Goal: Contribute content: Contribute content

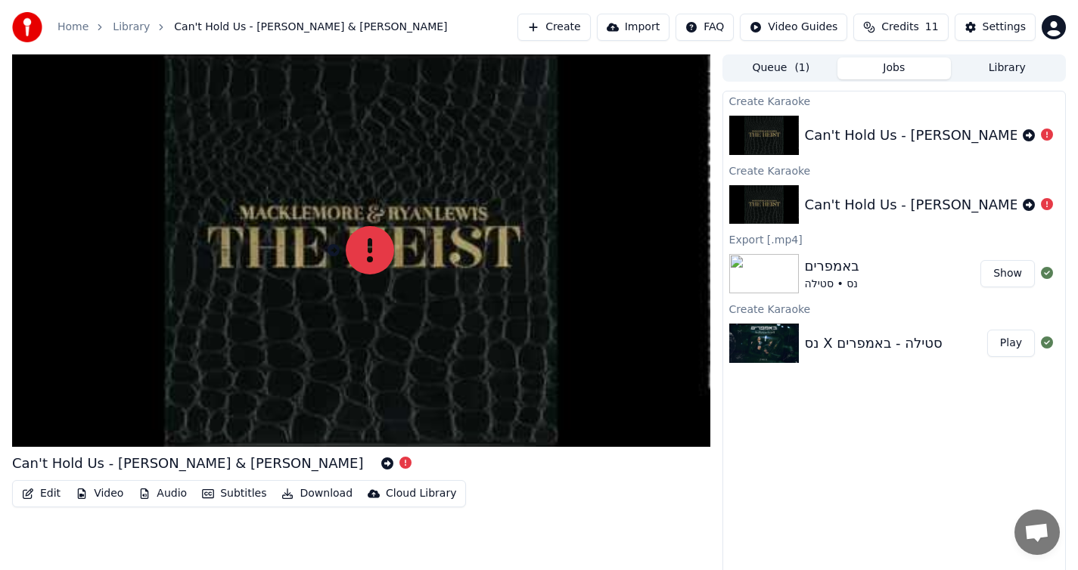
click at [881, 69] on button "Jobs" at bounding box center [893, 68] width 113 height 22
click at [839, 349] on div "נס X סטילה - באמפרים" at bounding box center [874, 343] width 138 height 21
click at [831, 345] on div "נס X סטילה - באמפרים" at bounding box center [874, 343] width 138 height 21
click at [1000, 68] on button "Library" at bounding box center [1007, 68] width 113 height 22
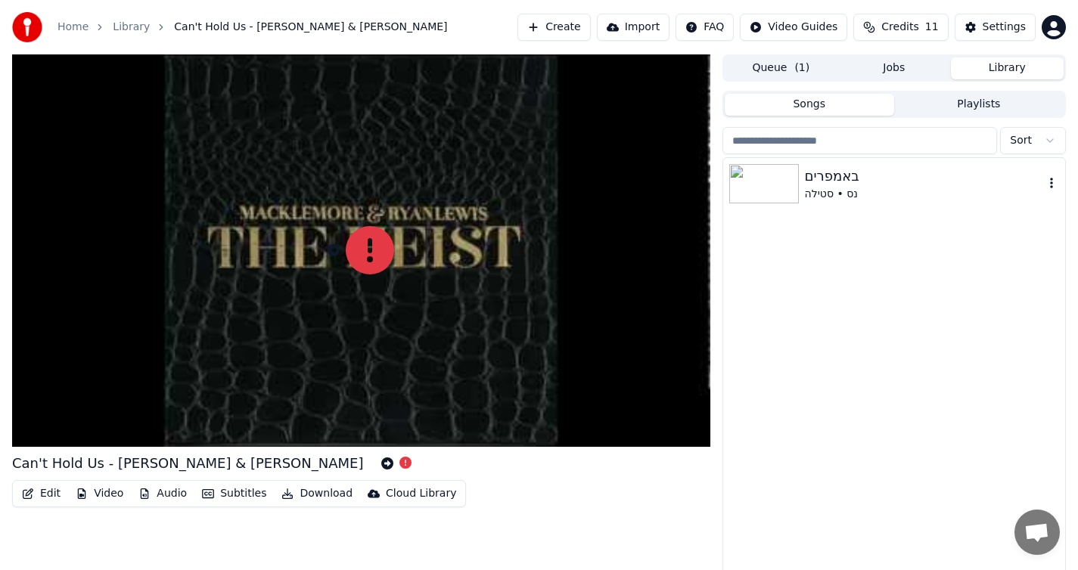
click at [856, 185] on div "באמפרים" at bounding box center [924, 176] width 239 height 21
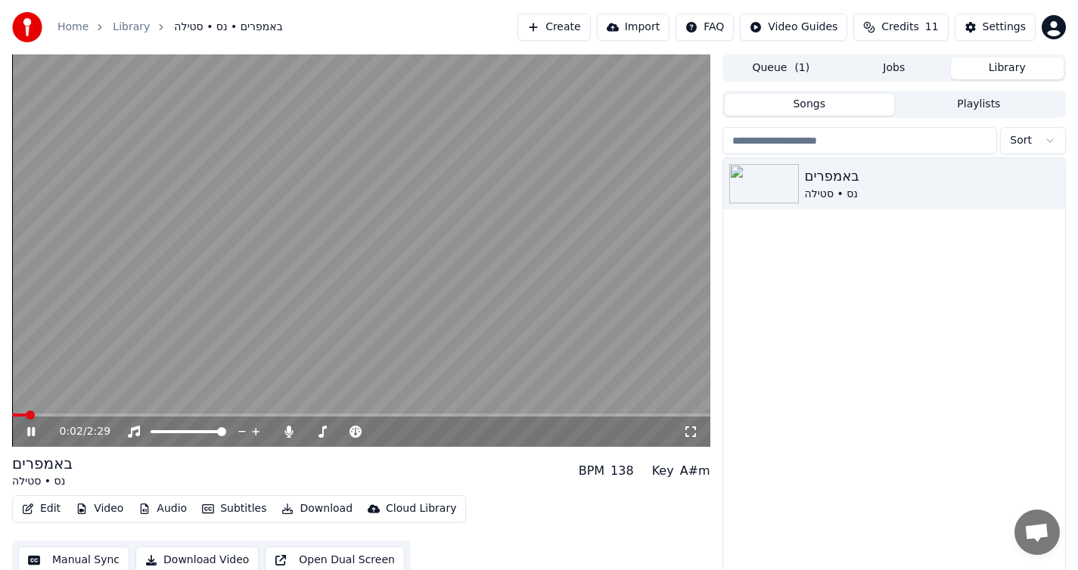
click at [32, 432] on icon at bounding box center [31, 431] width 8 height 9
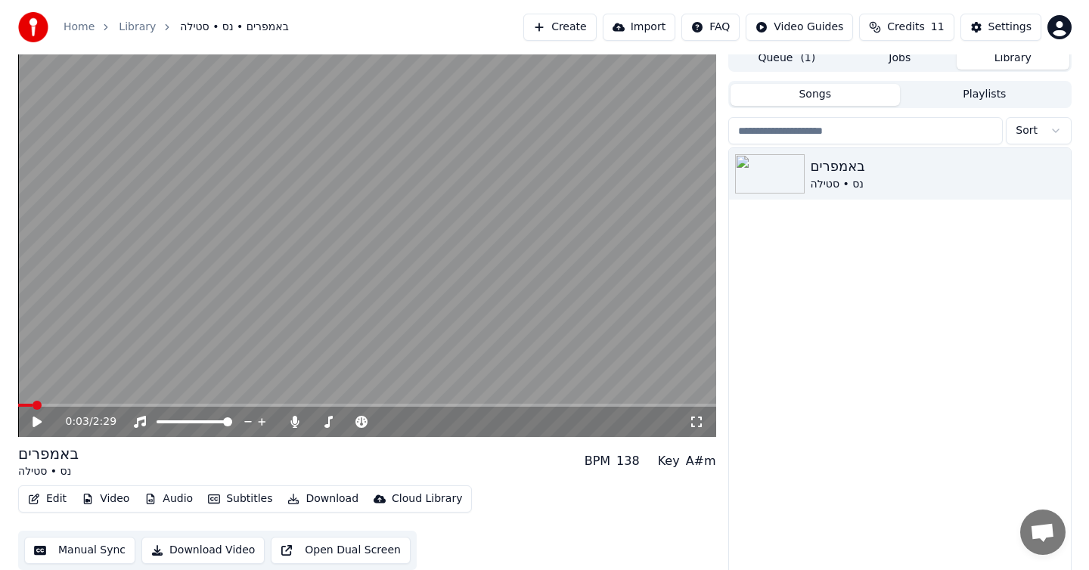
scroll to position [14, 0]
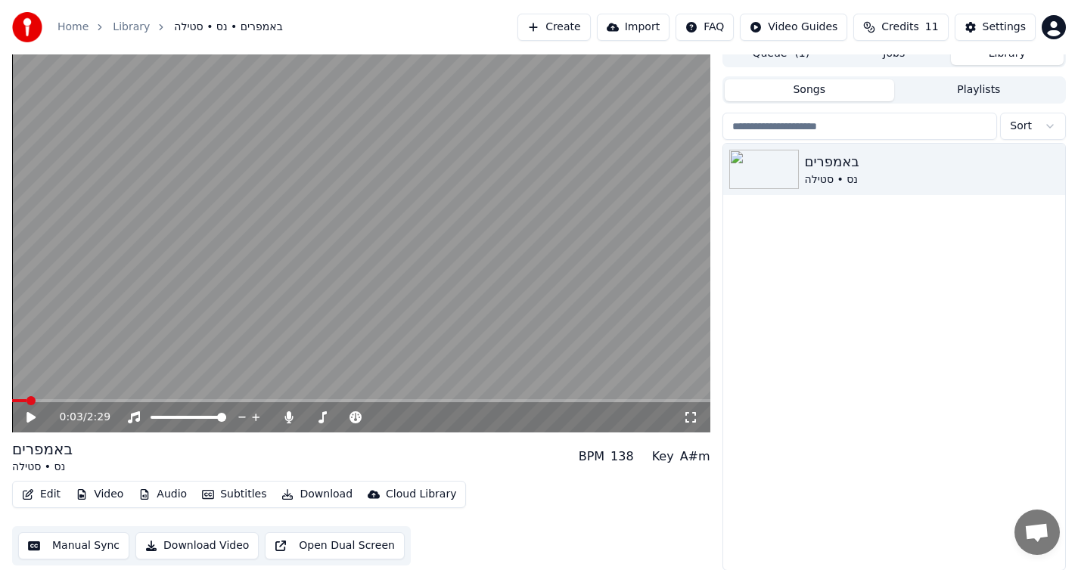
click at [46, 490] on button "Edit" at bounding box center [41, 494] width 51 height 21
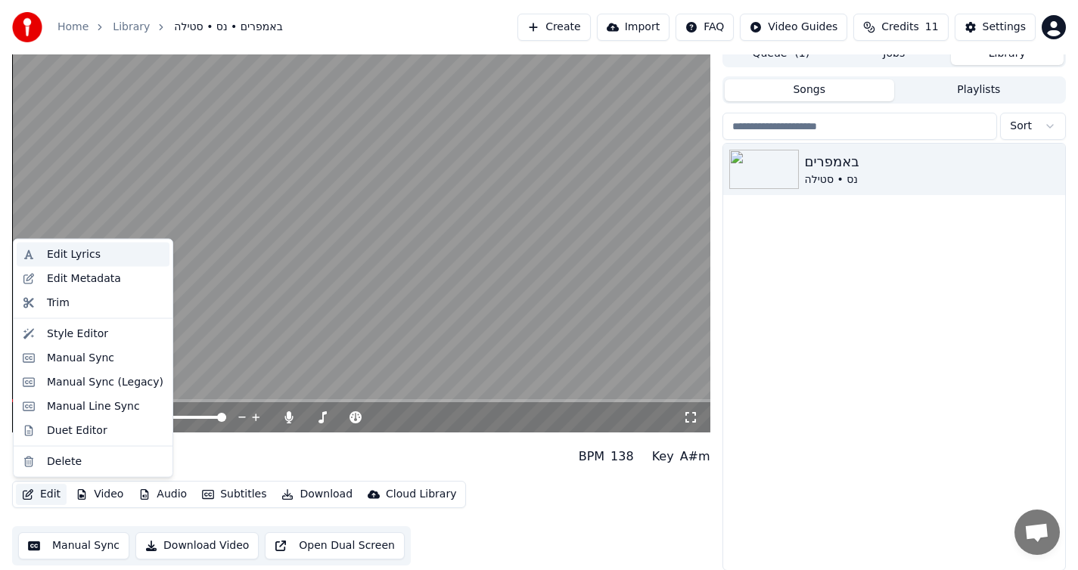
click at [79, 251] on div "Edit Lyrics" at bounding box center [74, 254] width 54 height 15
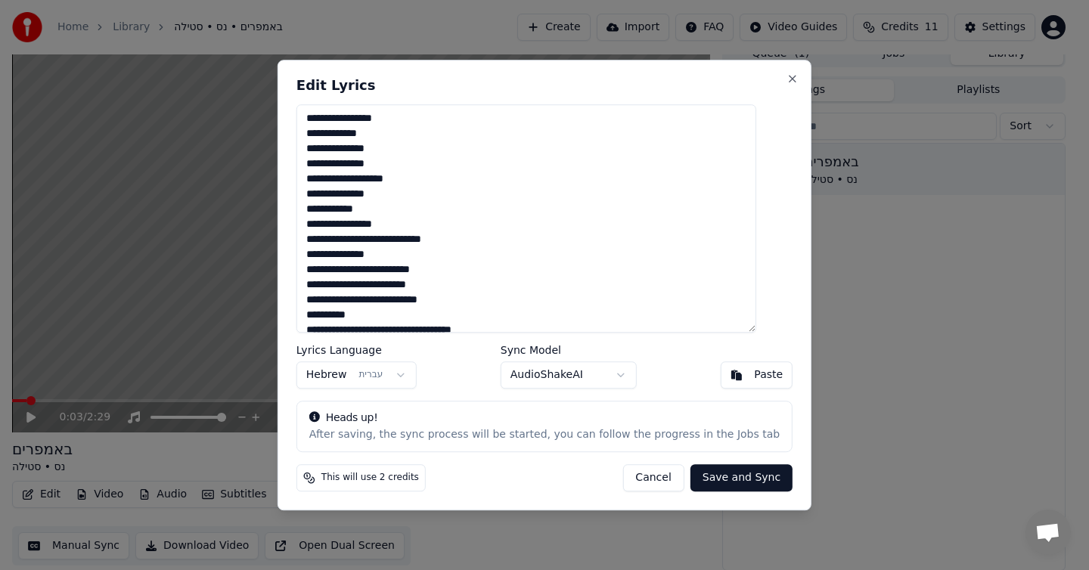
scroll to position [3, 0]
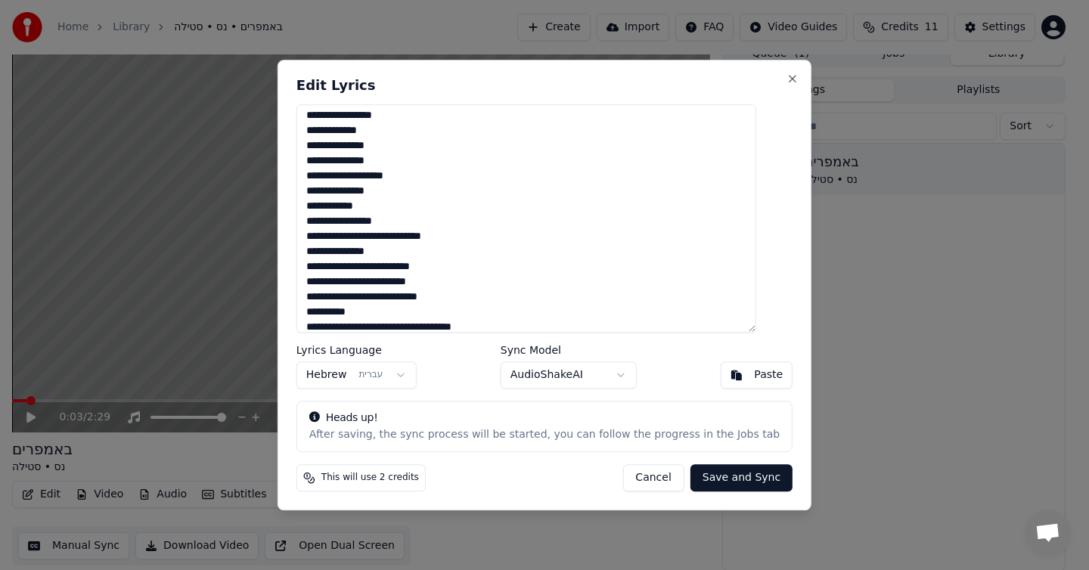
click at [435, 250] on textarea at bounding box center [527, 218] width 460 height 228
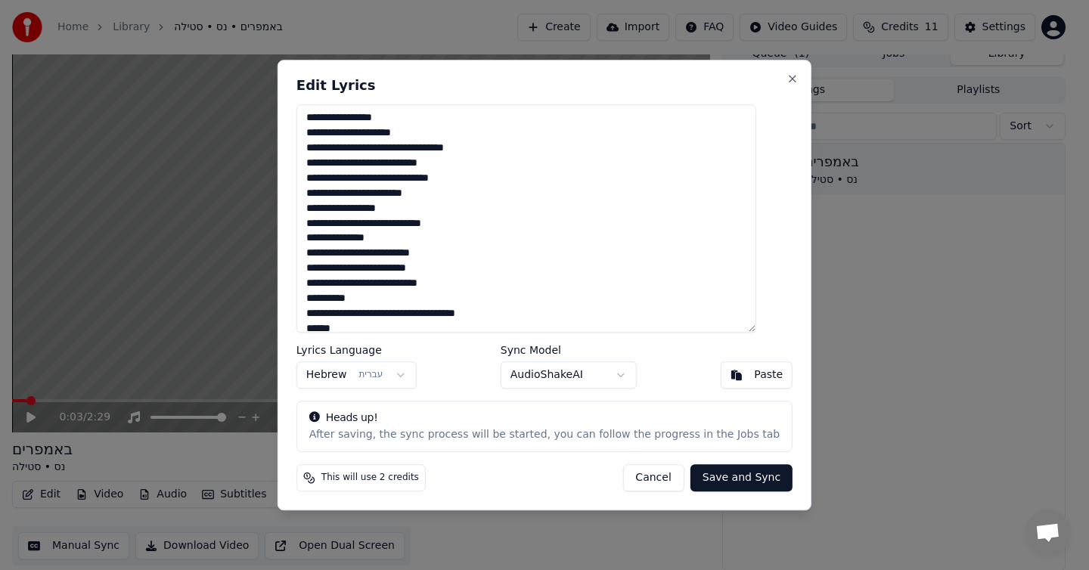
scroll to position [401, 0]
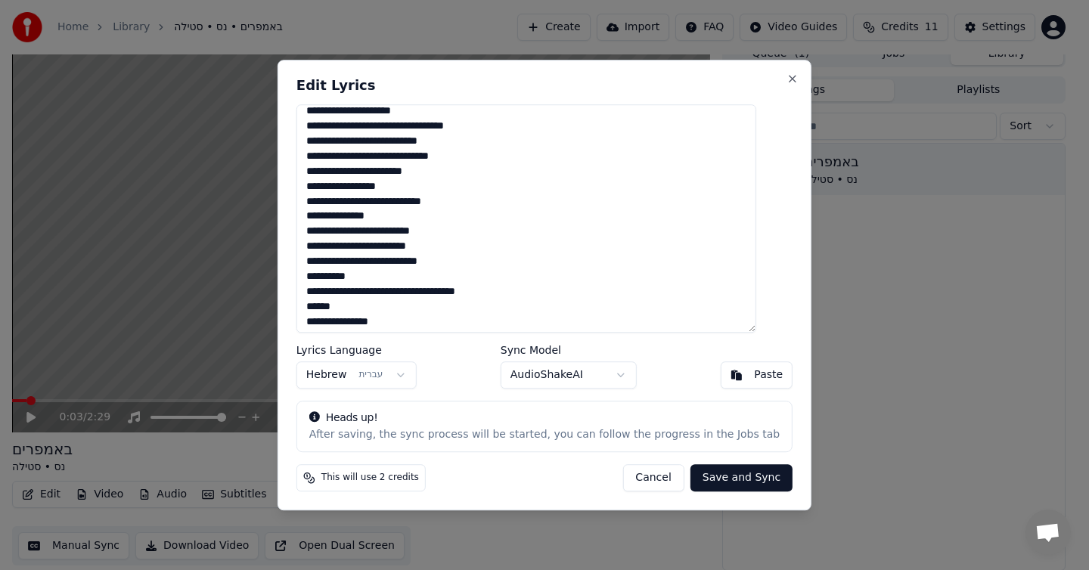
click at [433, 219] on textarea at bounding box center [527, 218] width 460 height 228
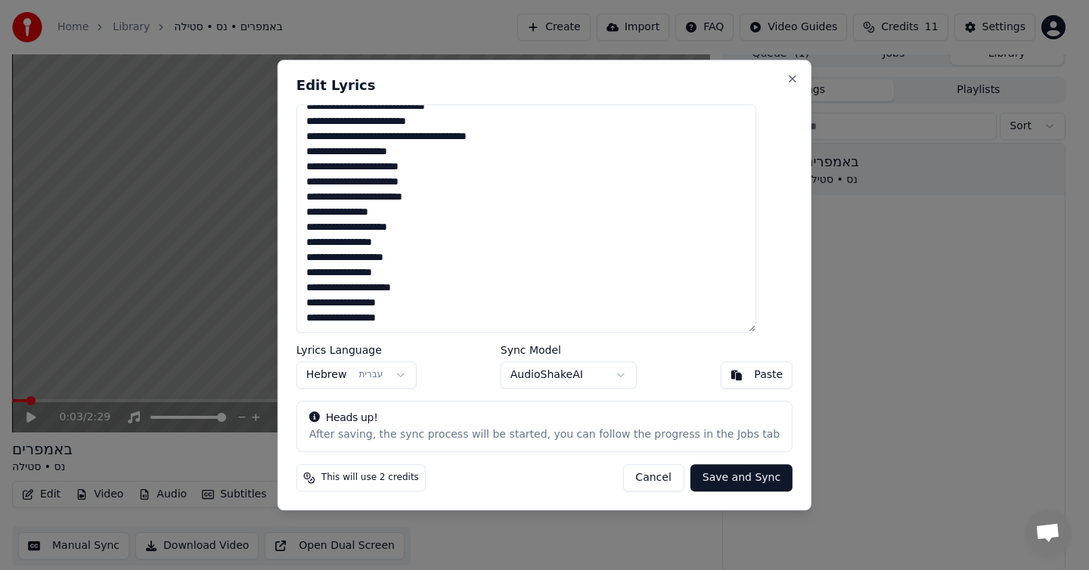
scroll to position [995, 0]
click at [567, 380] on body "Home Library באמפרים • נס • סטילה Create Import FAQ Video Guides Credits 11 Set…" at bounding box center [539, 271] width 1078 height 570
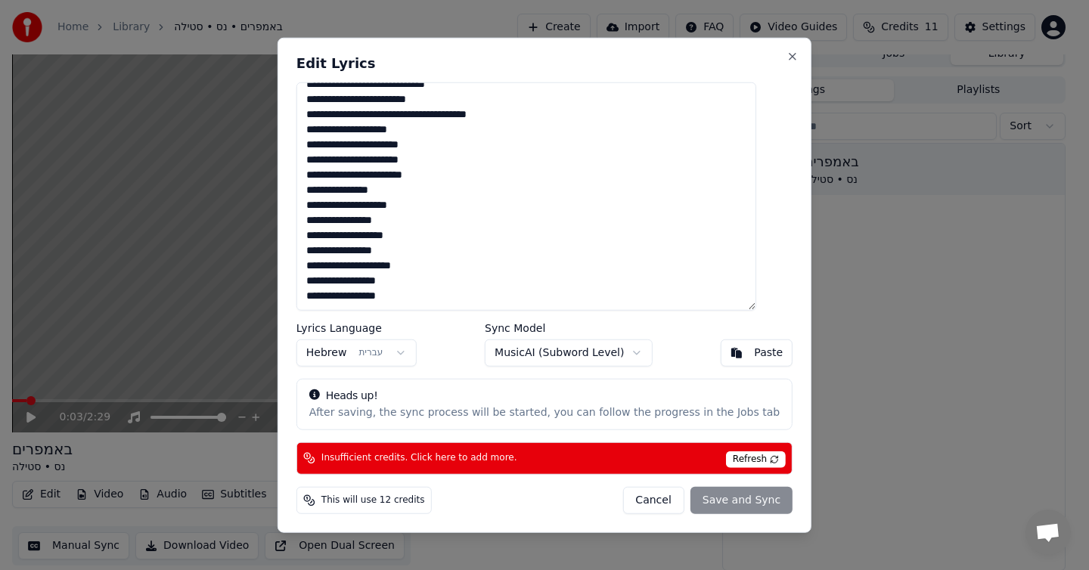
click at [592, 356] on body "Home Library באמפרים • נס • סטילה Create Import FAQ Video Guides Credits 11 Set…" at bounding box center [539, 271] width 1078 height 570
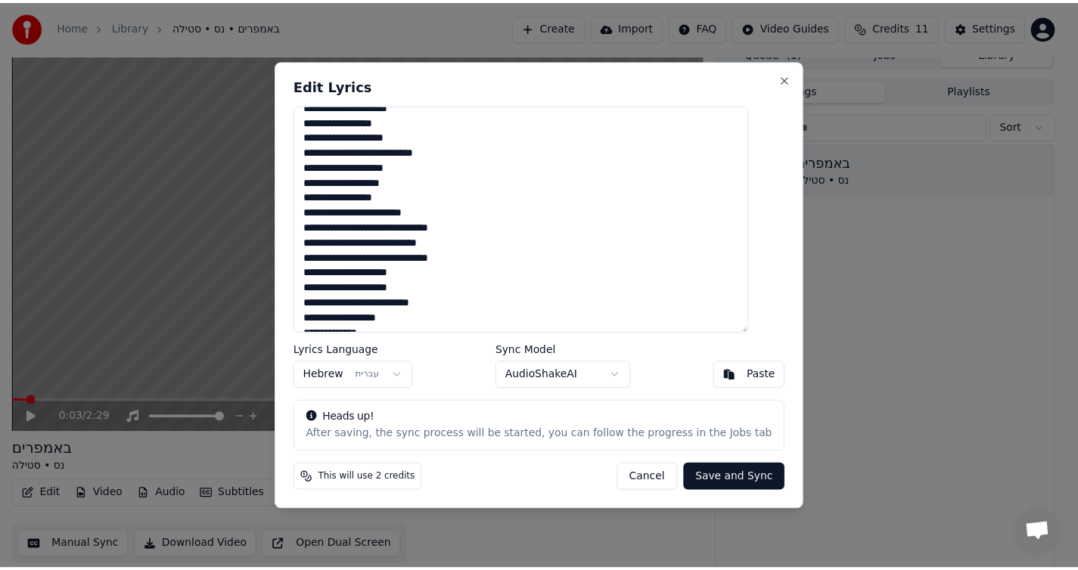
scroll to position [692, 0]
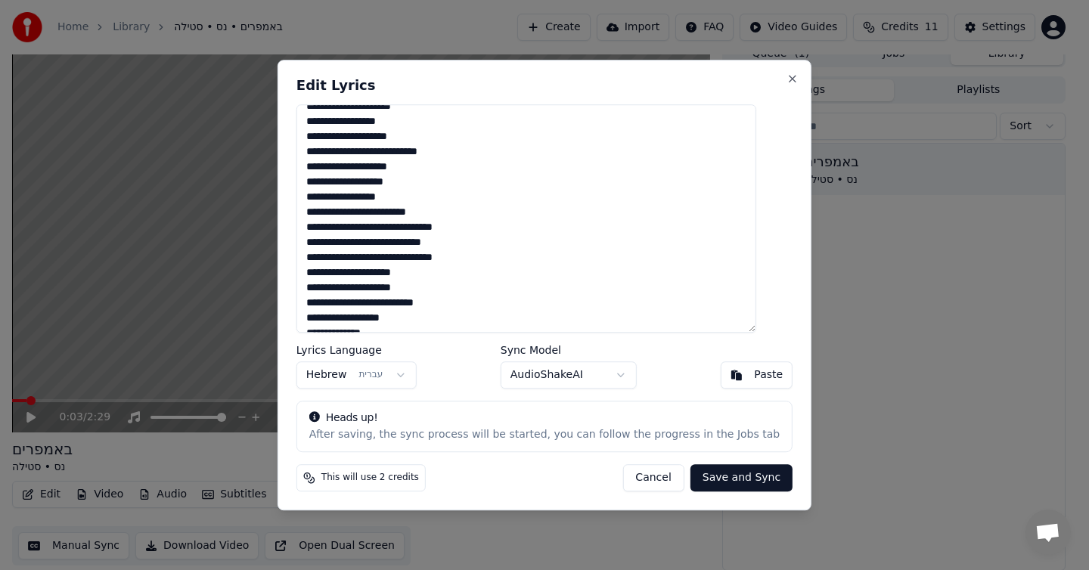
click at [657, 472] on button "Cancel" at bounding box center [653, 477] width 61 height 27
type textarea "**********"
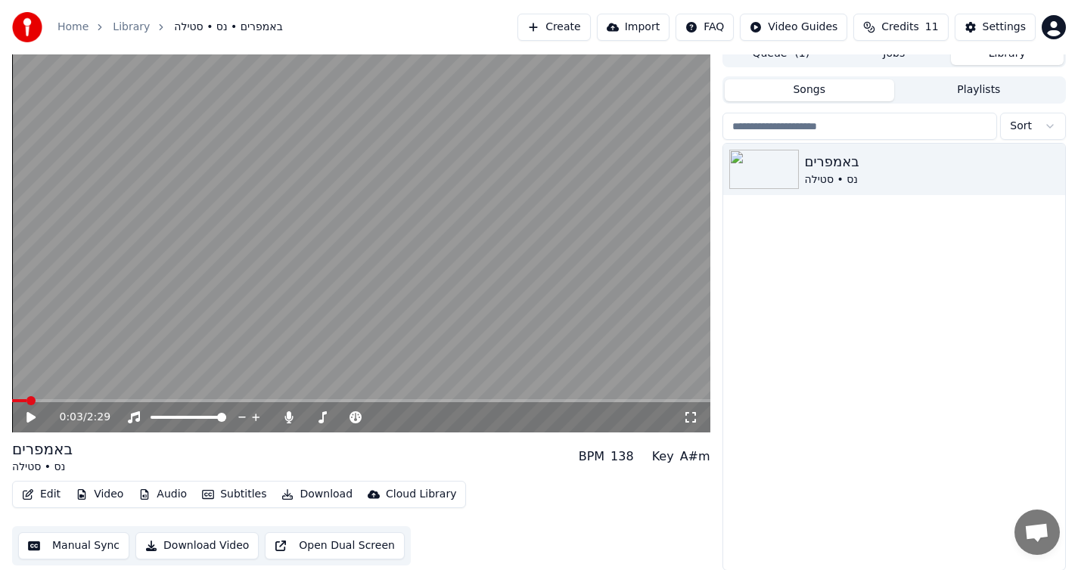
click at [71, 546] on button "Manual Sync" at bounding box center [73, 546] width 111 height 27
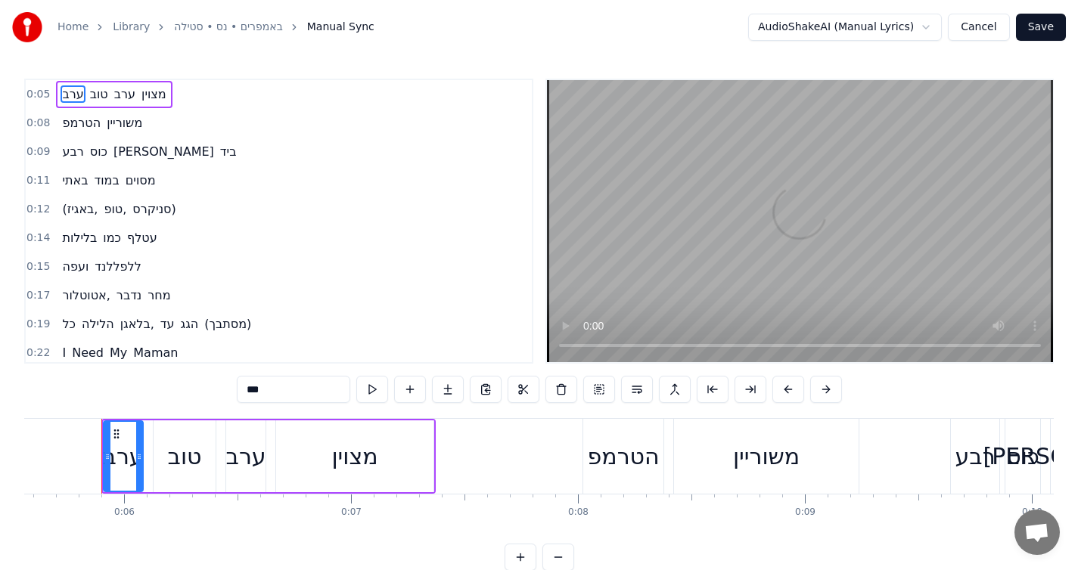
scroll to position [0, 1263]
click at [238, 25] on link "באמפרים • נס • סטילה" at bounding box center [228, 27] width 108 height 15
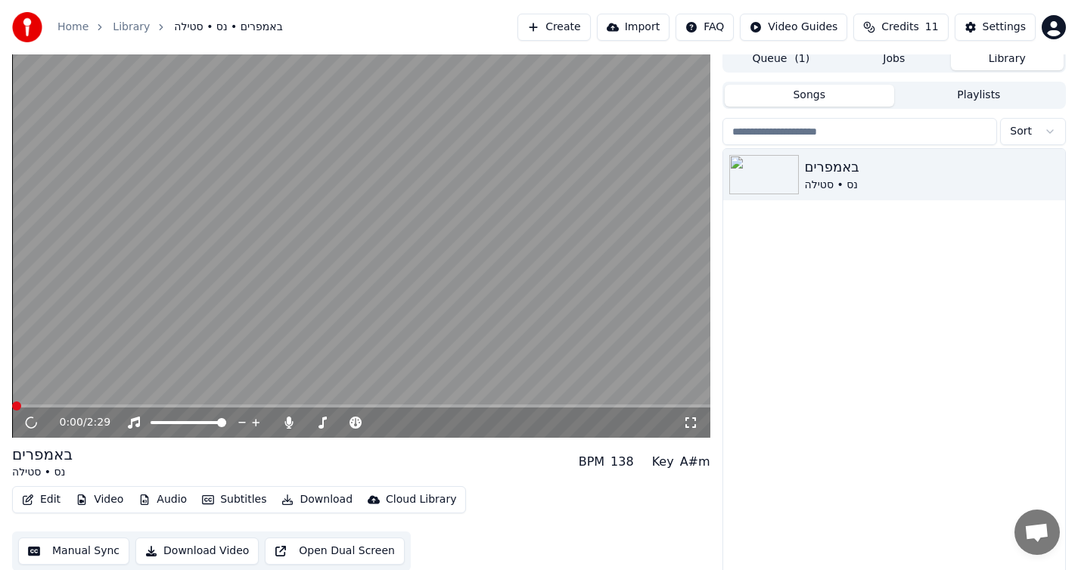
scroll to position [14, 0]
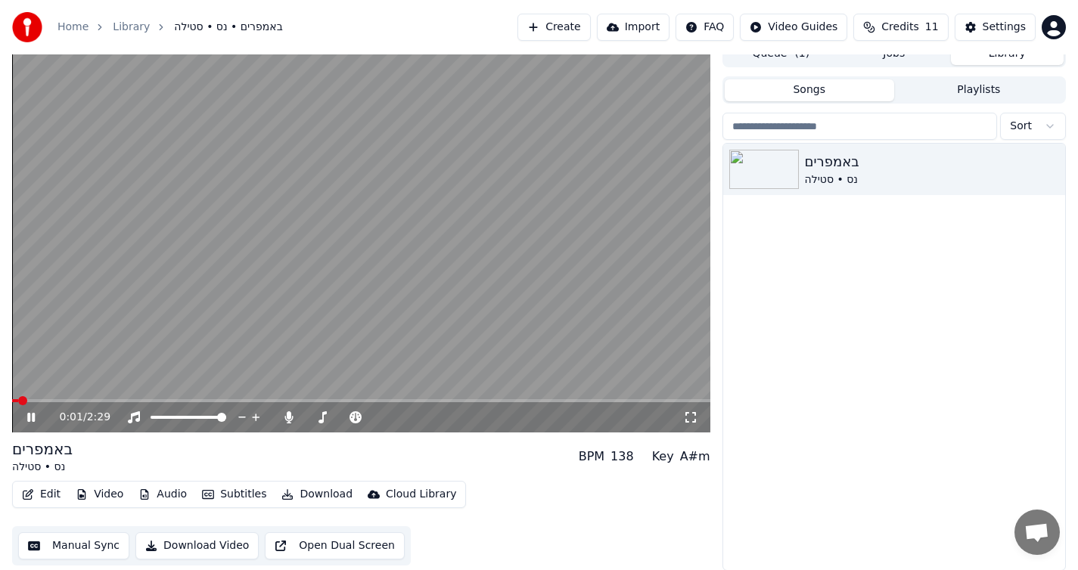
click at [31, 418] on icon at bounding box center [42, 417] width 36 height 12
click at [915, 27] on span "Credits" at bounding box center [899, 27] width 37 height 15
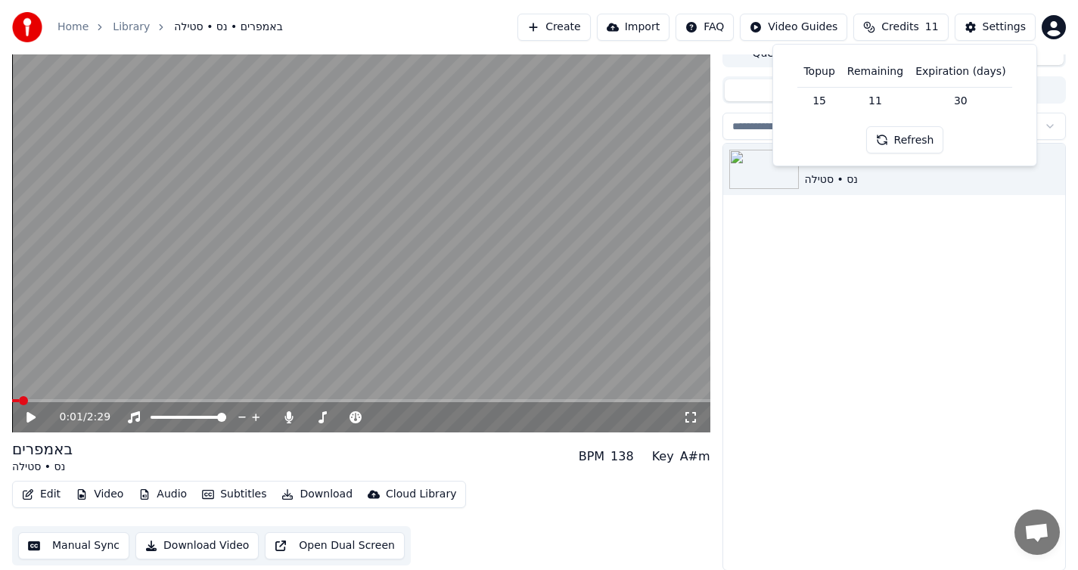
click at [904, 135] on button "Refresh" at bounding box center [905, 139] width 78 height 27
click at [995, 20] on div "Settings" at bounding box center [1004, 27] width 43 height 15
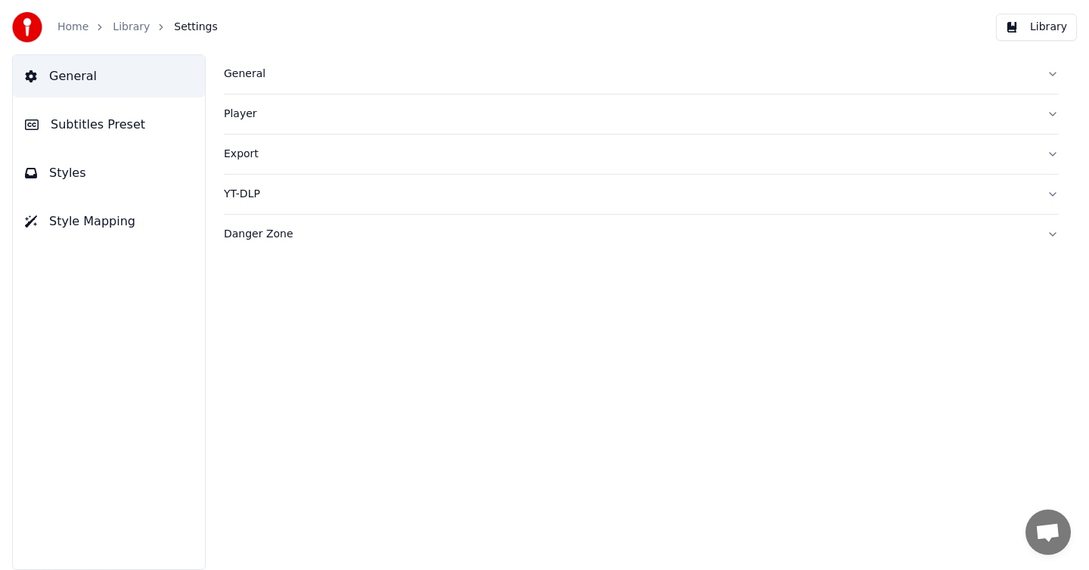
click at [131, 123] on span "Subtitles Preset" at bounding box center [98, 125] width 95 height 18
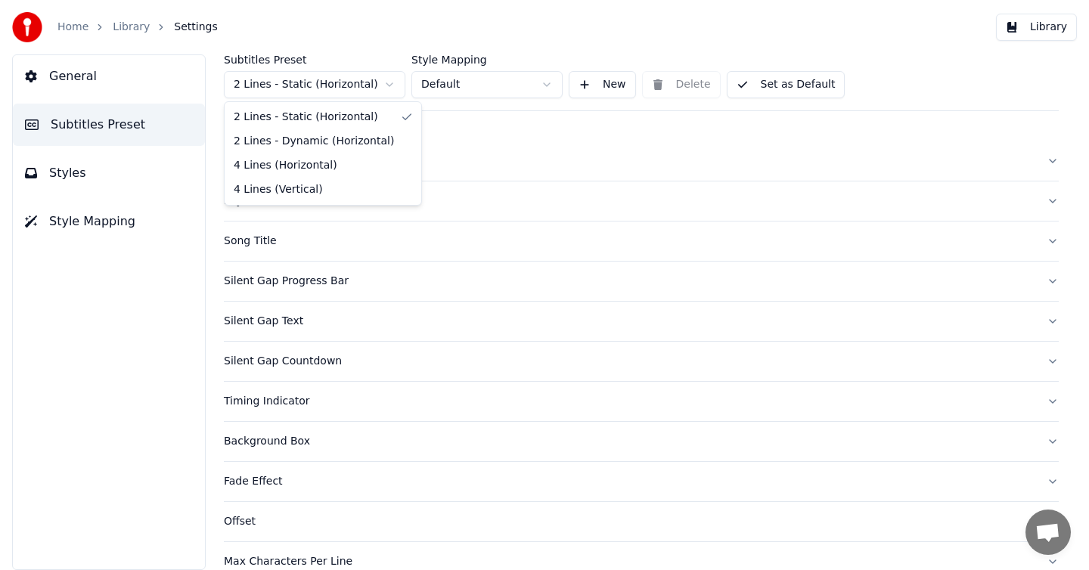
click at [305, 82] on html "Home Library Settings Library General Subtitles Preset Styles Style Mapping Sub…" at bounding box center [544, 285] width 1089 height 570
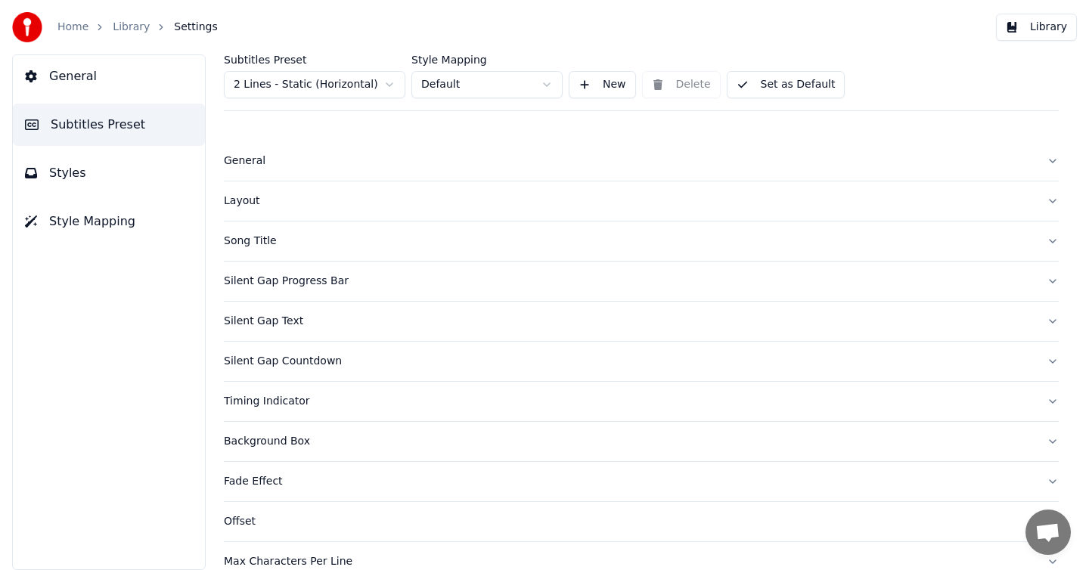
click at [305, 82] on html "Home Library Settings Library General Subtitles Preset Styles Style Mapping Sub…" at bounding box center [544, 285] width 1089 height 570
click at [427, 78] on html "Home Library Settings Library General Subtitles Preset Styles Style Mapping Sub…" at bounding box center [544, 285] width 1089 height 570
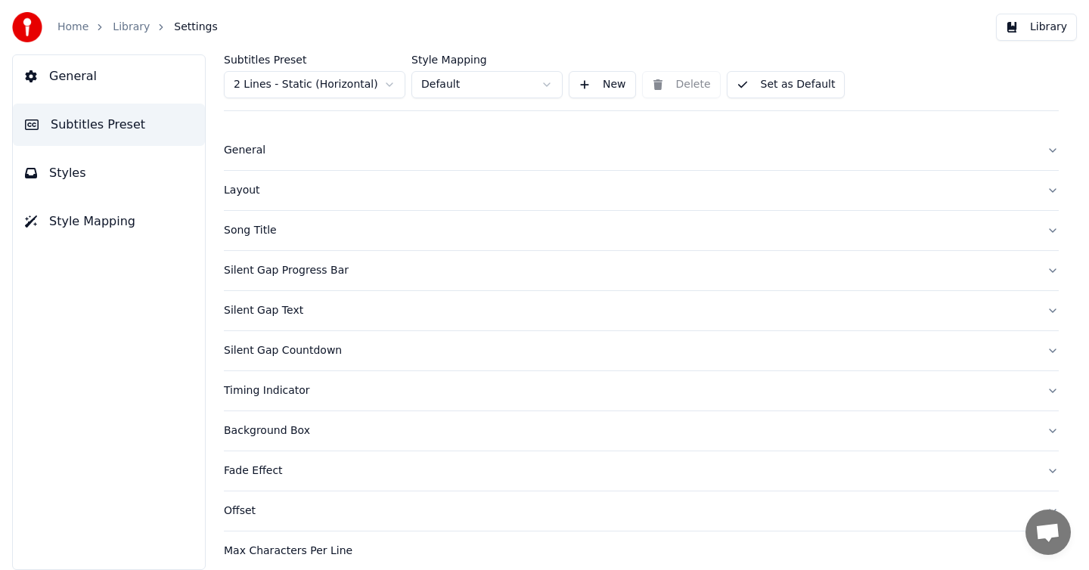
scroll to position [23, 0]
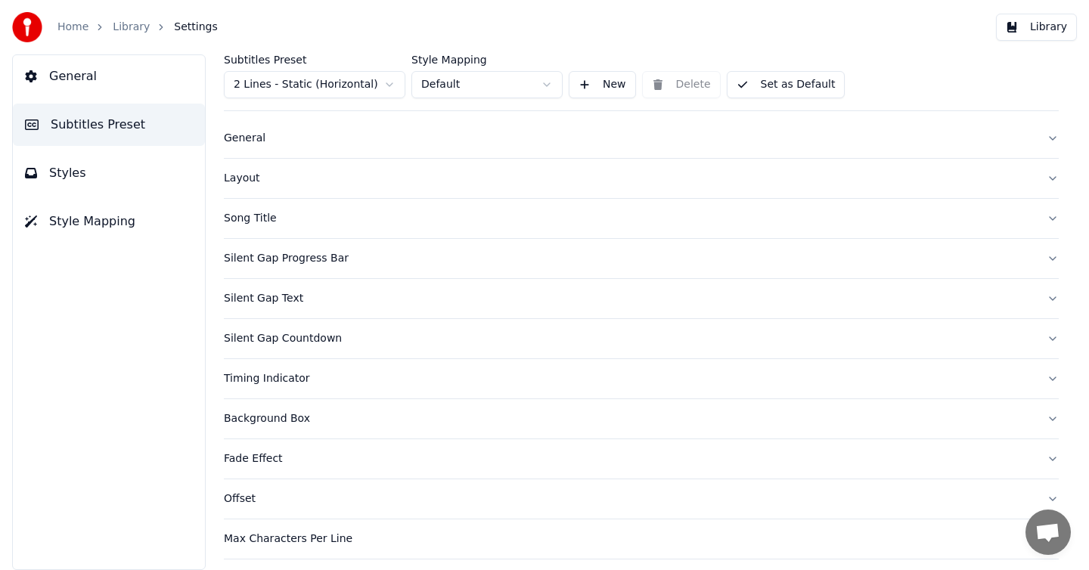
click at [1044, 255] on button "Silent Gap Progress Bar" at bounding box center [641, 258] width 835 height 39
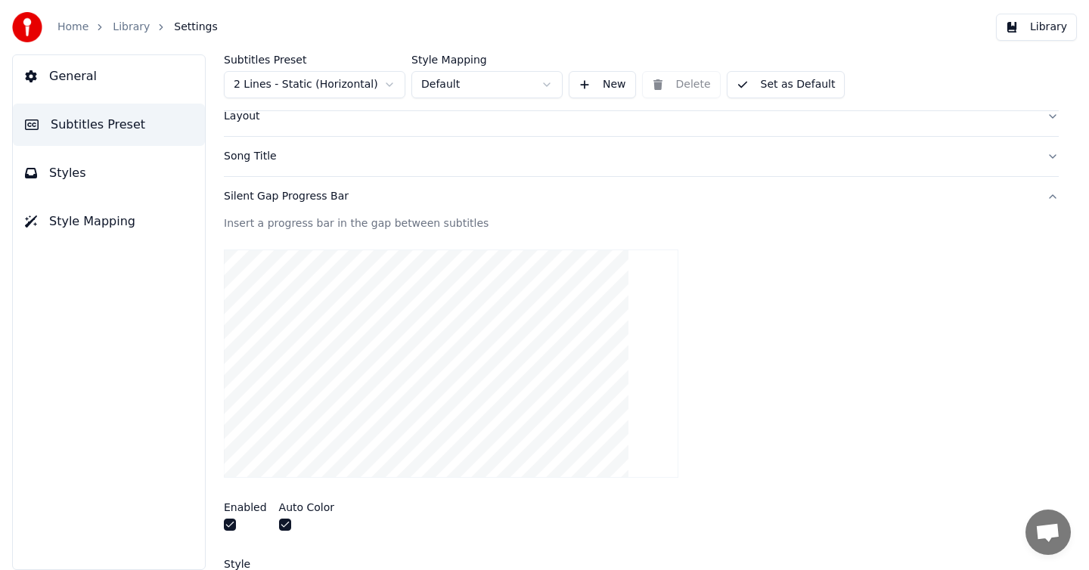
scroll to position [46, 0]
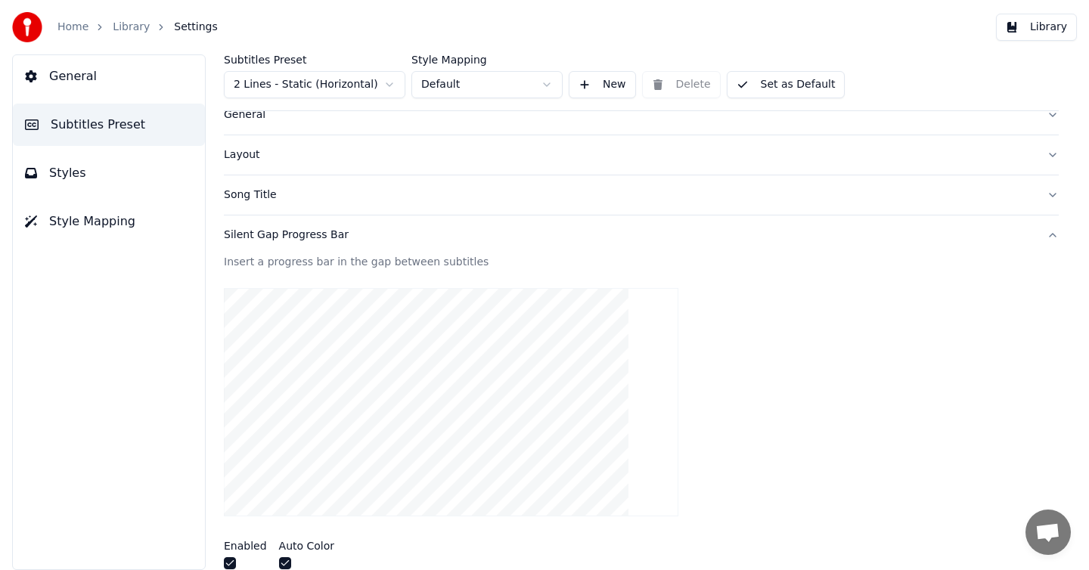
click at [1042, 228] on button "Silent Gap Progress Bar" at bounding box center [641, 235] width 835 height 39
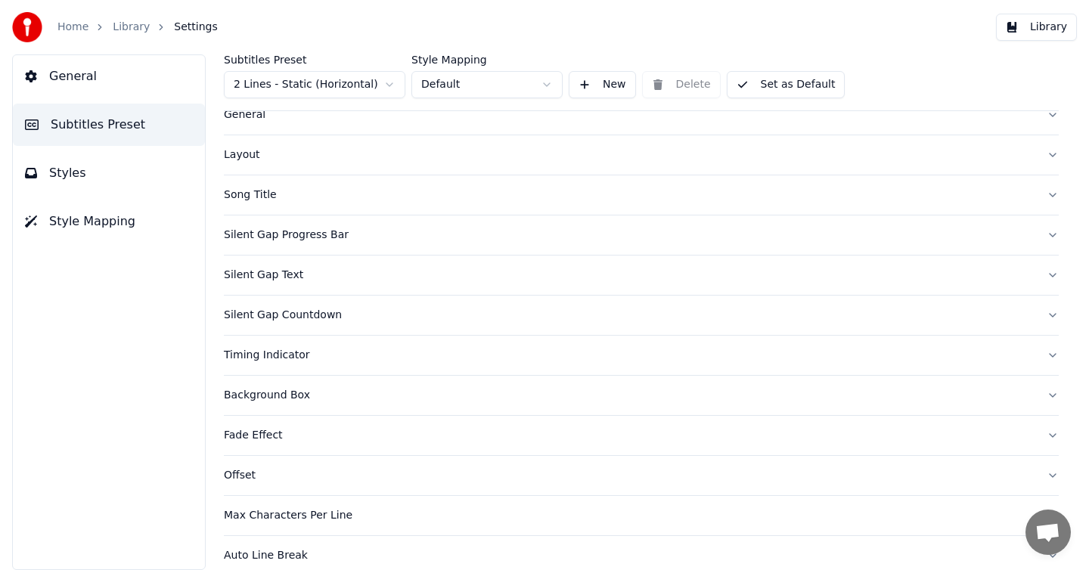
click at [1040, 197] on button "Song Title" at bounding box center [641, 194] width 835 height 39
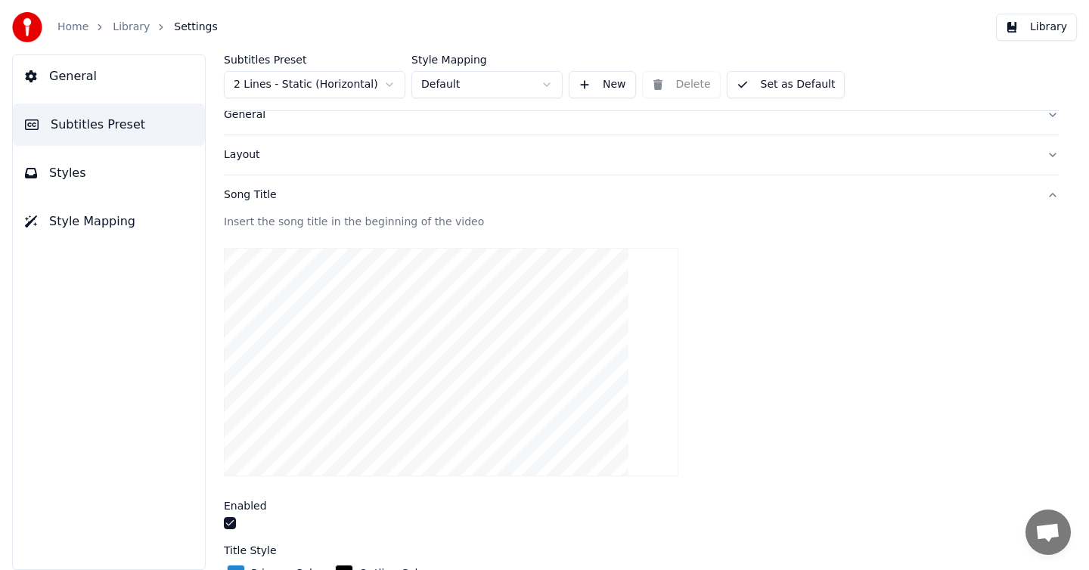
click at [1040, 197] on button "Song Title" at bounding box center [641, 194] width 835 height 39
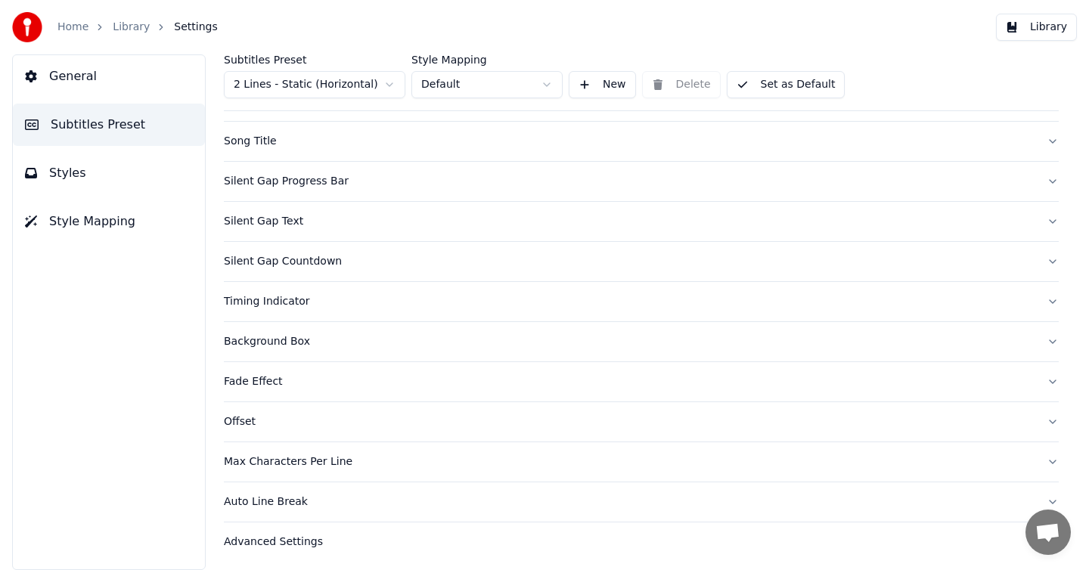
scroll to position [104, 0]
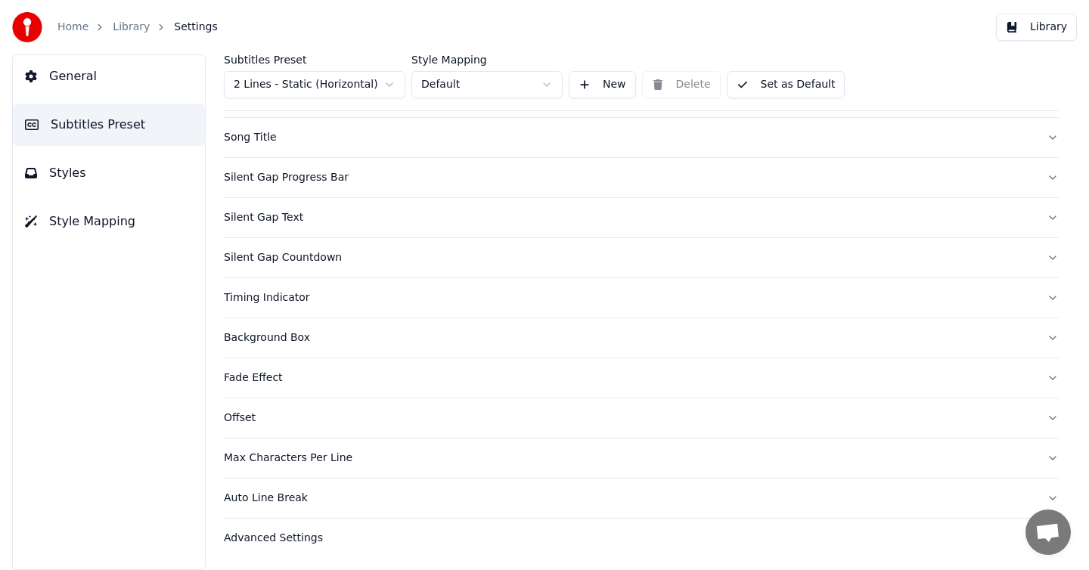
click at [93, 220] on span "Style Mapping" at bounding box center [92, 222] width 86 height 18
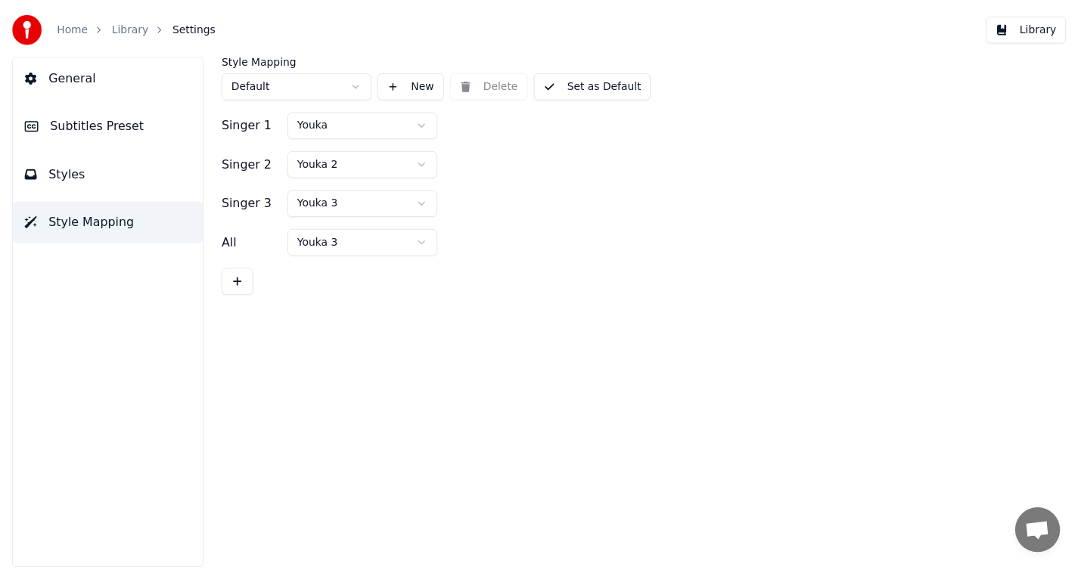
scroll to position [0, 0]
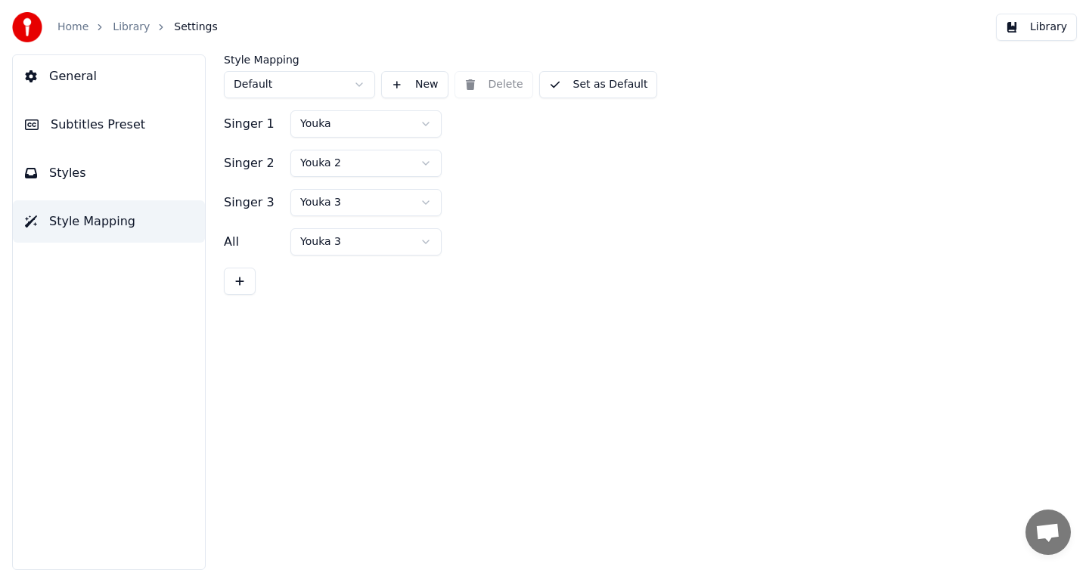
click at [344, 122] on html "Home Library Settings Library General Subtitles Preset Styles Style Mapping Sty…" at bounding box center [544, 285] width 1089 height 570
click at [349, 157] on html "Home Library Settings Library General Subtitles Preset Styles Style Mapping Sty…" at bounding box center [544, 285] width 1089 height 570
click at [287, 92] on html "Home Library Settings Library General Subtitles Preset Styles Style Mapping Sty…" at bounding box center [544, 285] width 1089 height 570
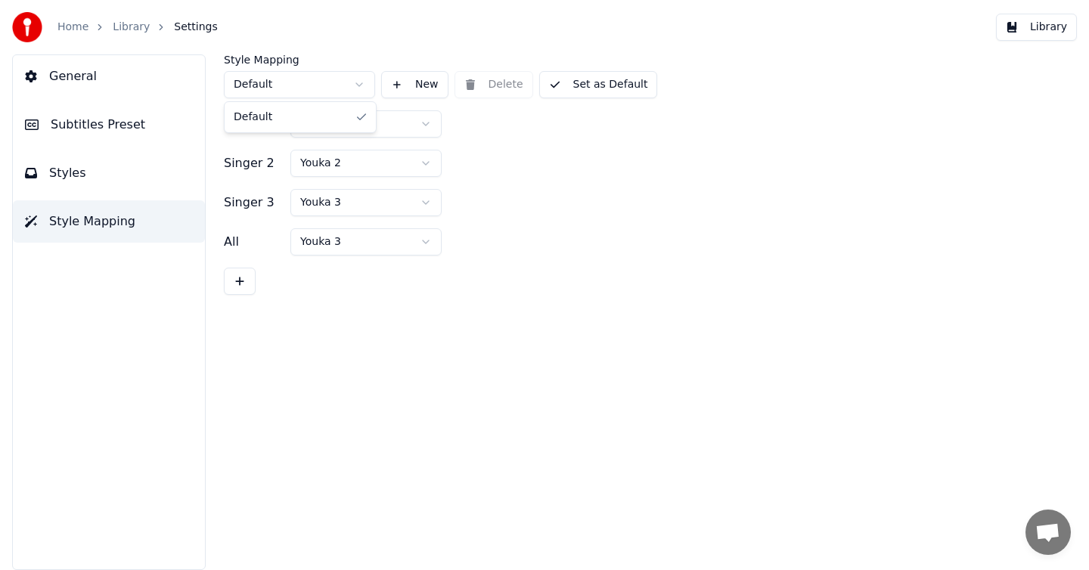
click at [287, 92] on html "Home Library Settings Library General Subtitles Preset Styles Style Mapping Sty…" at bounding box center [544, 285] width 1089 height 570
click at [123, 169] on button "Styles" at bounding box center [109, 173] width 192 height 42
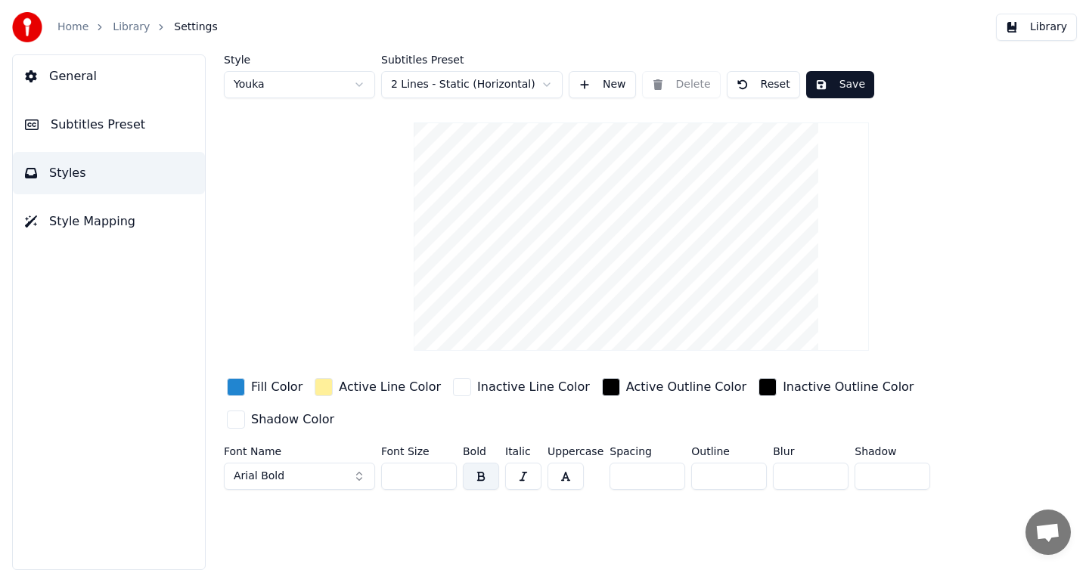
click at [431, 85] on html "Home Library Settings Library General Subtitles Preset Styles Style Mapping Sty…" at bounding box center [544, 285] width 1089 height 570
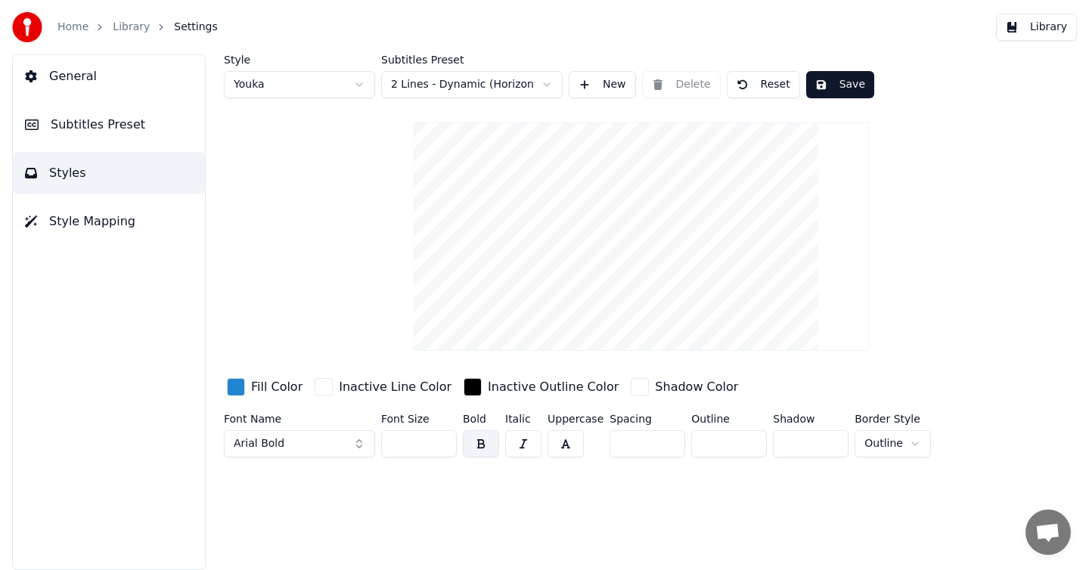
click at [474, 79] on html "Home Library Settings Library General Subtitles Preset Styles Style Mapping Sty…" at bounding box center [544, 285] width 1089 height 570
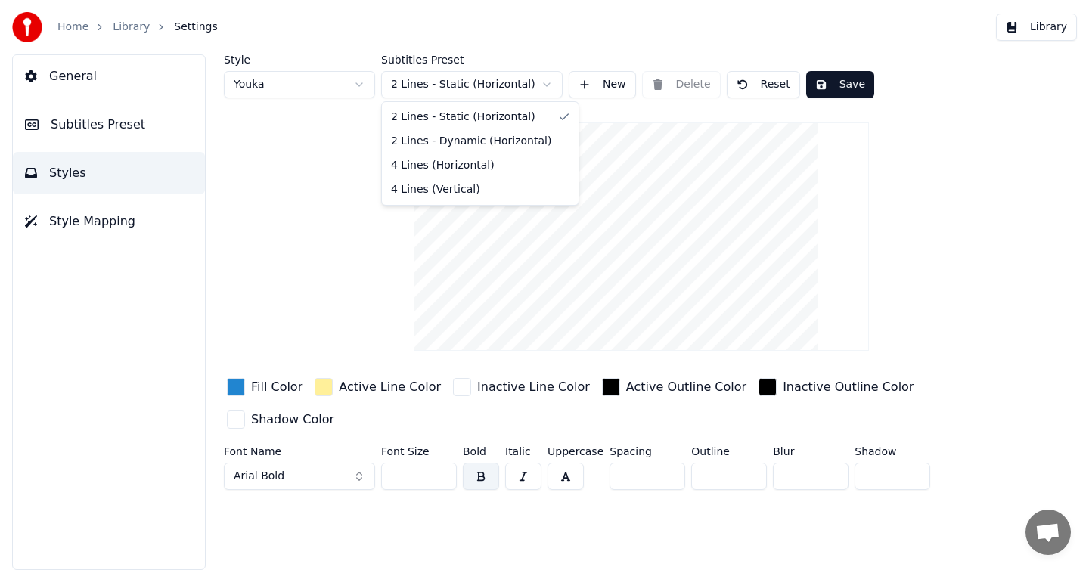
click at [477, 85] on html "Home Library Settings Library General Subtitles Preset Styles Style Mapping Sty…" at bounding box center [544, 285] width 1089 height 570
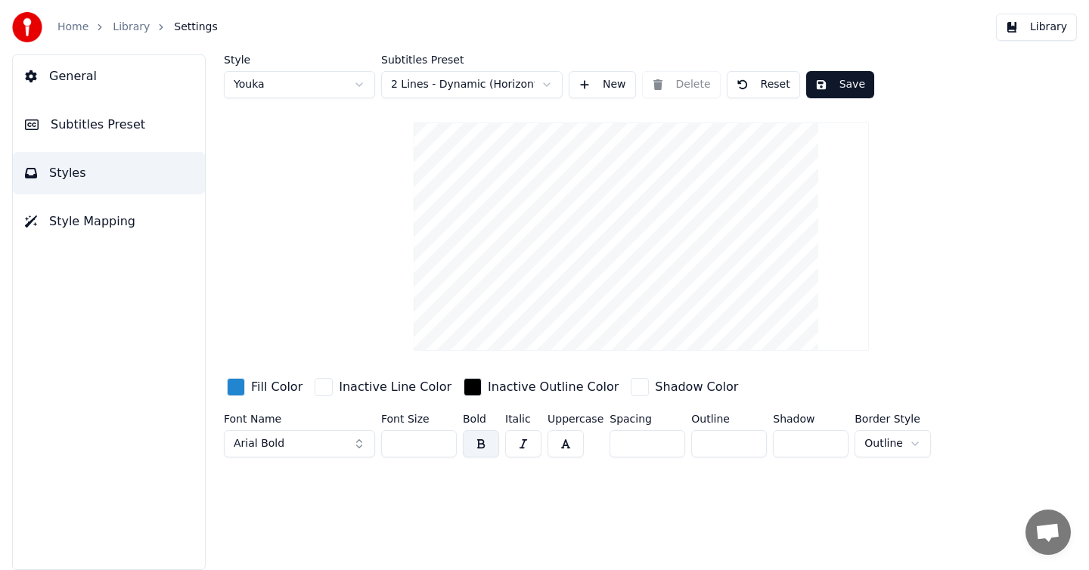
click at [475, 86] on html "Home Library Settings Library General Subtitles Preset Styles Style Mapping Sty…" at bounding box center [544, 285] width 1089 height 570
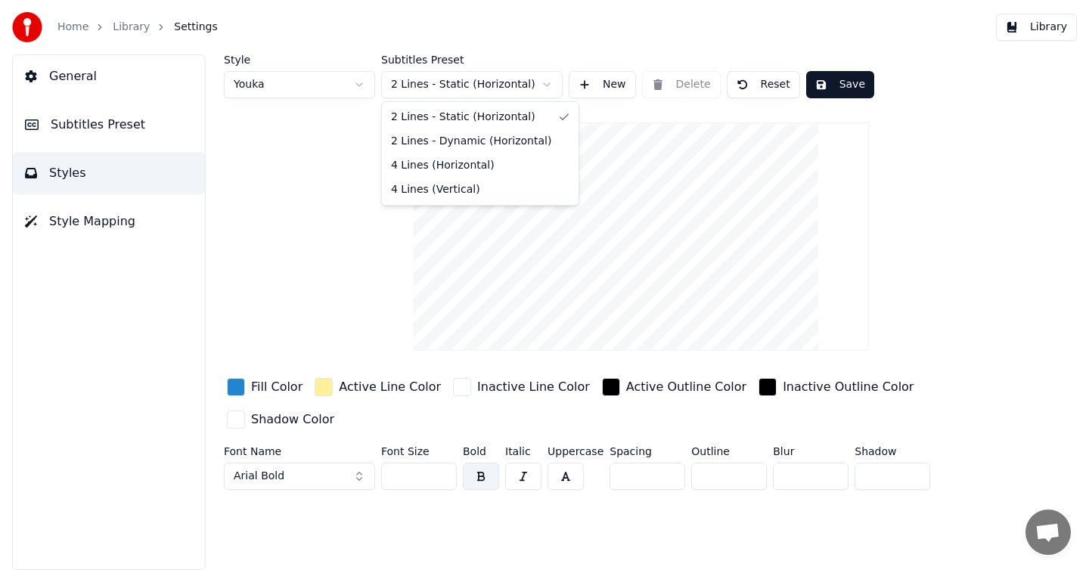
click at [477, 82] on html "Home Library Settings Library General Subtitles Preset Styles Style Mapping Sty…" at bounding box center [544, 285] width 1089 height 570
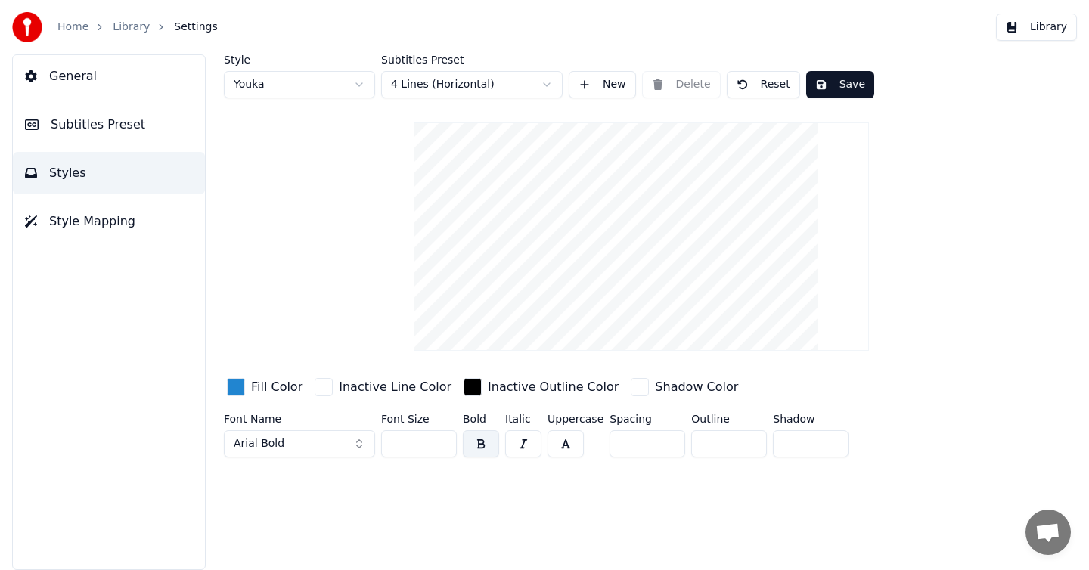
click at [464, 86] on html "Home Library Settings Library General Subtitles Preset Styles Style Mapping Sty…" at bounding box center [544, 285] width 1089 height 570
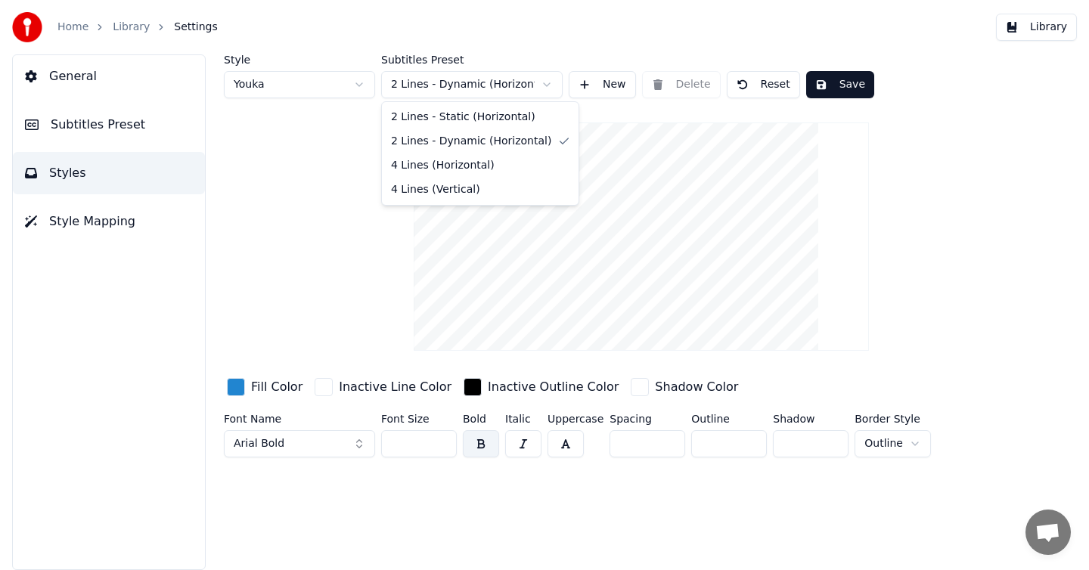
click at [459, 85] on html "Home Library Settings Library General Subtitles Preset Styles Style Mapping Sty…" at bounding box center [544, 285] width 1089 height 570
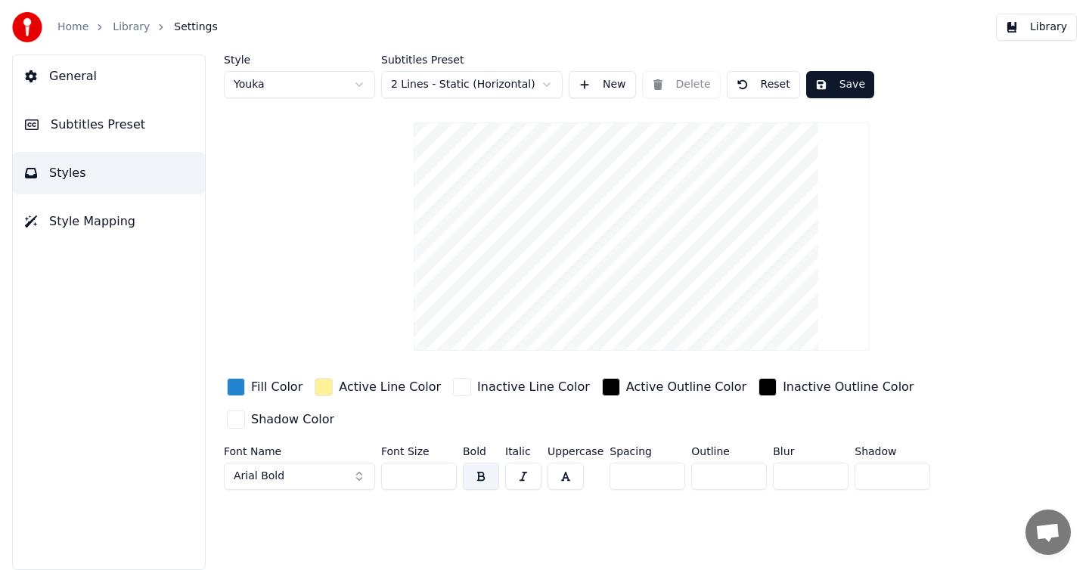
click at [123, 26] on link "Library" at bounding box center [131, 27] width 37 height 15
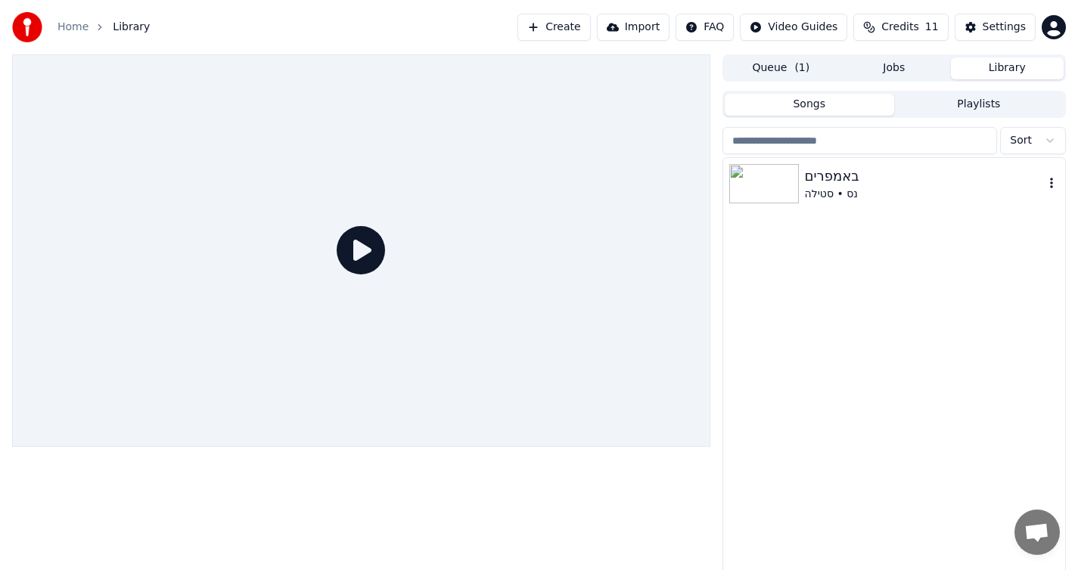
click at [841, 183] on div "באמפרים" at bounding box center [924, 176] width 239 height 21
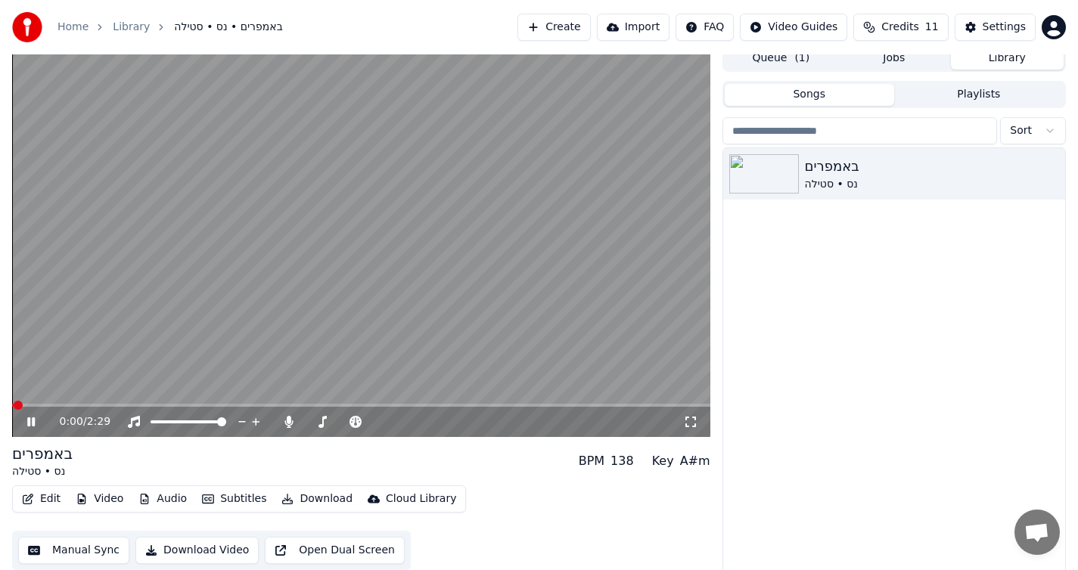
scroll to position [14, 0]
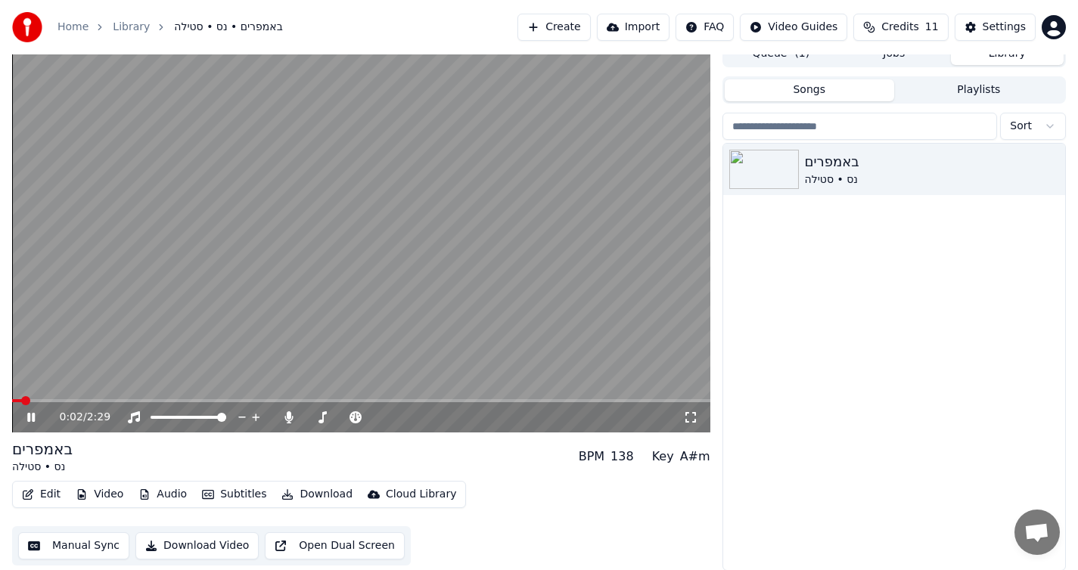
click at [34, 419] on icon at bounding box center [31, 417] width 8 height 9
click at [227, 496] on button "Subtitles" at bounding box center [234, 494] width 76 height 21
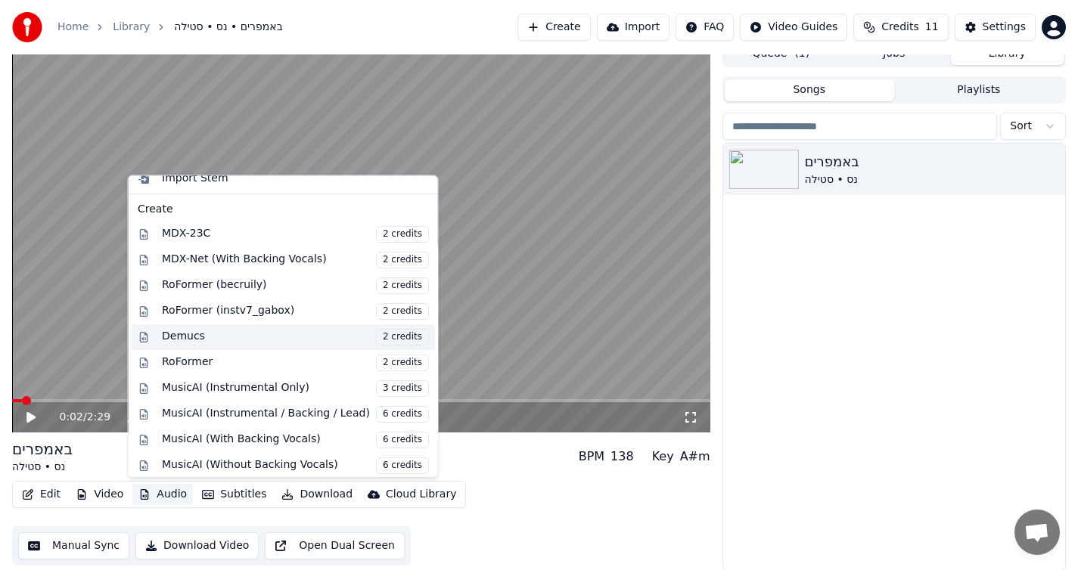
scroll to position [154, 0]
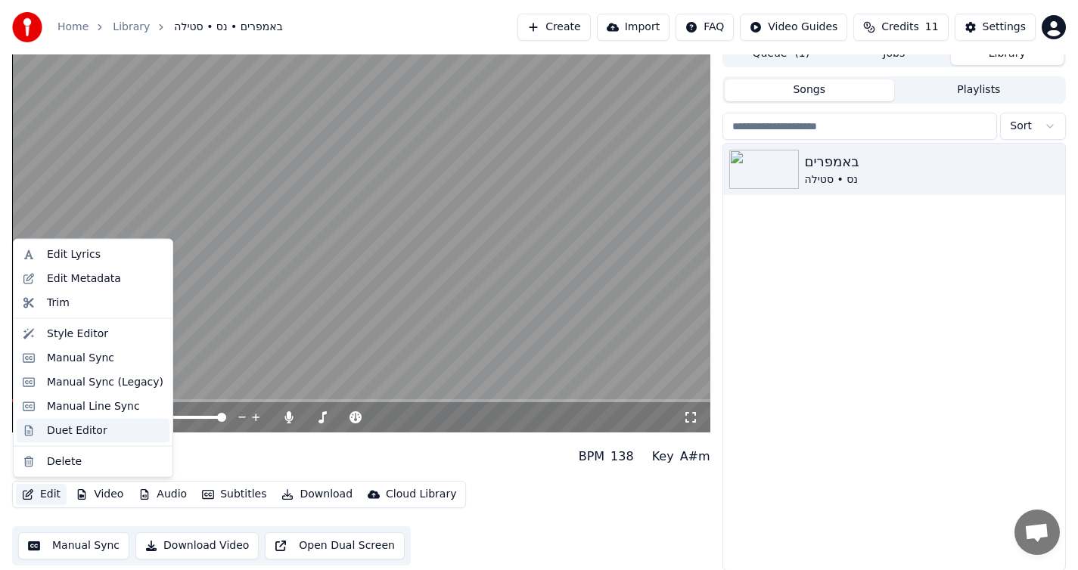
click at [57, 436] on div "Duet Editor" at bounding box center [77, 430] width 61 height 15
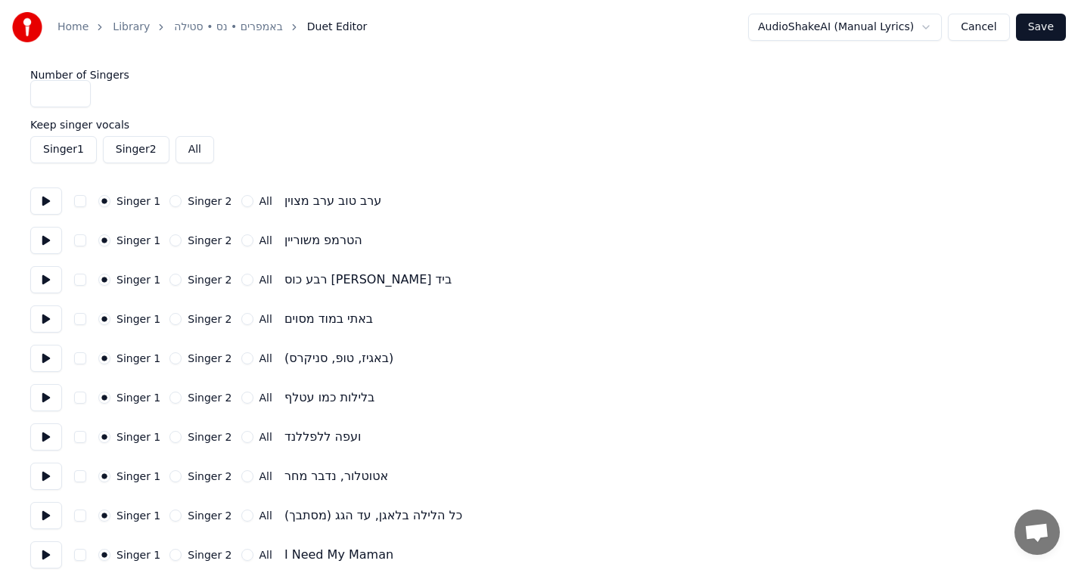
click at [73, 154] on button "Singer 1" at bounding box center [63, 149] width 67 height 27
click at [80, 153] on button "Singer 1" at bounding box center [63, 149] width 67 height 27
click at [122, 144] on button "Singer 2" at bounding box center [136, 149] width 67 height 27
click at [187, 145] on button "All" at bounding box center [194, 149] width 39 height 27
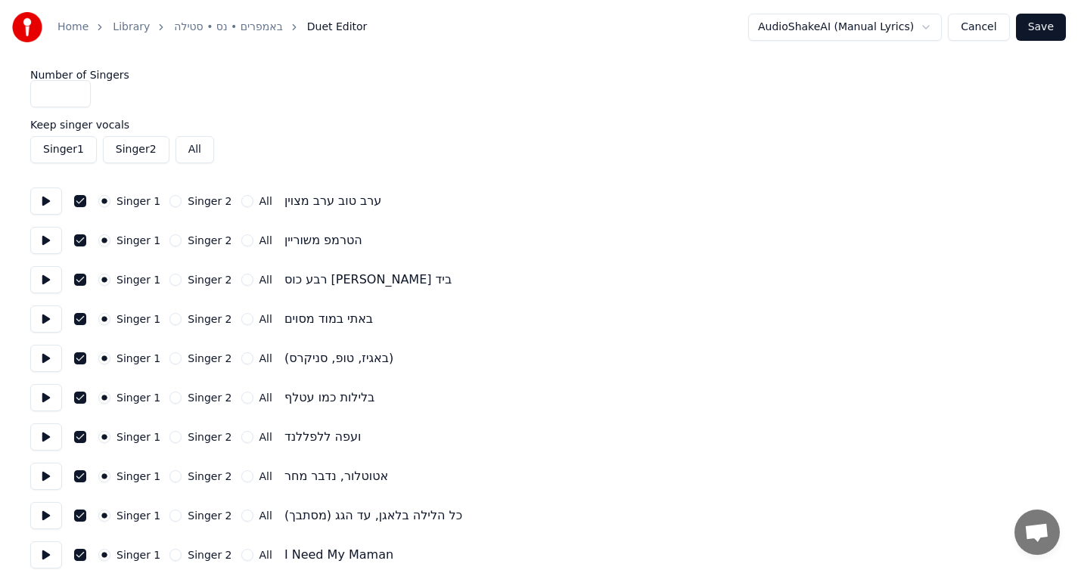
click at [190, 150] on button "All" at bounding box center [194, 149] width 39 height 27
click at [67, 154] on button "Singer 1" at bounding box center [63, 149] width 67 height 27
click at [188, 151] on button "All" at bounding box center [194, 149] width 39 height 27
click at [52, 203] on button at bounding box center [46, 201] width 32 height 27
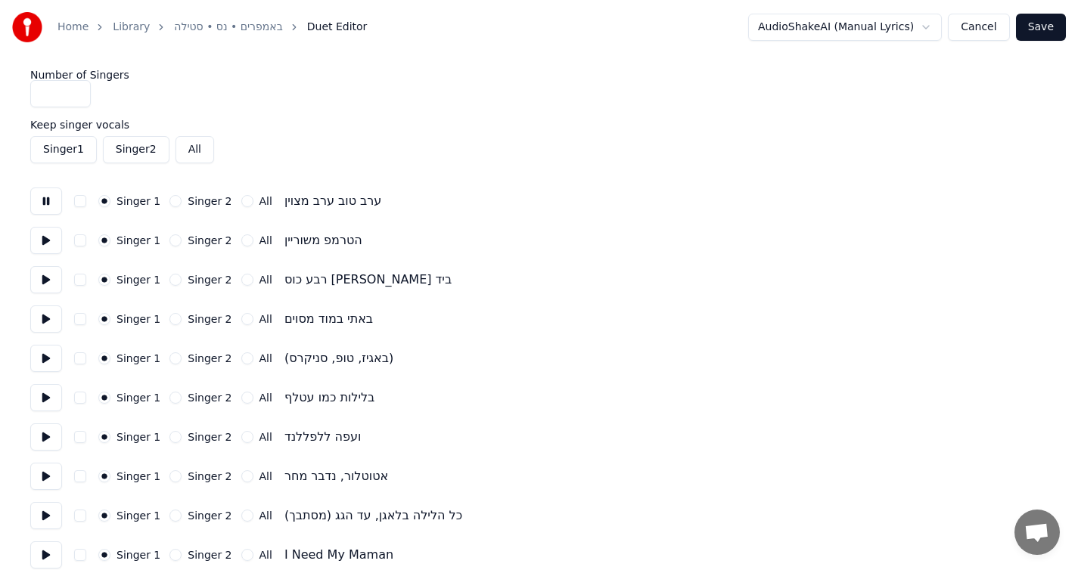
click at [52, 203] on button at bounding box center [46, 201] width 32 height 27
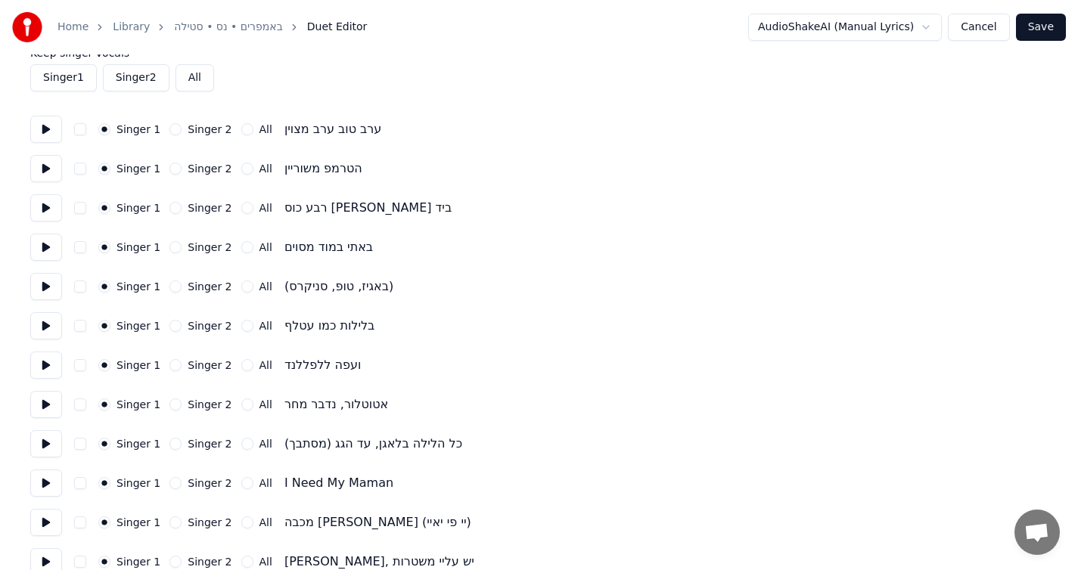
scroll to position [78, 0]
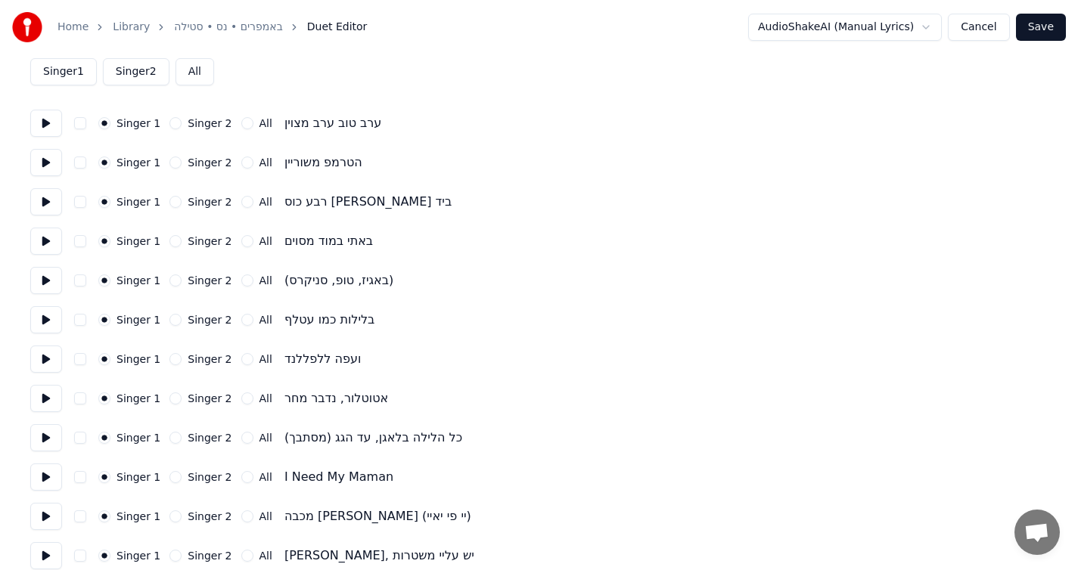
click at [58, 282] on button at bounding box center [46, 280] width 32 height 27
click at [173, 283] on button "Singer 2" at bounding box center [175, 281] width 12 height 12
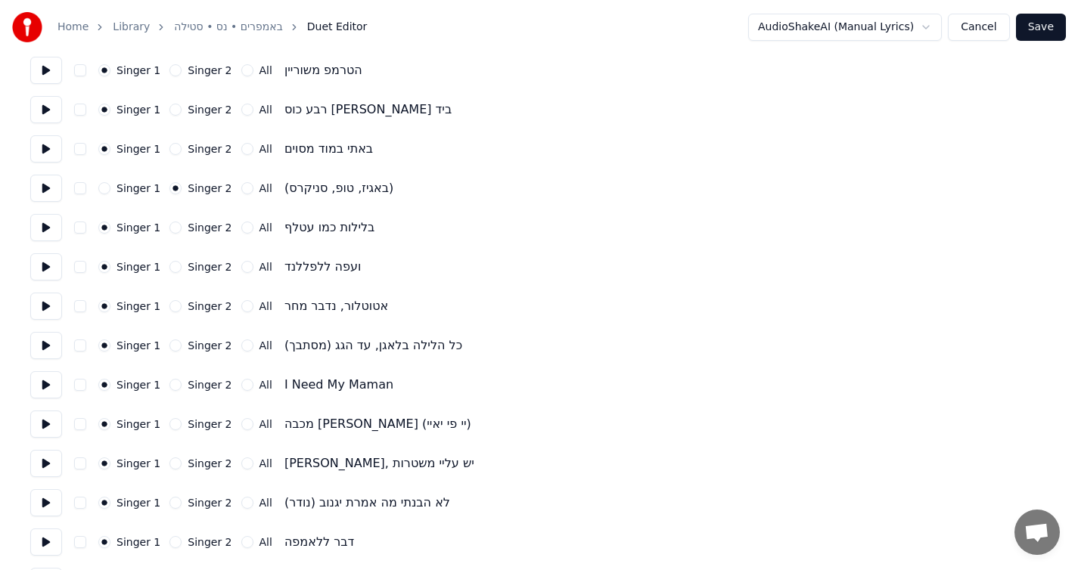
scroll to position [171, 0]
click at [169, 341] on button "Singer 2" at bounding box center [175, 345] width 12 height 12
click at [176, 384] on button "Singer 2" at bounding box center [175, 384] width 12 height 12
click at [173, 426] on button "Singer 2" at bounding box center [175, 424] width 12 height 12
click at [173, 461] on button "Singer 2" at bounding box center [175, 463] width 12 height 12
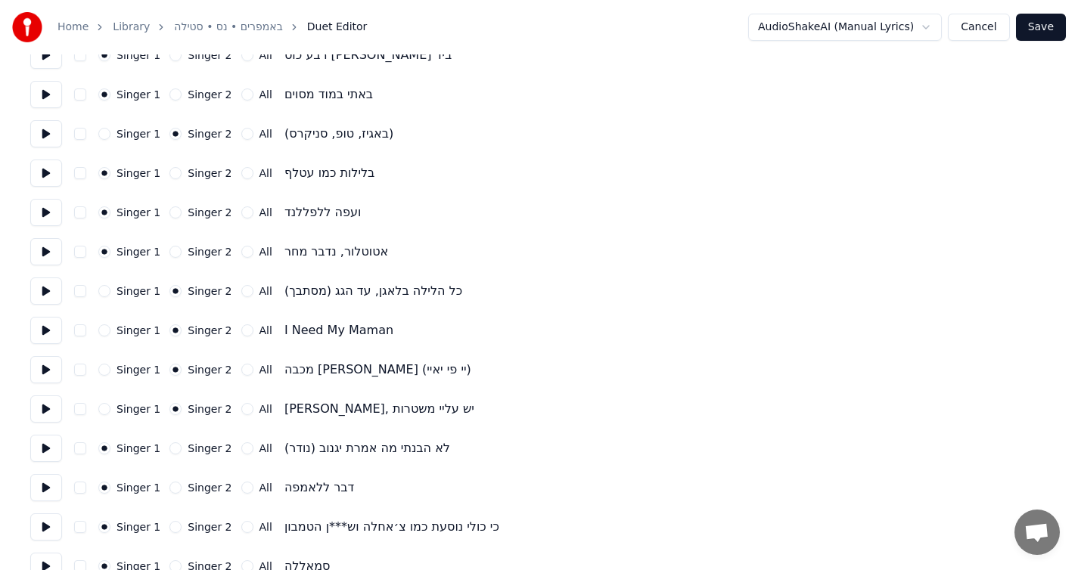
scroll to position [228, 0]
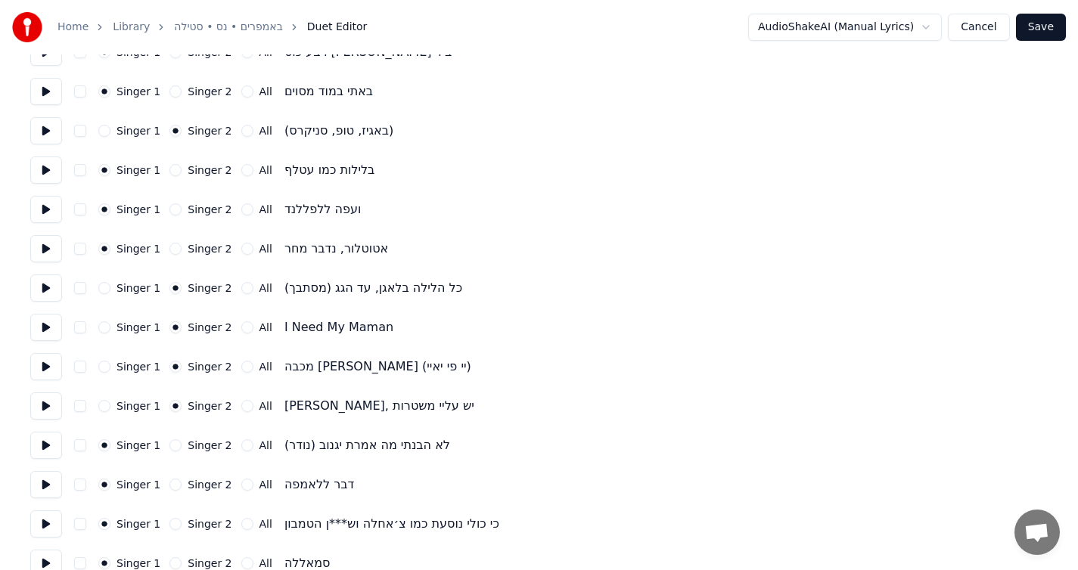
click at [173, 449] on button "Singer 2" at bounding box center [175, 445] width 12 height 12
click at [175, 486] on button "Singer 2" at bounding box center [175, 485] width 12 height 12
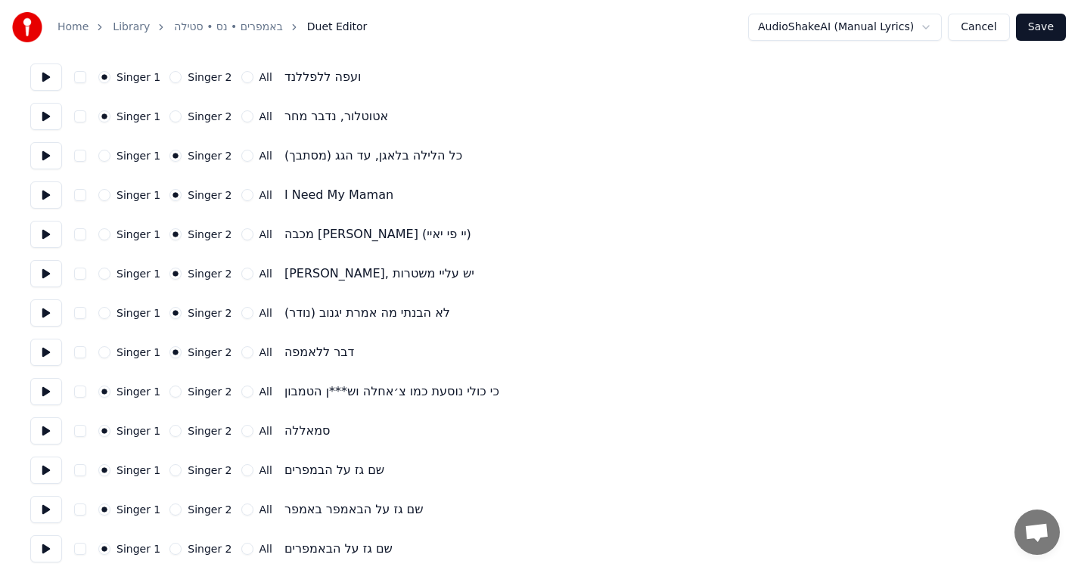
scroll to position [371, 0]
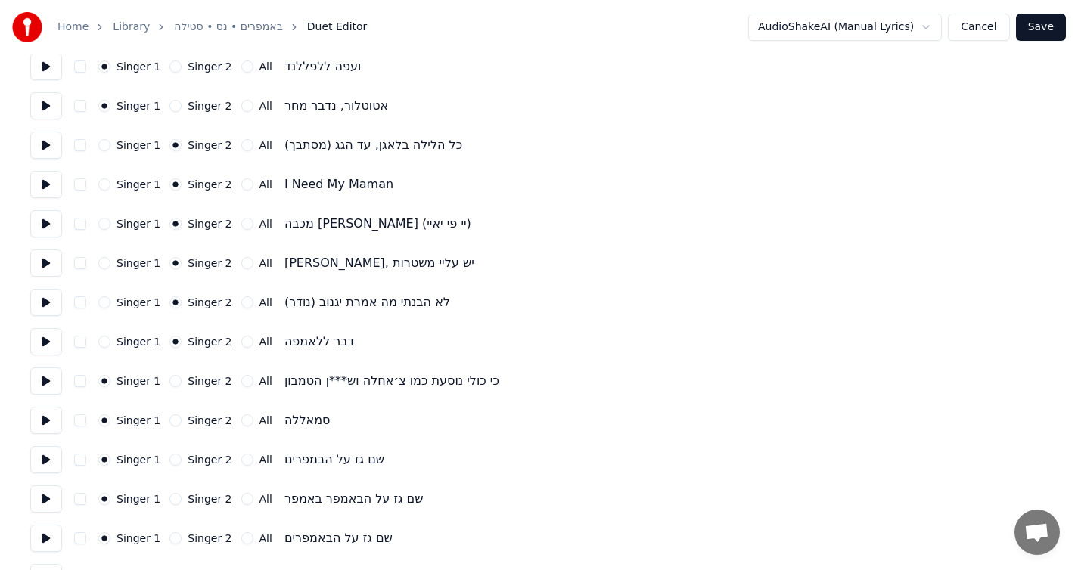
click at [171, 456] on button "Singer 2" at bounding box center [175, 460] width 12 height 12
click at [175, 501] on button "Singer 2" at bounding box center [175, 499] width 12 height 12
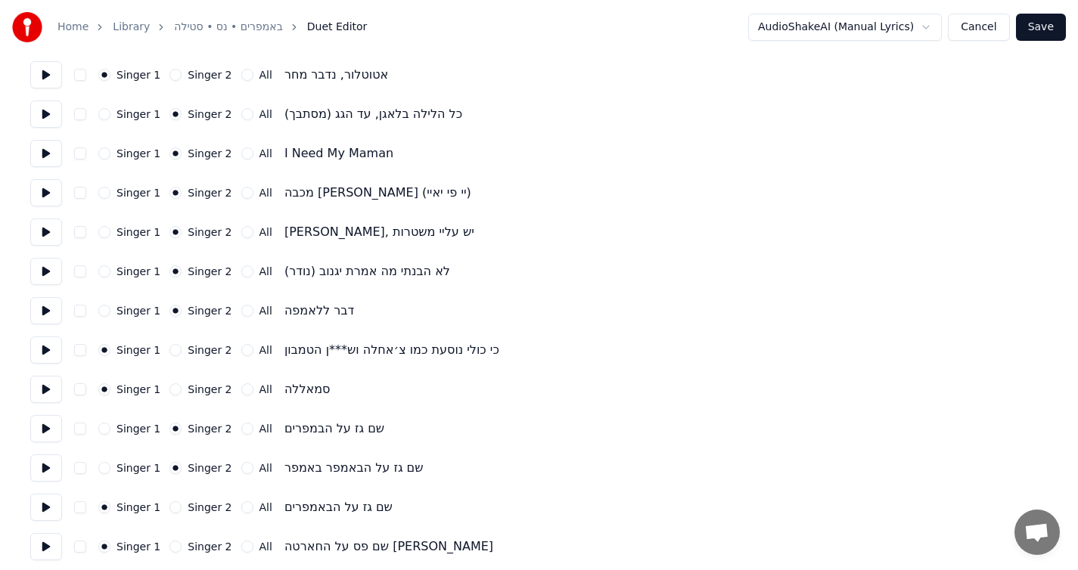
scroll to position [410, 0]
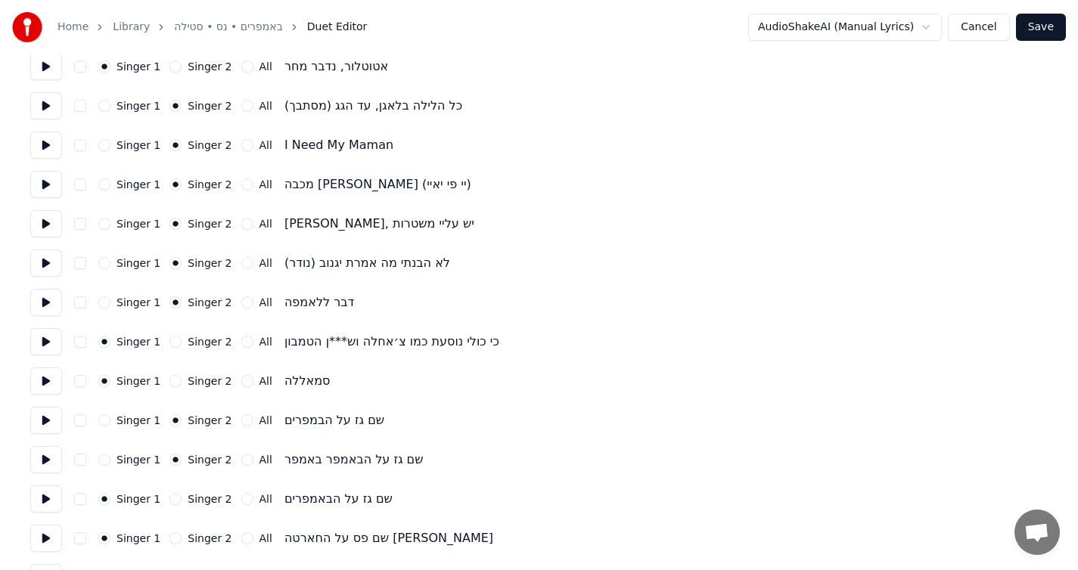
click at [174, 498] on button "Singer 2" at bounding box center [175, 499] width 12 height 12
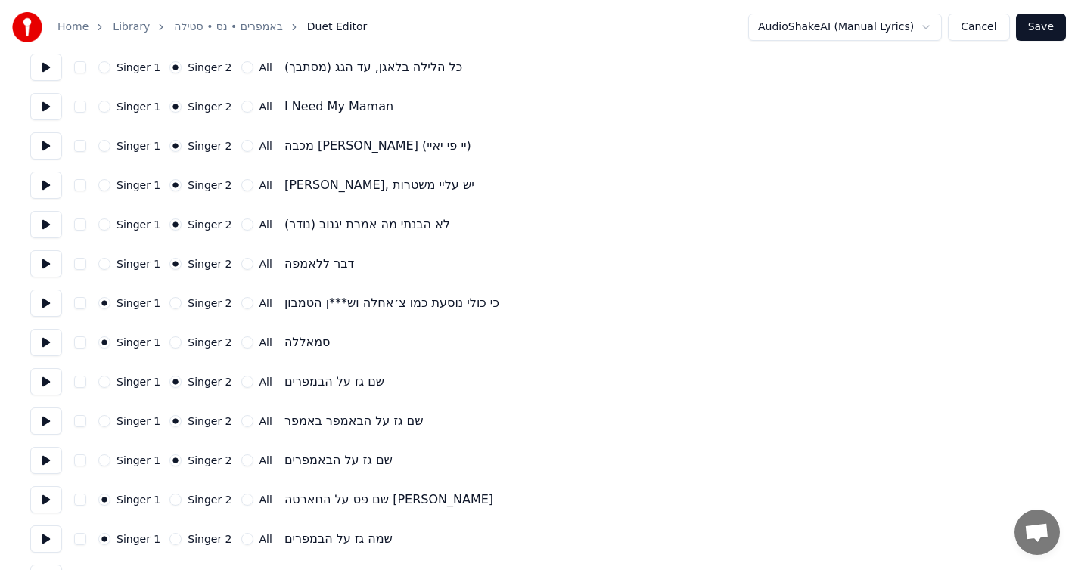
scroll to position [455, 0]
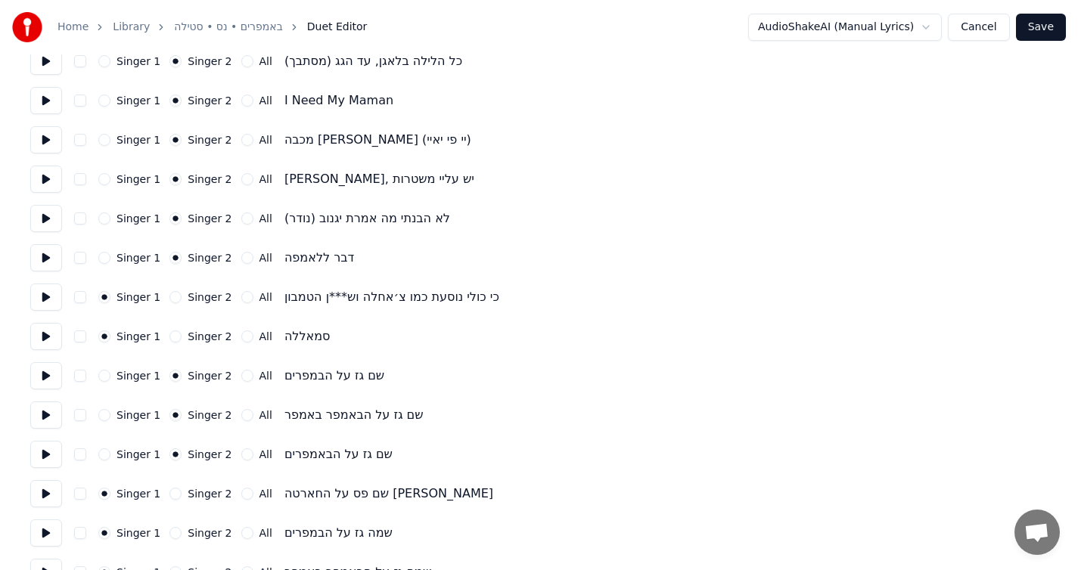
click at [173, 498] on button "Singer 2" at bounding box center [175, 494] width 12 height 12
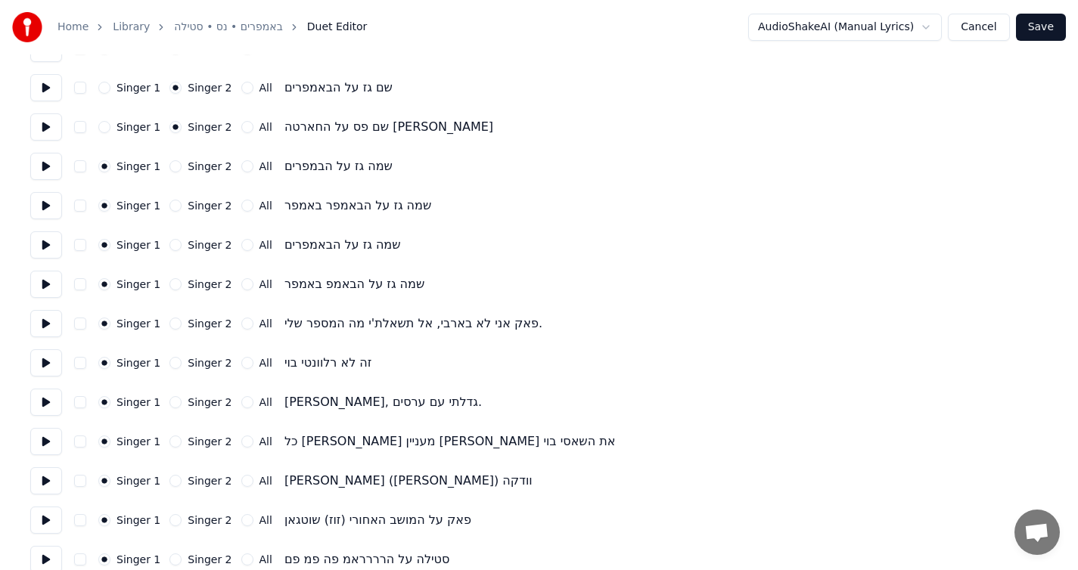
scroll to position [827, 0]
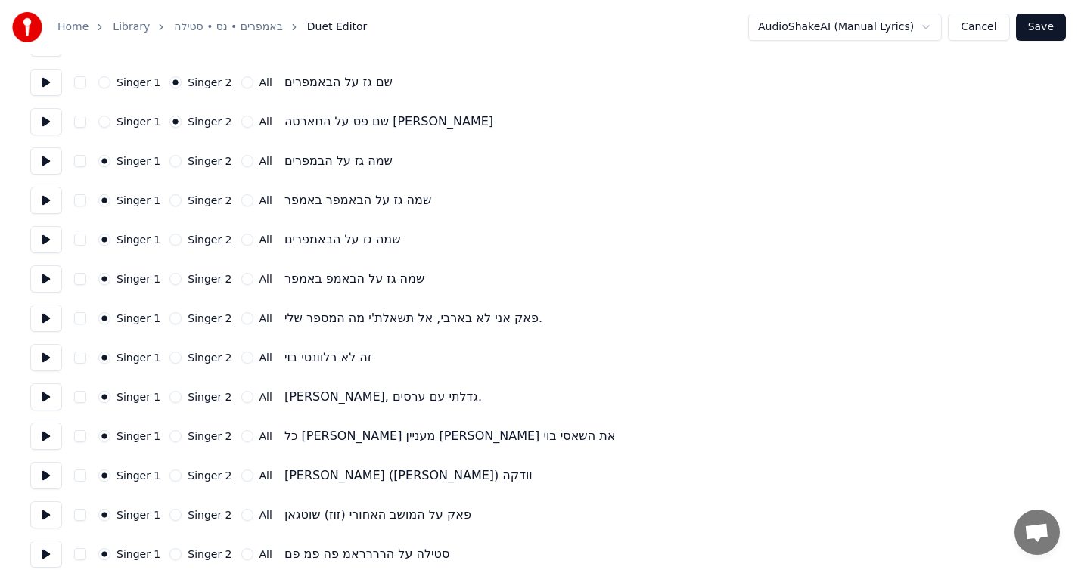
click at [175, 470] on button "Singer 2" at bounding box center [175, 476] width 12 height 12
click at [107, 475] on button "Singer 1" at bounding box center [104, 476] width 12 height 12
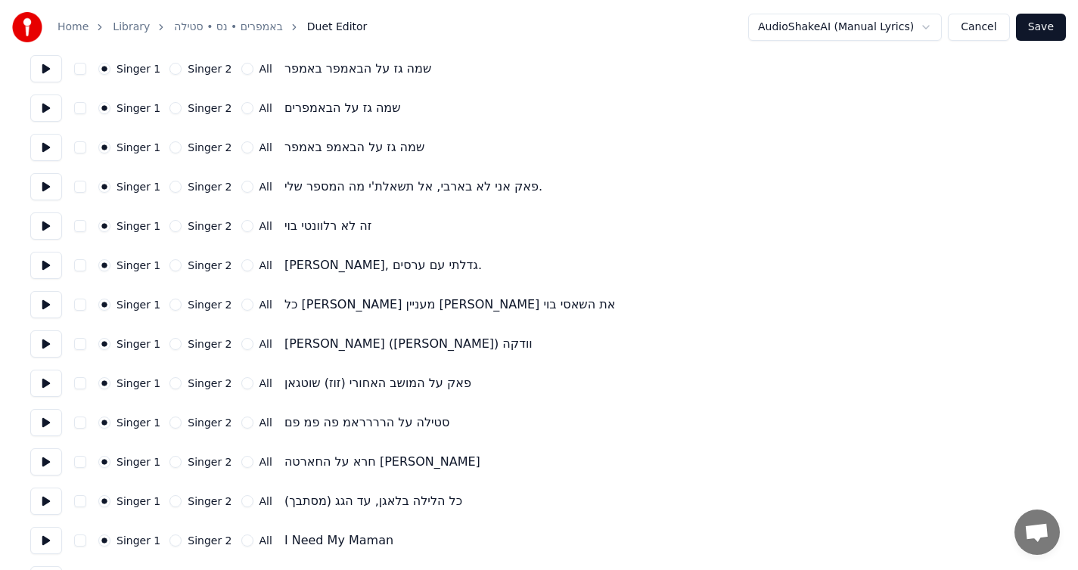
scroll to position [964, 0]
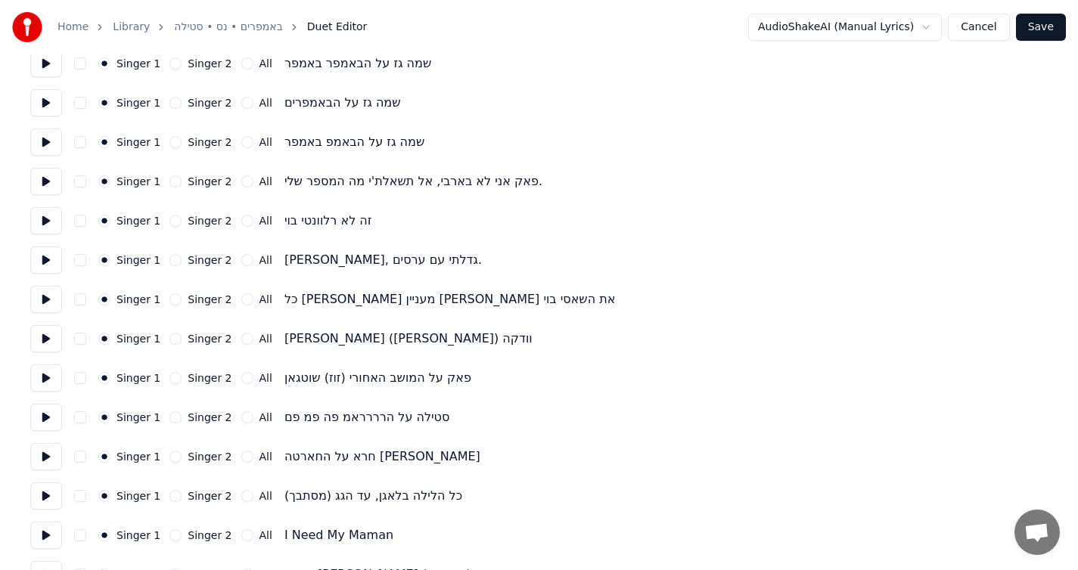
click at [169, 494] on button "Singer 2" at bounding box center [175, 496] width 12 height 12
click at [174, 535] on button "Singer 2" at bounding box center [175, 535] width 12 height 12
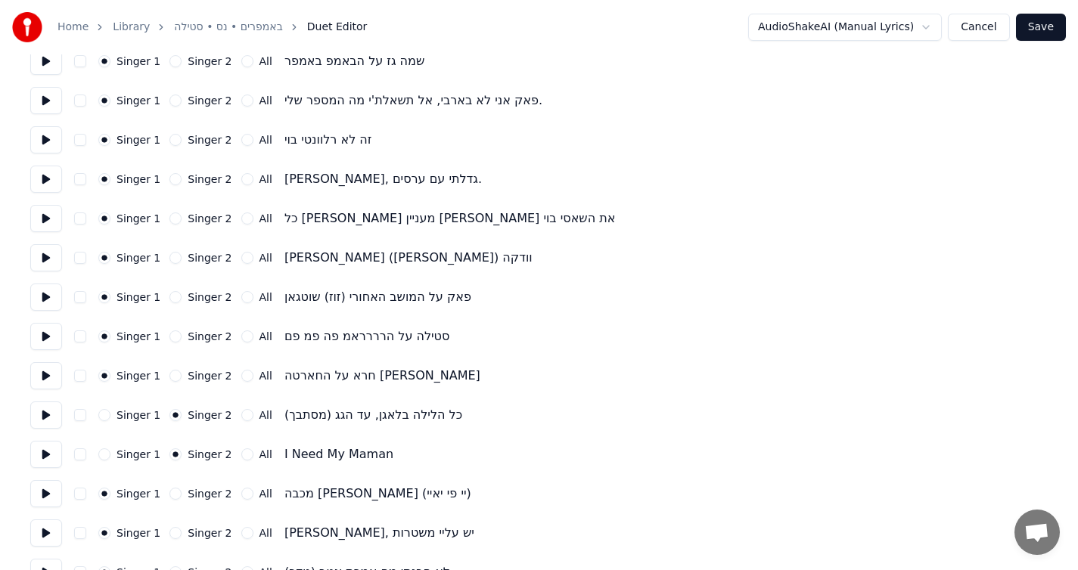
scroll to position [1046, 0]
click at [169, 495] on button "Singer 2" at bounding box center [175, 492] width 12 height 12
click at [169, 534] on button "Singer 2" at bounding box center [175, 532] width 12 height 12
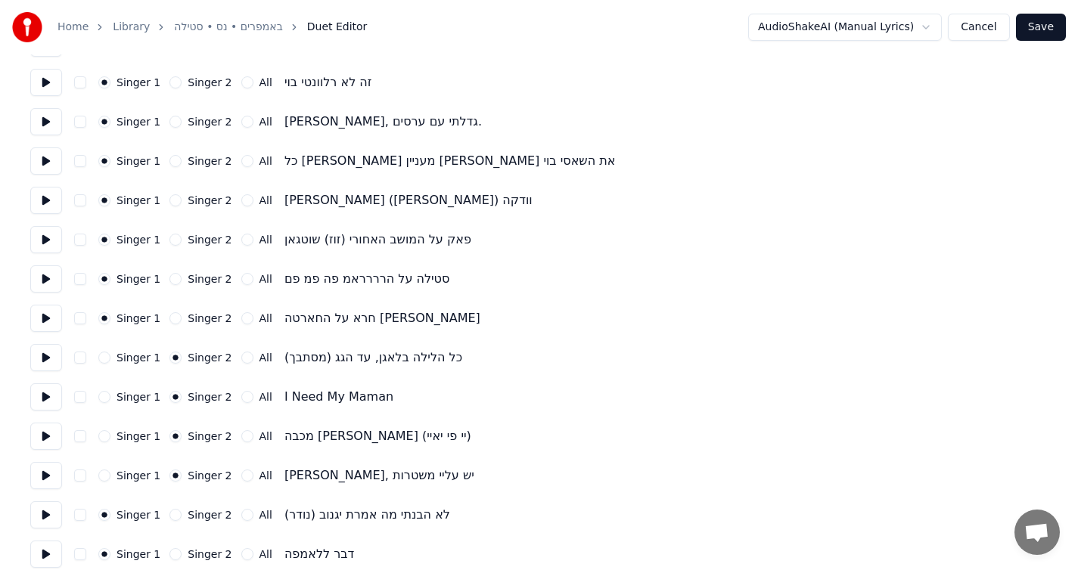
scroll to position [1103, 0]
click at [173, 516] on button "Singer 2" at bounding box center [175, 514] width 12 height 12
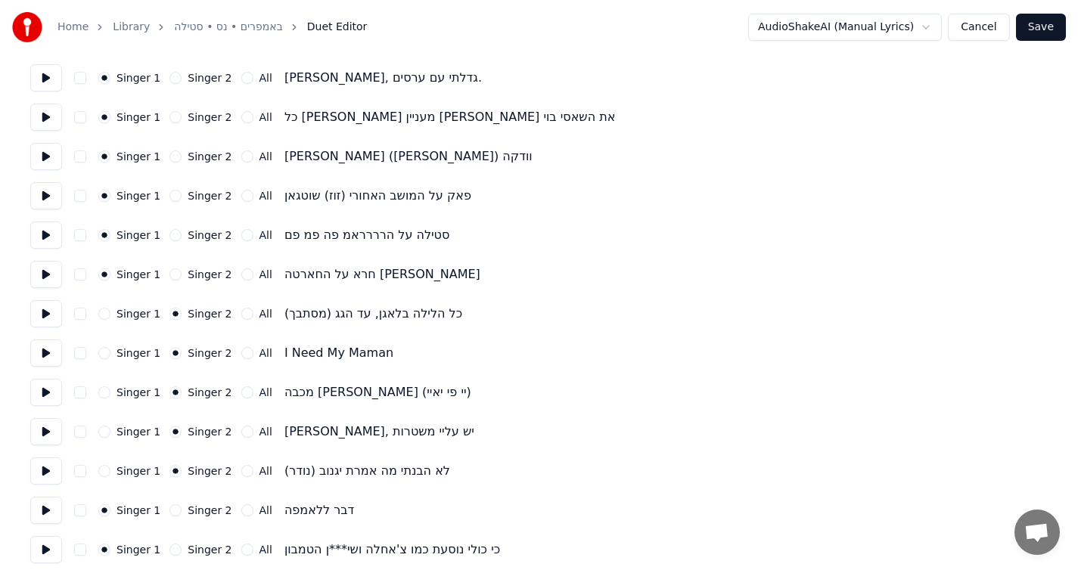
scroll to position [1149, 0]
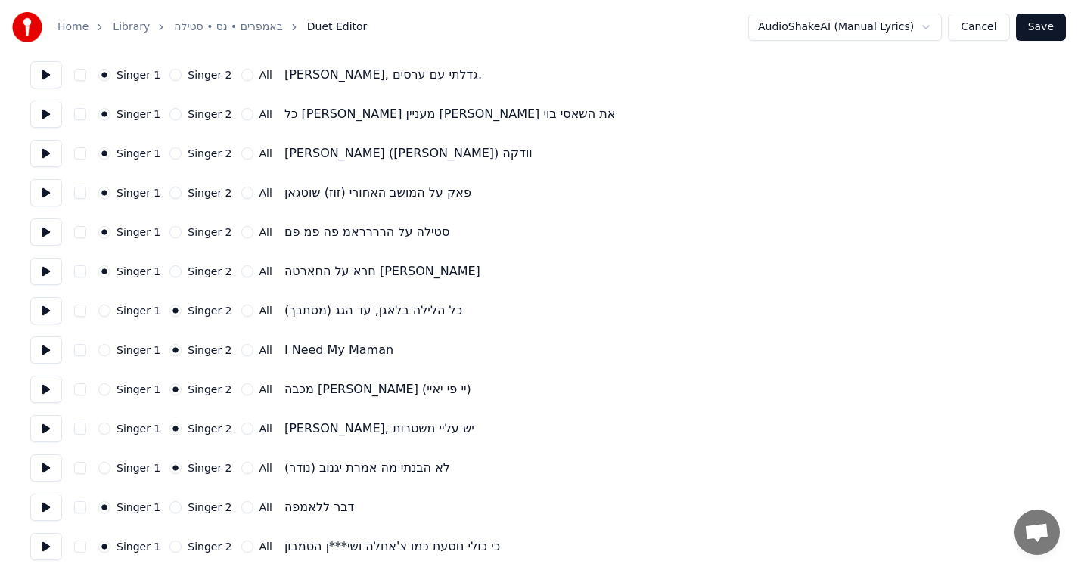
click at [170, 508] on button "Singer 2" at bounding box center [175, 508] width 12 height 12
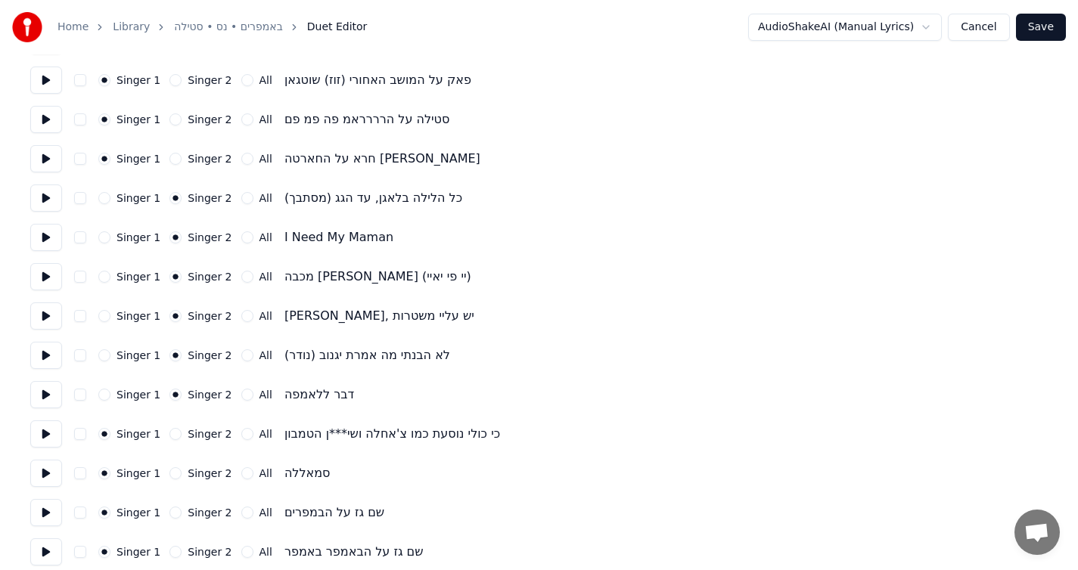
scroll to position [1272, 0]
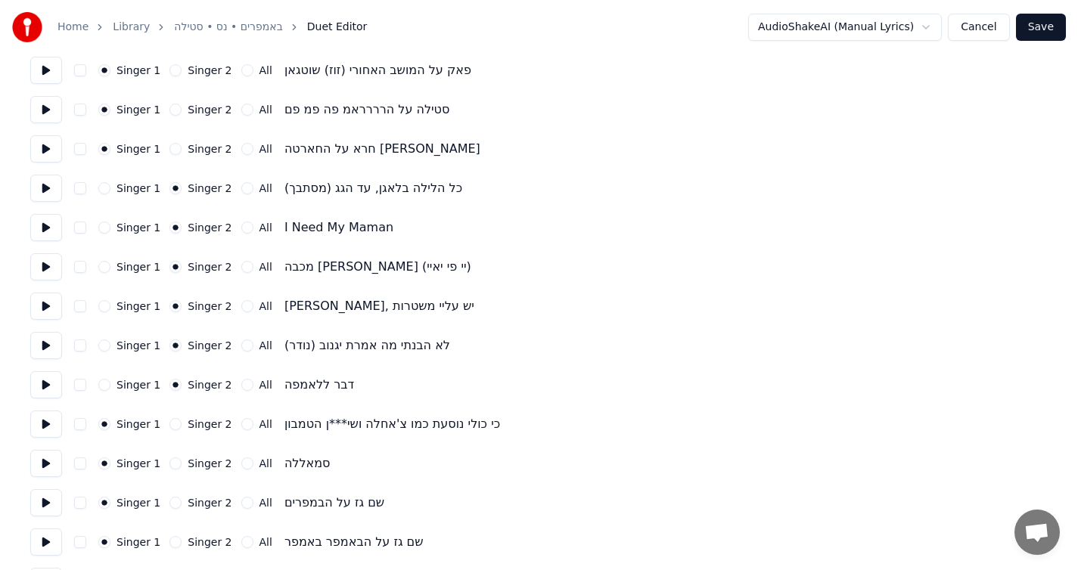
click at [241, 467] on button "All" at bounding box center [247, 464] width 12 height 12
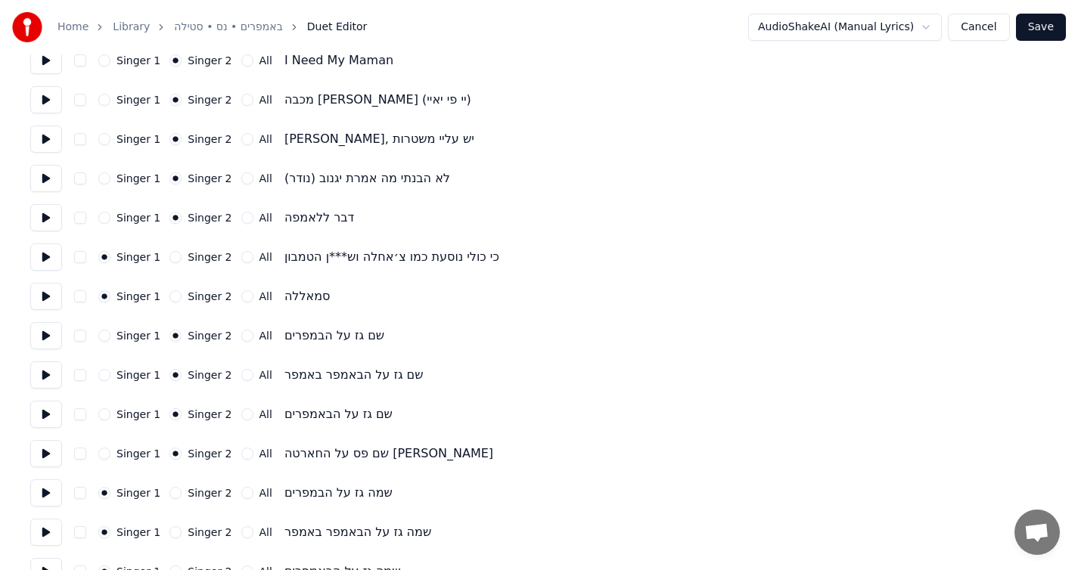
scroll to position [466, 0]
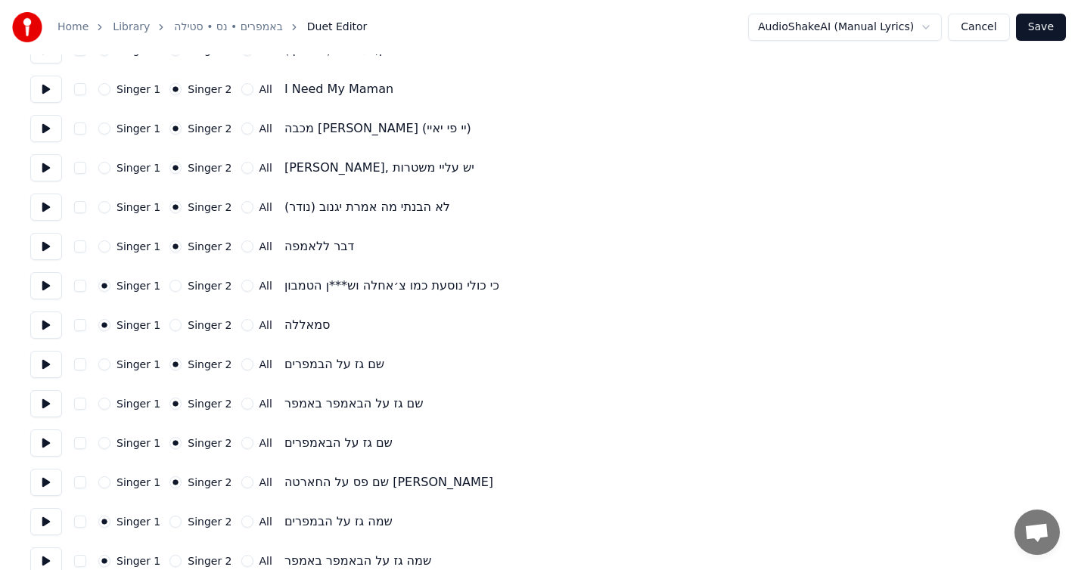
click at [241, 330] on button "All" at bounding box center [247, 325] width 12 height 12
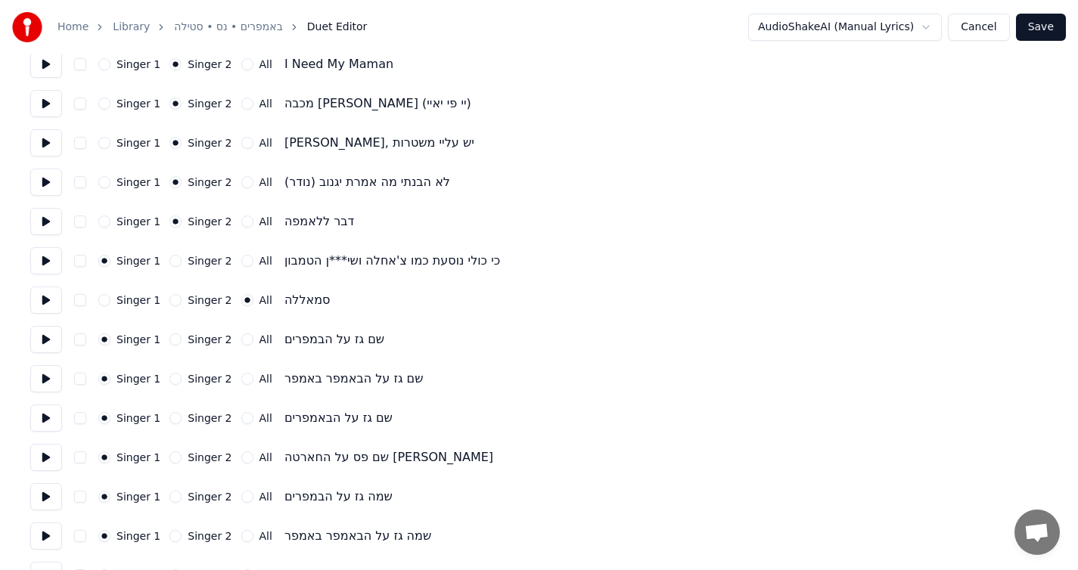
scroll to position [1437, 0]
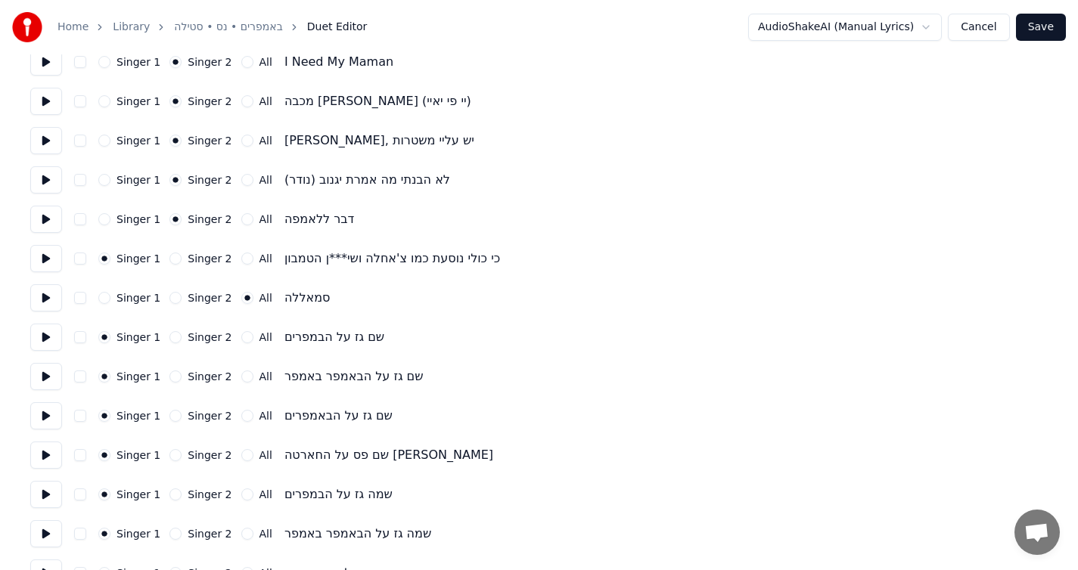
click at [170, 340] on button "Singer 2" at bounding box center [175, 337] width 12 height 12
click at [172, 374] on button "Singer 2" at bounding box center [175, 377] width 12 height 12
click at [176, 413] on button "Singer 2" at bounding box center [175, 416] width 12 height 12
click at [175, 455] on button "Singer 2" at bounding box center [175, 455] width 12 height 12
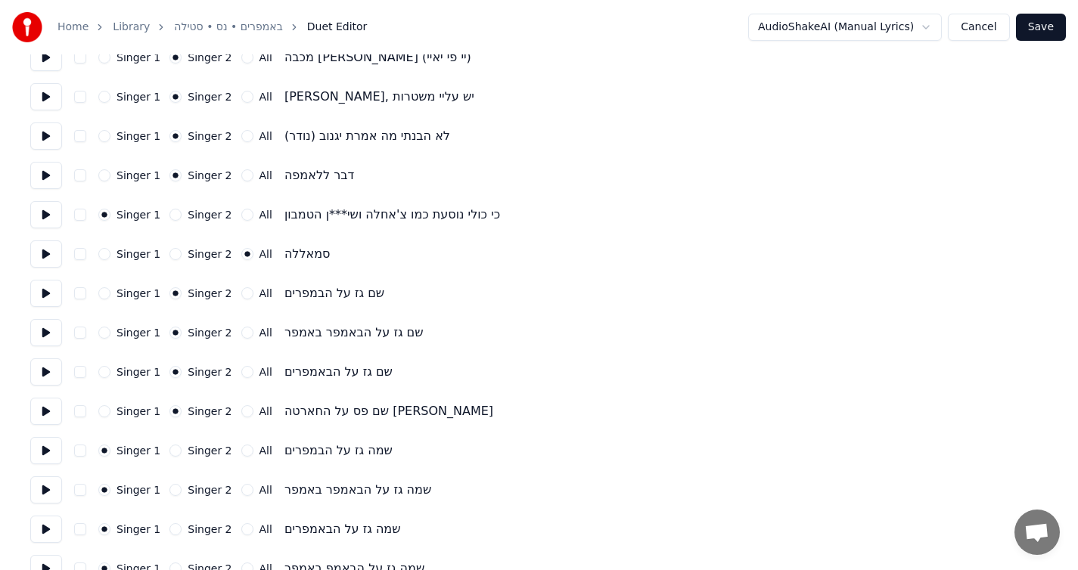
scroll to position [1483, 0]
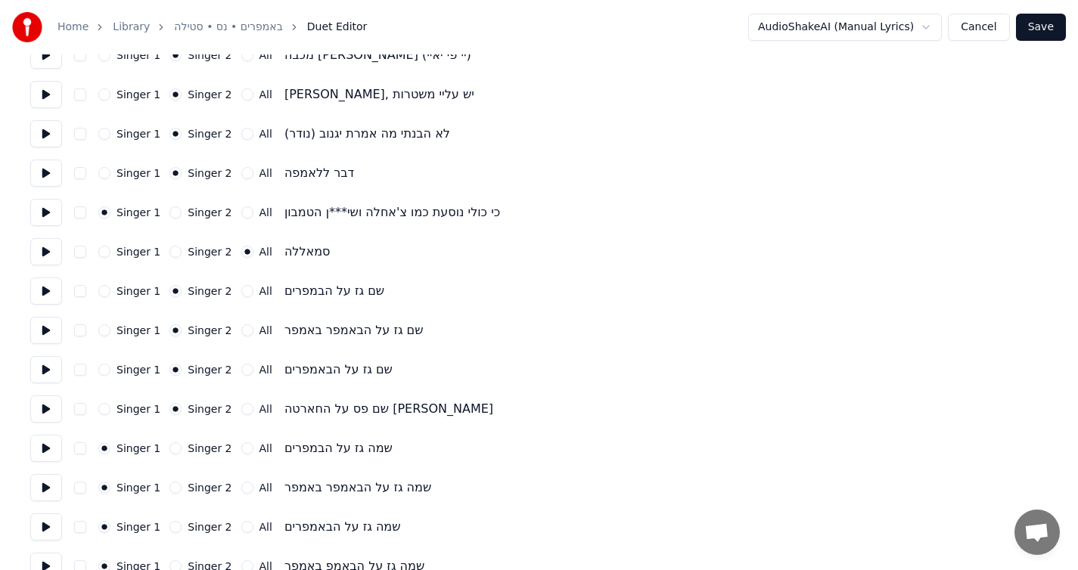
click at [174, 449] on button "Singer 2" at bounding box center [175, 449] width 12 height 12
click at [102, 446] on button "Singer 1" at bounding box center [104, 449] width 12 height 12
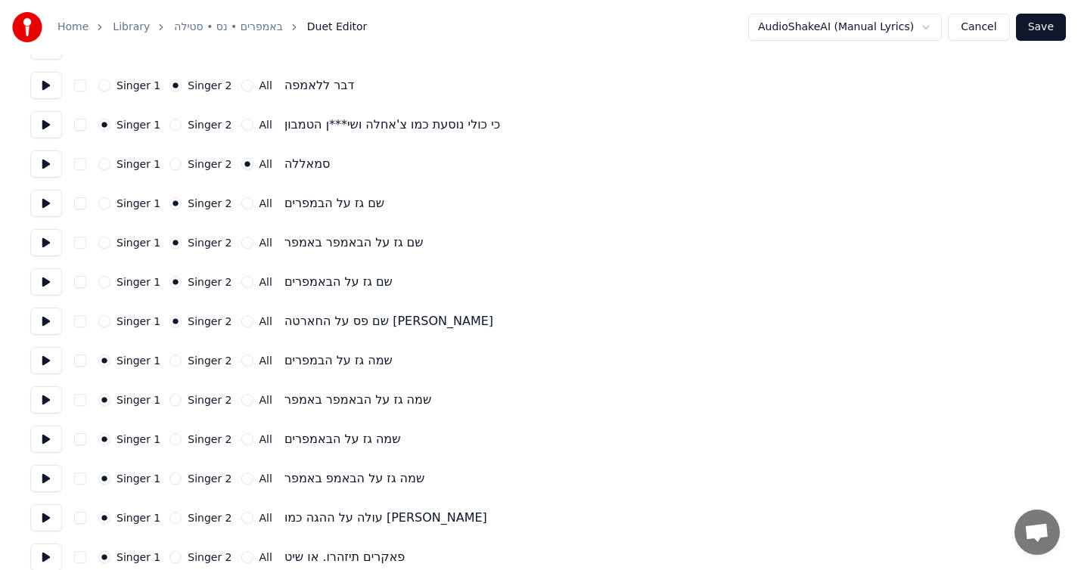
scroll to position [1619, 0]
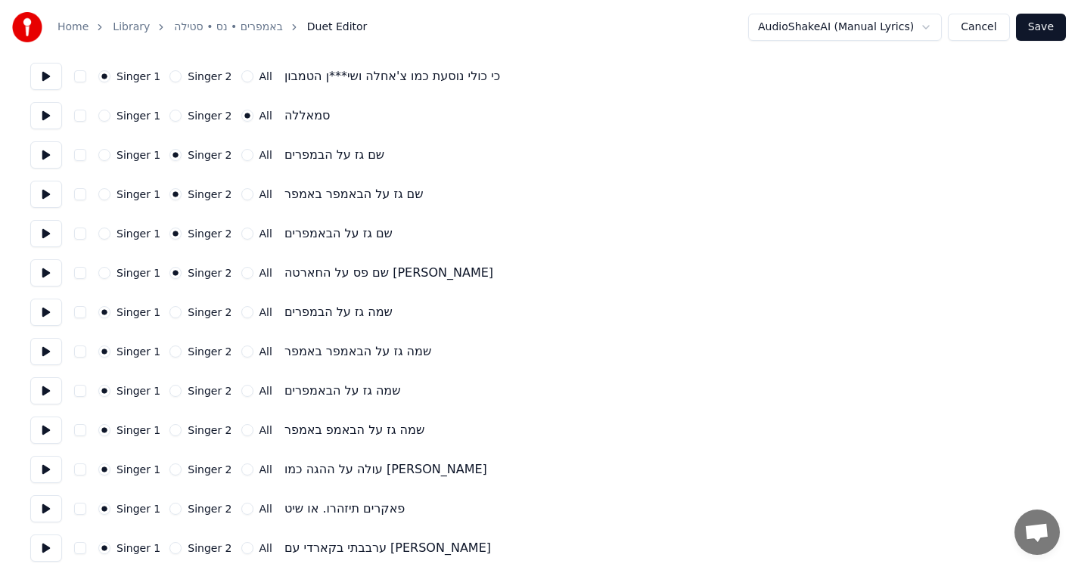
click at [173, 468] on button "Singer 2" at bounding box center [175, 470] width 12 height 12
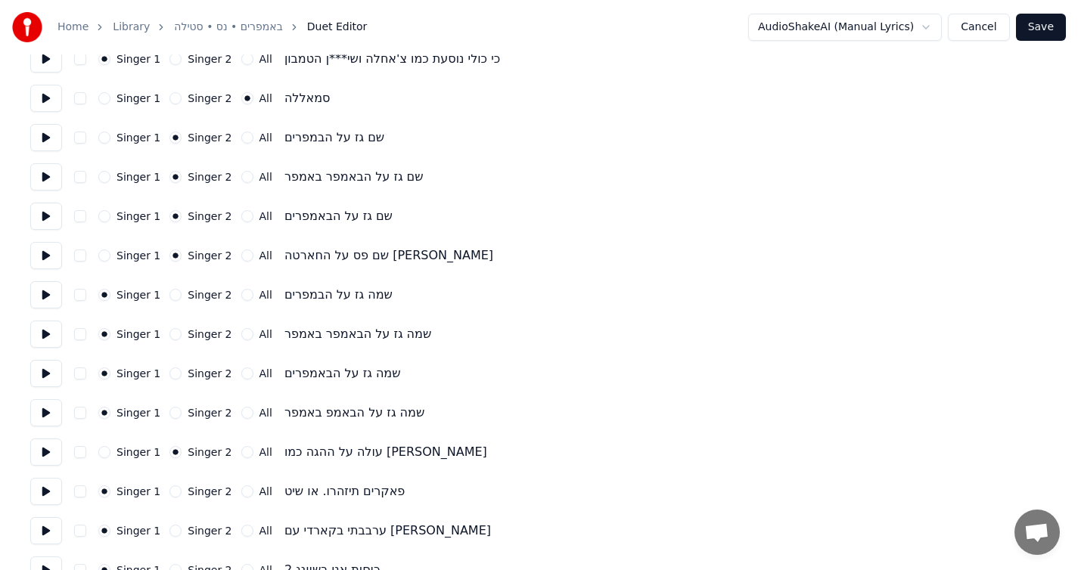
scroll to position [1641, 0]
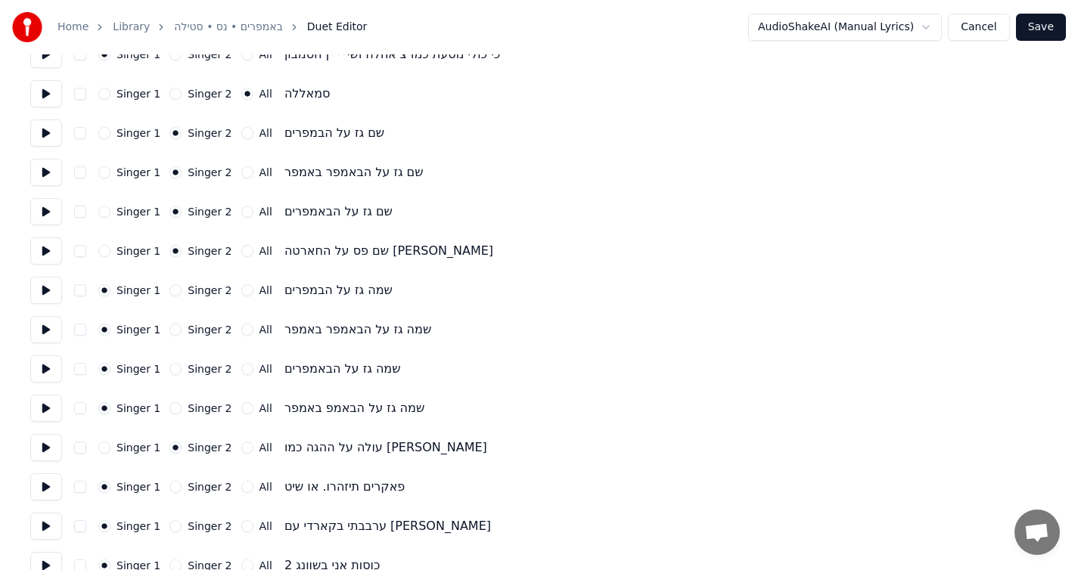
click at [171, 483] on button "Singer 2" at bounding box center [175, 487] width 12 height 12
click at [175, 523] on button "Singer 2" at bounding box center [175, 526] width 12 height 12
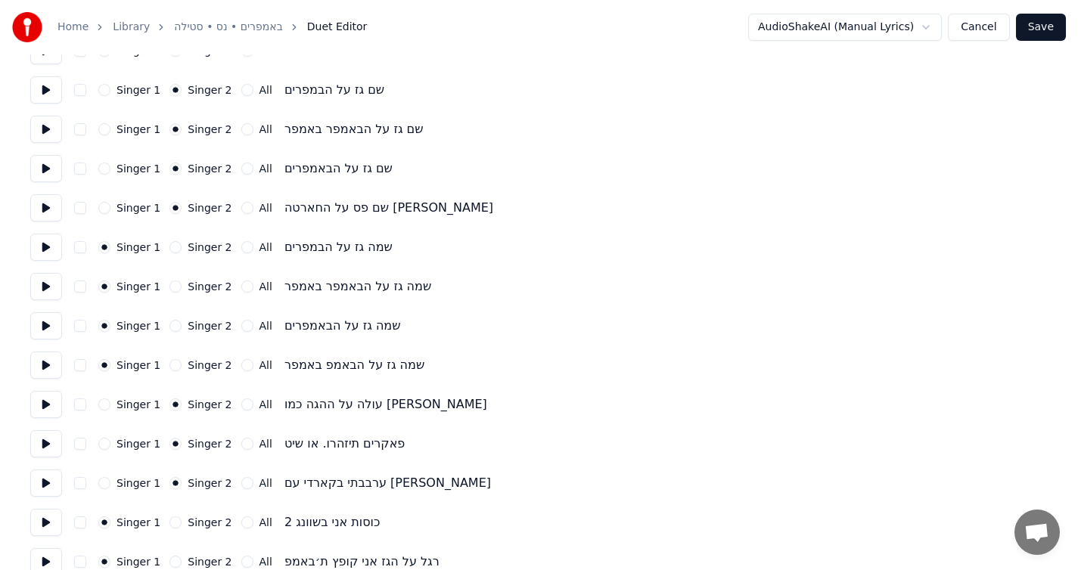
scroll to position [1685, 0]
click at [175, 522] on button "Singer 2" at bounding box center [175, 522] width 12 height 12
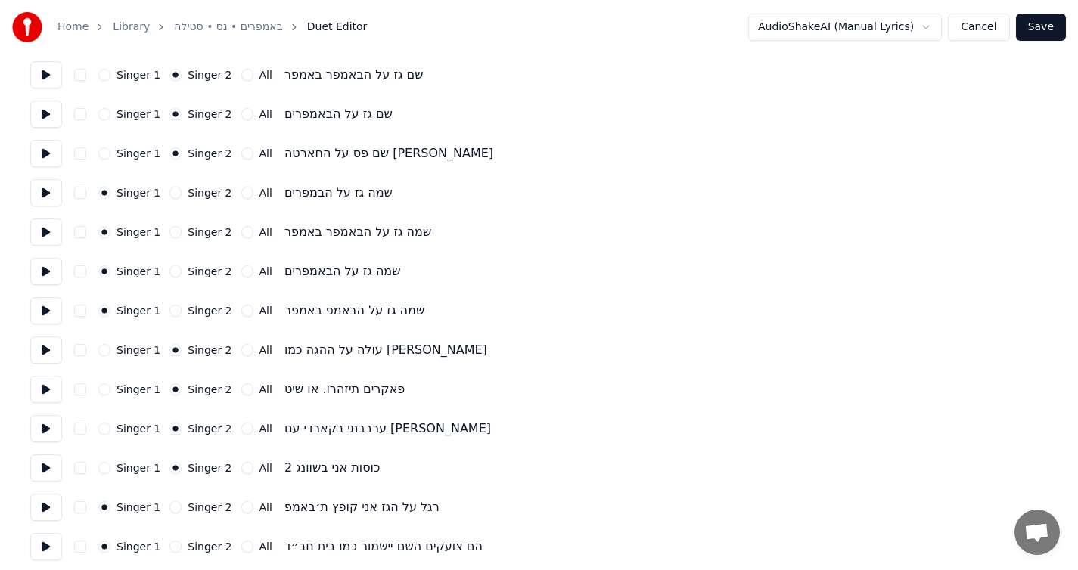
scroll to position [1745, 0]
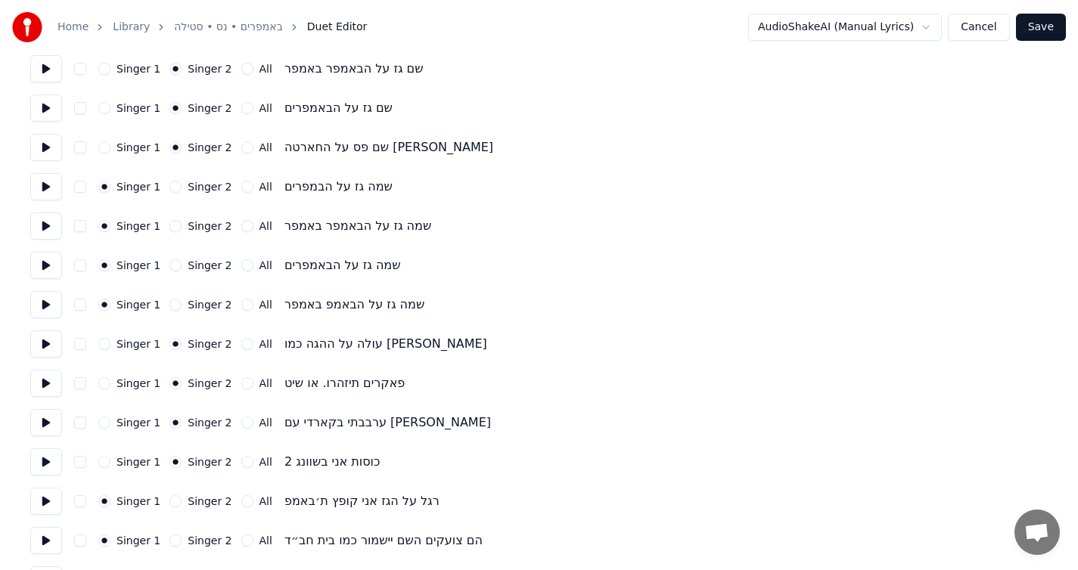
click at [174, 498] on button "Singer 2" at bounding box center [175, 501] width 12 height 12
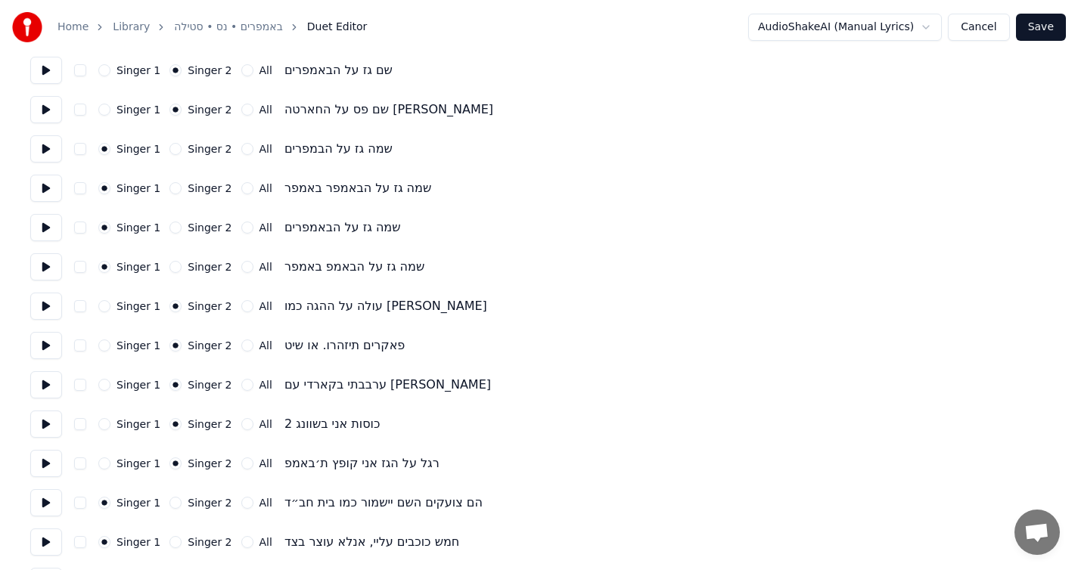
click at [172, 501] on button "Singer 2" at bounding box center [175, 503] width 12 height 12
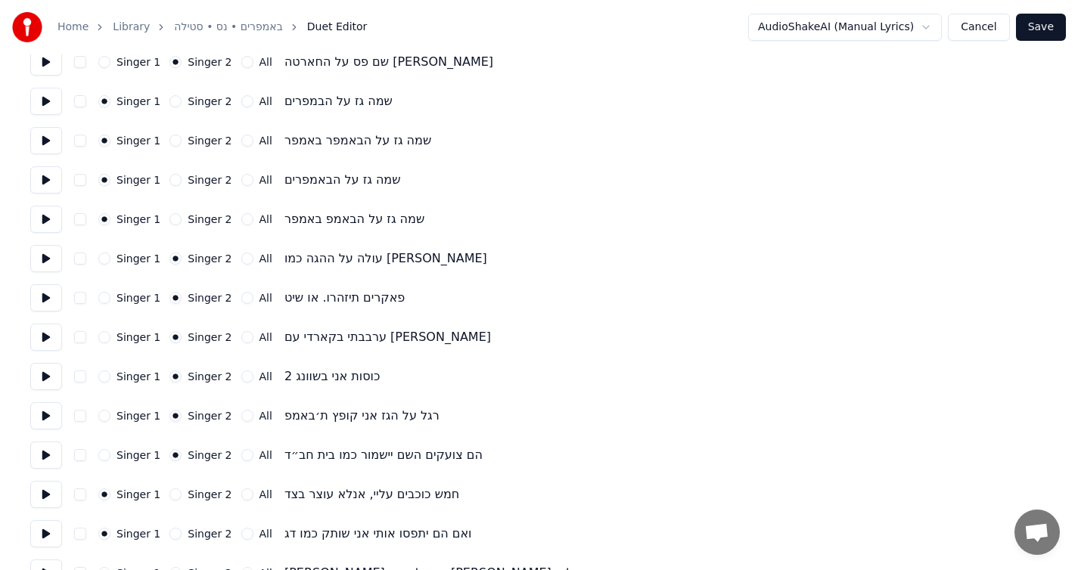
scroll to position [1834, 0]
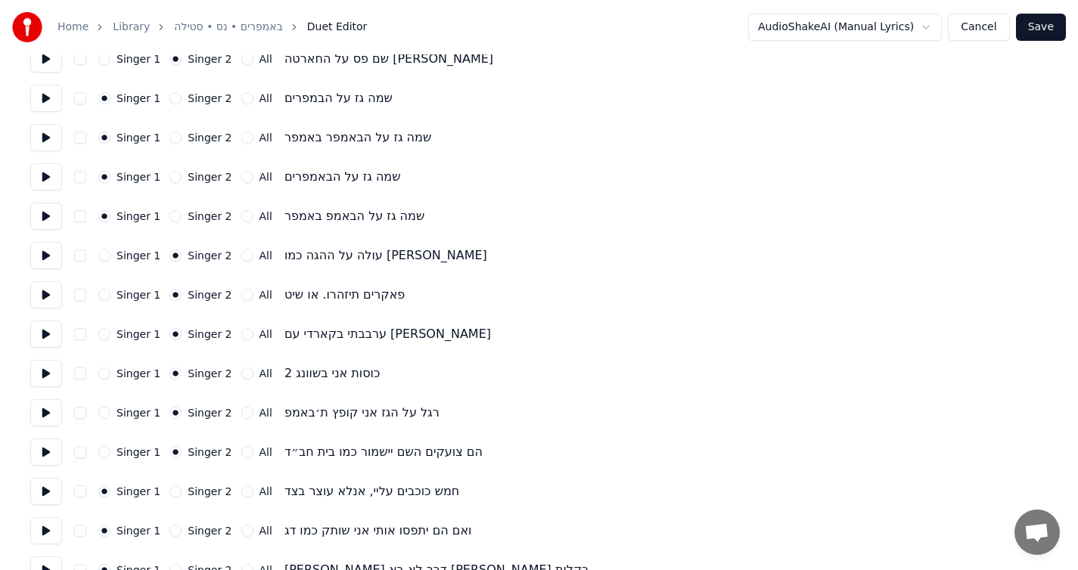
click at [173, 495] on button "Singer 2" at bounding box center [175, 492] width 12 height 12
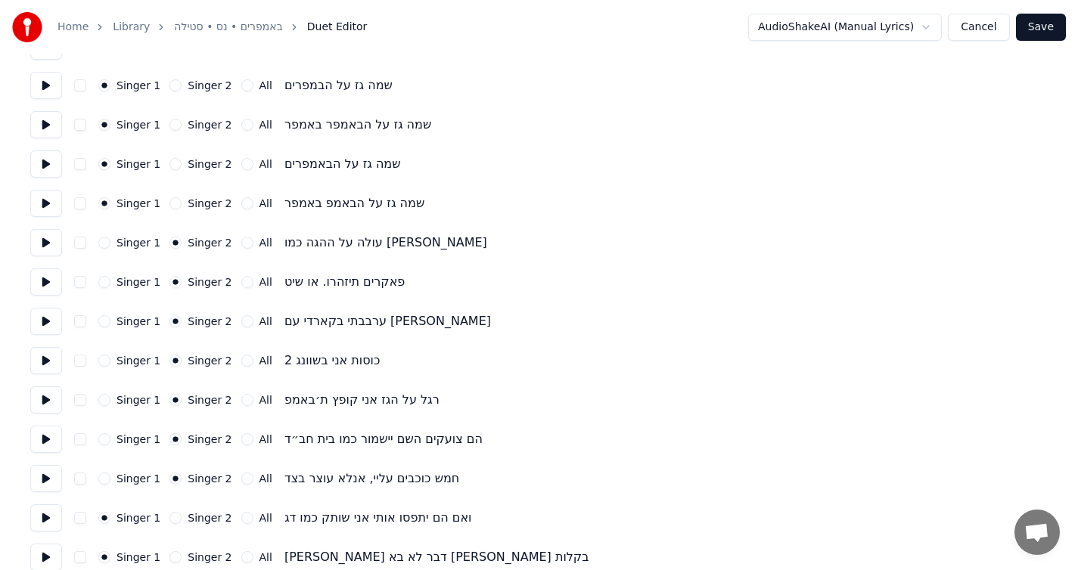
scroll to position [1849, 0]
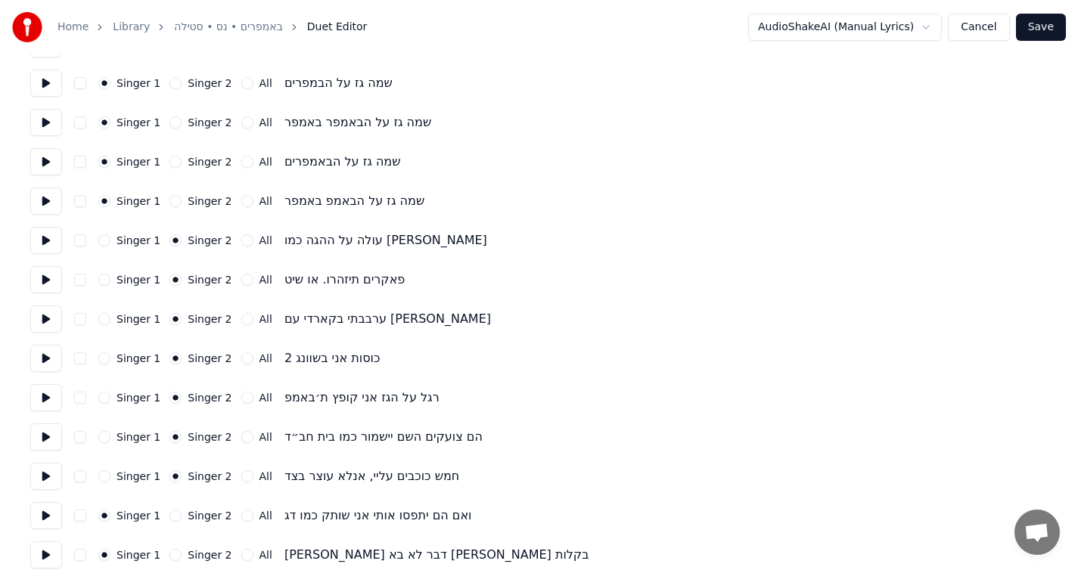
click at [173, 516] on button "Singer 2" at bounding box center [175, 516] width 12 height 12
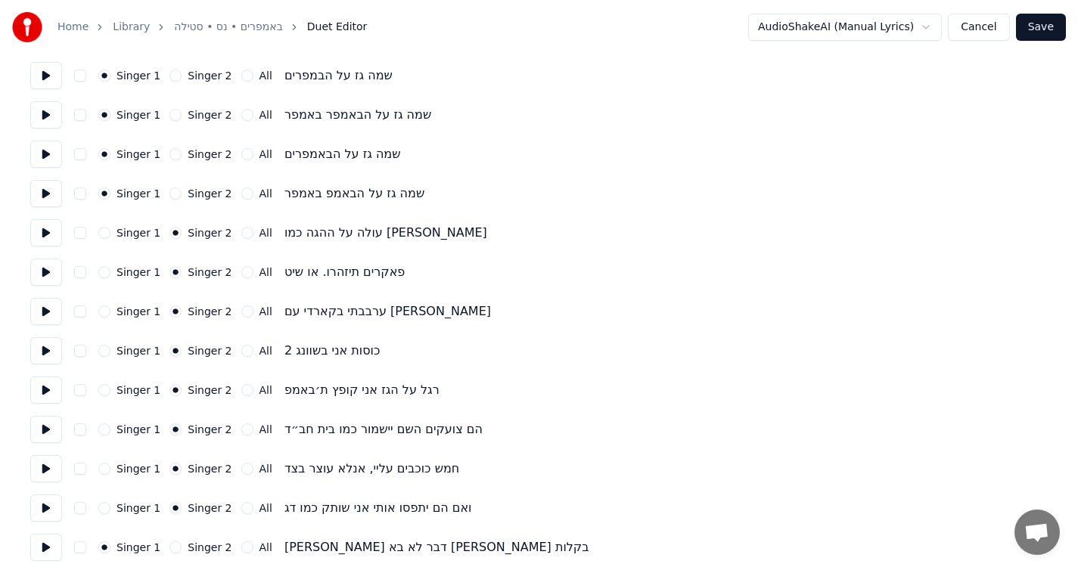
scroll to position [1871, 0]
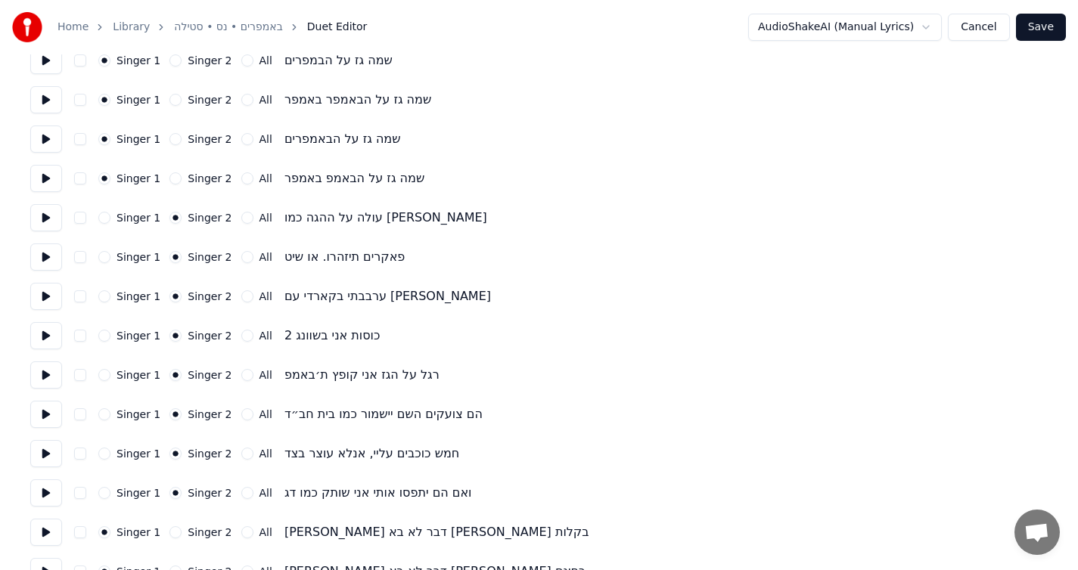
click at [175, 530] on button "Singer 2" at bounding box center [175, 532] width 12 height 12
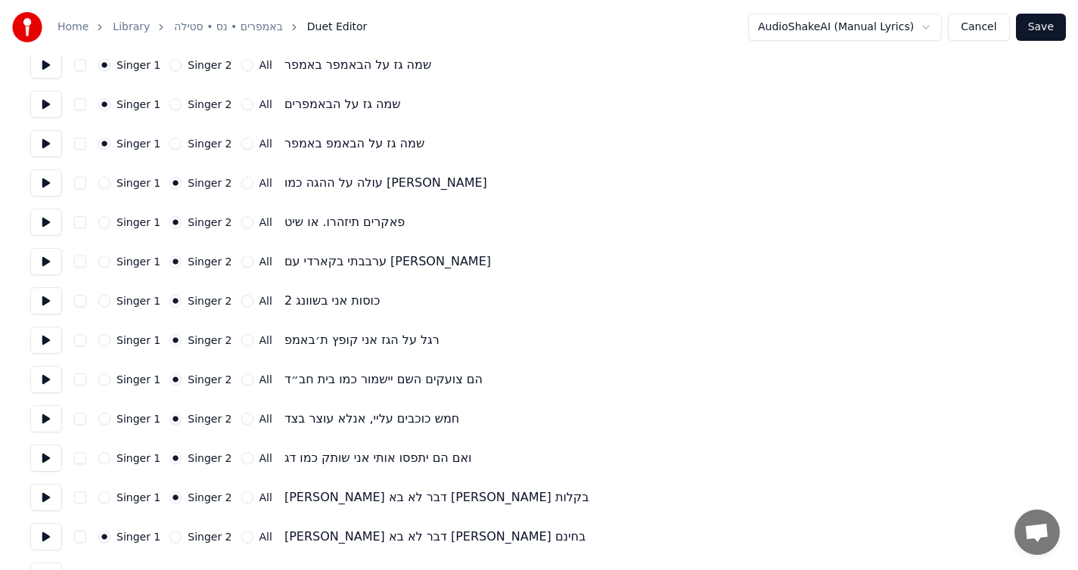
scroll to position [1911, 0]
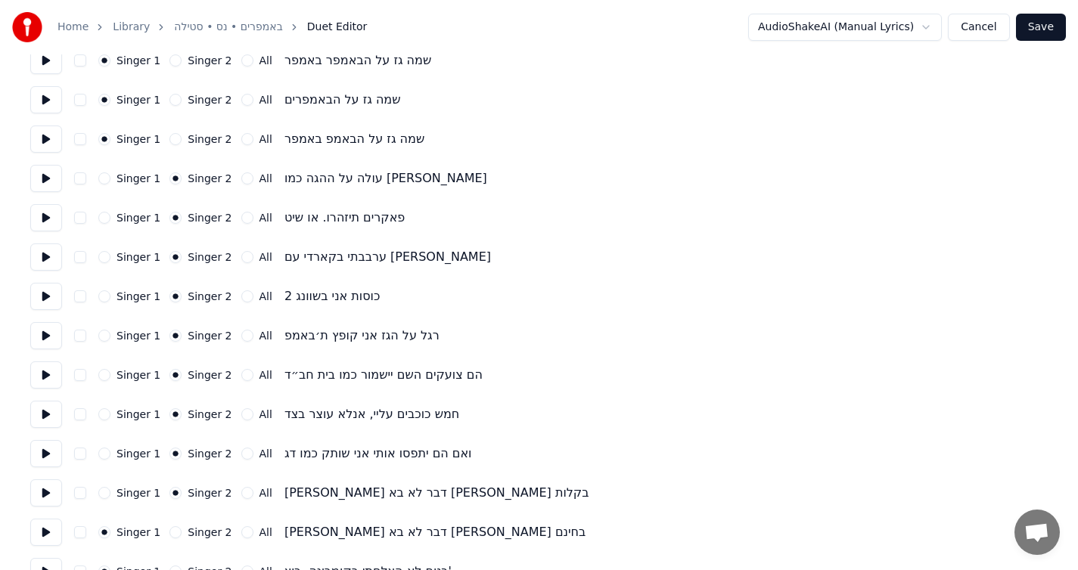
click at [174, 529] on button "Singer 2" at bounding box center [175, 532] width 12 height 12
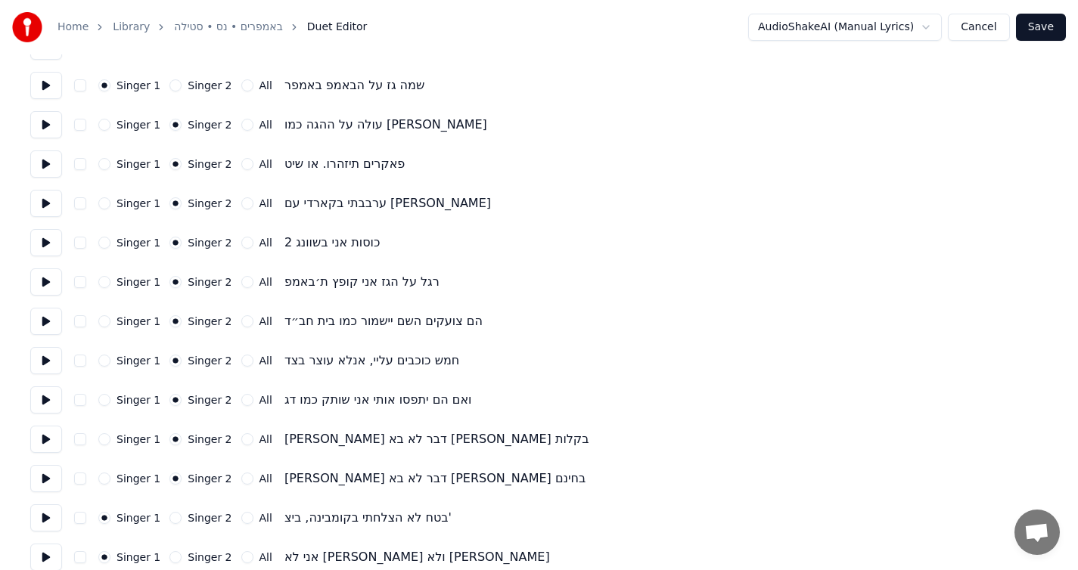
scroll to position [1966, 0]
click at [175, 516] on button "Singer 2" at bounding box center [175, 517] width 12 height 12
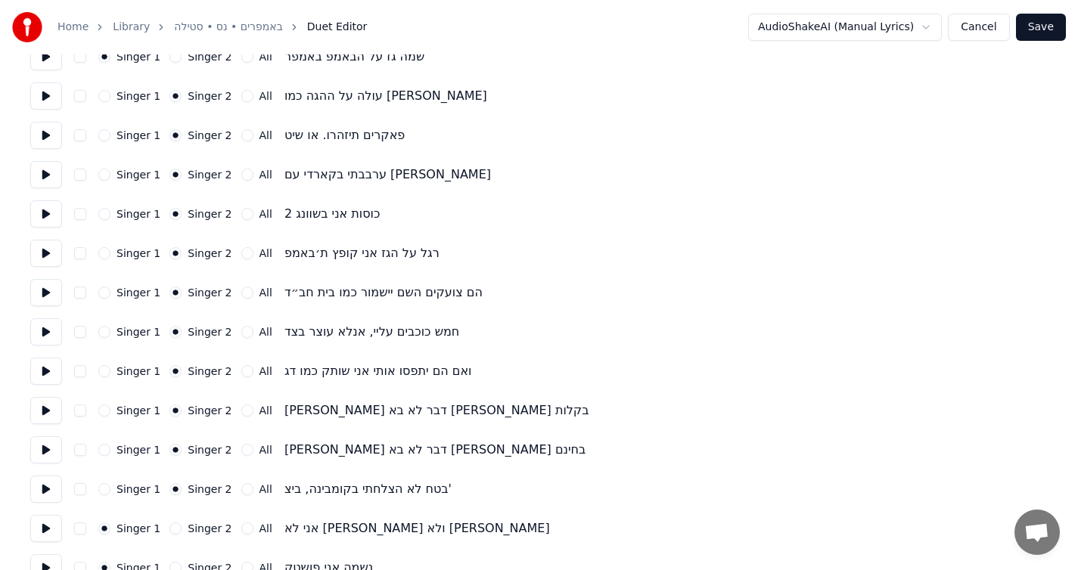
click at [171, 525] on button "Singer 2" at bounding box center [175, 529] width 12 height 12
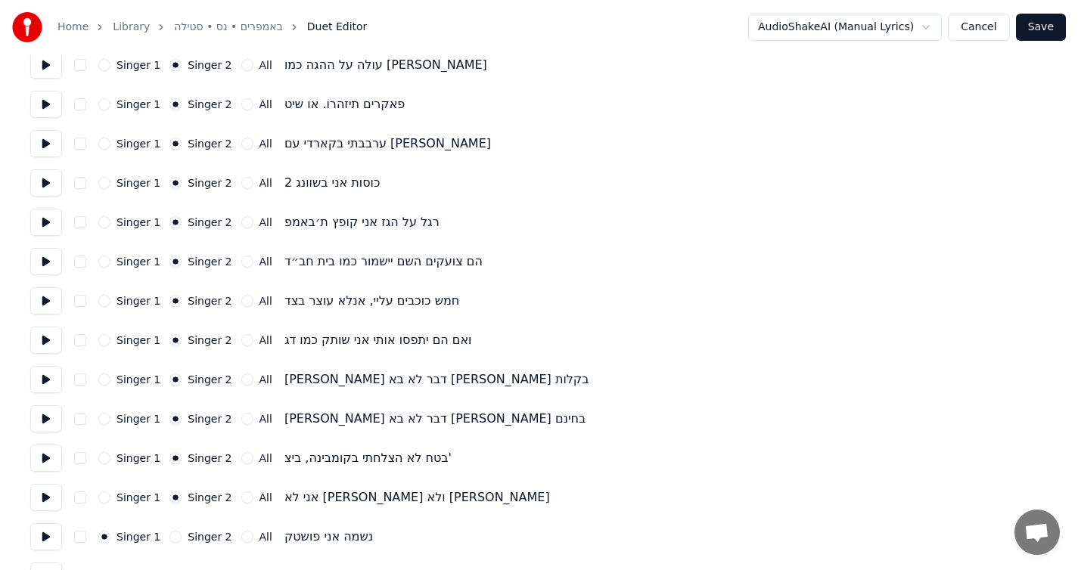
click at [172, 533] on button "Singer 2" at bounding box center [175, 537] width 12 height 12
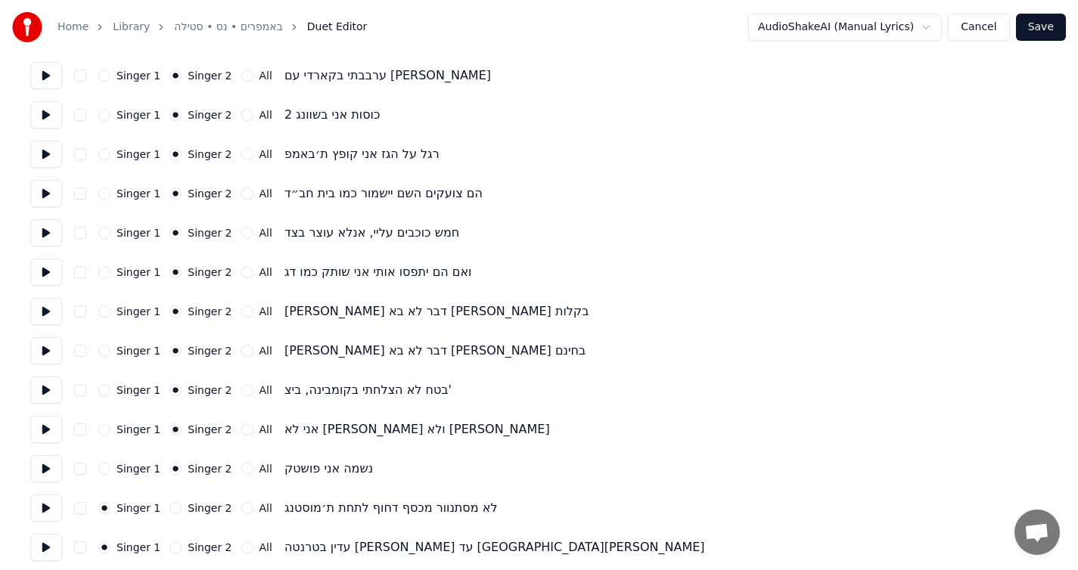
scroll to position [2092, 0]
click at [169, 508] on button "Singer 2" at bounding box center [175, 508] width 12 height 12
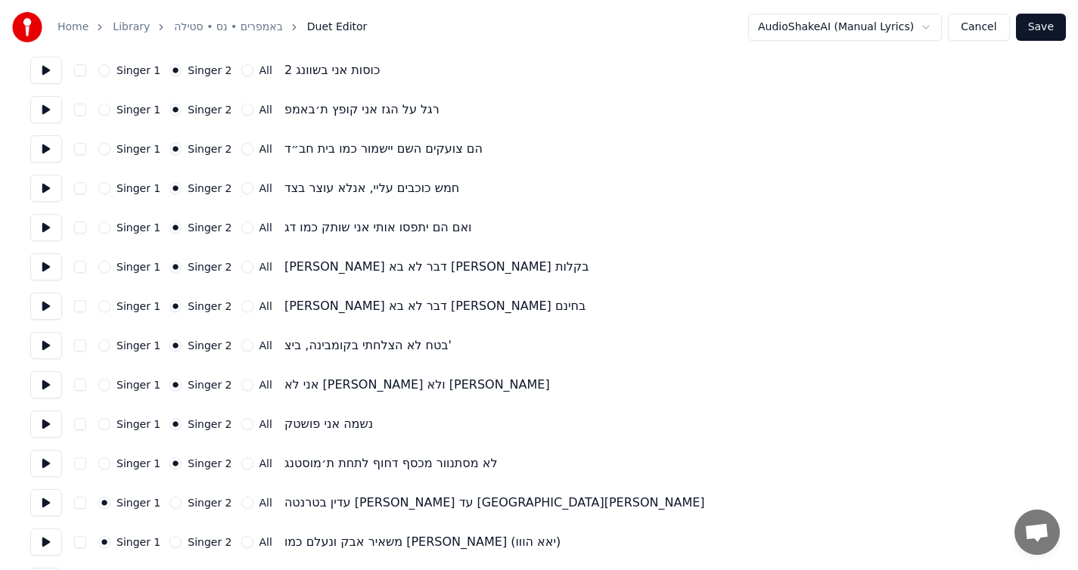
scroll to position [2138, 0]
click at [172, 505] on button "Singer 2" at bounding box center [175, 501] width 12 height 12
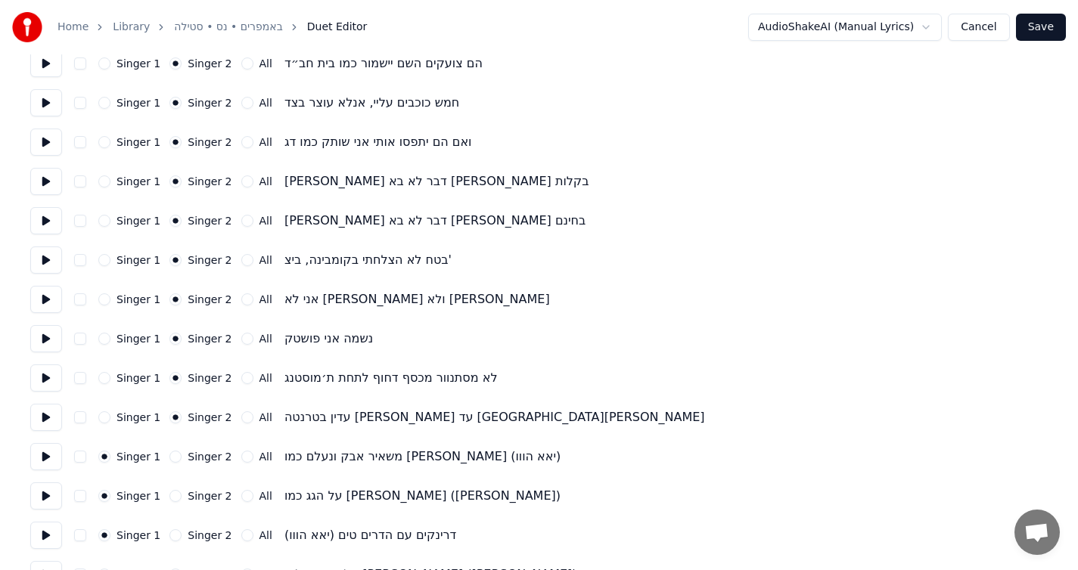
scroll to position [2225, 0]
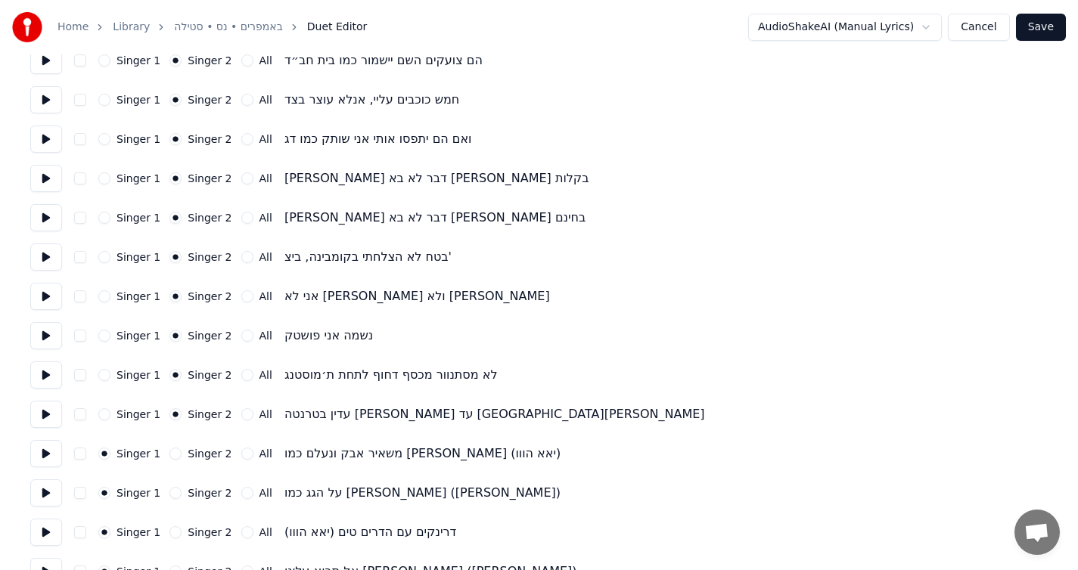
click at [173, 458] on button "Singer 2" at bounding box center [175, 454] width 12 height 12
click at [173, 490] on button "Singer 2" at bounding box center [175, 493] width 12 height 12
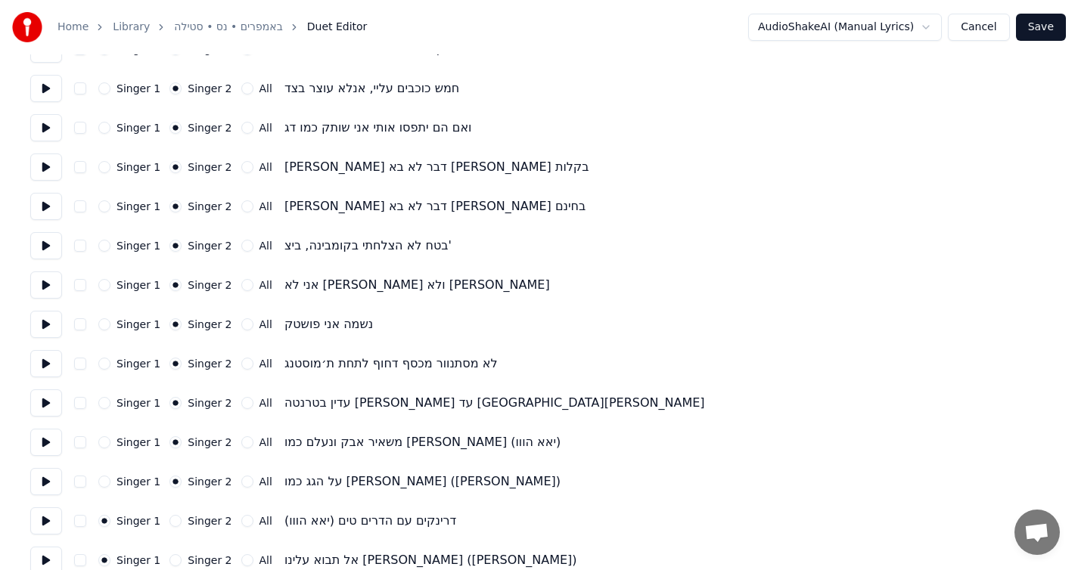
scroll to position [2250, 0]
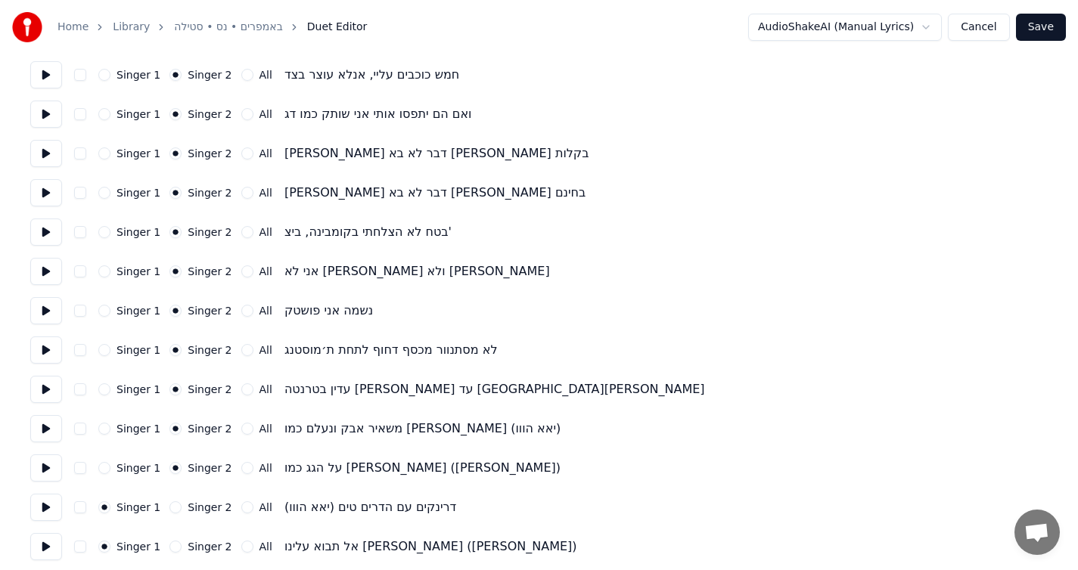
click at [169, 508] on button "Singer 2" at bounding box center [175, 508] width 12 height 12
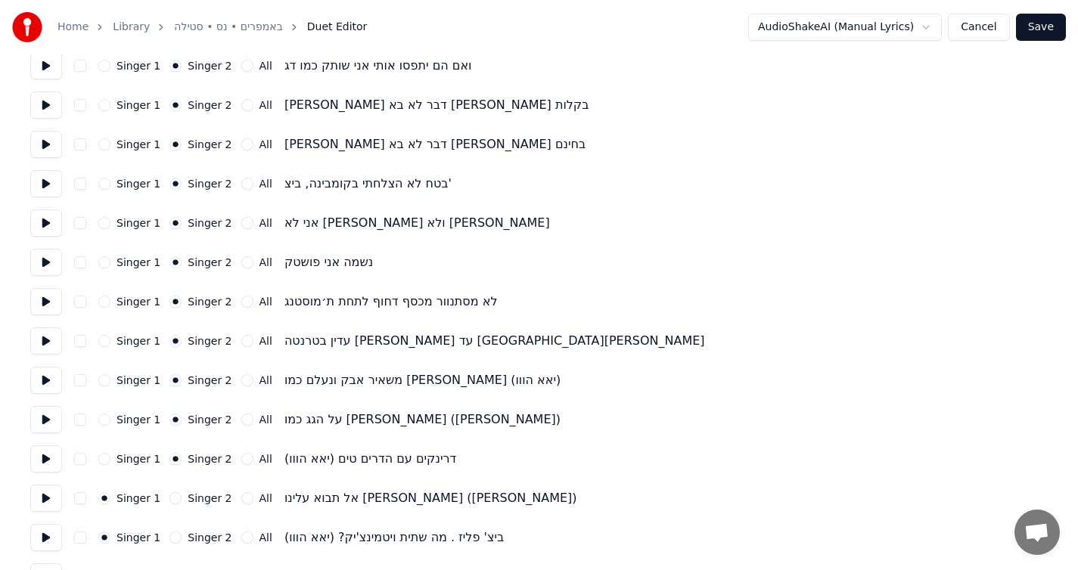
scroll to position [2299, 0]
click at [172, 500] on button "Singer 2" at bounding box center [175, 498] width 12 height 12
click at [44, 500] on button at bounding box center [46, 497] width 32 height 27
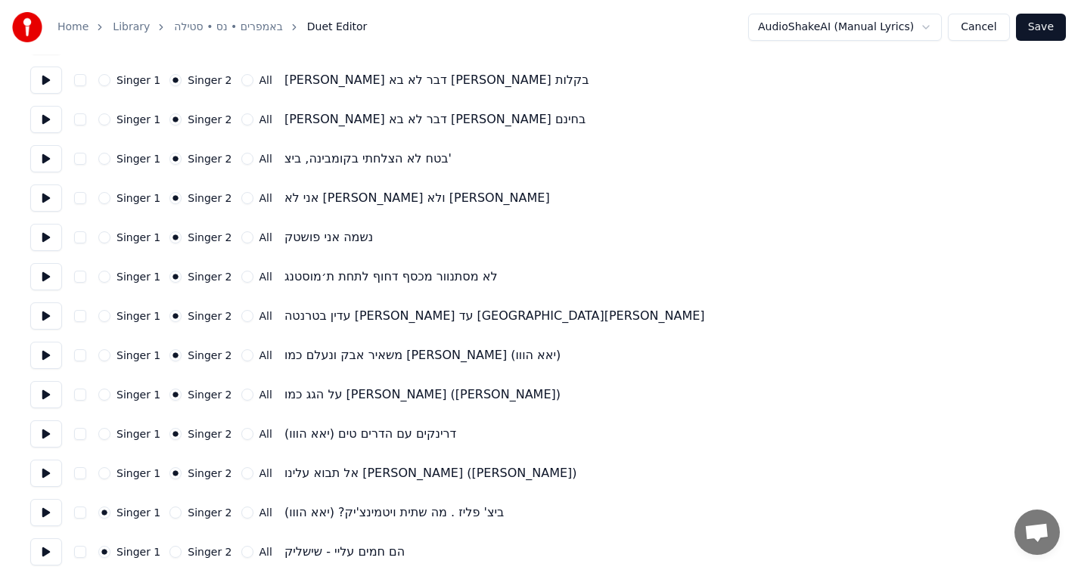
scroll to position [2327, 0]
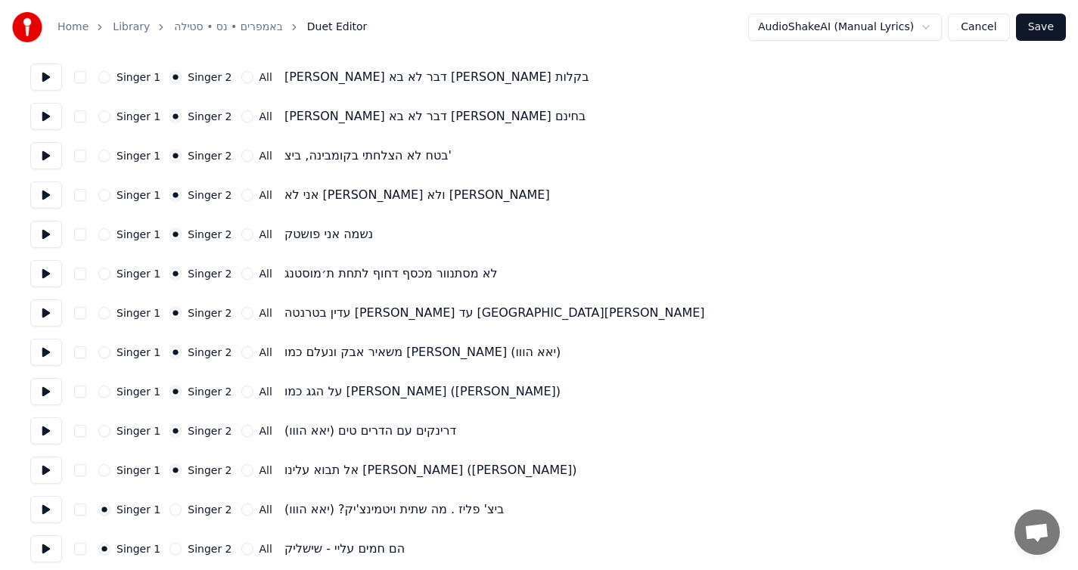
click at [173, 508] on button "Singer 2" at bounding box center [175, 510] width 12 height 12
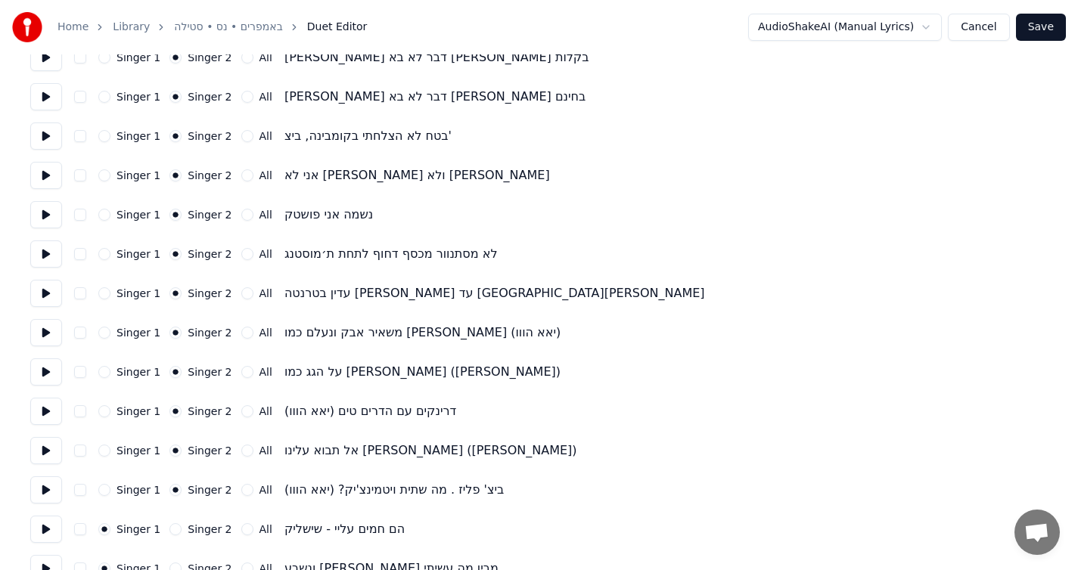
scroll to position [2356, 0]
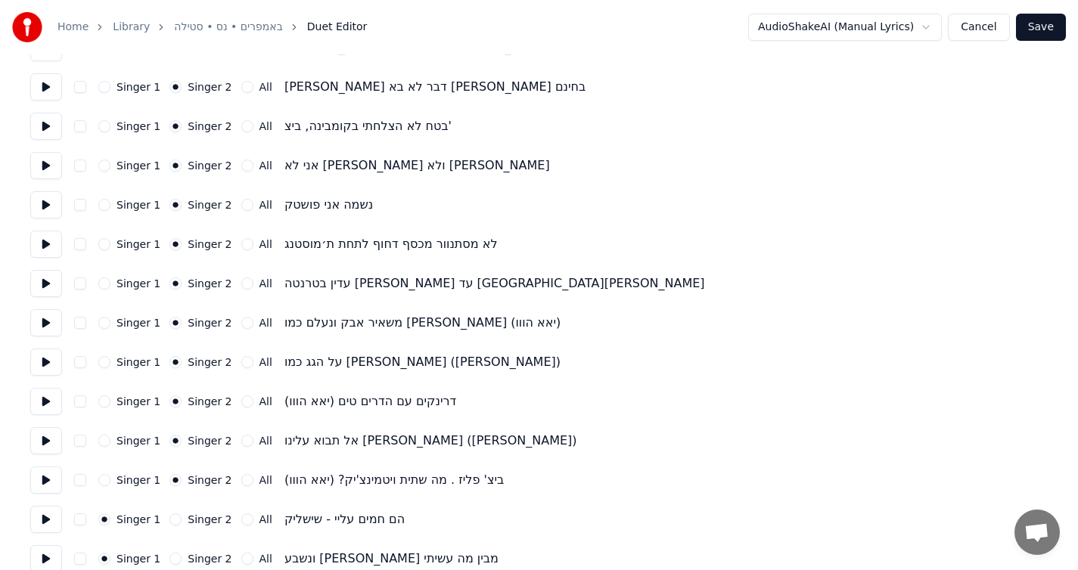
click at [172, 517] on button "Singer 2" at bounding box center [175, 520] width 12 height 12
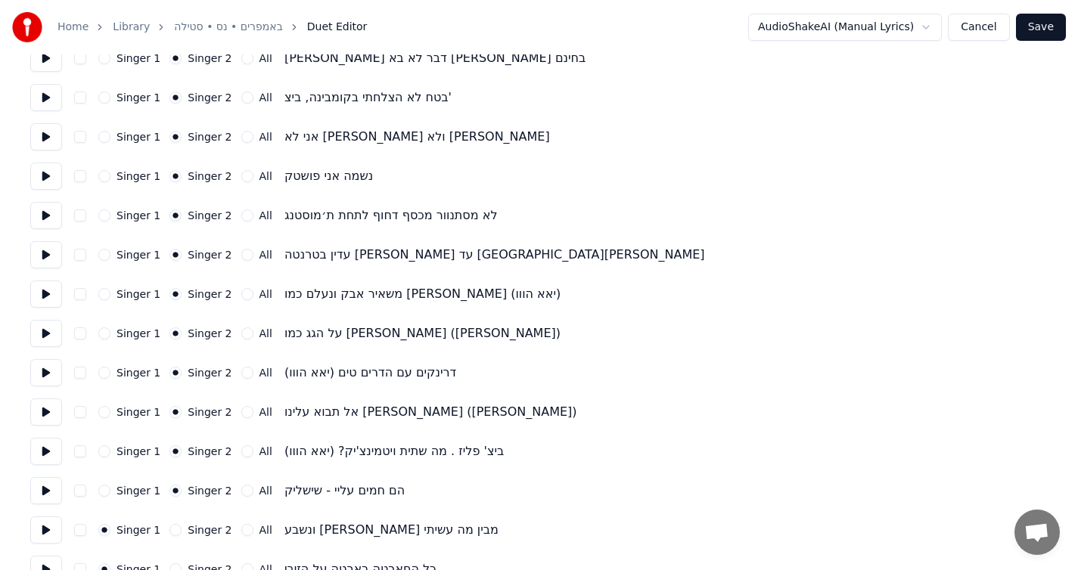
click at [169, 530] on button "Singer 2" at bounding box center [175, 530] width 12 height 12
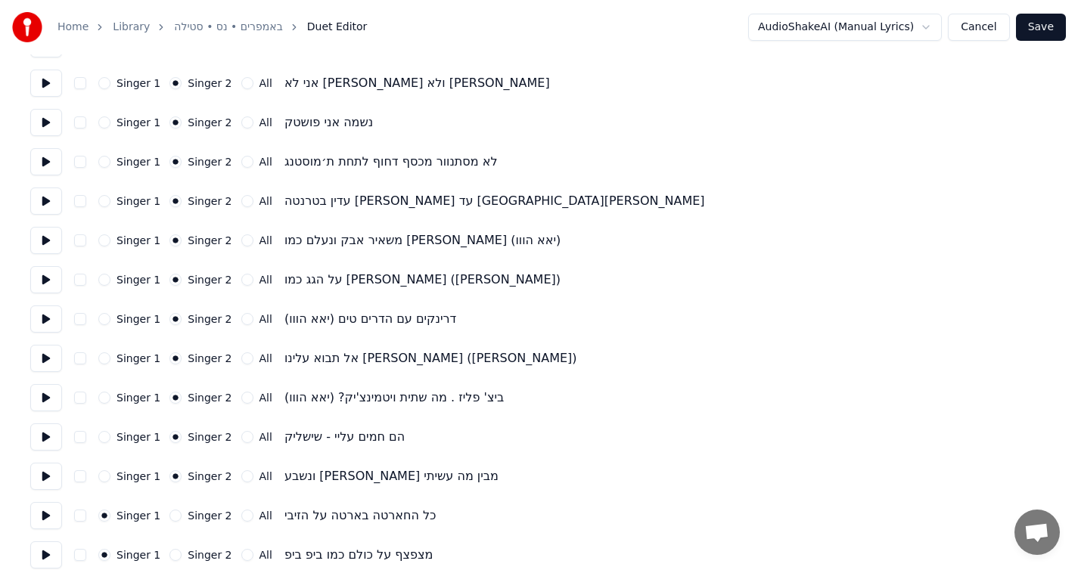
scroll to position [2441, 0]
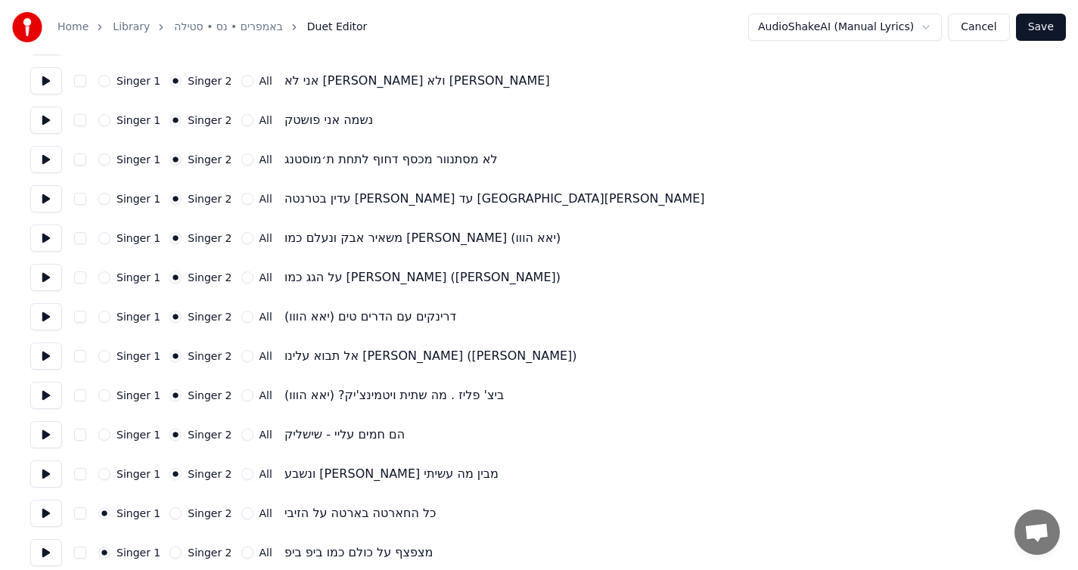
click at [46, 507] on button at bounding box center [46, 513] width 32 height 27
click at [174, 516] on button "Singer 2" at bounding box center [175, 514] width 12 height 12
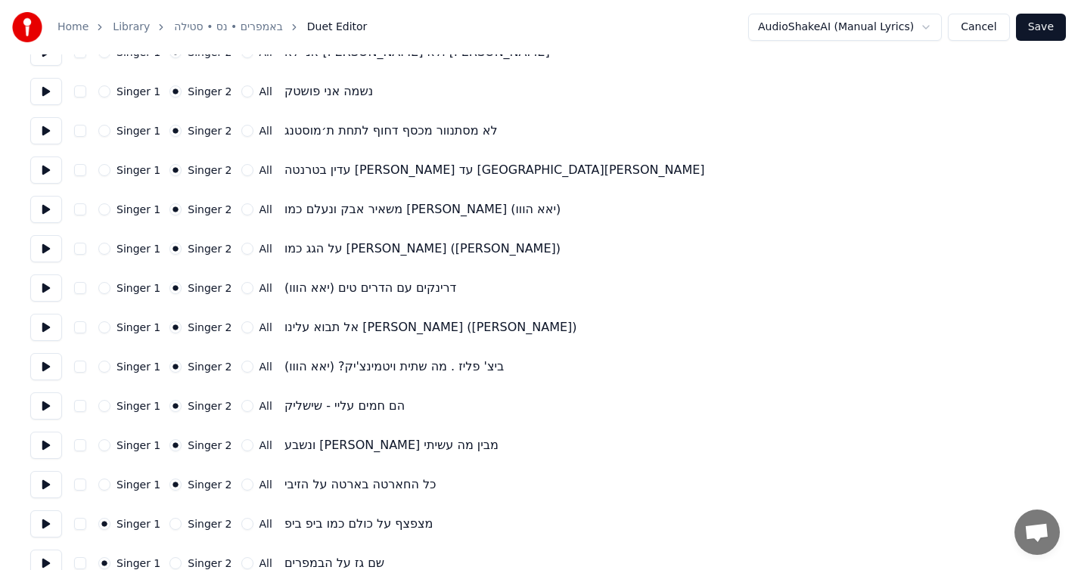
scroll to position [2470, 0]
click at [50, 522] on button at bounding box center [46, 524] width 32 height 27
click at [174, 524] on button "Singer 2" at bounding box center [175, 524] width 12 height 12
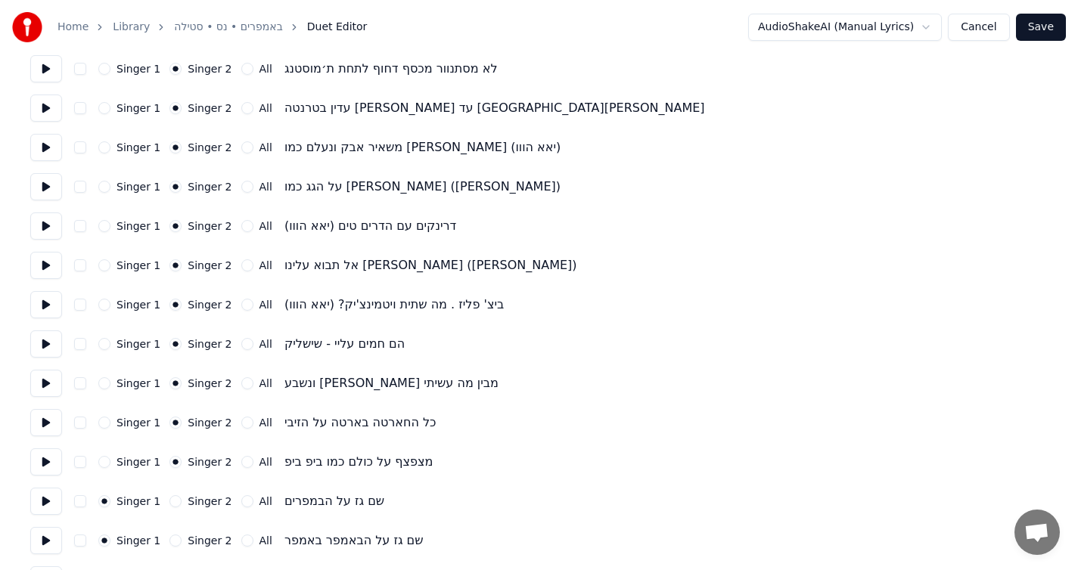
scroll to position [2547, 0]
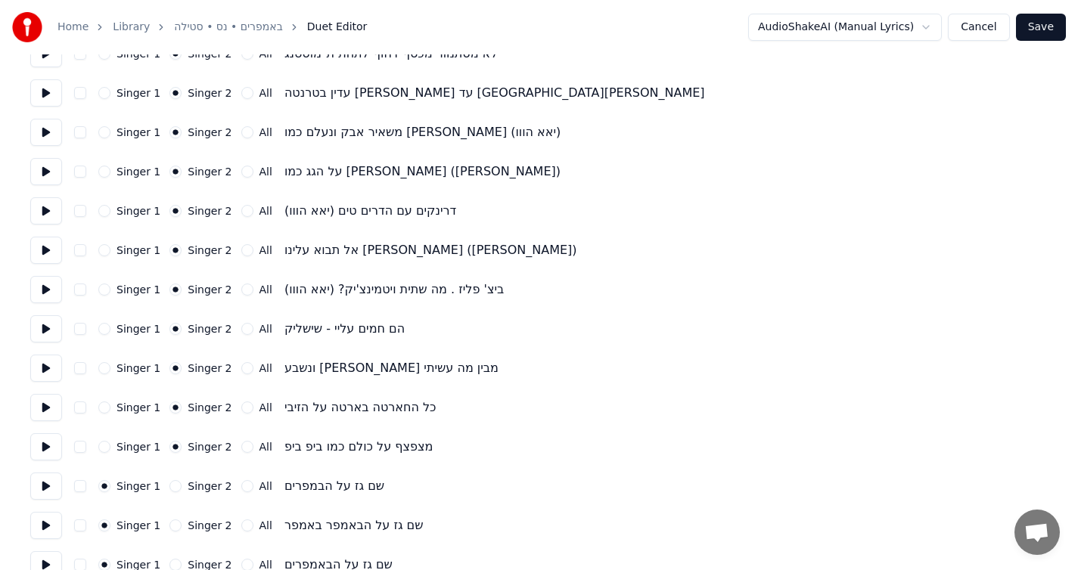
click at [170, 488] on button "Singer 2" at bounding box center [175, 486] width 12 height 12
click at [169, 523] on button "Singer 2" at bounding box center [175, 526] width 12 height 12
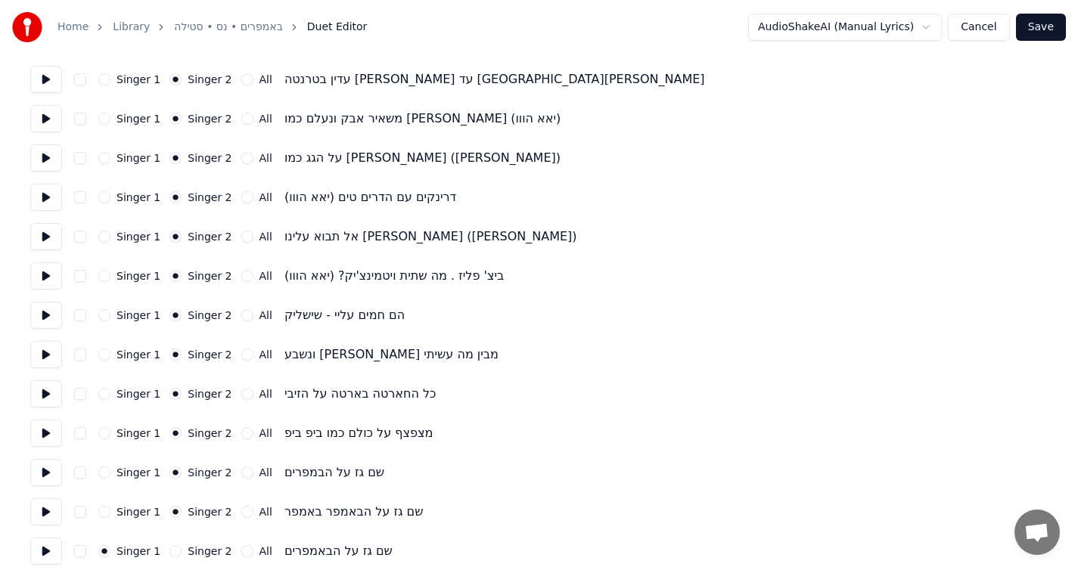
scroll to position [2576, 0]
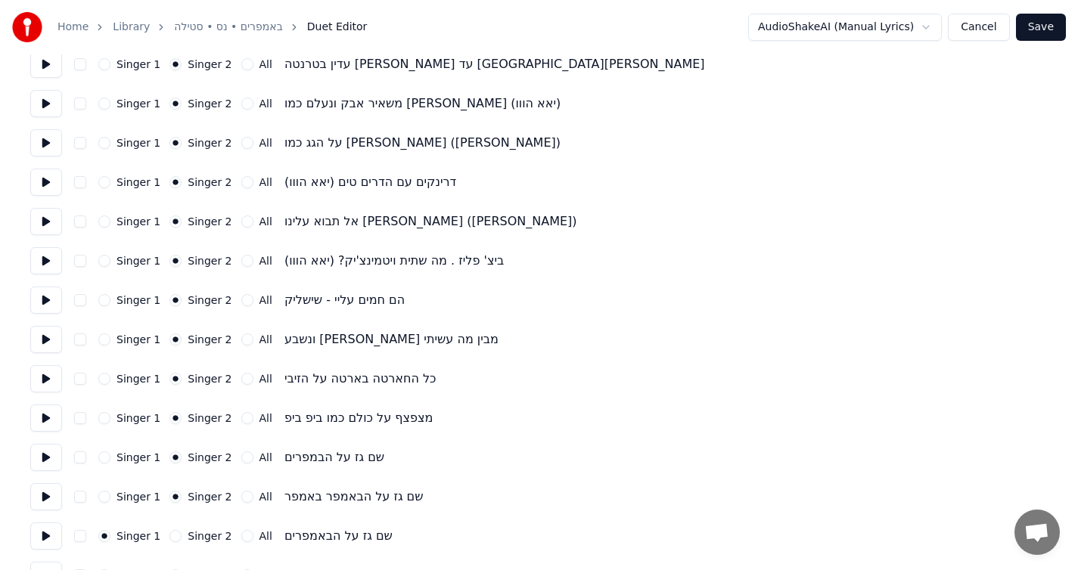
click at [172, 531] on button "Singer 2" at bounding box center [175, 536] width 12 height 12
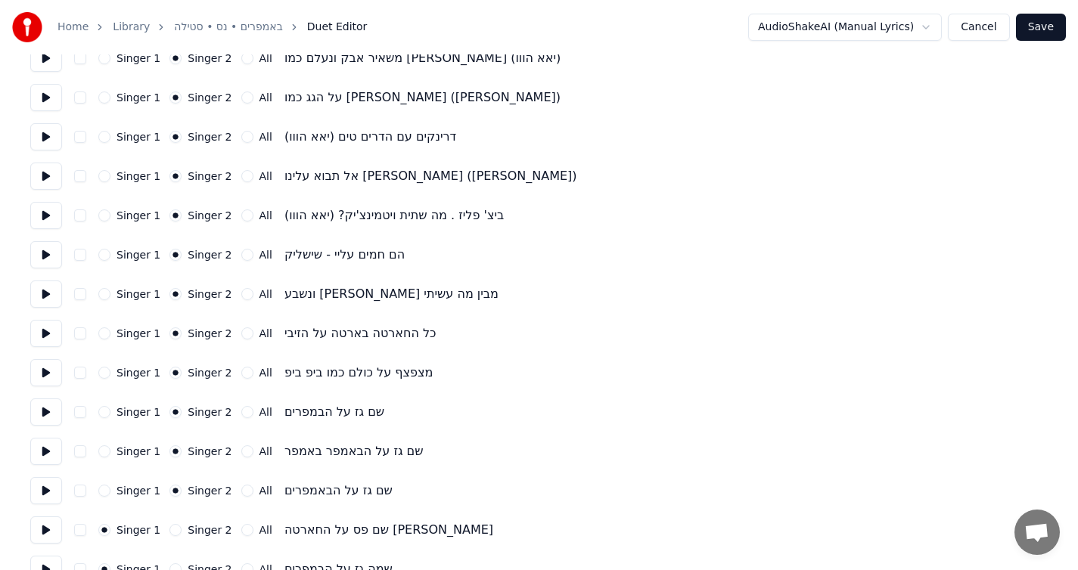
scroll to position [2629, 0]
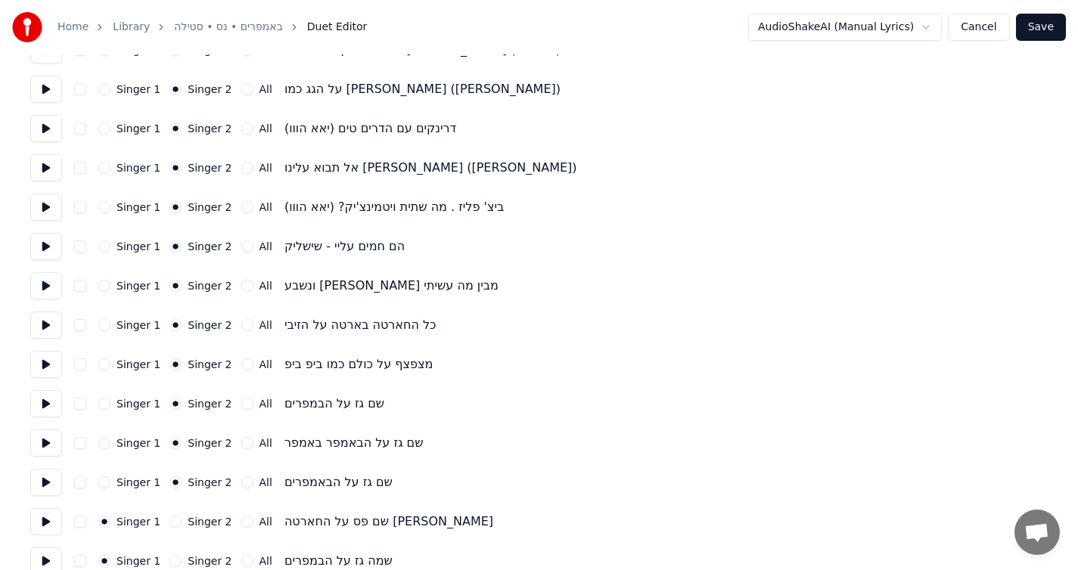
click at [172, 520] on button "Singer 2" at bounding box center [175, 522] width 12 height 12
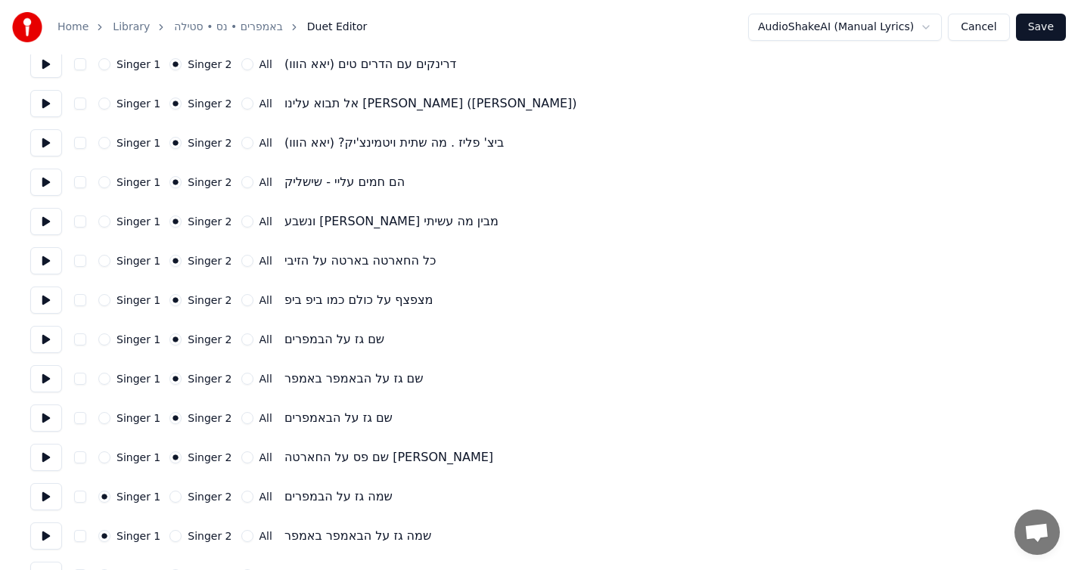
scroll to position [2767, 0]
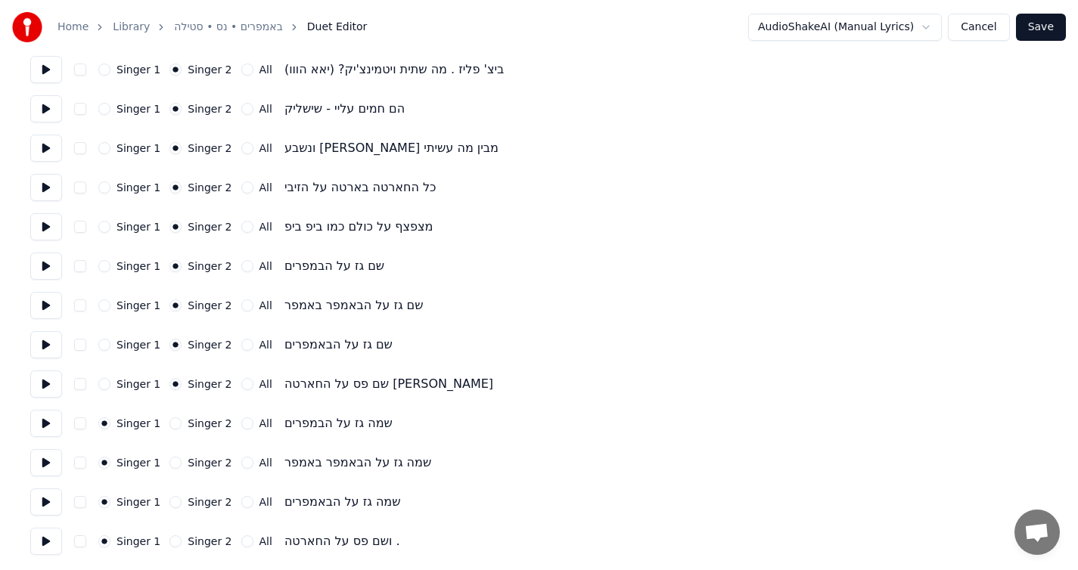
click at [48, 533] on button at bounding box center [46, 541] width 32 height 27
click at [48, 508] on button at bounding box center [46, 502] width 32 height 27
click at [48, 539] on button at bounding box center [46, 541] width 32 height 27
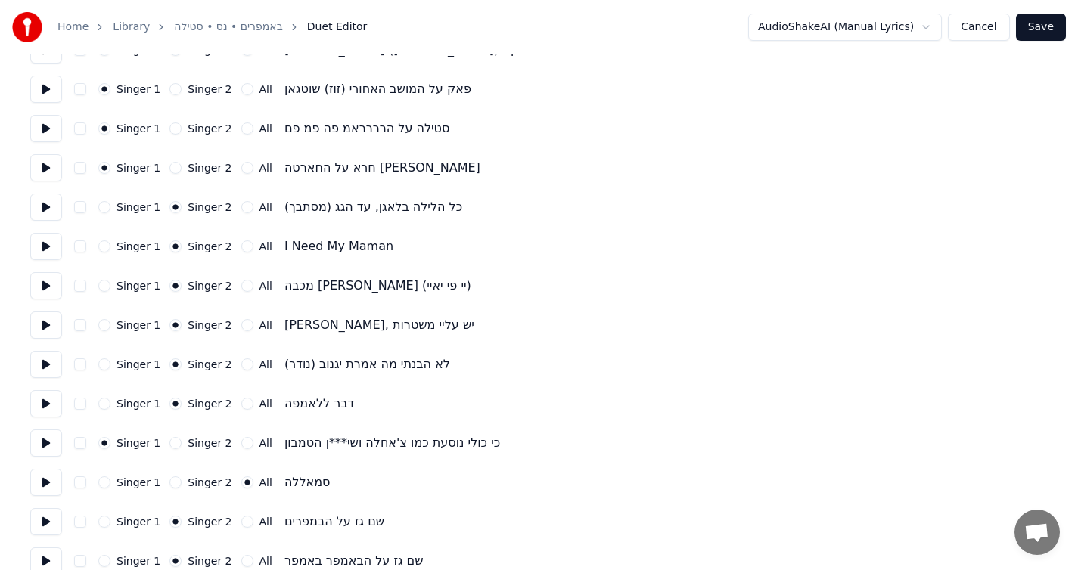
scroll to position [1263, 0]
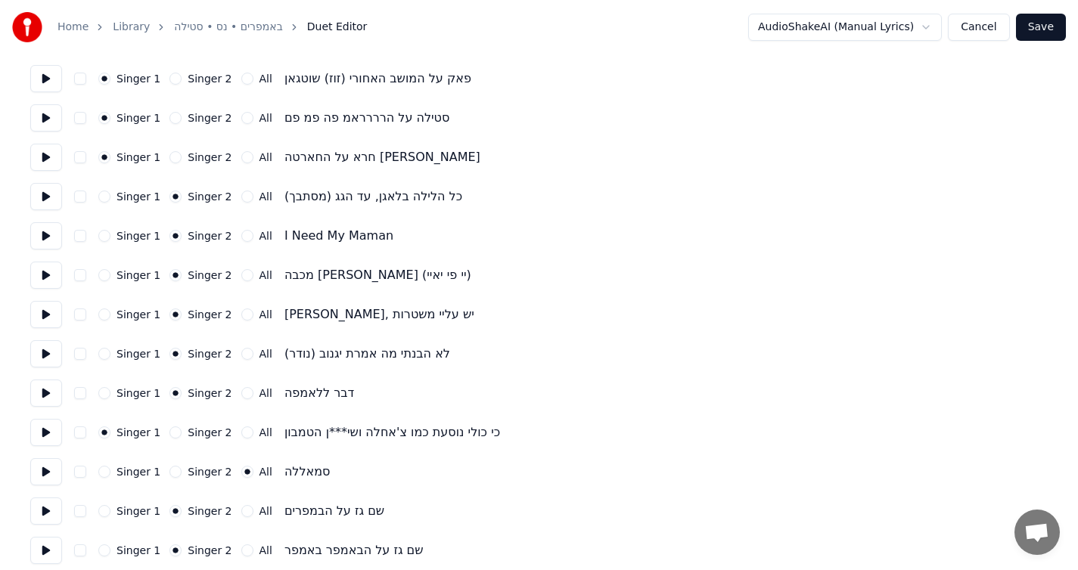
click at [53, 466] on button at bounding box center [46, 471] width 32 height 27
click at [53, 467] on button at bounding box center [46, 471] width 32 height 27
click at [48, 472] on button at bounding box center [46, 471] width 32 height 27
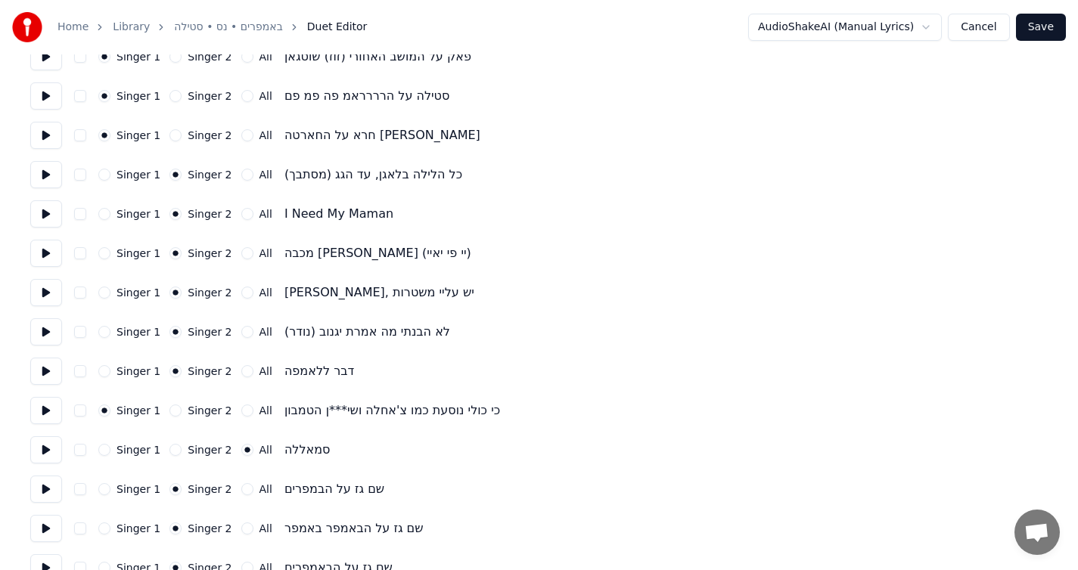
scroll to position [1288, 0]
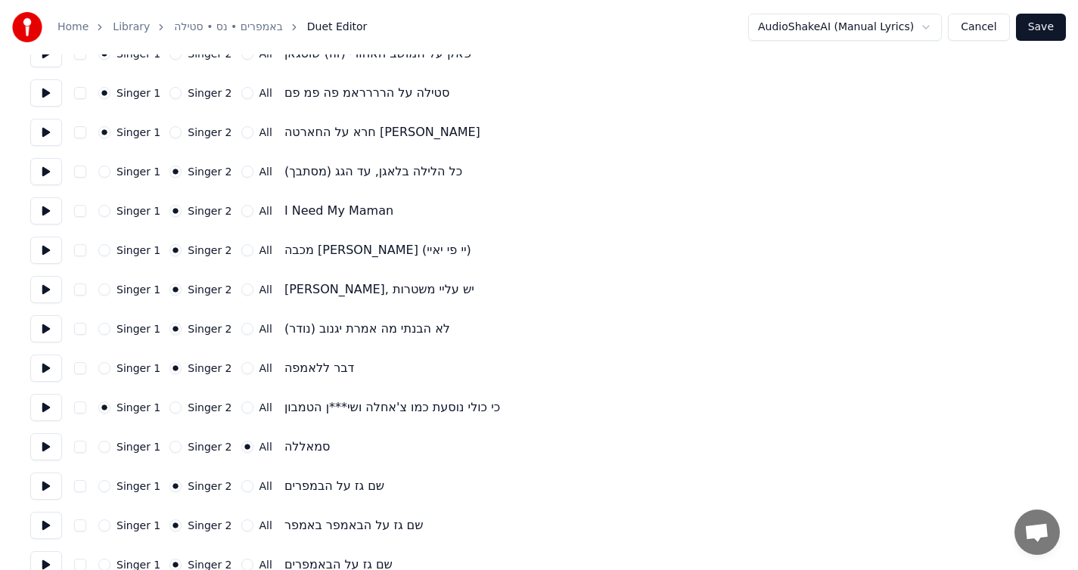
click at [1040, 33] on button "Save" at bounding box center [1041, 27] width 50 height 27
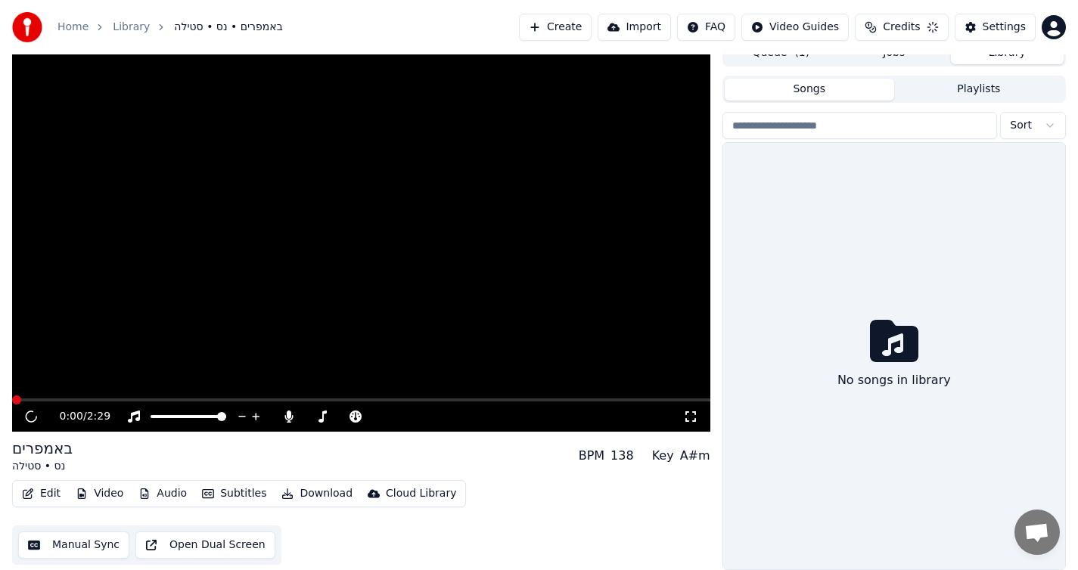
scroll to position [14, 0]
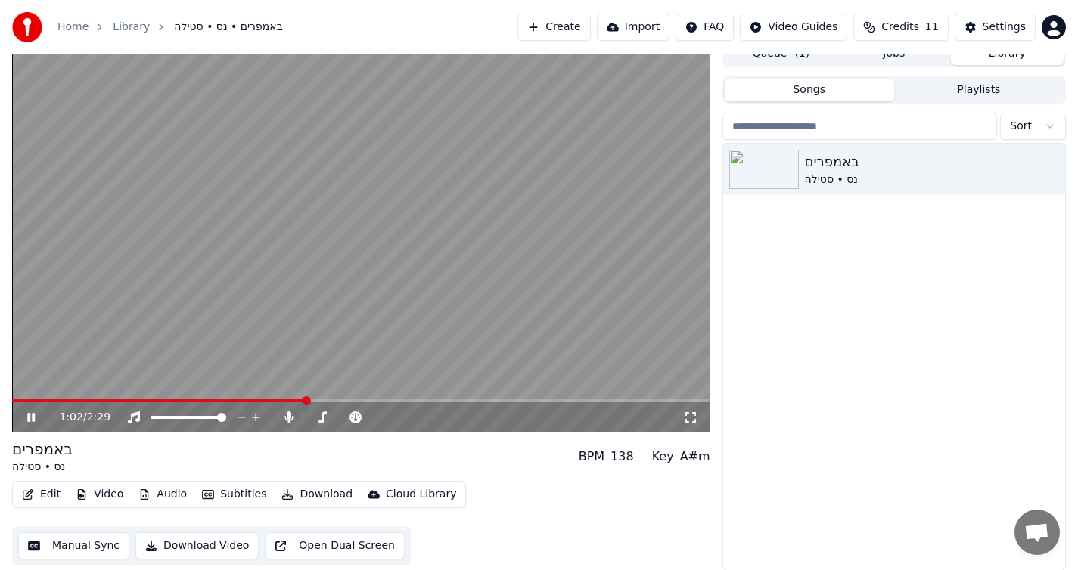
click at [36, 421] on icon at bounding box center [42, 417] width 36 height 12
click at [35, 418] on icon at bounding box center [42, 417] width 36 height 12
click at [269, 539] on button "Open Dual Screen" at bounding box center [335, 546] width 140 height 27
click at [39, 416] on icon at bounding box center [42, 417] width 36 height 12
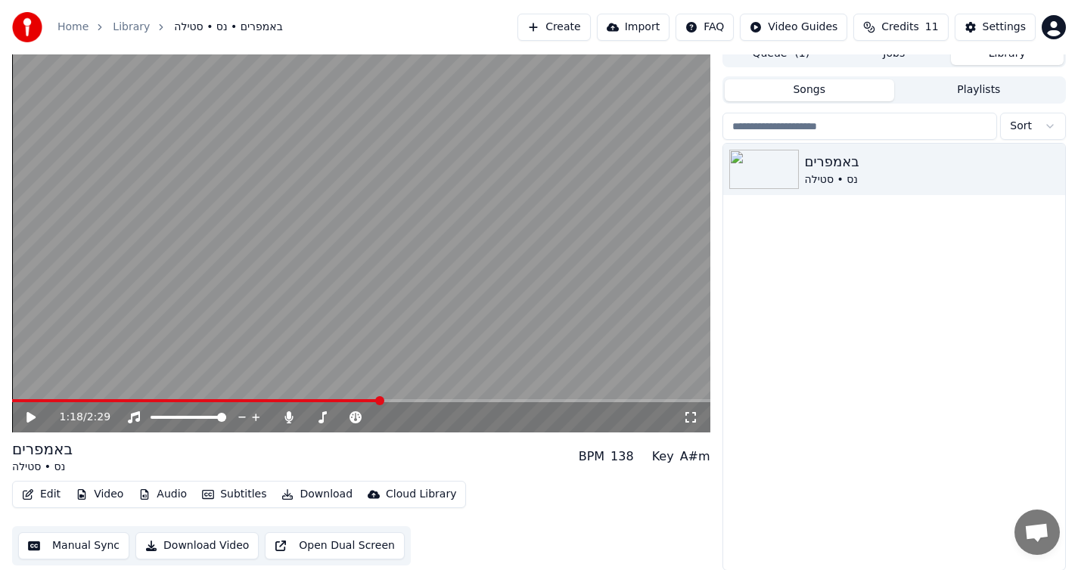
click at [54, 497] on button "Edit" at bounding box center [41, 494] width 51 height 21
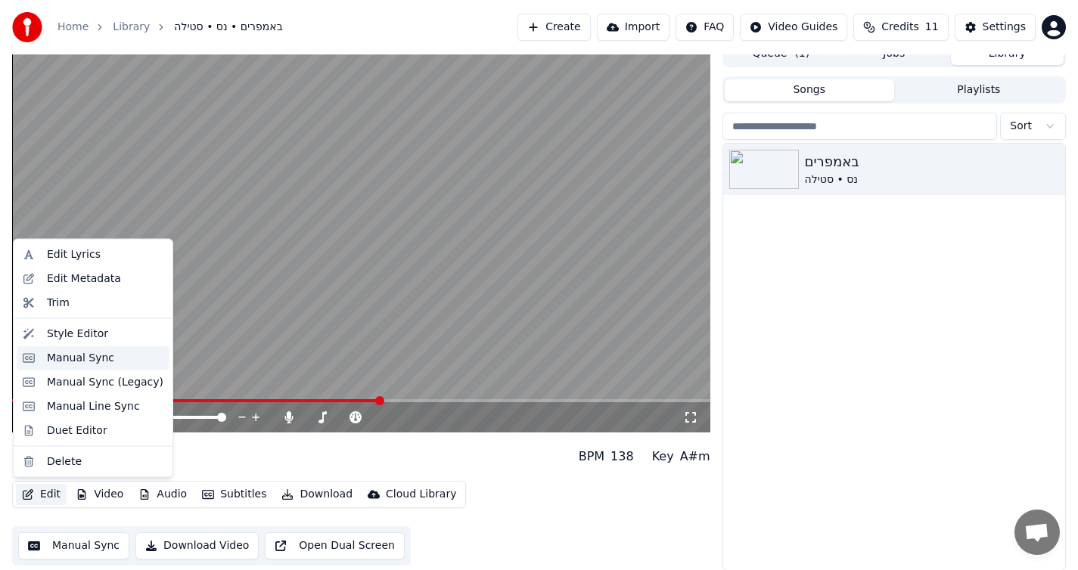
click at [87, 362] on div "Manual Sync" at bounding box center [80, 357] width 67 height 15
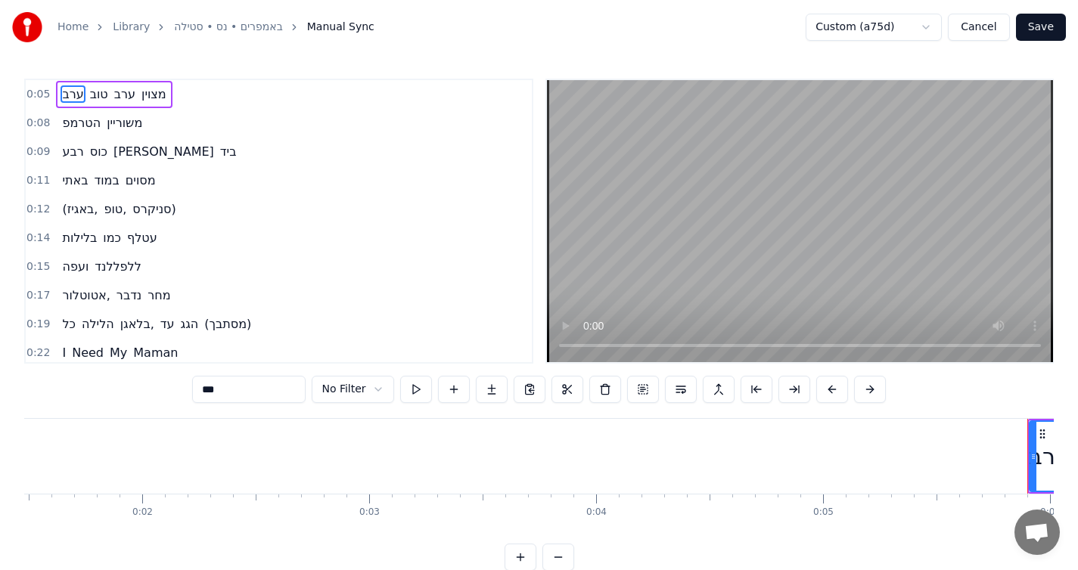
scroll to position [0, 1263]
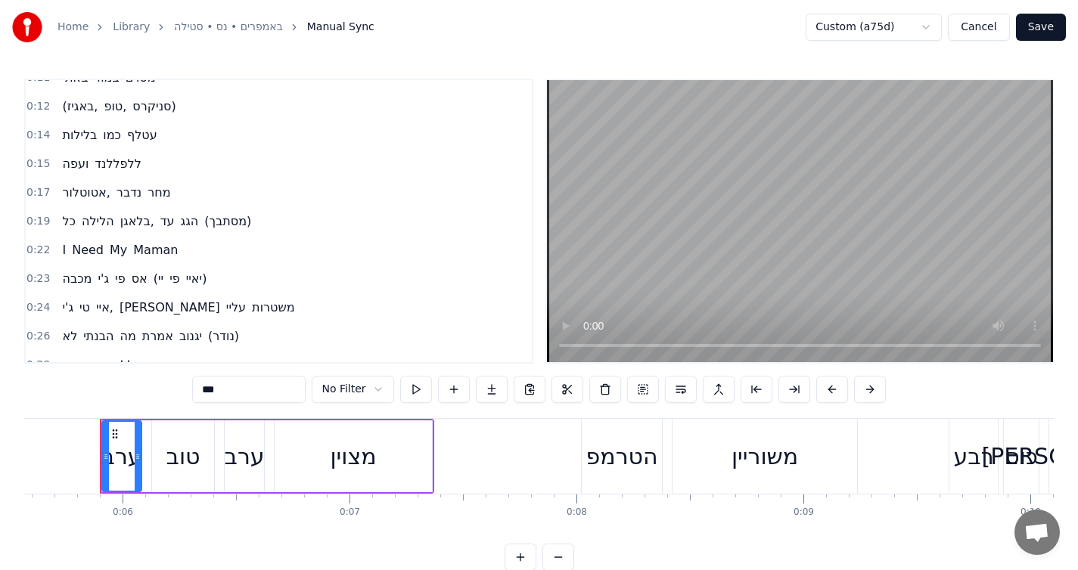
click at [148, 249] on span "Maman" at bounding box center [156, 249] width 48 height 17
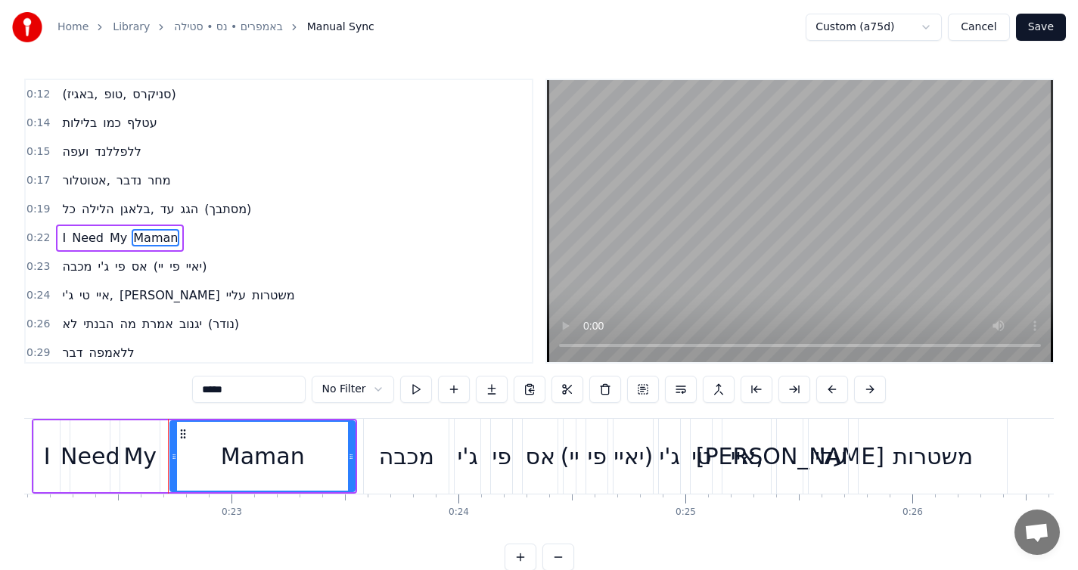
scroll to position [0, 5080]
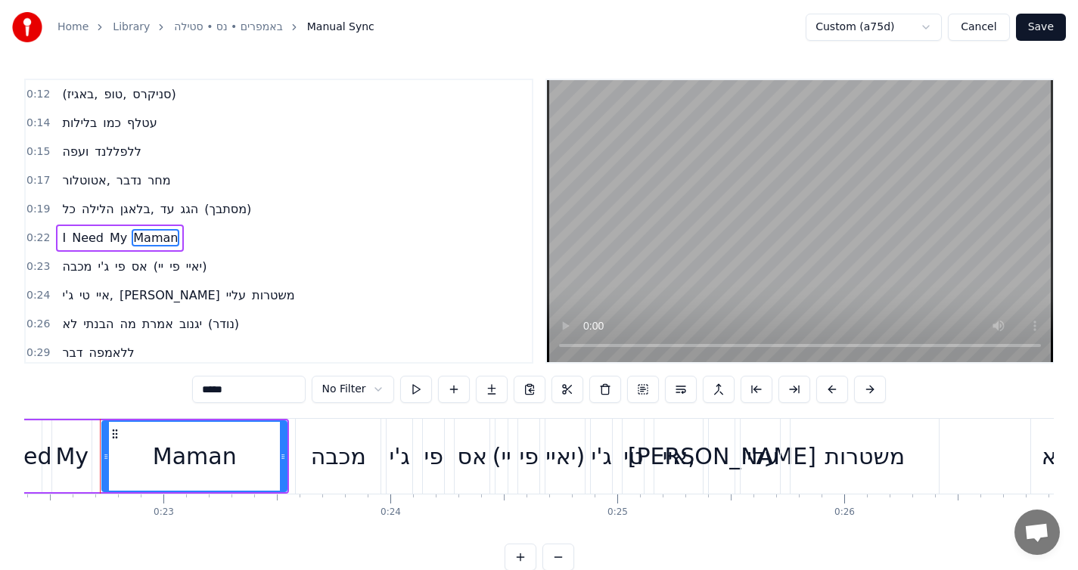
click at [262, 384] on input "*****" at bounding box center [248, 389] width 113 height 27
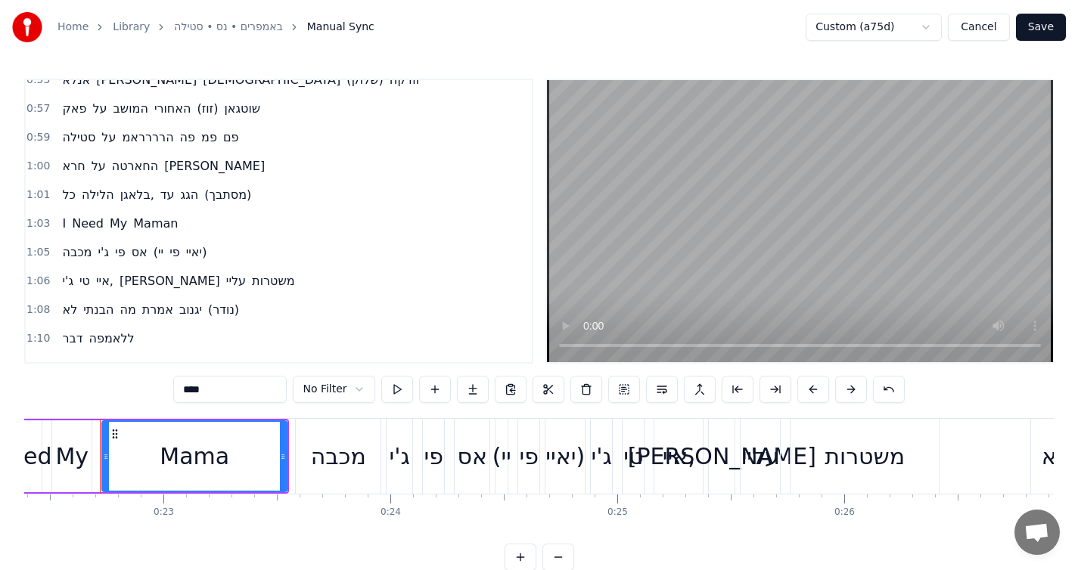
click at [132, 215] on span "Maman" at bounding box center [156, 223] width 48 height 17
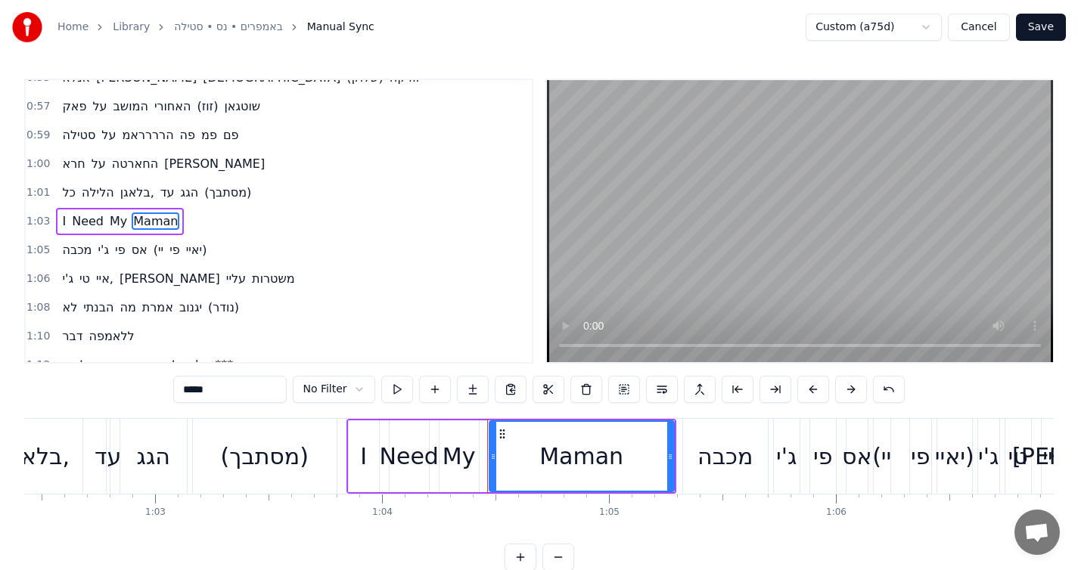
scroll to position [0, 14552]
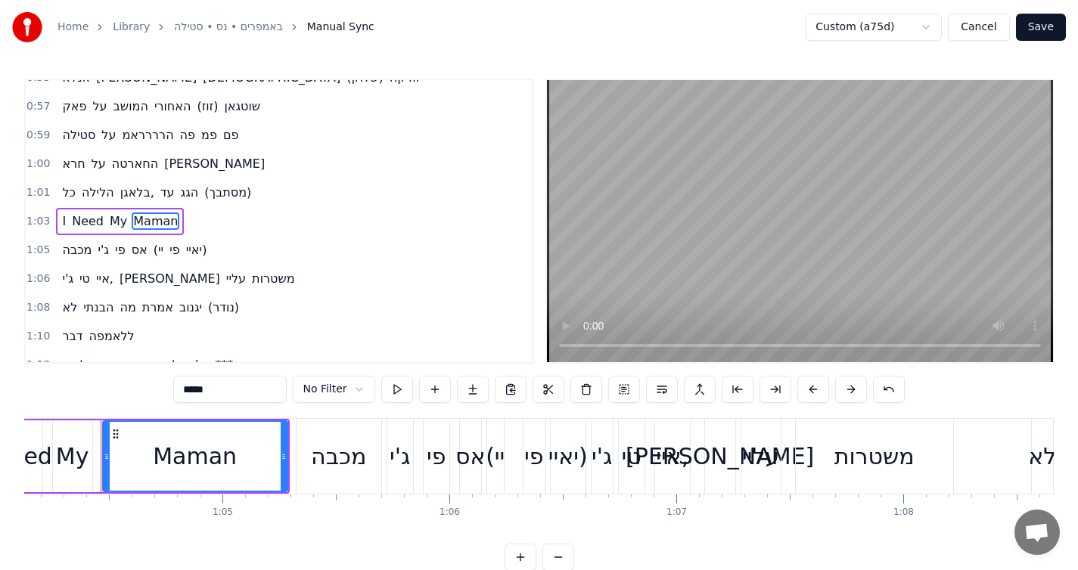
click at [221, 391] on input "*****" at bounding box center [229, 389] width 113 height 27
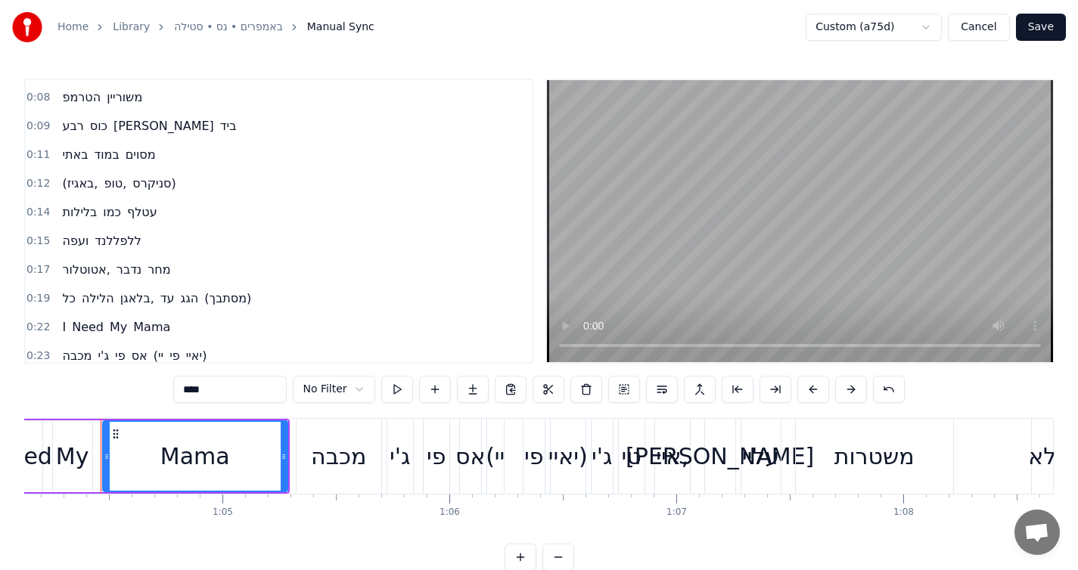
scroll to position [0, 0]
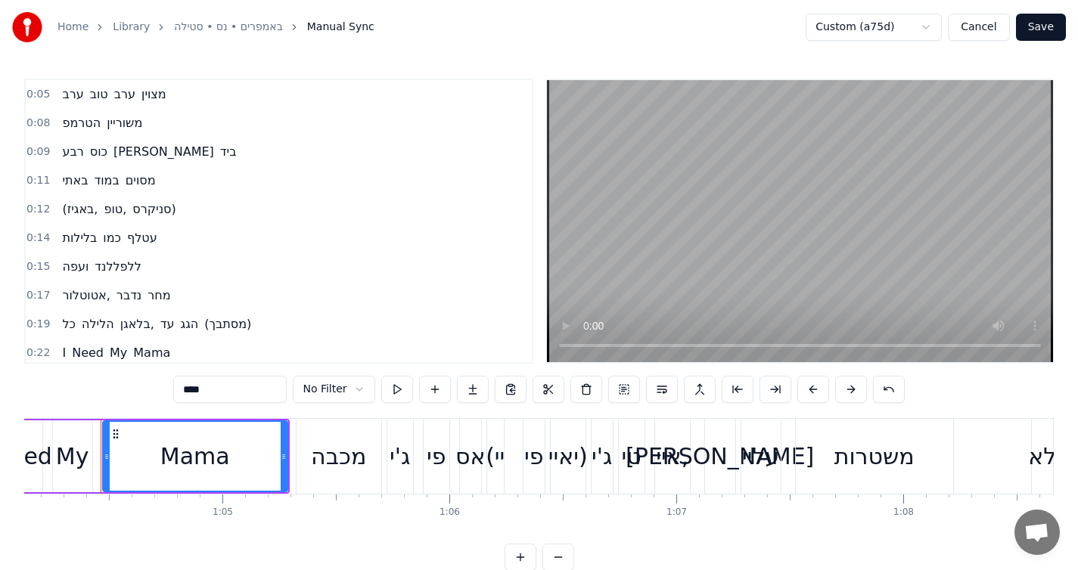
type input "****"
click at [852, 23] on html "Home Library באמפרים • נס • סטילה Manual Sync Custom (a75d) Cancel Save 0:05 ער…" at bounding box center [539, 297] width 1078 height 595
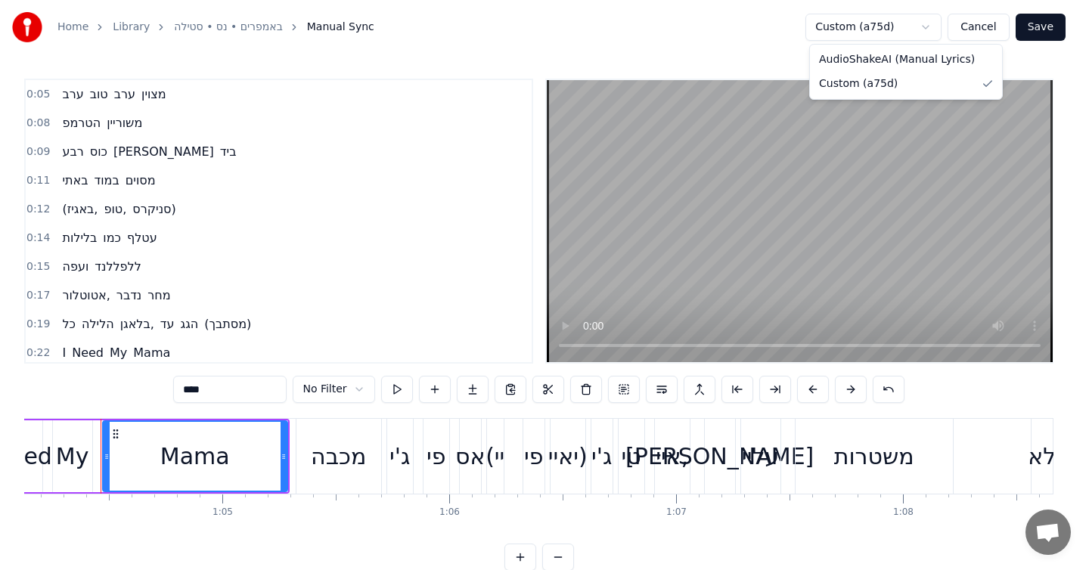
click at [852, 23] on html "Home Library באמפרים • נס • סטילה Manual Sync Custom (a75d) Cancel Save 0:05 ער…" at bounding box center [544, 297] width 1089 height 595
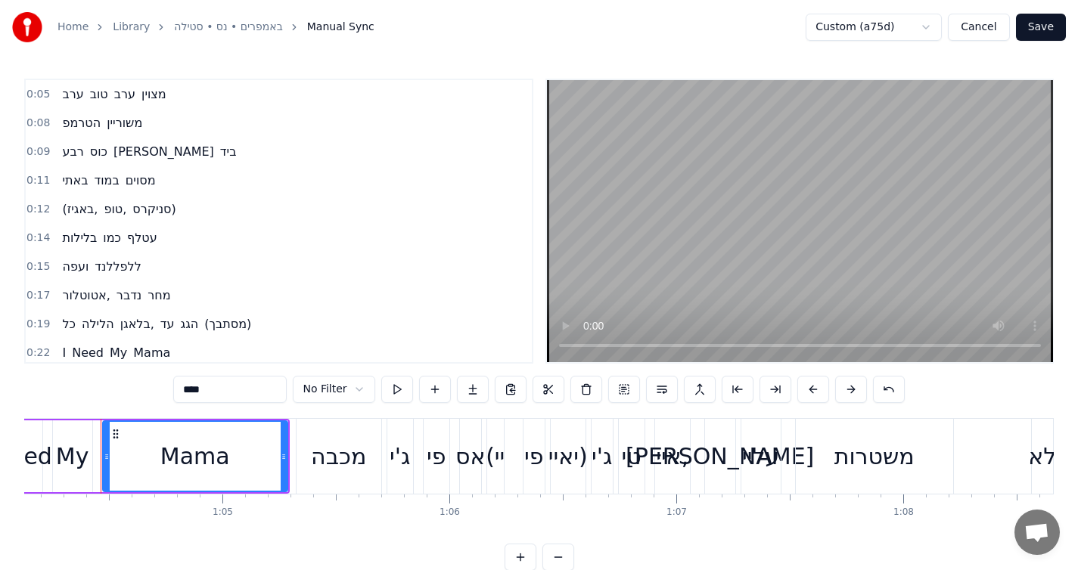
click at [908, 24] on html "Home Library באמפרים • נס • סטילה Manual Sync Custom (a75d) Cancel Save 0:05 ער…" at bounding box center [539, 297] width 1078 height 595
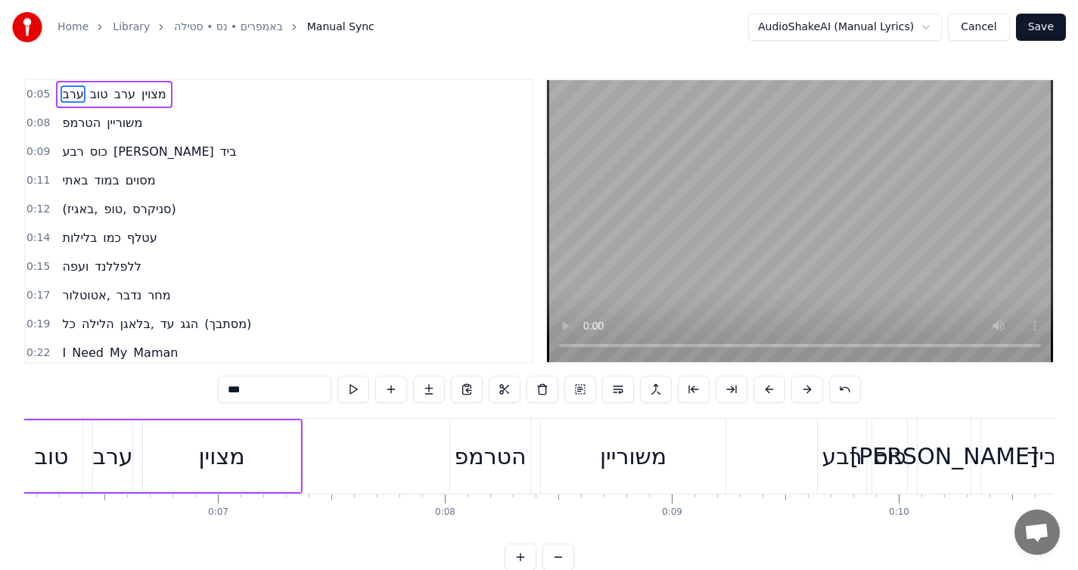
scroll to position [0, 1263]
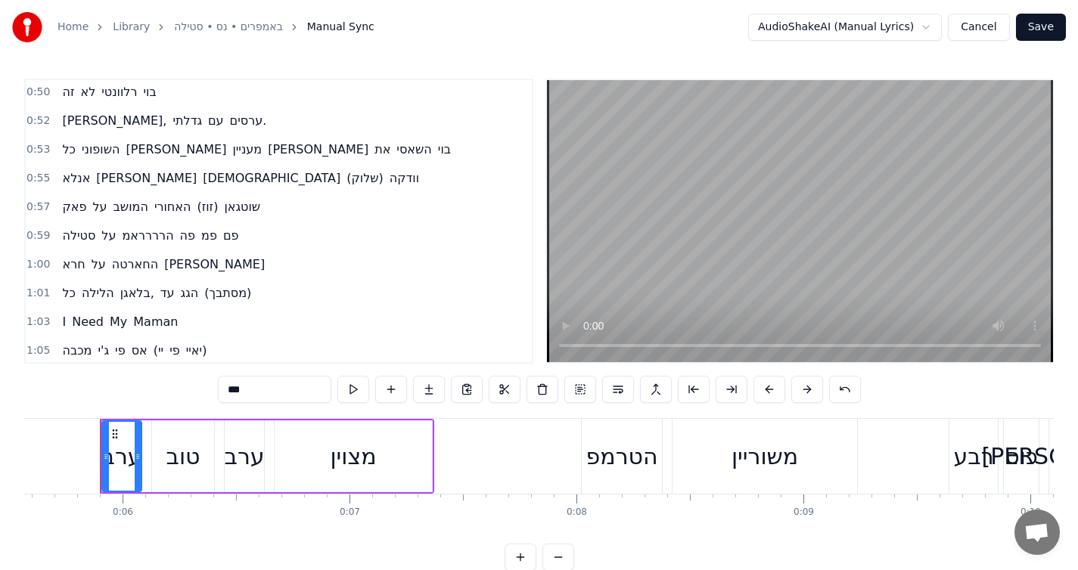
click at [141, 324] on span "Maman" at bounding box center [156, 321] width 48 height 17
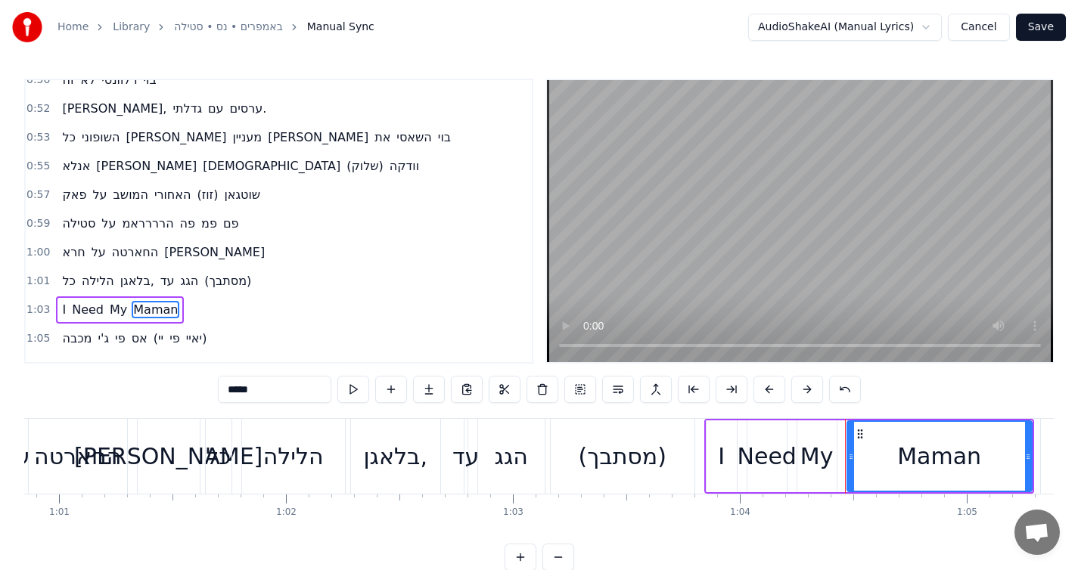
scroll to position [0, 14552]
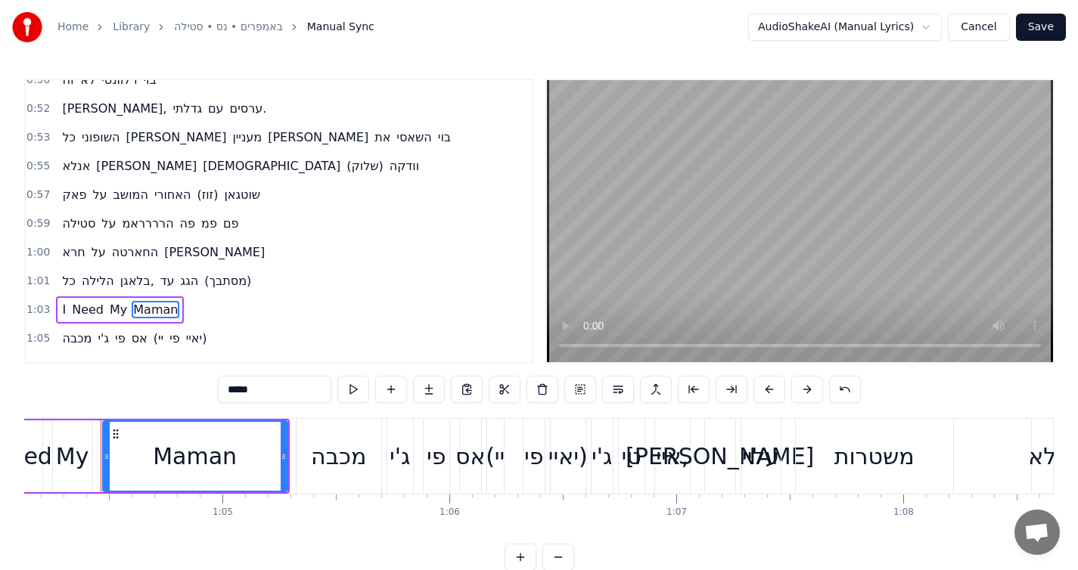
click at [272, 388] on input "*****" at bounding box center [274, 389] width 113 height 27
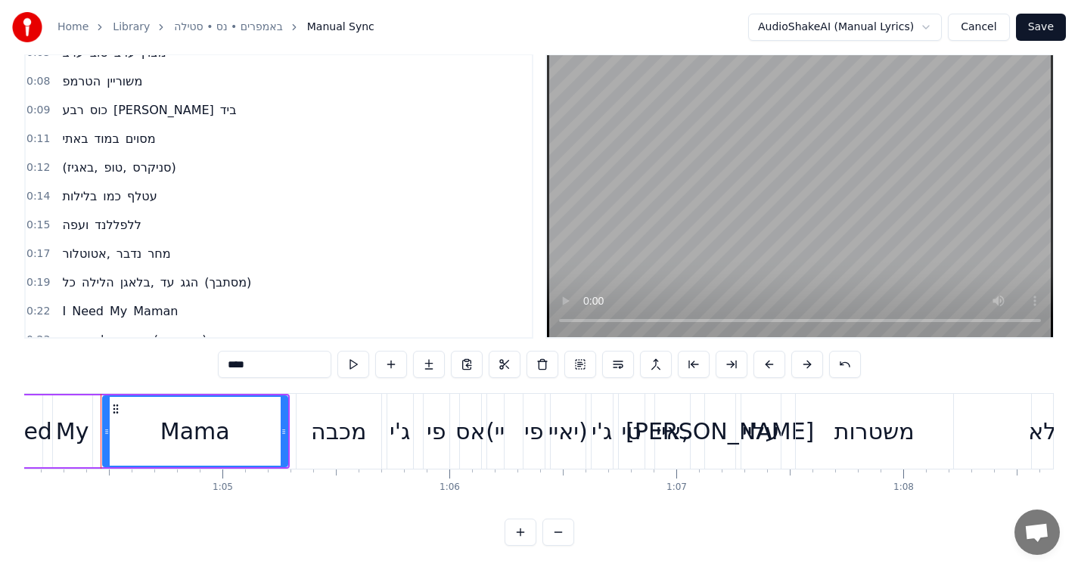
scroll to position [29, 0]
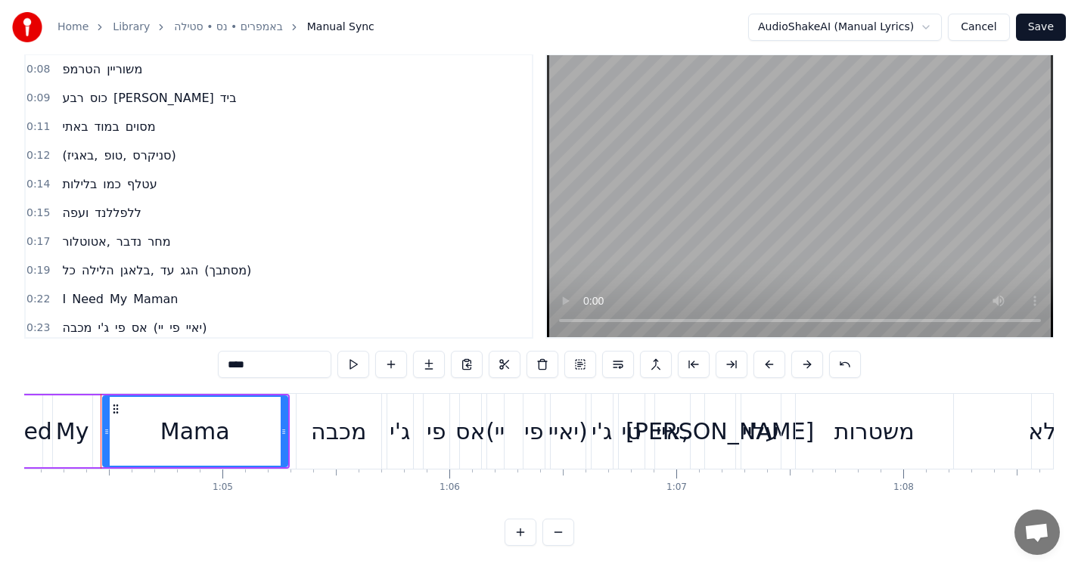
click at [155, 290] on span "Maman" at bounding box center [156, 298] width 48 height 17
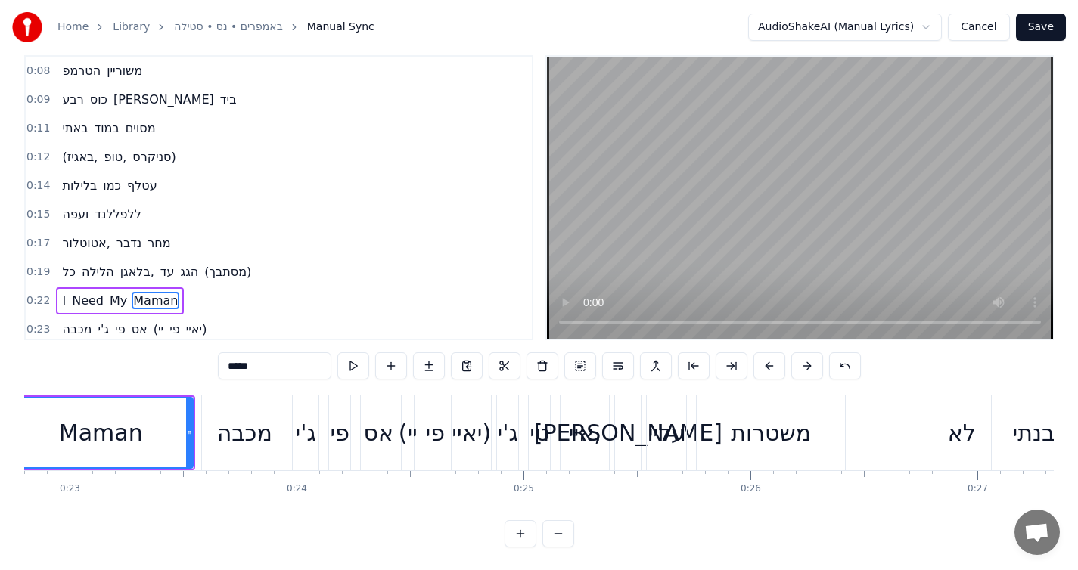
scroll to position [0, 5080]
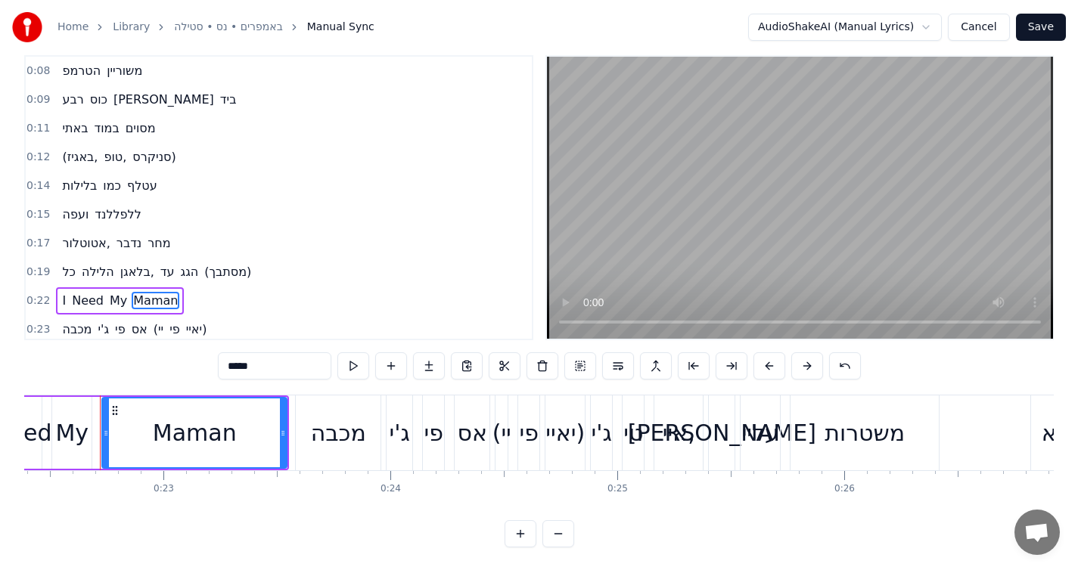
click at [267, 361] on input "*****" at bounding box center [274, 365] width 113 height 27
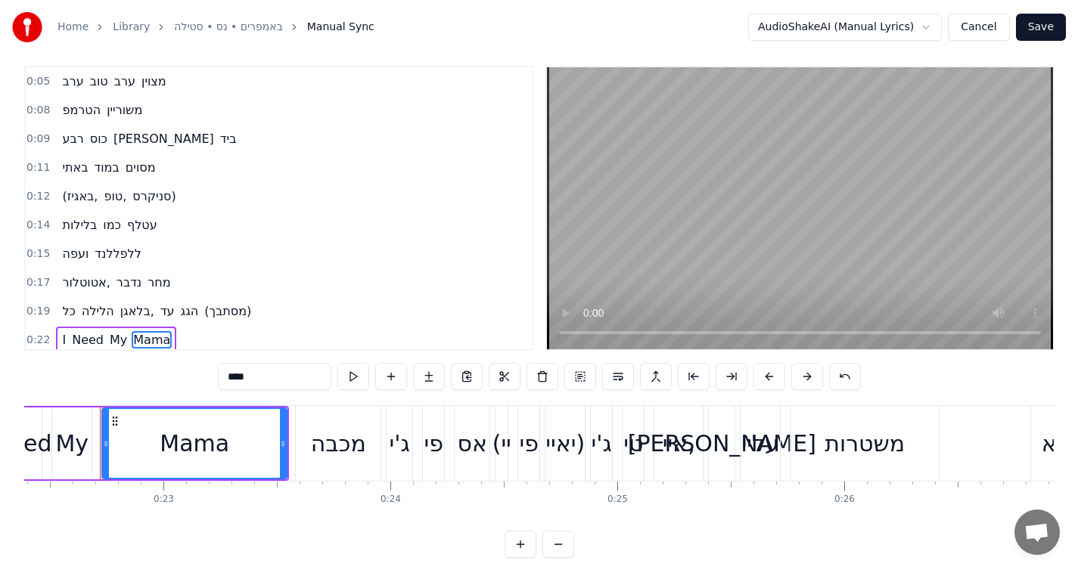
scroll to position [0, 0]
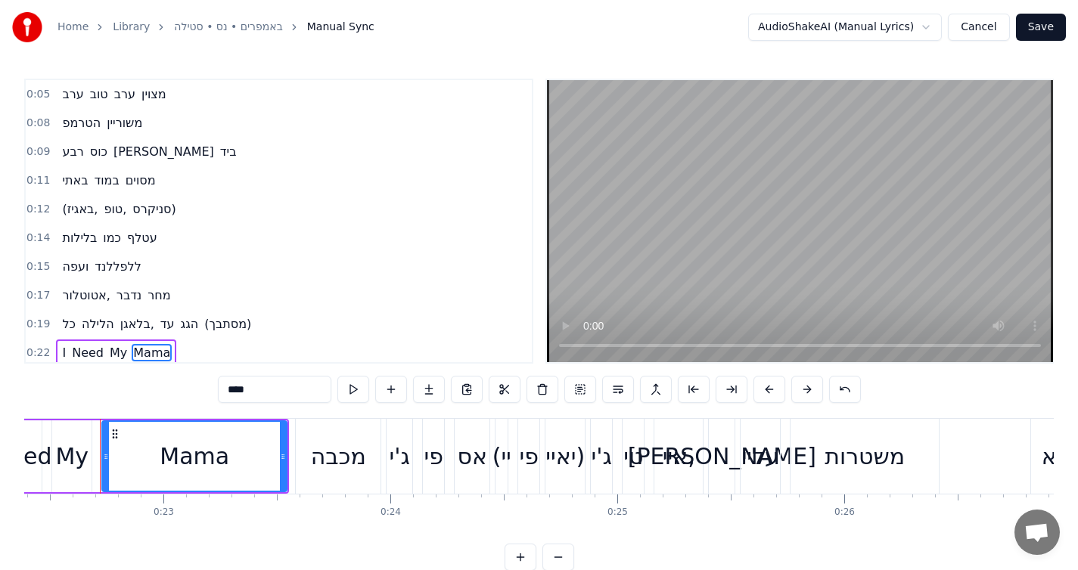
click at [100, 92] on span "טוב" at bounding box center [99, 93] width 21 height 17
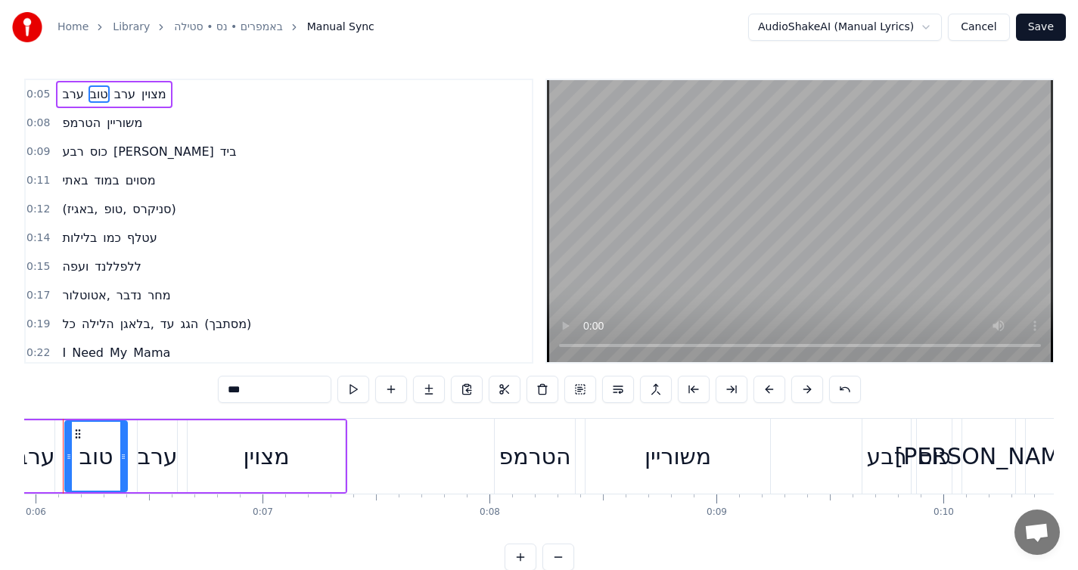
click at [149, 95] on span "מצוין" at bounding box center [154, 93] width 28 height 17
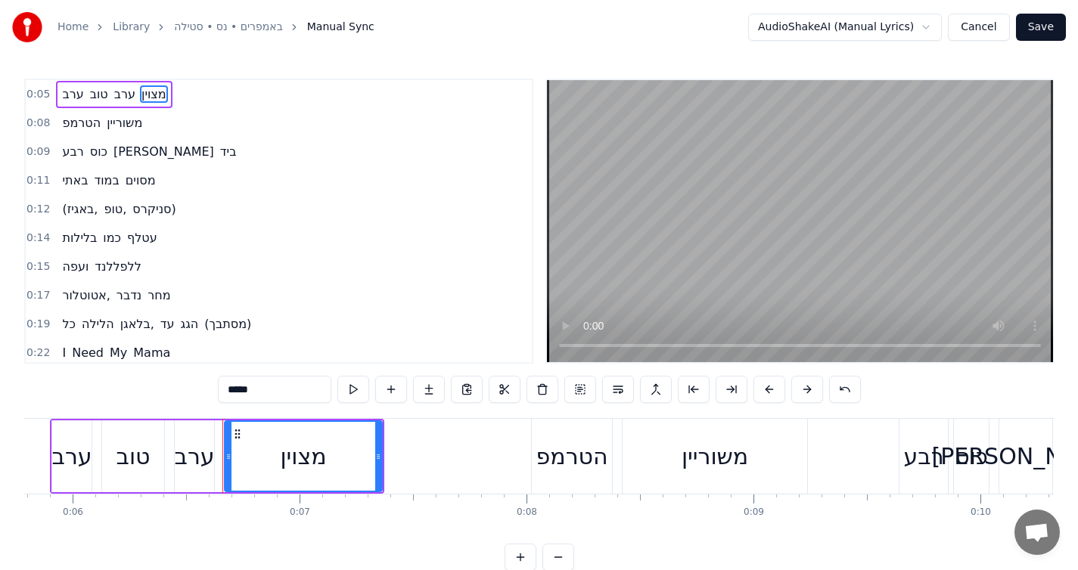
click at [81, 94] on span "ערב" at bounding box center [73, 93] width 24 height 17
type input "***"
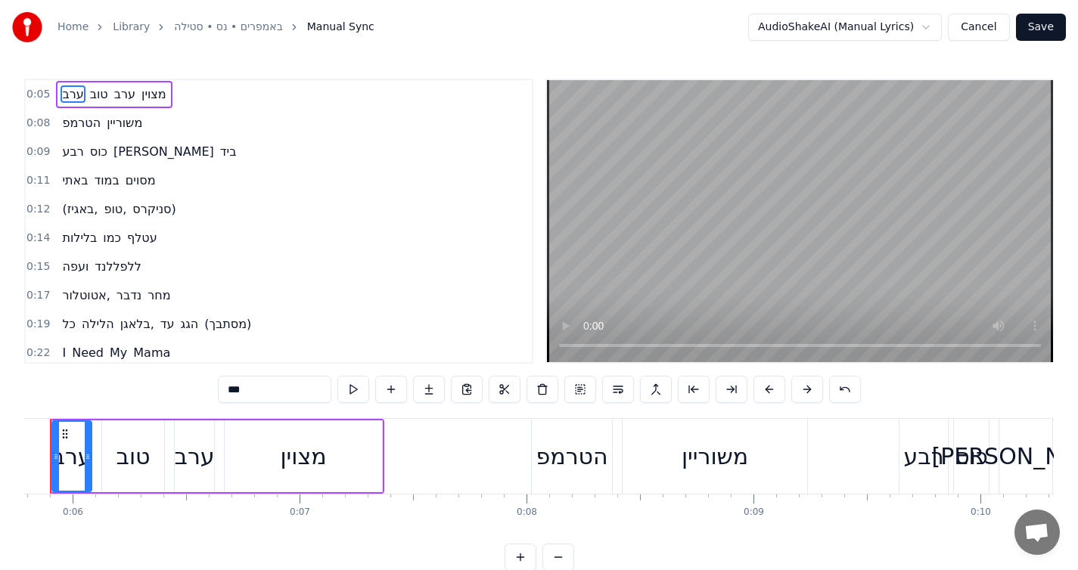
scroll to position [0, 1263]
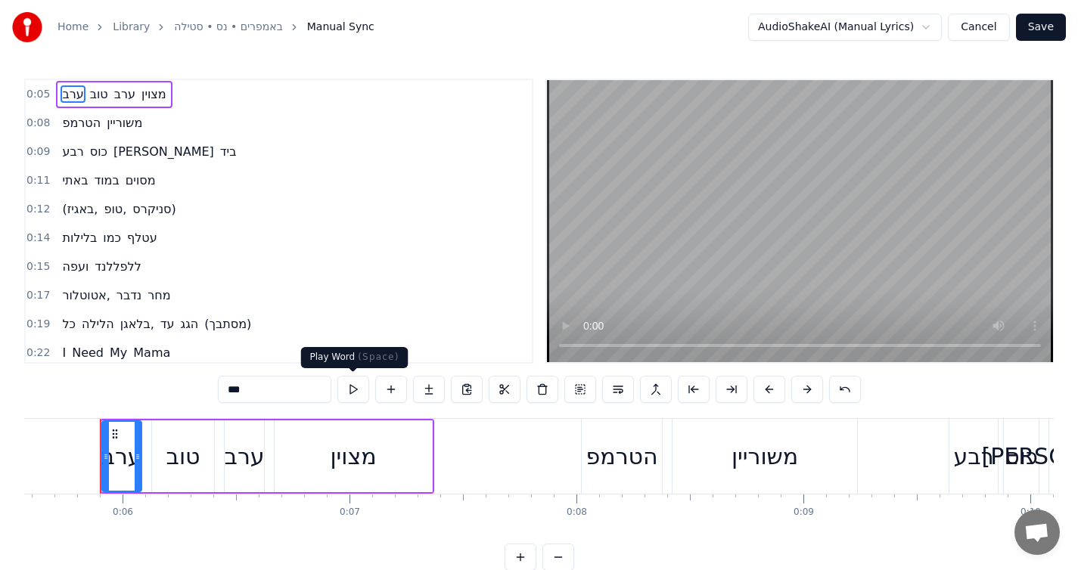
click at [346, 393] on button at bounding box center [353, 389] width 32 height 27
click at [352, 392] on button at bounding box center [353, 389] width 32 height 27
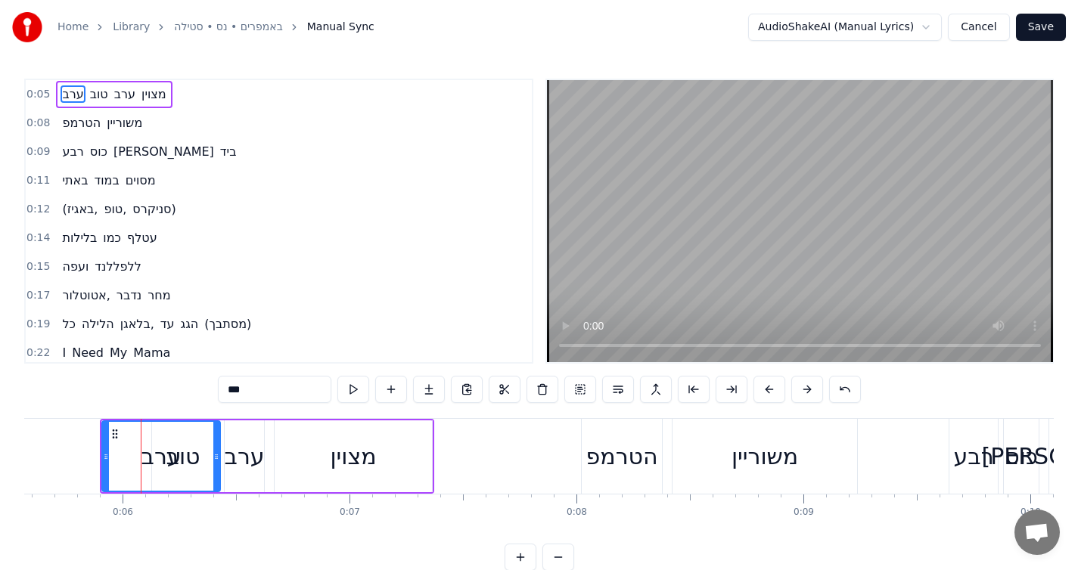
drag, startPoint x: 137, startPoint y: 455, endPoint x: 216, endPoint y: 457, distance: 78.7
click at [216, 457] on icon at bounding box center [216, 457] width 6 height 12
click at [838, 393] on button at bounding box center [845, 389] width 32 height 27
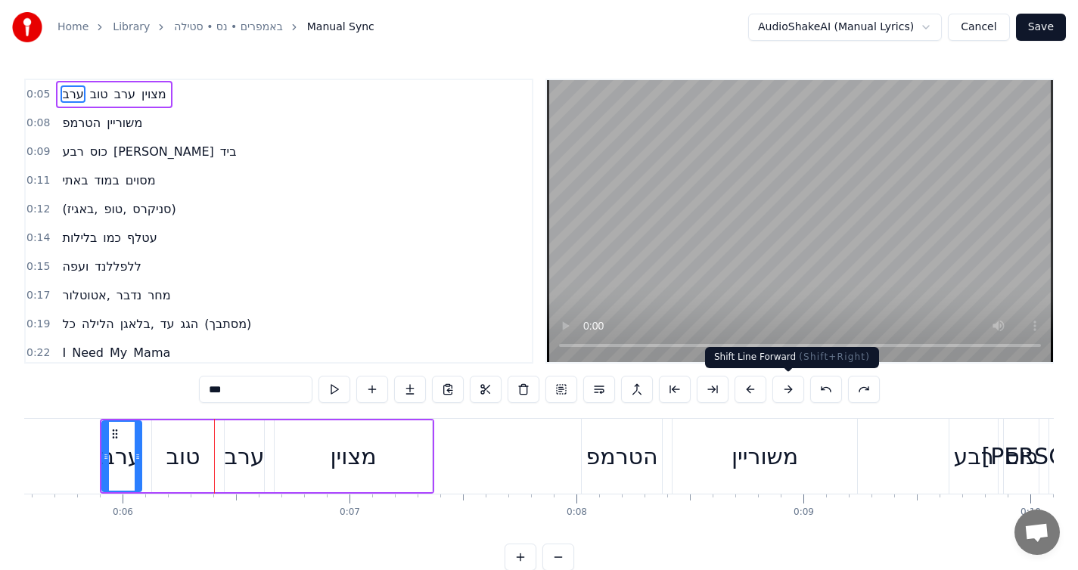
click at [792, 388] on button at bounding box center [788, 389] width 32 height 27
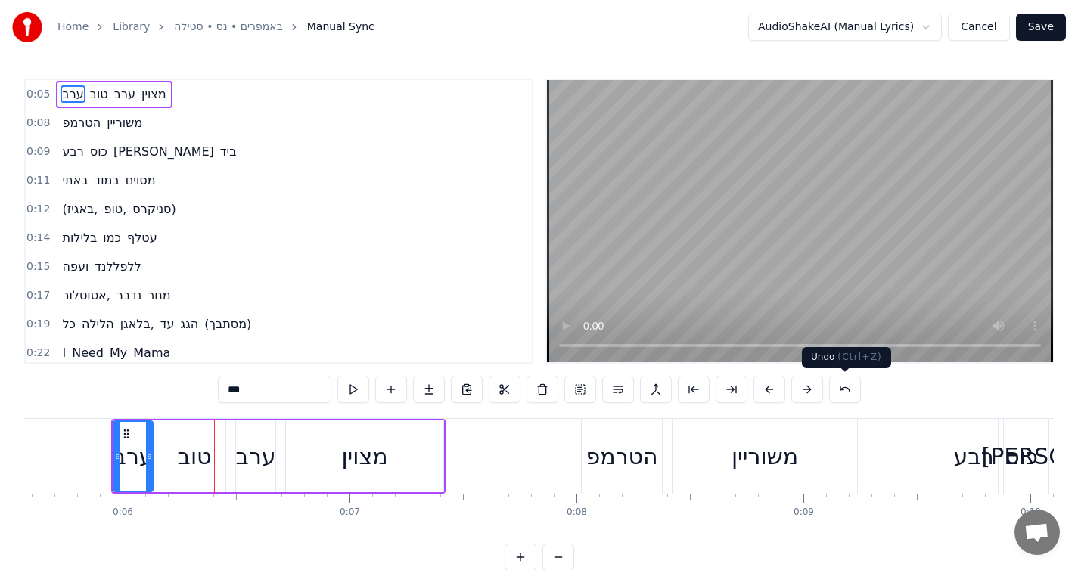
click at [837, 389] on button at bounding box center [845, 389] width 32 height 27
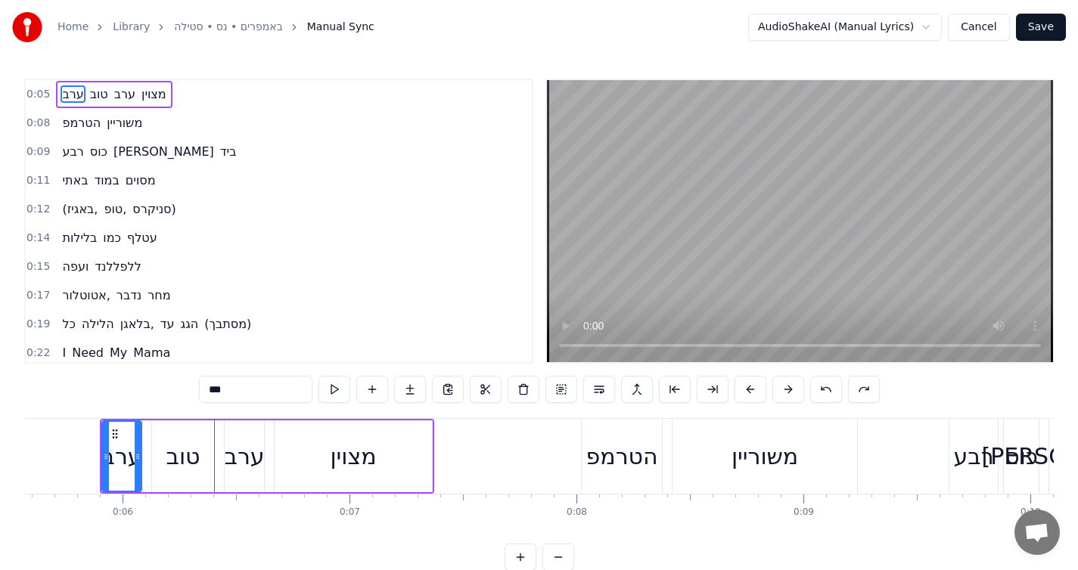
click at [193, 95] on div "0:05 ערב טוב ערב מצוין" at bounding box center [279, 94] width 506 height 29
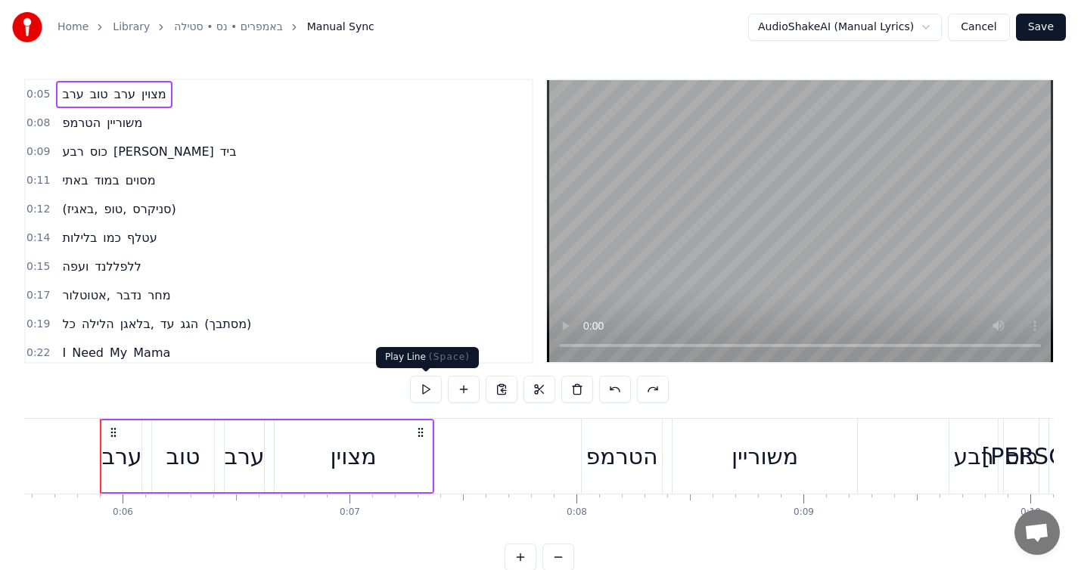
click at [420, 387] on button at bounding box center [426, 389] width 32 height 27
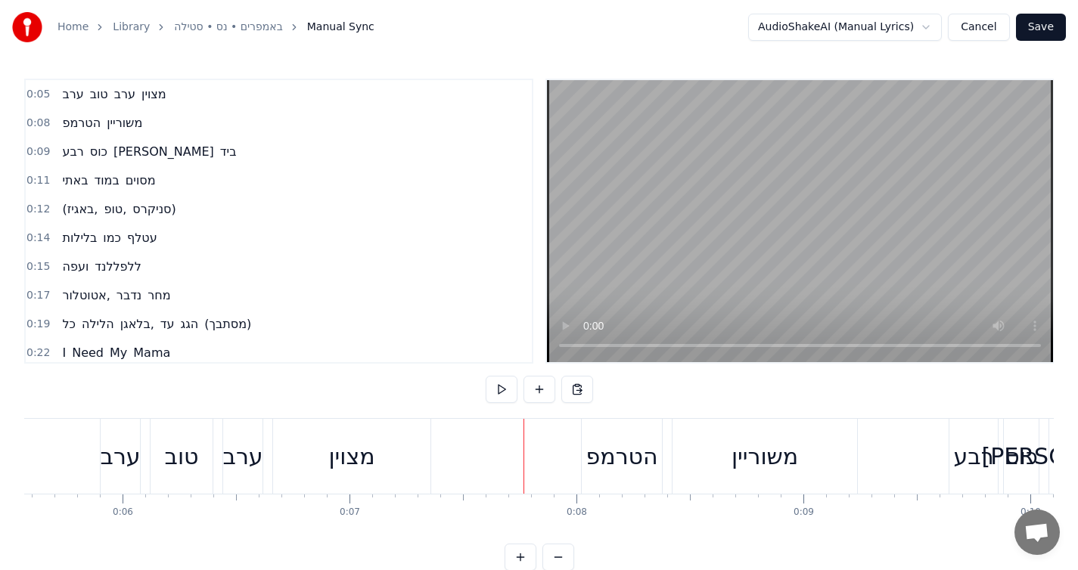
click at [646, 479] on div "הטרמפ" at bounding box center [622, 456] width 80 height 75
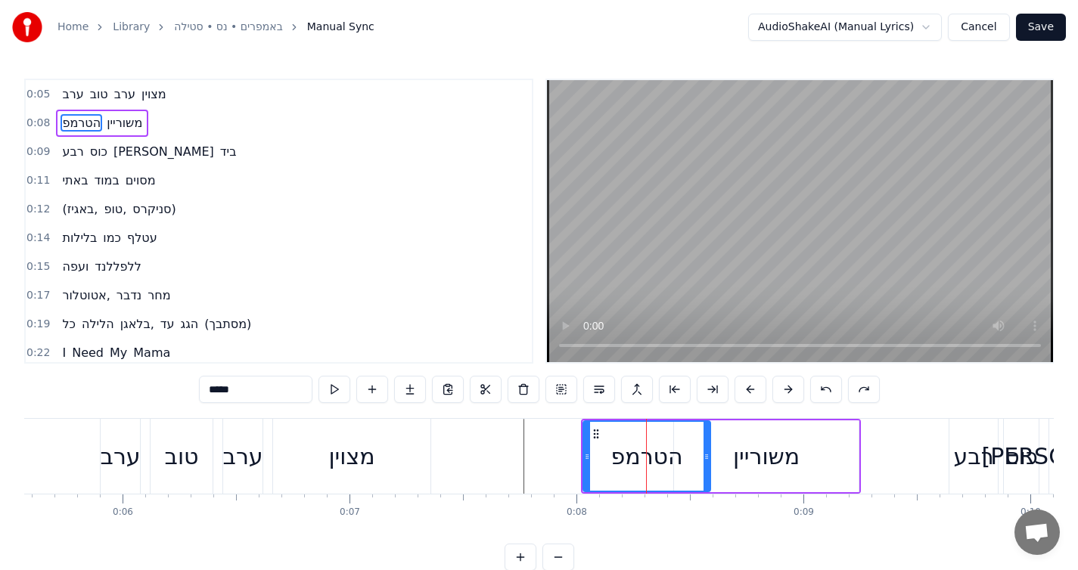
drag, startPoint x: 660, startPoint y: 462, endPoint x: 707, endPoint y: 461, distance: 46.9
click at [707, 461] on icon at bounding box center [706, 457] width 6 height 12
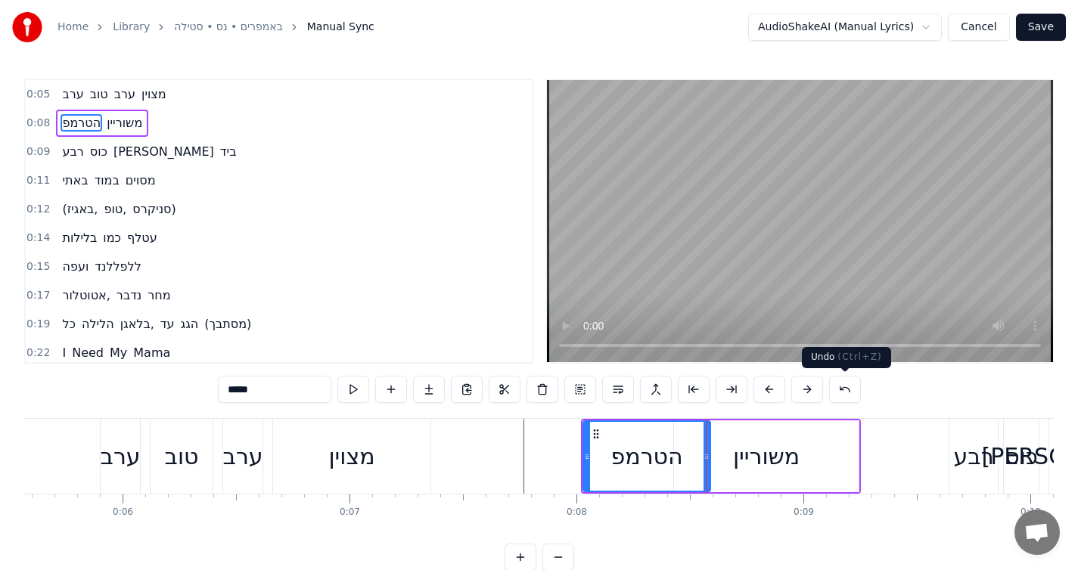
click at [852, 393] on button at bounding box center [845, 389] width 32 height 27
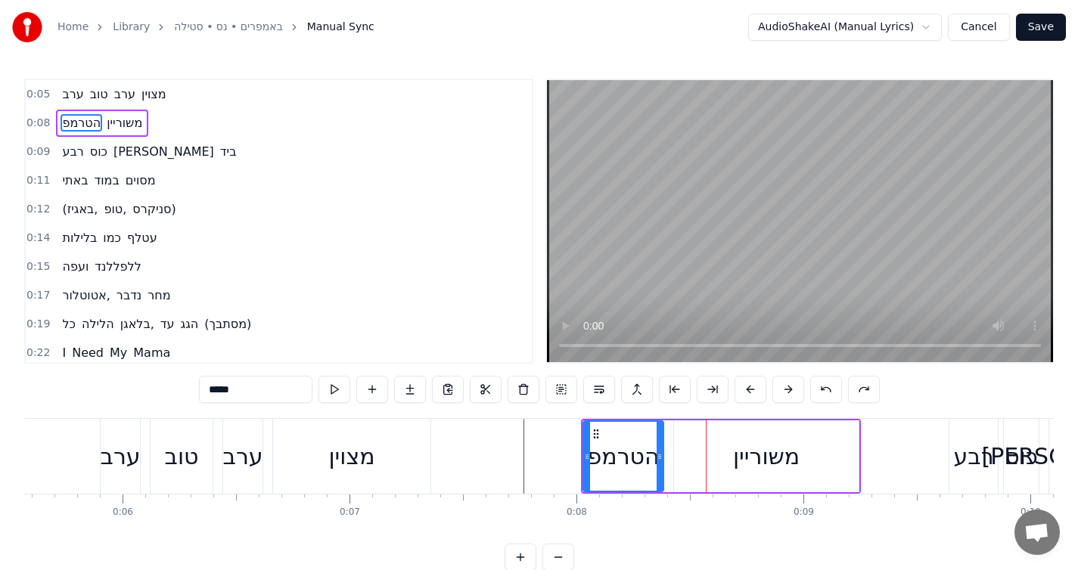
click at [693, 489] on div "משוריין" at bounding box center [766, 457] width 185 height 72
type input "*******"
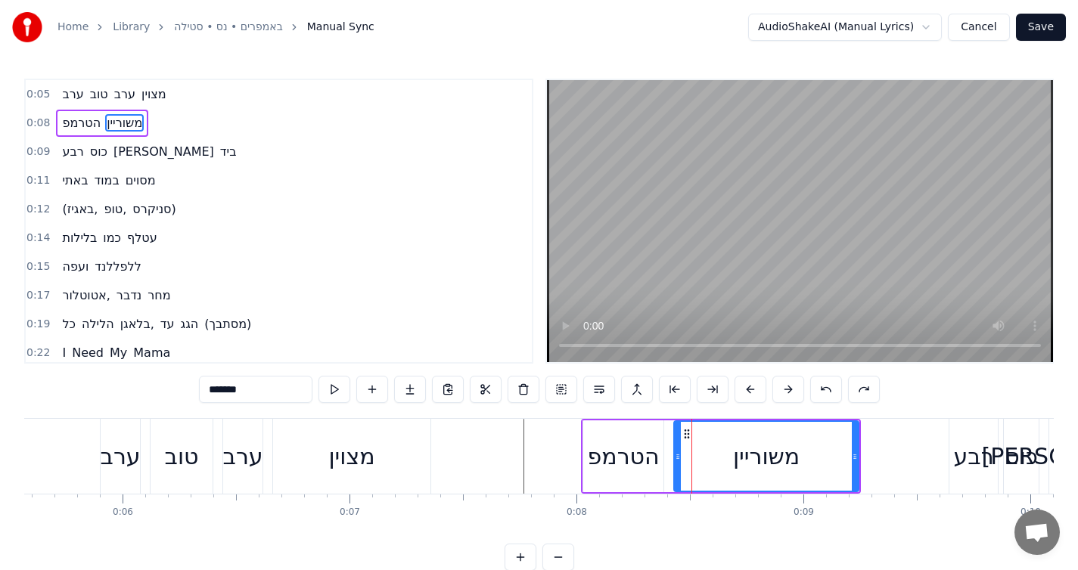
click at [664, 419] on div "הטרמפ משוריין" at bounding box center [721, 456] width 280 height 75
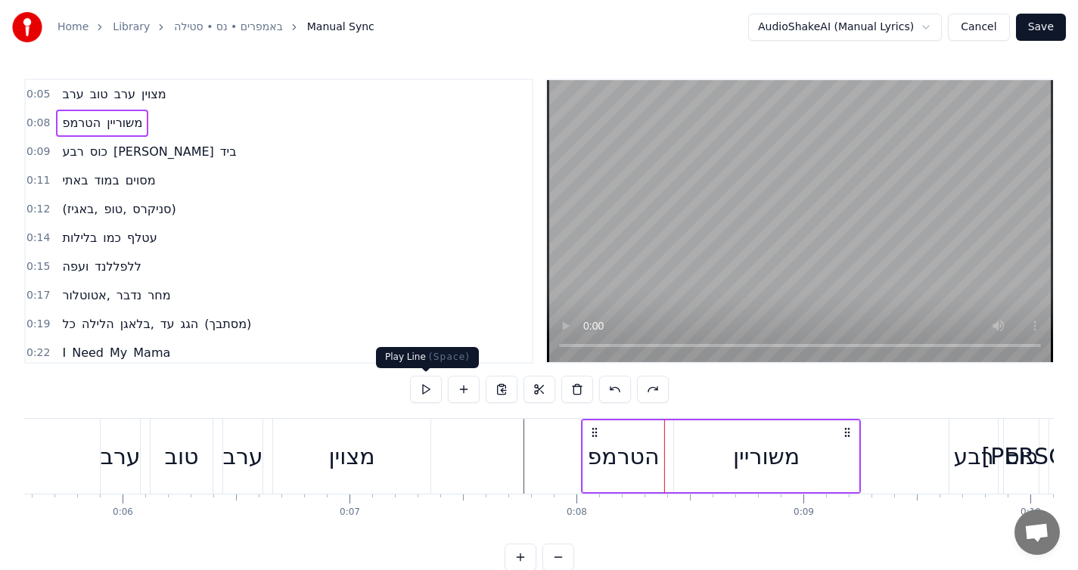
click at [432, 393] on button at bounding box center [426, 389] width 32 height 27
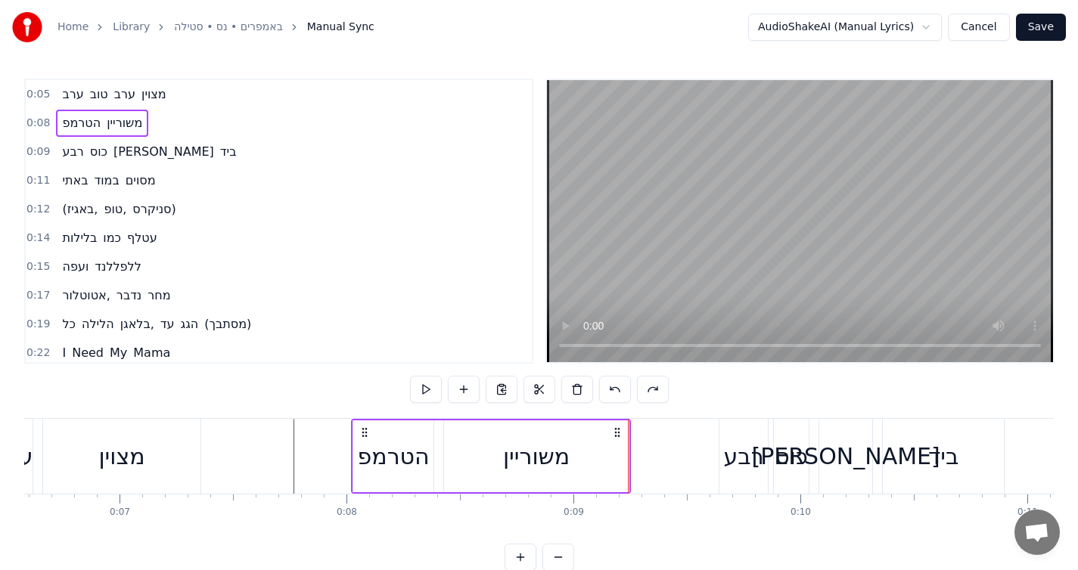
scroll to position [0, 1499]
click at [794, 421] on div "כוס" at bounding box center [785, 456] width 35 height 75
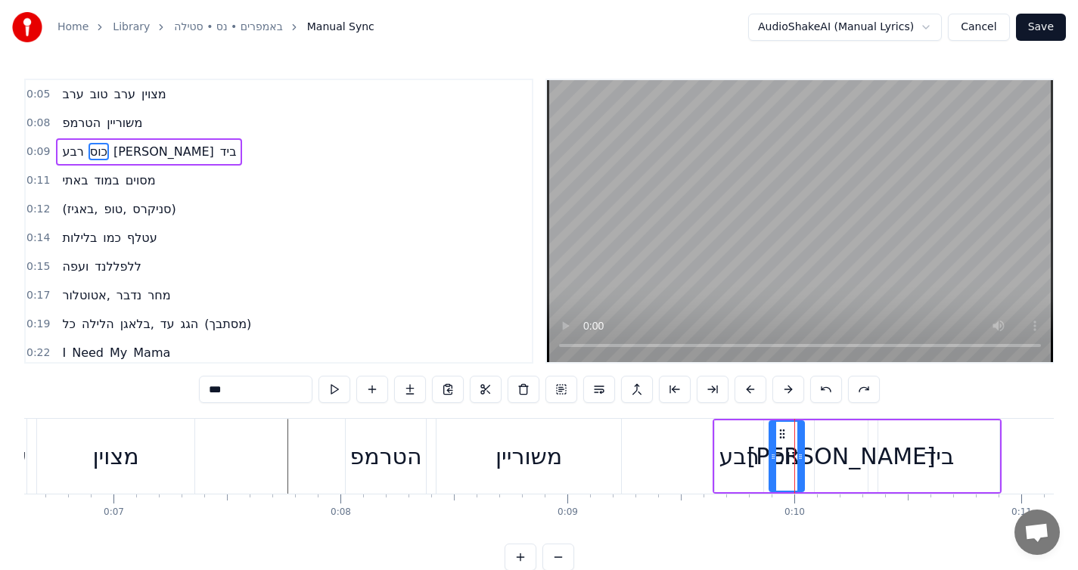
click at [848, 419] on div "רבע כוס [PERSON_NAME] ביד" at bounding box center [857, 456] width 289 height 75
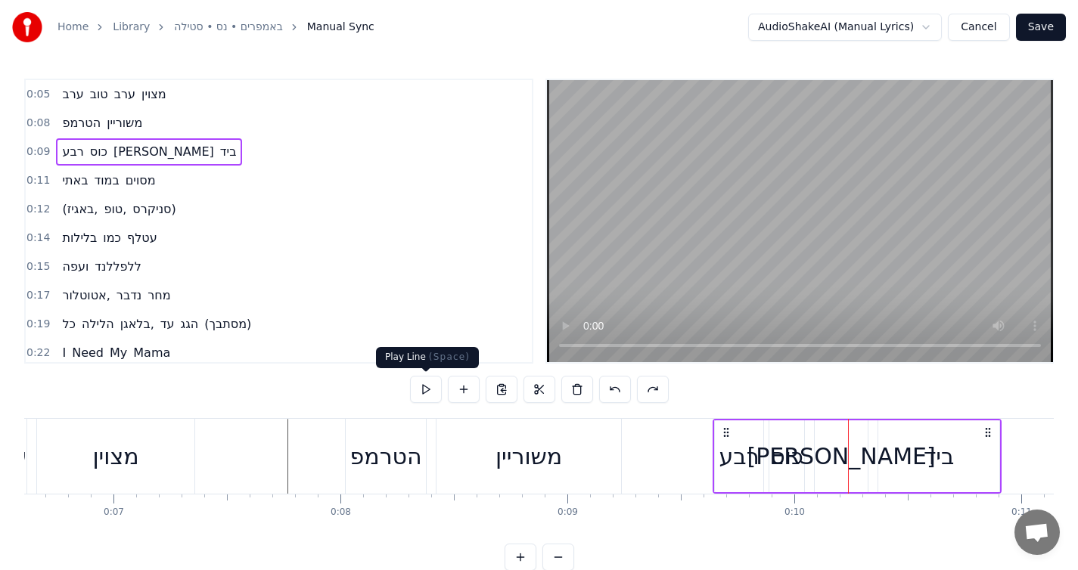
click at [435, 396] on button at bounding box center [426, 389] width 32 height 27
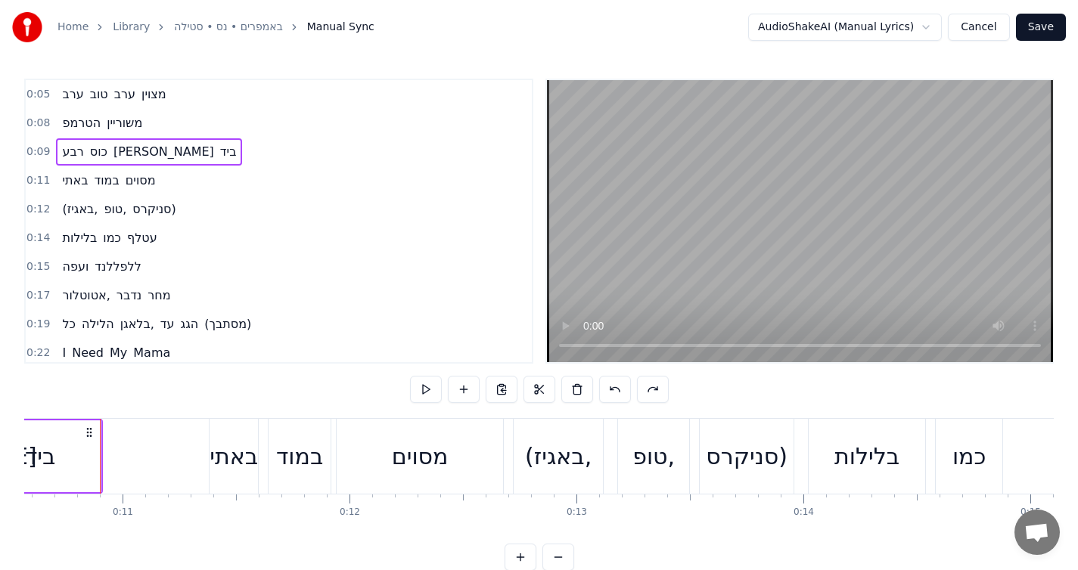
click at [421, 396] on button at bounding box center [426, 389] width 32 height 27
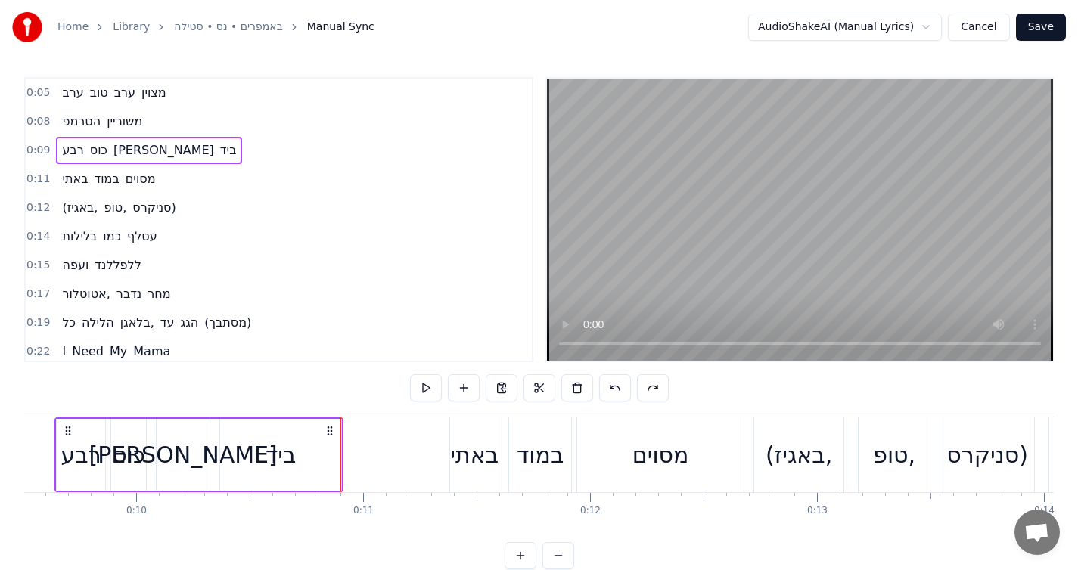
scroll to position [0, 0]
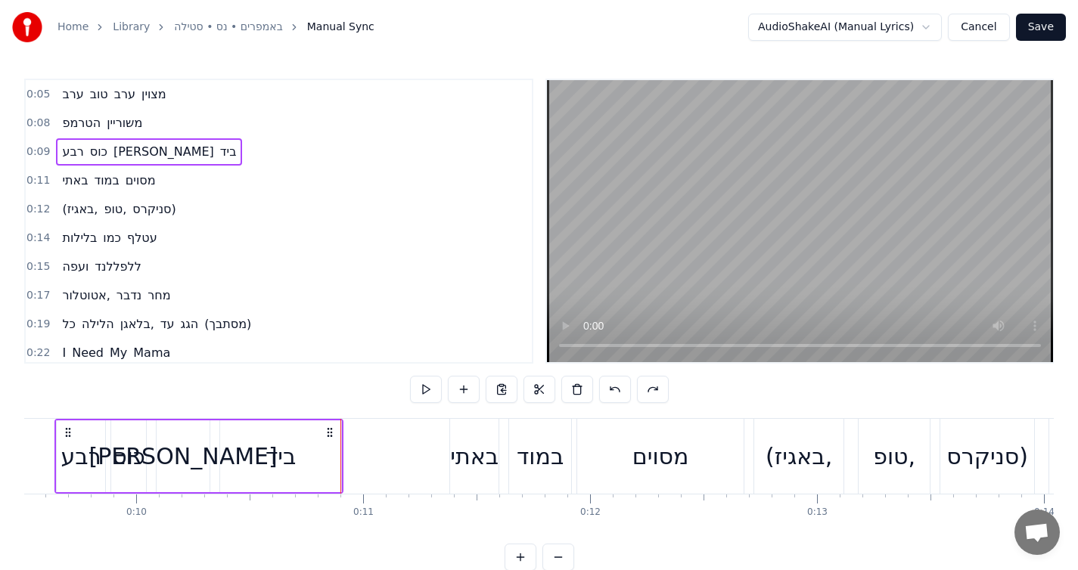
click at [157, 179] on div "באתי במוד מסוים" at bounding box center [108, 180] width 105 height 27
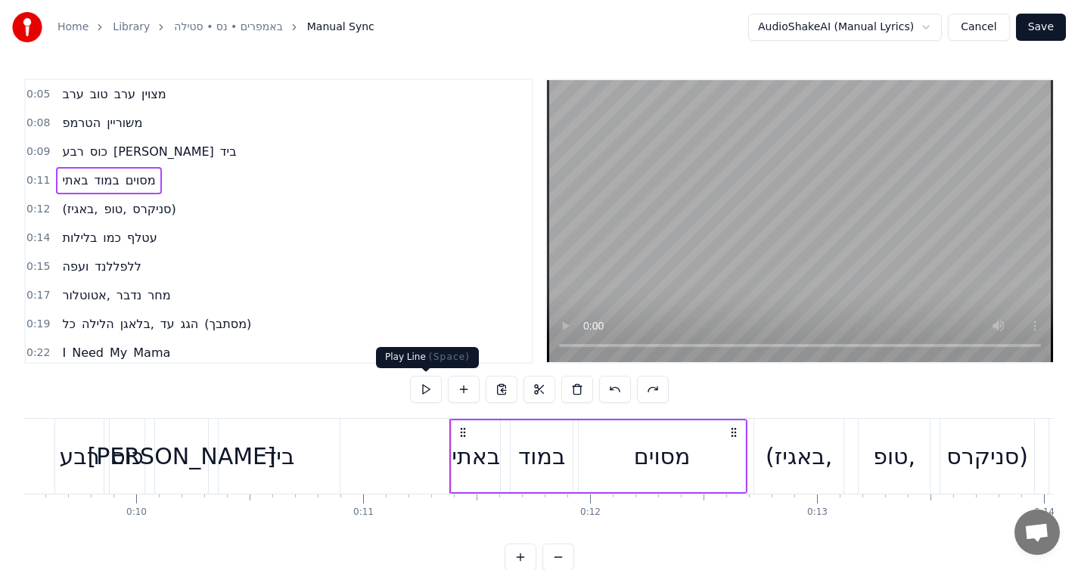
click at [416, 386] on button at bounding box center [426, 389] width 32 height 27
click at [181, 212] on div "0:12 (באגיז, טופ, סניקרס)" at bounding box center [279, 209] width 506 height 29
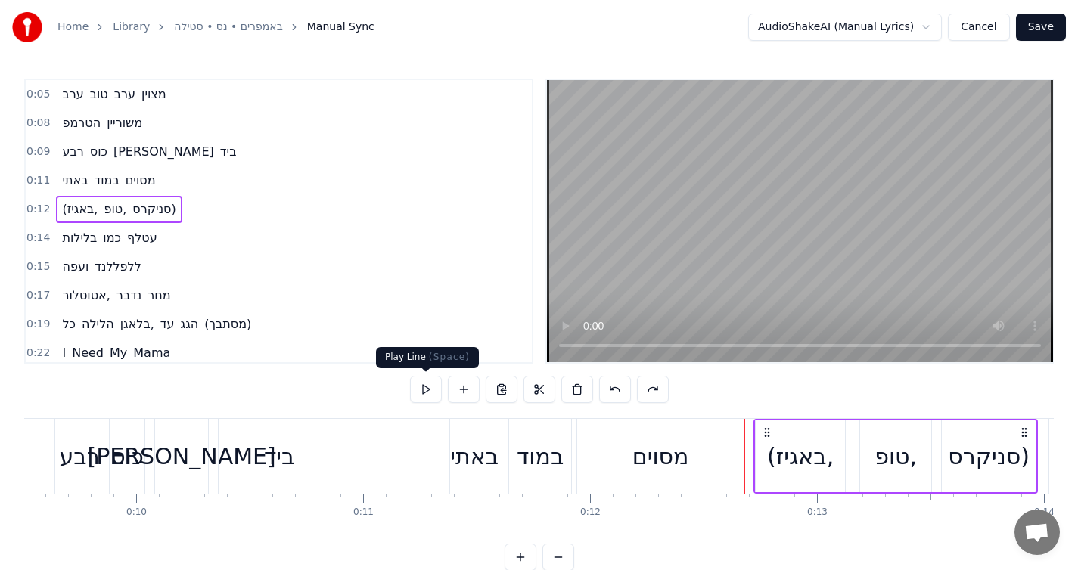
click at [421, 390] on button at bounding box center [426, 389] width 32 height 27
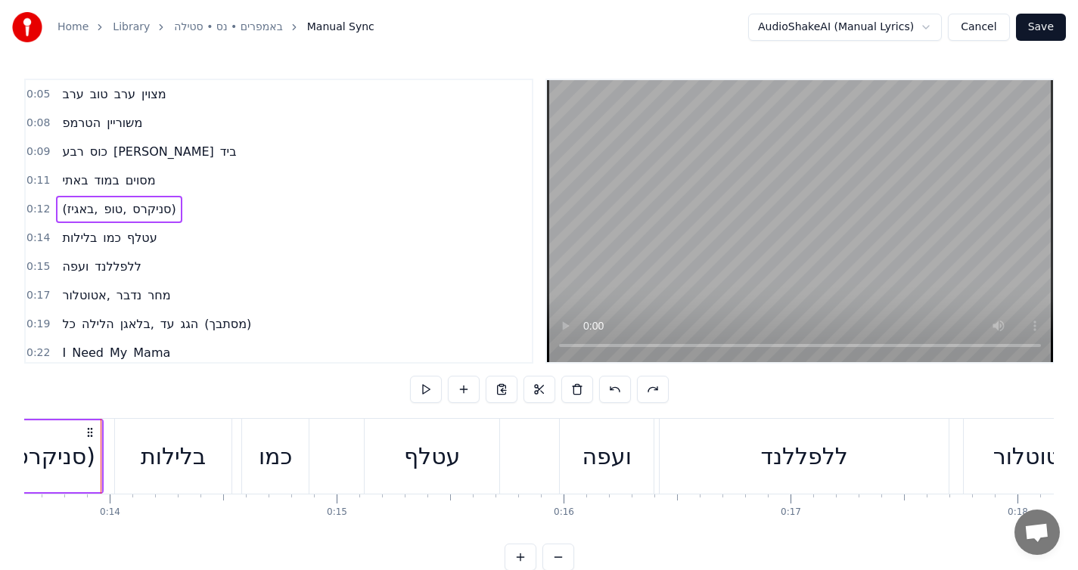
scroll to position [0, 3092]
click at [161, 243] on div "0:14 בלילות כמו עטלף" at bounding box center [279, 238] width 506 height 29
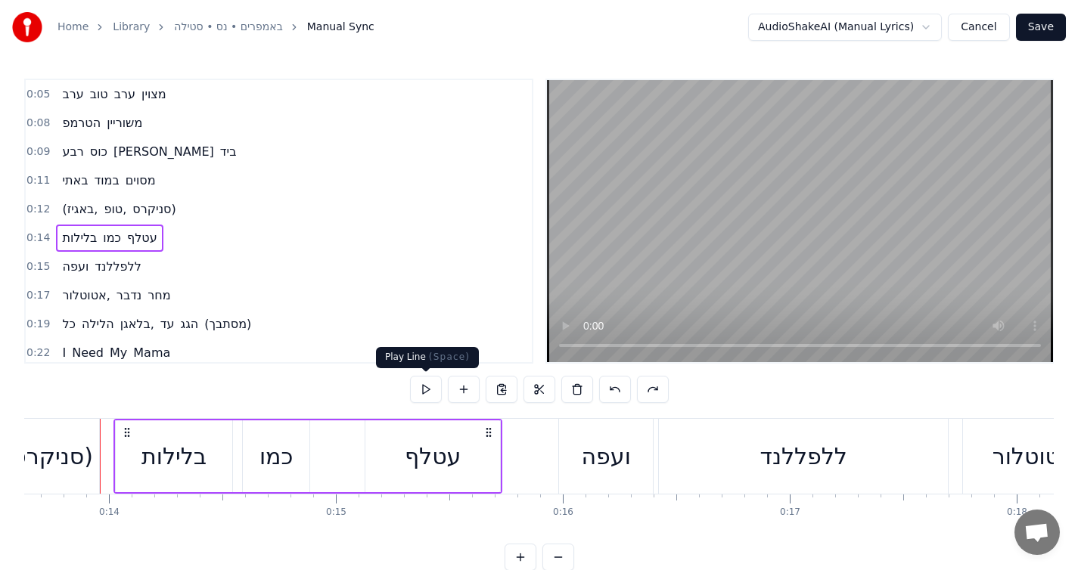
click at [424, 395] on button at bounding box center [426, 389] width 32 height 27
click at [423, 432] on div "עטלף" at bounding box center [432, 457] width 135 height 72
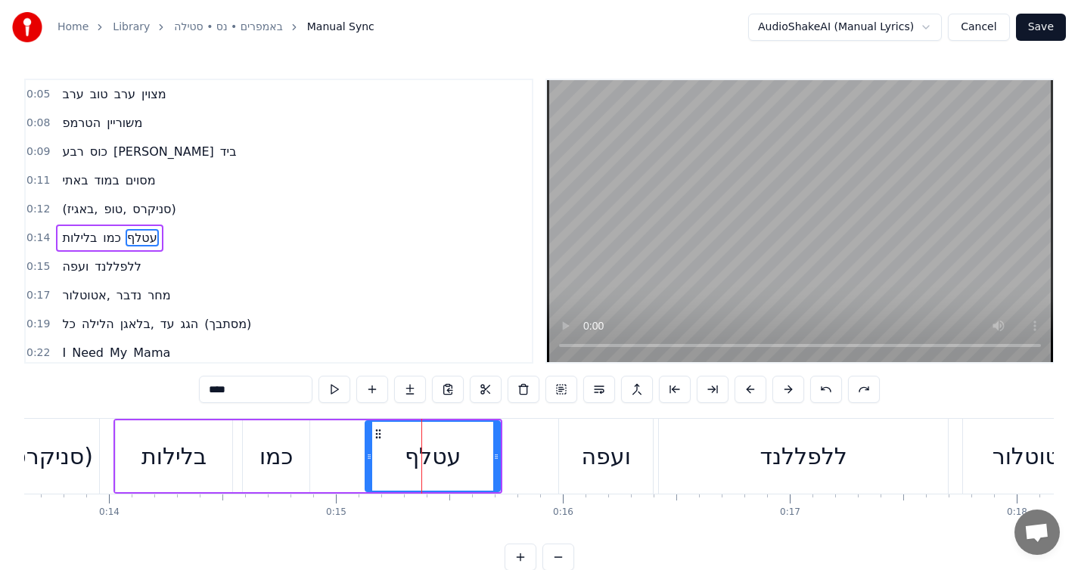
scroll to position [17, 0]
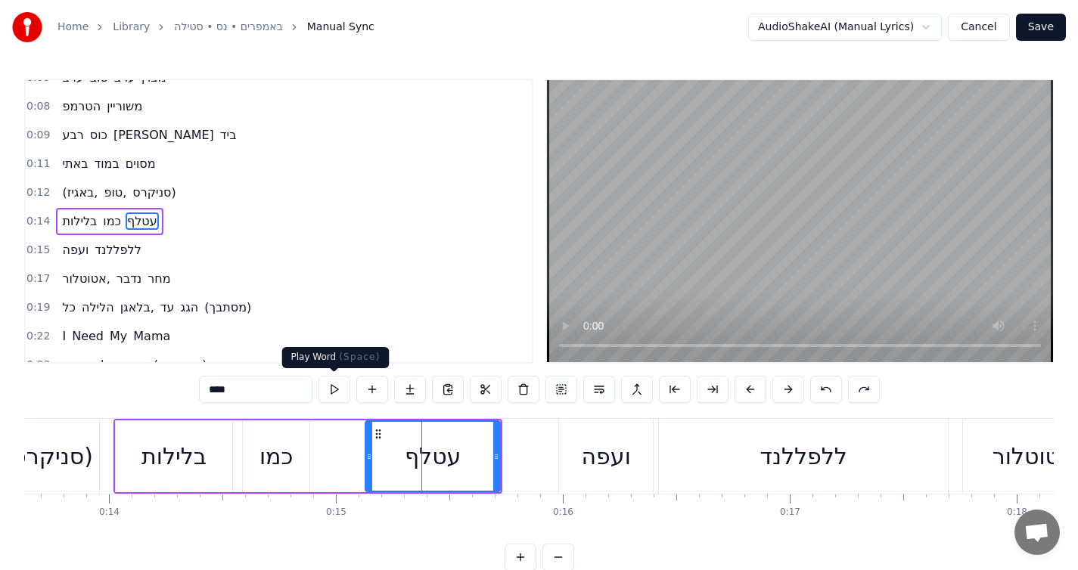
click at [341, 391] on button at bounding box center [334, 389] width 32 height 27
click at [341, 392] on button at bounding box center [334, 389] width 32 height 27
click at [342, 392] on button at bounding box center [334, 389] width 32 height 27
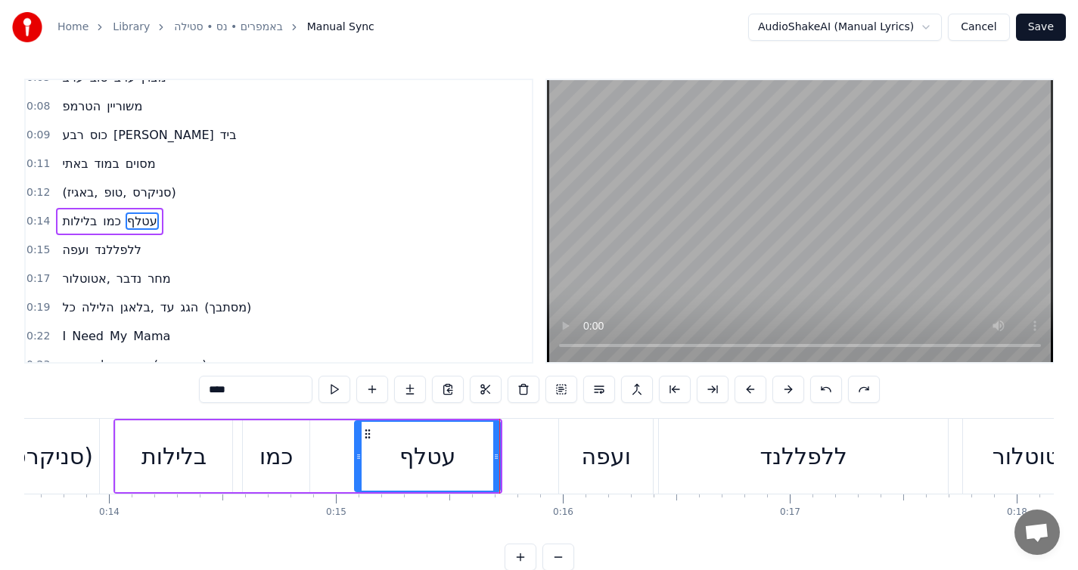
drag, startPoint x: 371, startPoint y: 456, endPoint x: 360, endPoint y: 456, distance: 10.6
click at [360, 456] on icon at bounding box center [359, 457] width 6 height 12
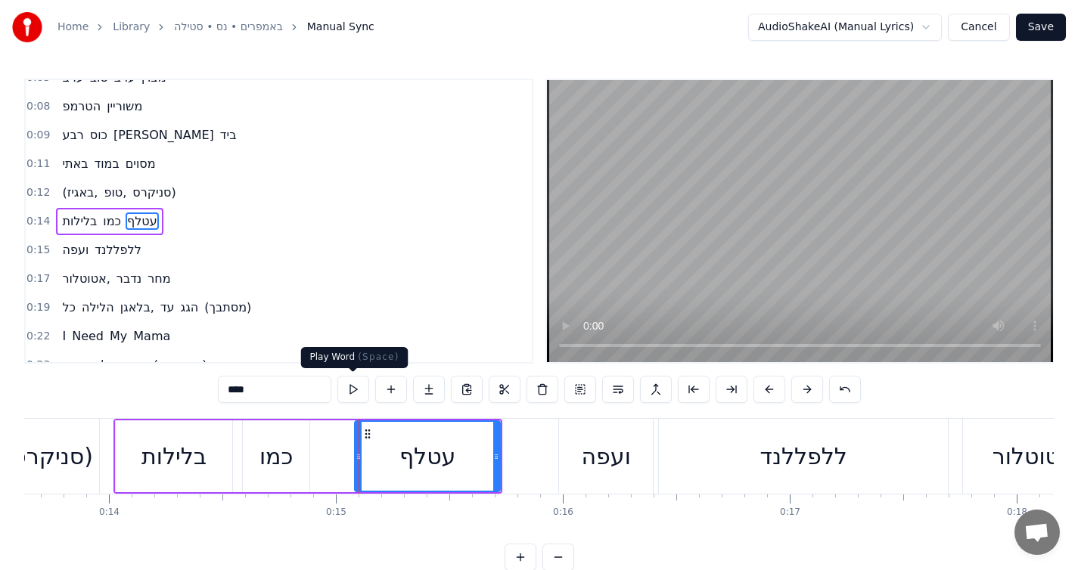
click at [349, 396] on button at bounding box center [353, 389] width 32 height 27
click at [238, 423] on div "בלילות כמו עטלף" at bounding box center [307, 456] width 389 height 75
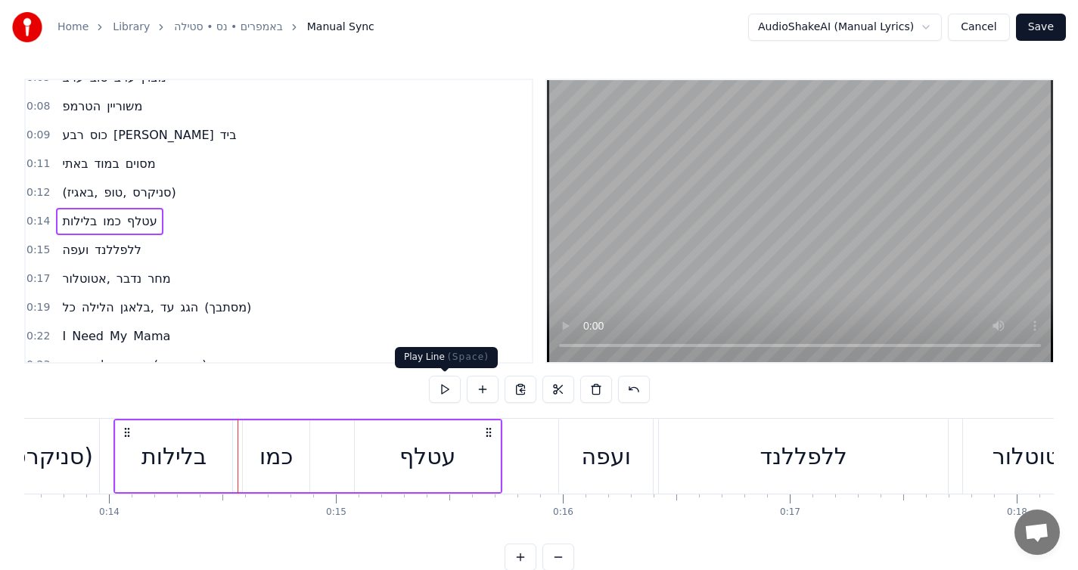
click at [440, 392] on button at bounding box center [445, 389] width 32 height 27
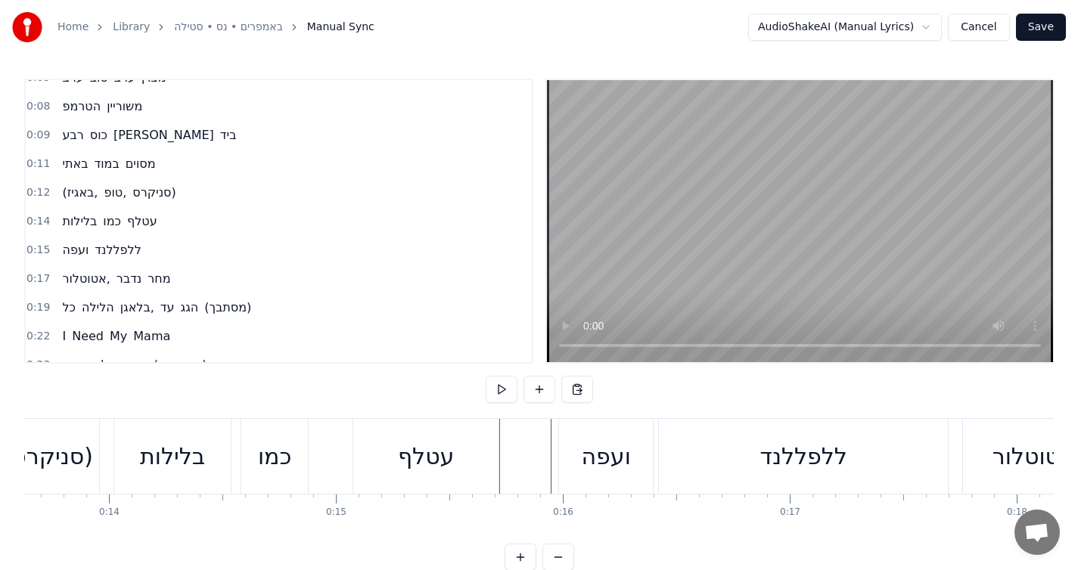
click at [139, 241] on div "ועפה ללפללנד" at bounding box center [101, 250] width 91 height 27
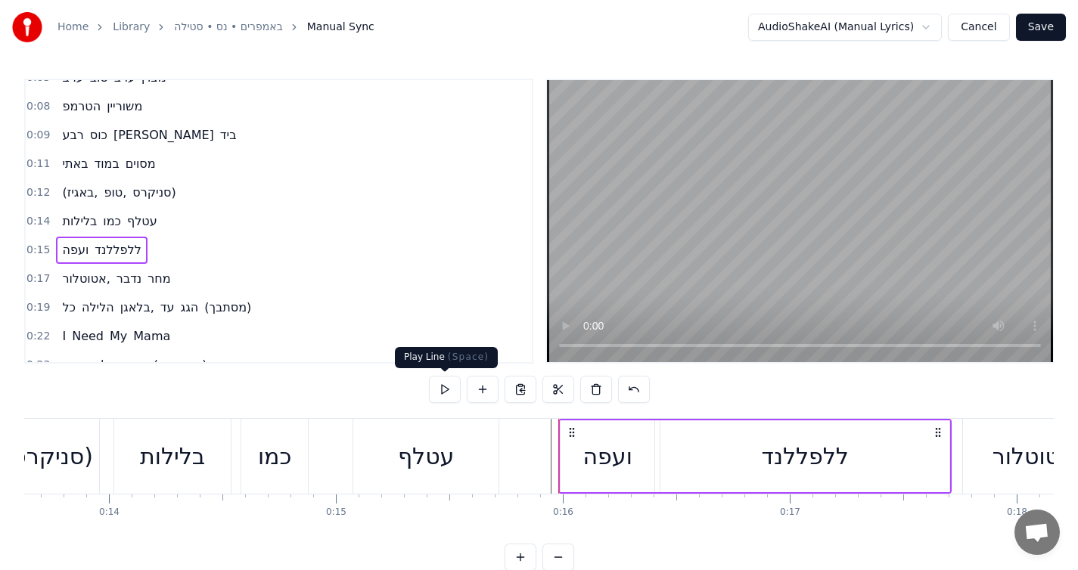
click at [439, 388] on button at bounding box center [445, 389] width 32 height 27
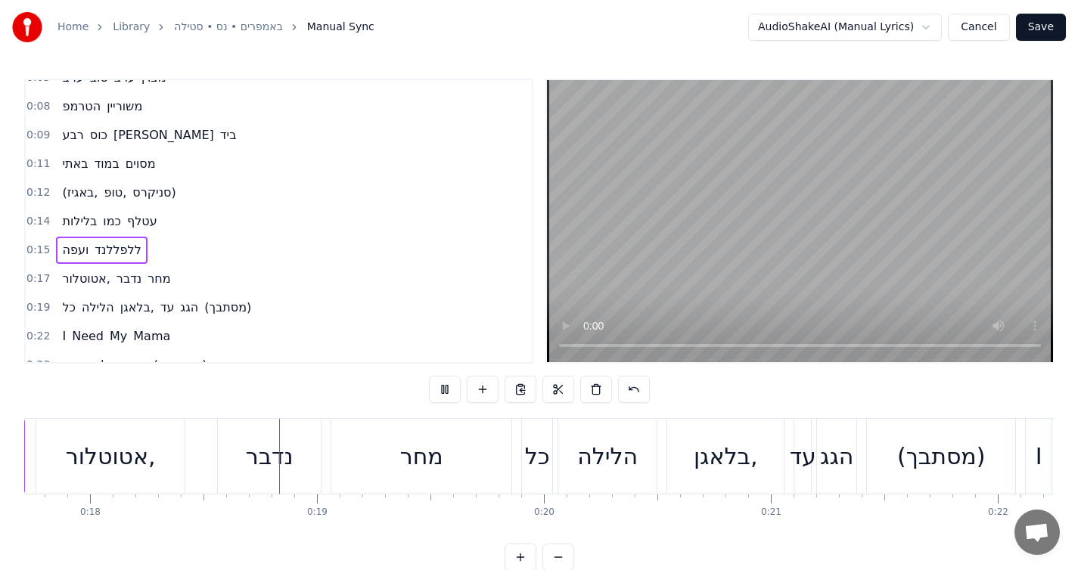
scroll to position [0, 4035]
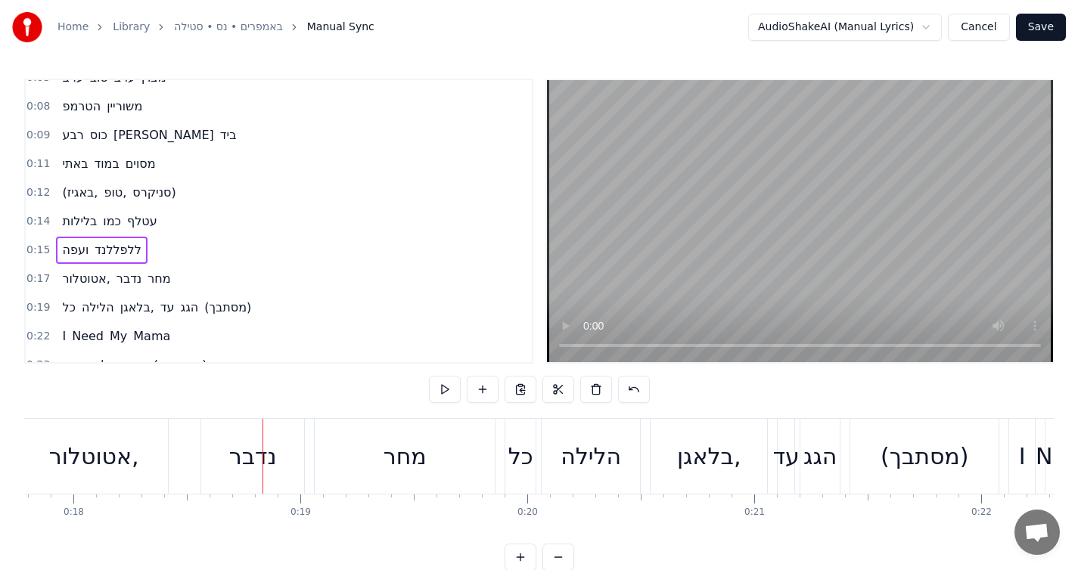
click at [137, 259] on div "ועפה ללפללנד" at bounding box center [101, 250] width 91 height 27
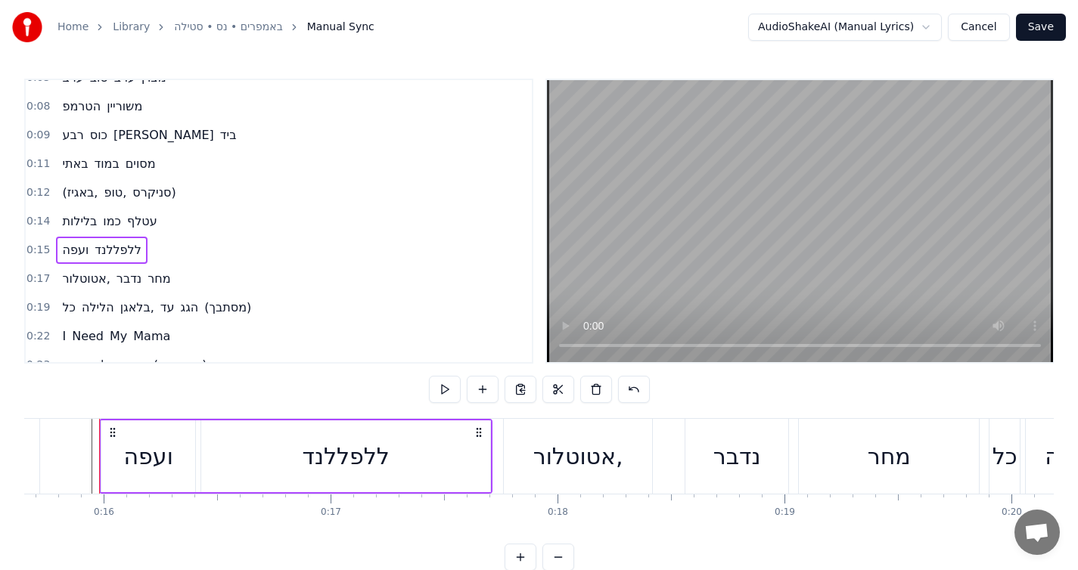
scroll to position [0, 3551]
click at [452, 396] on button at bounding box center [445, 389] width 32 height 27
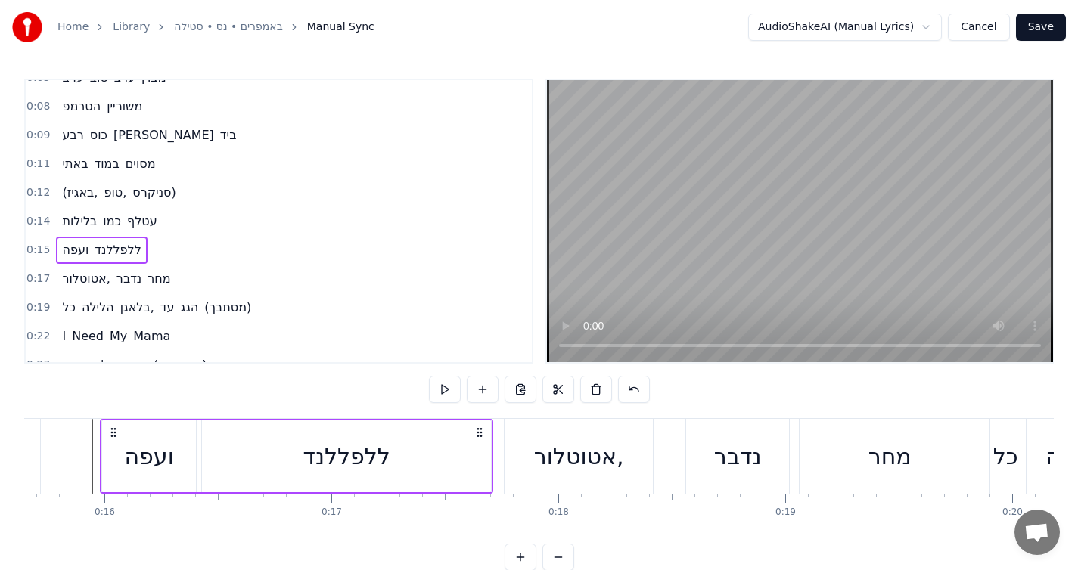
click at [452, 396] on button at bounding box center [445, 389] width 32 height 27
click at [340, 453] on div "ללפללנד" at bounding box center [346, 456] width 87 height 34
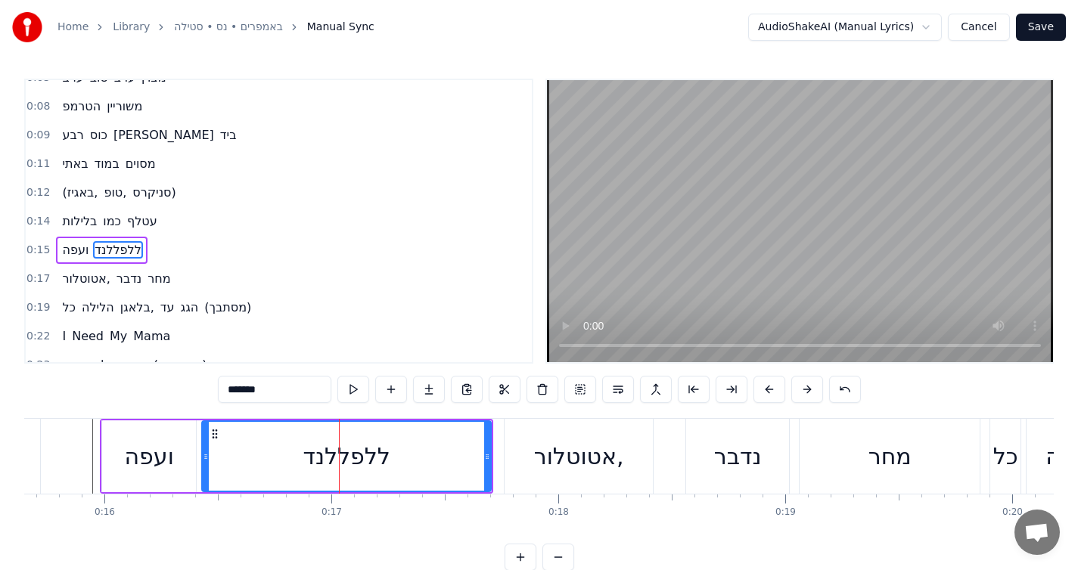
scroll to position [45, 0]
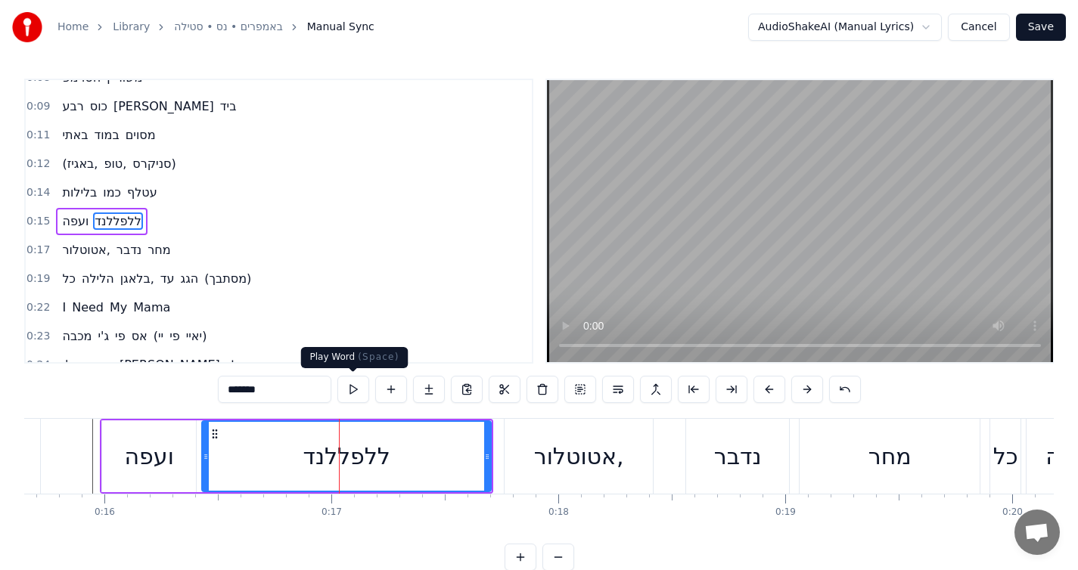
click at [357, 396] on button at bounding box center [353, 389] width 32 height 27
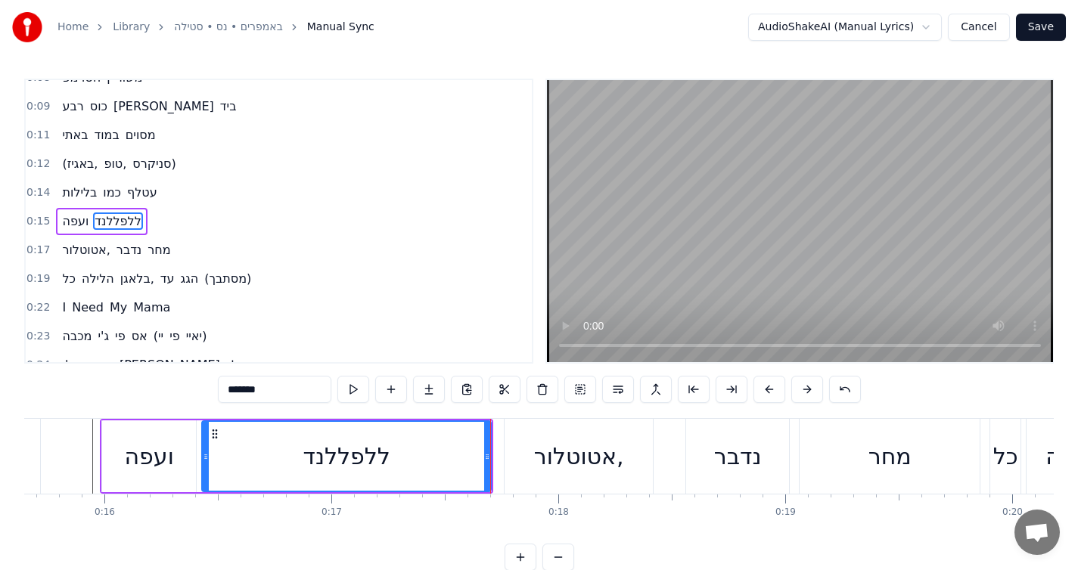
click at [357, 396] on button at bounding box center [353, 389] width 32 height 27
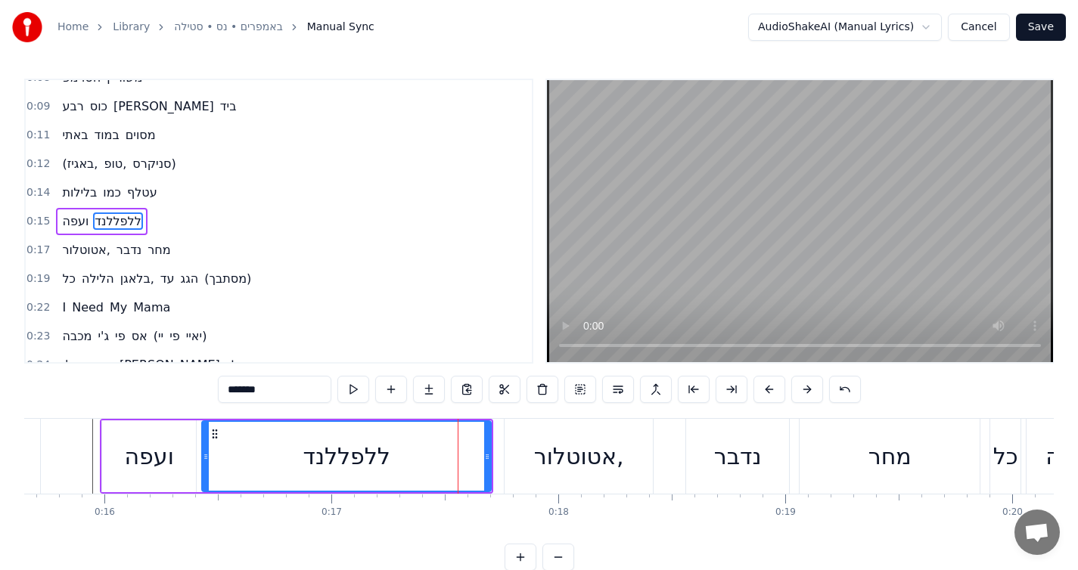
click at [357, 396] on button at bounding box center [353, 389] width 32 height 27
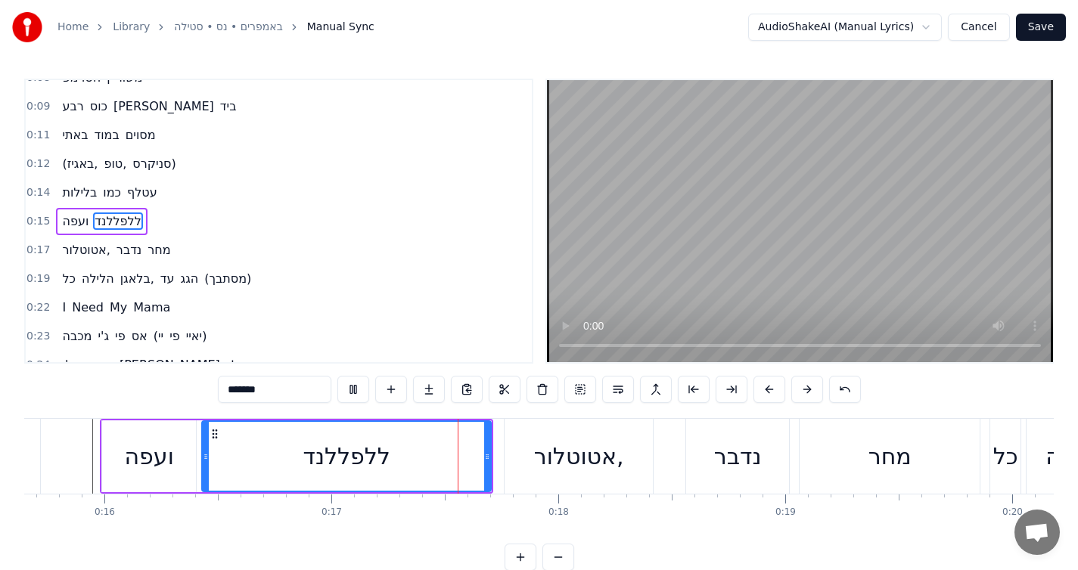
click at [357, 396] on button at bounding box center [353, 389] width 32 height 27
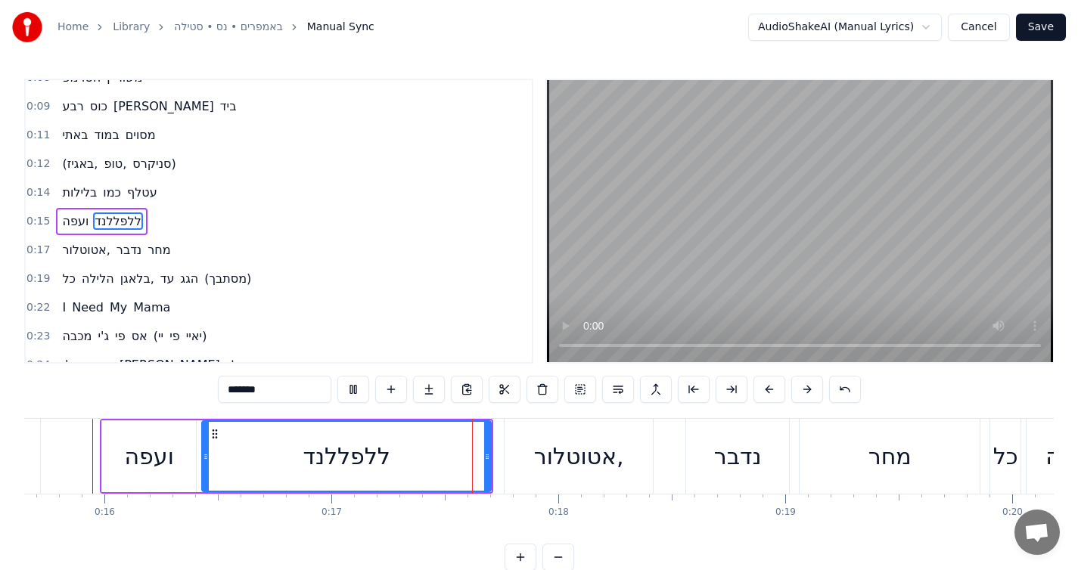
click at [357, 396] on button at bounding box center [353, 389] width 32 height 27
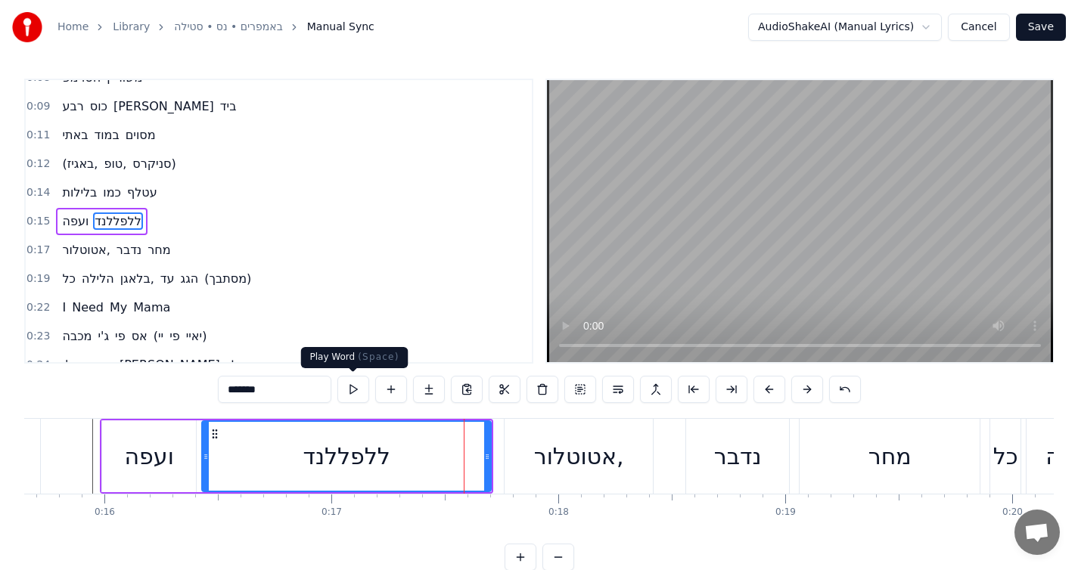
click at [361, 397] on button at bounding box center [353, 389] width 32 height 27
click at [867, 30] on html "Home Library באמפרים • נס • סטילה Manual Sync AudioShakeAI (Manual Lyrics) Canc…" at bounding box center [539, 297] width 1078 height 595
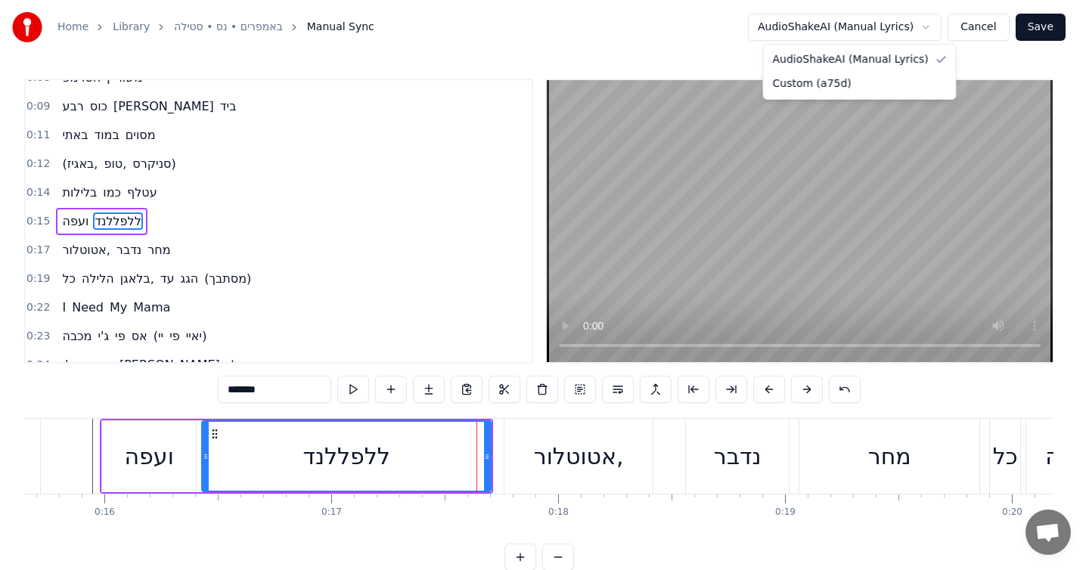
click at [867, 30] on html "Home Library באמפרים • נס • סטילה Manual Sync AudioShakeAI (Manual Lyrics) Canc…" at bounding box center [544, 297] width 1089 height 595
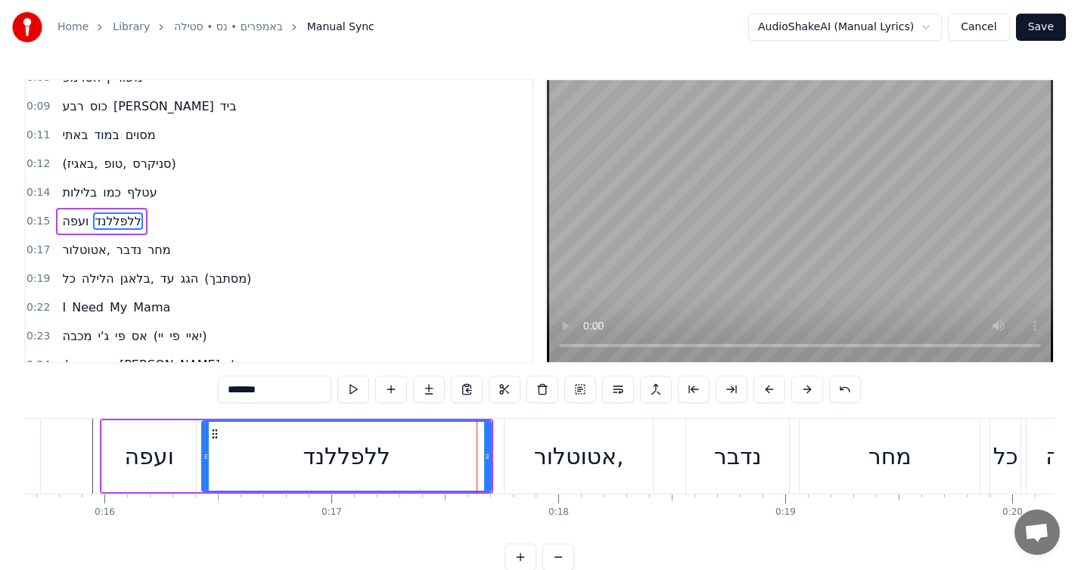
click at [867, 30] on html "Home Library באמפרים • נס • סטילה Manual Sync AudioShakeAI (Manual Lyrics) Canc…" at bounding box center [539, 297] width 1078 height 595
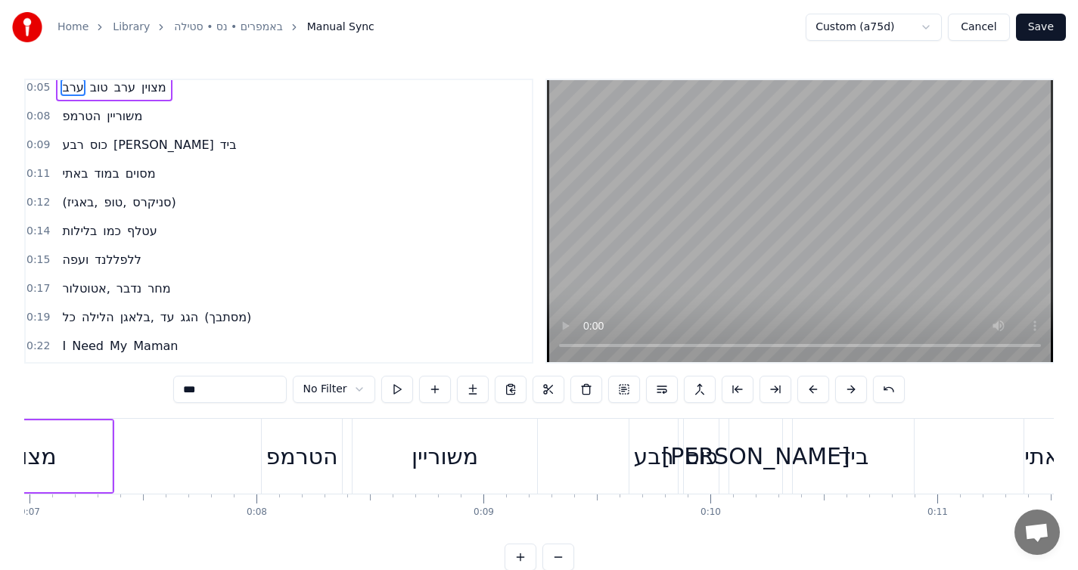
scroll to position [0, 1585]
click at [166, 213] on div "(באגיז, טופ, סניקרס)" at bounding box center [119, 202] width 126 height 27
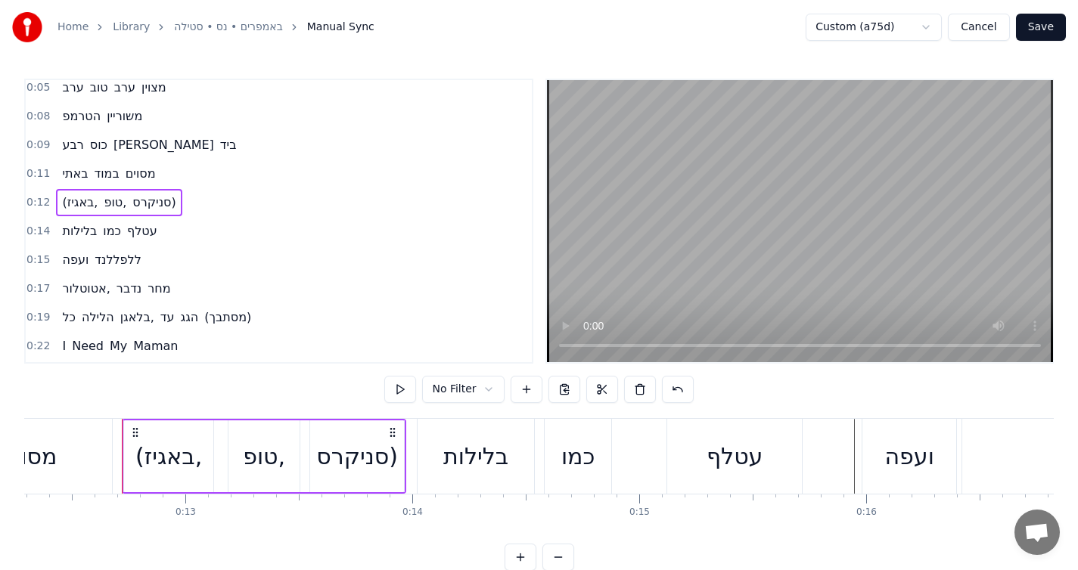
scroll to position [0, 2811]
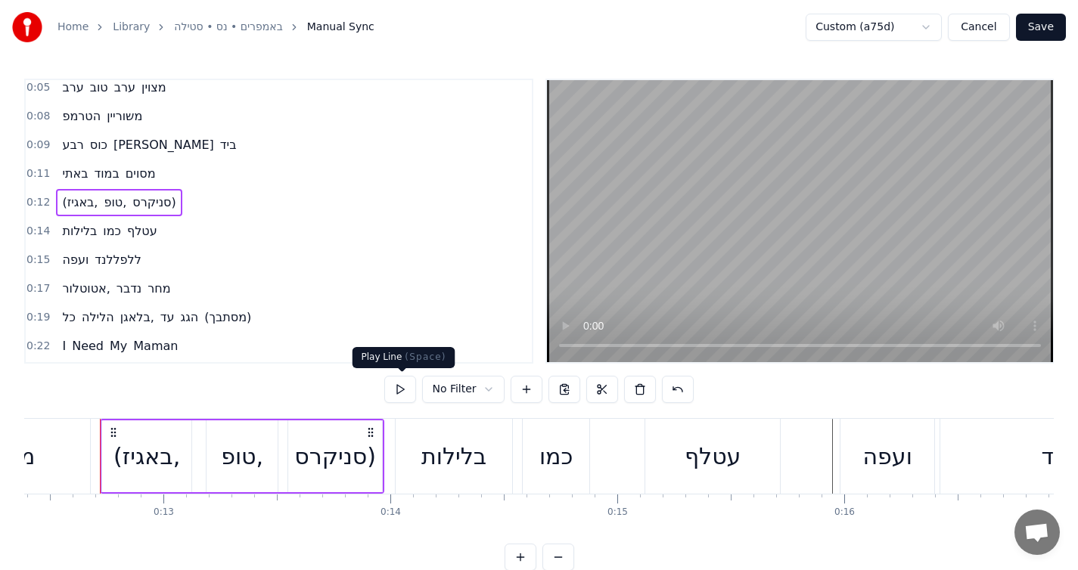
click at [401, 386] on button at bounding box center [400, 389] width 32 height 27
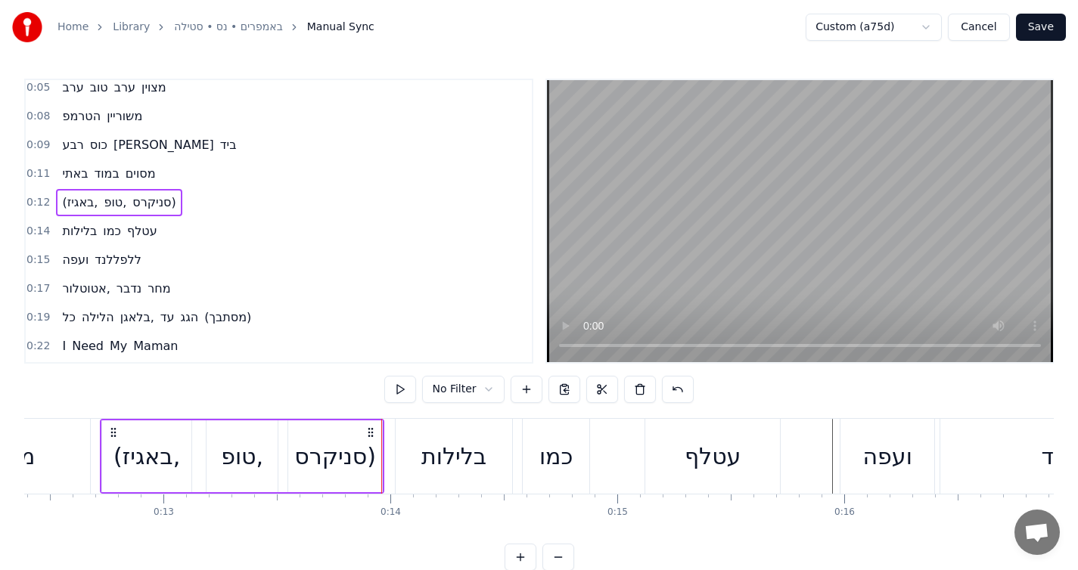
click at [139, 256] on div "ועפה ללפללנד" at bounding box center [101, 260] width 91 height 27
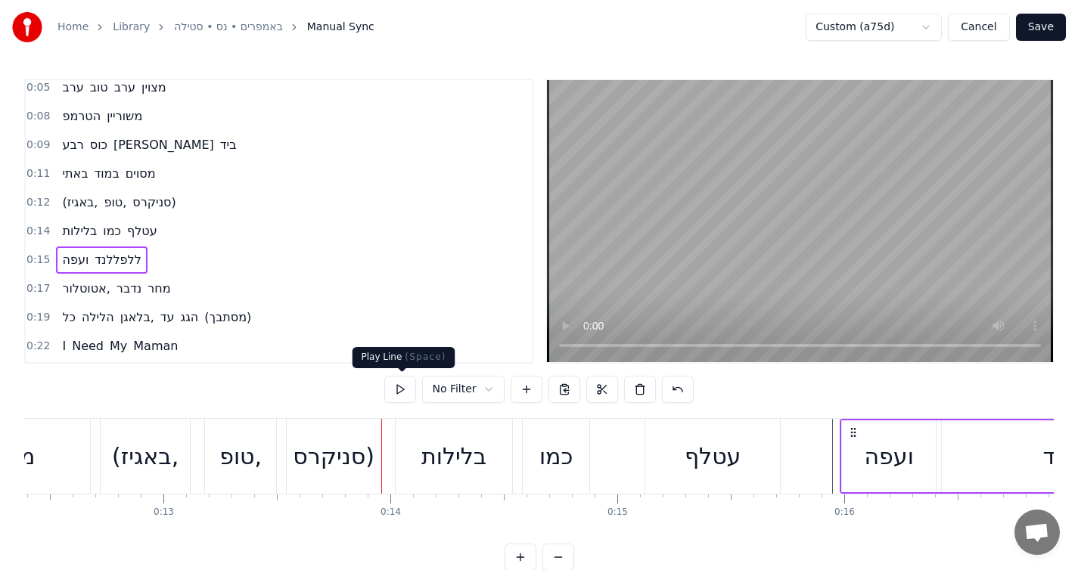
click at [398, 393] on button at bounding box center [400, 389] width 32 height 27
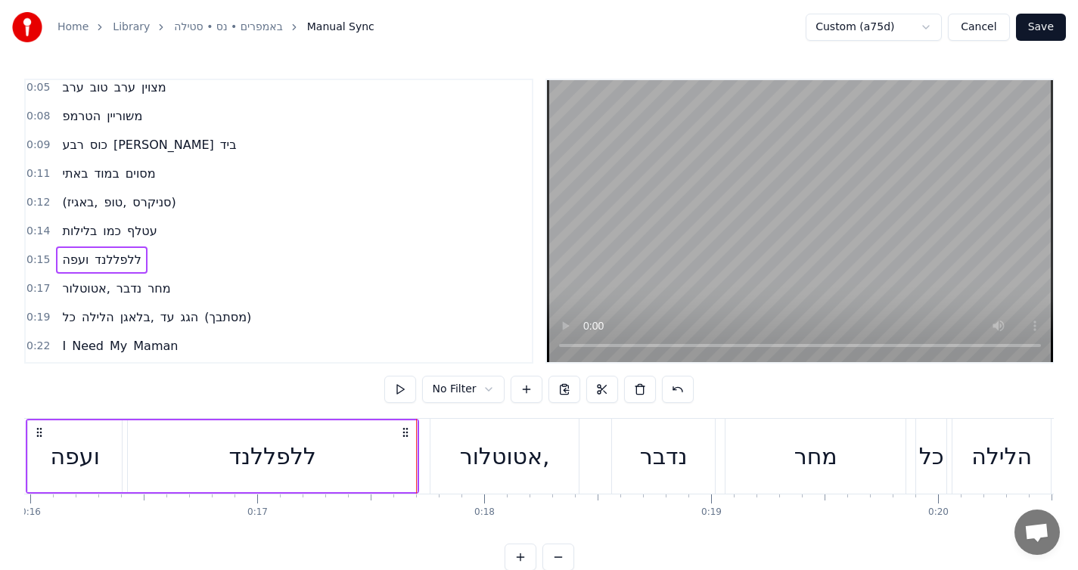
scroll to position [0, 3602]
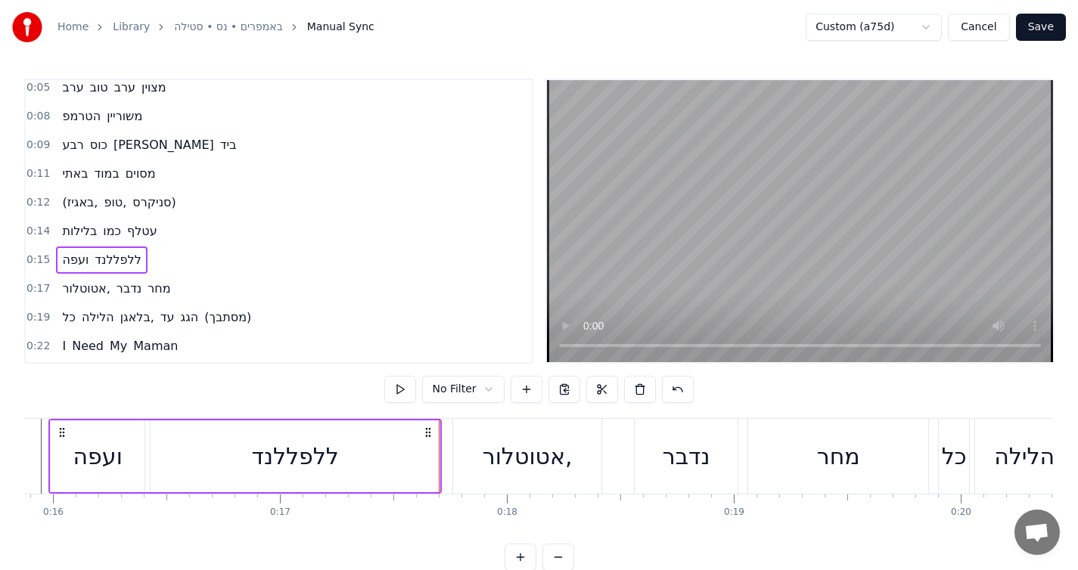
click at [268, 451] on div "ללפללנד" at bounding box center [295, 456] width 87 height 34
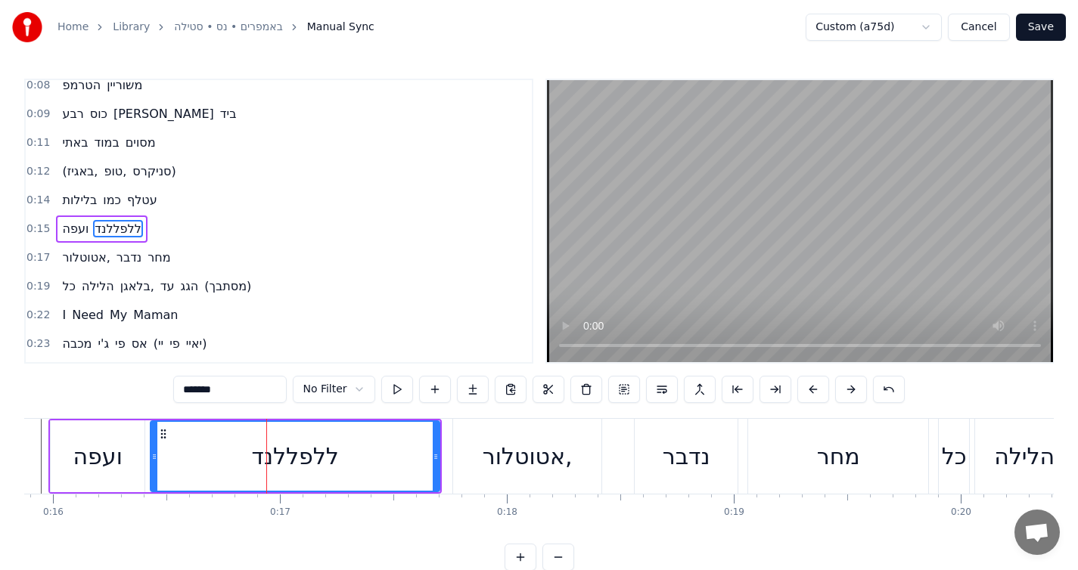
scroll to position [45, 0]
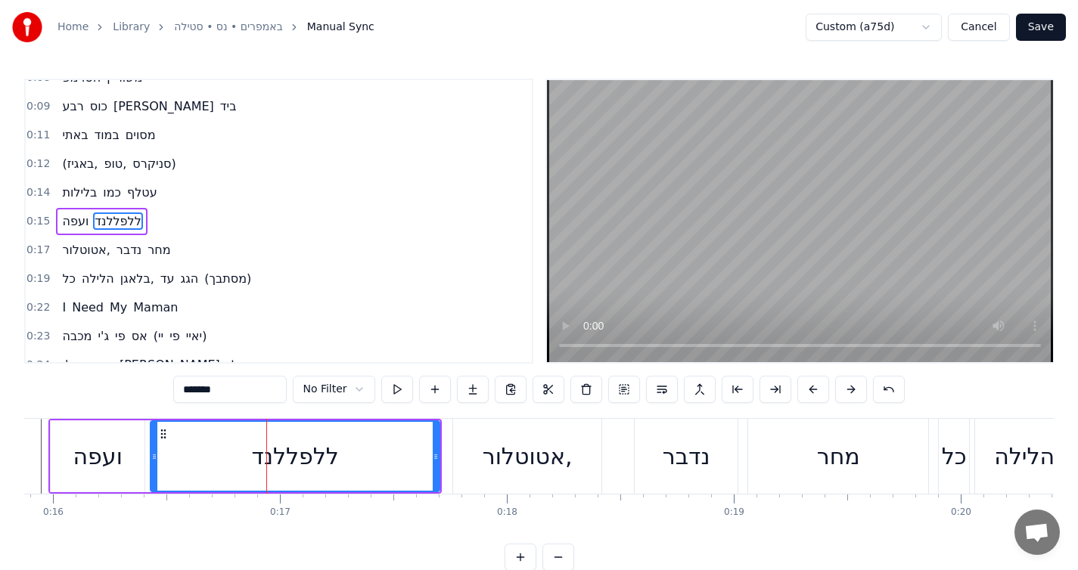
click at [286, 455] on div "ללפללנד" at bounding box center [295, 456] width 87 height 34
click at [534, 392] on button at bounding box center [549, 389] width 32 height 27
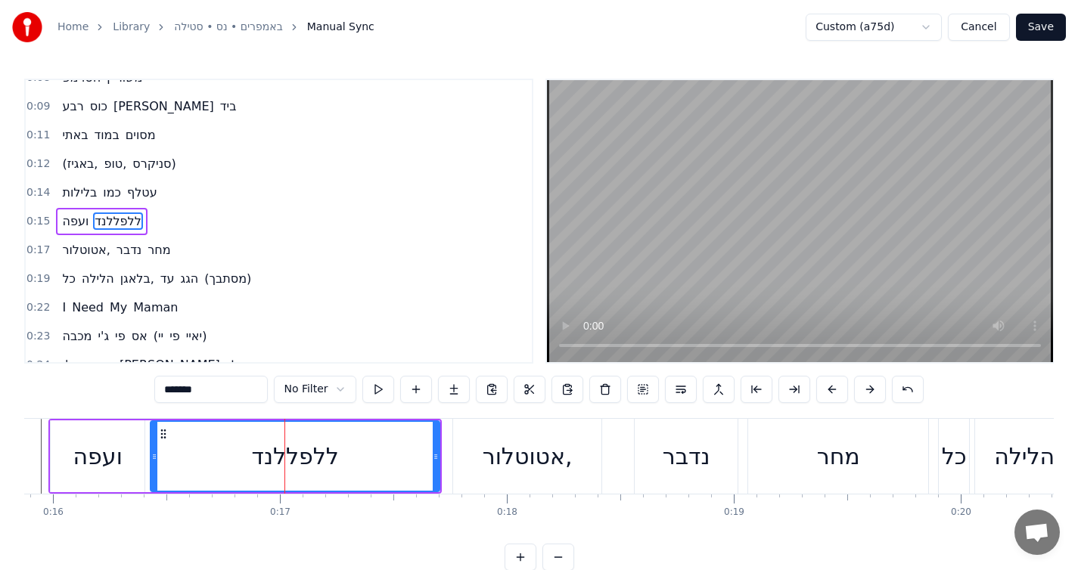
drag, startPoint x: 287, startPoint y: 464, endPoint x: 276, endPoint y: 463, distance: 11.4
click at [276, 463] on div "ללפללנד" at bounding box center [295, 456] width 87 height 34
click at [186, 396] on input "*******" at bounding box center [210, 389] width 113 height 27
click at [186, 394] on input "*******" at bounding box center [210, 389] width 113 height 27
drag, startPoint x: 433, startPoint y: 452, endPoint x: 433, endPoint y: 444, distance: 7.6
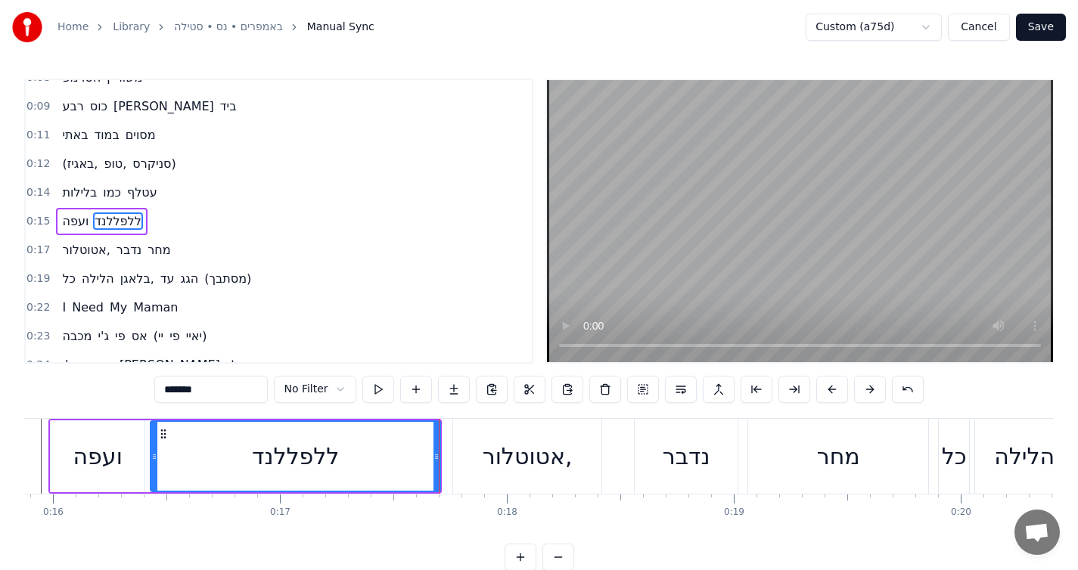
click at [433, 444] on div at bounding box center [436, 456] width 6 height 69
click at [521, 383] on button at bounding box center [530, 389] width 32 height 27
click at [327, 390] on html "Home Library באמפרים • נס • סטילה Manual Sync Custom (a75d) Cancel Save 0:05 ער…" at bounding box center [539, 297] width 1078 height 595
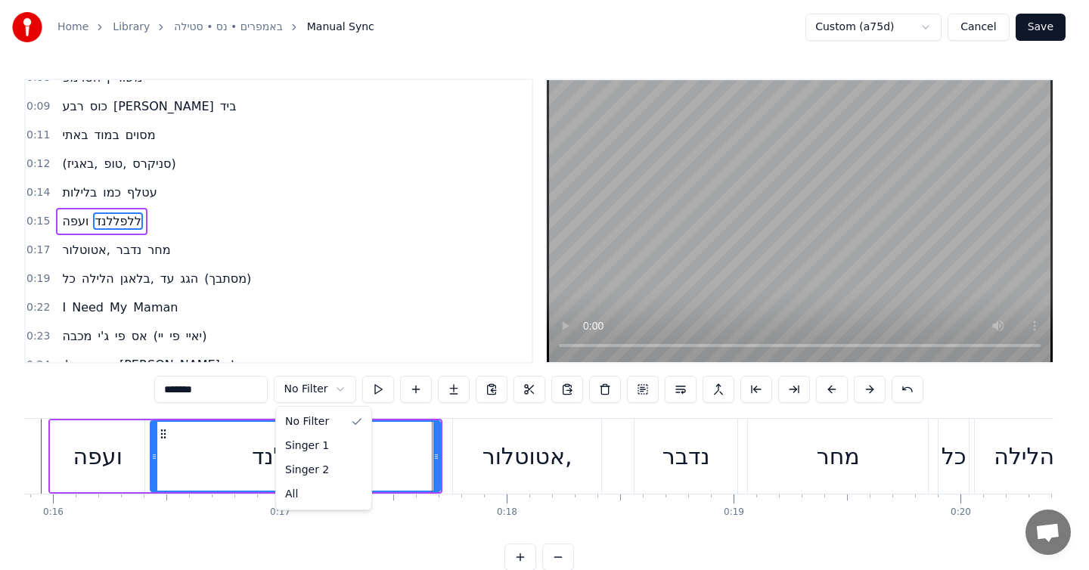
click at [325, 394] on html "Home Library באמפרים • נס • סטילה Manual Sync Custom (a75d) Cancel Save 0:05 ער…" at bounding box center [544, 297] width 1089 height 595
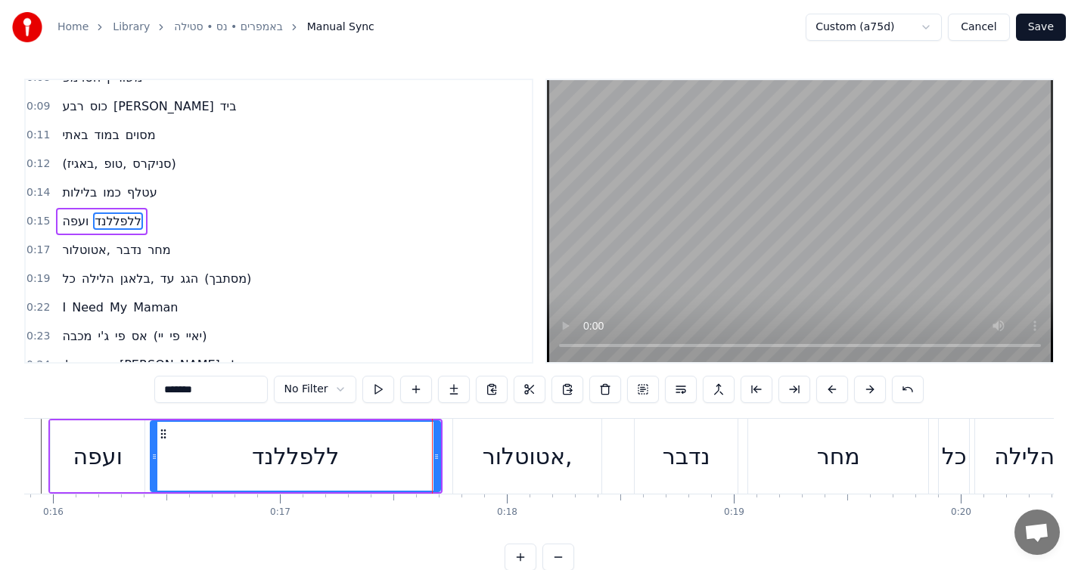
click at [326, 392] on html "Home Library באמפרים • נס • סטילה Manual Sync Custom (a75d) Cancel Save 0:05 ער…" at bounding box center [539, 297] width 1078 height 595
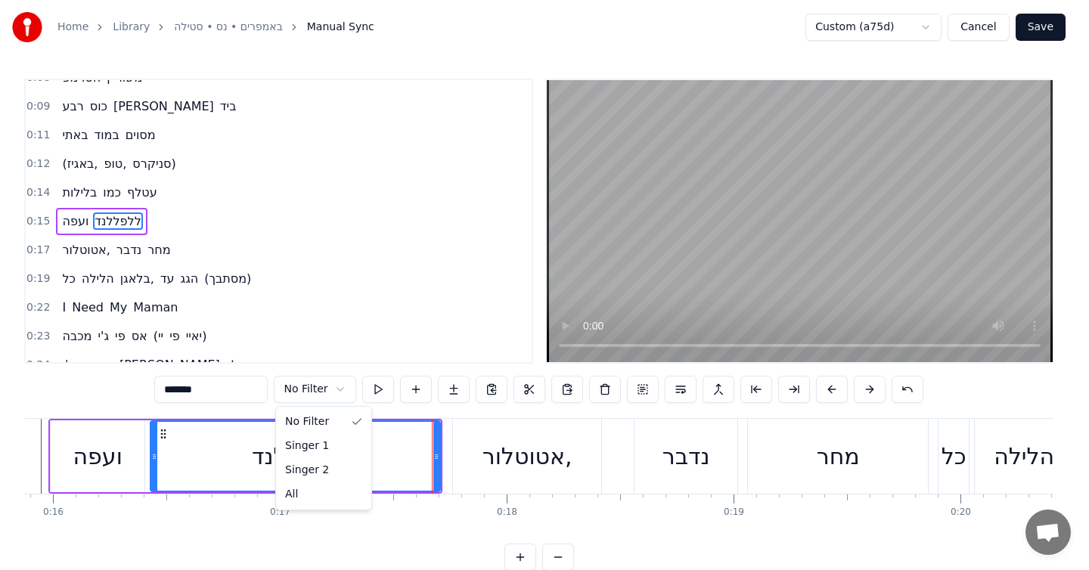
click at [326, 392] on html "Home Library באמפרים • נס • סטילה Manual Sync Custom (a75d) Cancel Save 0:05 ער…" at bounding box center [544, 297] width 1089 height 595
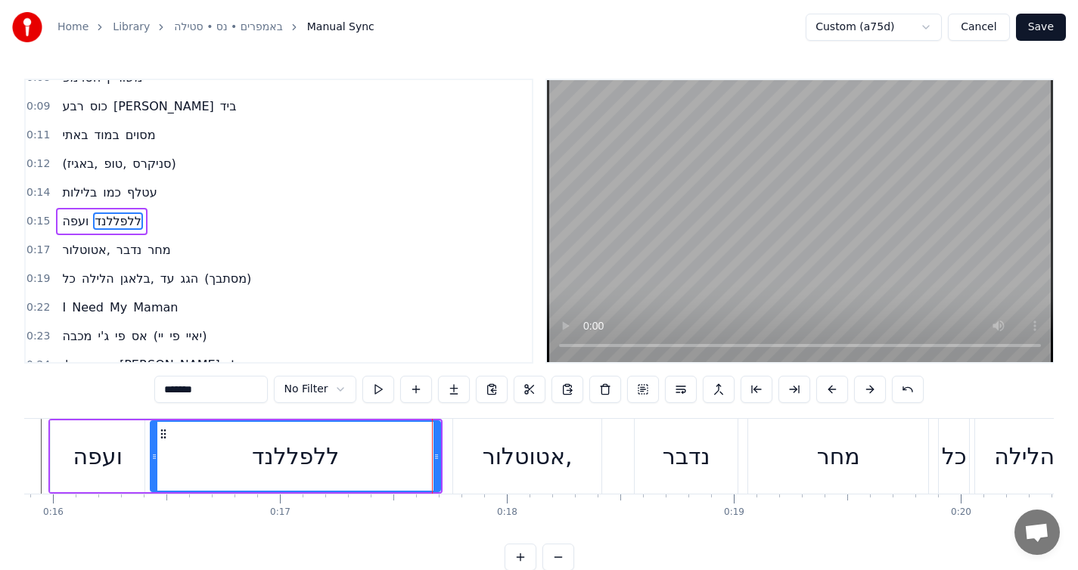
click at [326, 392] on html "Home Library באמפרים • נס • סטילה Manual Sync Custom (a75d) Cancel Save 0:05 ער…" at bounding box center [539, 297] width 1078 height 595
click at [378, 390] on button at bounding box center [378, 389] width 32 height 27
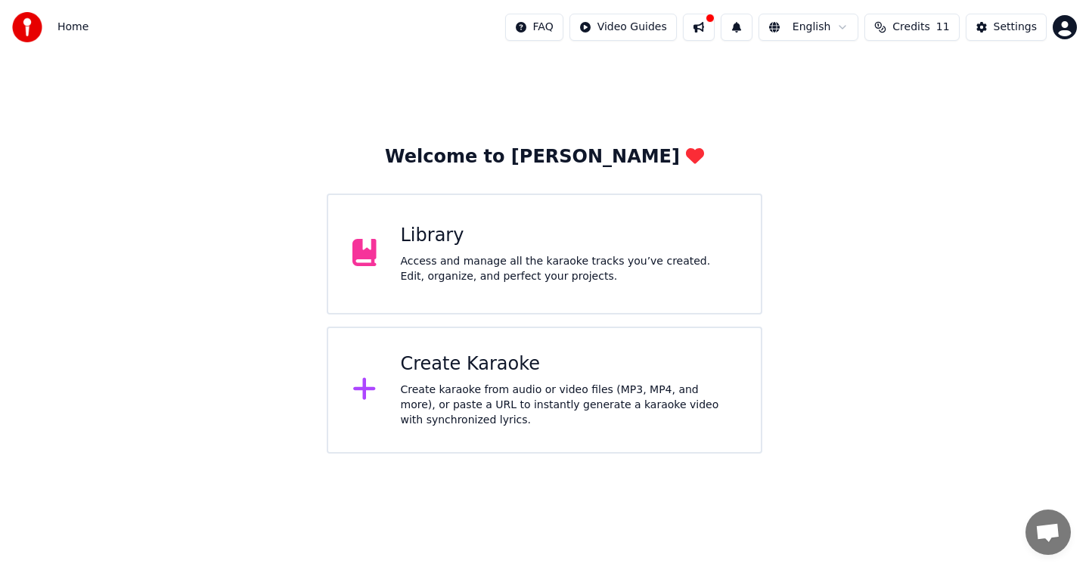
click at [536, 282] on div "Access and manage all the karaoke tracks you’ve created. Edit, organize, and pe…" at bounding box center [569, 269] width 337 height 30
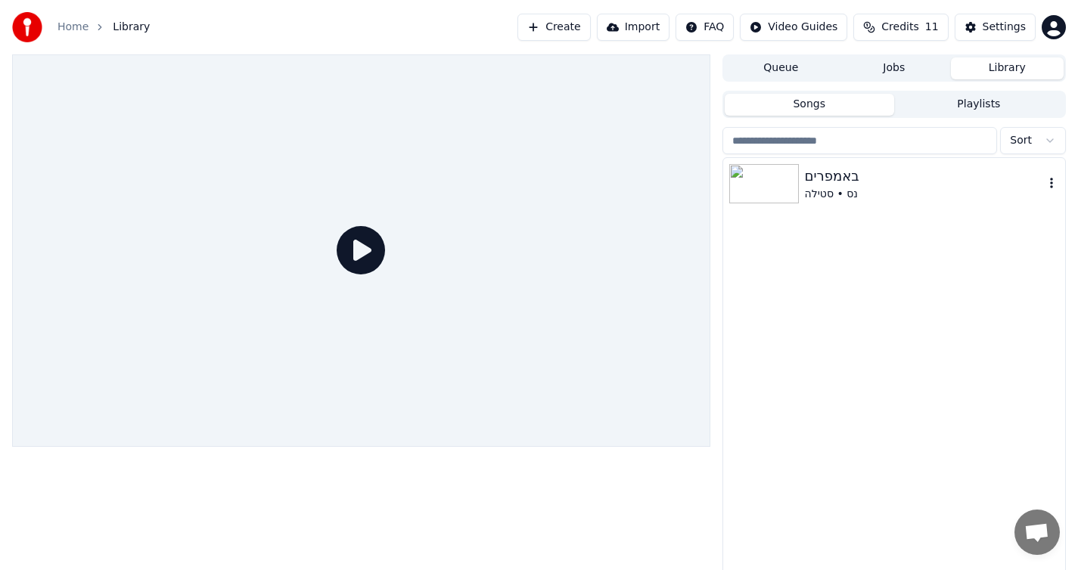
click at [826, 178] on div "באמפרים" at bounding box center [924, 176] width 239 height 21
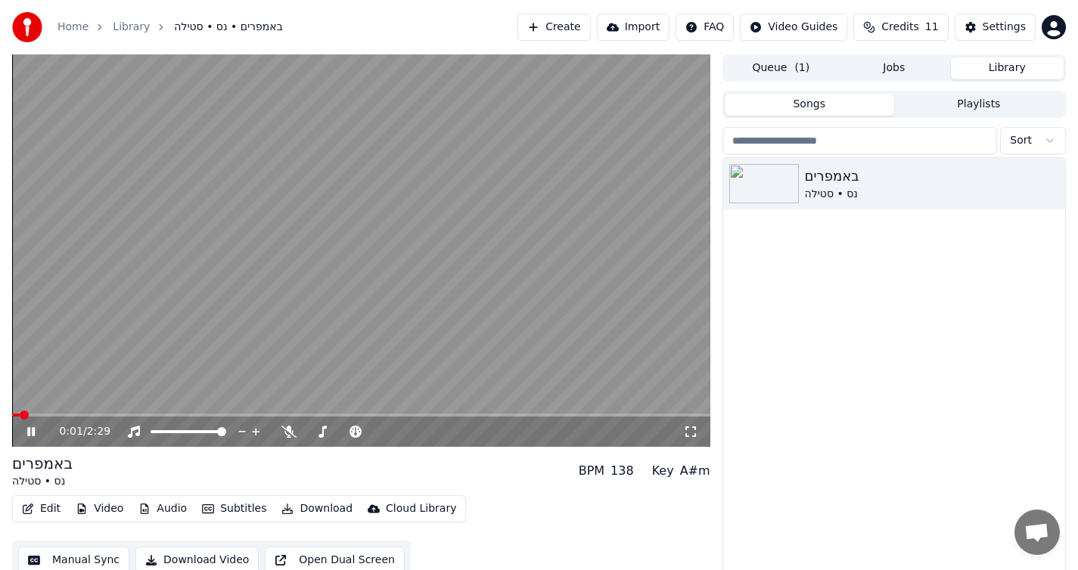
click at [25, 434] on icon at bounding box center [42, 432] width 36 height 12
click at [90, 556] on button "Manual Sync" at bounding box center [73, 560] width 111 height 27
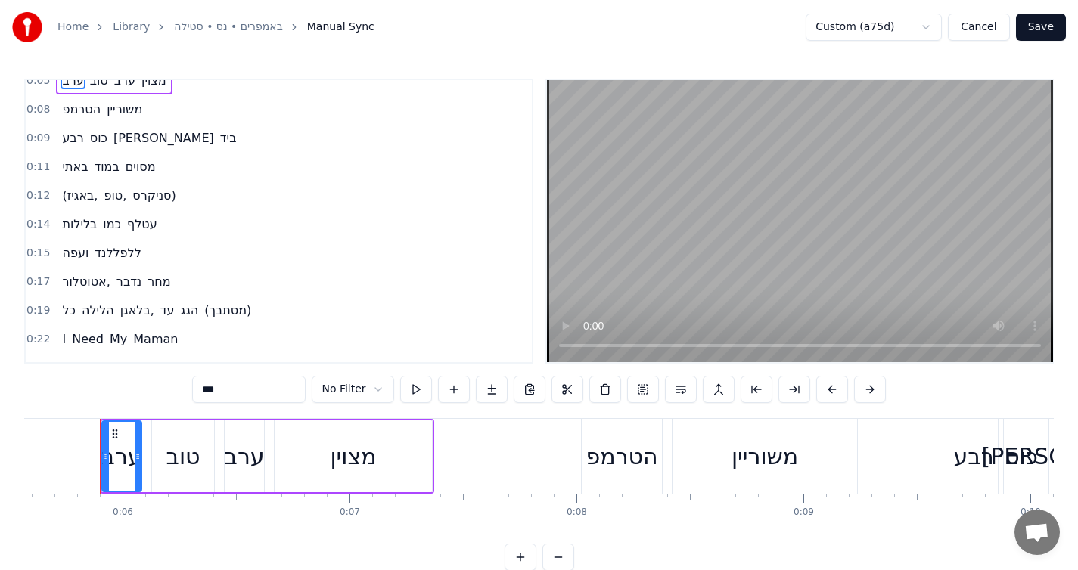
scroll to position [18, 0]
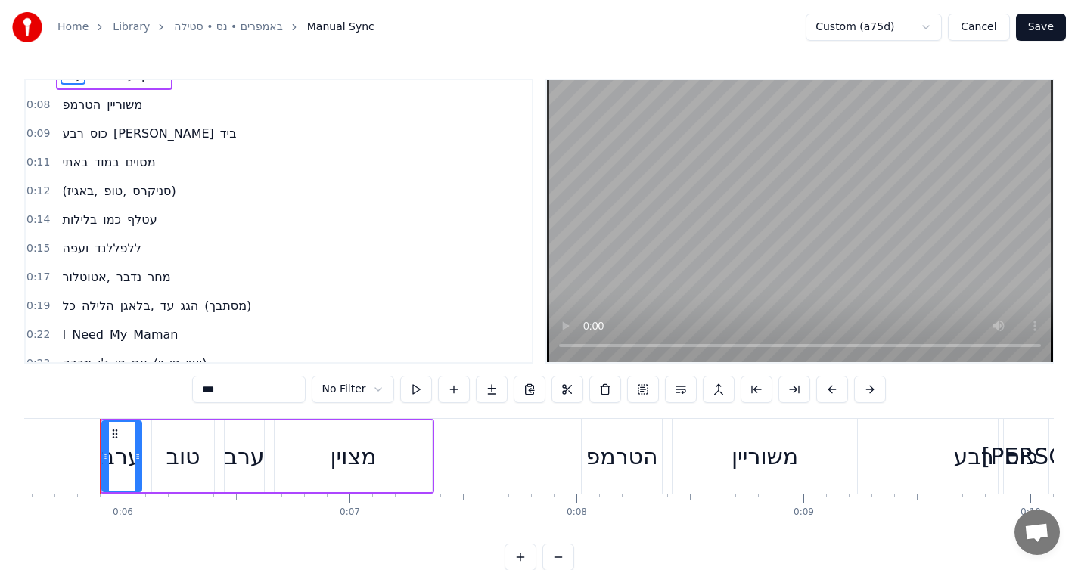
click at [866, 30] on html "Home Library באמפרים • נס • סטילה Manual Sync Custom (a75d) Cancel Save 0:05 ער…" at bounding box center [539, 297] width 1078 height 595
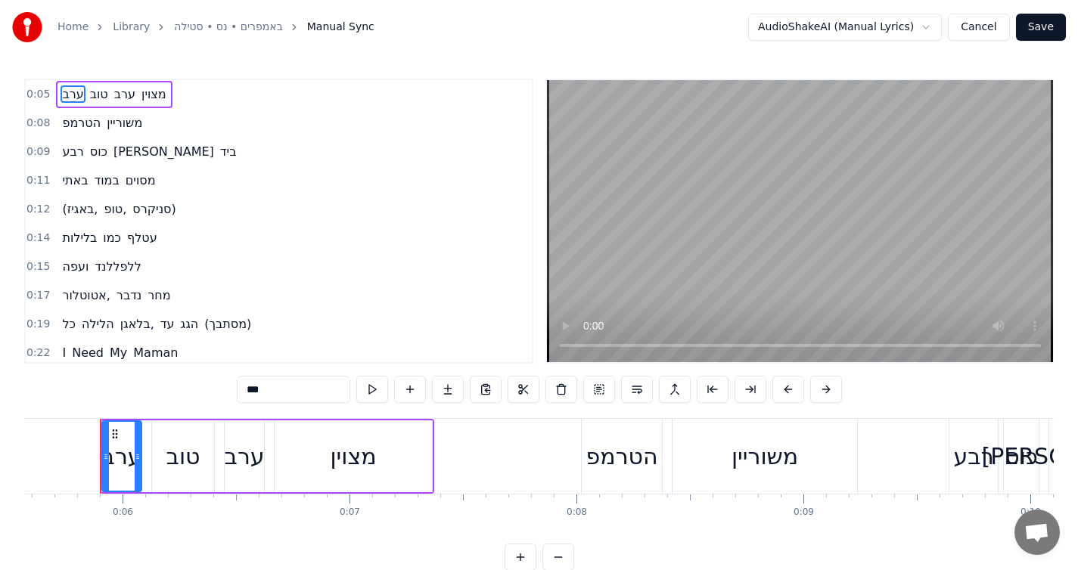
click at [804, 23] on html "Home Library באמפרים • נס • סטילה Manual Sync AudioShakeAI (Manual Lyrics) Canc…" at bounding box center [539, 297] width 1078 height 595
click at [178, 207] on div "(באגיז, טופ, סניקרס)" at bounding box center [119, 209] width 126 height 27
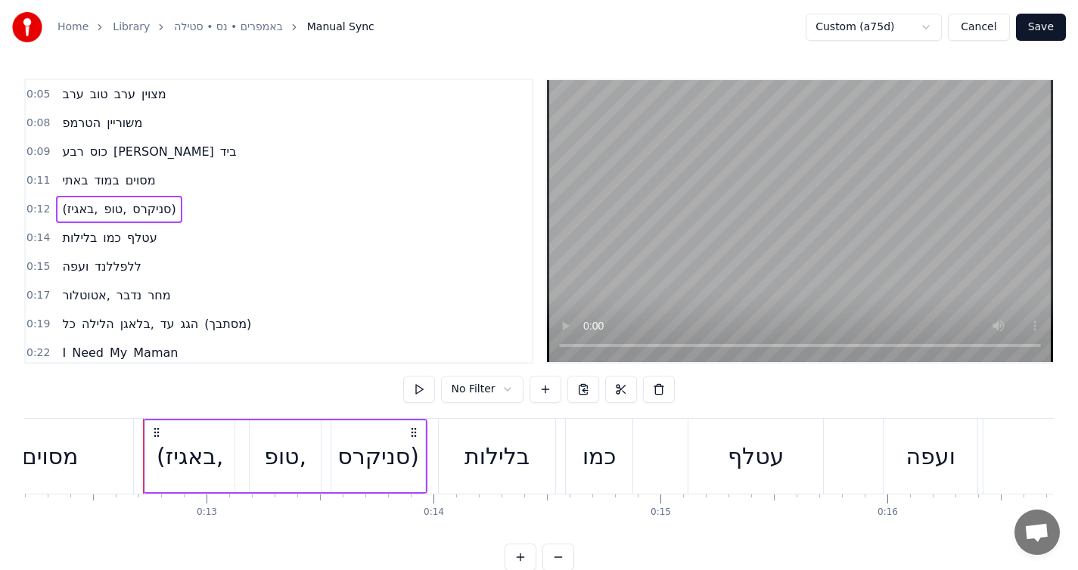
scroll to position [0, 2811]
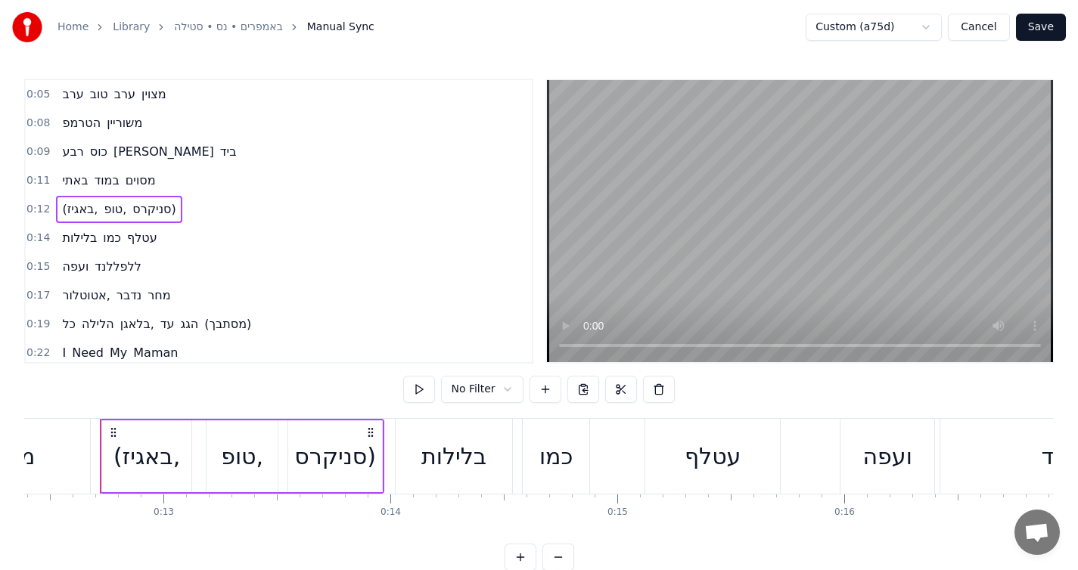
click at [846, 36] on html "Home Library באמפרים • נס • סטילה Manual Sync Custom (a75d) Cancel Save 0:05 ער…" at bounding box center [539, 297] width 1078 height 595
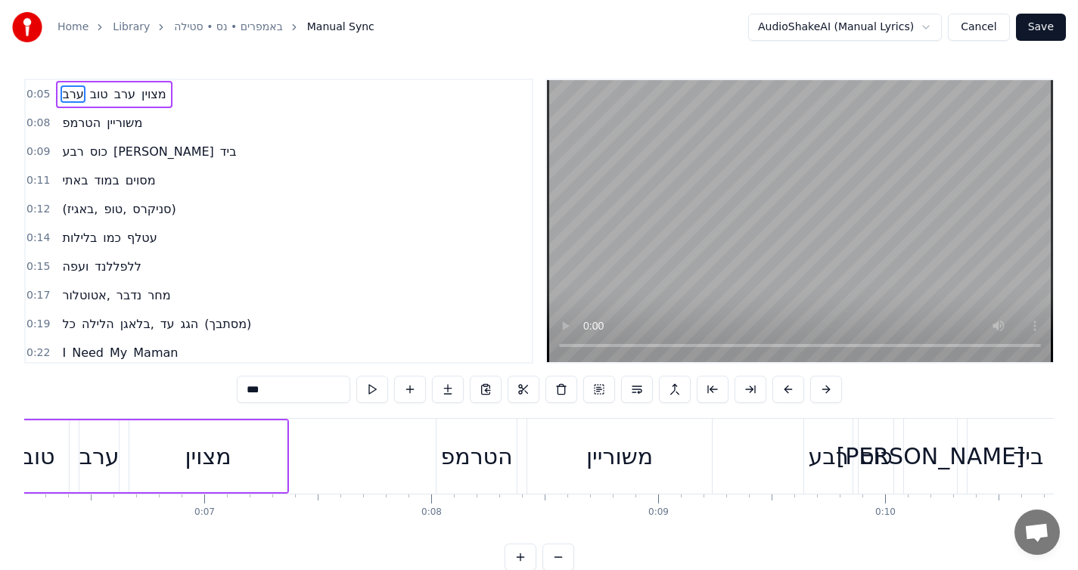
scroll to position [0, 1263]
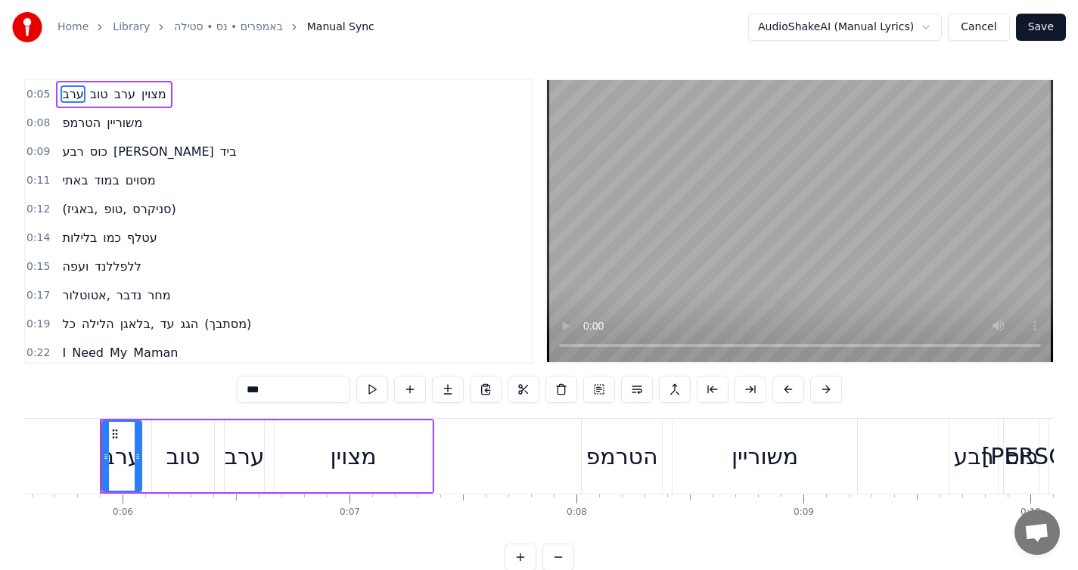
click at [172, 351] on div "I Need My Maman" at bounding box center [120, 353] width 128 height 27
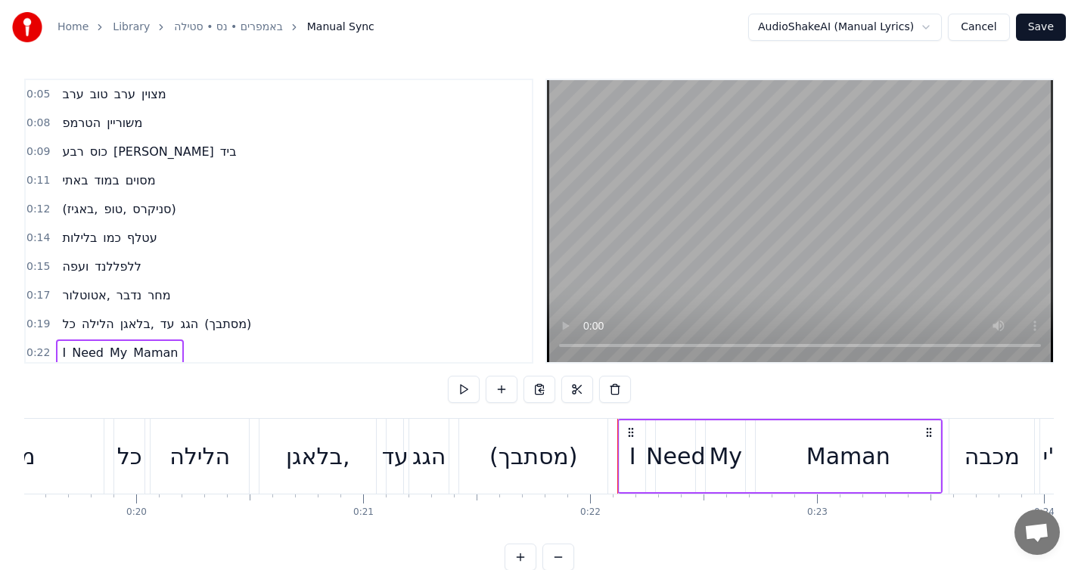
scroll to position [0, 4944]
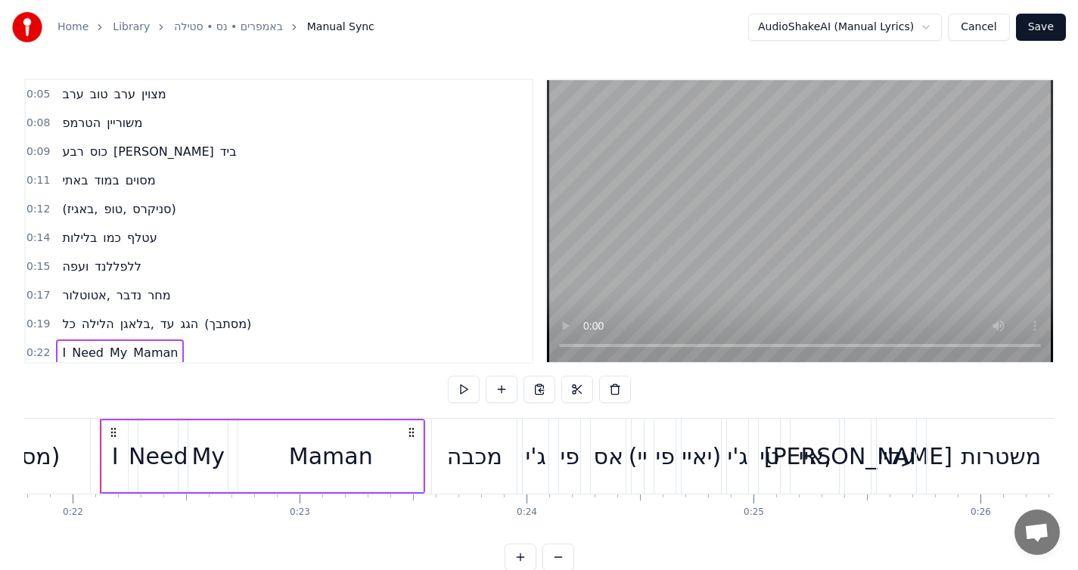
click at [347, 474] on div "Maman" at bounding box center [330, 457] width 185 height 72
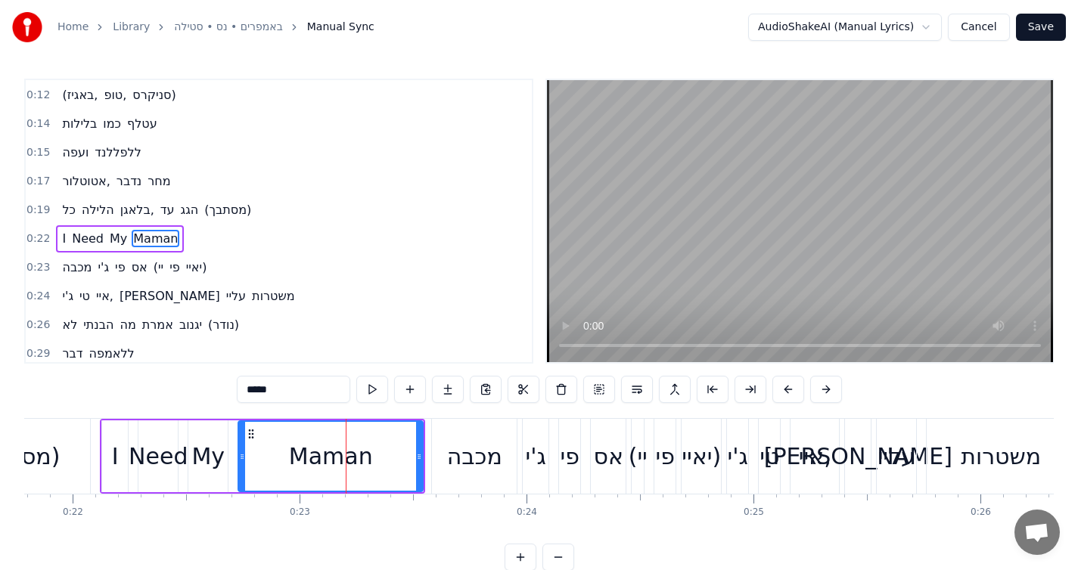
scroll to position [132, 0]
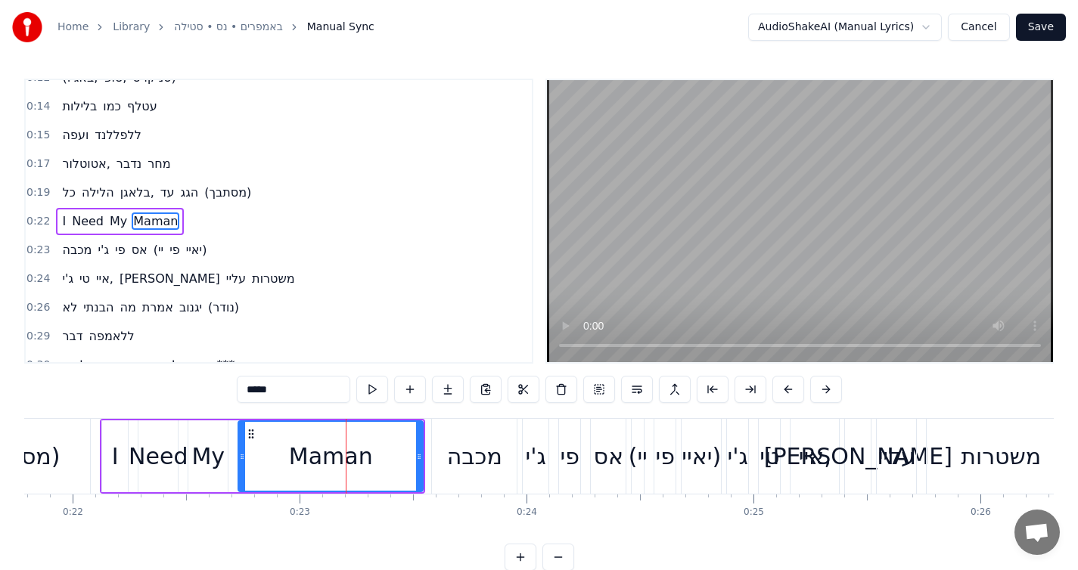
click at [291, 399] on input "*****" at bounding box center [293, 389] width 113 height 27
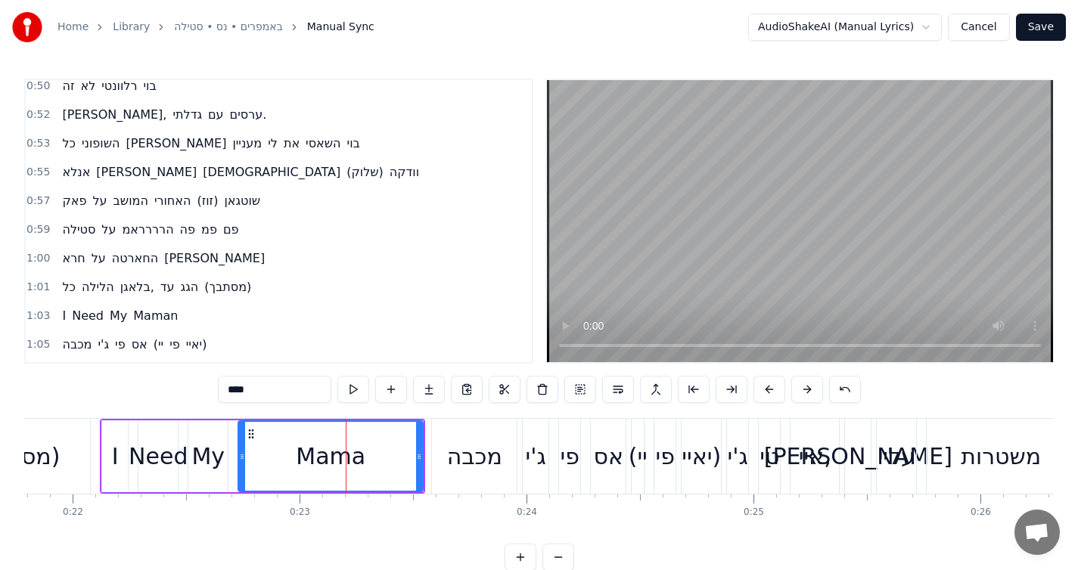
click at [151, 309] on span "Maman" at bounding box center [156, 315] width 48 height 17
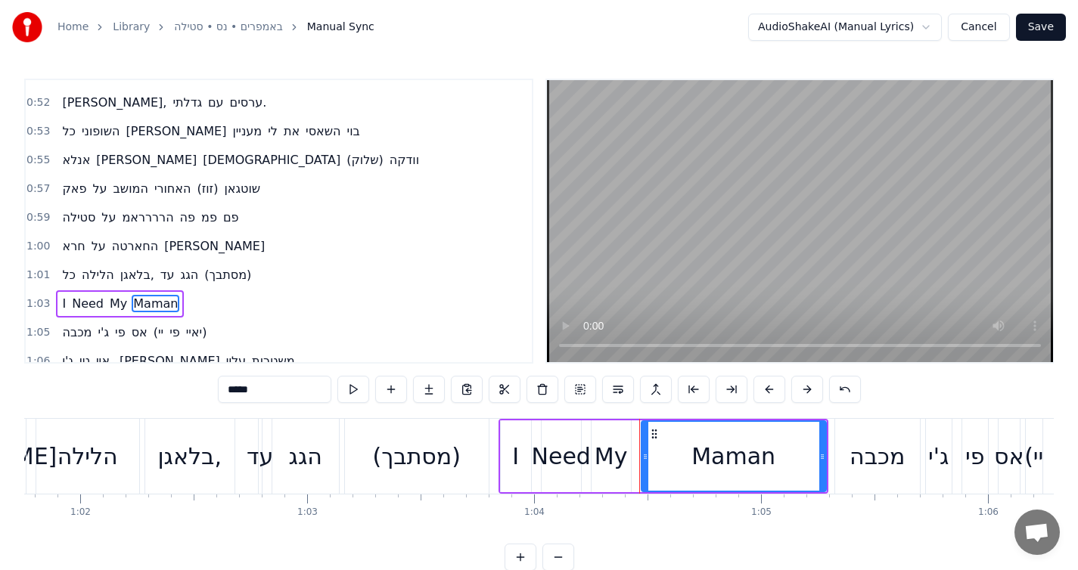
scroll to position [0, 14552]
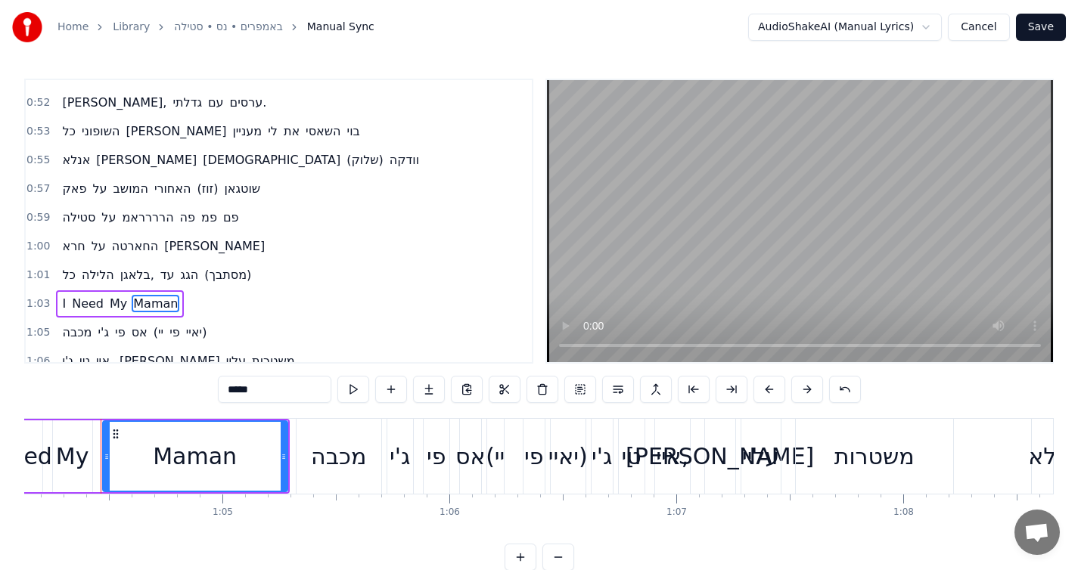
click at [296, 387] on input "*****" at bounding box center [274, 389] width 113 height 27
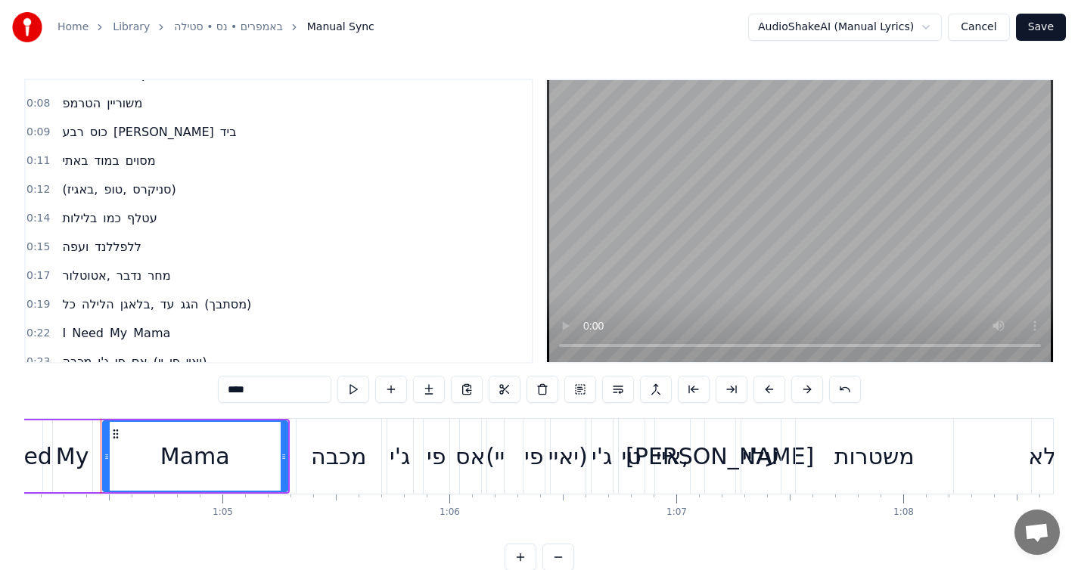
scroll to position [0, 0]
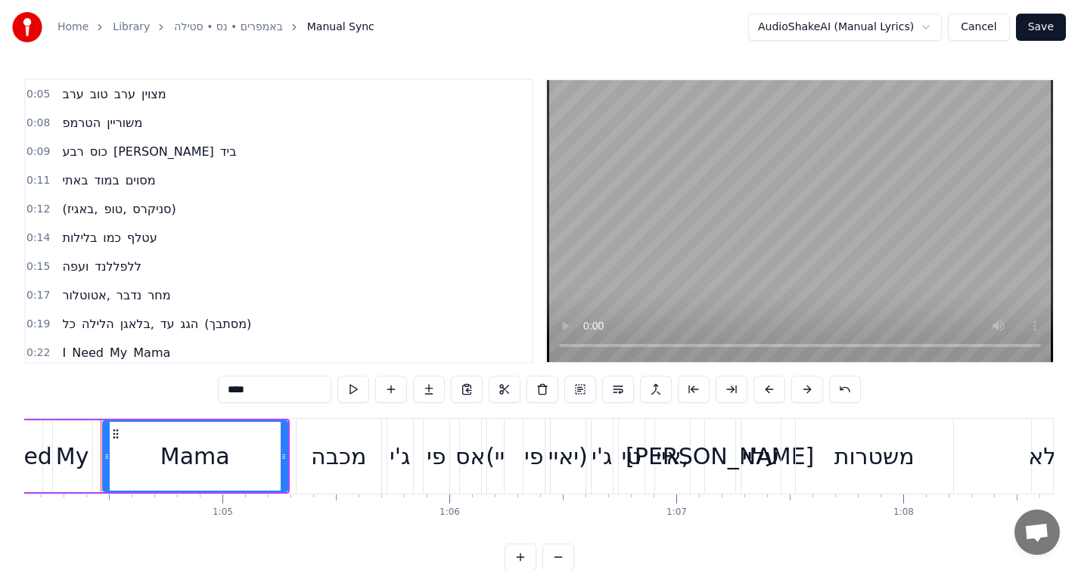
type input "****"
click at [172, 97] on div "ערב טוב ערב מצוין" at bounding box center [114, 94] width 116 height 27
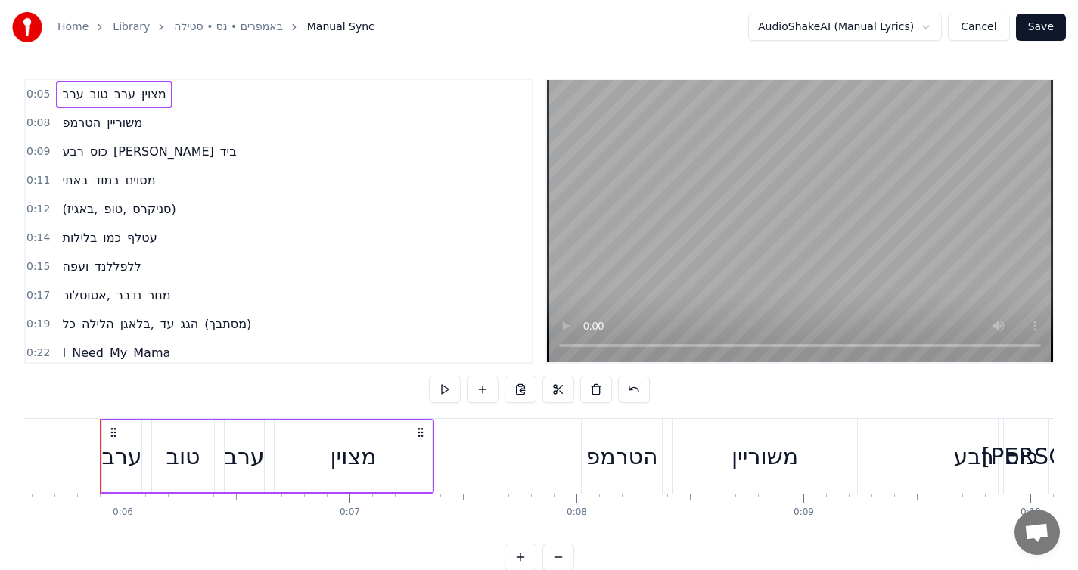
click at [137, 255] on div "ועפה ללפללנד" at bounding box center [101, 266] width 91 height 27
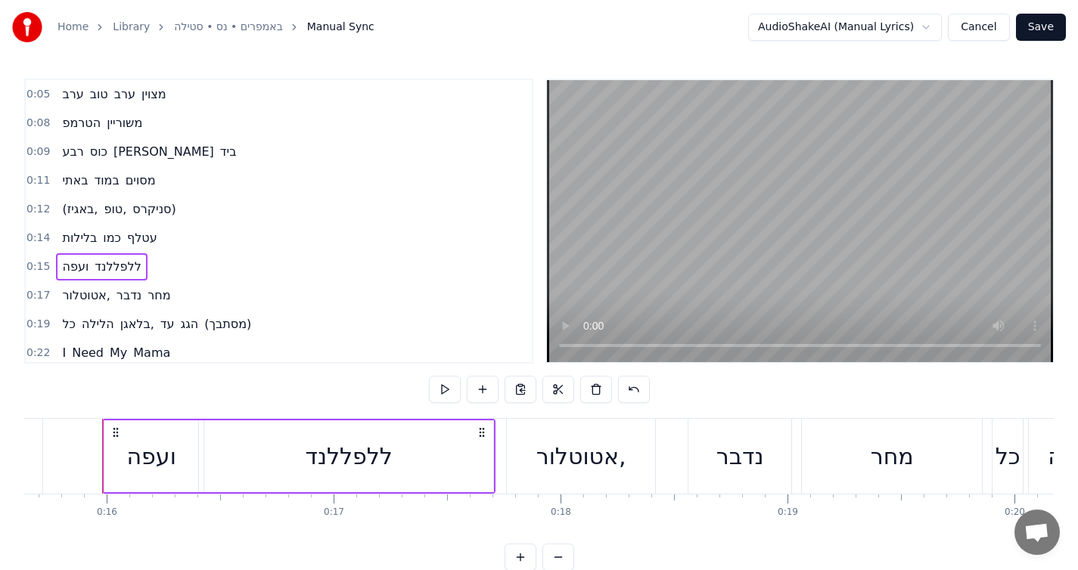
scroll to position [0, 3551]
click at [452, 394] on button at bounding box center [445, 389] width 32 height 27
click at [362, 449] on div "ללפללנד" at bounding box center [346, 456] width 87 height 34
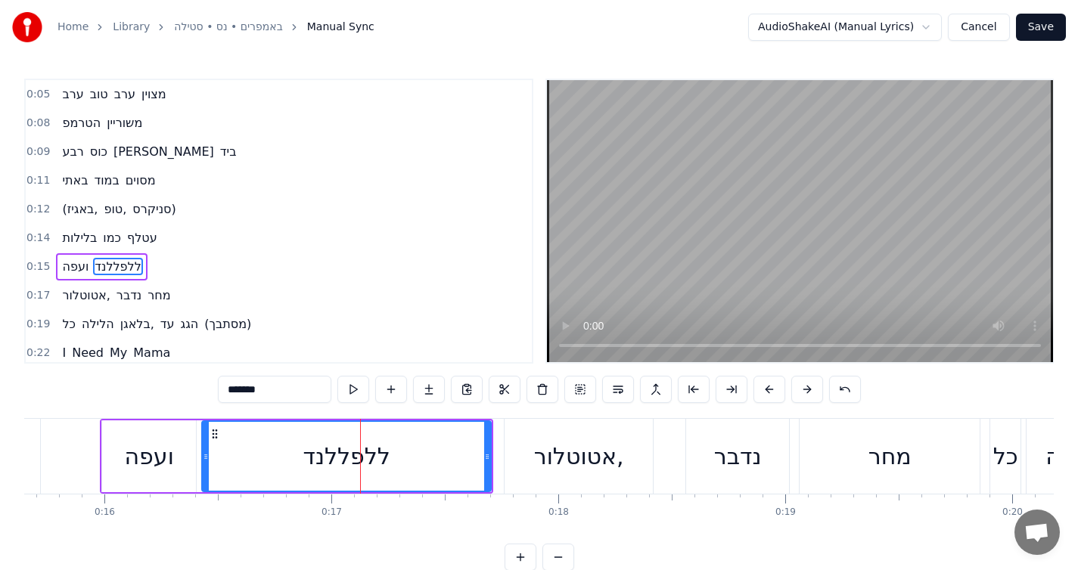
scroll to position [45, 0]
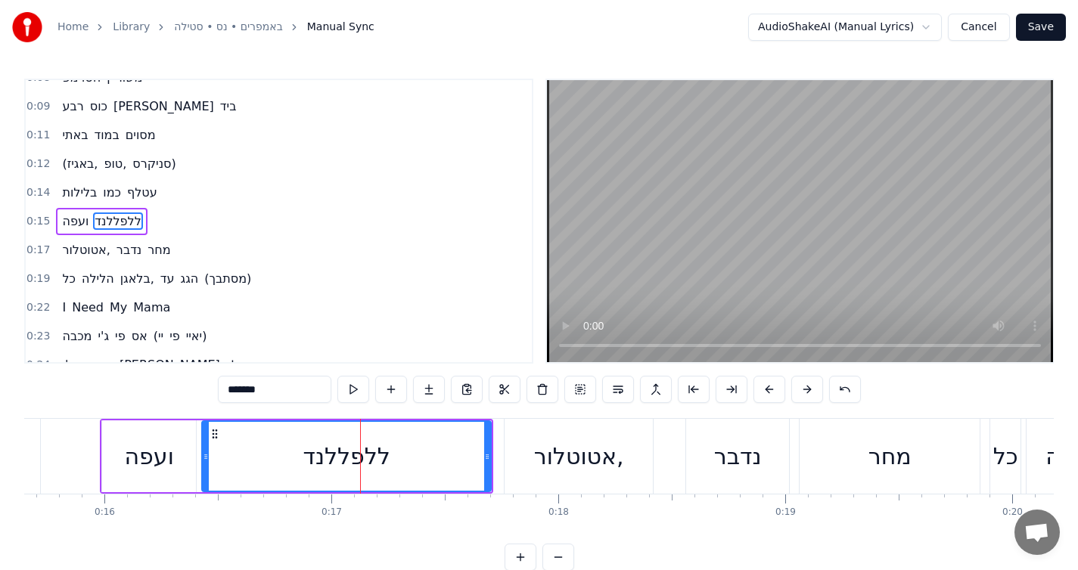
click at [244, 393] on input "*******" at bounding box center [274, 389] width 113 height 27
click at [169, 255] on span "מחר" at bounding box center [159, 249] width 26 height 17
type input "***"
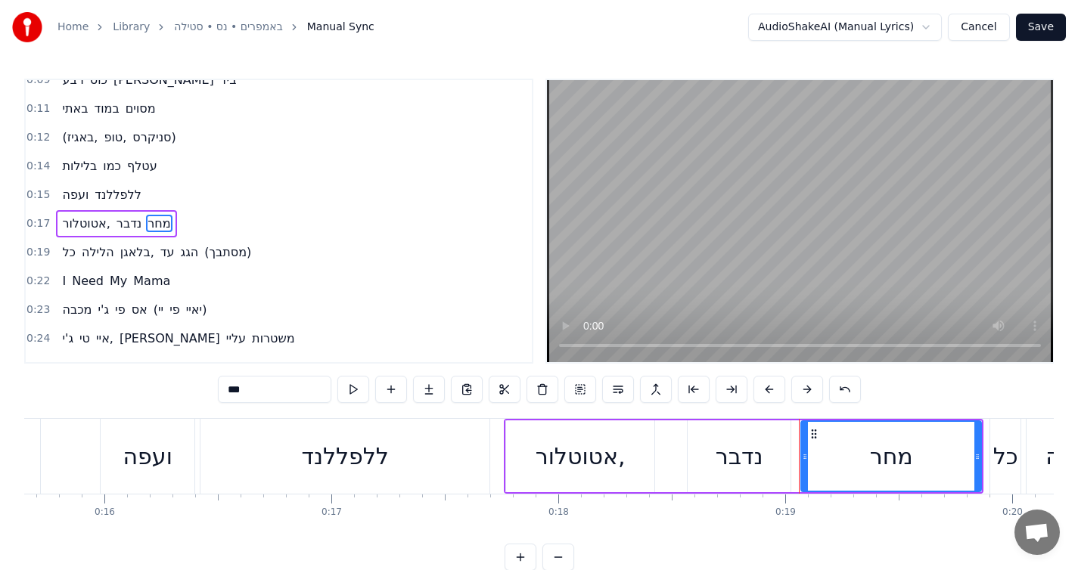
scroll to position [74, 0]
click at [124, 210] on div "אטוטלור, נדבר מחר" at bounding box center [116, 221] width 120 height 27
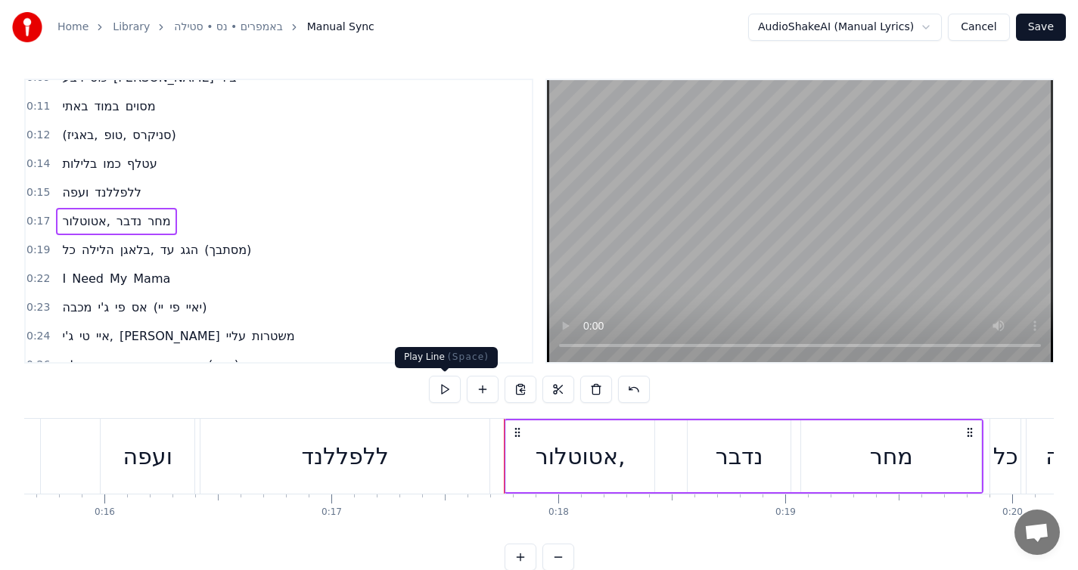
click at [435, 390] on button at bounding box center [445, 389] width 32 height 27
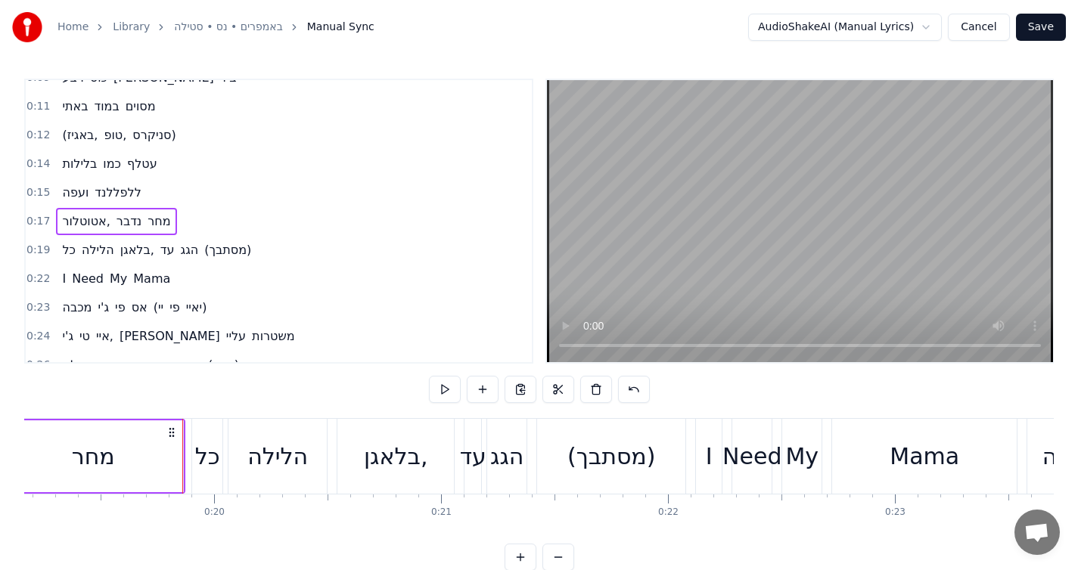
scroll to position [0, 4431]
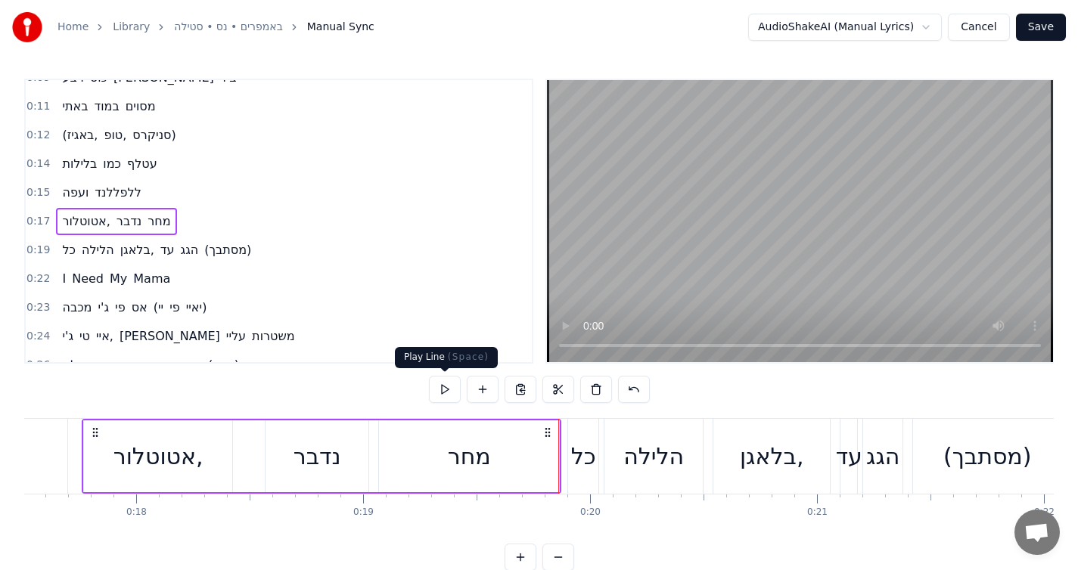
click at [439, 394] on button at bounding box center [445, 389] width 32 height 27
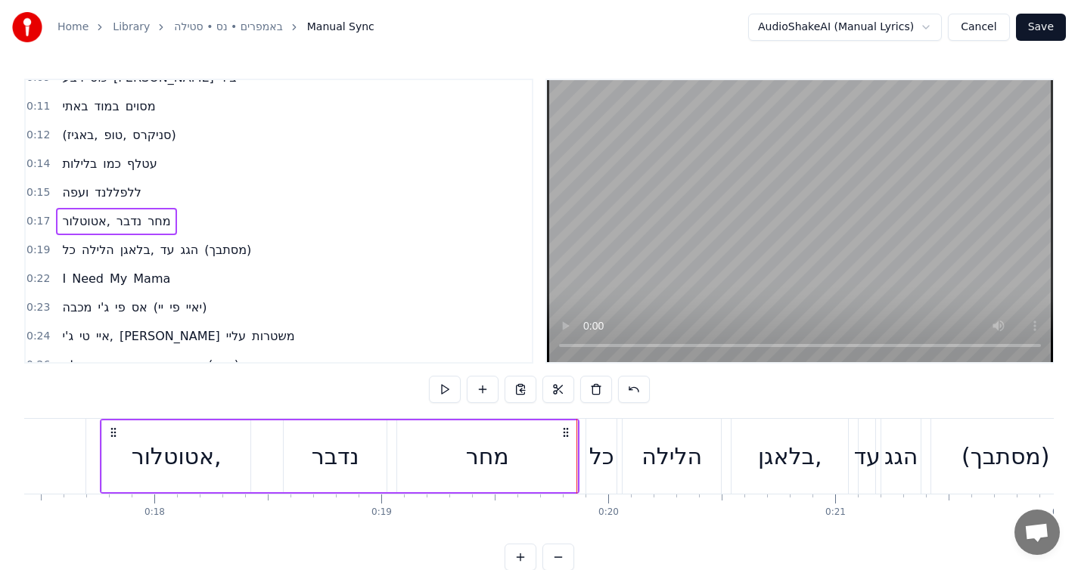
click at [439, 394] on button at bounding box center [445, 389] width 32 height 27
click at [217, 457] on div "אטוטלור," at bounding box center [177, 456] width 90 height 34
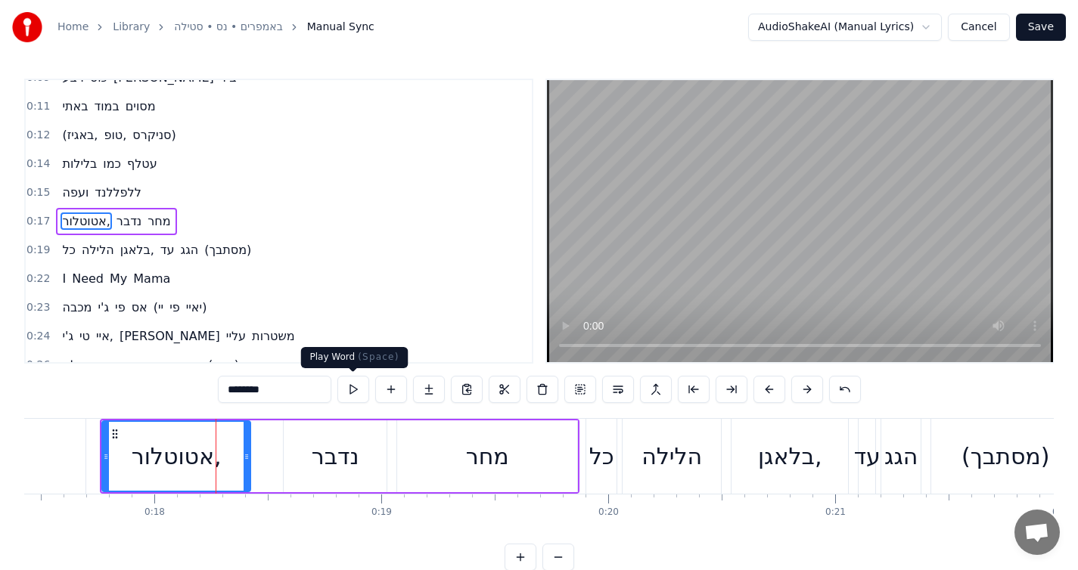
click at [361, 395] on button at bounding box center [353, 389] width 32 height 27
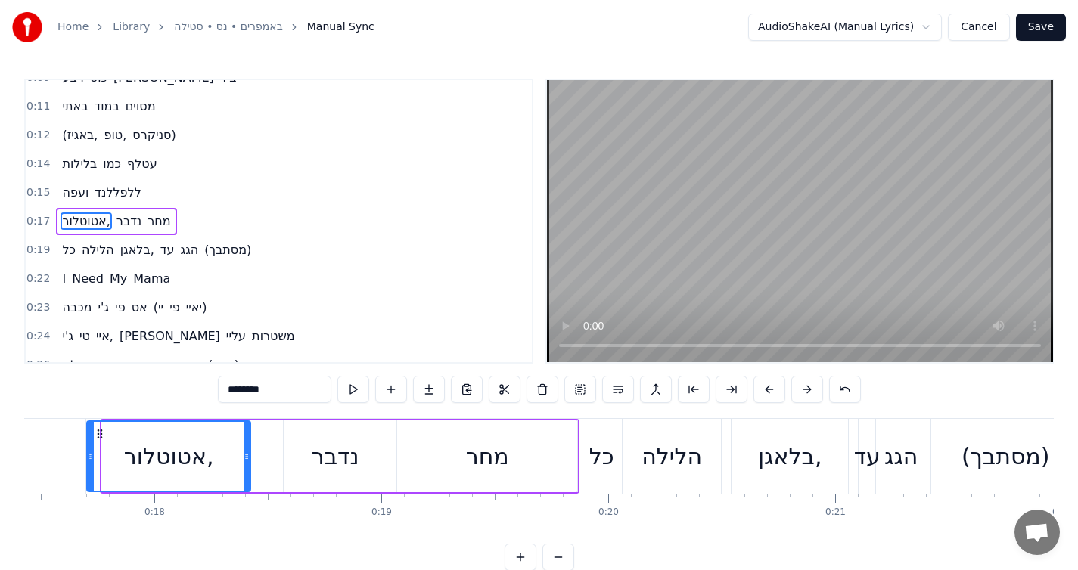
drag, startPoint x: 103, startPoint y: 452, endPoint x: 88, endPoint y: 453, distance: 15.2
click at [88, 453] on icon at bounding box center [91, 457] width 6 height 12
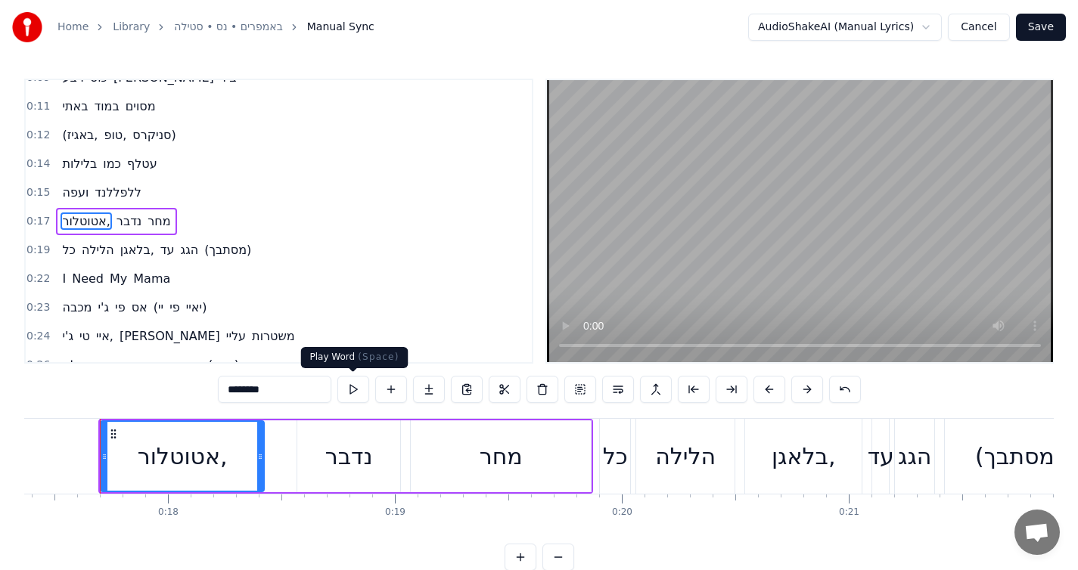
click at [352, 390] on button at bounding box center [353, 389] width 32 height 27
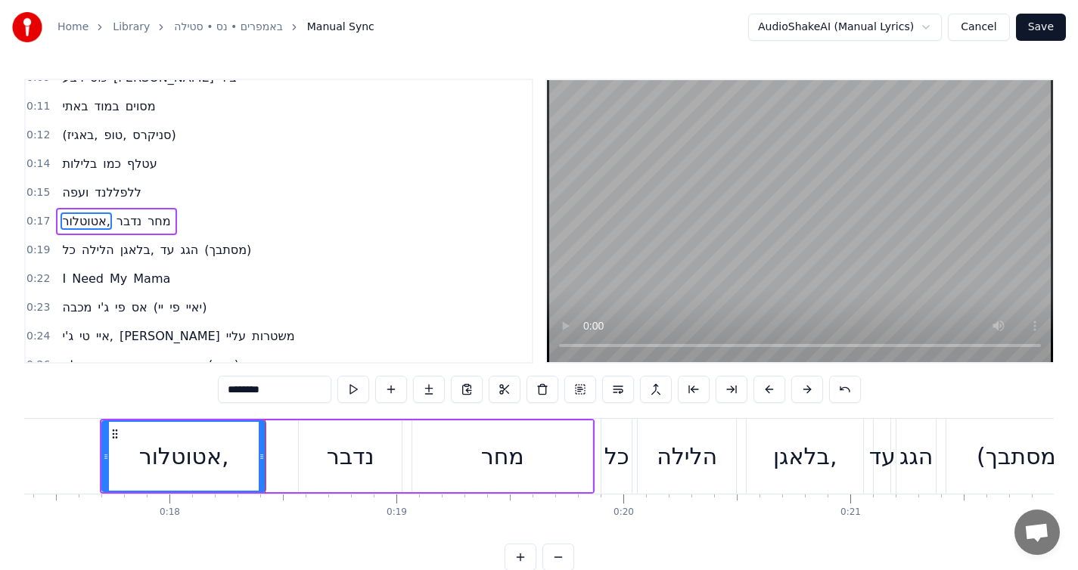
click at [352, 390] on button at bounding box center [353, 389] width 32 height 27
drag, startPoint x: 262, startPoint y: 448, endPoint x: 274, endPoint y: 444, distance: 12.0
click at [272, 446] on div at bounding box center [271, 456] width 6 height 69
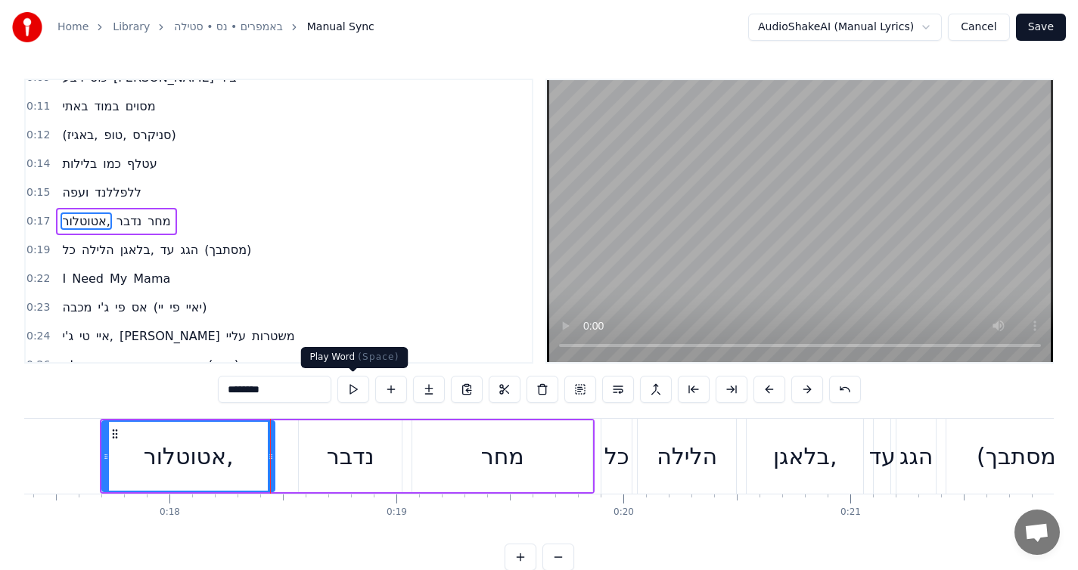
click at [361, 393] on button at bounding box center [353, 389] width 32 height 27
drag, startPoint x: 272, startPoint y: 441, endPoint x: 280, endPoint y: 440, distance: 8.4
click at [280, 440] on div at bounding box center [279, 456] width 6 height 69
click at [355, 385] on button at bounding box center [353, 389] width 32 height 27
click at [305, 441] on div "נדבר" at bounding box center [350, 457] width 103 height 72
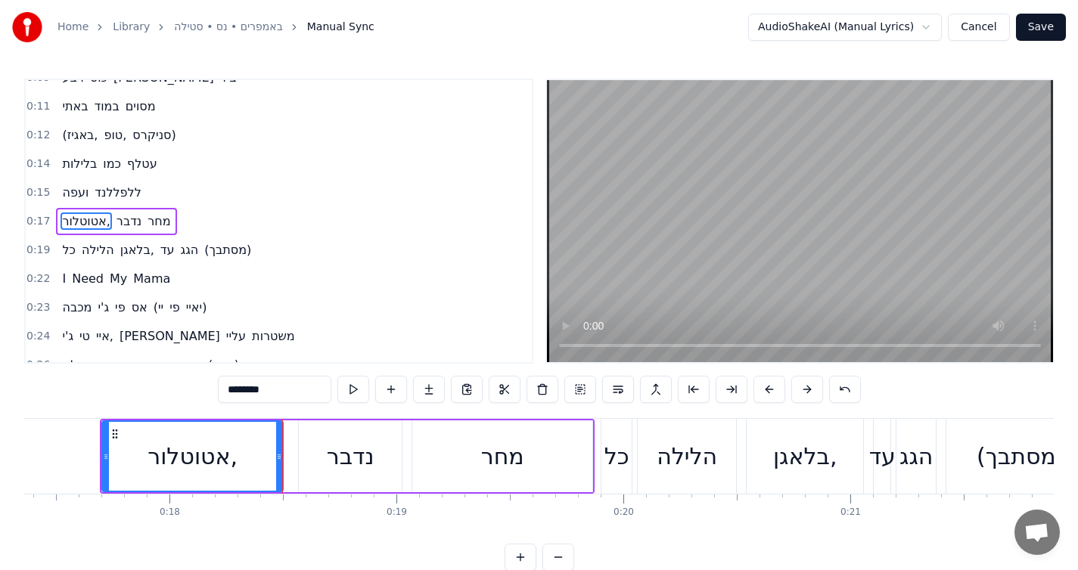
type input "****"
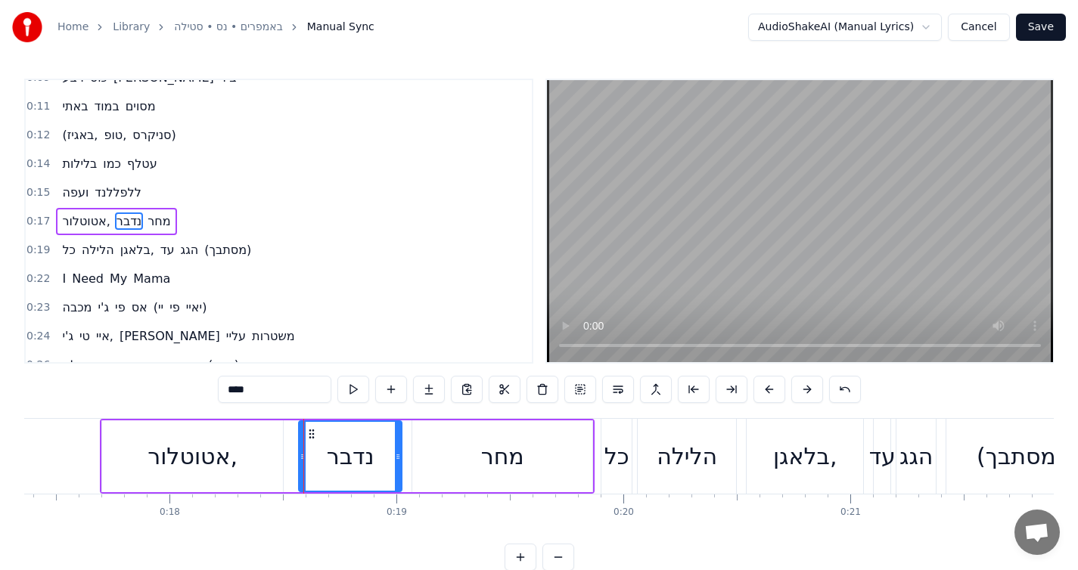
click at [291, 446] on div "אטוטלור, נדבר מחר" at bounding box center [347, 456] width 495 height 75
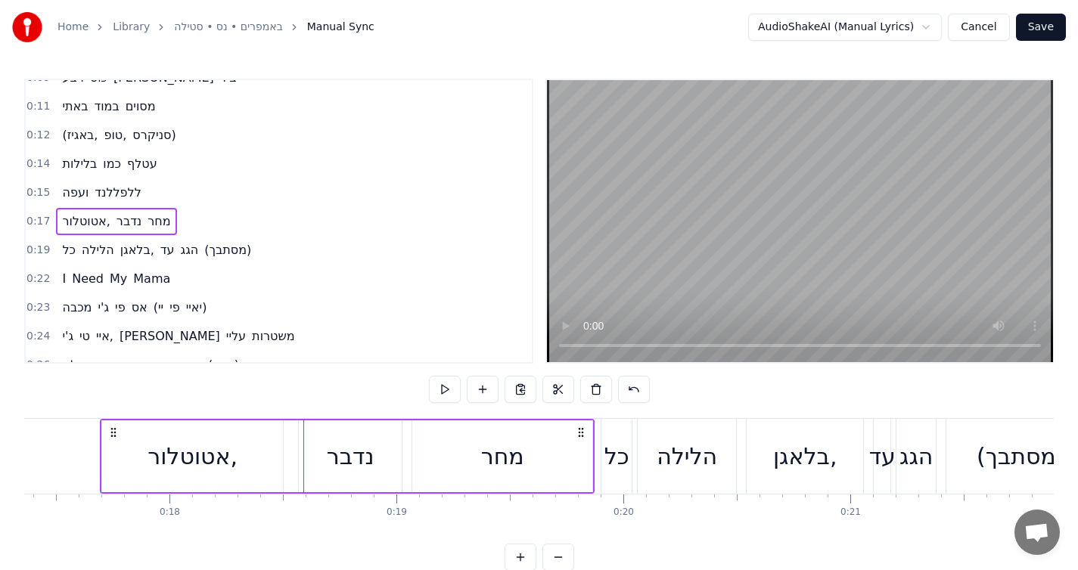
click at [290, 452] on div "אטוטלור, נדבר מחר" at bounding box center [347, 456] width 495 height 75
click at [252, 424] on div "אטוטלור," at bounding box center [192, 457] width 181 height 72
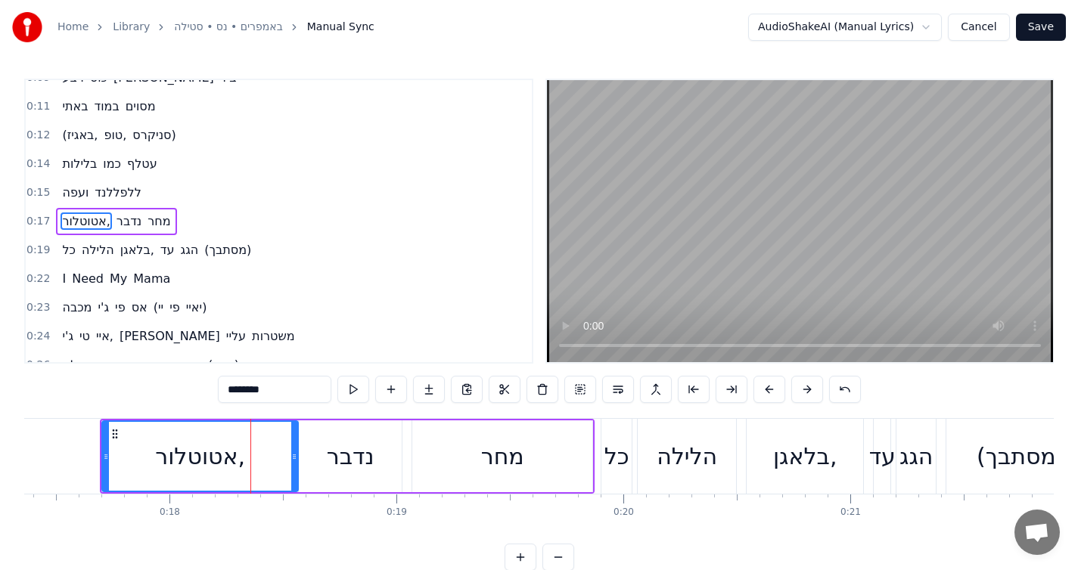
drag, startPoint x: 278, startPoint y: 445, endPoint x: 294, endPoint y: 442, distance: 16.2
click at [294, 442] on div at bounding box center [294, 456] width 6 height 69
click at [356, 392] on button at bounding box center [353, 389] width 32 height 27
click at [290, 439] on div at bounding box center [290, 456] width 6 height 69
click at [346, 395] on button at bounding box center [353, 389] width 32 height 27
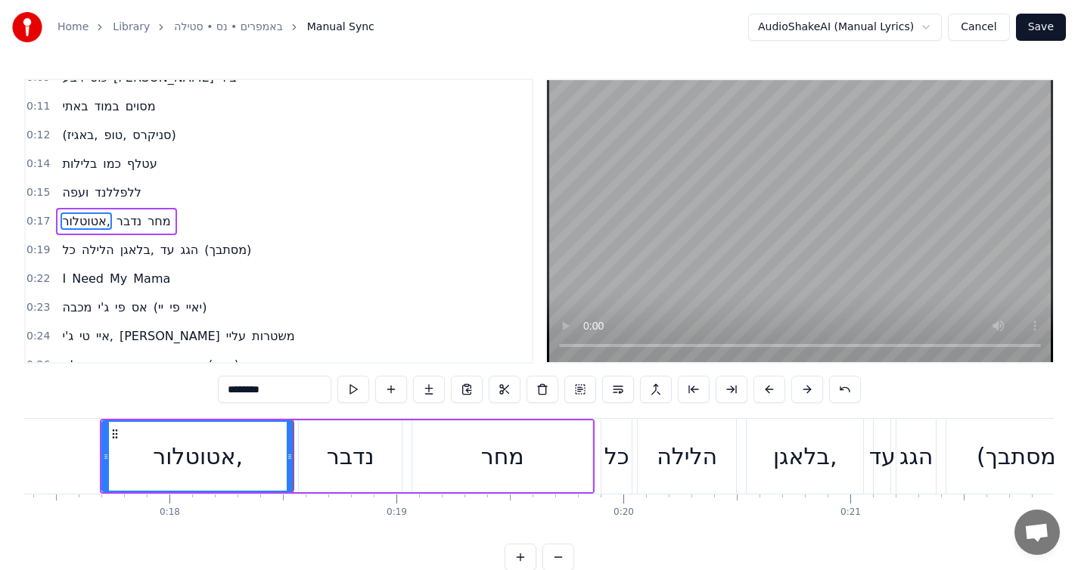
click at [347, 395] on button at bounding box center [353, 389] width 32 height 27
click at [287, 448] on div at bounding box center [287, 456] width 6 height 69
click at [348, 384] on button at bounding box center [353, 389] width 32 height 27
click at [338, 470] on div "נדבר" at bounding box center [351, 456] width 48 height 34
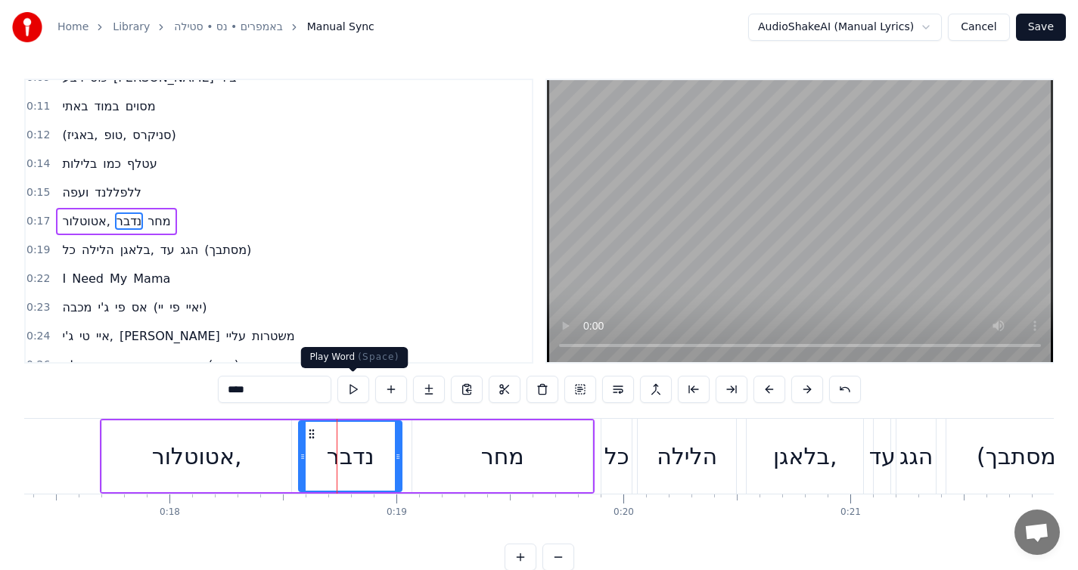
click at [354, 394] on button at bounding box center [353, 389] width 32 height 27
click at [393, 461] on icon at bounding box center [395, 457] width 6 height 12
click at [361, 393] on button at bounding box center [353, 389] width 32 height 27
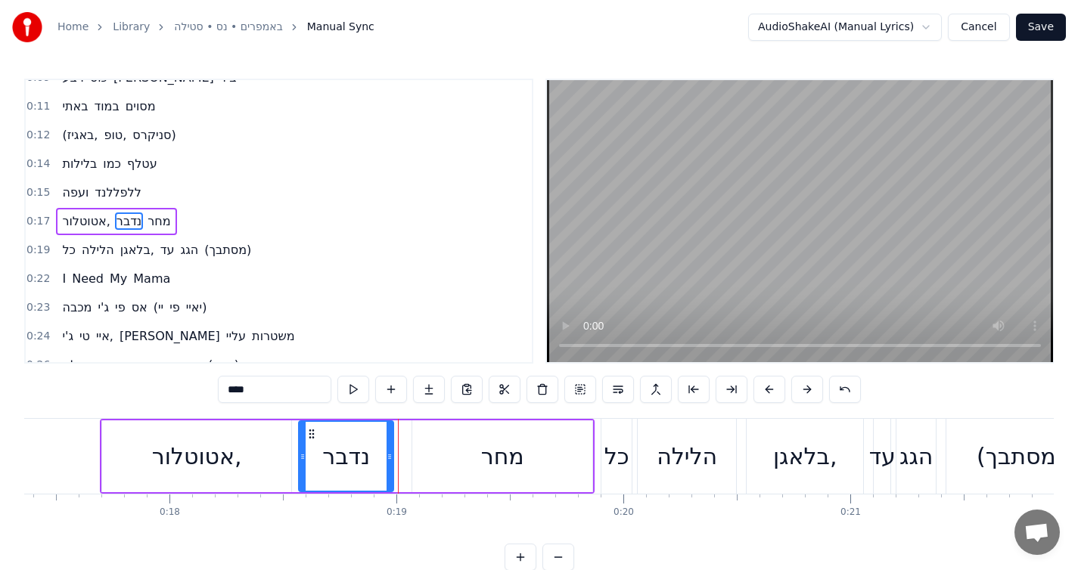
click at [388, 462] on div at bounding box center [390, 456] width 6 height 69
click at [356, 391] on button at bounding box center [353, 389] width 32 height 27
click at [387, 462] on div at bounding box center [387, 456] width 6 height 69
click at [366, 396] on button at bounding box center [353, 389] width 32 height 27
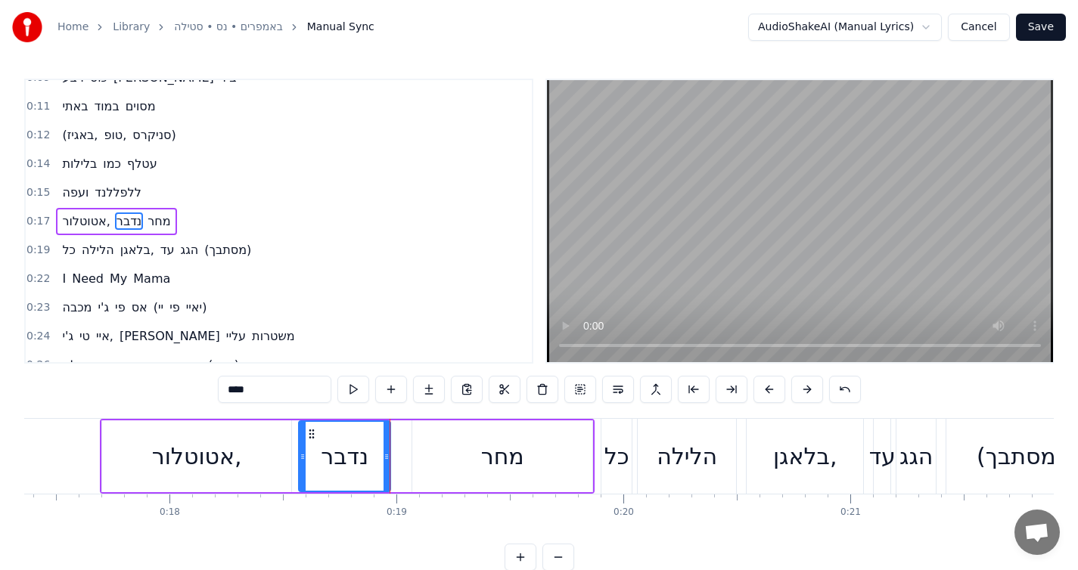
click at [420, 462] on div "מחר" at bounding box center [502, 457] width 180 height 72
type input "***"
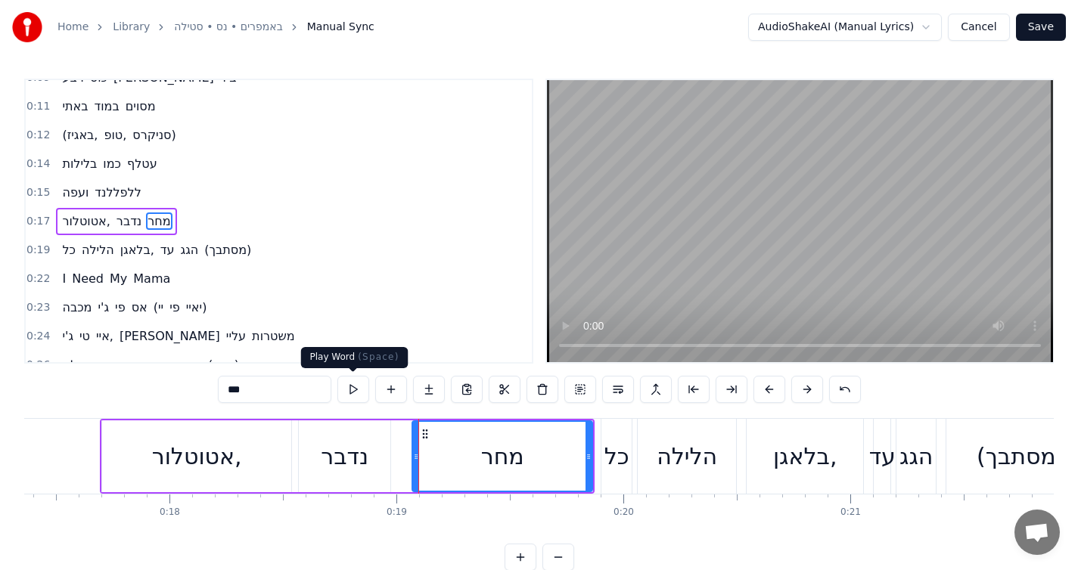
click at [349, 388] on button at bounding box center [353, 389] width 32 height 27
drag, startPoint x: 588, startPoint y: 453, endPoint x: 598, endPoint y: 454, distance: 9.1
click at [598, 454] on icon at bounding box center [598, 457] width 6 height 12
click at [360, 396] on button at bounding box center [353, 389] width 32 height 27
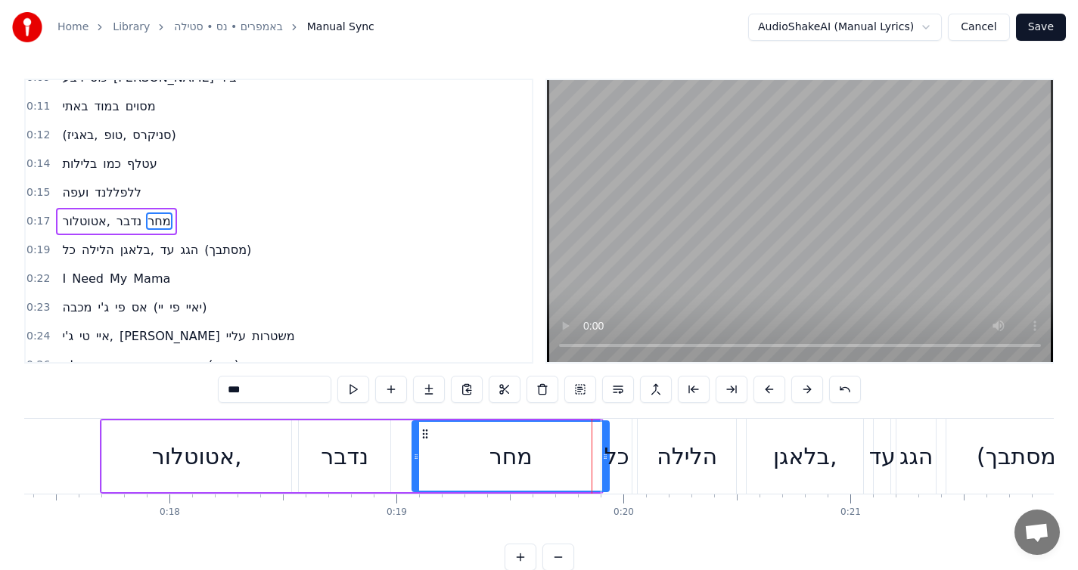
drag, startPoint x: 596, startPoint y: 459, endPoint x: 604, endPoint y: 458, distance: 7.6
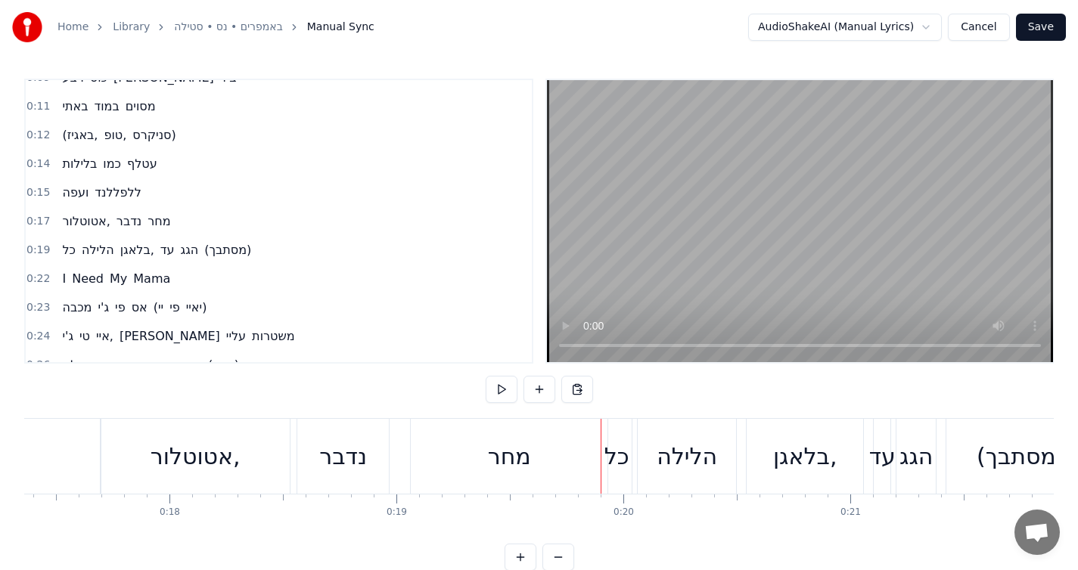
click at [539, 437] on div "מחר" at bounding box center [509, 456] width 197 height 75
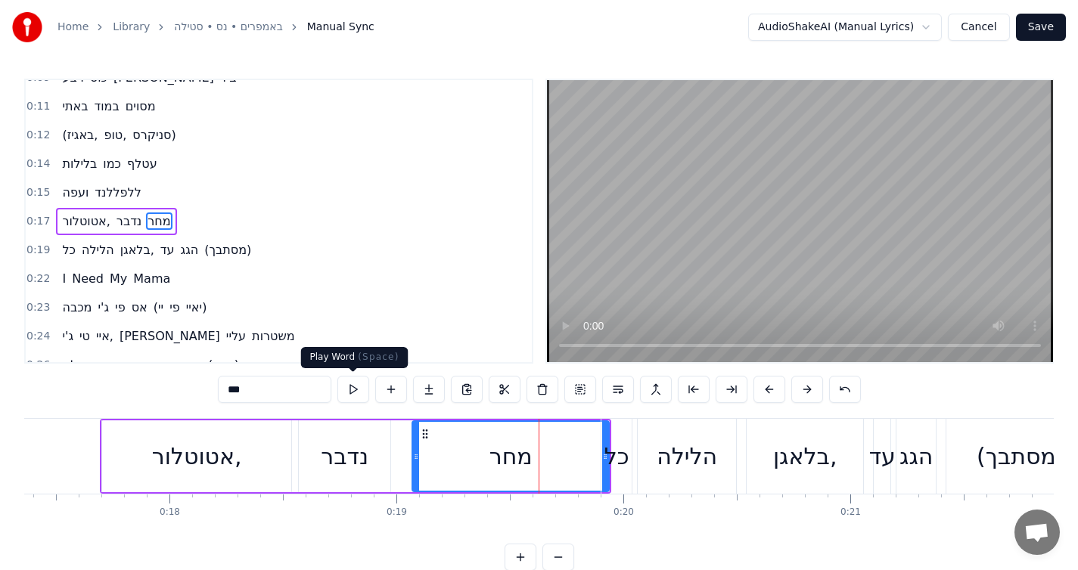
click at [359, 388] on button at bounding box center [353, 389] width 32 height 27
click at [363, 393] on button at bounding box center [353, 389] width 32 height 27
click at [615, 422] on div "כל" at bounding box center [616, 456] width 30 height 75
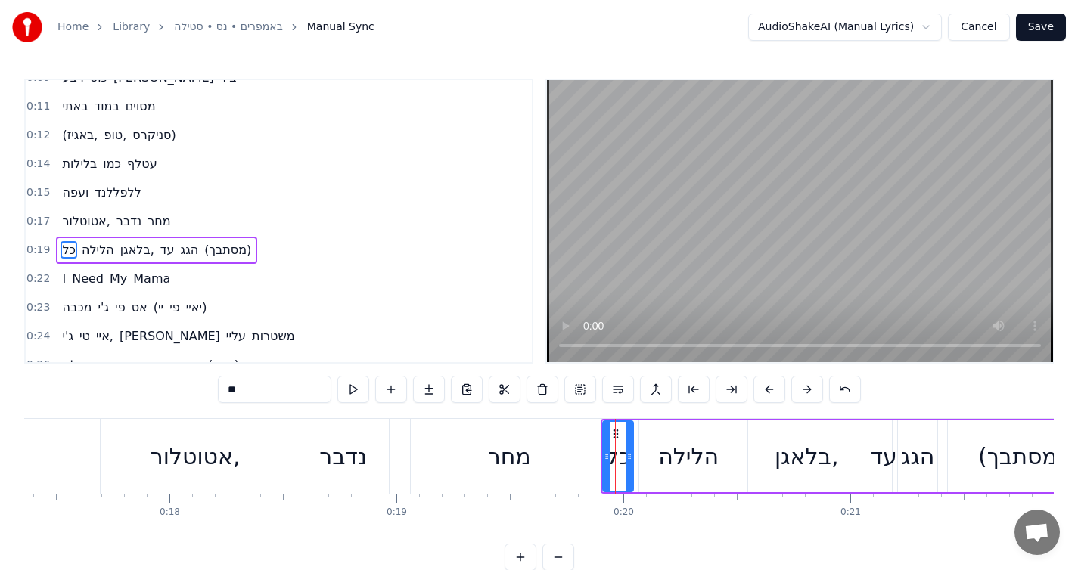
scroll to position [103, 0]
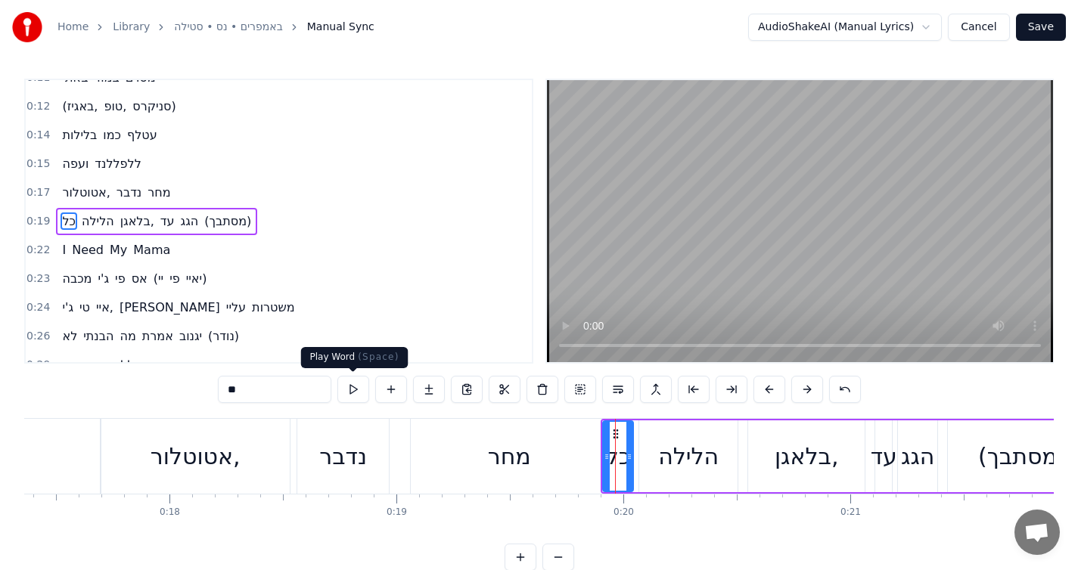
click at [361, 390] on button at bounding box center [353, 389] width 32 height 27
click at [582, 439] on div "מחר" at bounding box center [509, 456] width 197 height 75
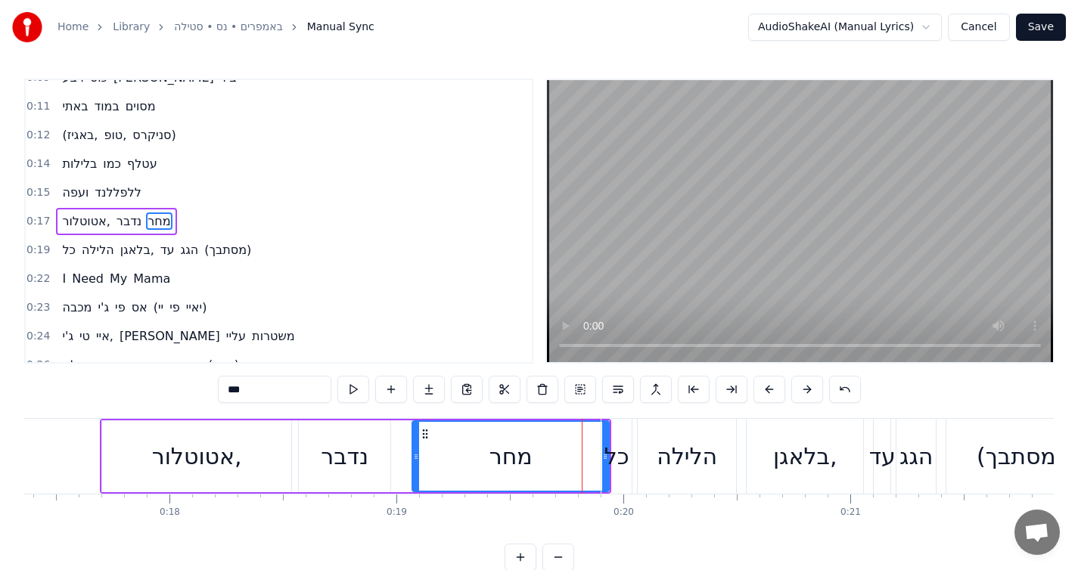
click at [151, 222] on span "מחר" at bounding box center [159, 221] width 26 height 17
drag, startPoint x: 604, startPoint y: 486, endPoint x: 616, endPoint y: 485, distance: 12.1
click at [616, 485] on div "כל" at bounding box center [616, 456] width 30 height 75
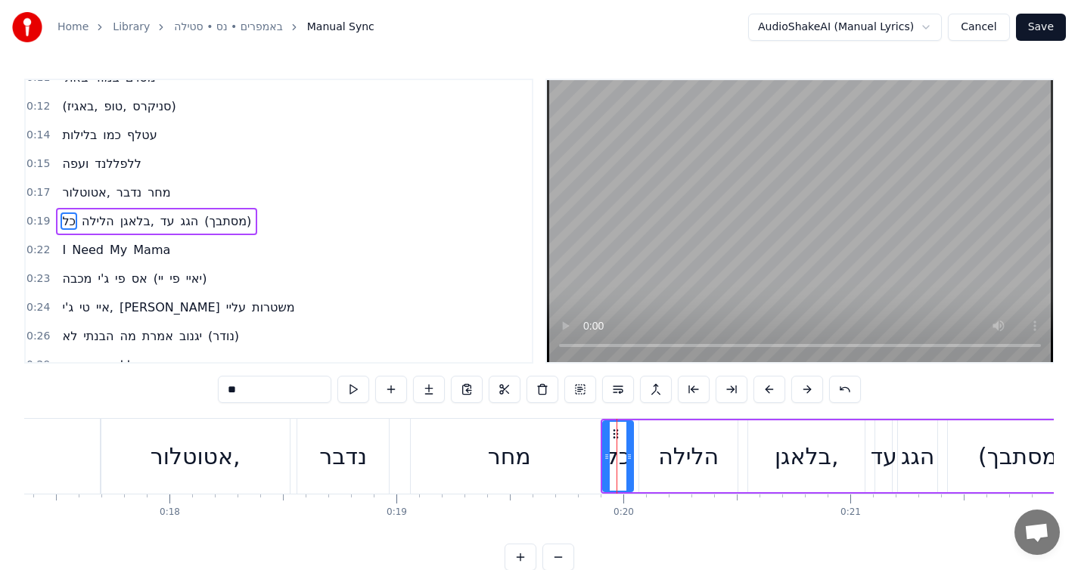
click at [588, 452] on div "מחר" at bounding box center [509, 456] width 197 height 75
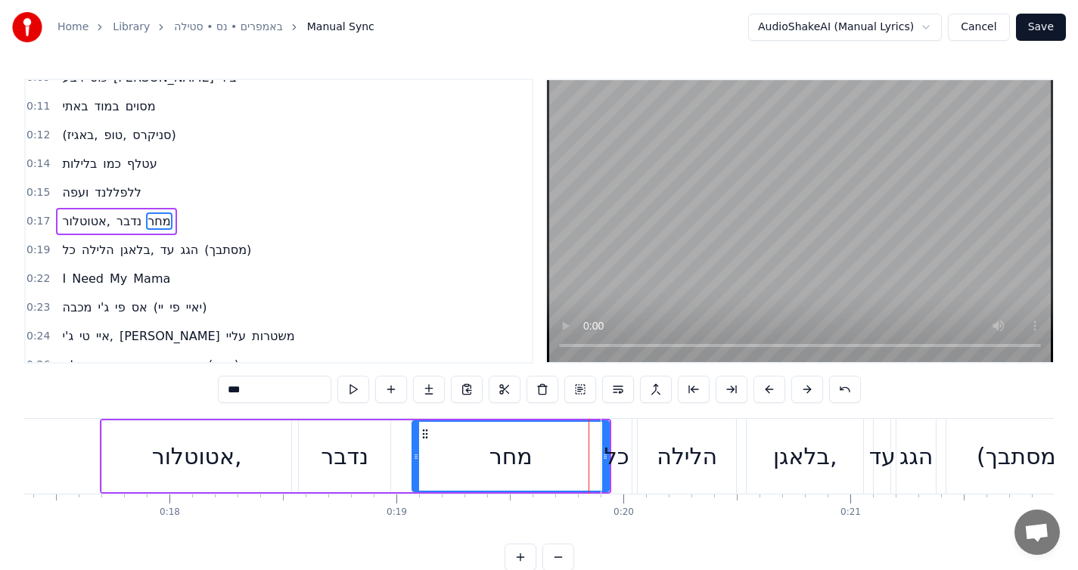
scroll to position [36, 0]
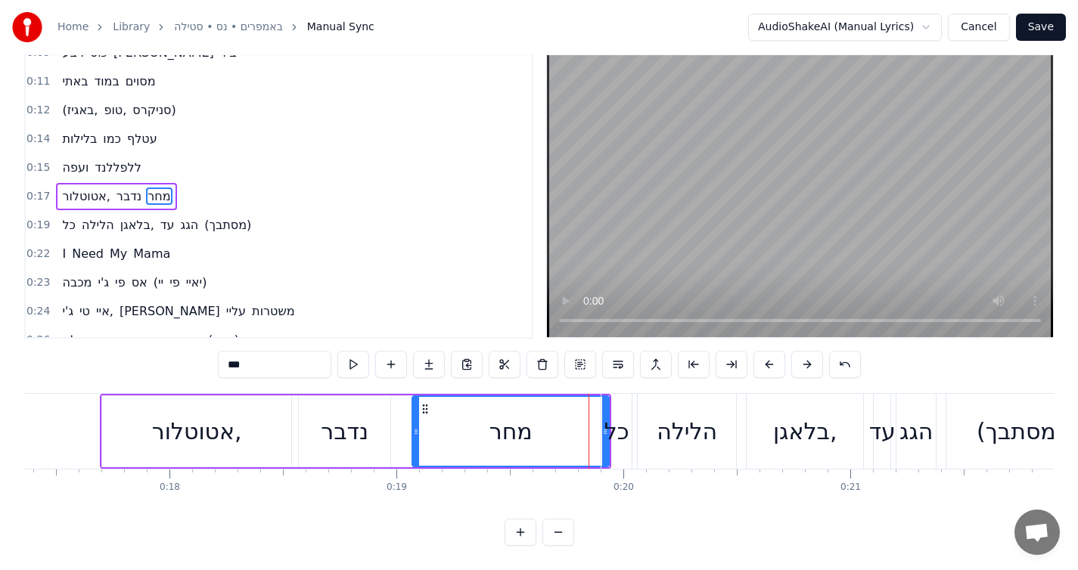
click at [605, 394] on div "כל" at bounding box center [616, 431] width 30 height 75
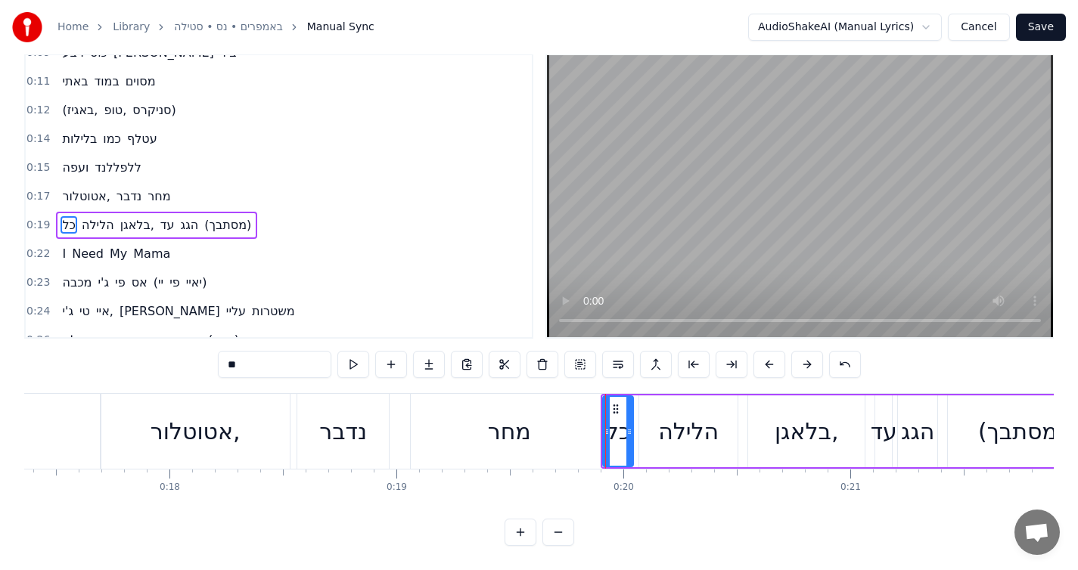
scroll to position [0, 0]
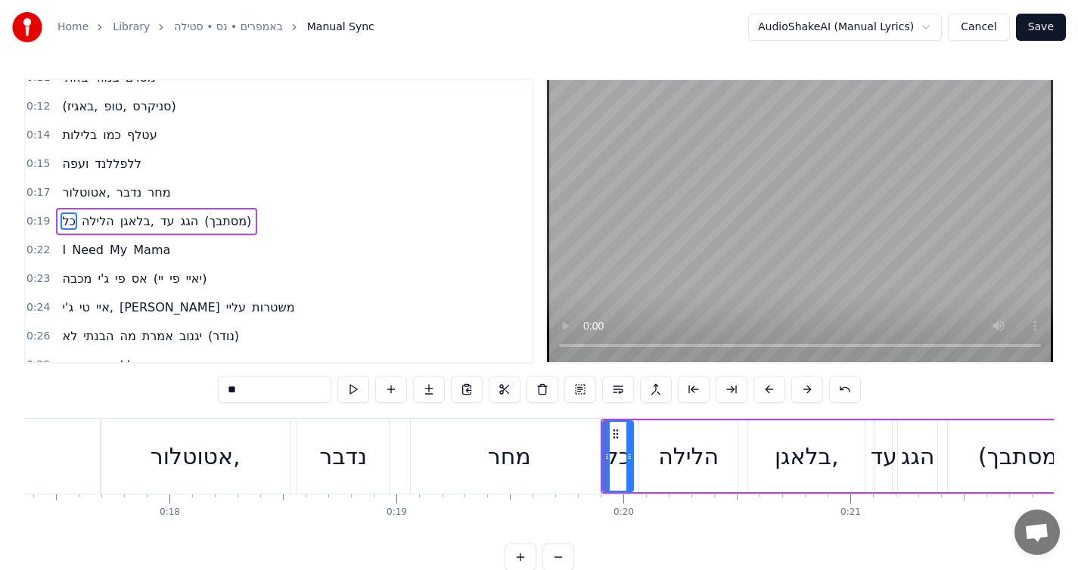
click at [582, 445] on div "מחר" at bounding box center [509, 456] width 197 height 75
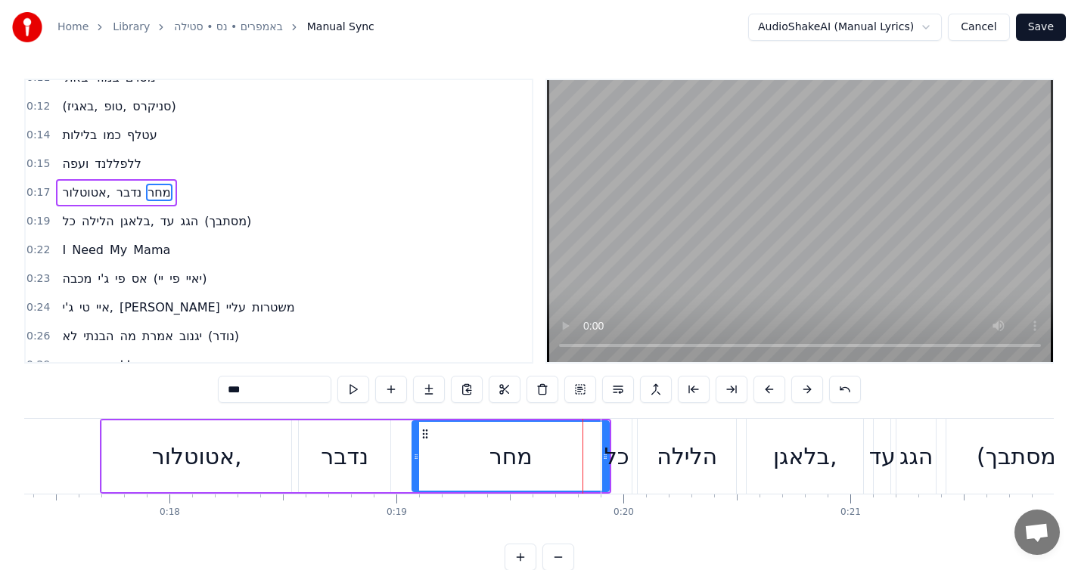
scroll to position [74, 0]
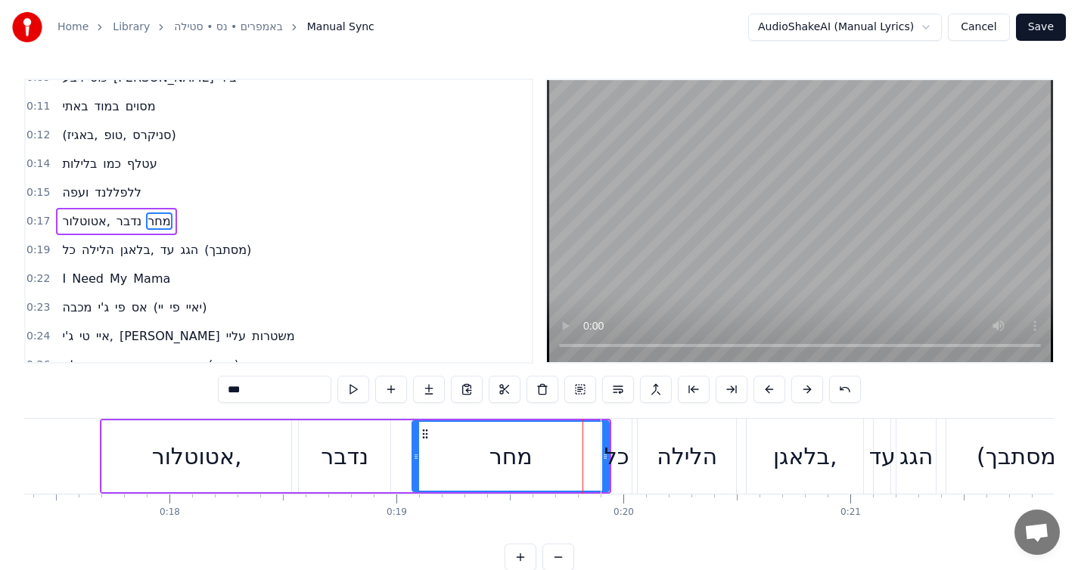
click at [605, 468] on div "כל" at bounding box center [616, 456] width 25 height 34
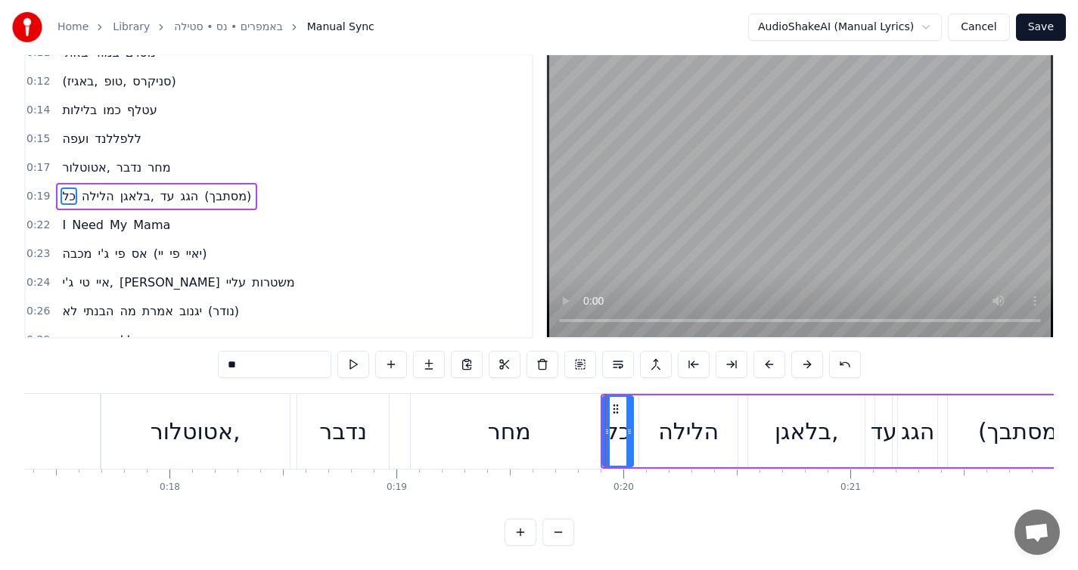
scroll to position [36, 0]
click at [526, 523] on button at bounding box center [521, 532] width 32 height 27
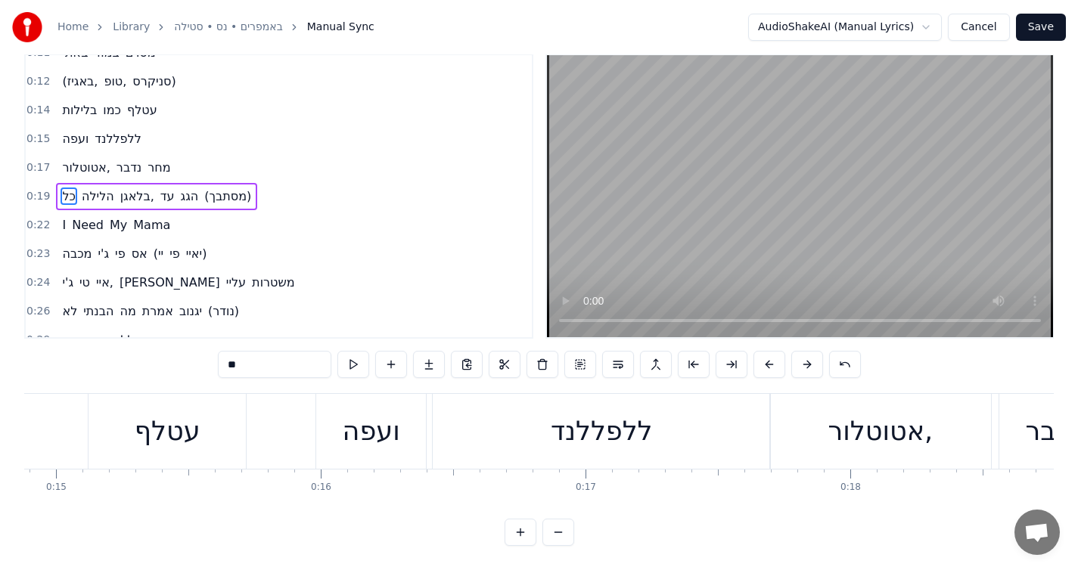
scroll to position [0, 5198]
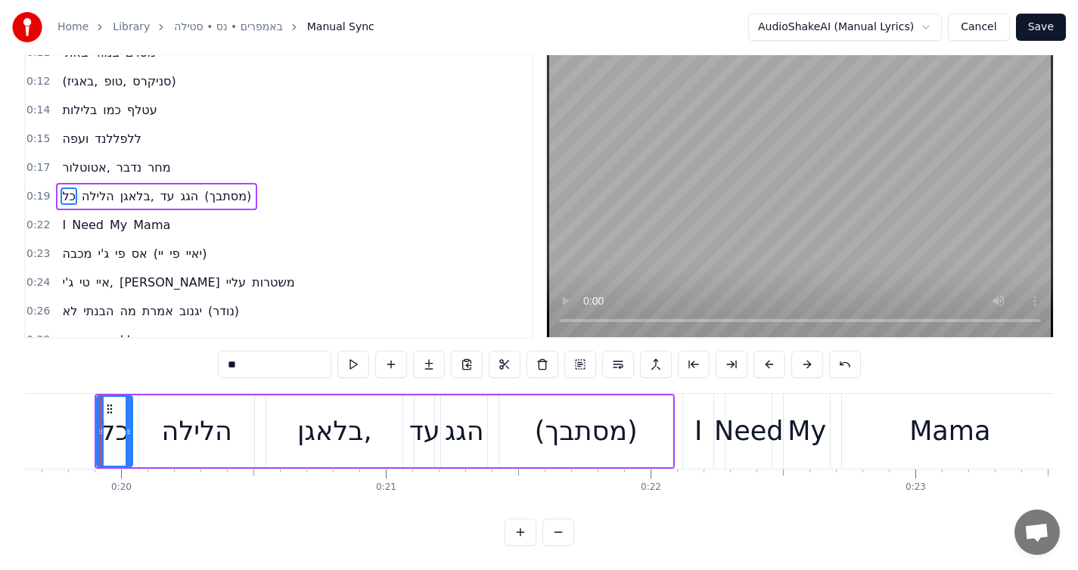
click at [549, 528] on button at bounding box center [558, 532] width 32 height 27
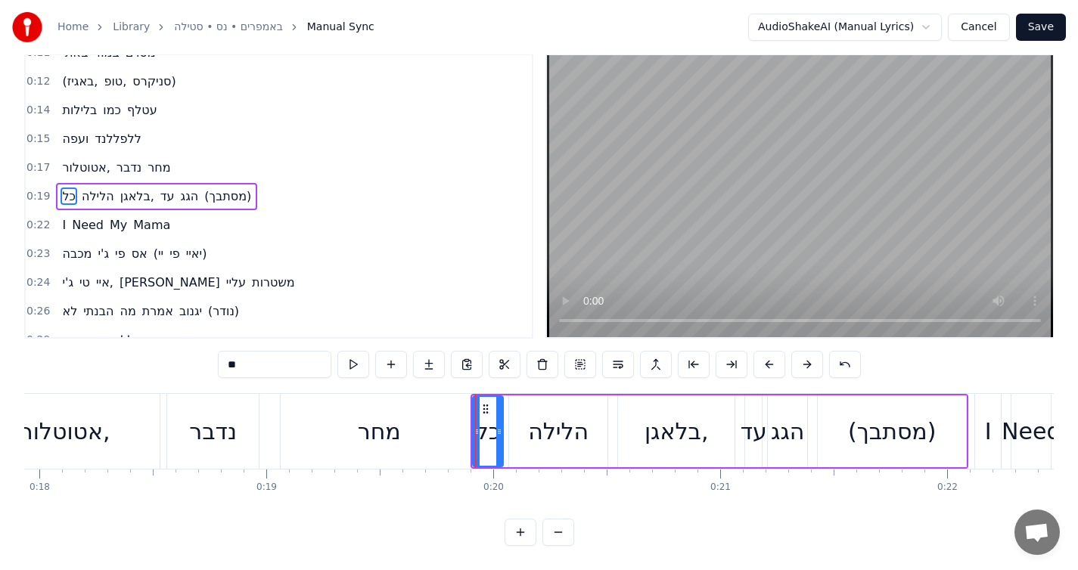
scroll to position [0, 4048]
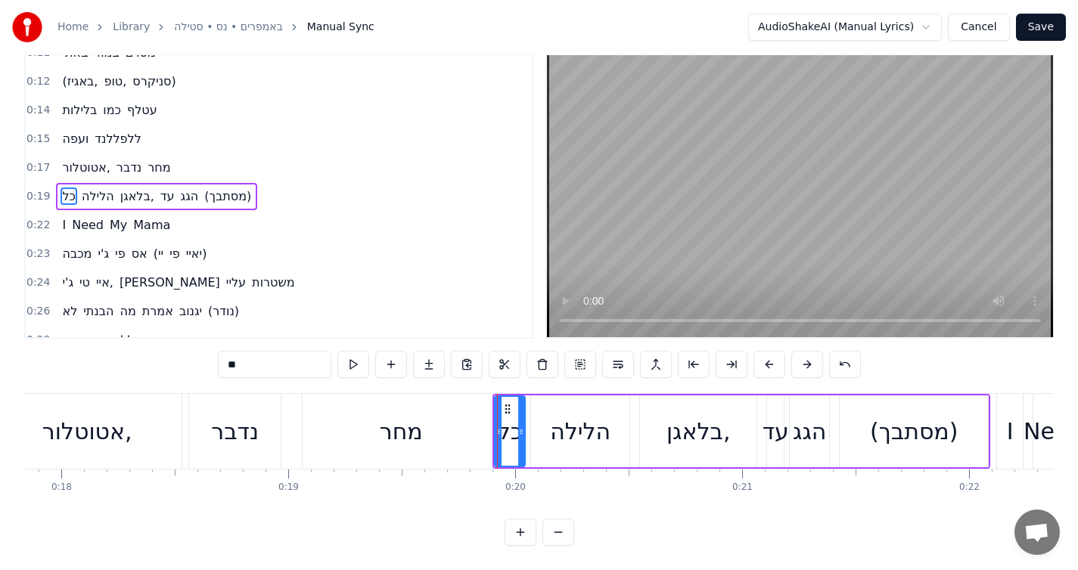
click at [461, 443] on div "מחר" at bounding box center [401, 431] width 197 height 75
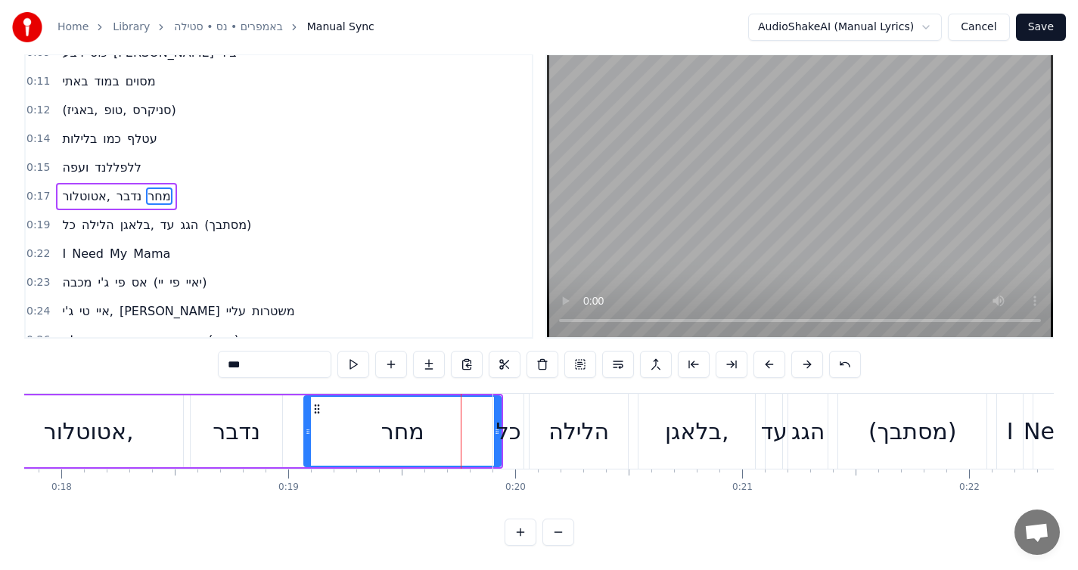
scroll to position [36, 0]
click at [363, 358] on button at bounding box center [353, 364] width 32 height 27
click at [647, 351] on button at bounding box center [656, 364] width 32 height 27
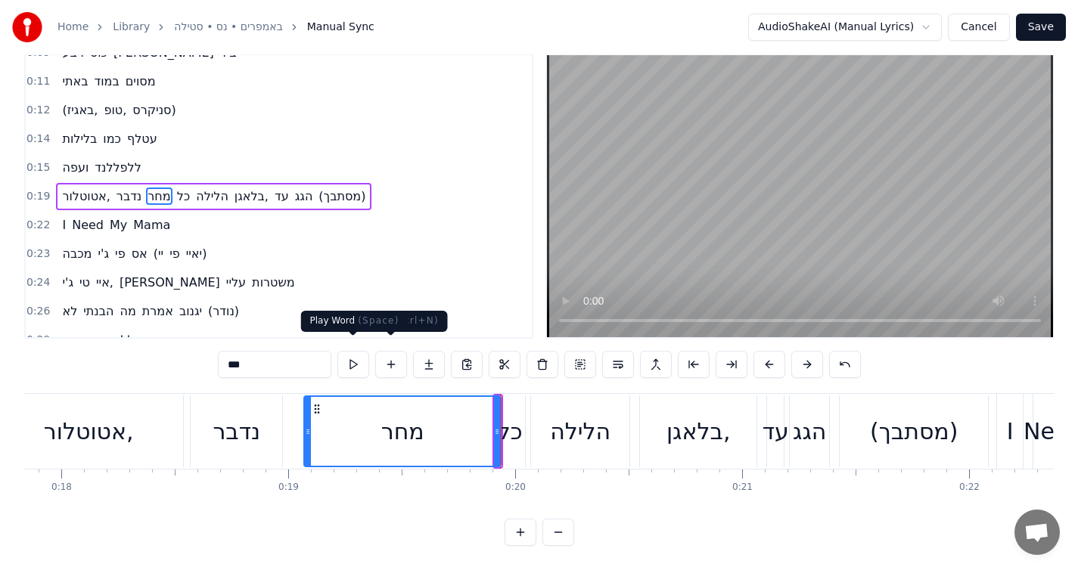
click at [362, 351] on button at bounding box center [353, 364] width 32 height 27
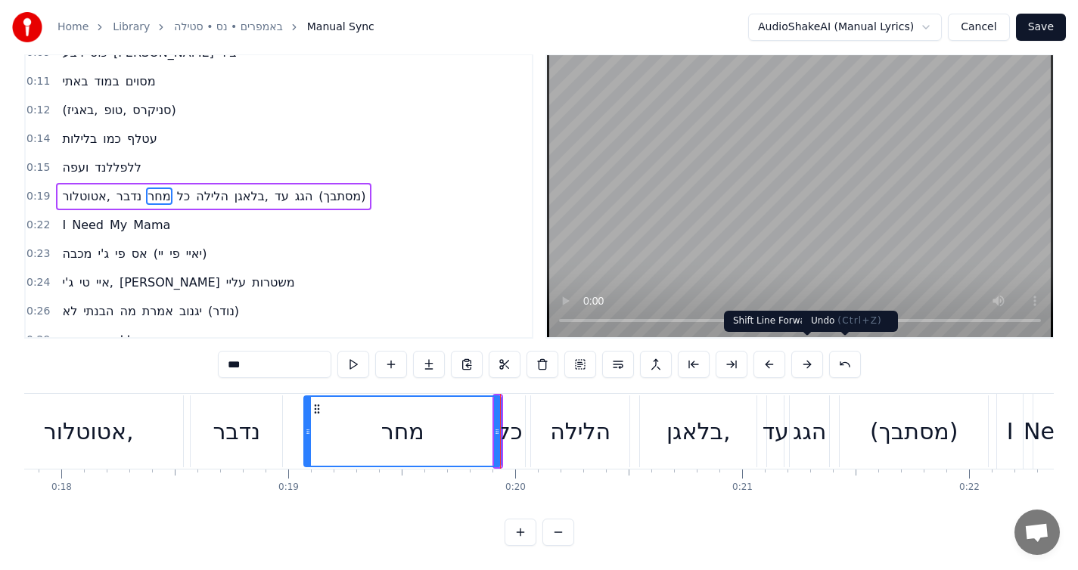
click at [854, 354] on button at bounding box center [845, 364] width 32 height 27
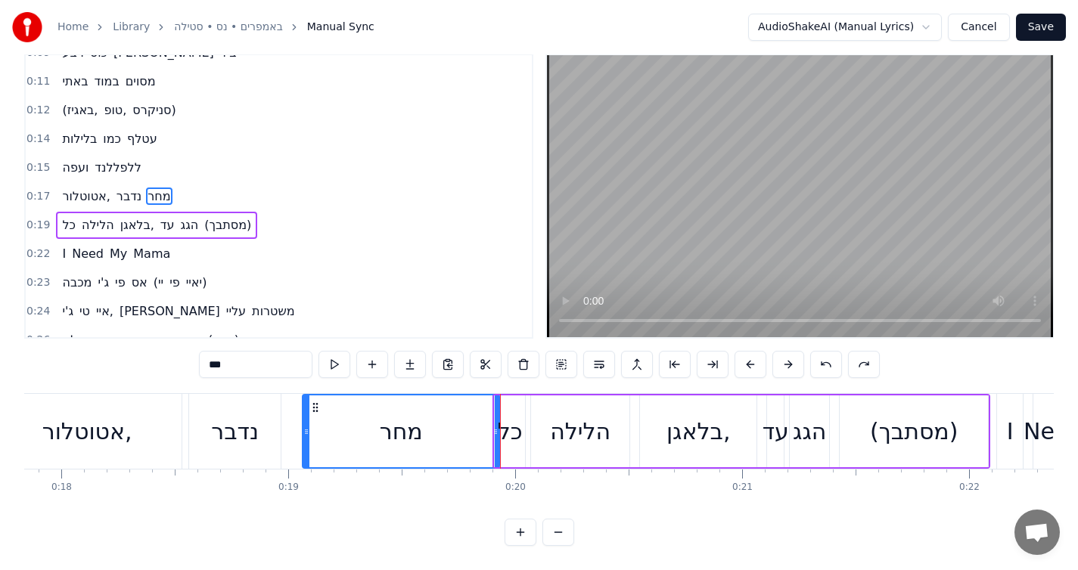
click at [458, 399] on div "מחר" at bounding box center [400, 432] width 195 height 72
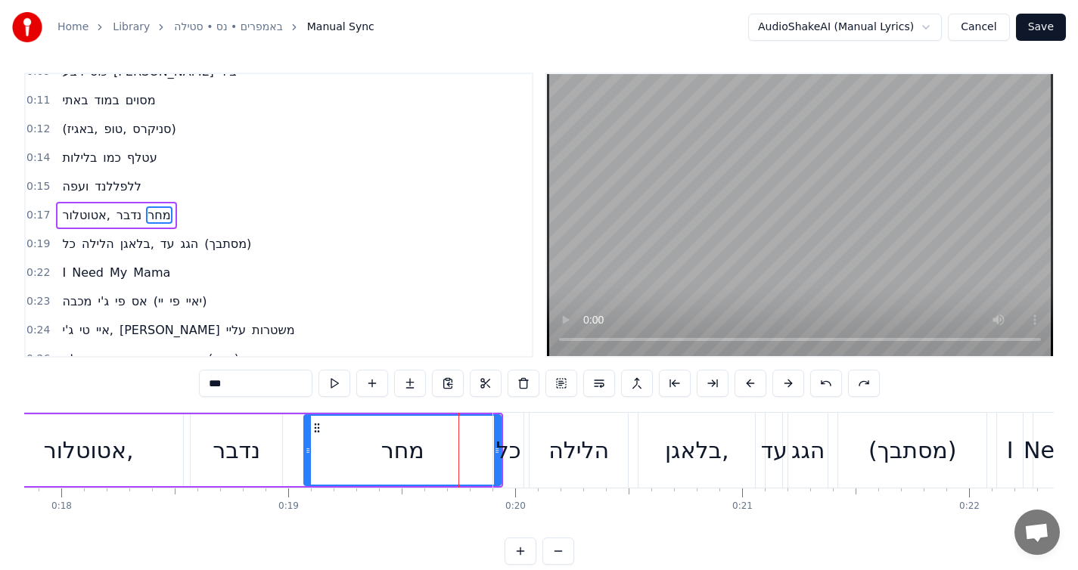
scroll to position [0, 0]
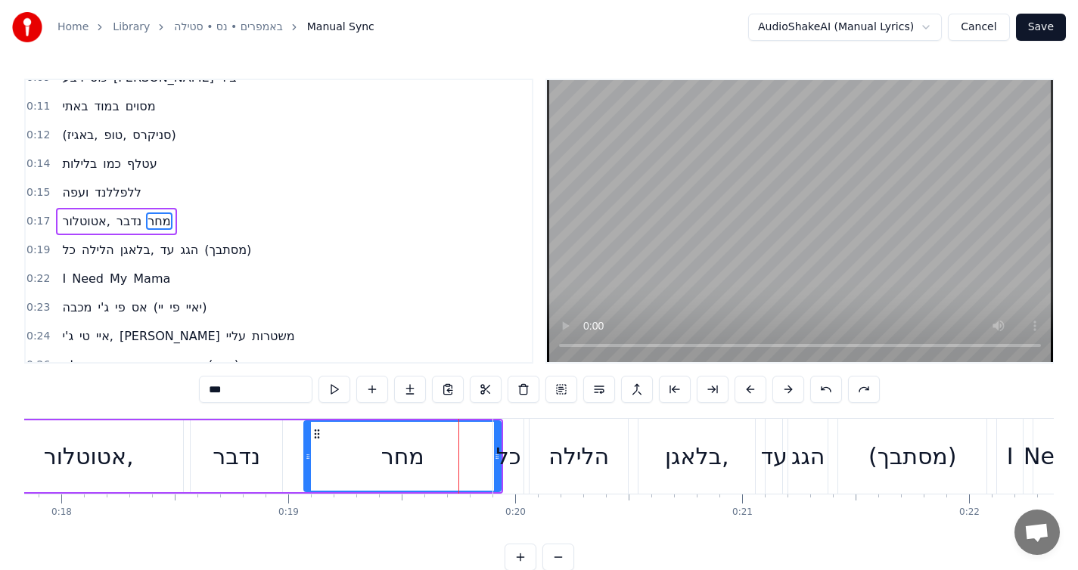
click at [316, 433] on circle at bounding box center [315, 433] width 1 height 1
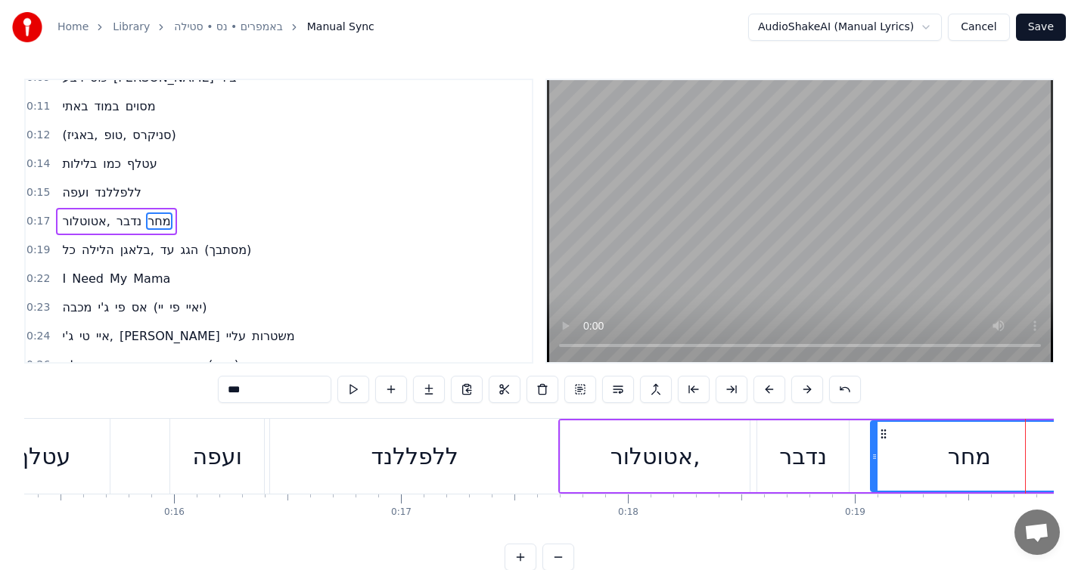
scroll to position [0, 3480]
click at [402, 460] on div "ללפללנד" at bounding box center [415, 456] width 87 height 34
type input "*******"
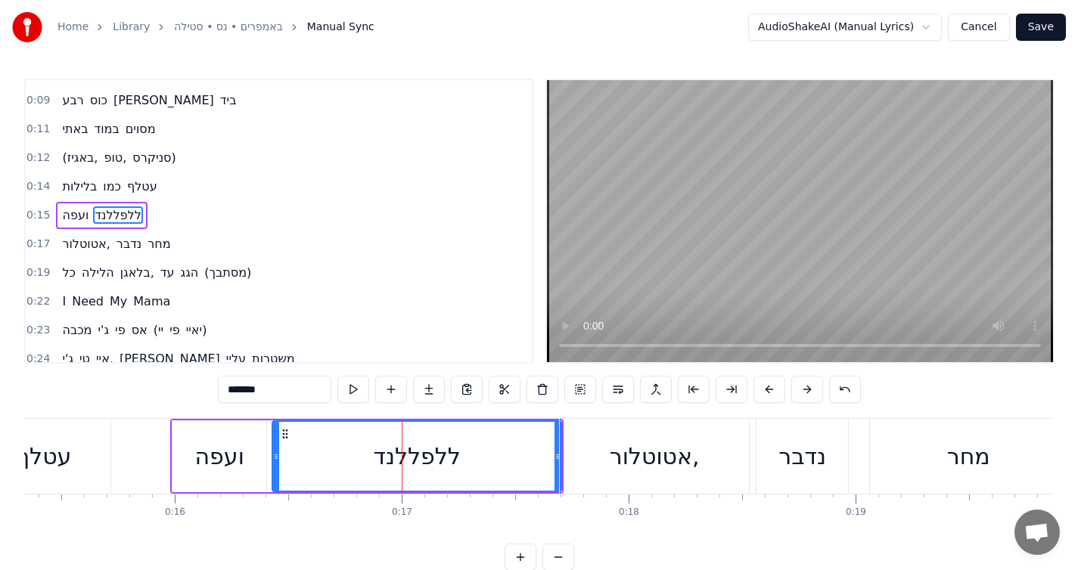
scroll to position [45, 0]
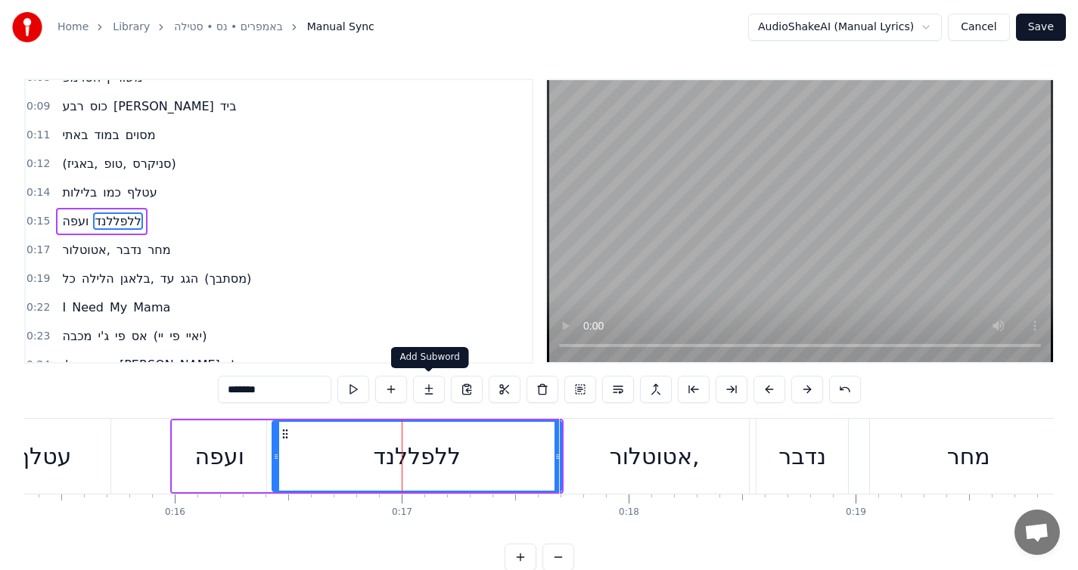
click at [422, 384] on button at bounding box center [429, 389] width 32 height 27
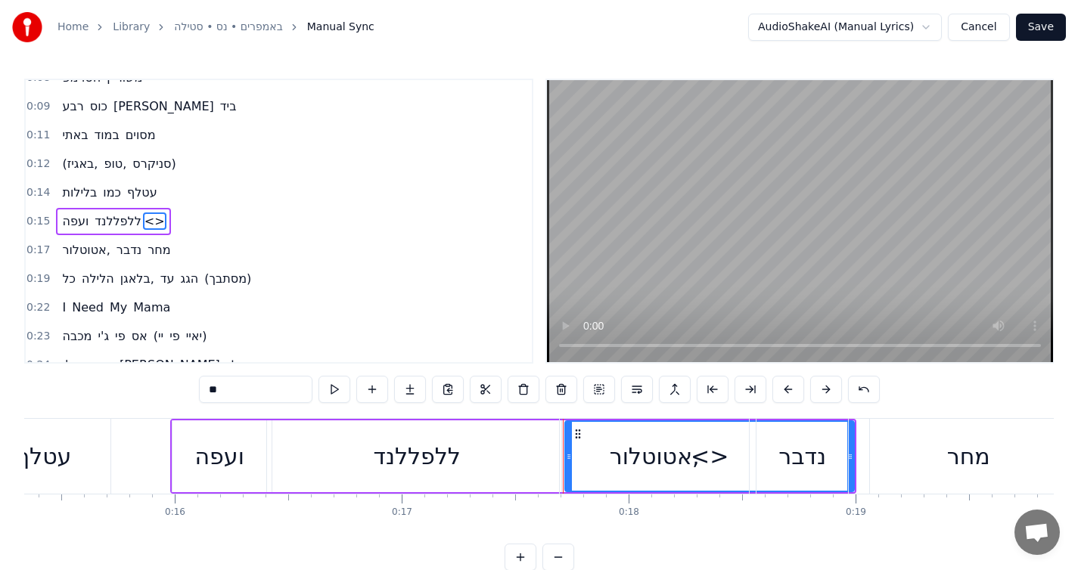
click at [127, 222] on span "ללפללנד" at bounding box center [118, 221] width 50 height 17
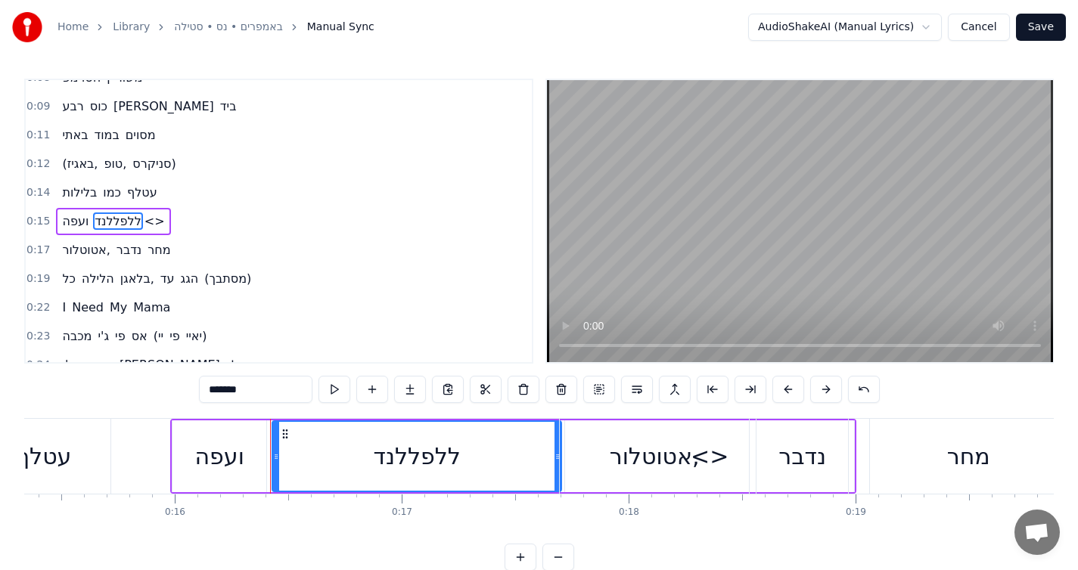
click at [702, 465] on div "אטוטלור," at bounding box center [654, 456] width 189 height 75
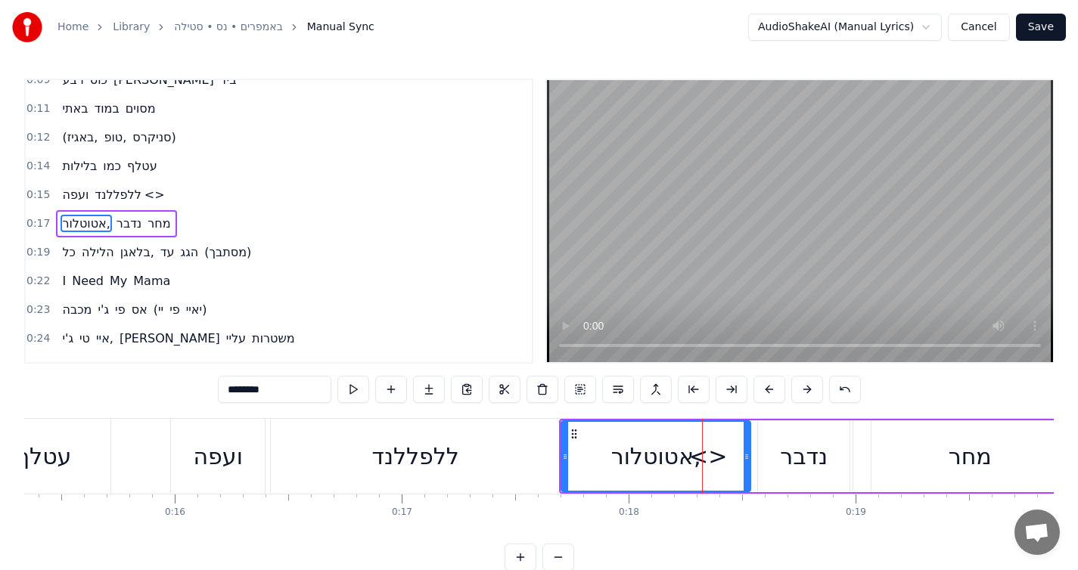
scroll to position [71, 0]
click at [144, 191] on span "<>" at bounding box center [154, 195] width 23 height 17
type input "**"
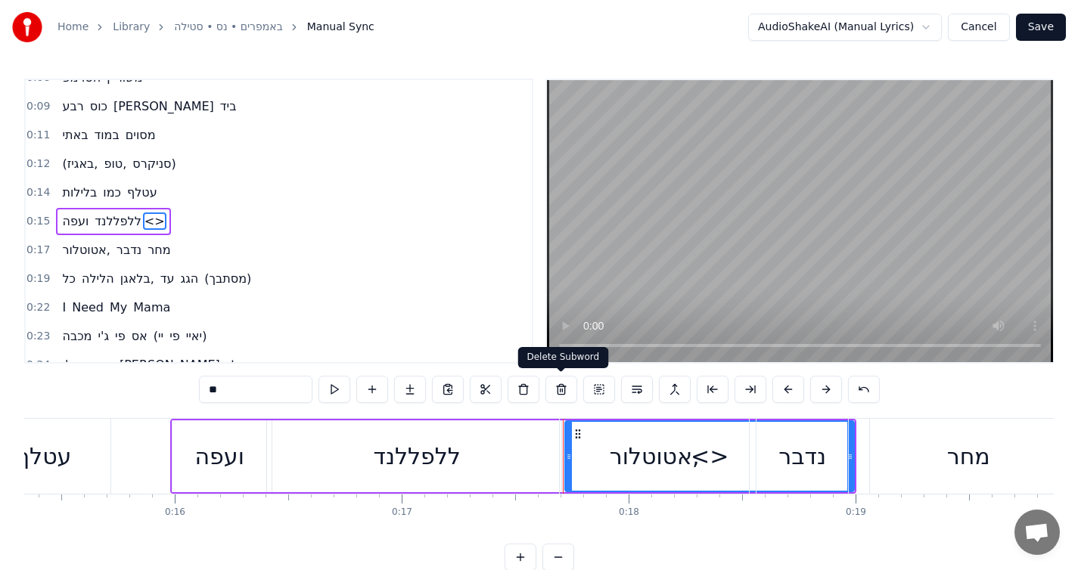
click at [551, 388] on button at bounding box center [561, 389] width 32 height 27
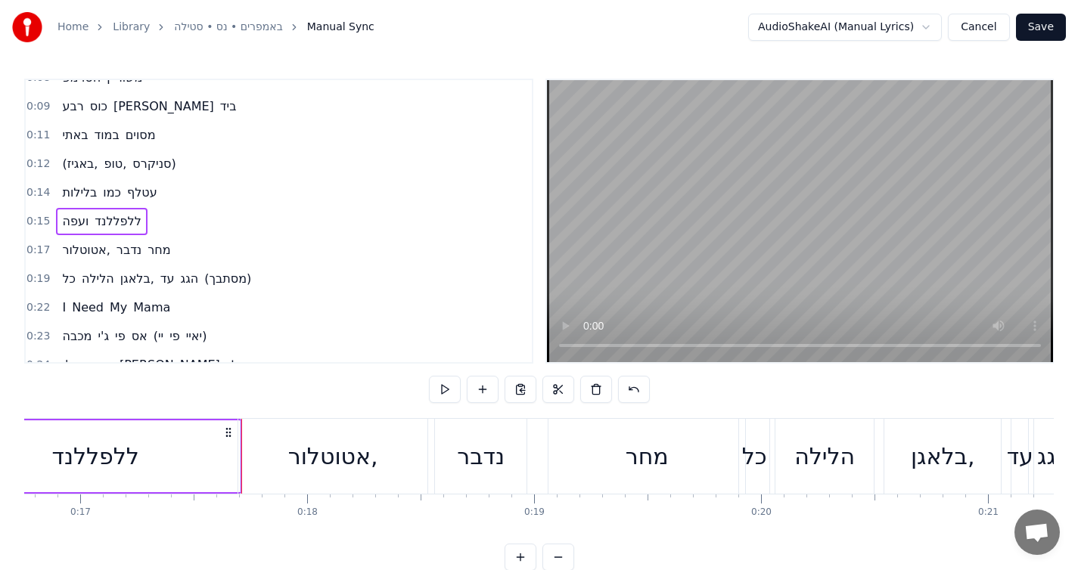
scroll to position [0, 3817]
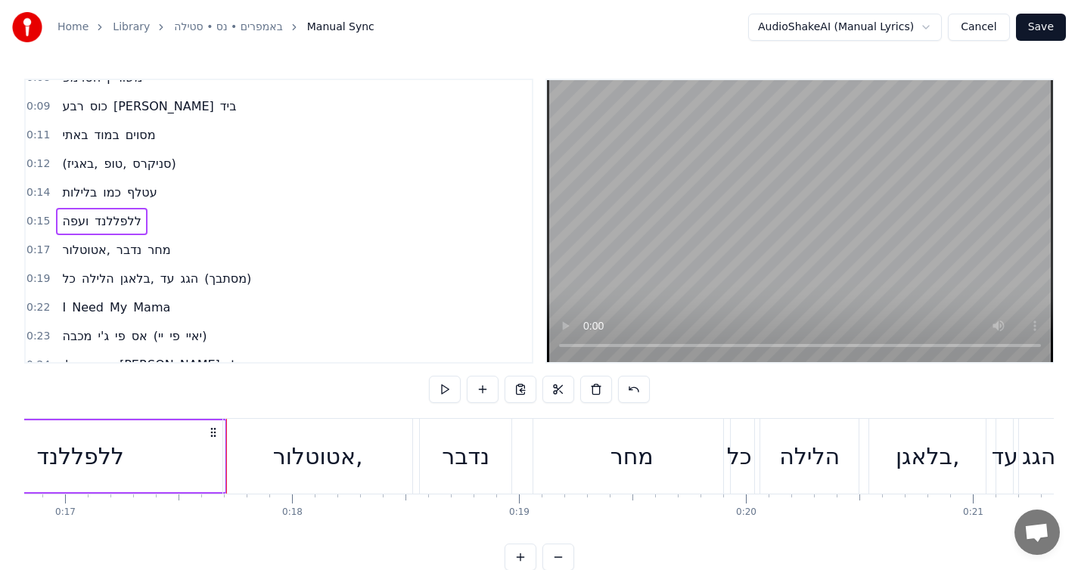
click at [634, 478] on div "מחר" at bounding box center [631, 456] width 197 height 75
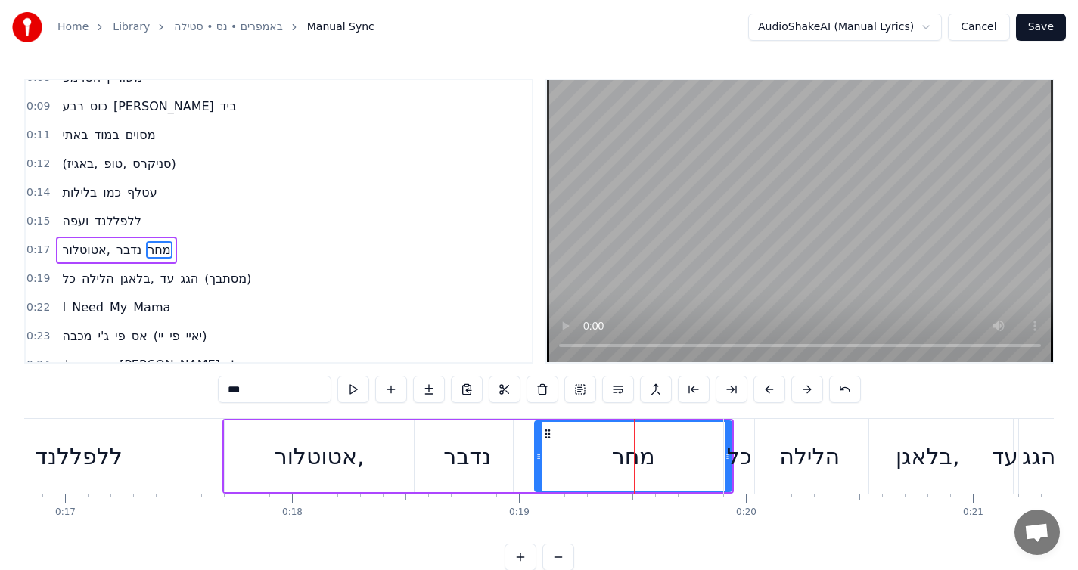
scroll to position [74, 0]
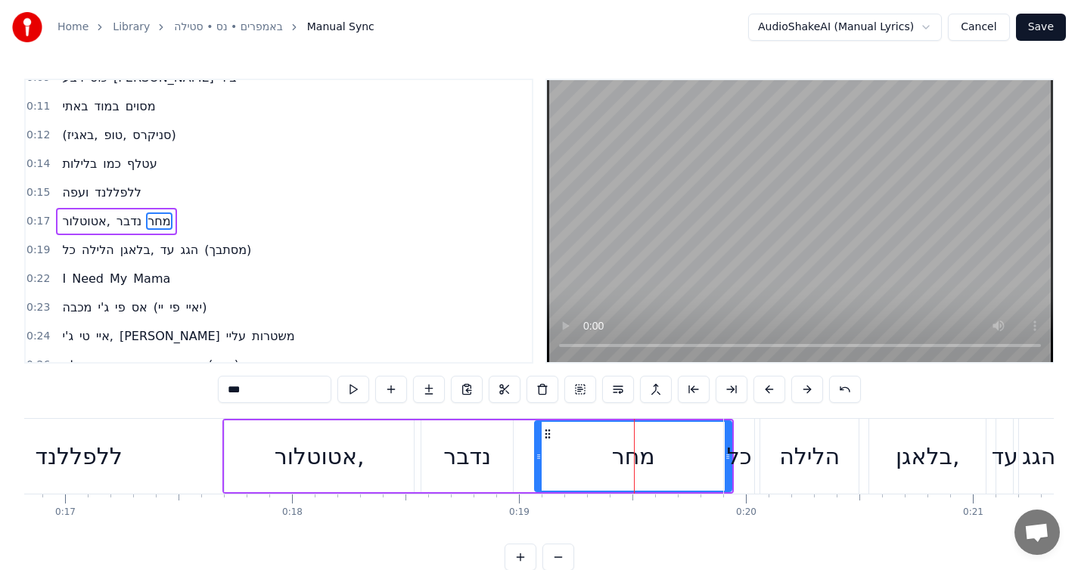
click at [740, 476] on div "כל" at bounding box center [739, 456] width 30 height 75
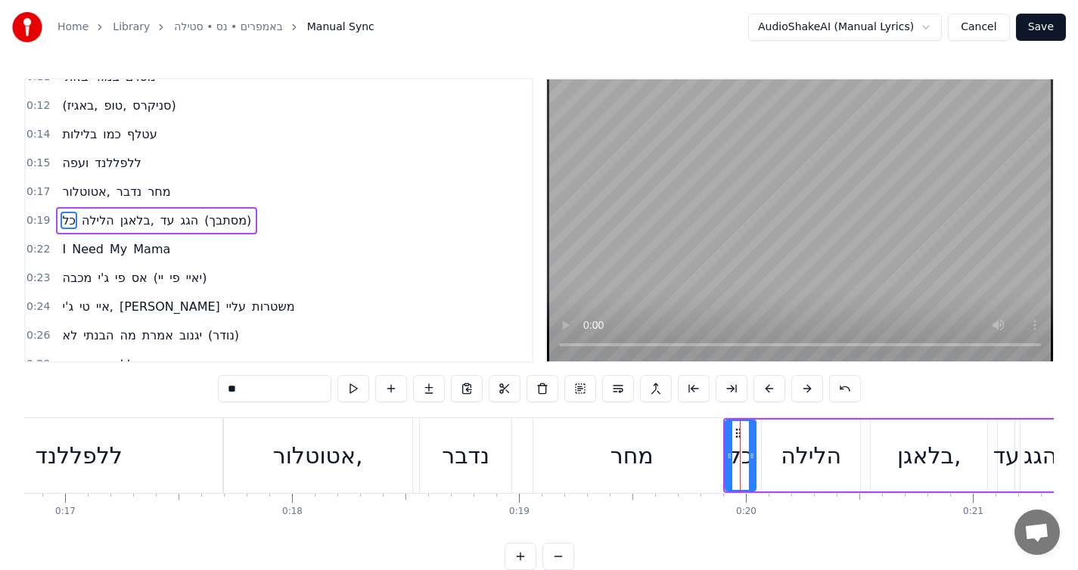
scroll to position [0, 0]
click at [693, 470] on div "מחר" at bounding box center [631, 456] width 197 height 75
type input "***"
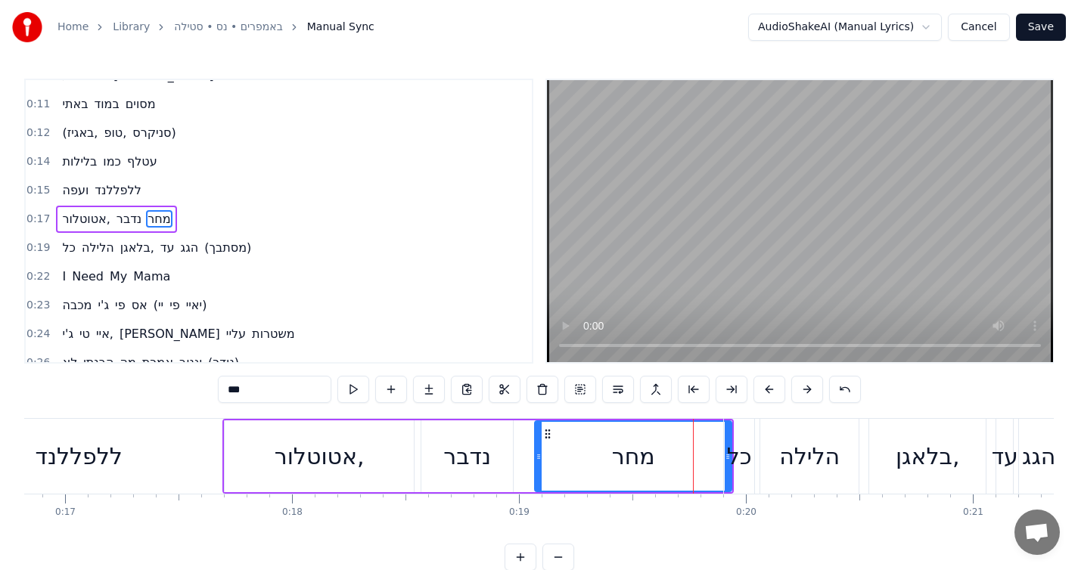
scroll to position [74, 0]
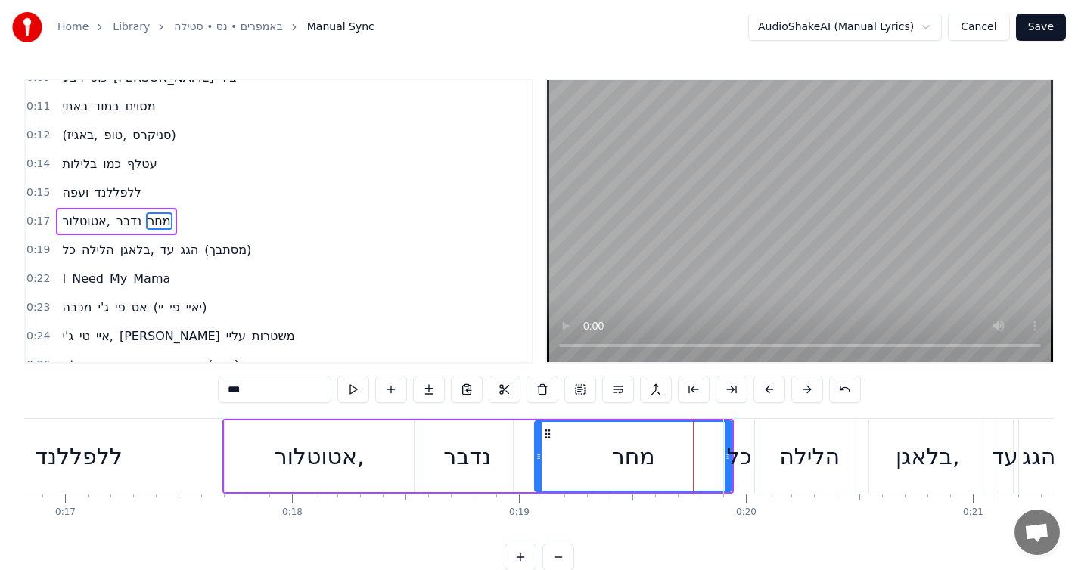
drag, startPoint x: 698, startPoint y: 443, endPoint x: 670, endPoint y: 440, distance: 28.1
click at [678, 441] on div "מחר" at bounding box center [633, 456] width 195 height 69
drag, startPoint x: 686, startPoint y: 449, endPoint x: 616, endPoint y: 446, distance: 70.4
click at [616, 446] on div "מחר" at bounding box center [633, 456] width 195 height 69
click at [679, 439] on div "מחר" at bounding box center [633, 456] width 195 height 69
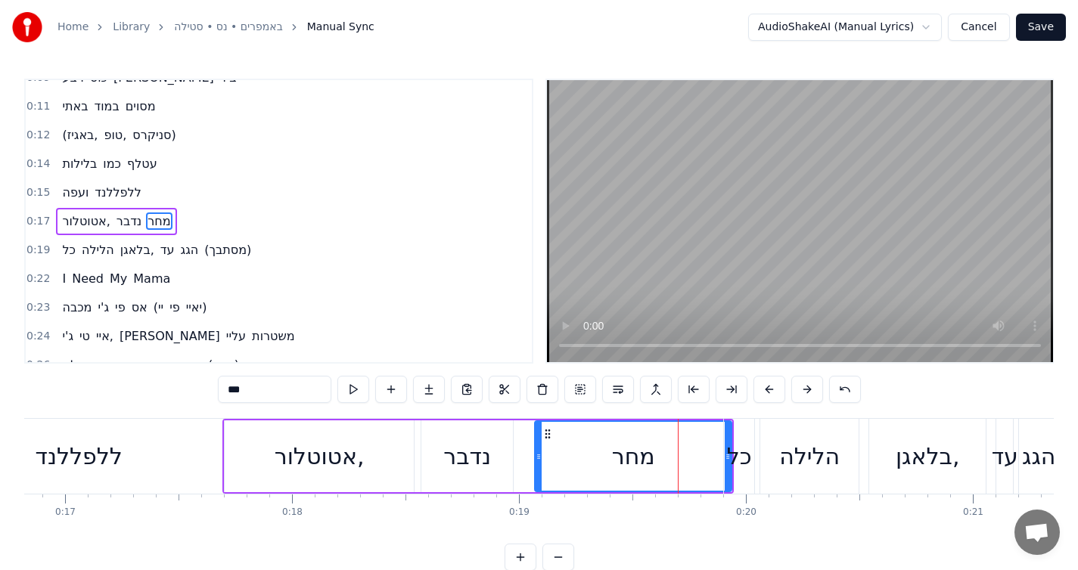
drag, startPoint x: 689, startPoint y: 458, endPoint x: 725, endPoint y: 451, distance: 36.3
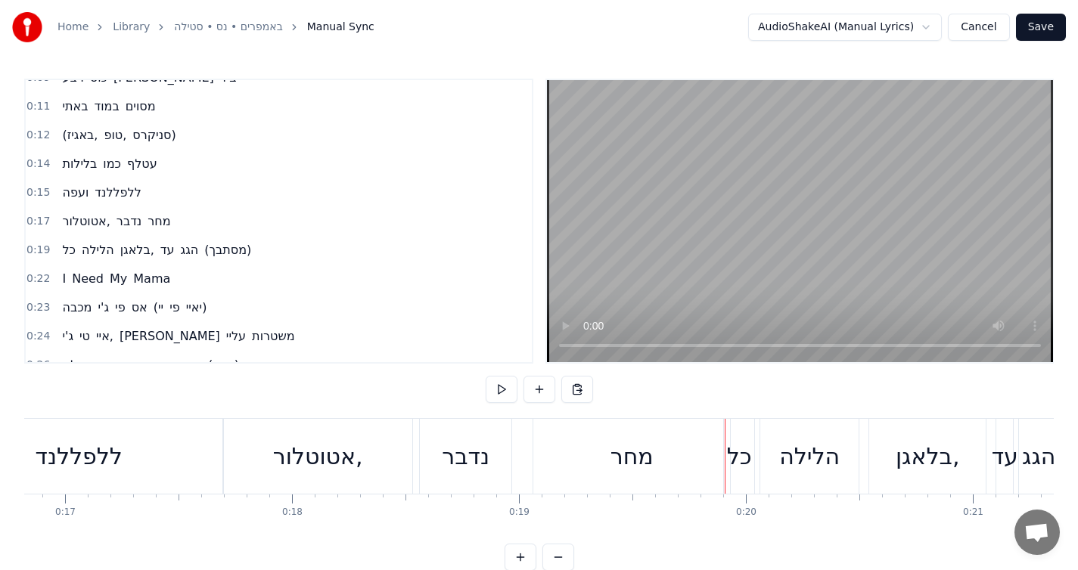
drag, startPoint x: 682, startPoint y: 451, endPoint x: 659, endPoint y: 452, distance: 22.7
click at [659, 452] on div "מחר" at bounding box center [631, 456] width 197 height 75
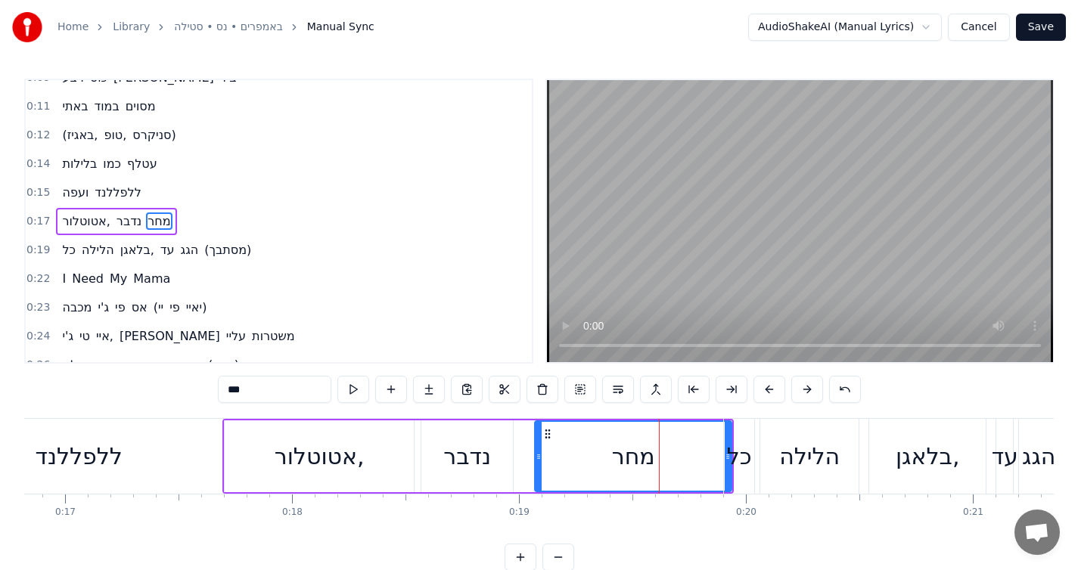
drag, startPoint x: 665, startPoint y: 447, endPoint x: 684, endPoint y: 446, distance: 19.0
click at [684, 446] on div "מחר" at bounding box center [633, 456] width 195 height 69
click at [690, 450] on div "מחר" at bounding box center [633, 456] width 195 height 69
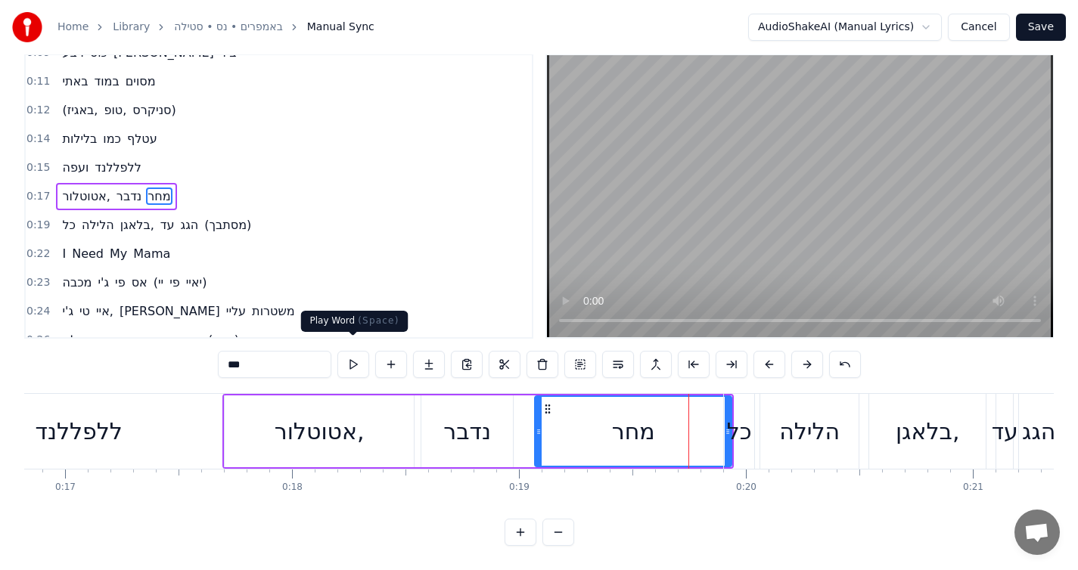
click at [352, 354] on button at bounding box center [353, 364] width 32 height 27
click at [548, 403] on icon at bounding box center [548, 409] width 12 height 12
drag, startPoint x: 726, startPoint y: 439, endPoint x: 706, endPoint y: 439, distance: 19.7
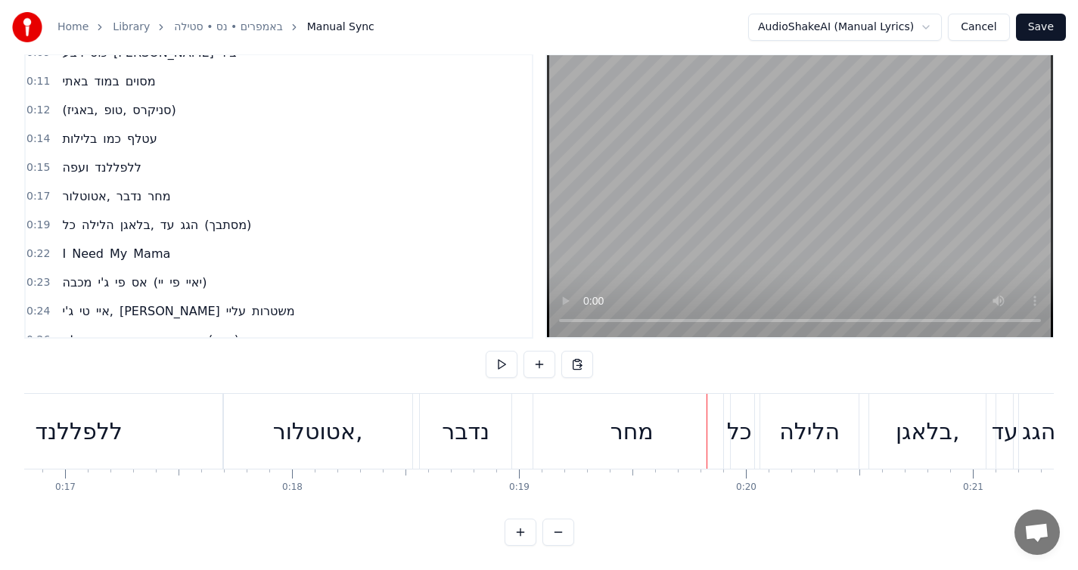
click at [660, 422] on div "מחר" at bounding box center [631, 431] width 197 height 75
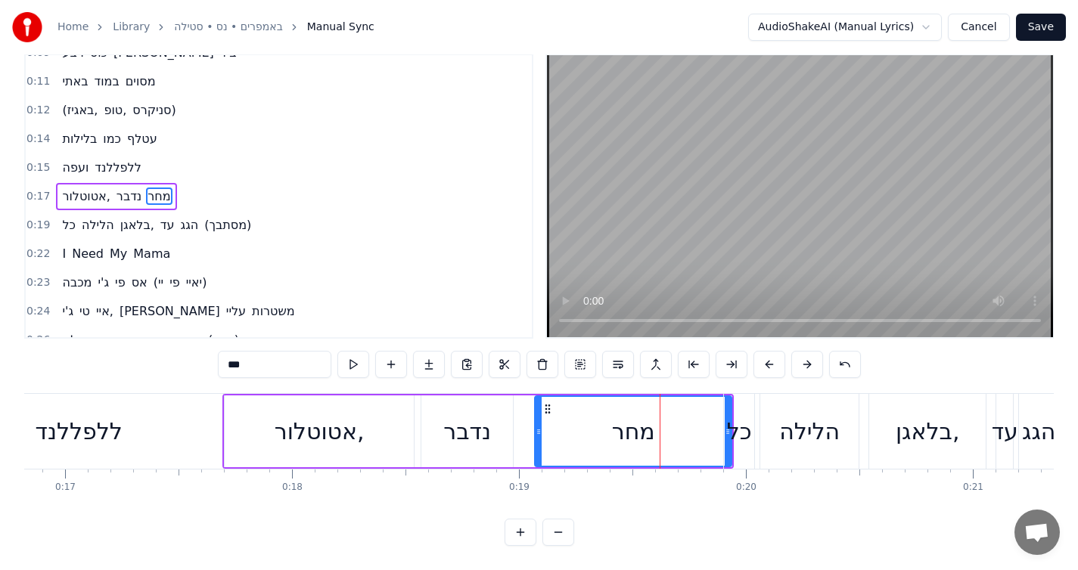
scroll to position [0, 0]
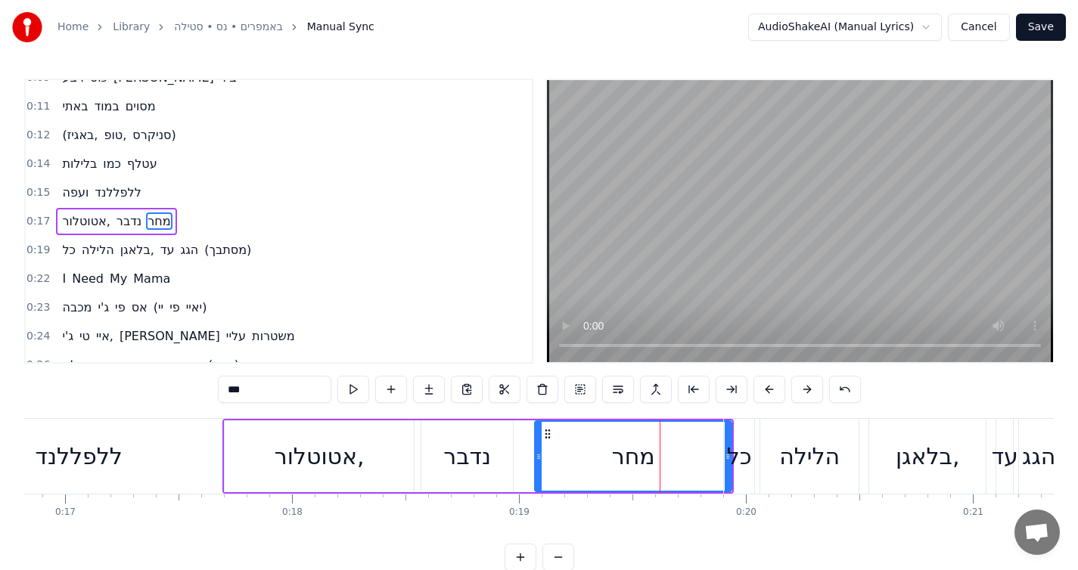
click at [741, 432] on div "כל" at bounding box center [739, 456] width 30 height 75
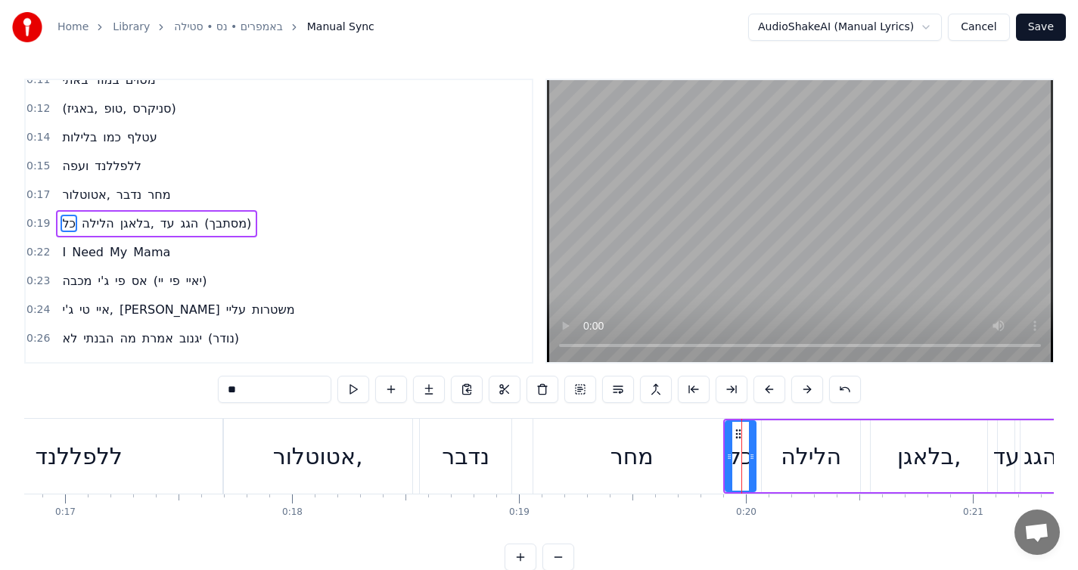
scroll to position [103, 0]
click at [732, 436] on div at bounding box center [735, 456] width 6 height 69
click at [687, 445] on div "מחר" at bounding box center [631, 456] width 197 height 75
type input "***"
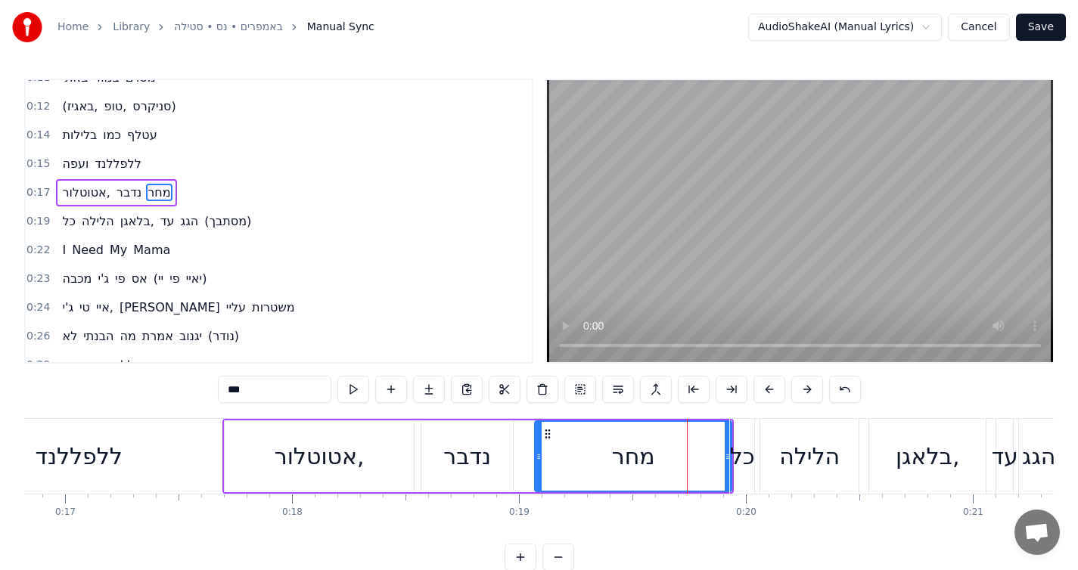
scroll to position [74, 0]
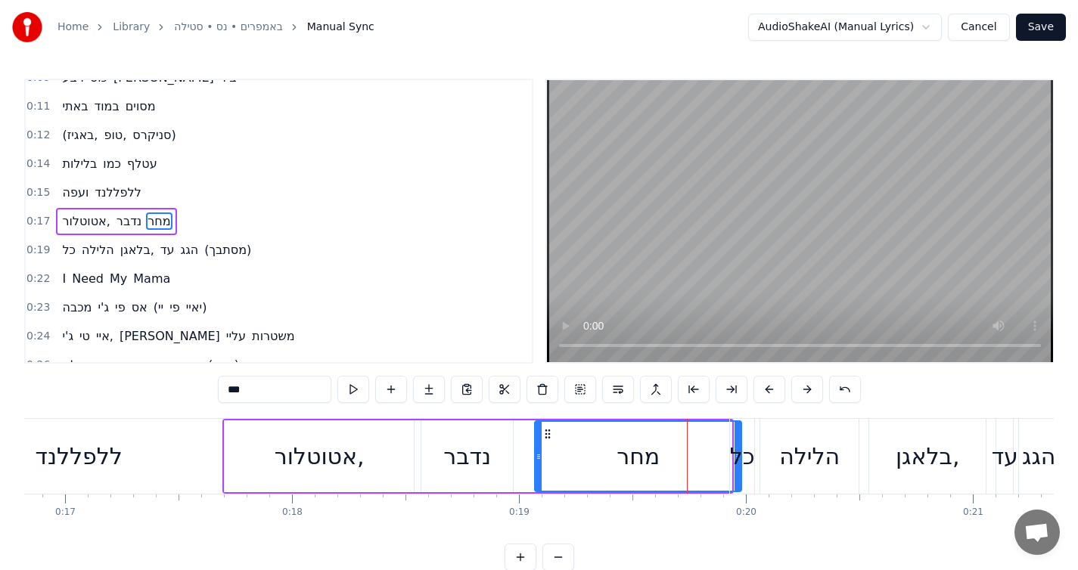
drag, startPoint x: 727, startPoint y: 433, endPoint x: 737, endPoint y: 430, distance: 10.1
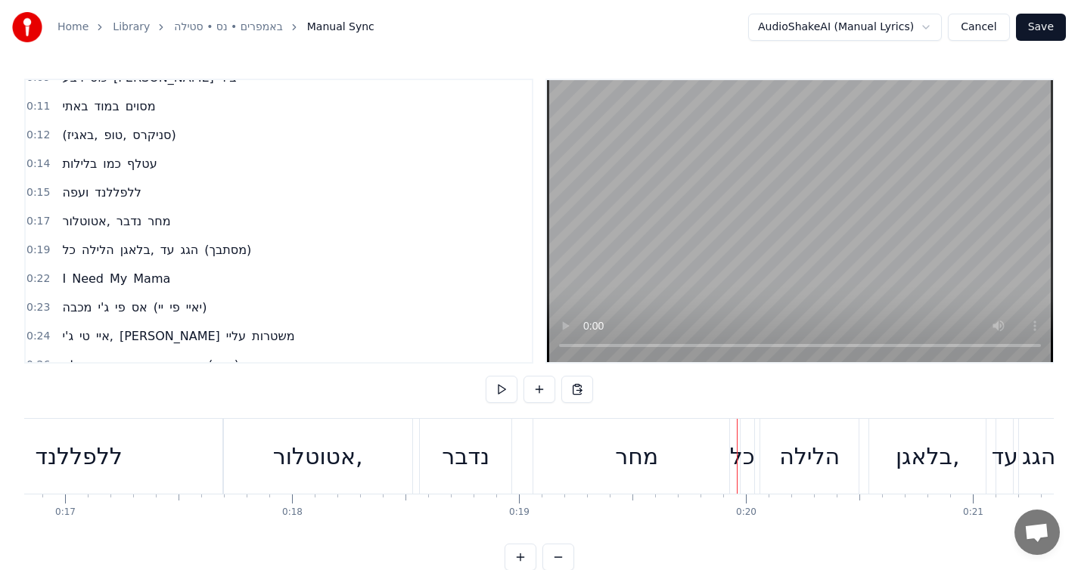
click at [690, 455] on div "מחר" at bounding box center [636, 456] width 207 height 75
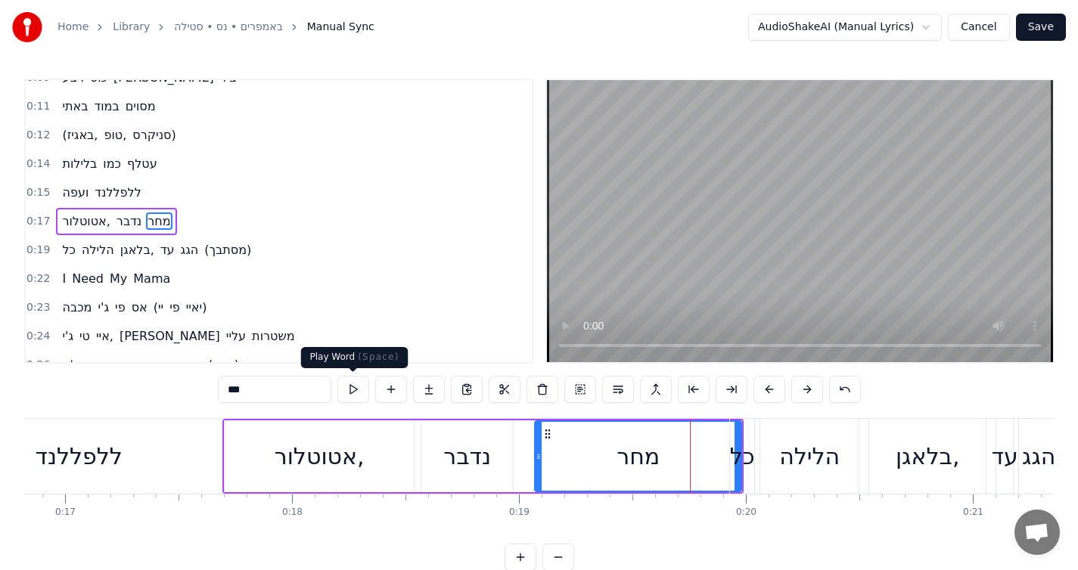
click at [348, 397] on button at bounding box center [353, 389] width 32 height 27
click at [664, 439] on div "מחר" at bounding box center [638, 456] width 205 height 69
click at [741, 428] on div "כל" at bounding box center [742, 456] width 24 height 75
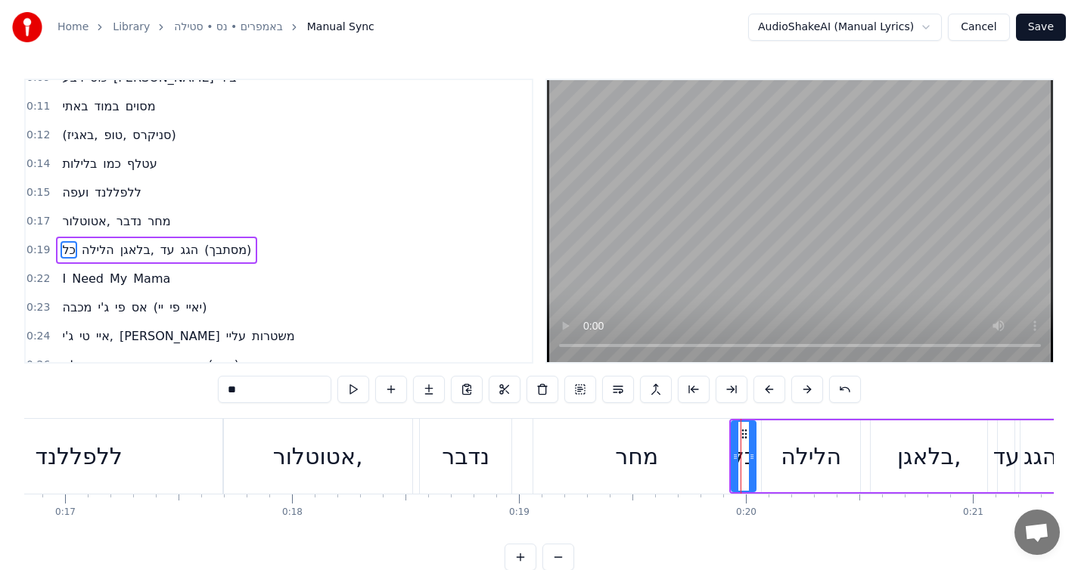
scroll to position [103, 0]
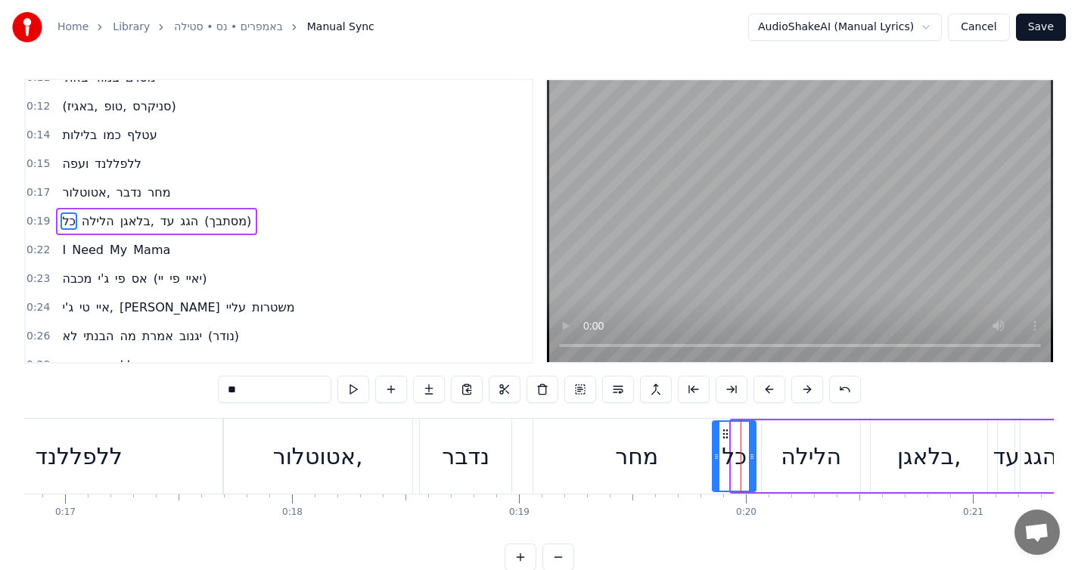
drag, startPoint x: 735, startPoint y: 484, endPoint x: 716, endPoint y: 483, distance: 19.0
click at [716, 483] on div at bounding box center [716, 456] width 6 height 69
click at [668, 477] on div "מחר" at bounding box center [636, 456] width 207 height 75
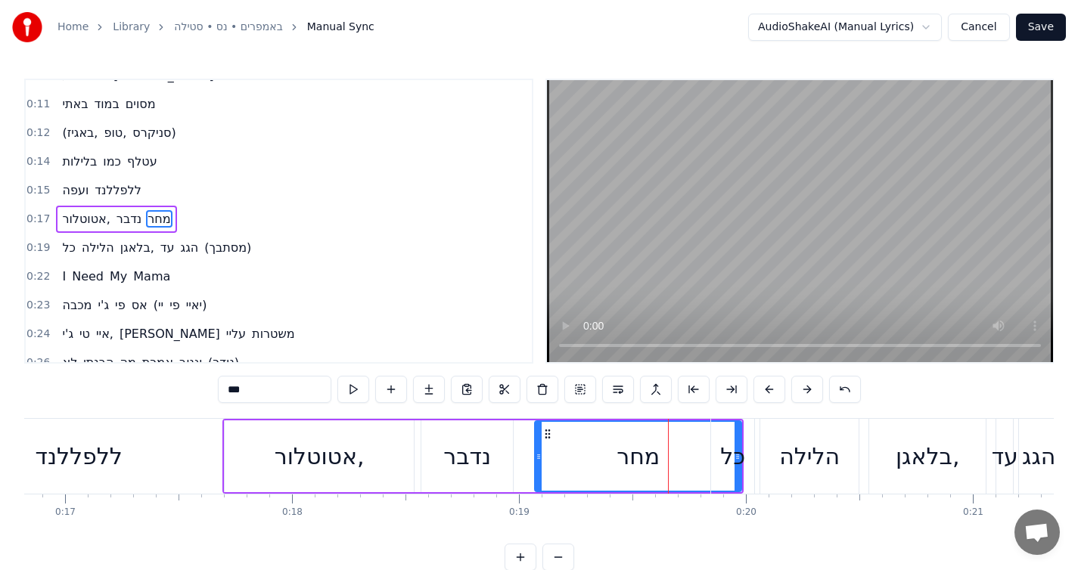
scroll to position [74, 0]
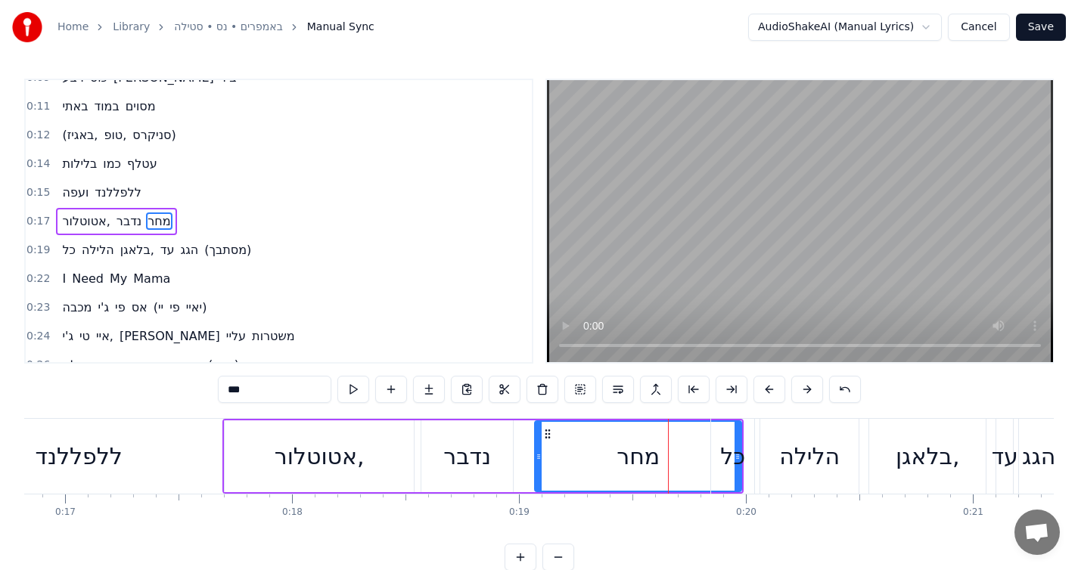
click at [737, 477] on div "כל" at bounding box center [732, 456] width 43 height 75
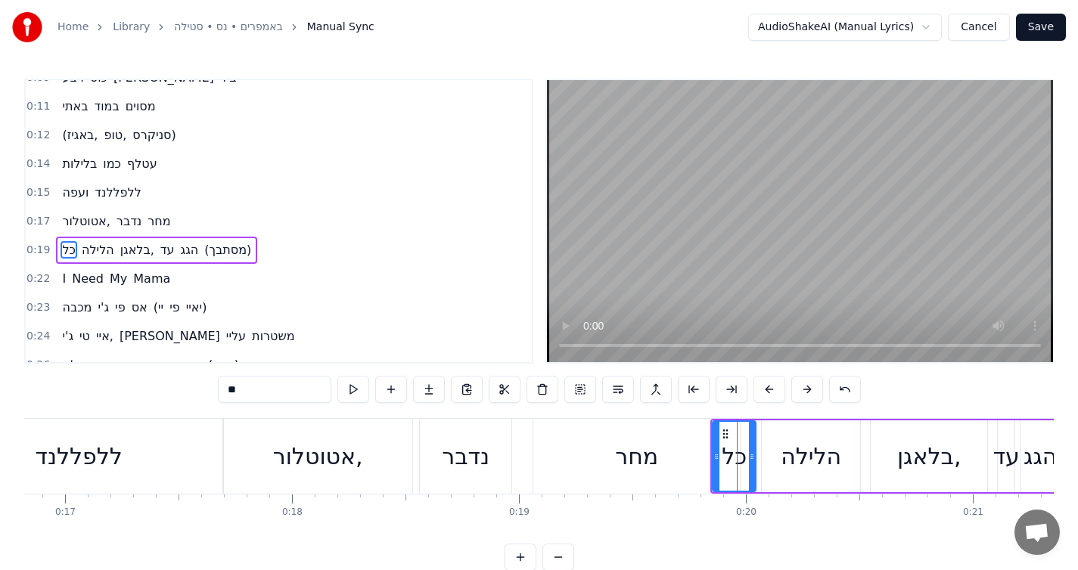
scroll to position [103, 0]
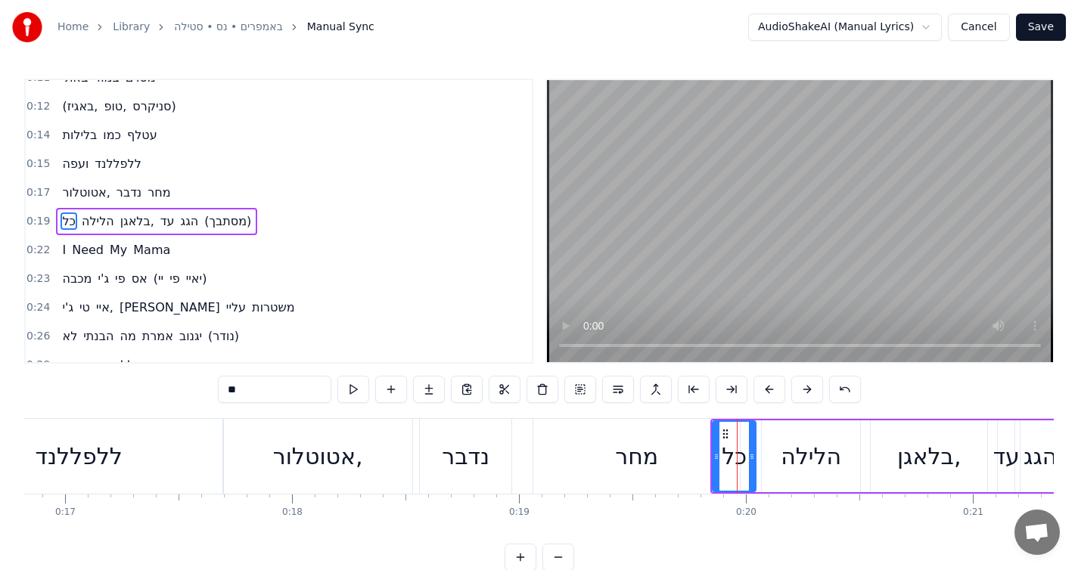
click at [682, 471] on div "מחר" at bounding box center [636, 456] width 207 height 75
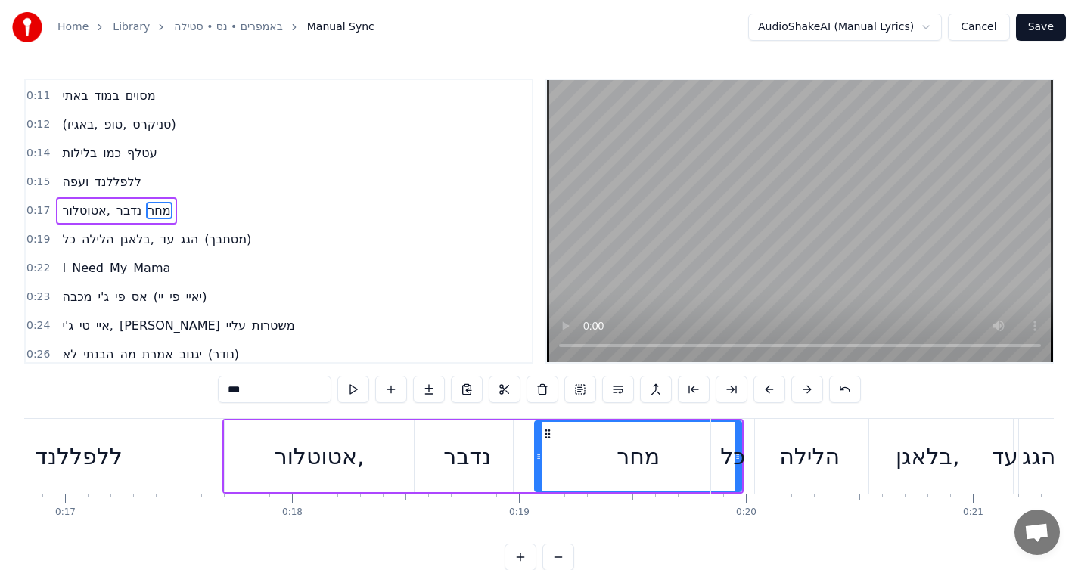
scroll to position [74, 0]
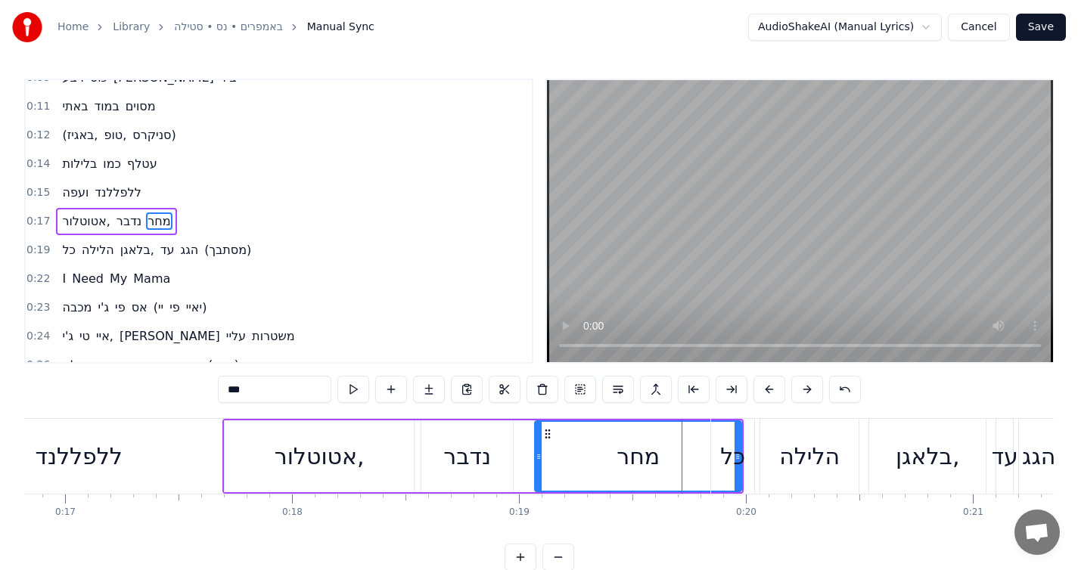
click at [669, 468] on div "מחר" at bounding box center [638, 456] width 205 height 69
click at [737, 480] on div "כל" at bounding box center [732, 456] width 43 height 75
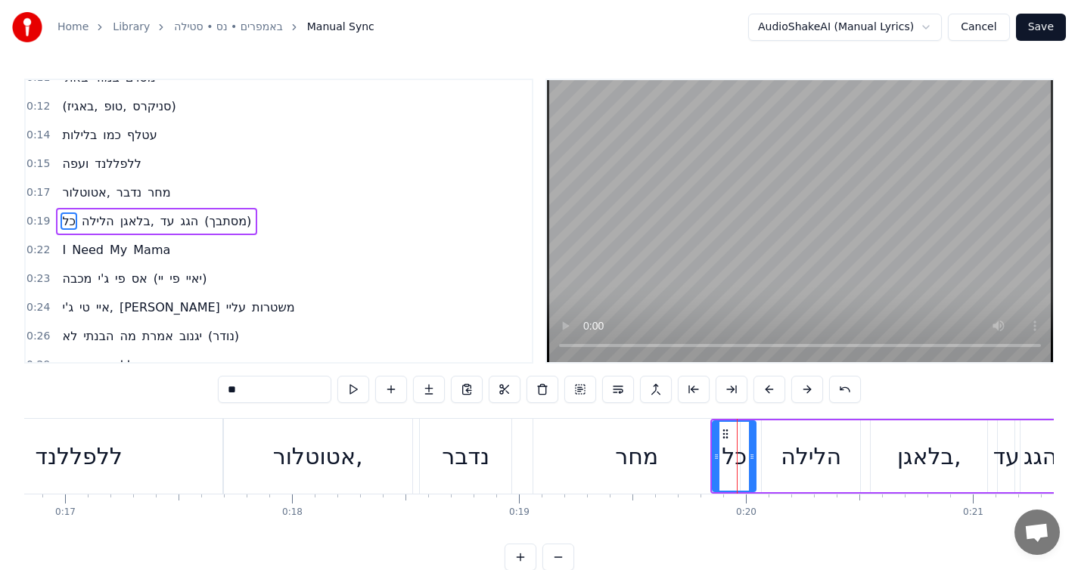
click at [688, 460] on div "מחר" at bounding box center [636, 456] width 207 height 75
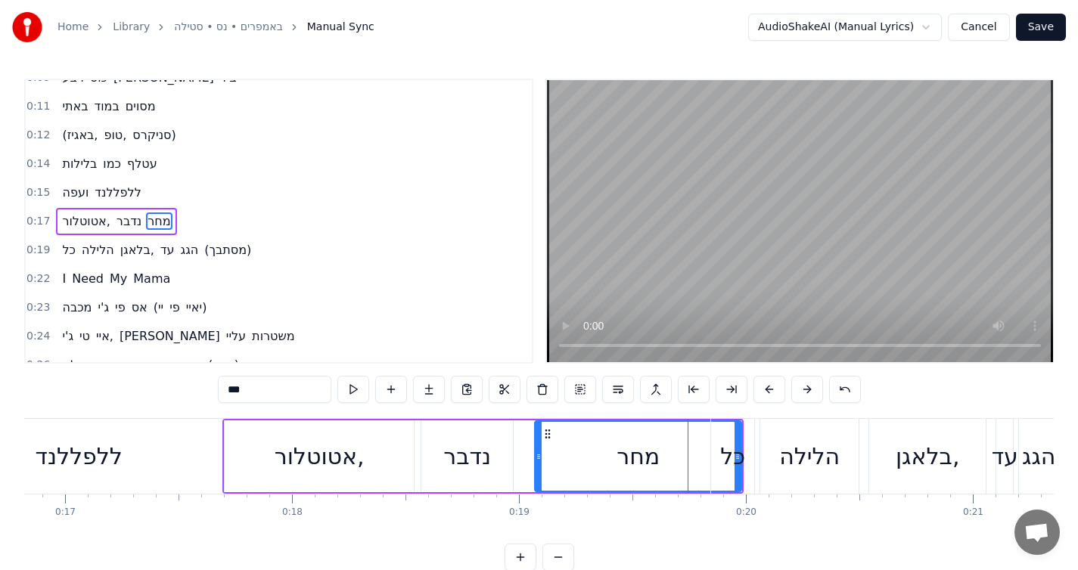
click at [728, 458] on div "כל" at bounding box center [732, 456] width 25 height 34
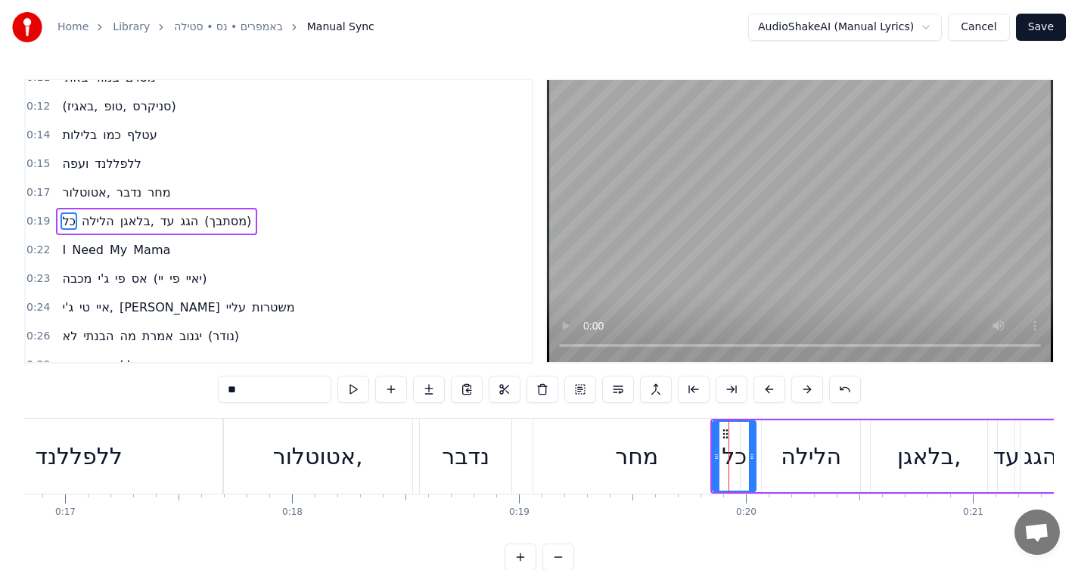
click at [672, 468] on div "מחר" at bounding box center [636, 456] width 207 height 75
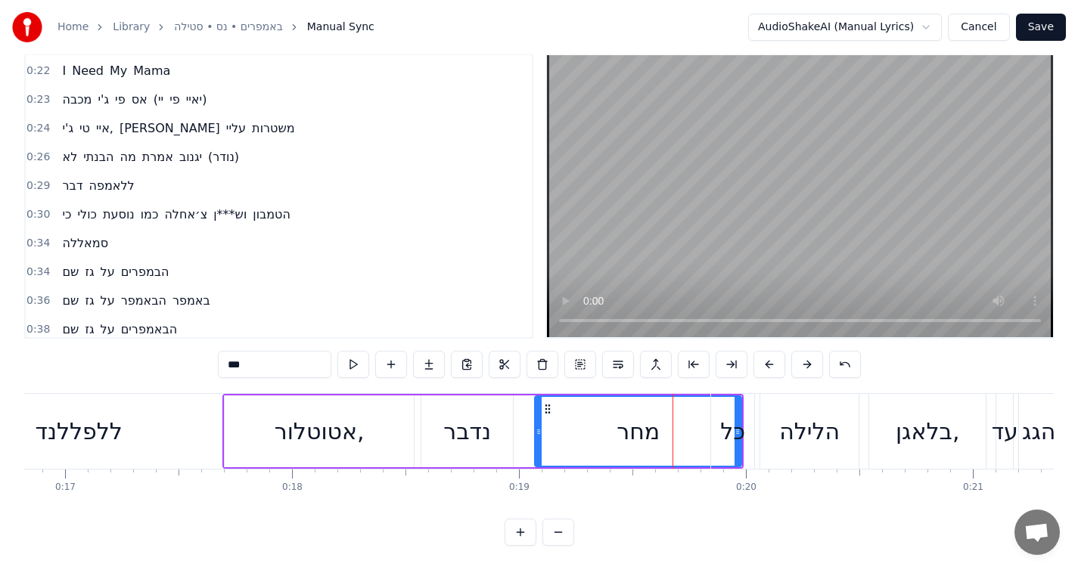
scroll to position [36, 0]
click at [526, 529] on button at bounding box center [521, 532] width 32 height 27
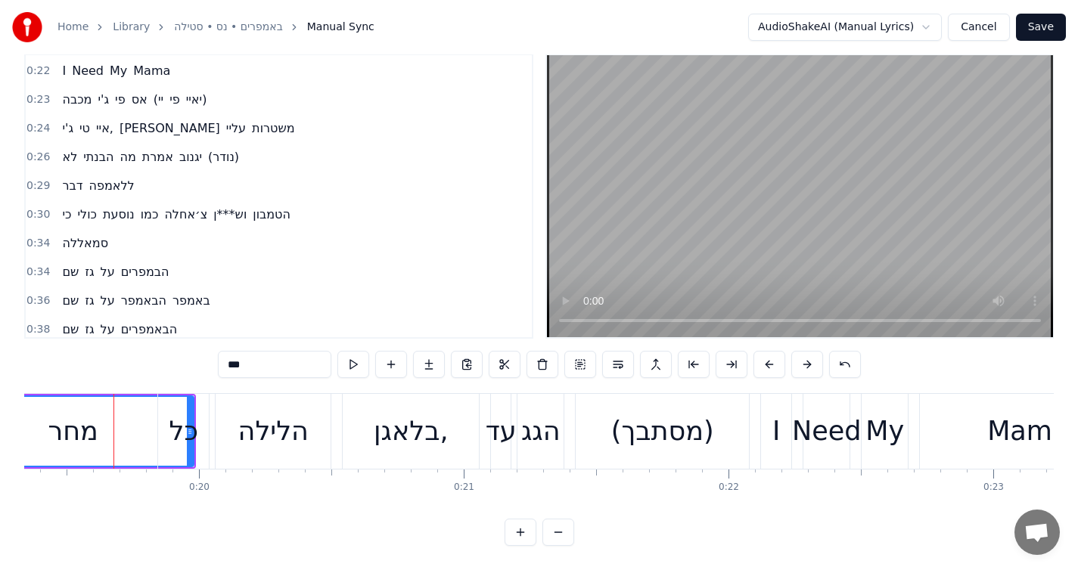
scroll to position [0, 5134]
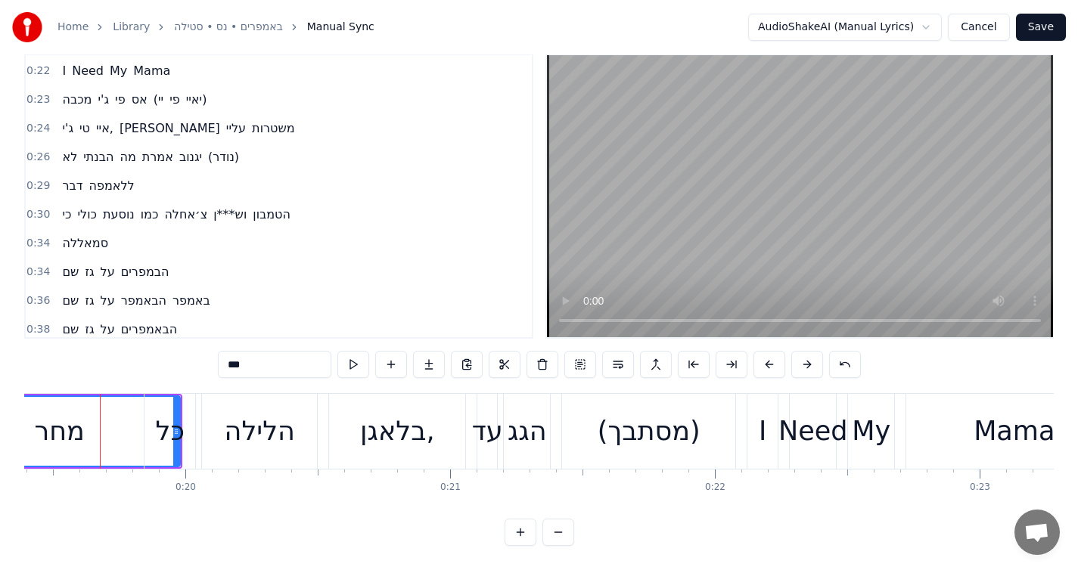
click at [514, 528] on button at bounding box center [521, 532] width 32 height 27
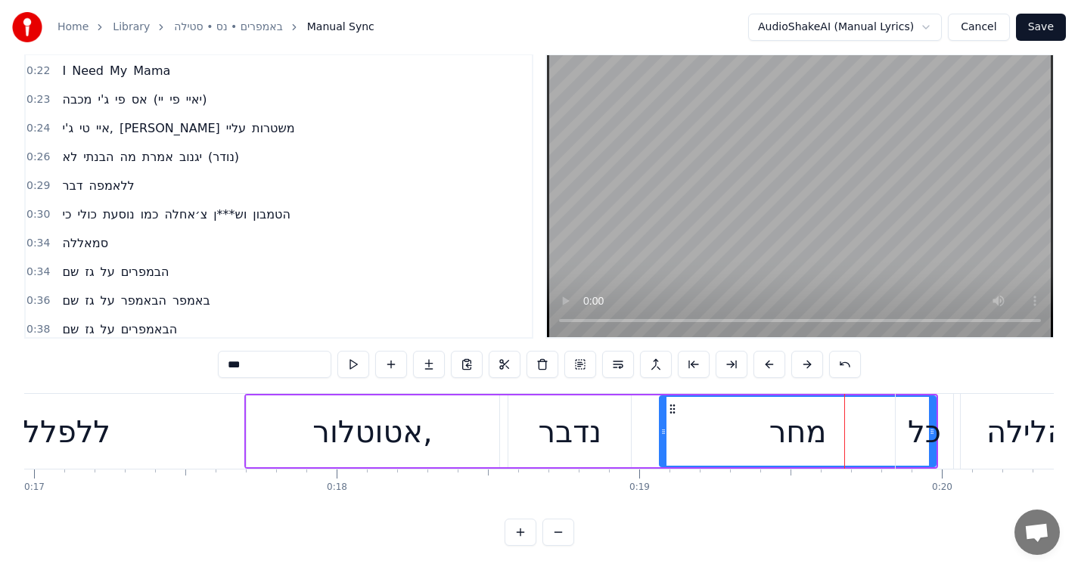
click at [548, 531] on button at bounding box center [558, 532] width 32 height 27
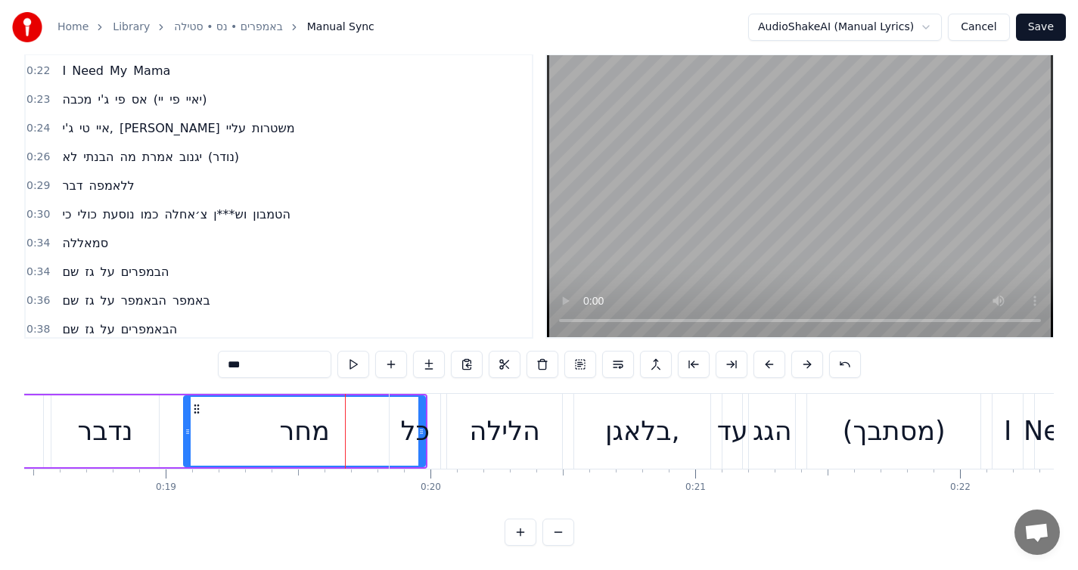
scroll to position [0, 4886]
click at [424, 445] on div "כל" at bounding box center [417, 431] width 51 height 75
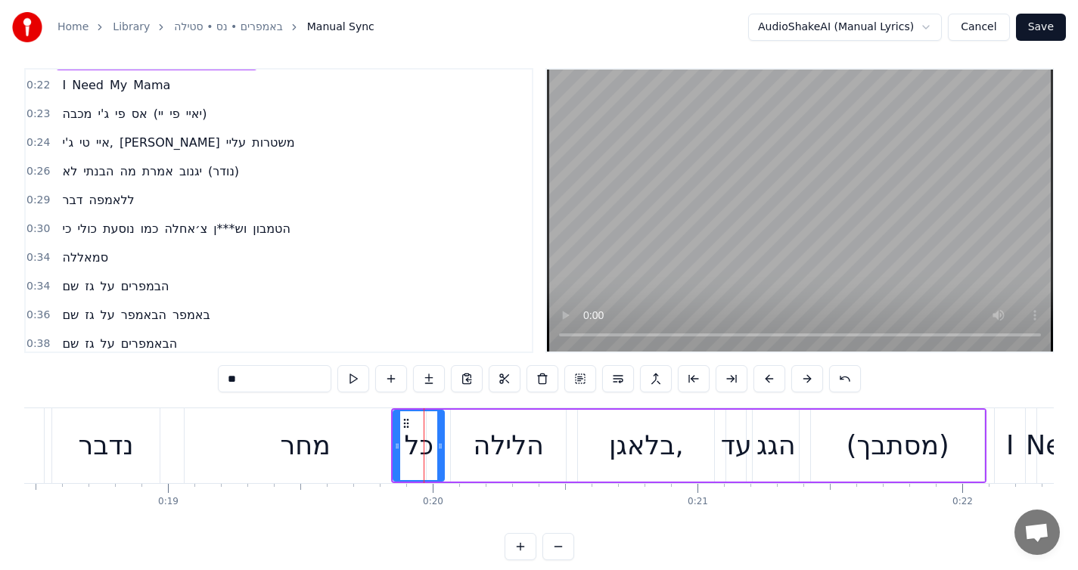
scroll to position [0, 0]
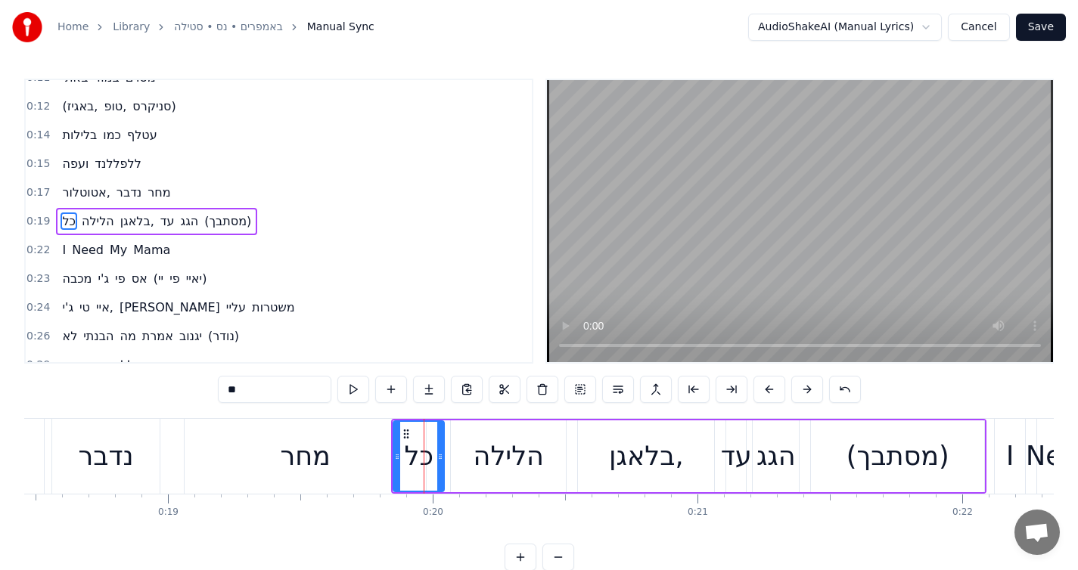
click at [351, 470] on div "מחר" at bounding box center [305, 456] width 241 height 75
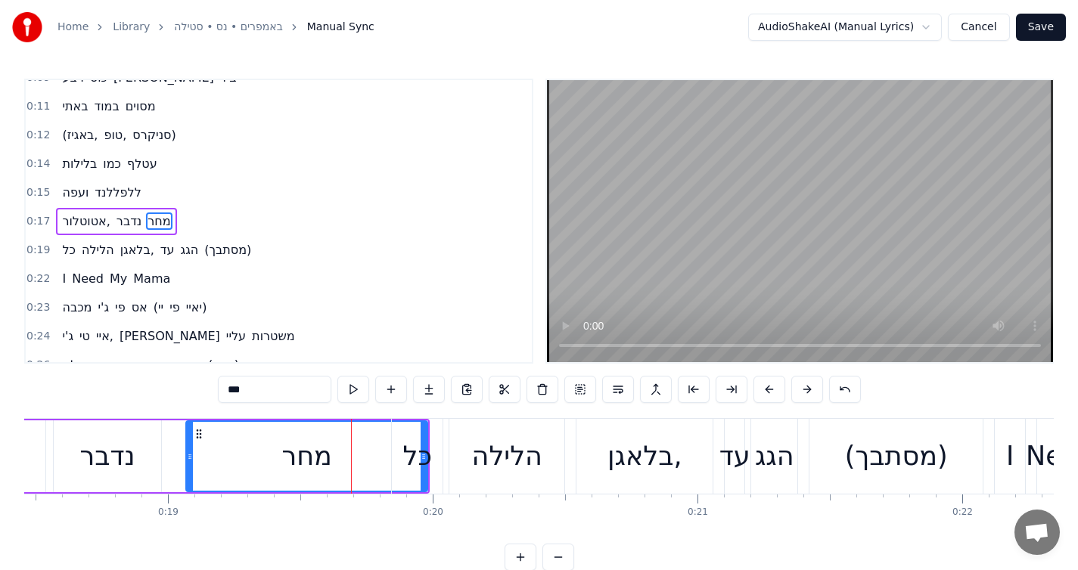
click at [425, 443] on div "כל" at bounding box center [417, 456] width 29 height 40
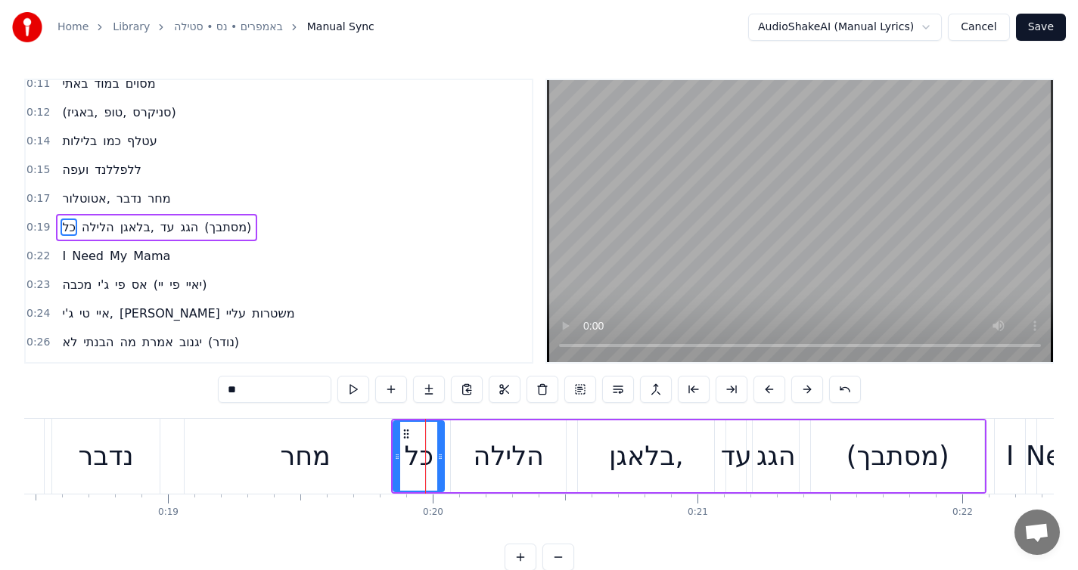
scroll to position [103, 0]
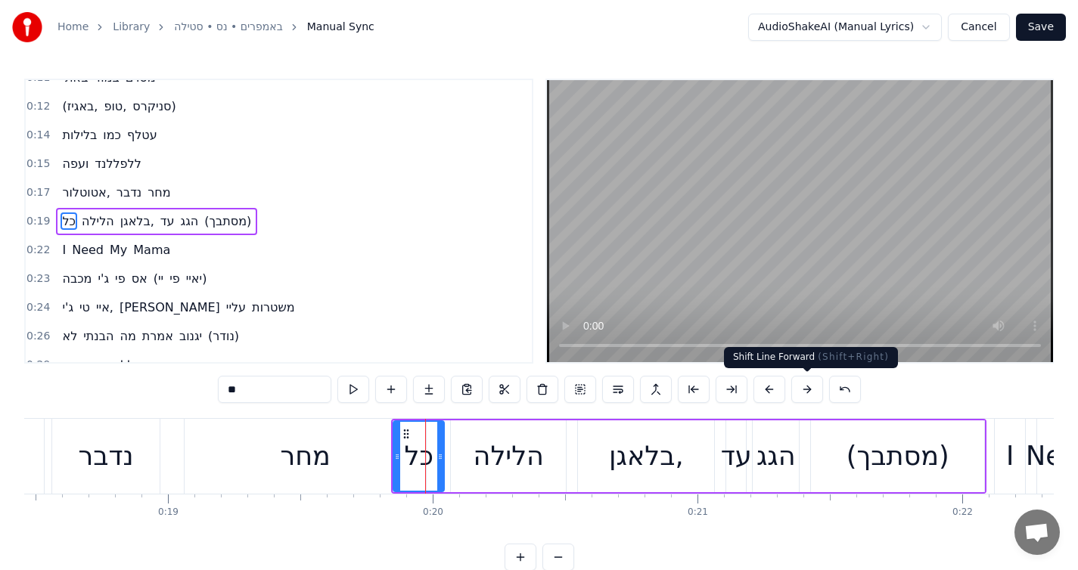
click at [796, 391] on button at bounding box center [807, 389] width 32 height 27
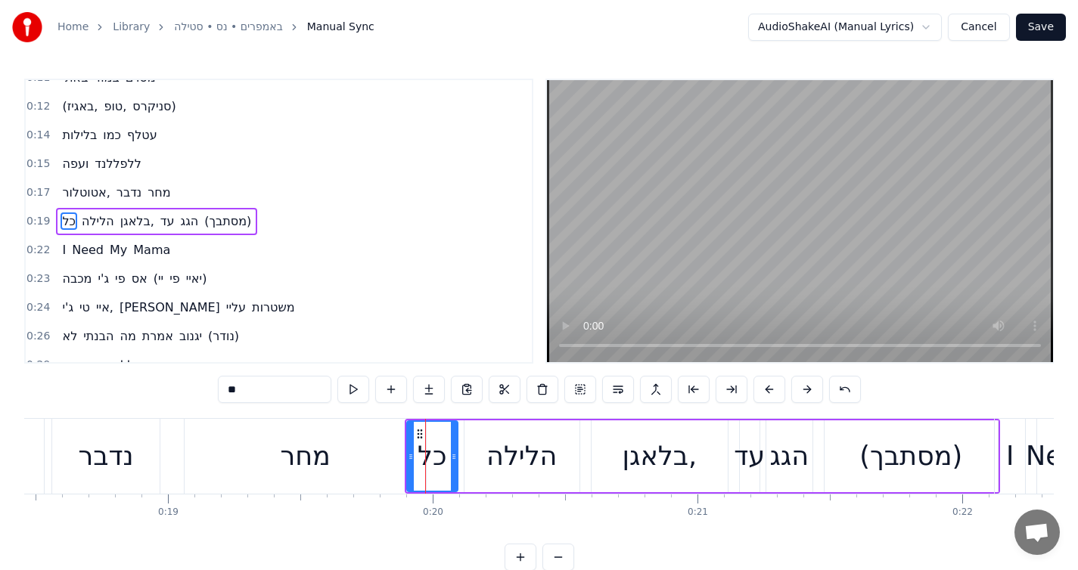
click at [798, 390] on button at bounding box center [807, 389] width 32 height 27
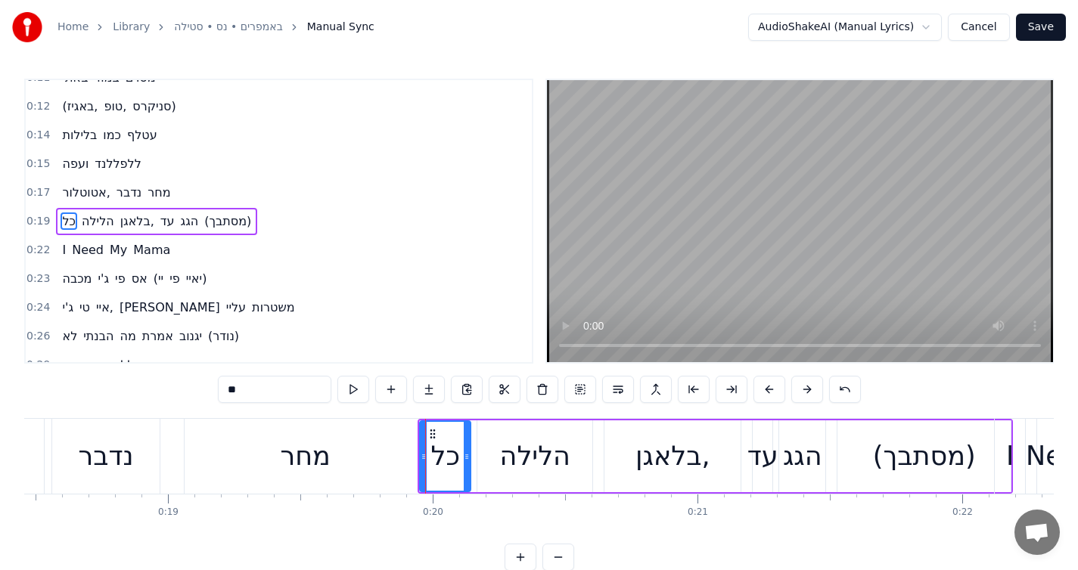
click at [798, 390] on button at bounding box center [807, 389] width 32 height 27
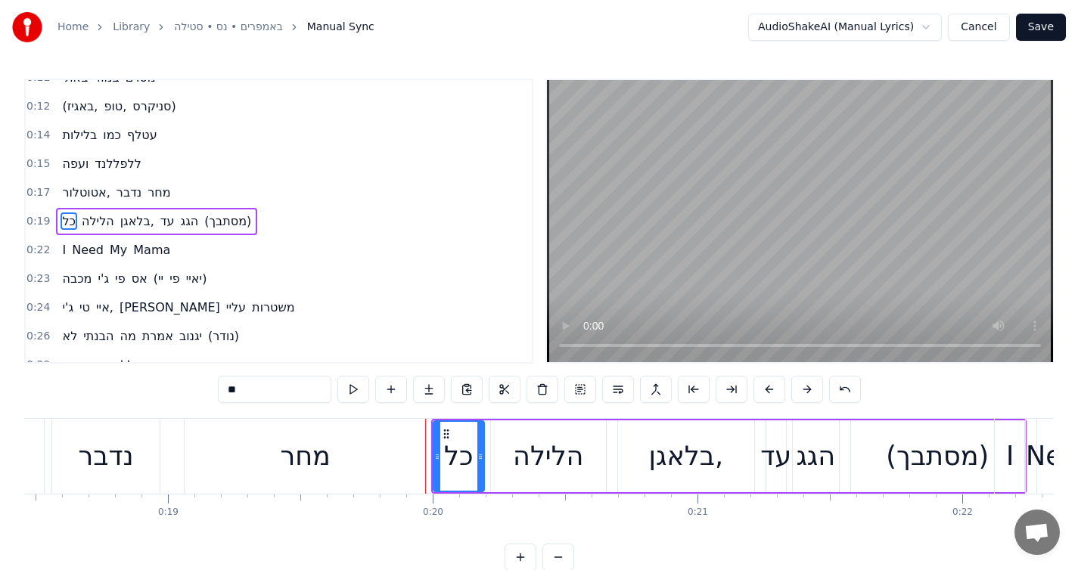
click at [798, 390] on button at bounding box center [807, 389] width 32 height 27
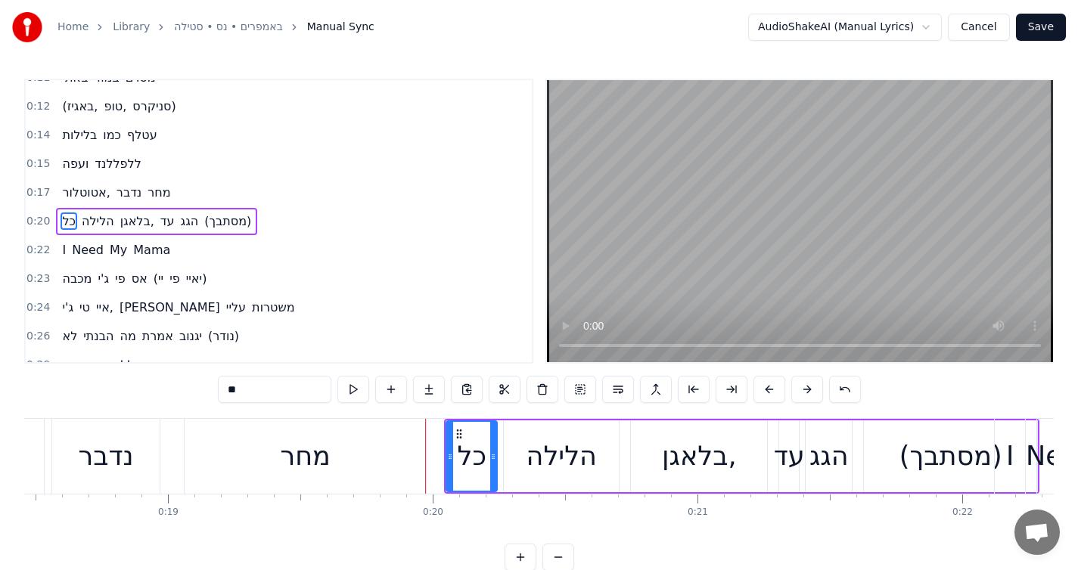
click at [798, 390] on button at bounding box center [807, 389] width 32 height 27
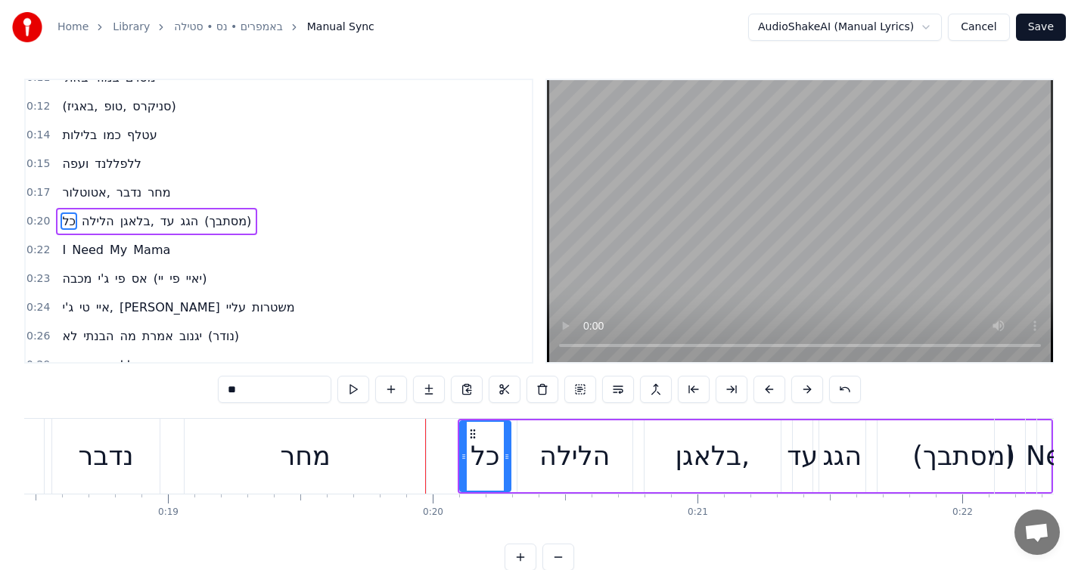
click at [798, 390] on button at bounding box center [807, 389] width 32 height 27
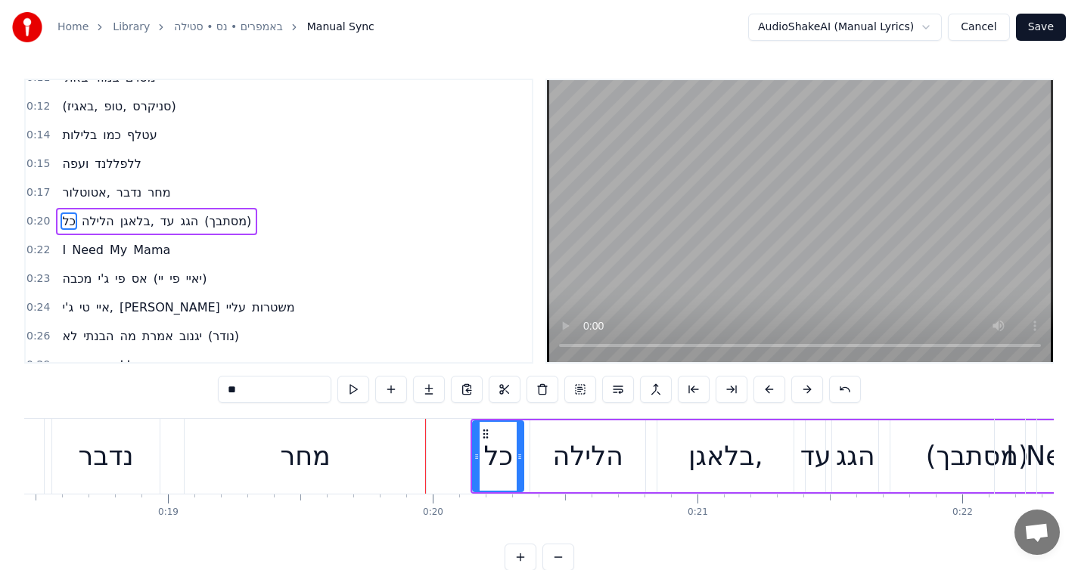
click at [373, 484] on div "מחר" at bounding box center [305, 456] width 241 height 75
type input "***"
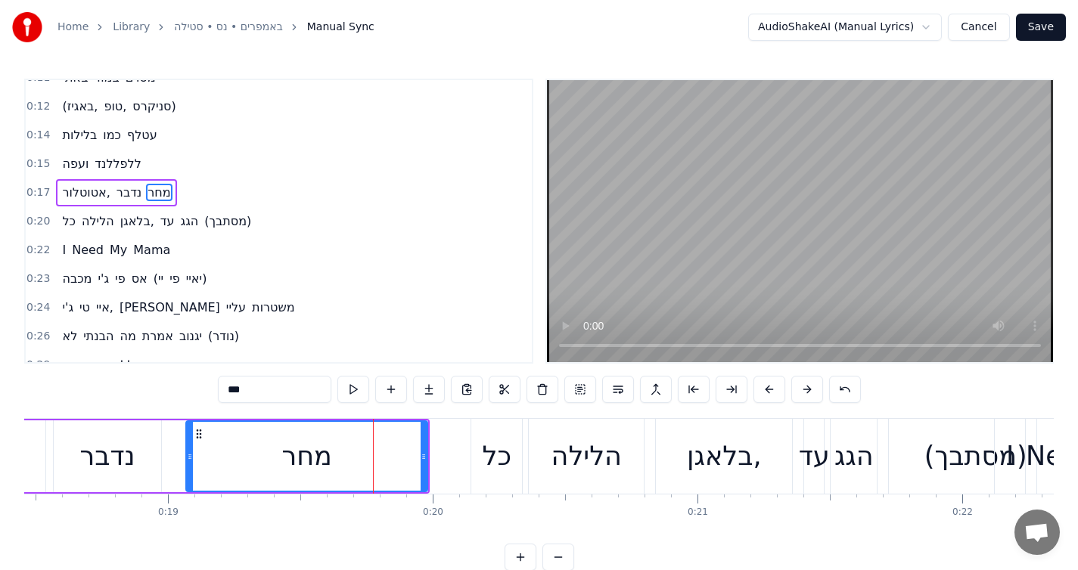
scroll to position [74, 0]
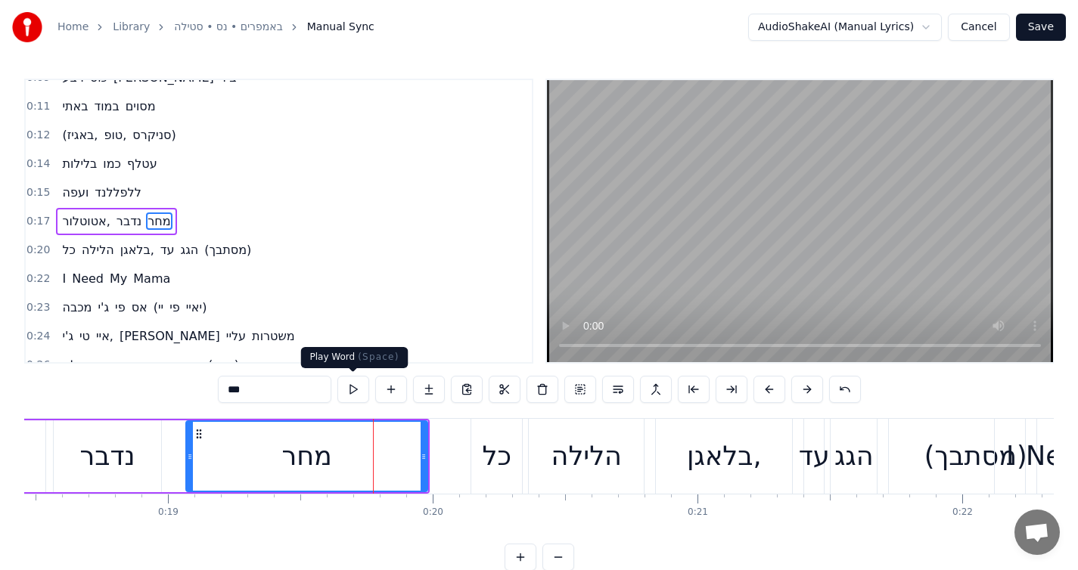
click at [352, 393] on button at bounding box center [353, 389] width 32 height 27
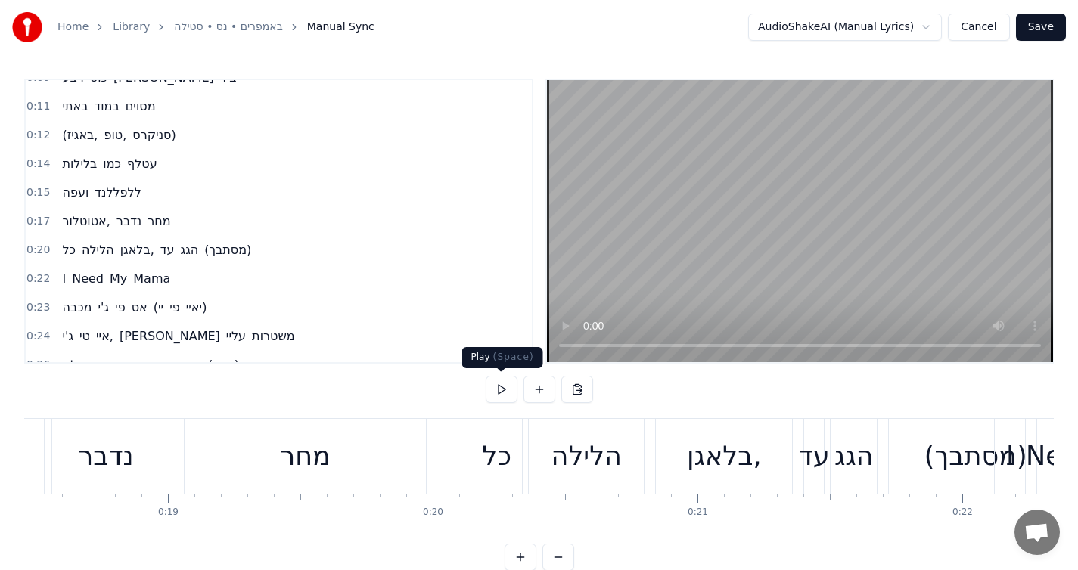
click at [496, 382] on button at bounding box center [502, 389] width 32 height 27
click at [405, 454] on div "מחר" at bounding box center [305, 456] width 241 height 75
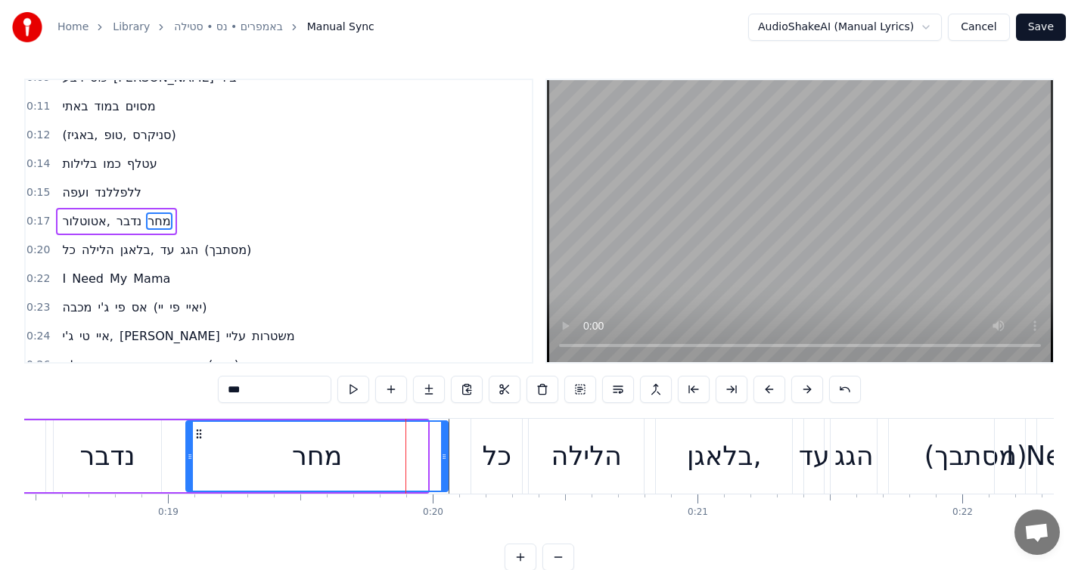
drag, startPoint x: 424, startPoint y: 455, endPoint x: 444, endPoint y: 453, distance: 20.5
click at [444, 453] on icon at bounding box center [444, 457] width 6 height 12
click at [356, 397] on button at bounding box center [353, 389] width 32 height 27
click at [364, 483] on div "מחר" at bounding box center [317, 456] width 260 height 69
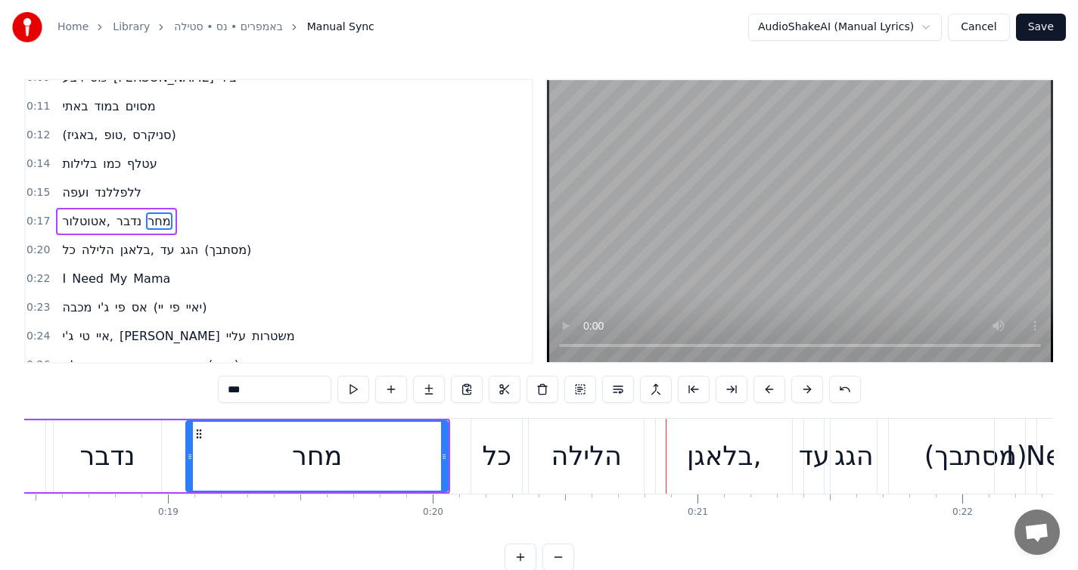
click at [394, 438] on div "מחר" at bounding box center [317, 456] width 260 height 69
drag, startPoint x: 396, startPoint y: 464, endPoint x: 329, endPoint y: 467, distance: 67.4
click at [329, 467] on div "מחר" at bounding box center [317, 456] width 260 height 69
click at [154, 470] on div "נדבר" at bounding box center [107, 457] width 107 height 72
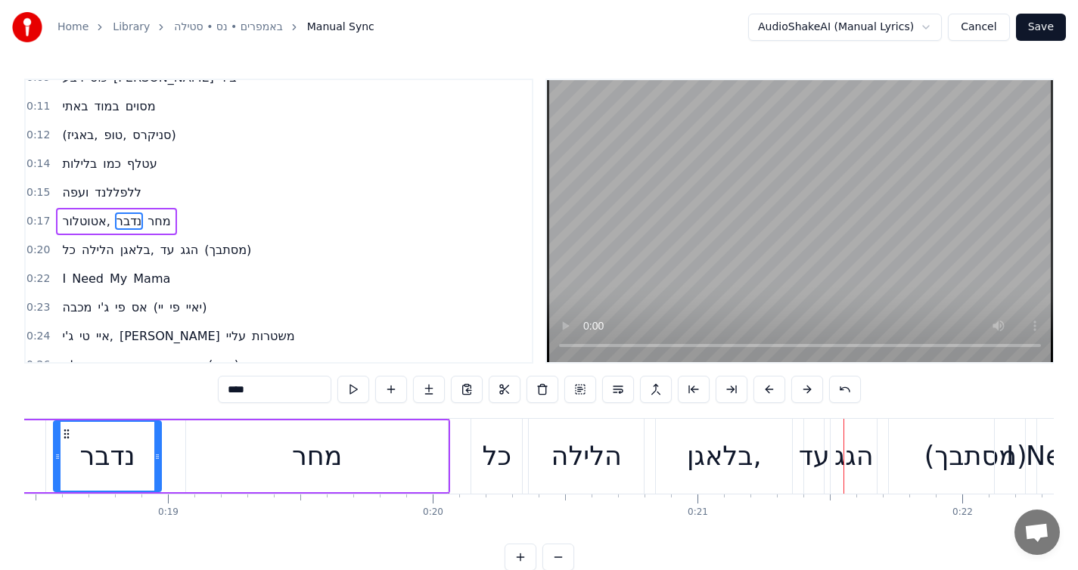
click at [133, 483] on div "נדבר" at bounding box center [107, 456] width 106 height 69
click at [140, 482] on div "נדבר" at bounding box center [107, 456] width 106 height 69
click at [144, 486] on div "נדבר" at bounding box center [107, 456] width 106 height 69
click at [430, 455] on div "מחר" at bounding box center [317, 457] width 262 height 72
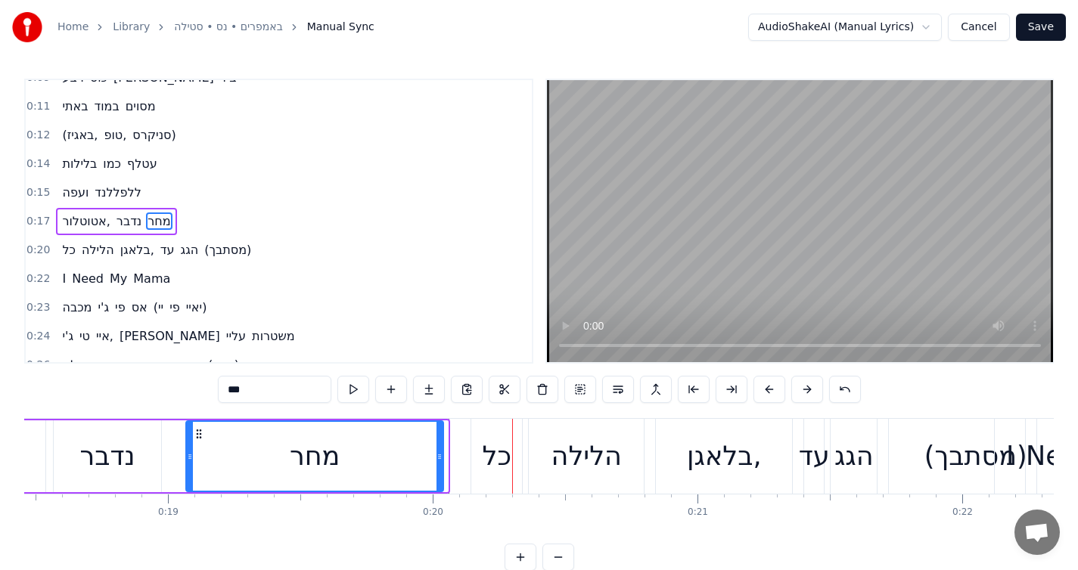
click at [441, 461] on icon at bounding box center [439, 457] width 6 height 12
click at [501, 468] on div "כל" at bounding box center [497, 456] width 29 height 40
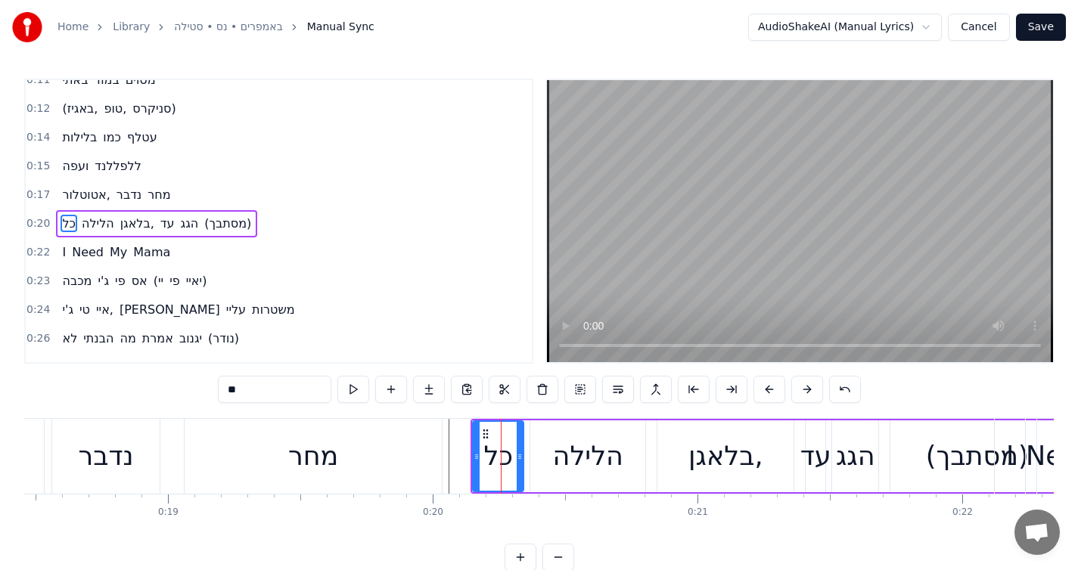
scroll to position [103, 0]
click at [440, 458] on div "מחר" at bounding box center [313, 456] width 257 height 75
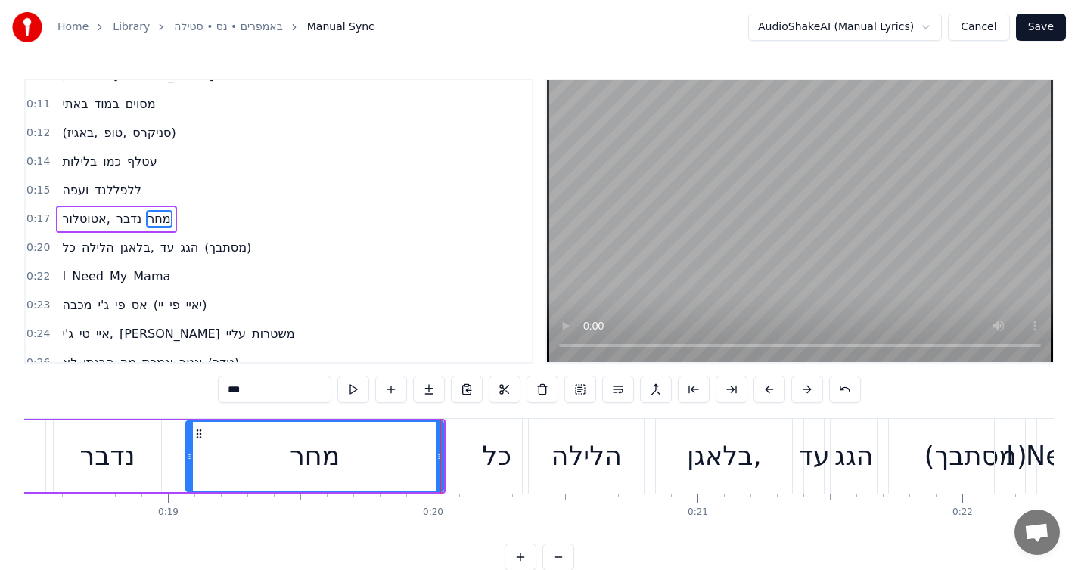
scroll to position [74, 0]
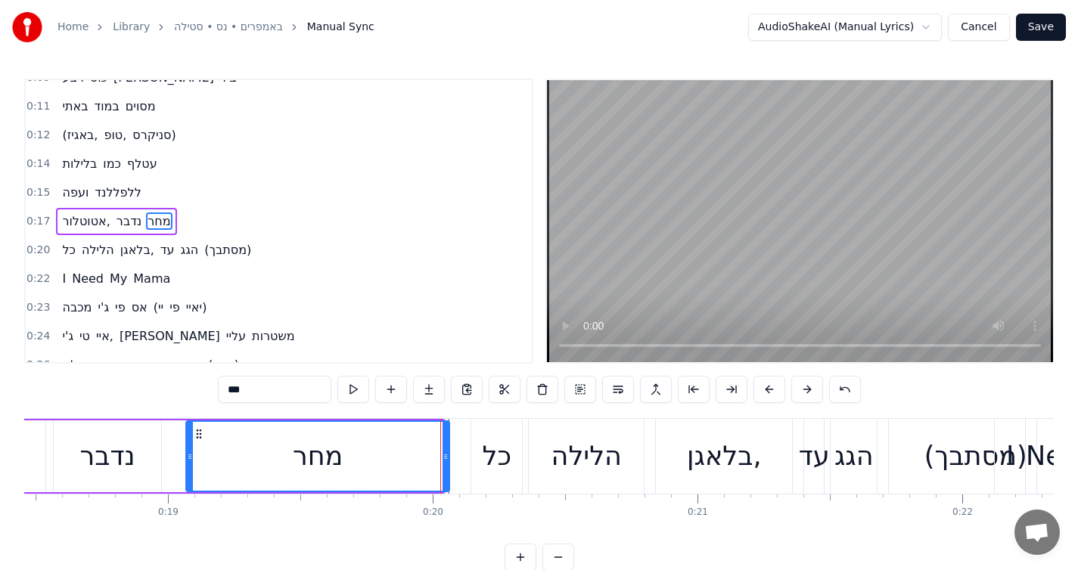
click at [445, 453] on icon at bounding box center [446, 457] width 6 height 12
click at [498, 470] on div "כל" at bounding box center [497, 456] width 29 height 40
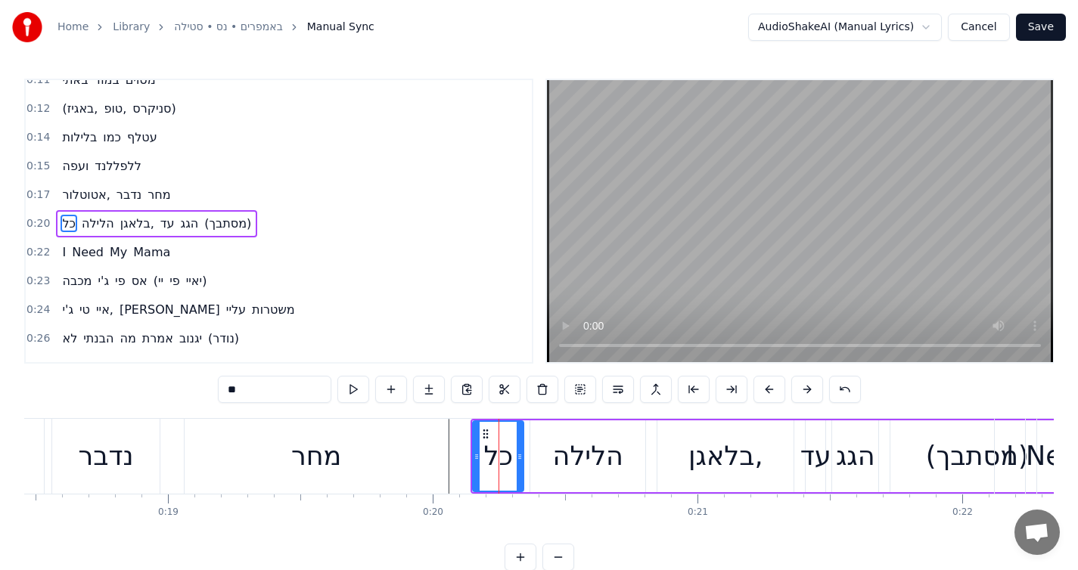
scroll to position [103, 0]
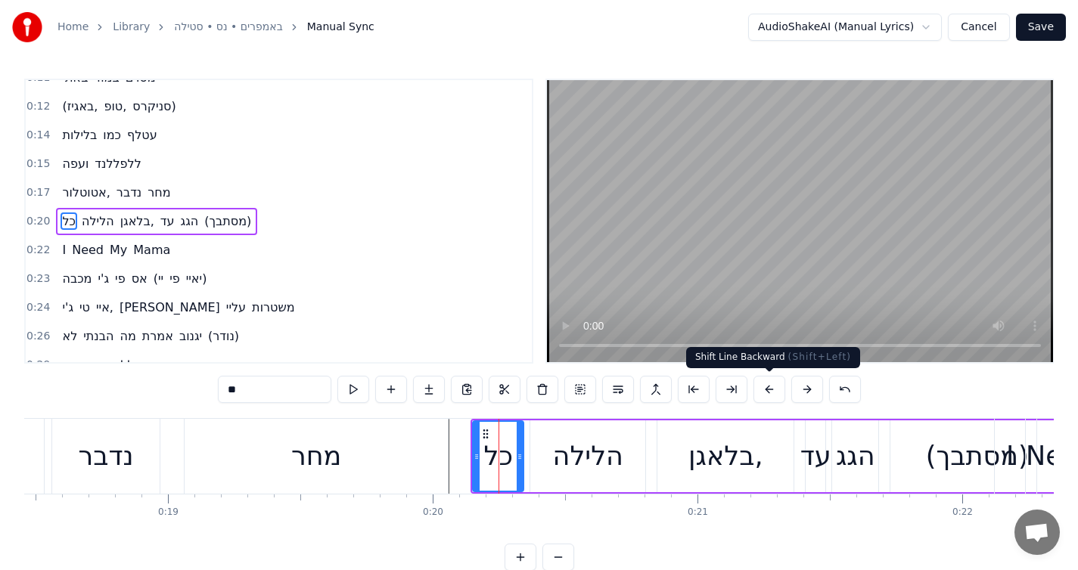
click at [769, 387] on button at bounding box center [769, 389] width 32 height 27
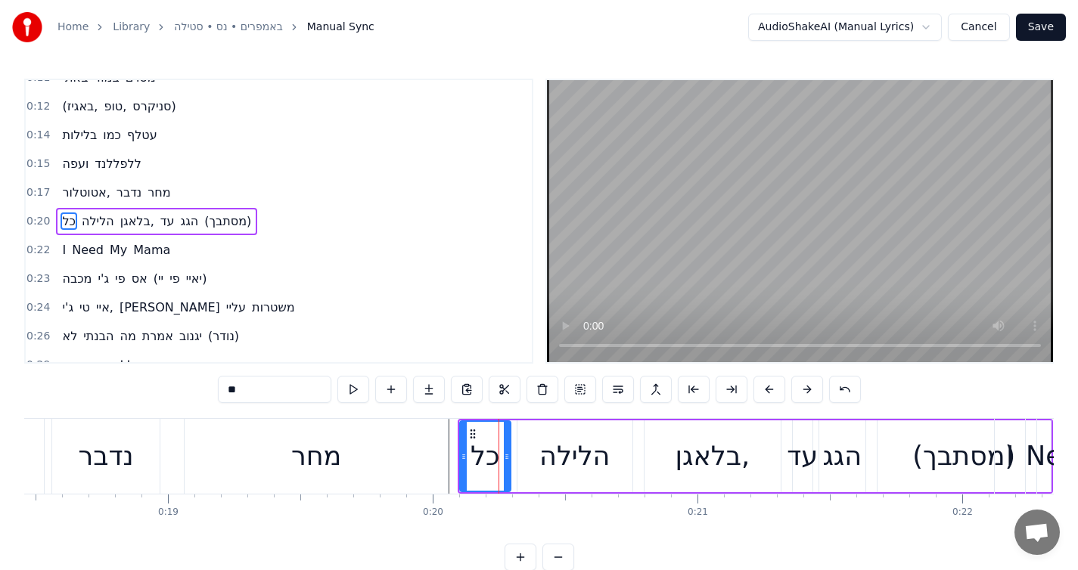
click at [769, 387] on button at bounding box center [769, 389] width 32 height 27
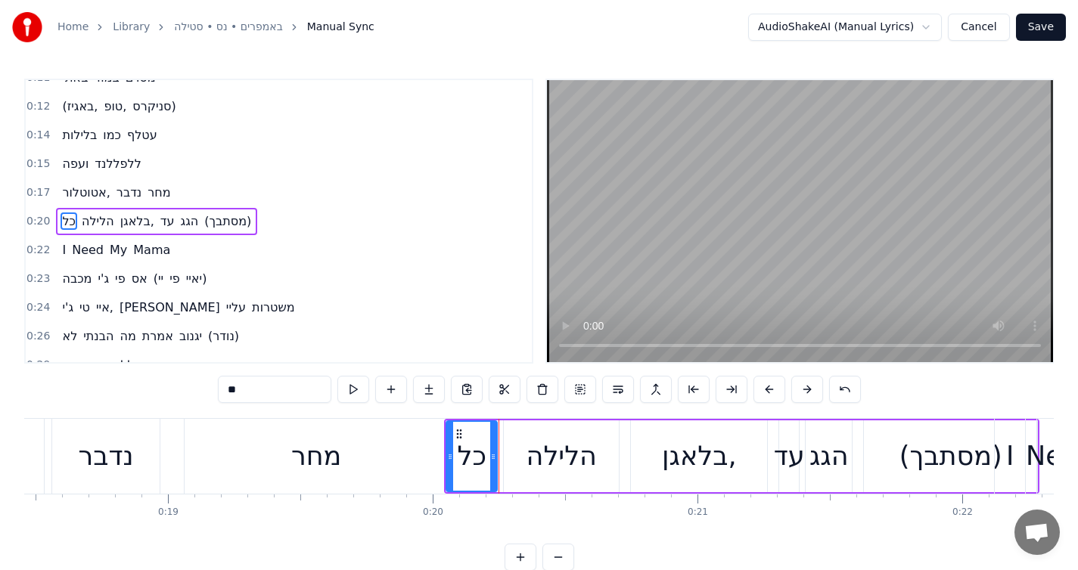
click at [769, 387] on button at bounding box center [769, 389] width 32 height 27
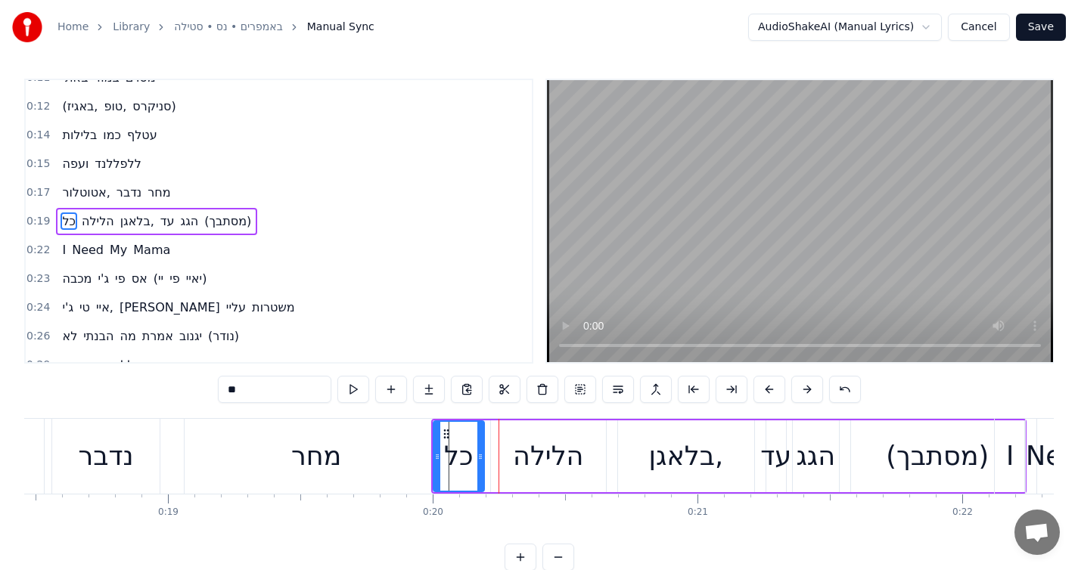
click at [403, 464] on div "מחר" at bounding box center [316, 456] width 263 height 75
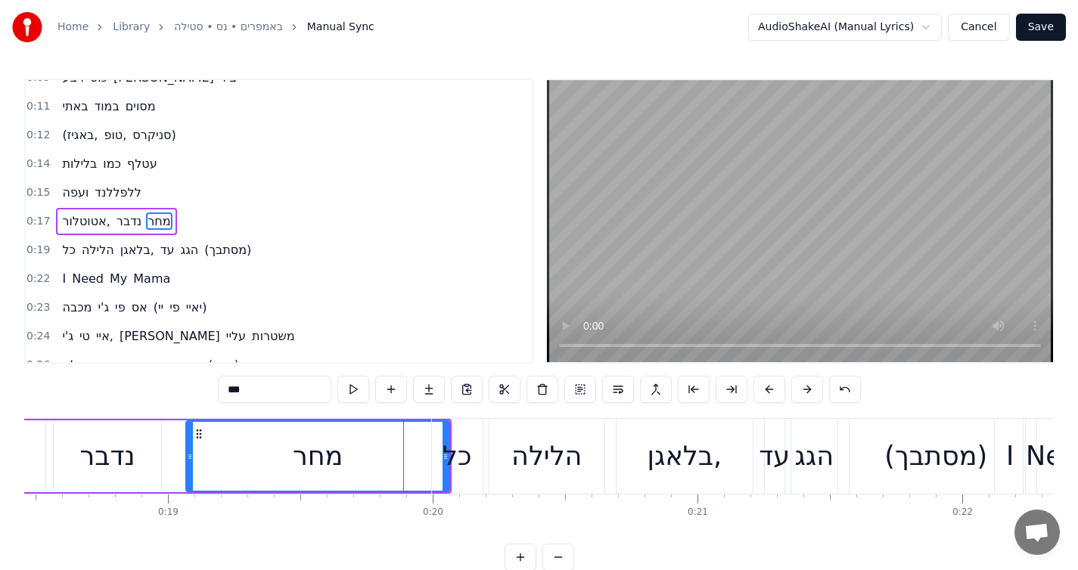
click at [453, 468] on div "כל" at bounding box center [457, 456] width 29 height 40
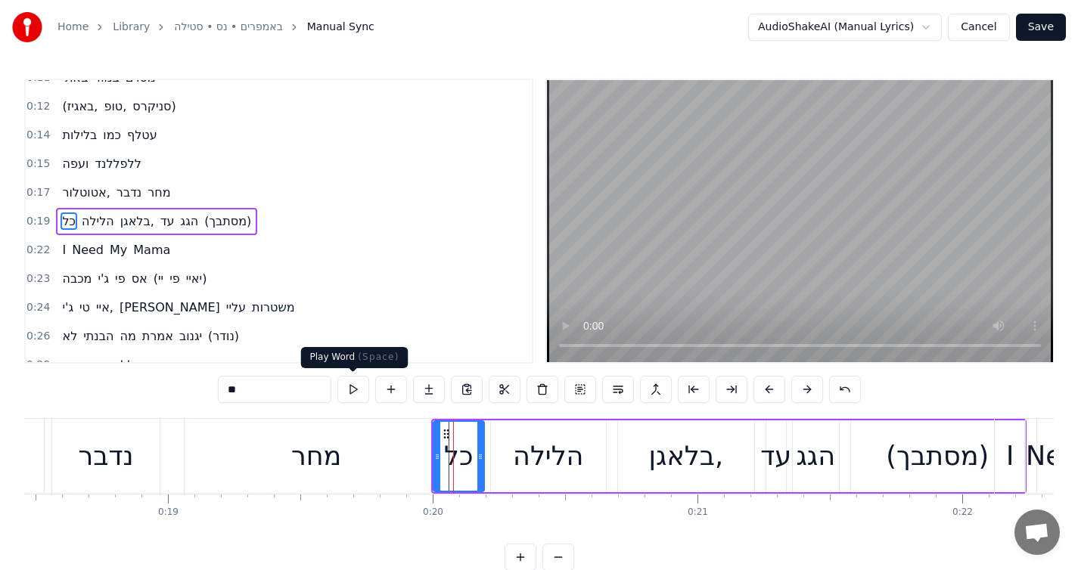
click at [358, 392] on button at bounding box center [353, 389] width 32 height 27
click at [395, 446] on div "מחר" at bounding box center [316, 456] width 263 height 75
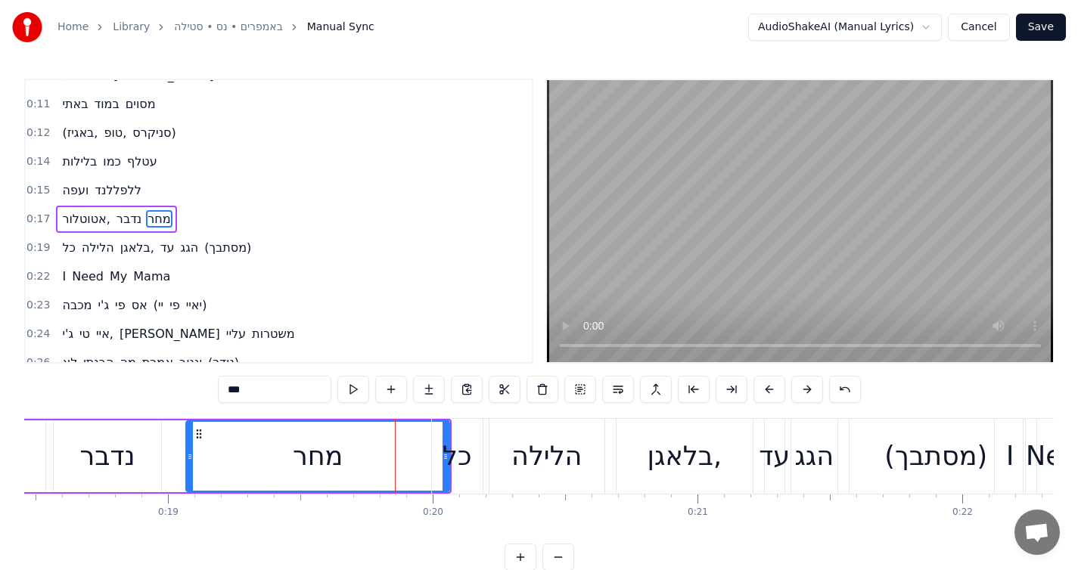
scroll to position [74, 0]
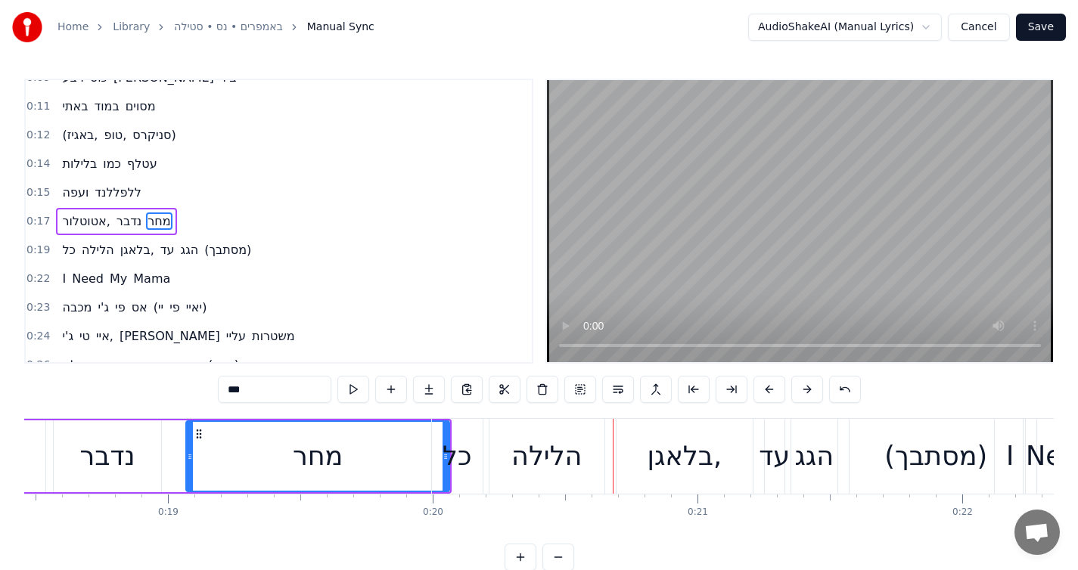
click at [374, 469] on div "מחר" at bounding box center [318, 456] width 262 height 69
click at [390, 457] on div "מחר" at bounding box center [318, 456] width 262 height 69
click at [401, 455] on div "מחר" at bounding box center [318, 456] width 262 height 69
click at [465, 461] on div "כל" at bounding box center [457, 456] width 29 height 40
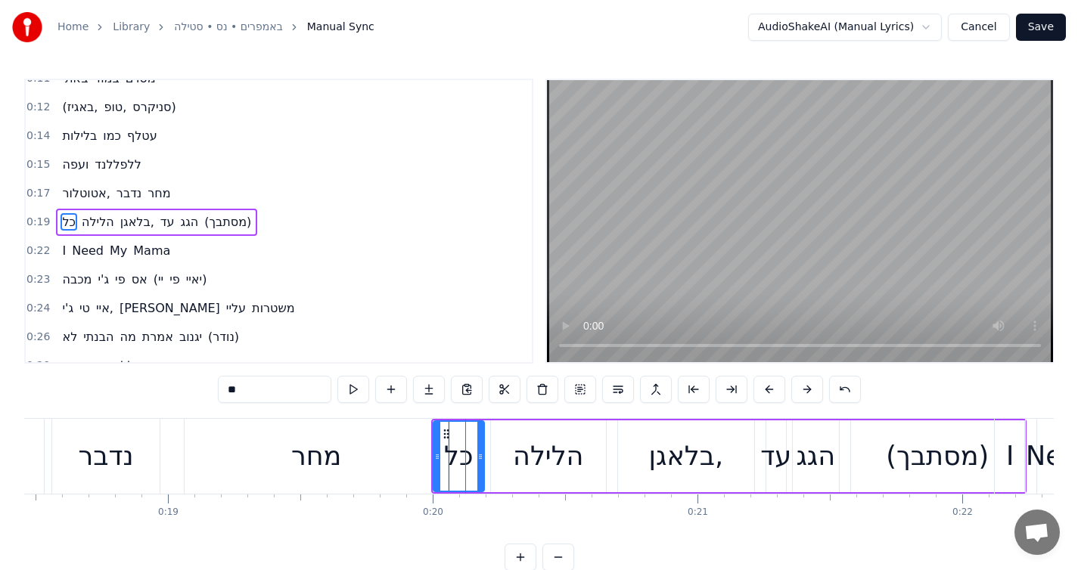
scroll to position [103, 0]
click at [433, 460] on icon at bounding box center [433, 457] width 6 height 12
click at [362, 397] on button at bounding box center [353, 389] width 32 height 27
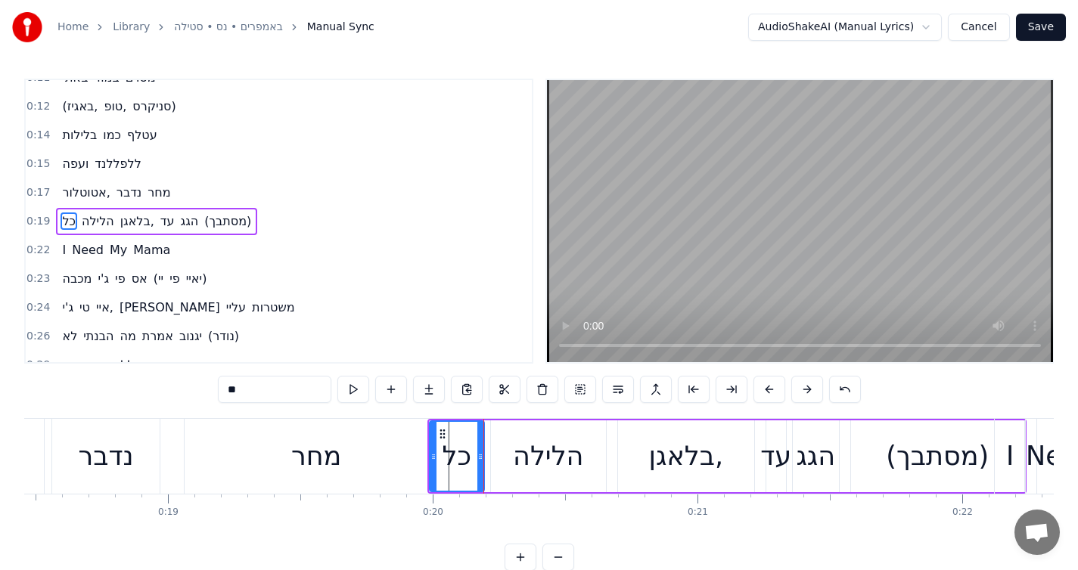
click at [362, 397] on button at bounding box center [353, 389] width 32 height 27
click at [430, 455] on icon at bounding box center [430, 457] width 6 height 12
click at [396, 478] on div "מחר" at bounding box center [316, 456] width 263 height 75
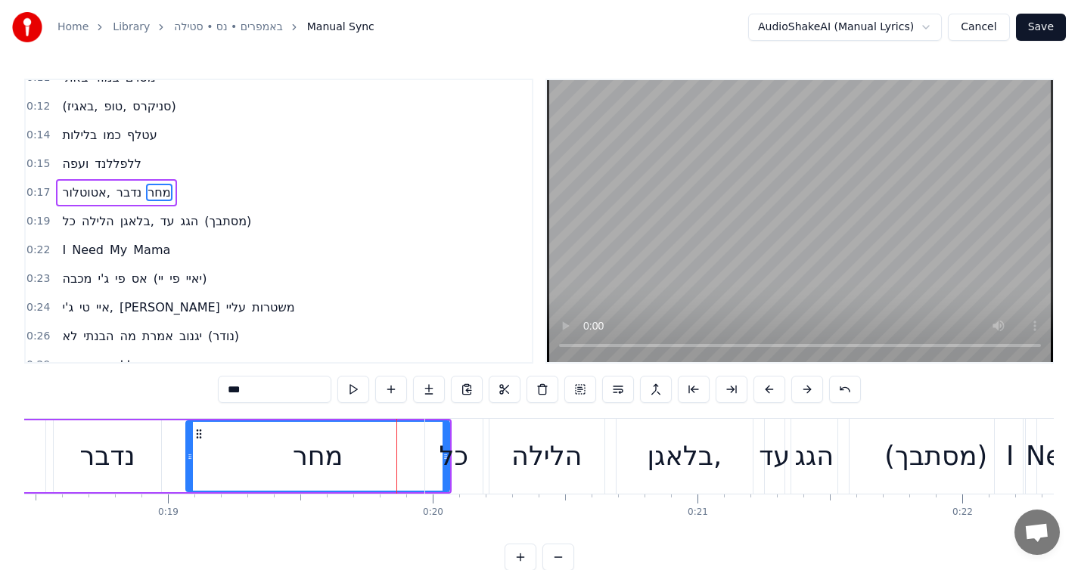
scroll to position [74, 0]
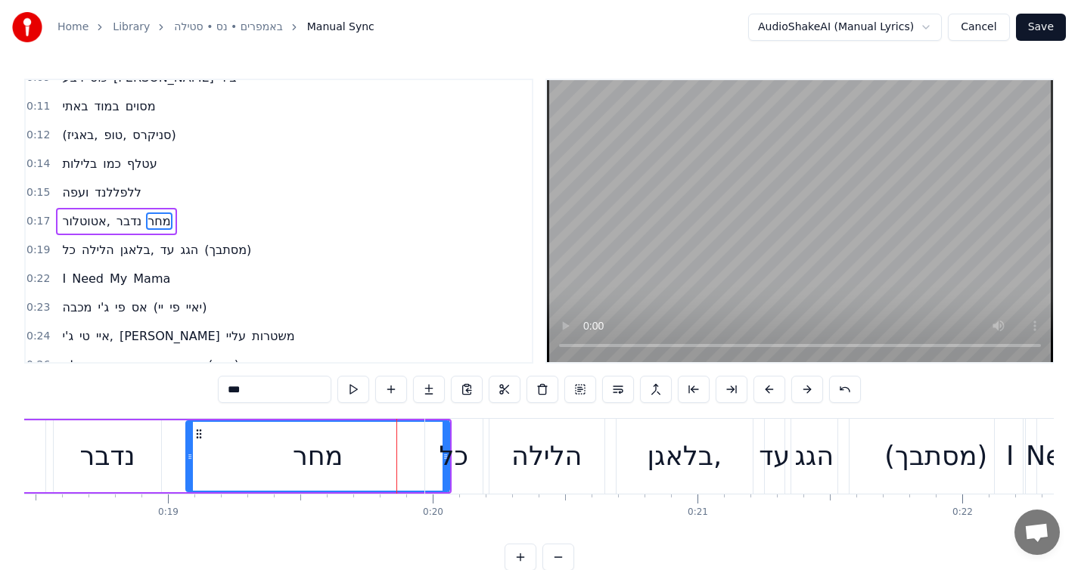
click at [455, 474] on div "כל" at bounding box center [453, 456] width 29 height 40
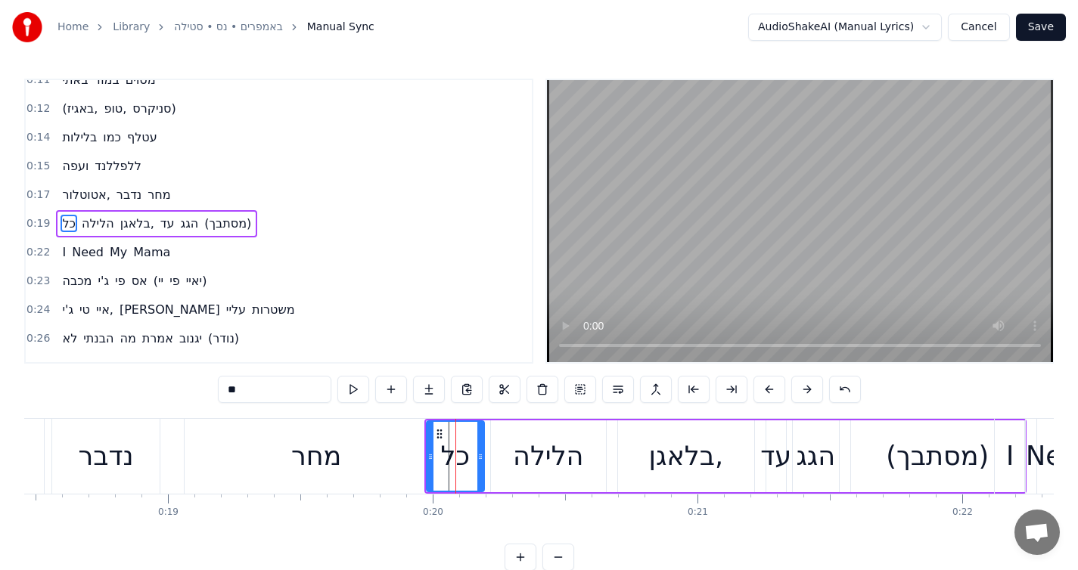
scroll to position [103, 0]
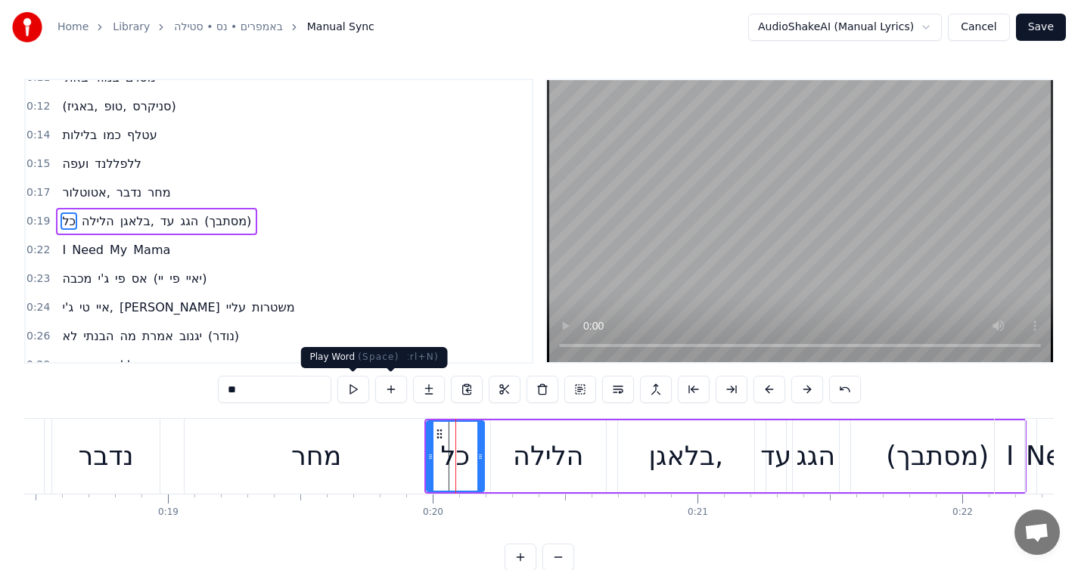
click at [354, 387] on button at bounding box center [353, 389] width 32 height 27
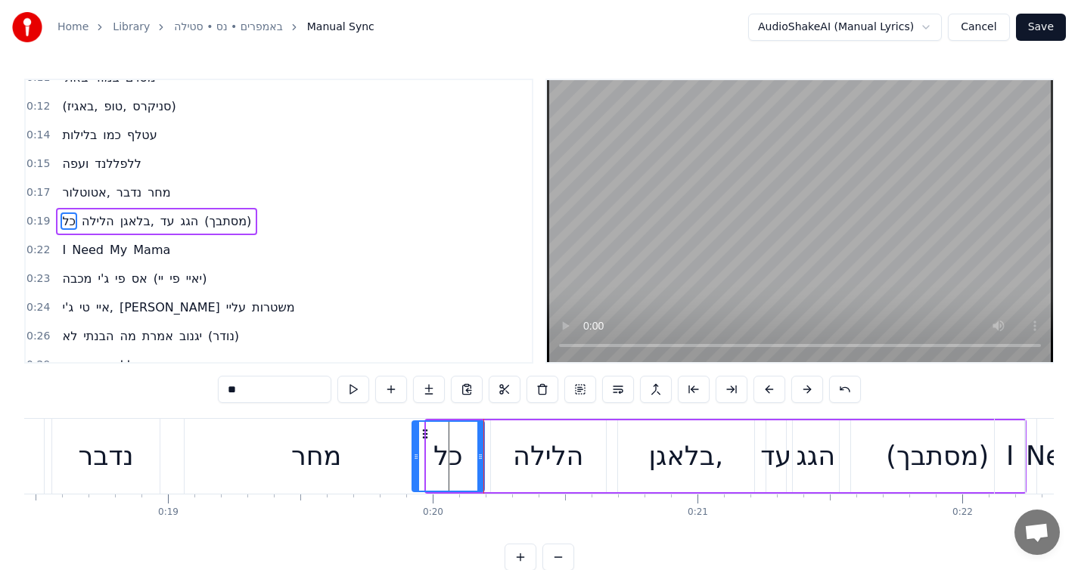
drag, startPoint x: 430, startPoint y: 458, endPoint x: 415, endPoint y: 458, distance: 15.1
click at [415, 458] on icon at bounding box center [416, 457] width 6 height 12
click at [357, 396] on button at bounding box center [353, 389] width 32 height 27
click at [410, 456] on icon at bounding box center [408, 457] width 6 height 12
click at [419, 469] on div "כל" at bounding box center [444, 456] width 78 height 69
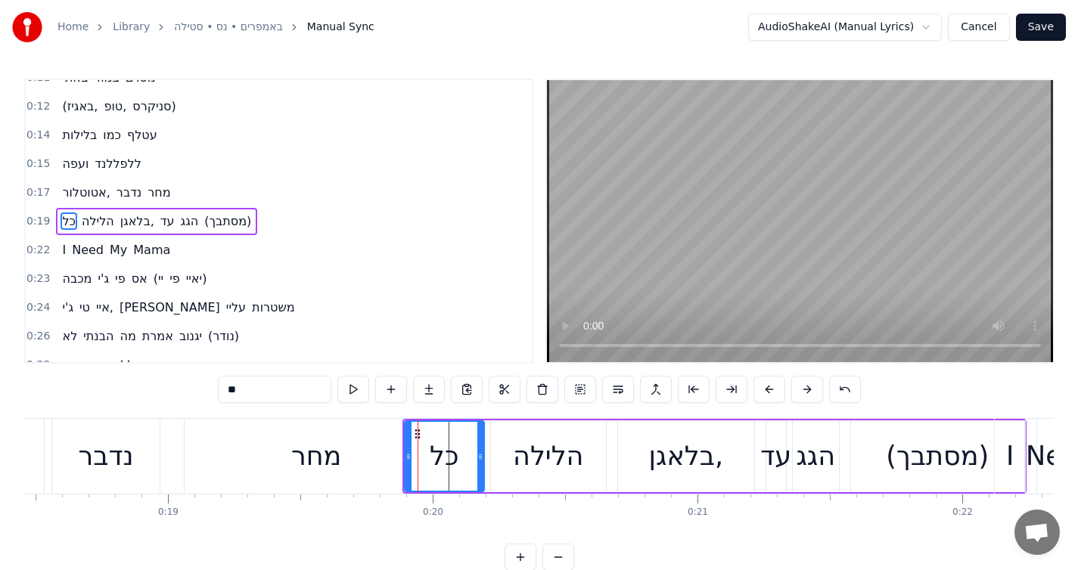
click at [376, 453] on div "מחר" at bounding box center [316, 456] width 263 height 75
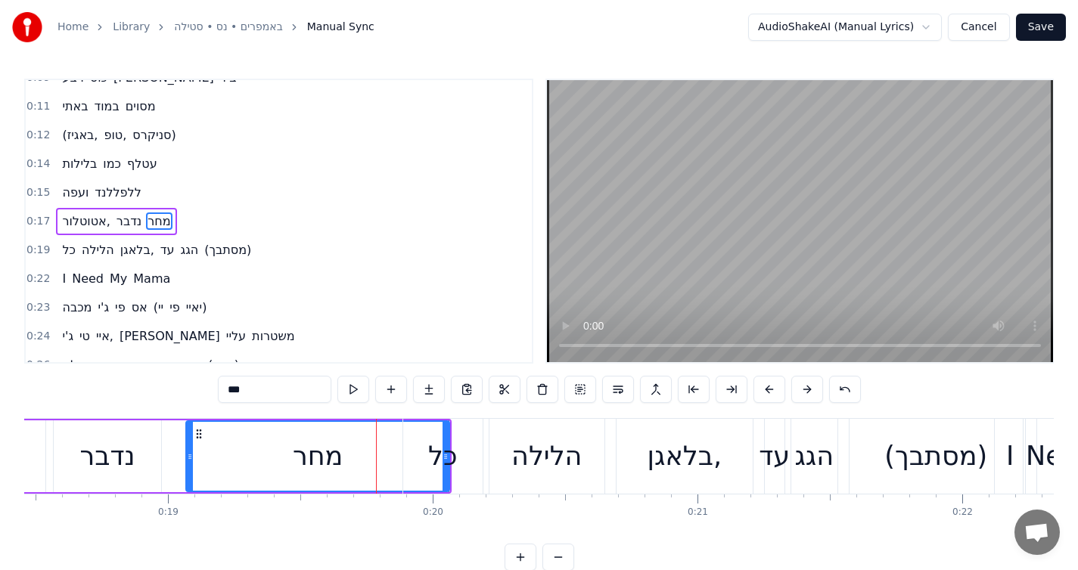
click at [424, 466] on div "כל" at bounding box center [442, 456] width 79 height 75
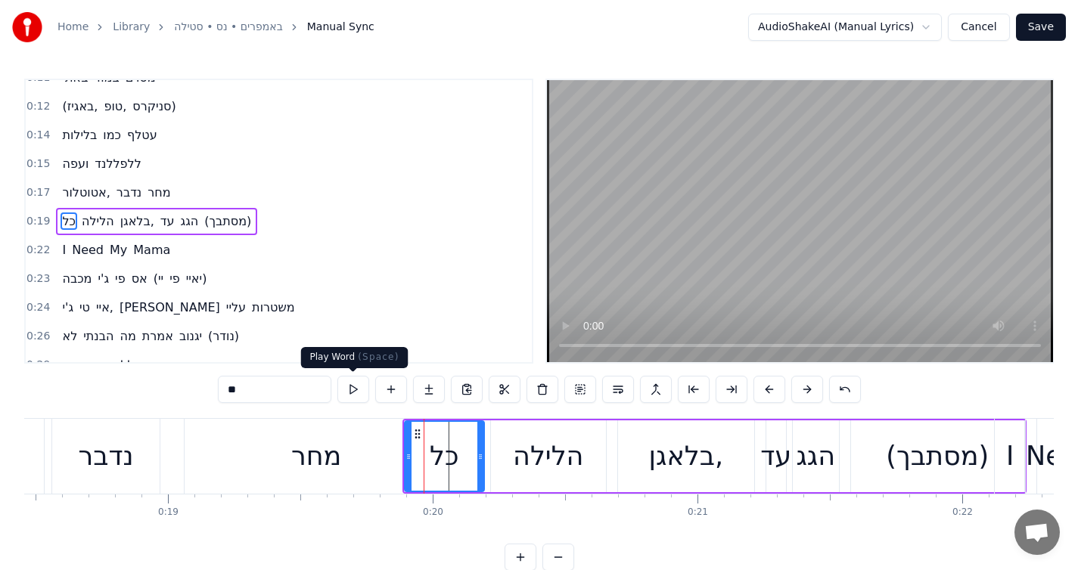
click at [346, 390] on button at bounding box center [353, 389] width 32 height 27
click at [377, 444] on div "מחר" at bounding box center [316, 456] width 263 height 75
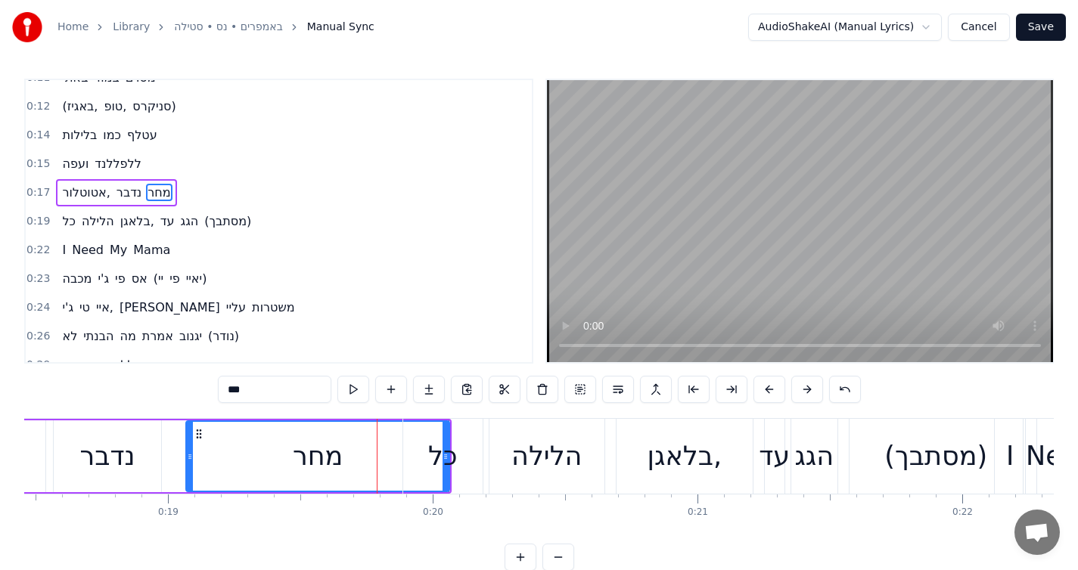
scroll to position [74, 0]
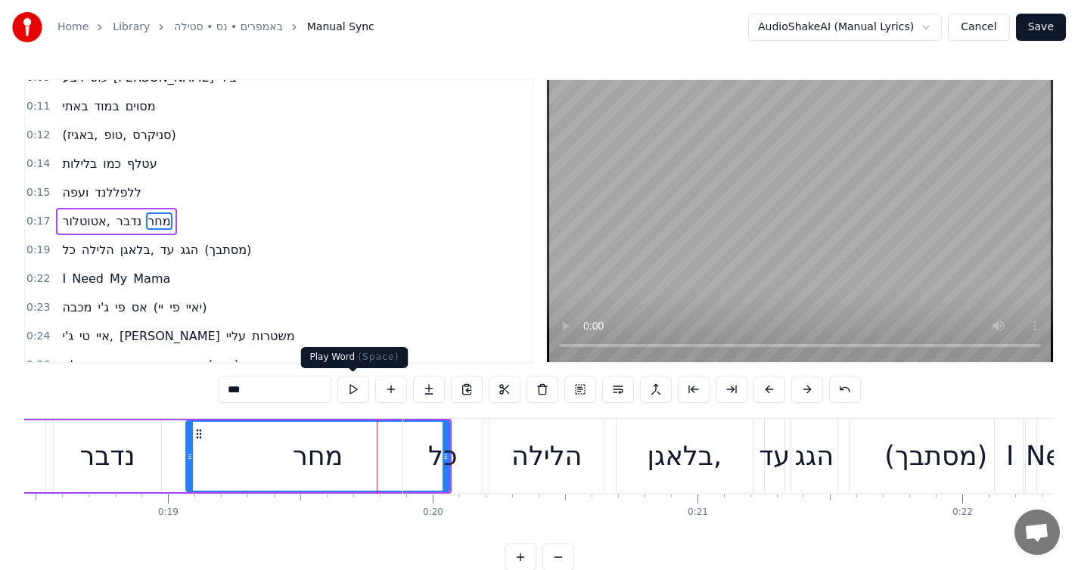
click at [359, 393] on button at bounding box center [353, 389] width 32 height 27
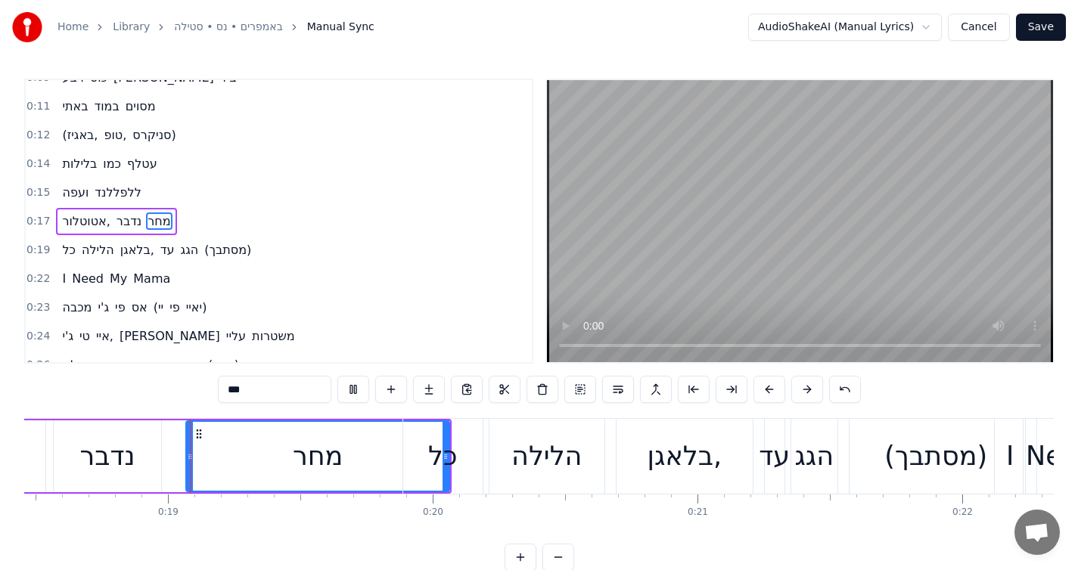
click at [359, 393] on button at bounding box center [353, 389] width 32 height 27
click at [407, 443] on div "כל" at bounding box center [442, 456] width 79 height 75
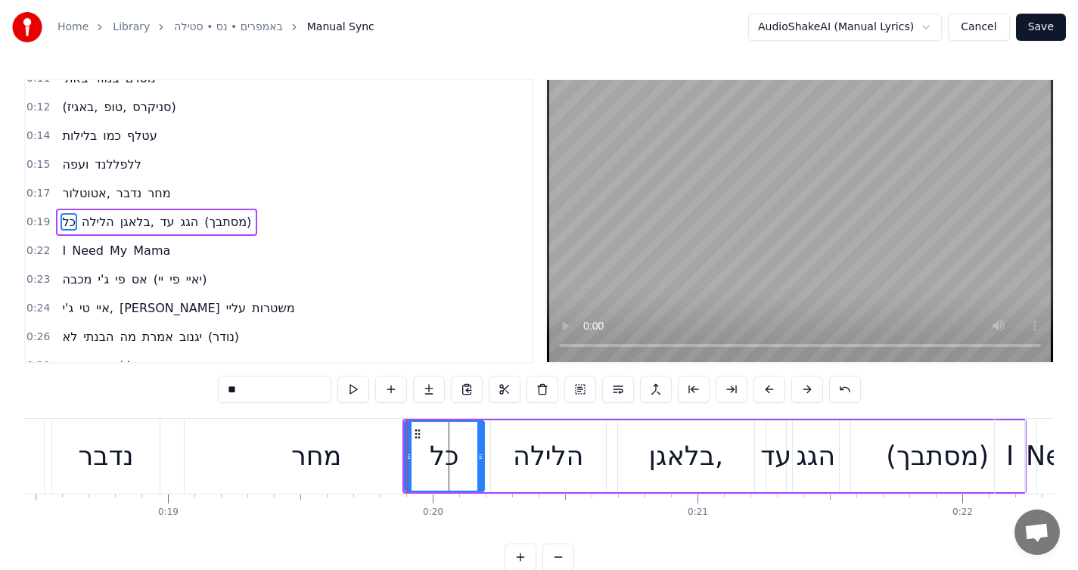
scroll to position [103, 0]
click at [362, 393] on button at bounding box center [353, 389] width 32 height 27
click at [359, 392] on button at bounding box center [353, 389] width 32 height 27
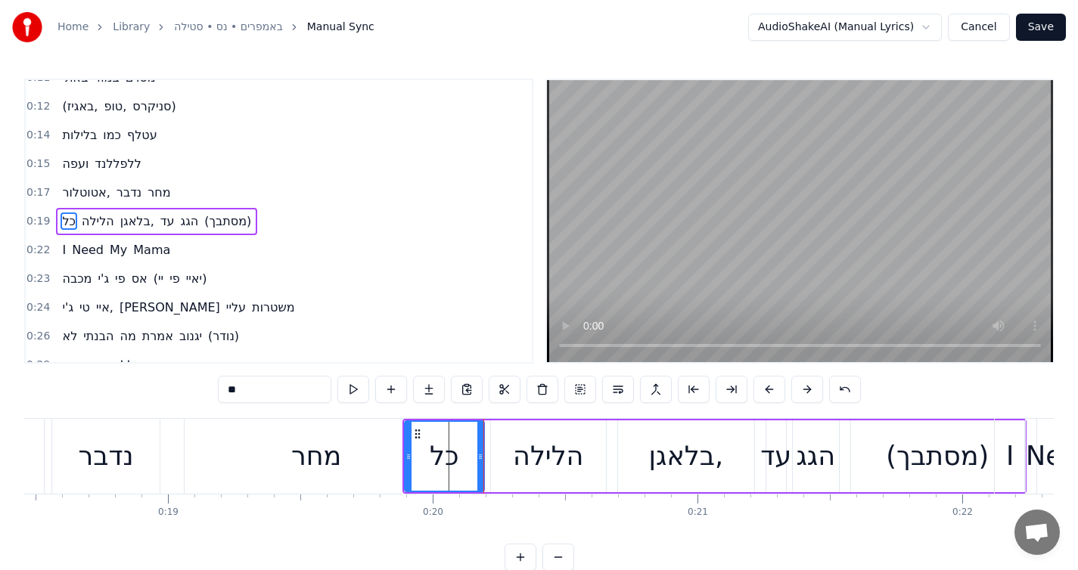
click at [359, 392] on button at bounding box center [353, 389] width 32 height 27
click at [365, 393] on button at bounding box center [353, 389] width 32 height 27
click at [377, 467] on div "מחר" at bounding box center [316, 456] width 263 height 75
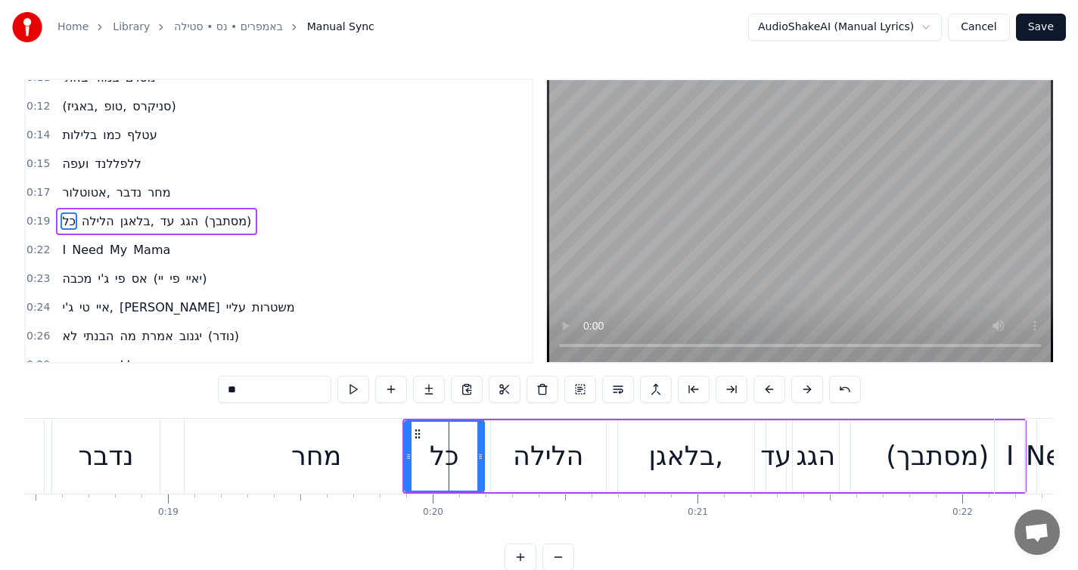
type input "***"
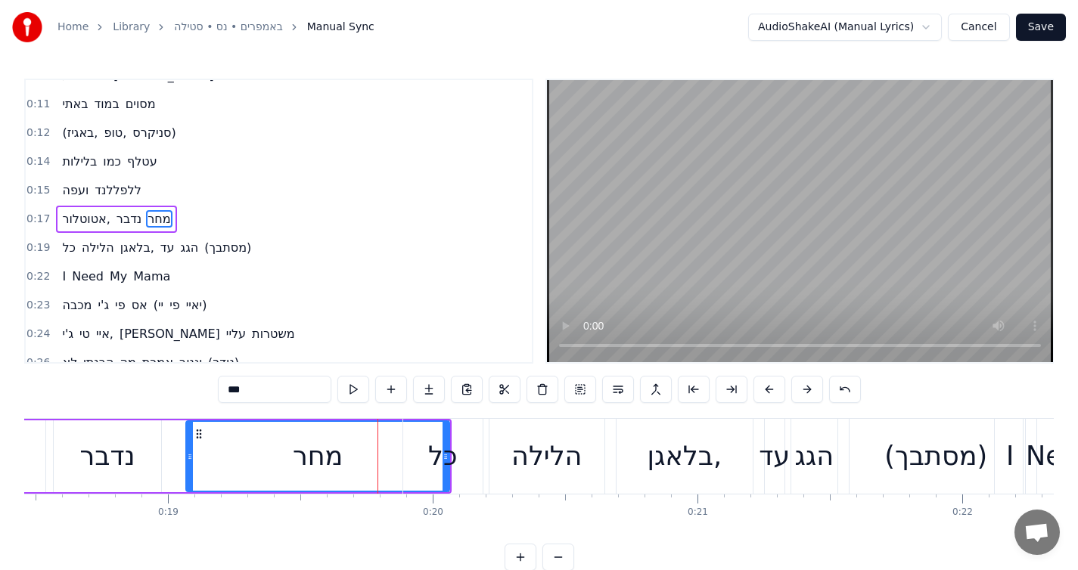
scroll to position [74, 0]
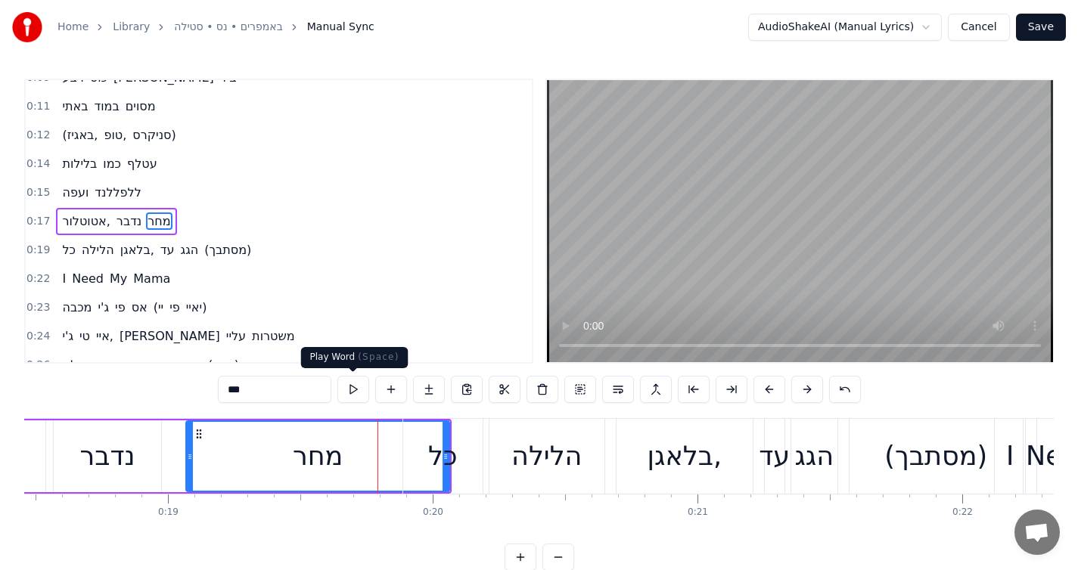
click at [352, 394] on button at bounding box center [353, 389] width 32 height 27
click at [880, 22] on html "Home Library באמפרים • נס • סטילה Manual Sync AudioShakeAI (Manual Lyrics) Canc…" at bounding box center [539, 297] width 1078 height 595
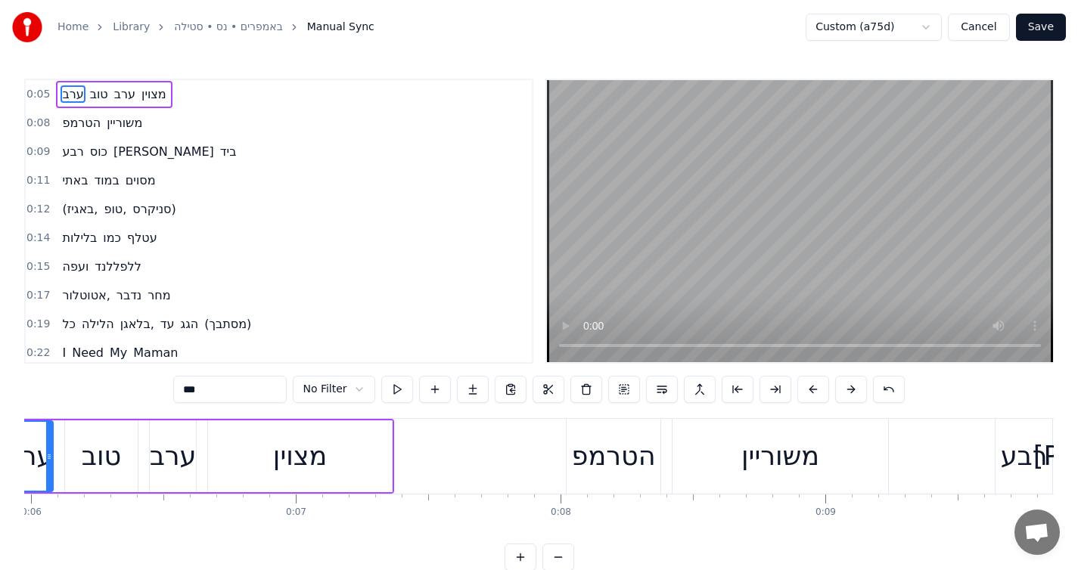
scroll to position [0, 1486]
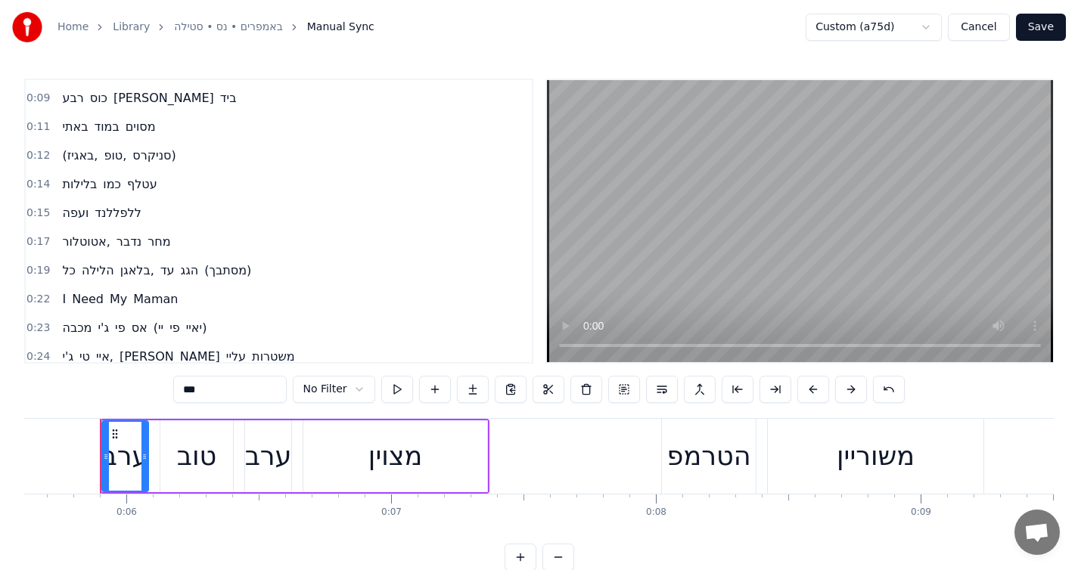
click at [160, 306] on span "Maman" at bounding box center [156, 298] width 48 height 17
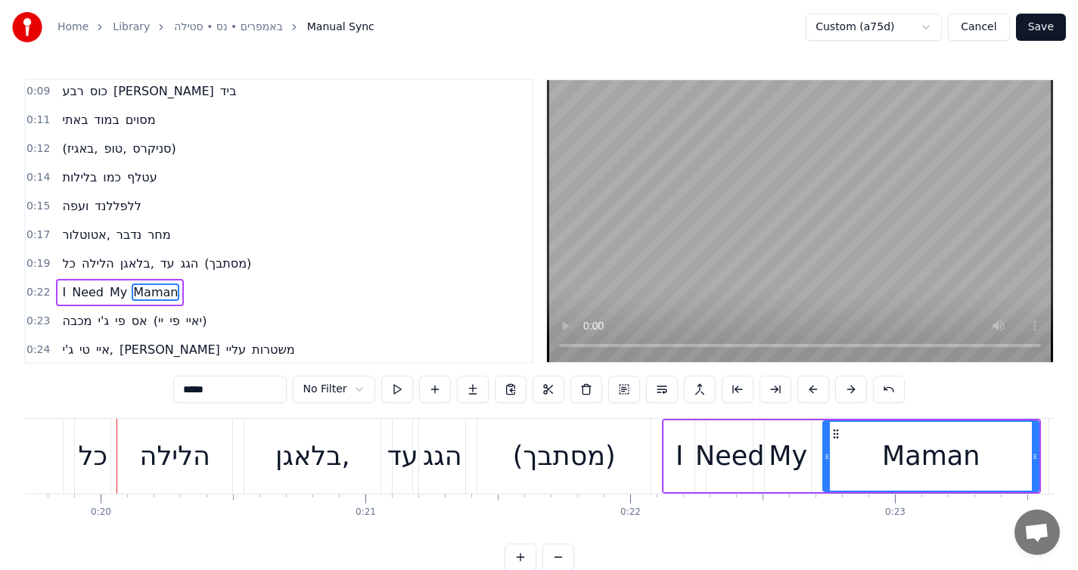
scroll to position [0, 5235]
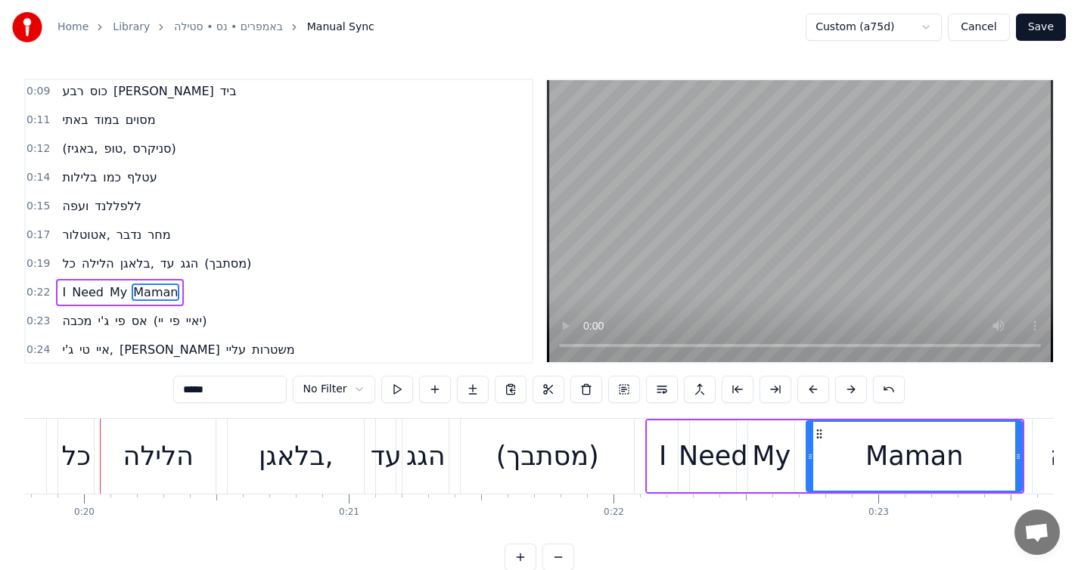
click at [253, 391] on input "*****" at bounding box center [229, 389] width 113 height 27
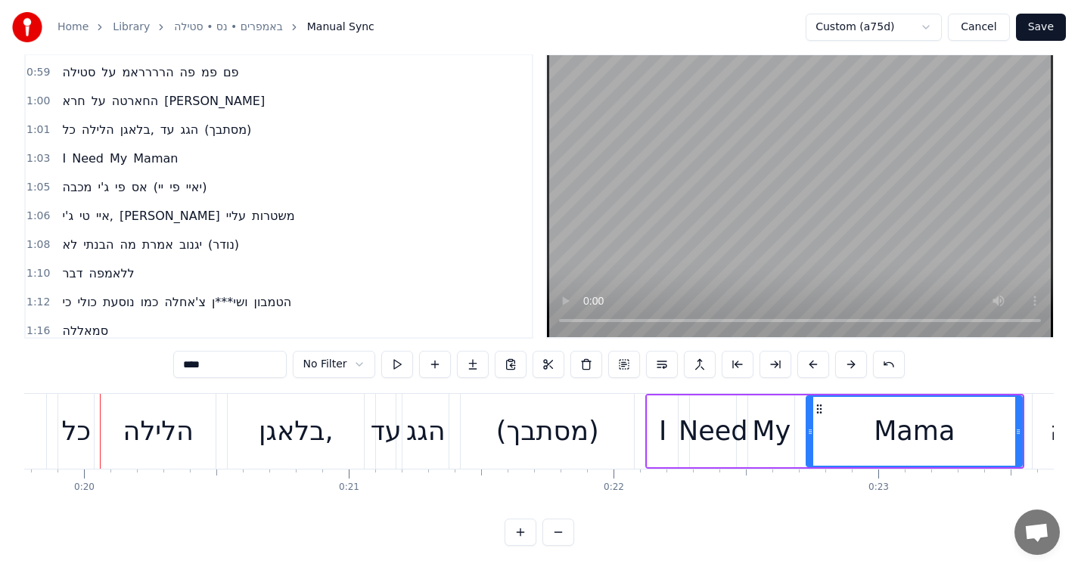
scroll to position [776, 0]
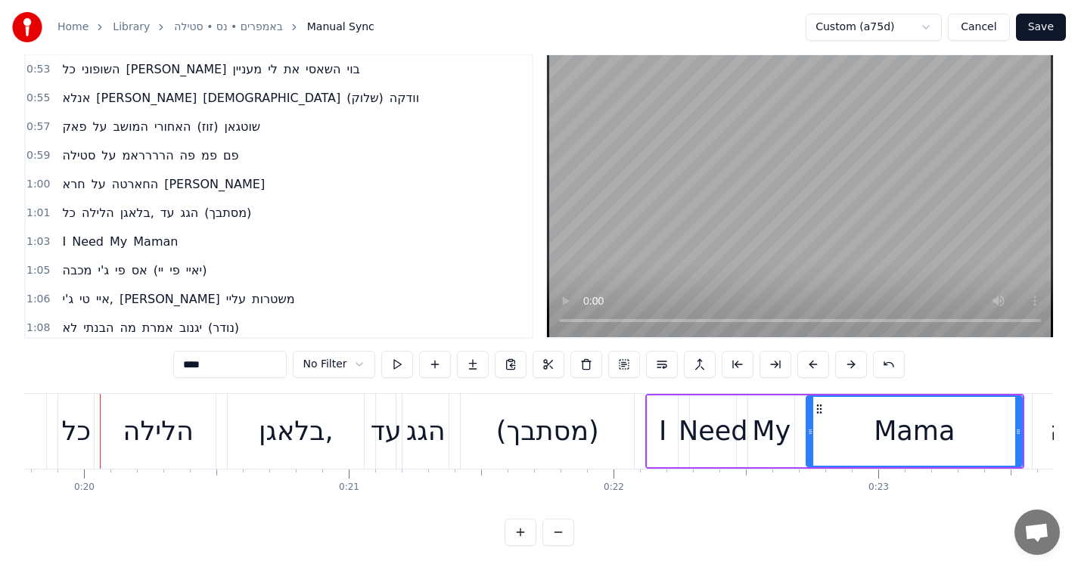
click at [149, 233] on span "Maman" at bounding box center [156, 241] width 48 height 17
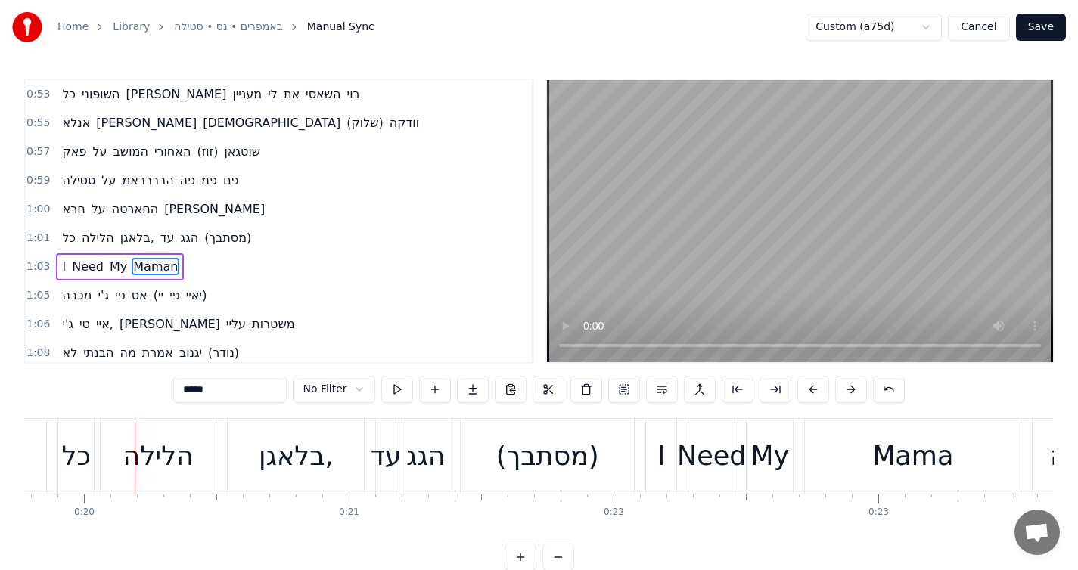
scroll to position [821, 0]
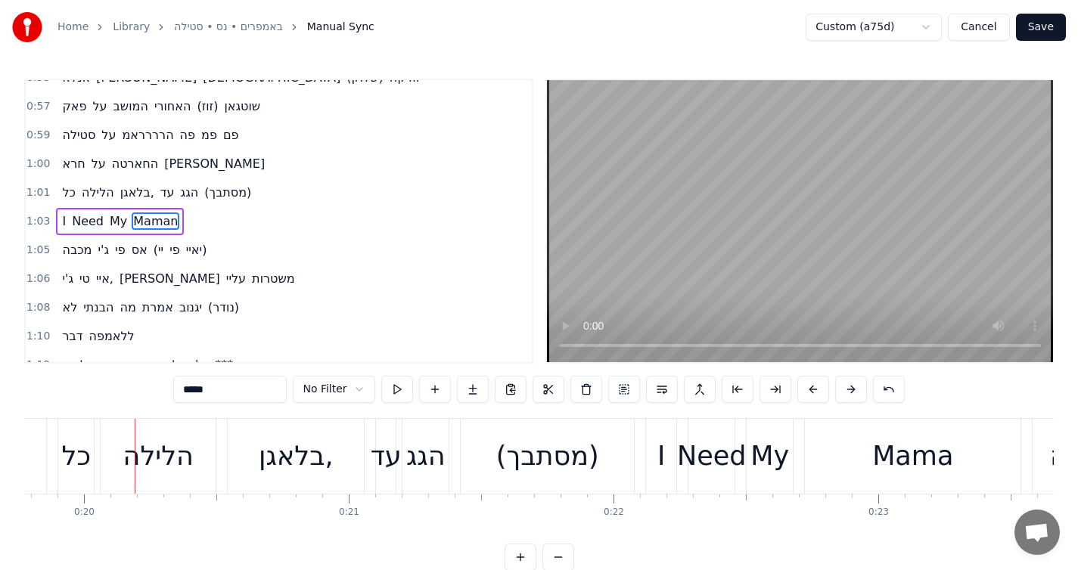
click at [241, 386] on input "*****" at bounding box center [229, 389] width 113 height 27
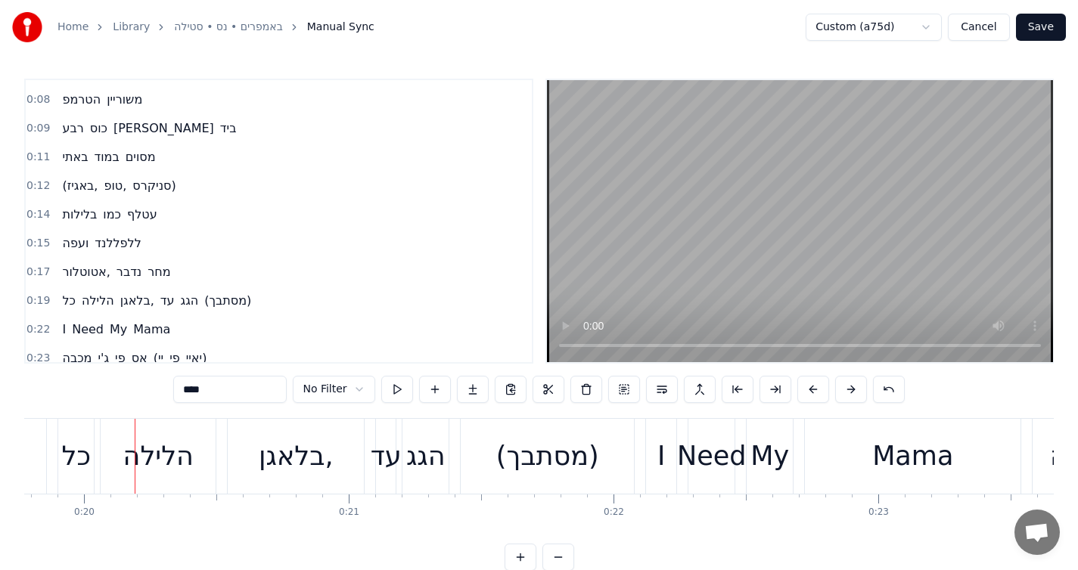
scroll to position [25, 0]
click at [169, 263] on span "מחר" at bounding box center [159, 270] width 26 height 17
type input "***"
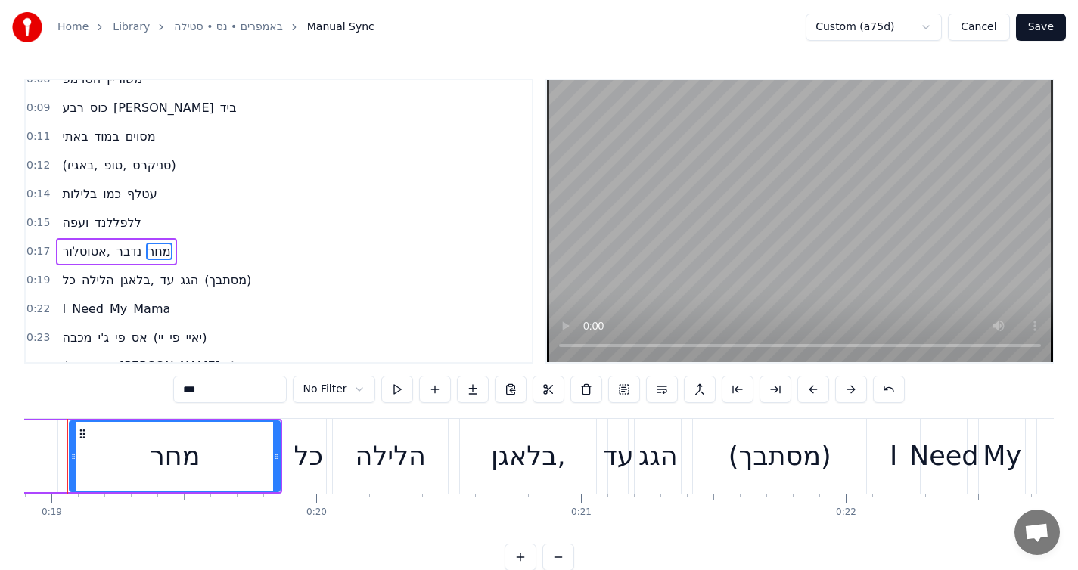
scroll to position [0, 4970]
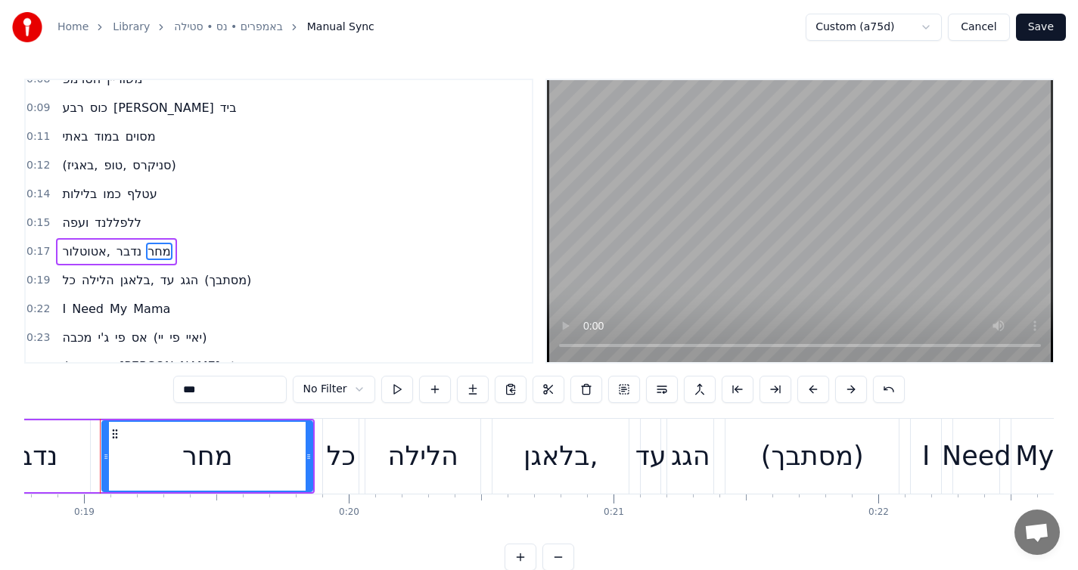
click at [352, 392] on html "Home Library באמפרים • נס • סטילה Manual Sync Custom (a75d) Cancel Save 0:05 ער…" at bounding box center [539, 297] width 1078 height 595
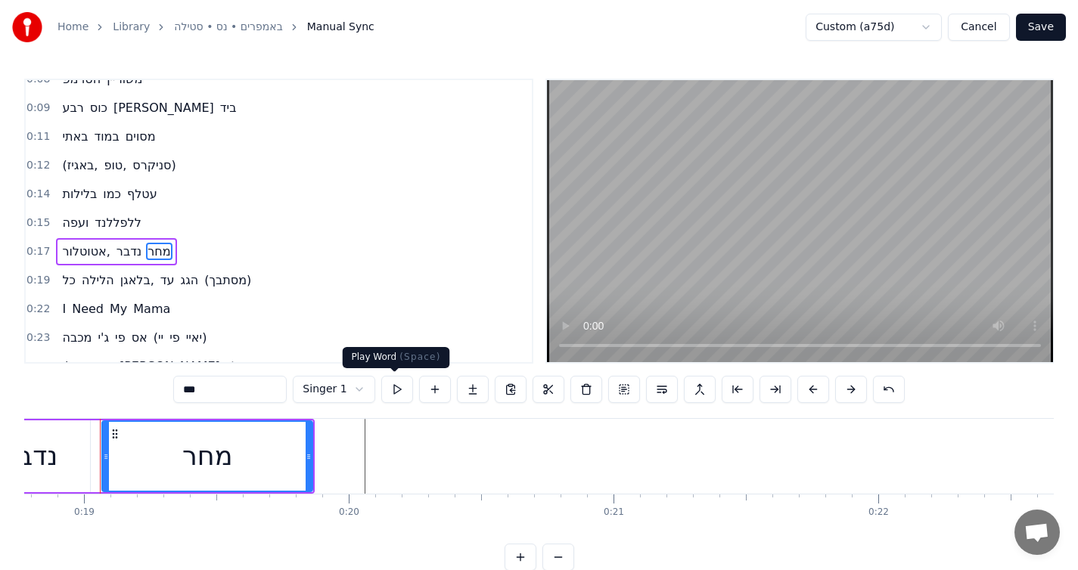
click at [392, 393] on button at bounding box center [397, 389] width 32 height 27
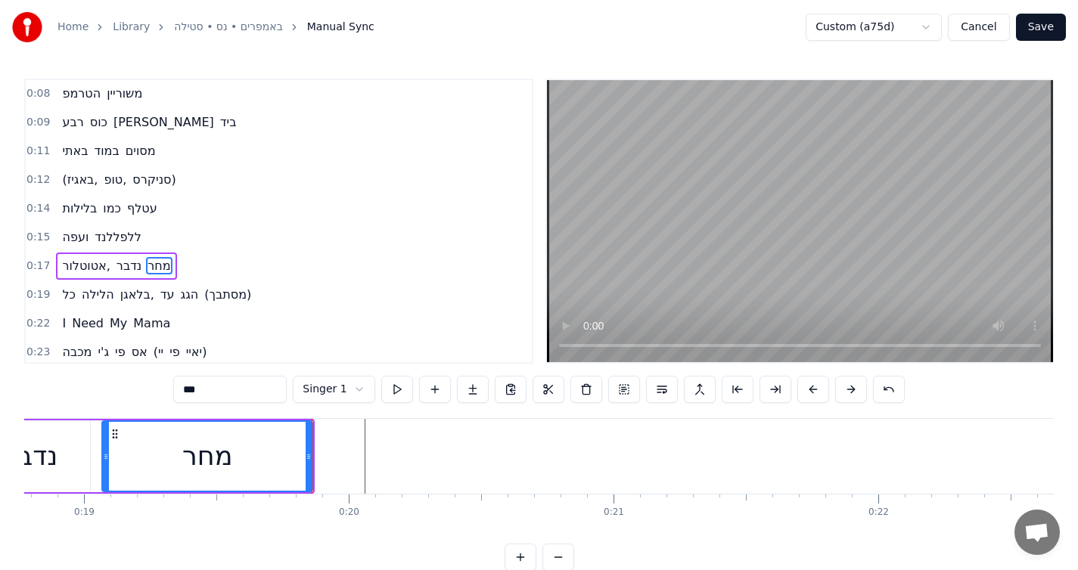
scroll to position [0, 0]
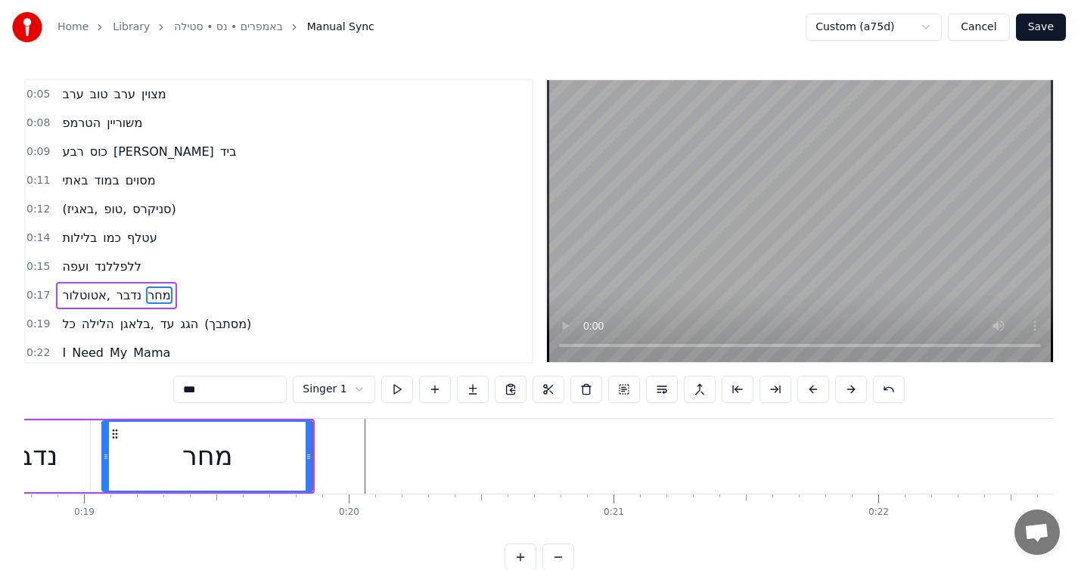
click at [166, 105] on div "ערב טוב ערב מצוין" at bounding box center [114, 94] width 116 height 27
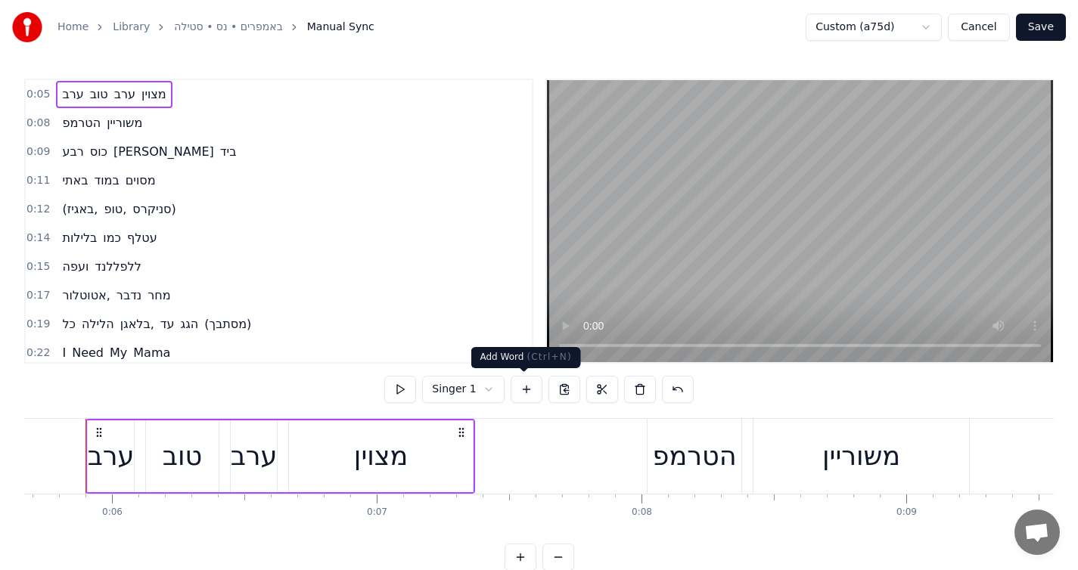
scroll to position [0, 1486]
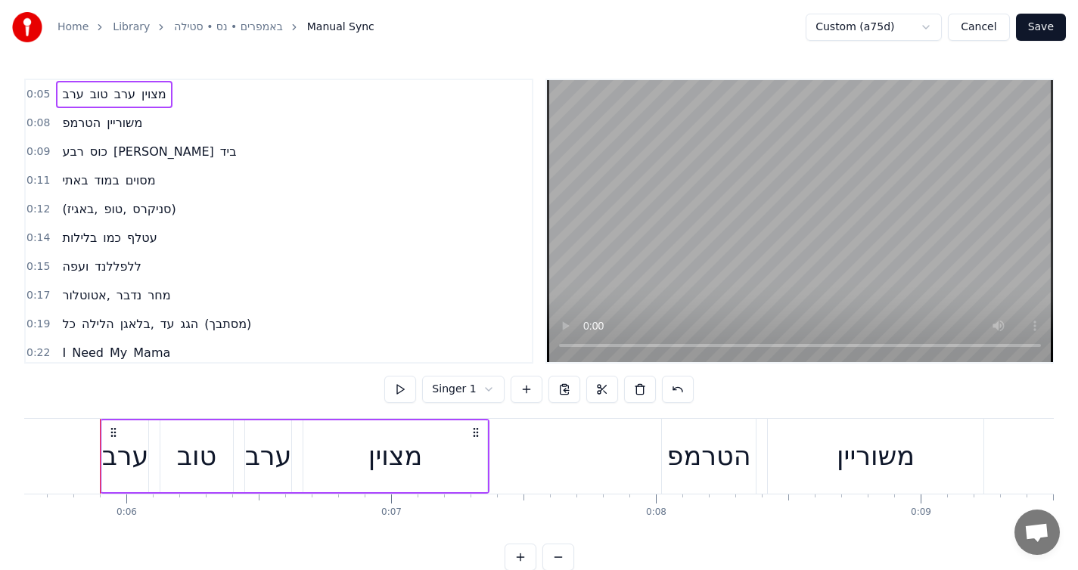
click at [148, 124] on div "הטרמפ משוריין" at bounding box center [102, 123] width 92 height 27
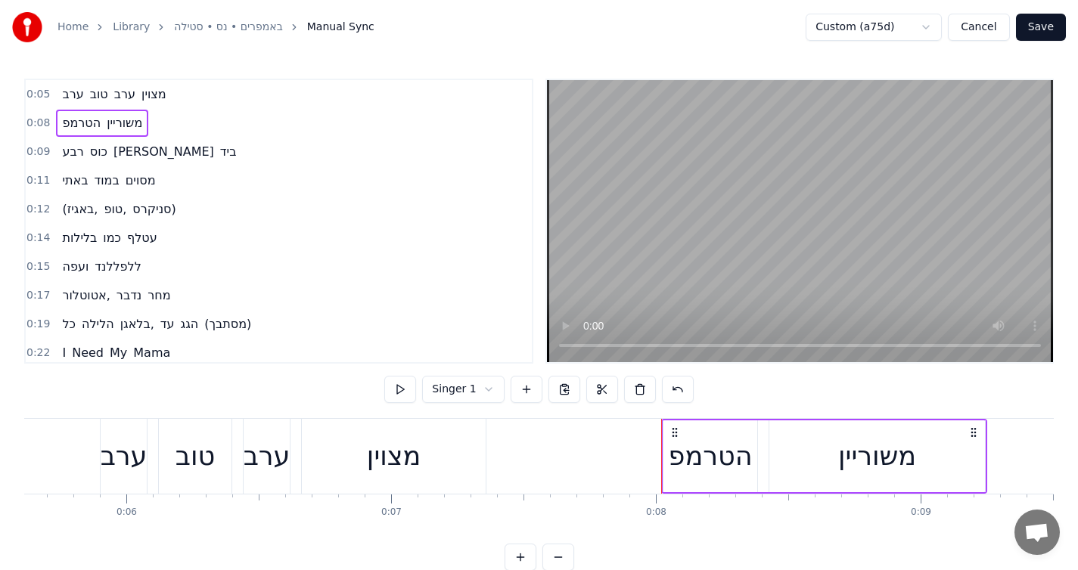
click at [159, 154] on div "רבע כוס [PERSON_NAME] ביד" at bounding box center [149, 151] width 186 height 27
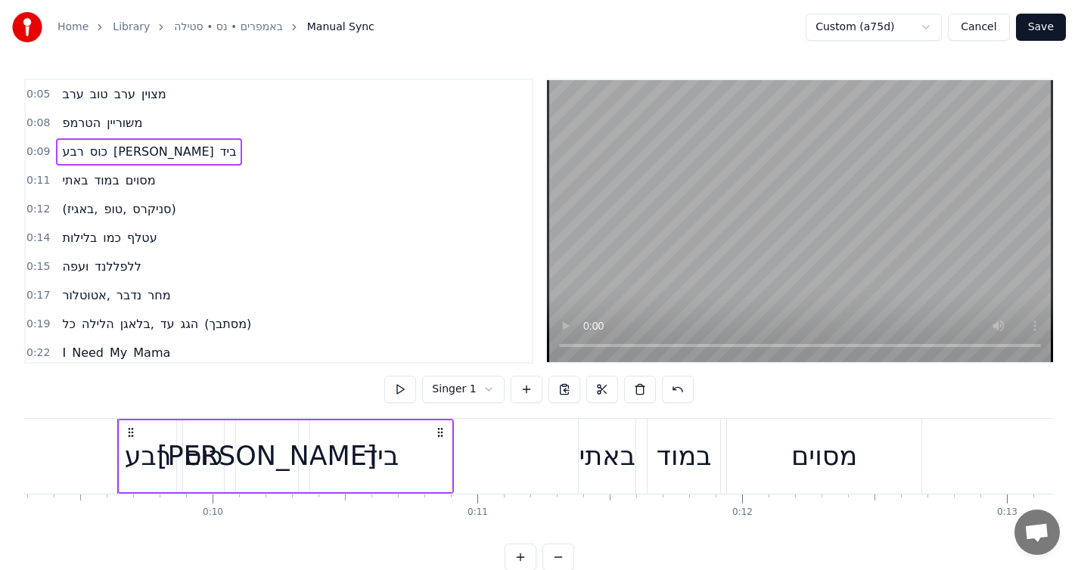
scroll to position [0, 2476]
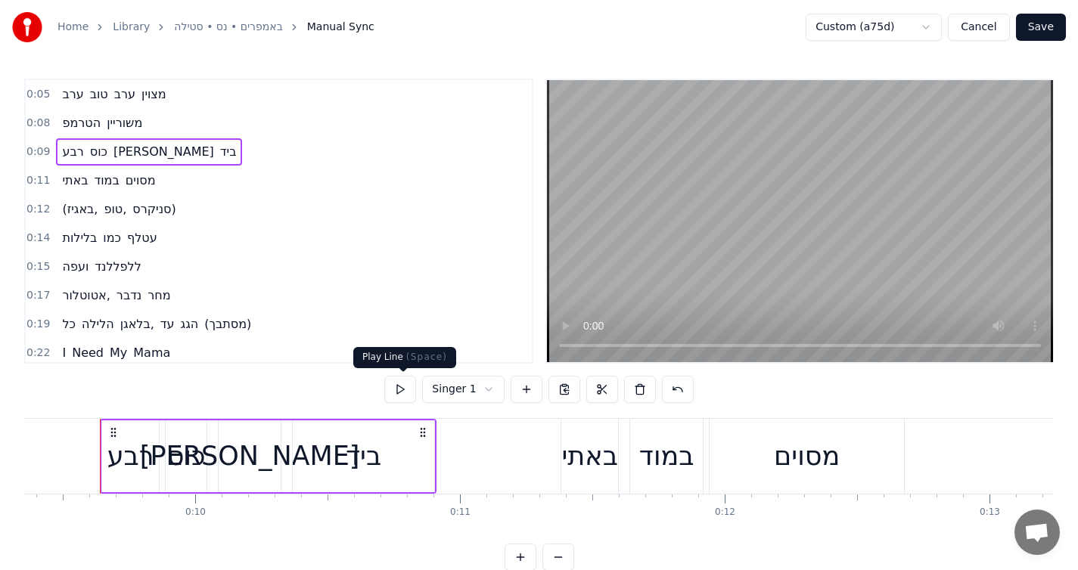
click at [403, 396] on button at bounding box center [400, 389] width 32 height 27
click at [105, 449] on div "רבע" at bounding box center [130, 457] width 57 height 72
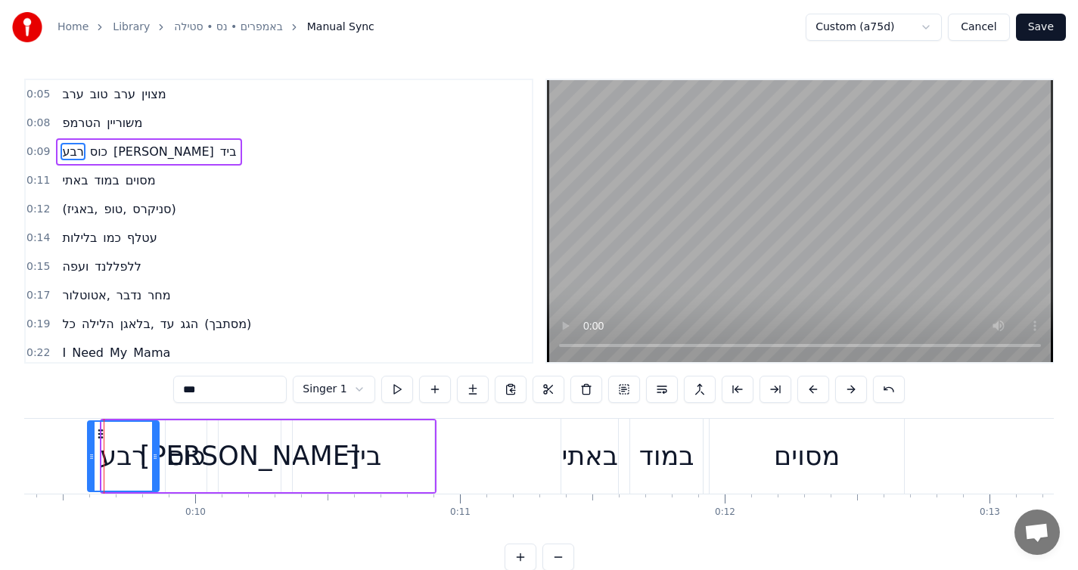
drag, startPoint x: 104, startPoint y: 449, endPoint x: 90, endPoint y: 452, distance: 14.7
click at [90, 452] on div at bounding box center [92, 456] width 6 height 69
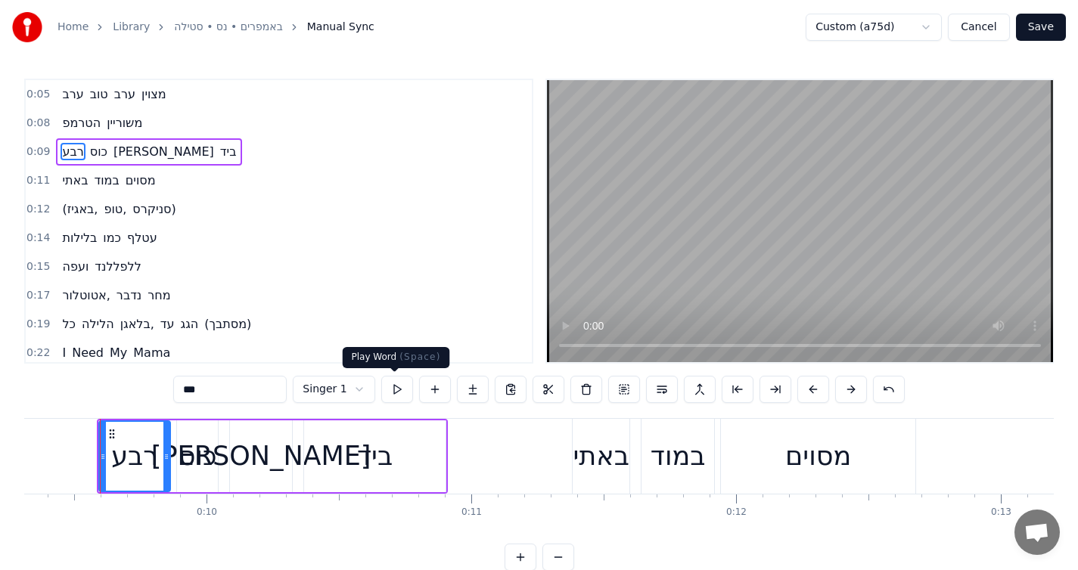
click at [391, 388] on button at bounding box center [397, 389] width 32 height 27
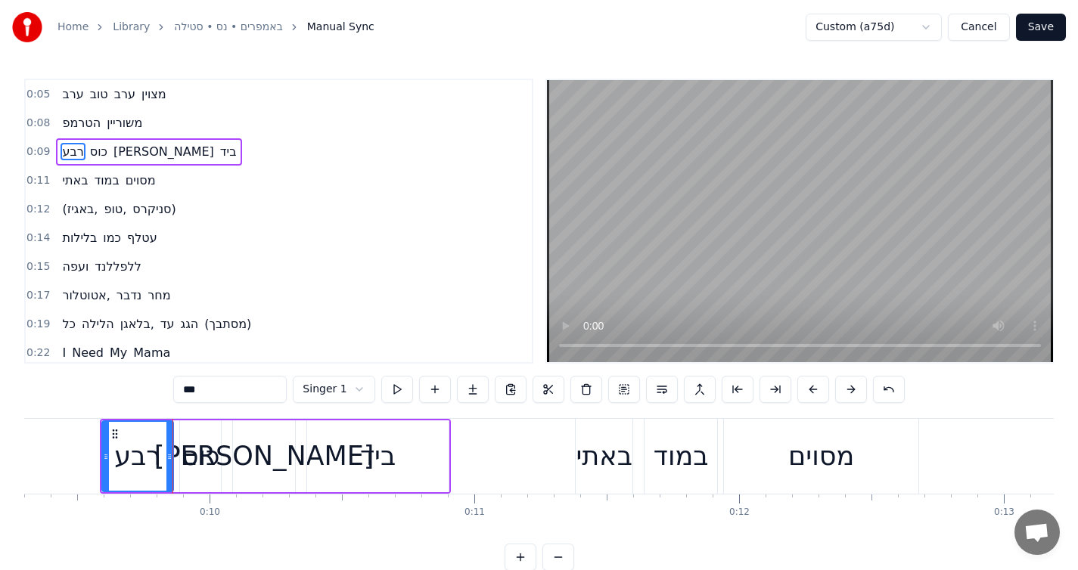
click at [393, 387] on button at bounding box center [397, 389] width 32 height 27
click at [101, 449] on div "רבע" at bounding box center [137, 457] width 73 height 72
click at [101, 455] on icon at bounding box center [103, 457] width 6 height 12
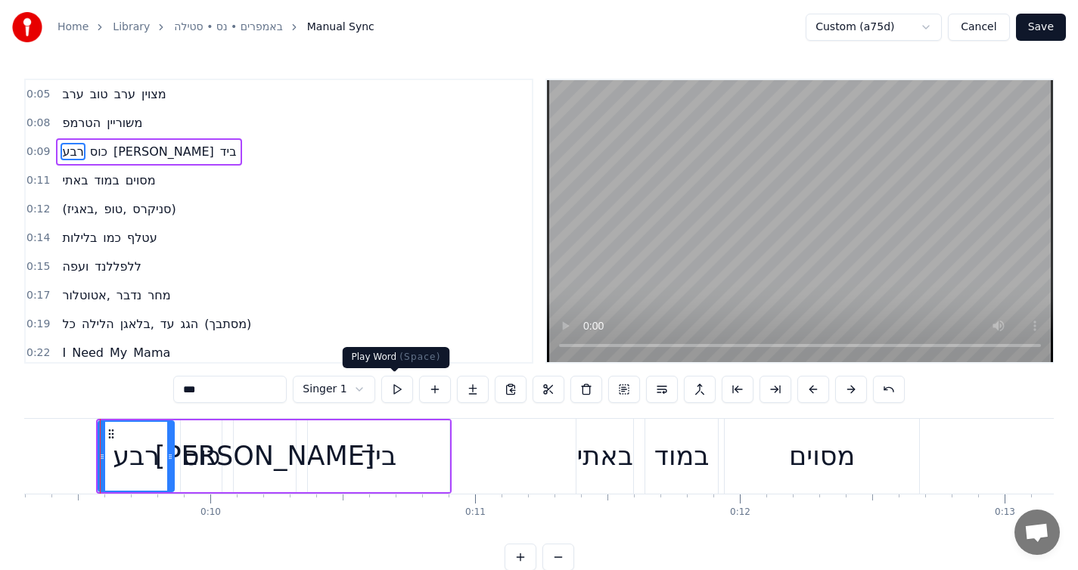
click at [388, 390] on button at bounding box center [397, 389] width 32 height 27
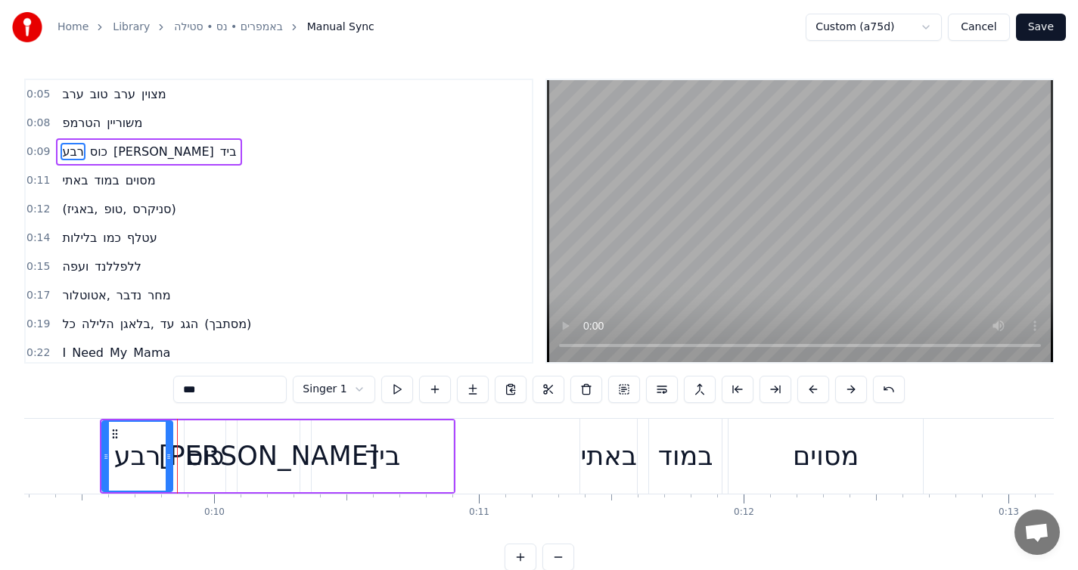
click at [166, 460] on icon at bounding box center [169, 457] width 6 height 12
click at [191, 467] on div "כוס" at bounding box center [205, 456] width 39 height 40
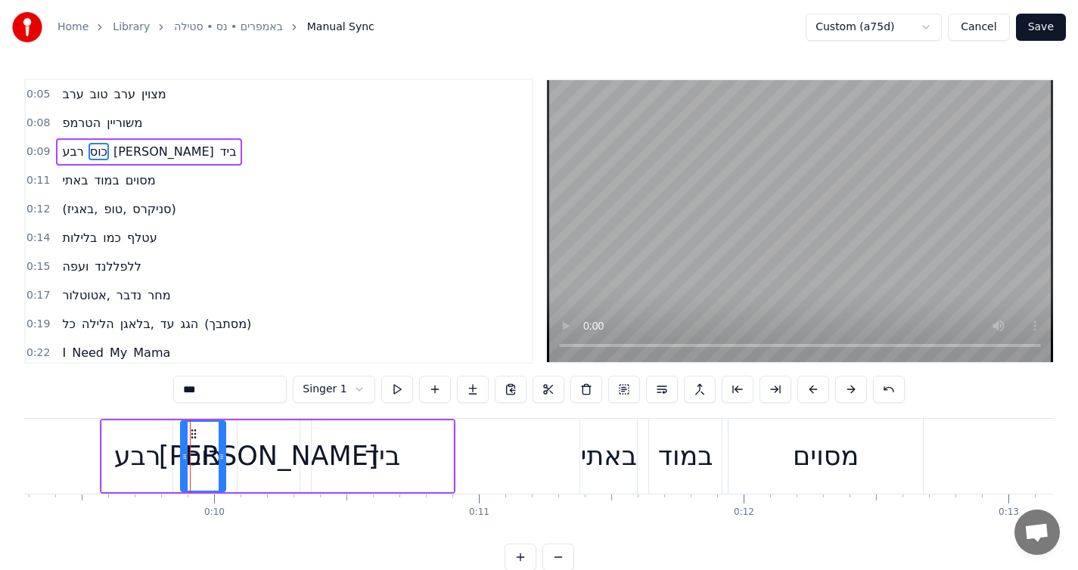
click at [183, 460] on icon at bounding box center [185, 457] width 6 height 12
click at [225, 458] on icon at bounding box center [225, 457] width 6 height 12
click at [195, 458] on div "כוס" at bounding box center [204, 456] width 39 height 40
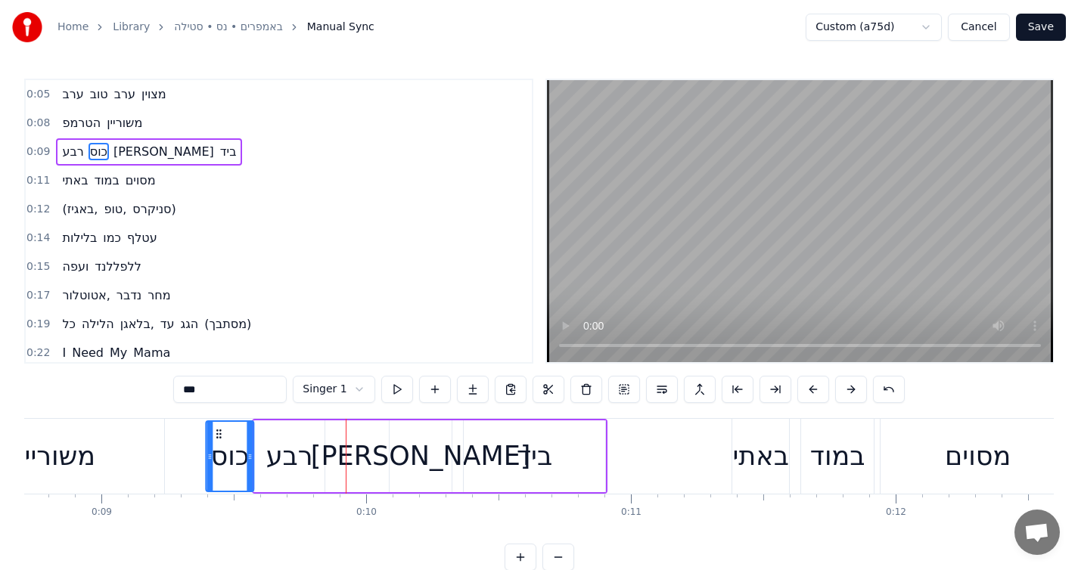
scroll to position [0, 2300]
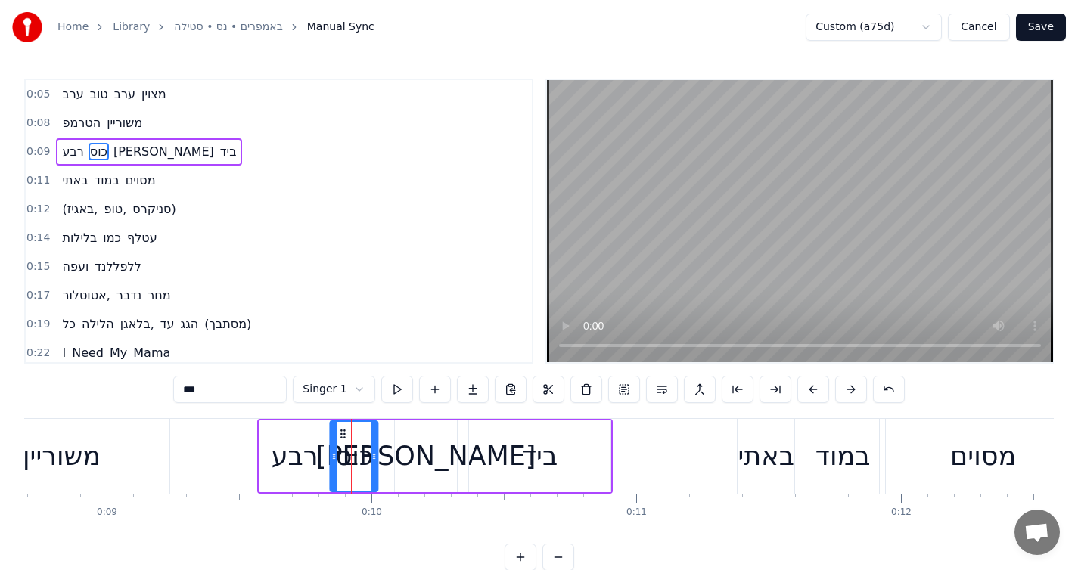
drag, startPoint x: 191, startPoint y: 433, endPoint x: 341, endPoint y: 432, distance: 149.8
click at [341, 432] on icon at bounding box center [343, 434] width 12 height 12
click at [395, 396] on button at bounding box center [397, 389] width 32 height 27
click at [286, 441] on div "רבע" at bounding box center [295, 456] width 47 height 40
type input "***"
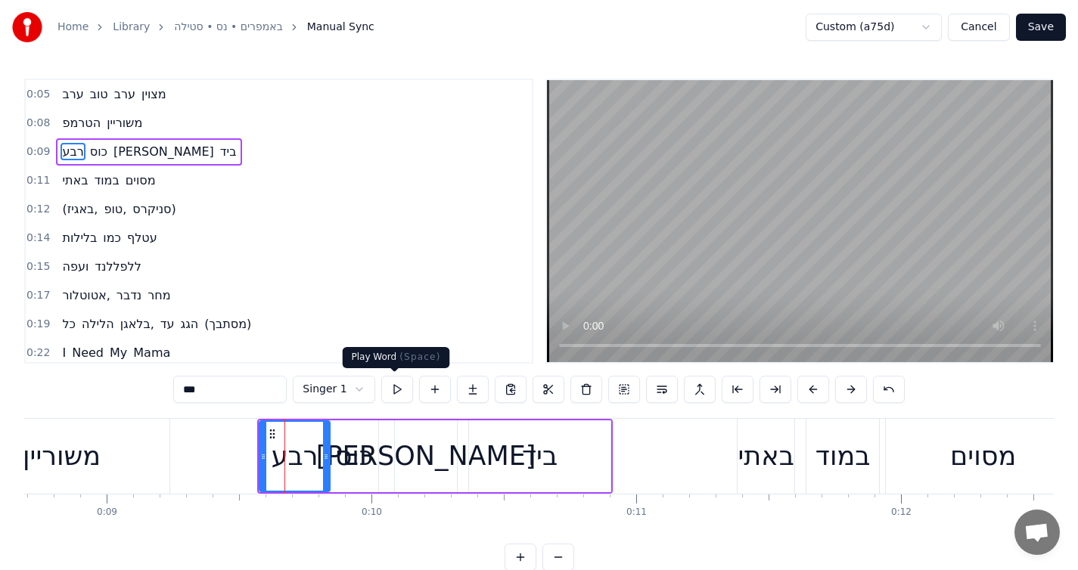
click at [393, 383] on button at bounding box center [397, 389] width 32 height 27
click at [508, 419] on div "רבע כוס [PERSON_NAME] ביד" at bounding box center [435, 456] width 356 height 75
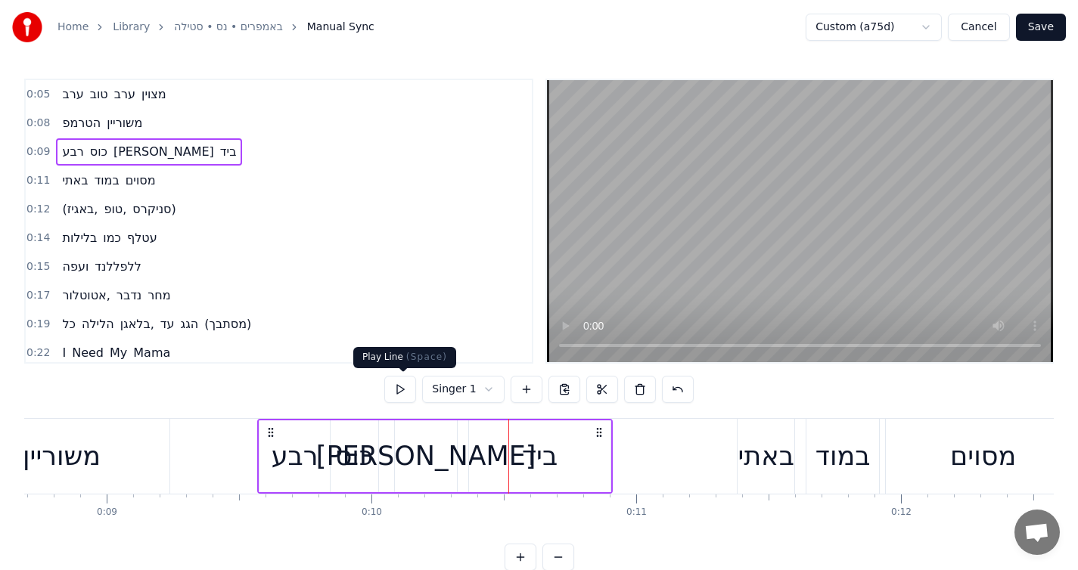
click at [395, 383] on button at bounding box center [400, 389] width 32 height 27
click at [396, 384] on button at bounding box center [400, 389] width 32 height 27
click at [592, 462] on div "ביד" at bounding box center [539, 457] width 141 height 72
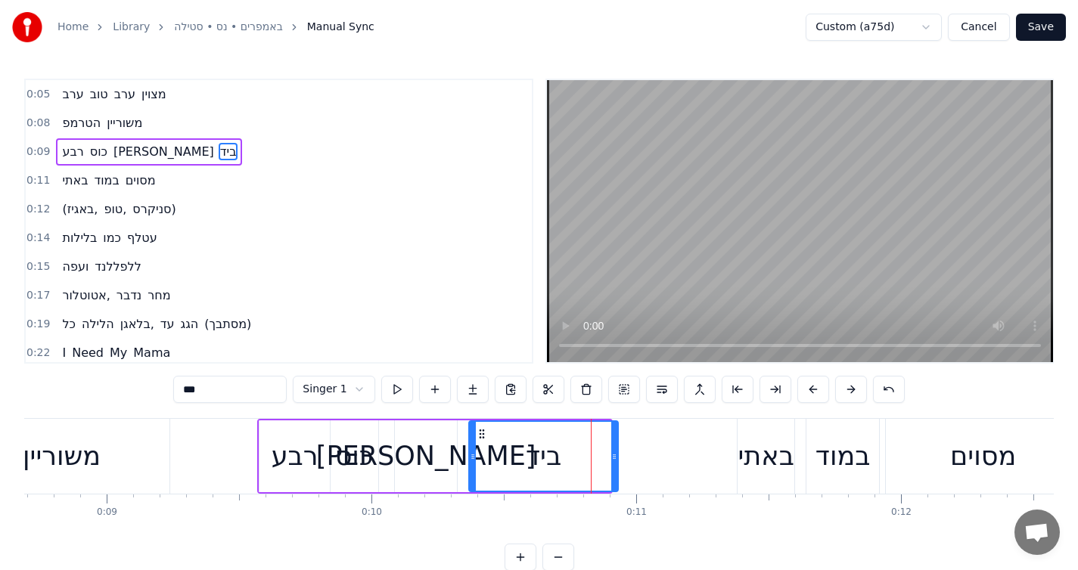
drag, startPoint x: 608, startPoint y: 460, endPoint x: 616, endPoint y: 458, distance: 7.7
click at [616, 458] on icon at bounding box center [614, 457] width 6 height 12
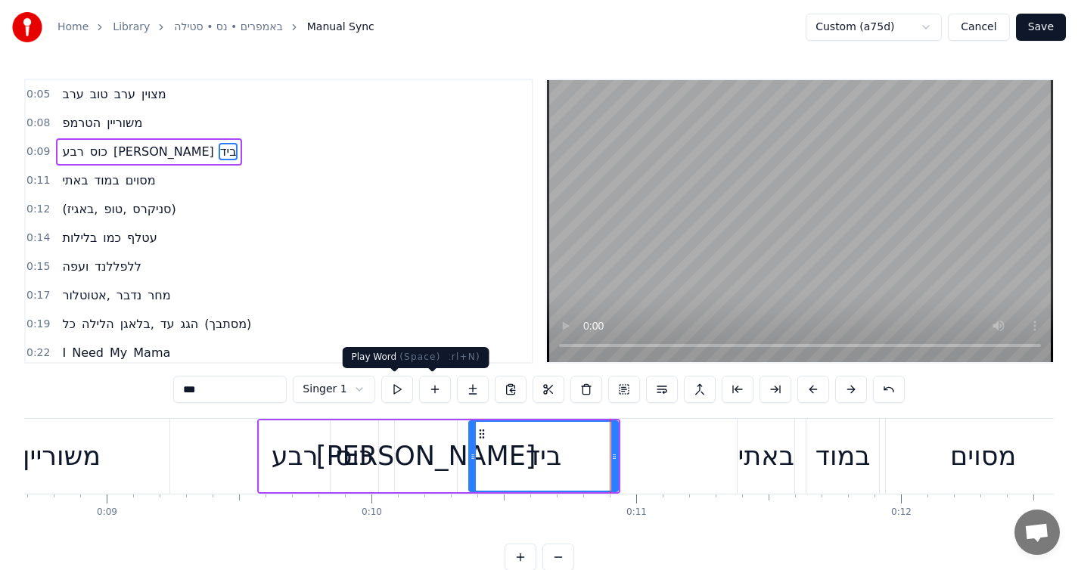
click at [386, 396] on button at bounding box center [397, 389] width 32 height 27
click at [617, 437] on div at bounding box center [618, 456] width 6 height 69
click at [393, 393] on button at bounding box center [397, 389] width 32 height 27
click at [484, 452] on div "ביד" at bounding box center [545, 456] width 151 height 69
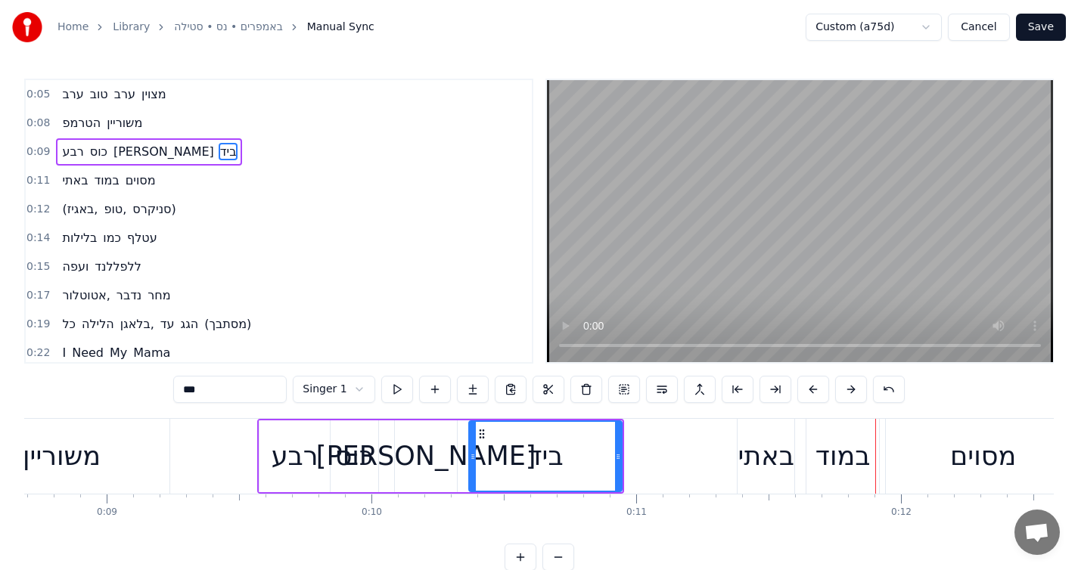
click at [495, 421] on div "ביד" at bounding box center [545, 457] width 154 height 72
click at [283, 427] on div "רבע" at bounding box center [294, 457] width 70 height 72
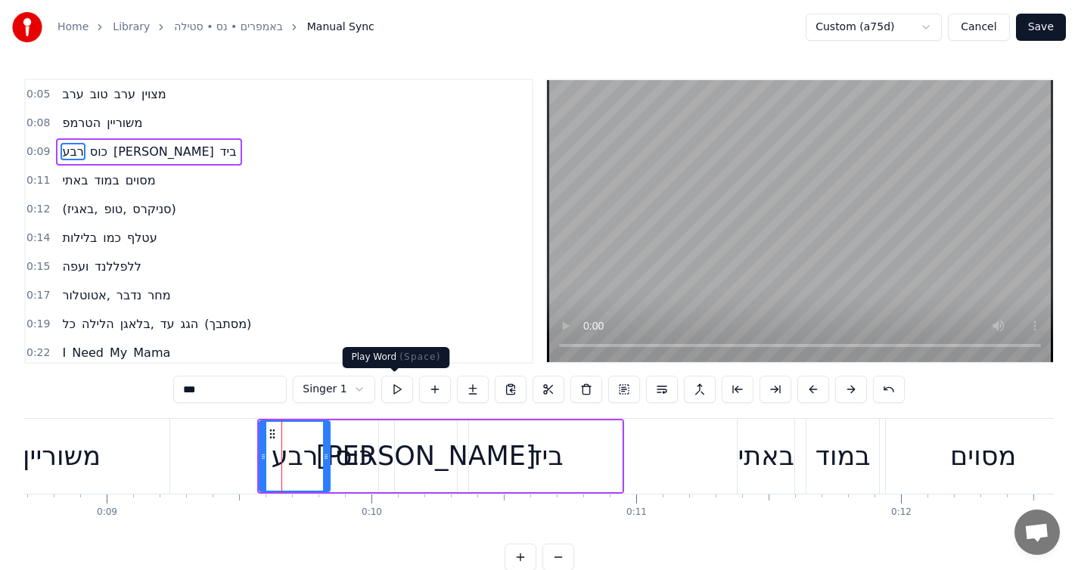
click at [390, 380] on button at bounding box center [397, 389] width 32 height 27
click at [326, 443] on div at bounding box center [324, 456] width 6 height 69
click at [342, 443] on div "כוס" at bounding box center [354, 456] width 39 height 40
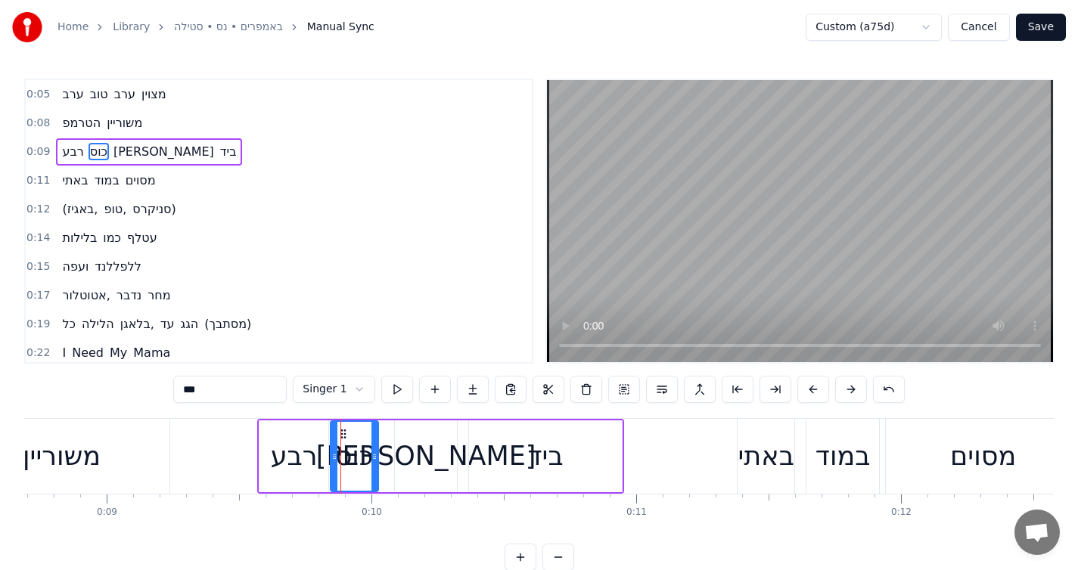
click at [317, 440] on div "רבע" at bounding box center [294, 456] width 47 height 40
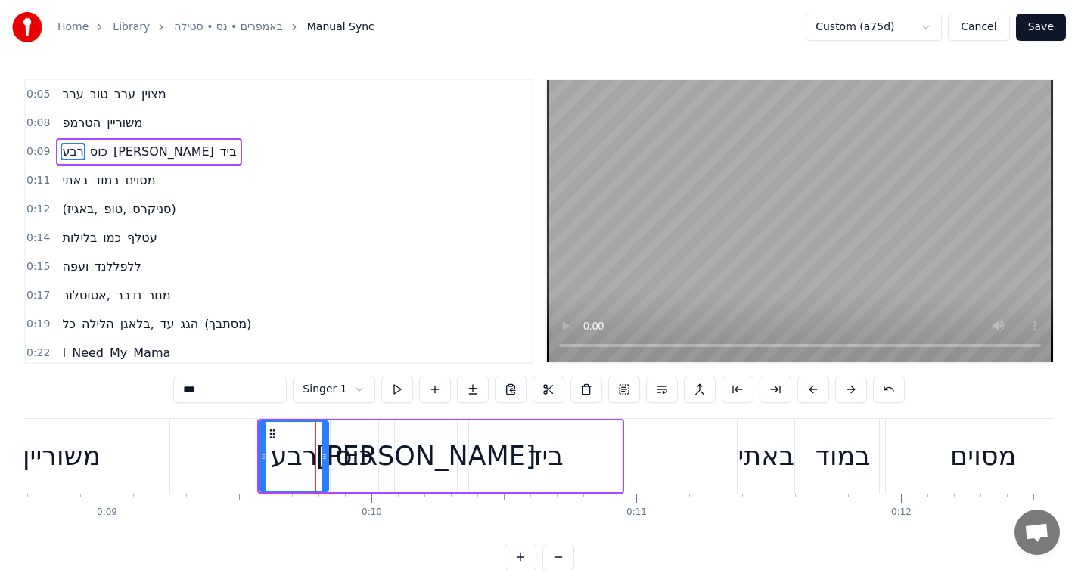
click at [349, 438] on div "כוס" at bounding box center [354, 456] width 39 height 40
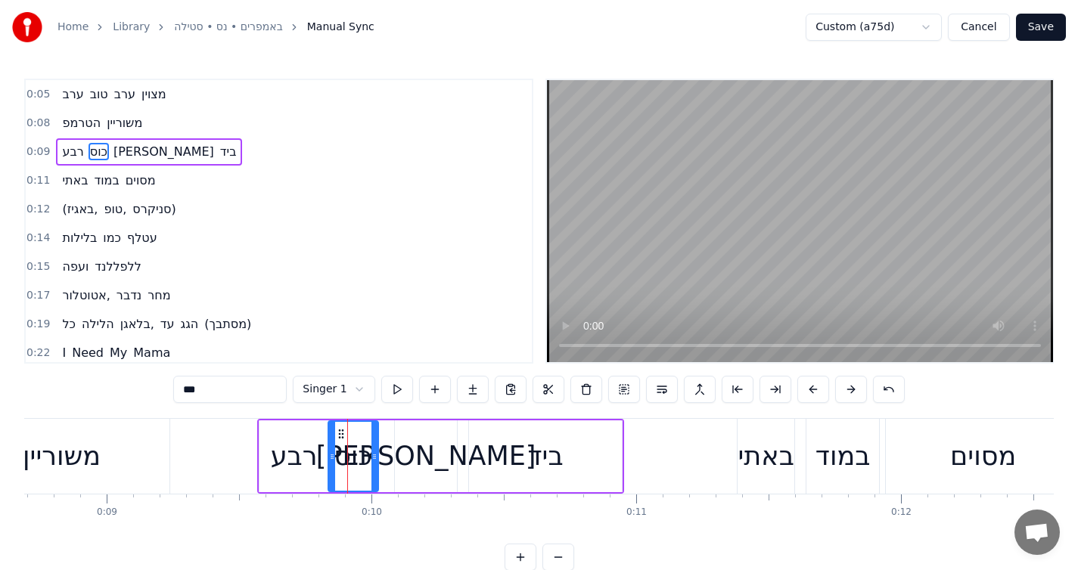
click at [331, 442] on div at bounding box center [332, 456] width 6 height 69
click at [318, 433] on div "רבע" at bounding box center [293, 457] width 69 height 72
type input "***"
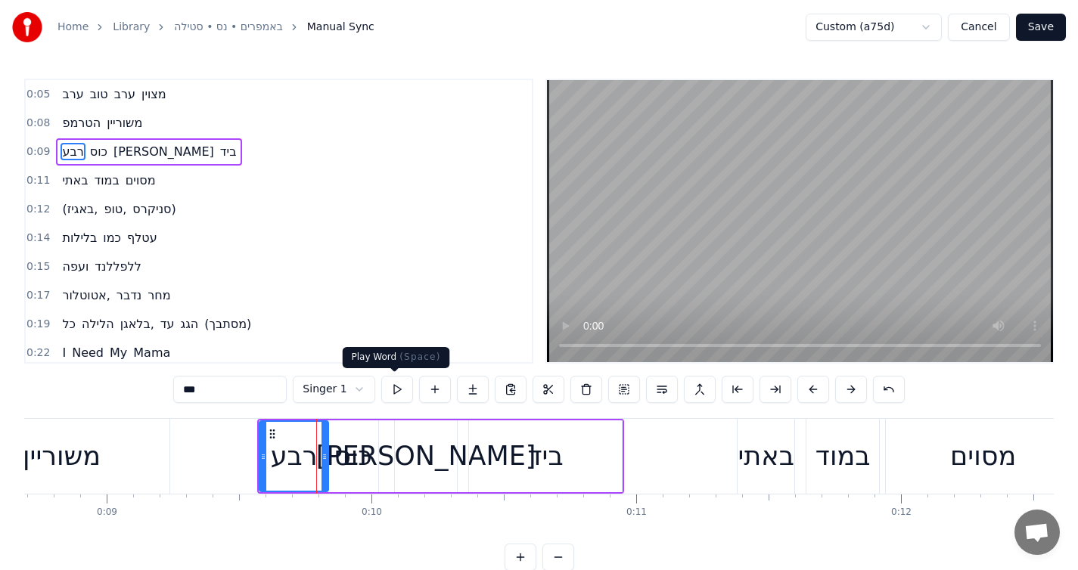
click at [395, 387] on button at bounding box center [397, 389] width 32 height 27
click at [418, 417] on div "0:05 ערב טוב ערב מצוין 0:08 הטרמפ משוריין 0:09 רבע כוס רום ביד 0:11 באתי במוד מ…" at bounding box center [538, 325] width 1029 height 492
click at [416, 419] on div "רבע כוס [PERSON_NAME] ביד" at bounding box center [440, 456] width 367 height 75
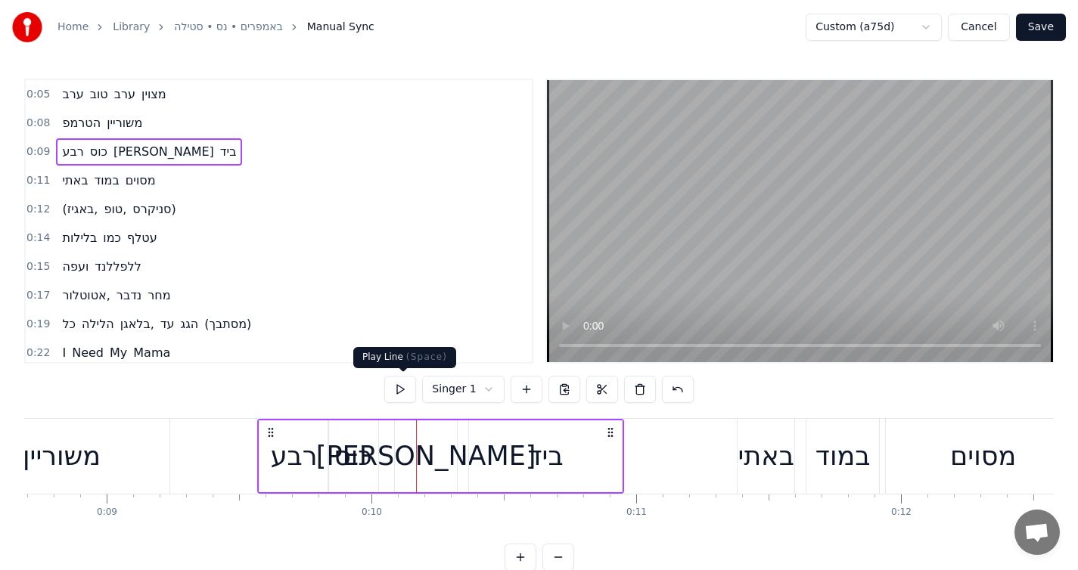
click at [410, 391] on button at bounding box center [400, 389] width 32 height 27
click at [409, 391] on button at bounding box center [400, 389] width 32 height 27
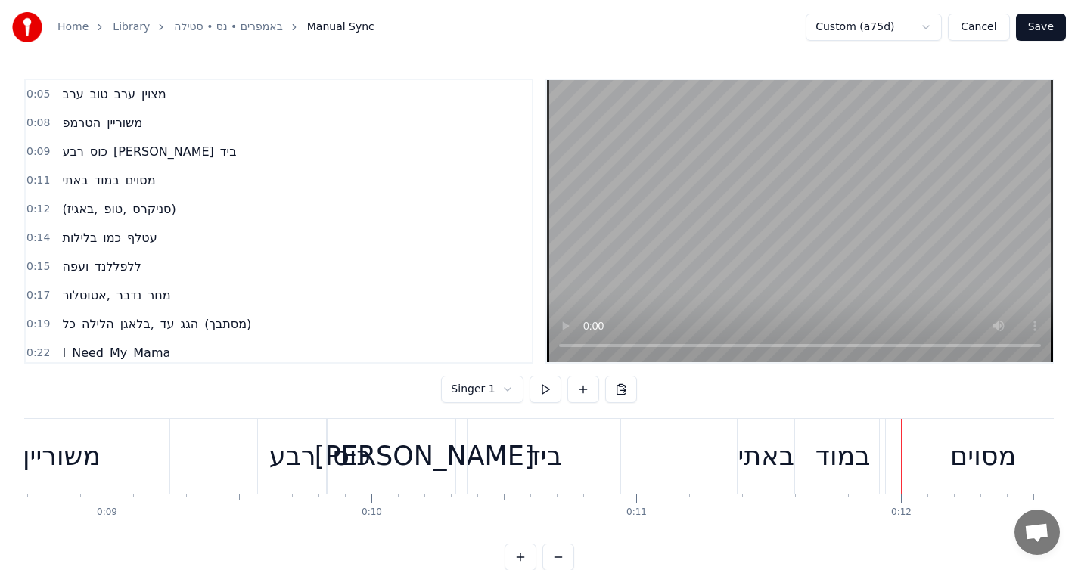
click at [158, 176] on div "באתי במוד מסוים" at bounding box center [108, 180] width 105 height 27
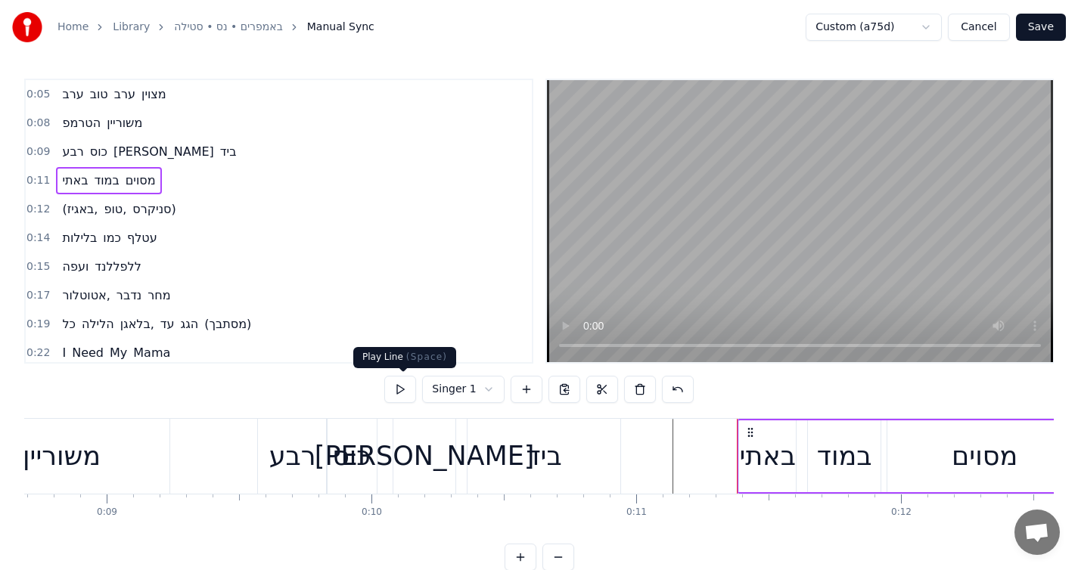
click at [395, 380] on button at bounding box center [400, 389] width 32 height 27
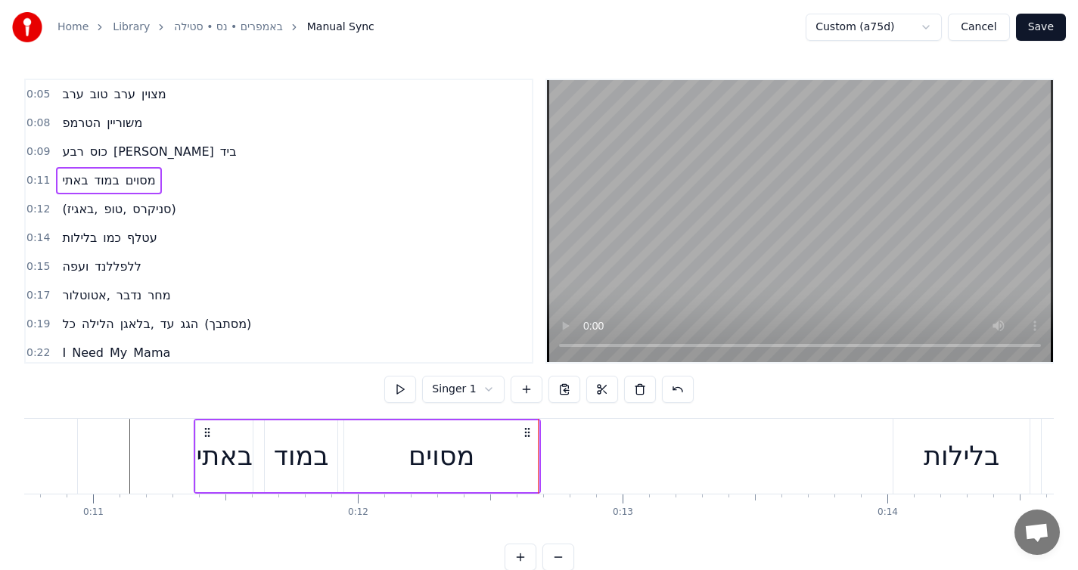
scroll to position [0, 2843]
click at [415, 387] on button at bounding box center [400, 389] width 32 height 27
click at [414, 388] on button at bounding box center [400, 389] width 32 height 27
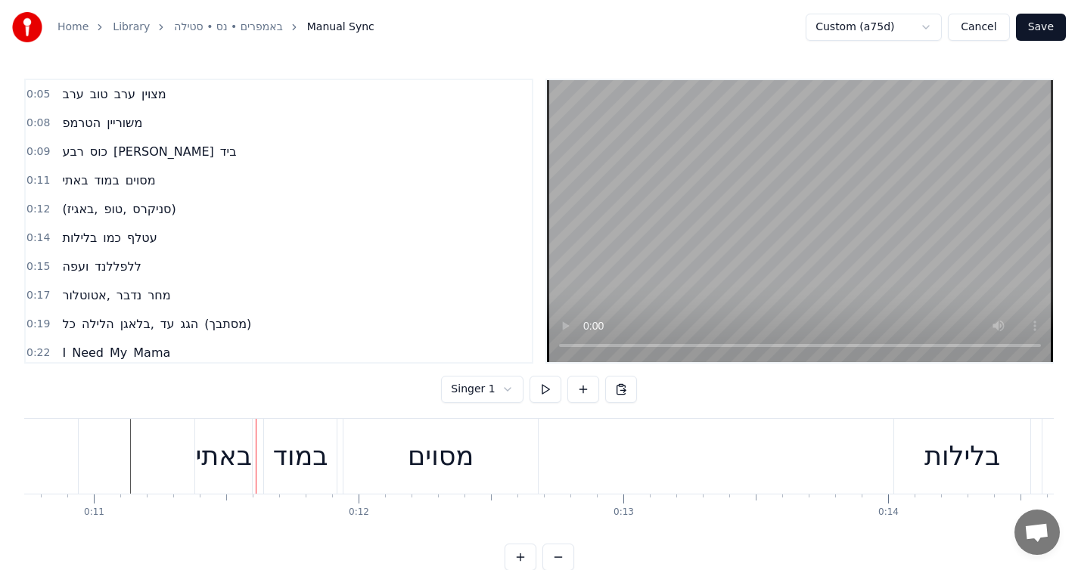
click at [154, 172] on span "מסוים" at bounding box center [140, 181] width 33 height 18
click at [153, 173] on span "מסוים" at bounding box center [140, 180] width 33 height 17
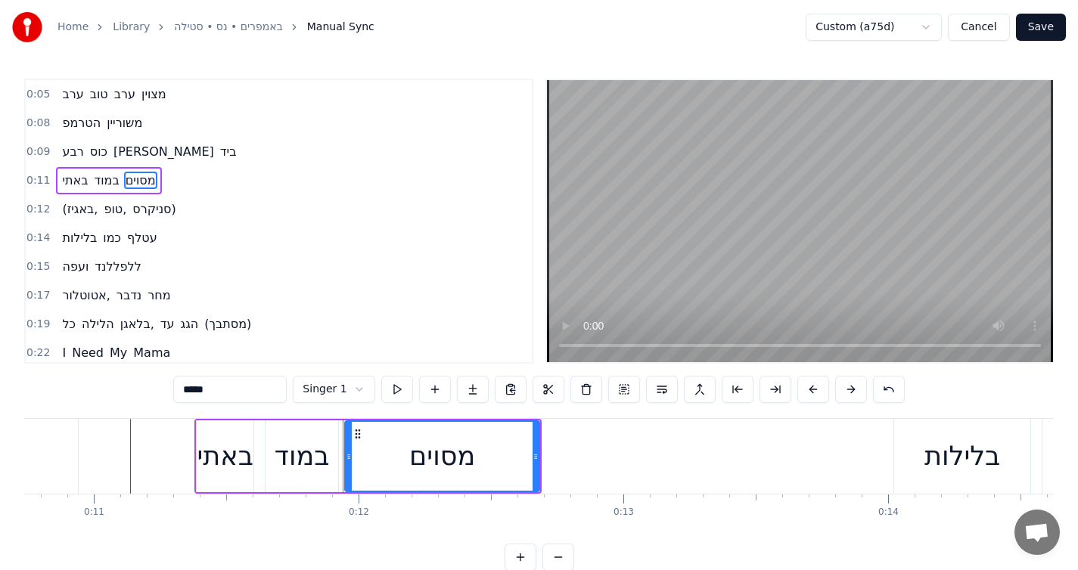
click at [158, 168] on div "באתי במוד מסוים" at bounding box center [108, 180] width 105 height 27
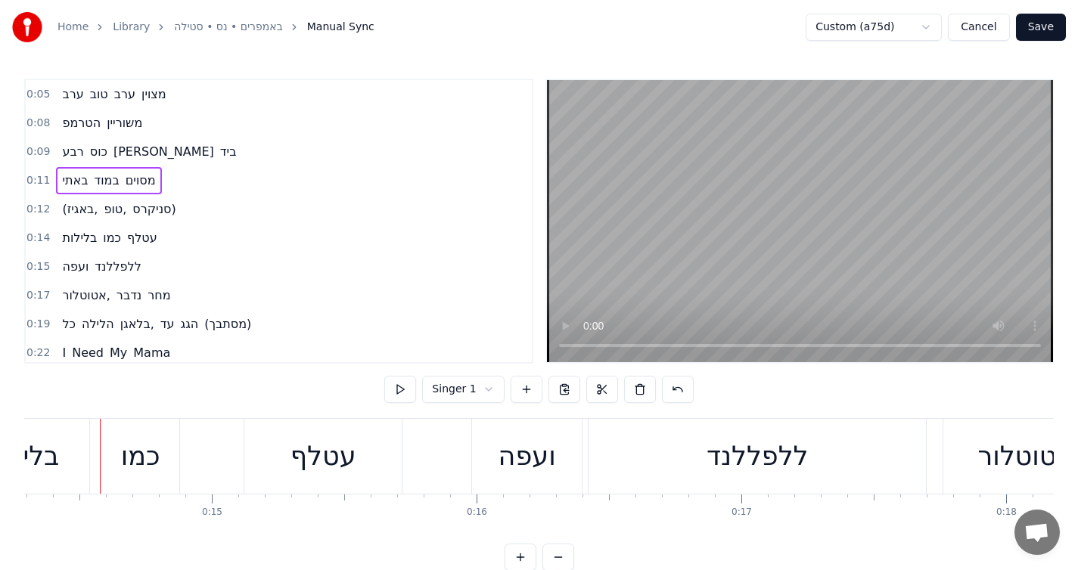
click at [143, 209] on span "סניקרס)" at bounding box center [154, 208] width 46 height 17
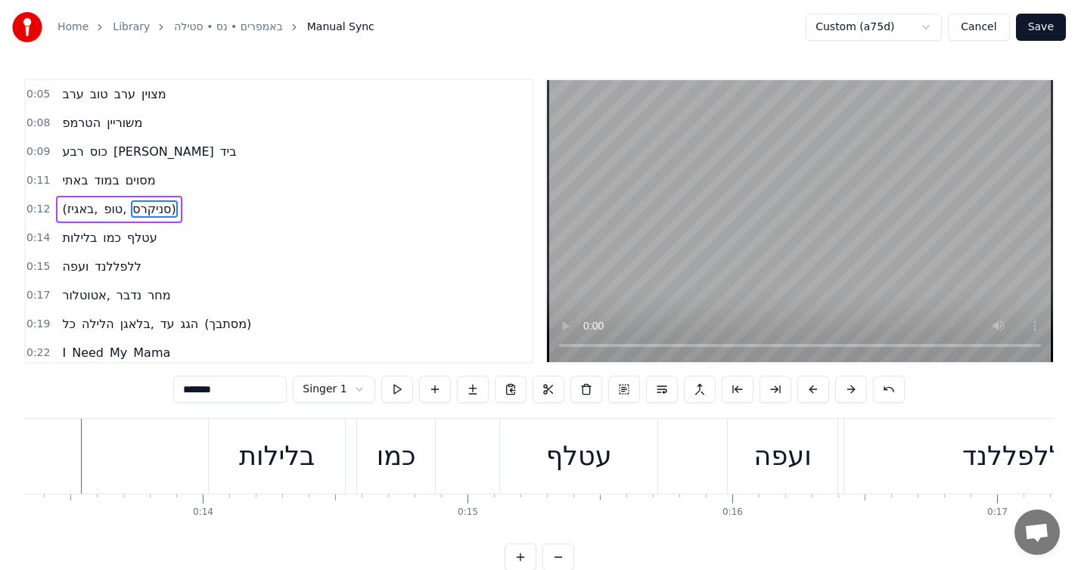
scroll to position [0, 3509]
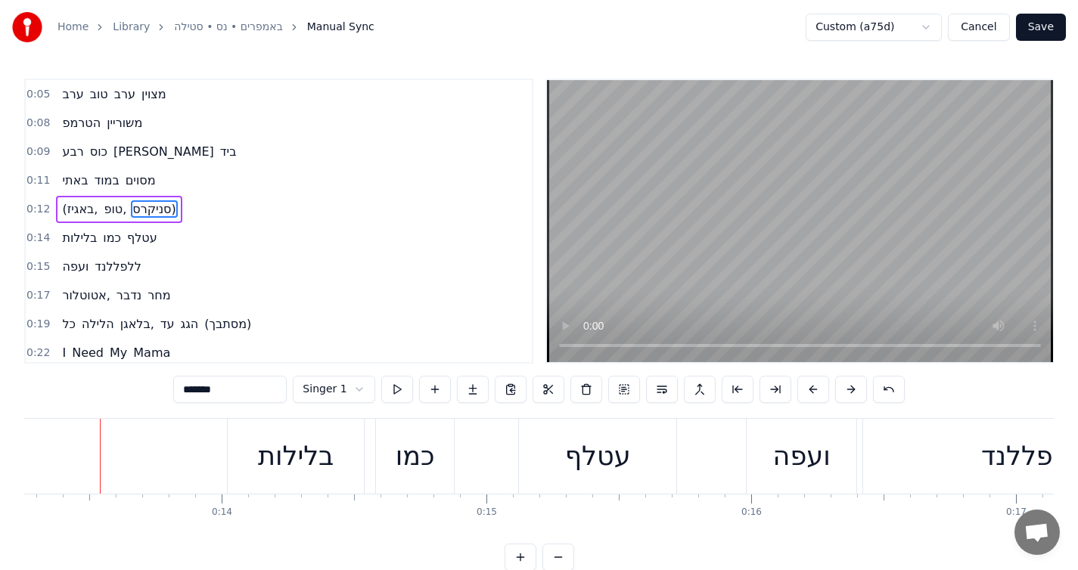
click at [177, 220] on div "(באגיז, טופ, סניקרס)" at bounding box center [119, 209] width 126 height 27
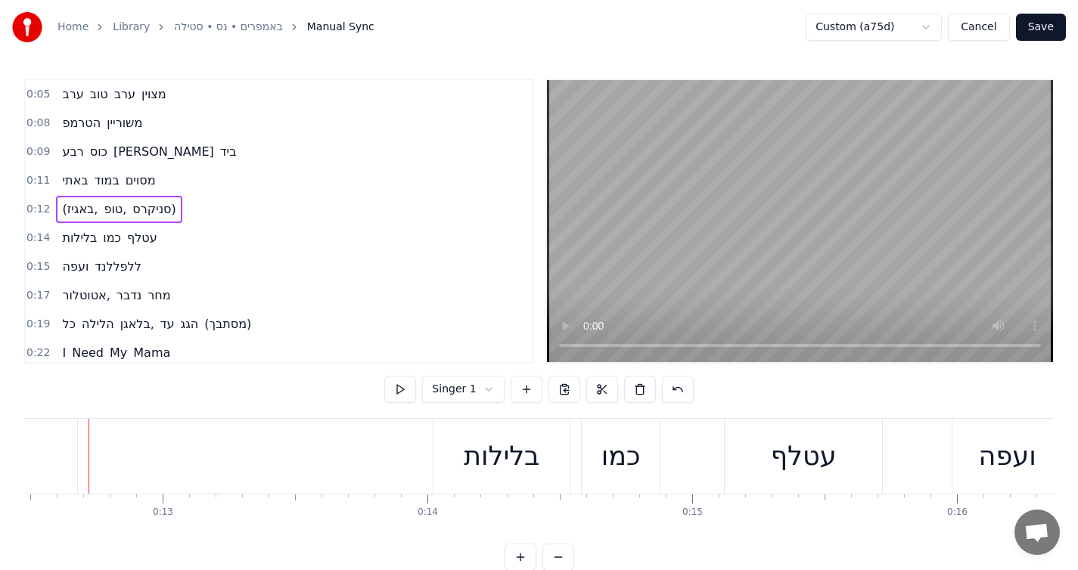
scroll to position [0, 3292]
click at [445, 377] on html "Home Library באמפרים • נס • סטילה Manual Sync Custom (a75d) Cancel Save 0:05 ער…" at bounding box center [539, 297] width 1078 height 595
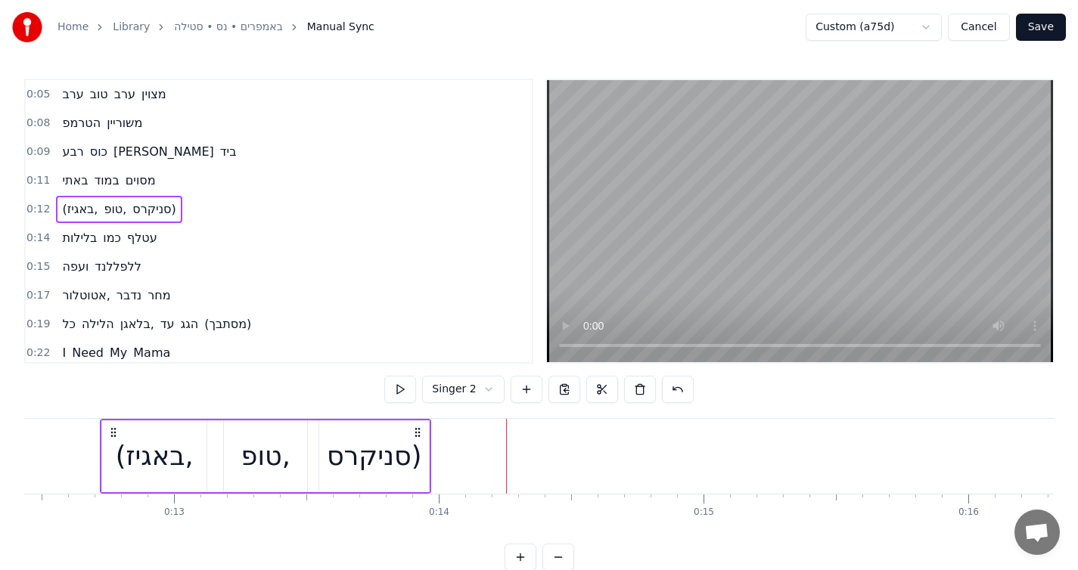
click at [454, 397] on html "Home Library באמפרים • נס • סטילה Manual Sync Custom (a75d) Cancel Save 0:05 ער…" at bounding box center [539, 297] width 1078 height 595
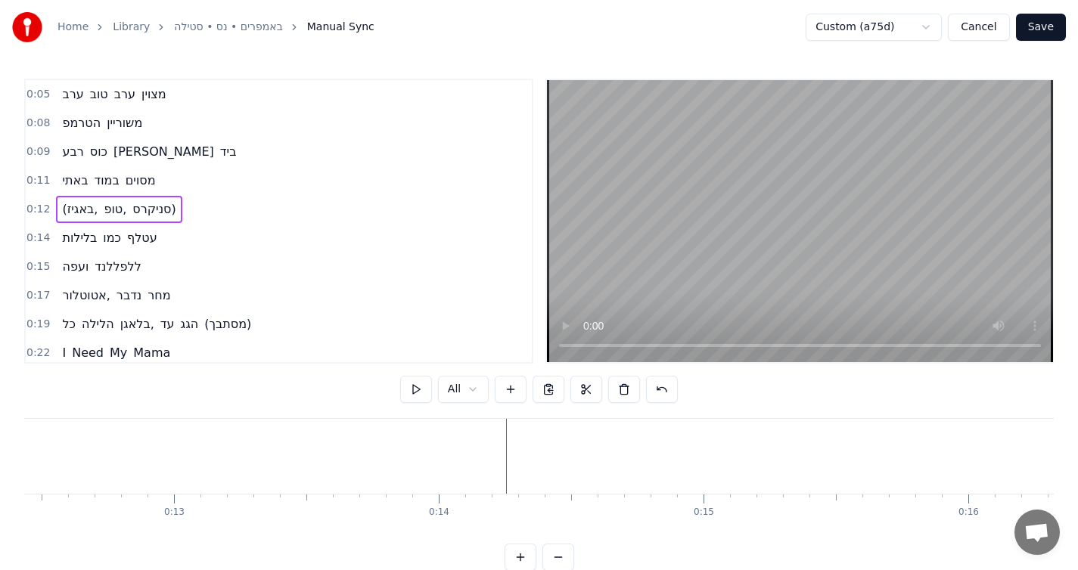
click at [468, 393] on html "Home Library באמפרים • נס • סטילה Manual Sync Custom (a75d) Cancel Save 0:05 ער…" at bounding box center [539, 297] width 1078 height 595
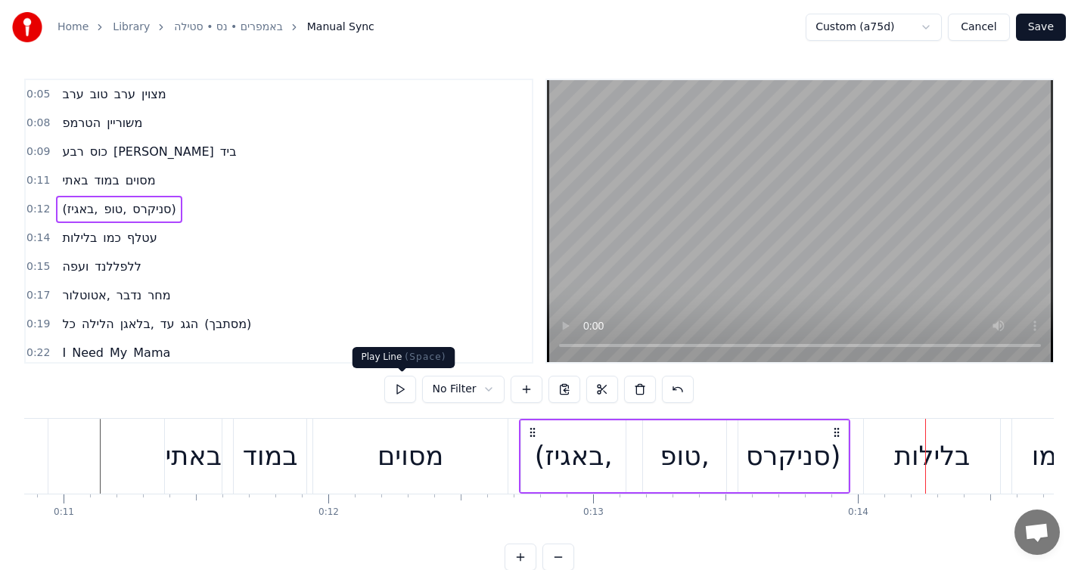
scroll to position [0, 2846]
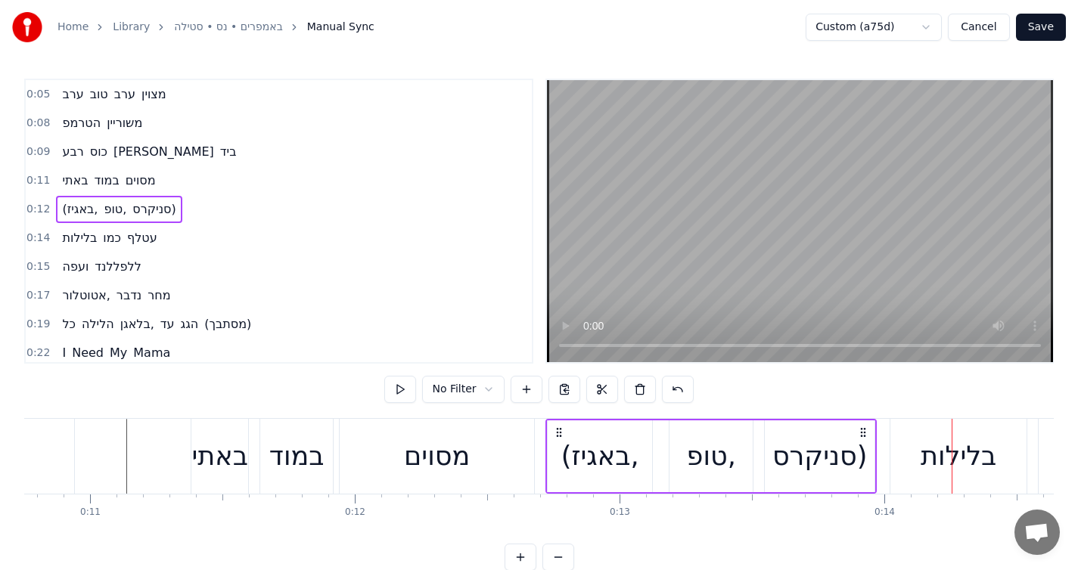
click at [231, 424] on div "באתי" at bounding box center [219, 456] width 57 height 75
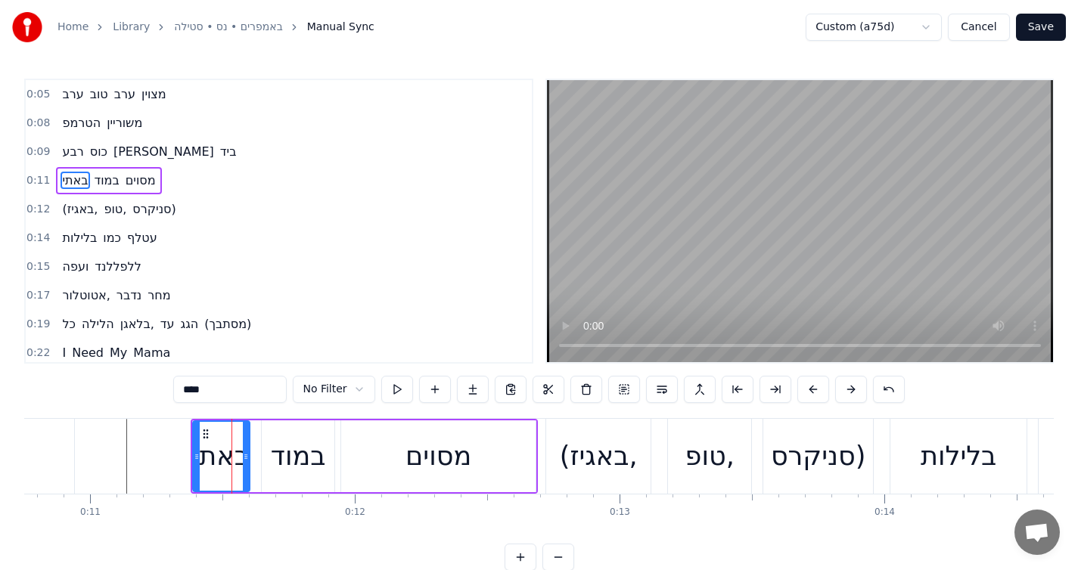
click at [157, 180] on div "באתי במוד מסוים" at bounding box center [108, 180] width 105 height 27
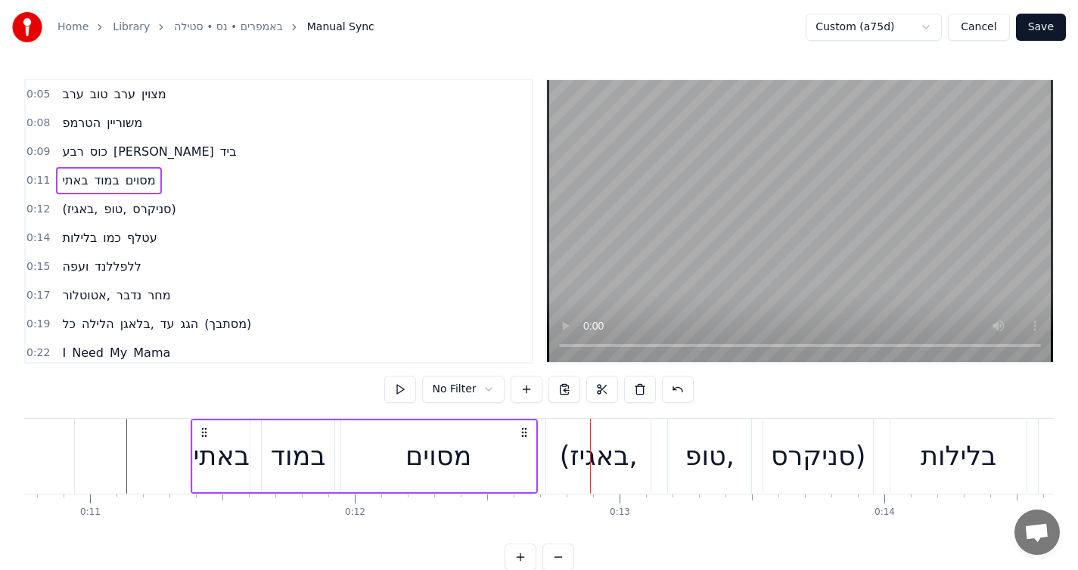
click at [522, 470] on div "מסוים" at bounding box center [438, 457] width 194 height 72
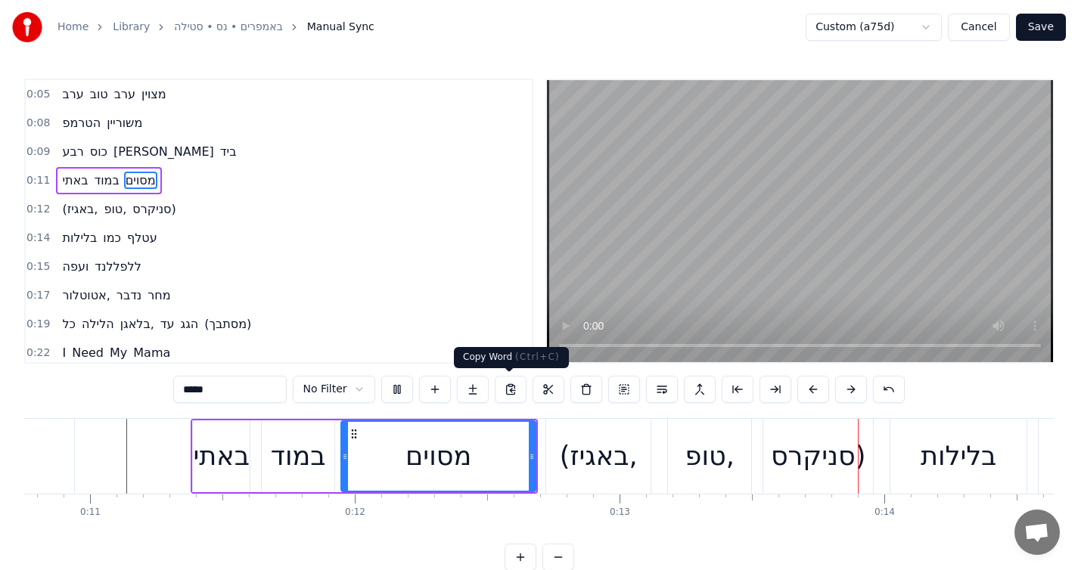
click at [493, 463] on div "מסוים" at bounding box center [438, 456] width 193 height 69
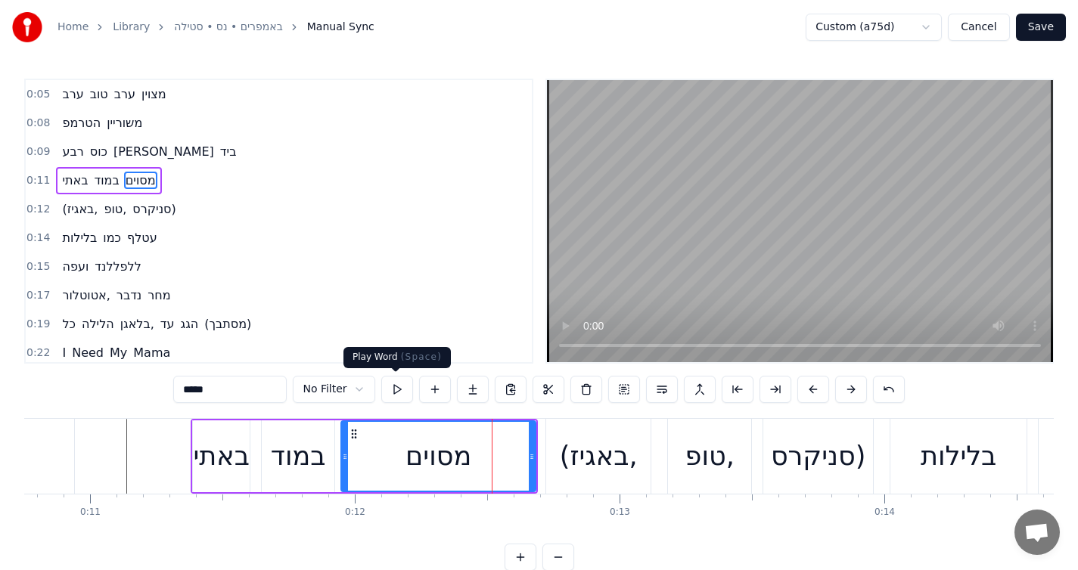
click at [390, 383] on button at bounding box center [397, 389] width 32 height 27
click at [565, 486] on div "(באגיז," at bounding box center [598, 456] width 104 height 75
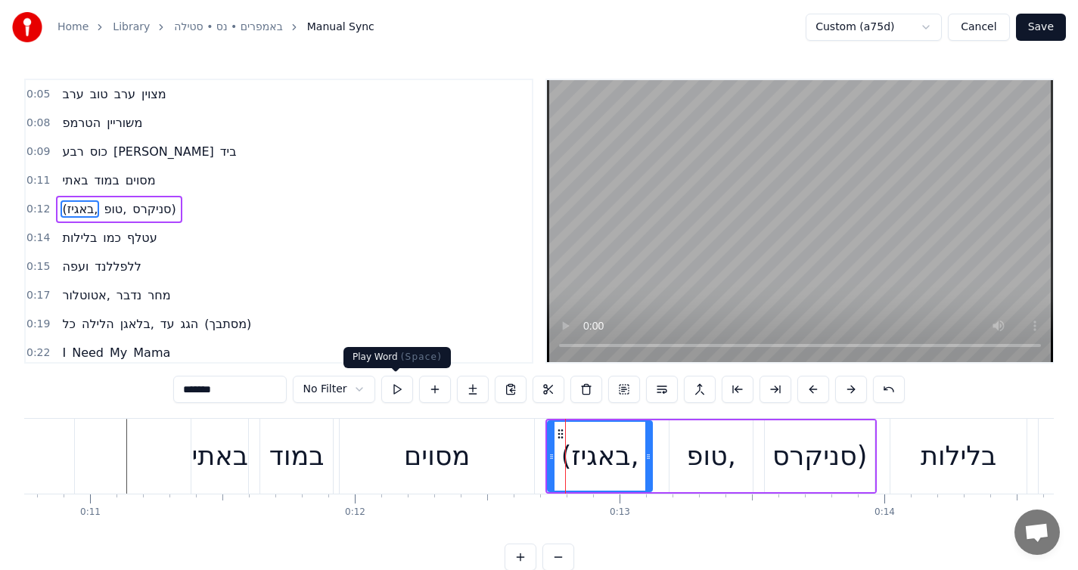
click at [402, 395] on button at bounding box center [397, 389] width 32 height 27
click at [691, 476] on div "טופ," at bounding box center [711, 456] width 49 height 40
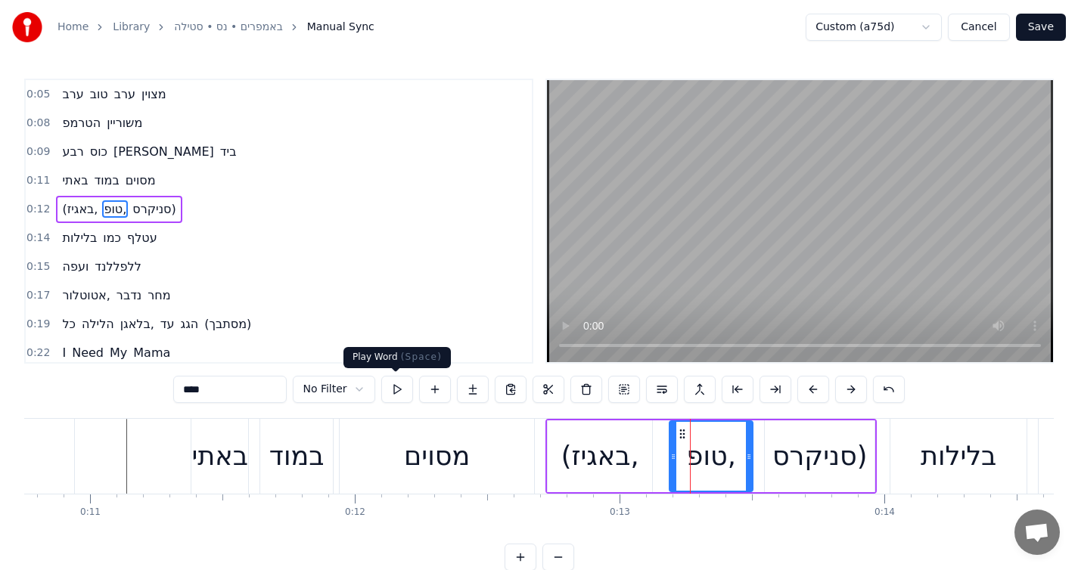
click at [391, 391] on button at bounding box center [397, 389] width 32 height 27
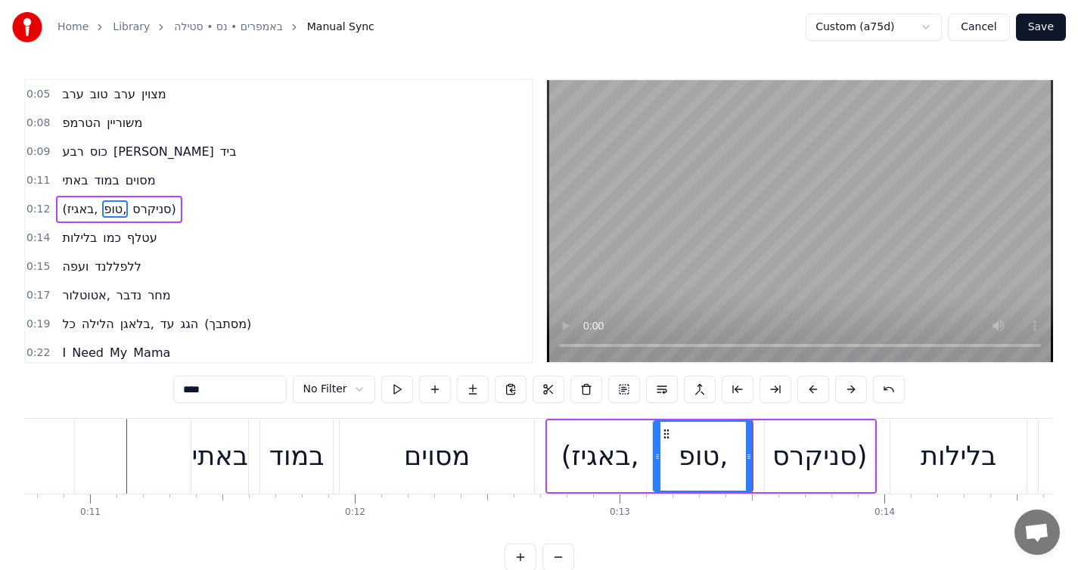
drag, startPoint x: 672, startPoint y: 467, endPoint x: 657, endPoint y: 467, distance: 15.9
click at [657, 467] on div at bounding box center [657, 456] width 6 height 69
drag, startPoint x: 750, startPoint y: 456, endPoint x: 731, endPoint y: 458, distance: 19.0
click at [731, 458] on icon at bounding box center [730, 457] width 6 height 12
click at [654, 458] on icon at bounding box center [656, 457] width 6 height 12
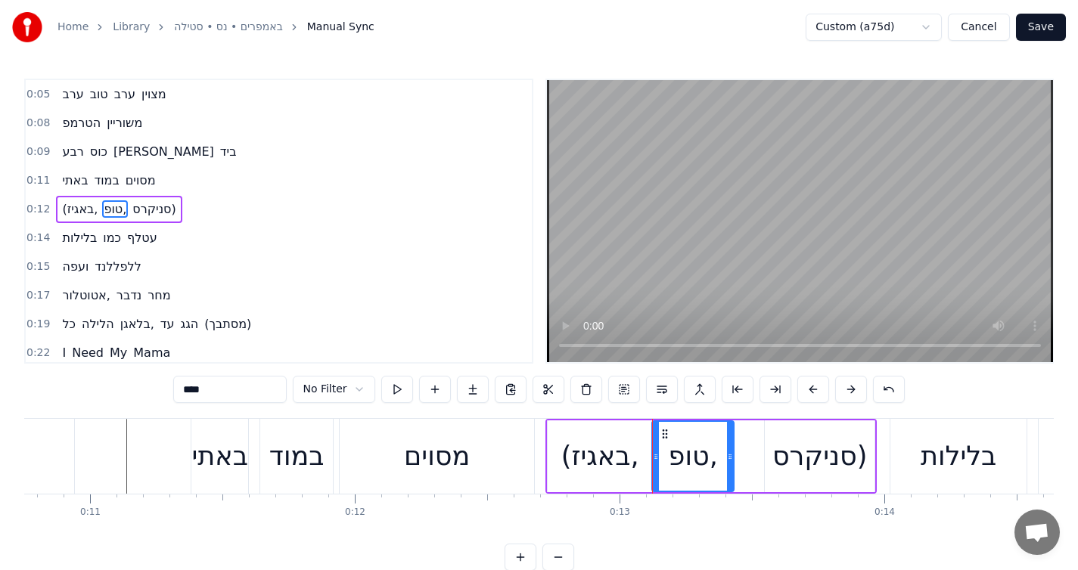
click at [829, 454] on div "סניקרס)" at bounding box center [819, 456] width 95 height 40
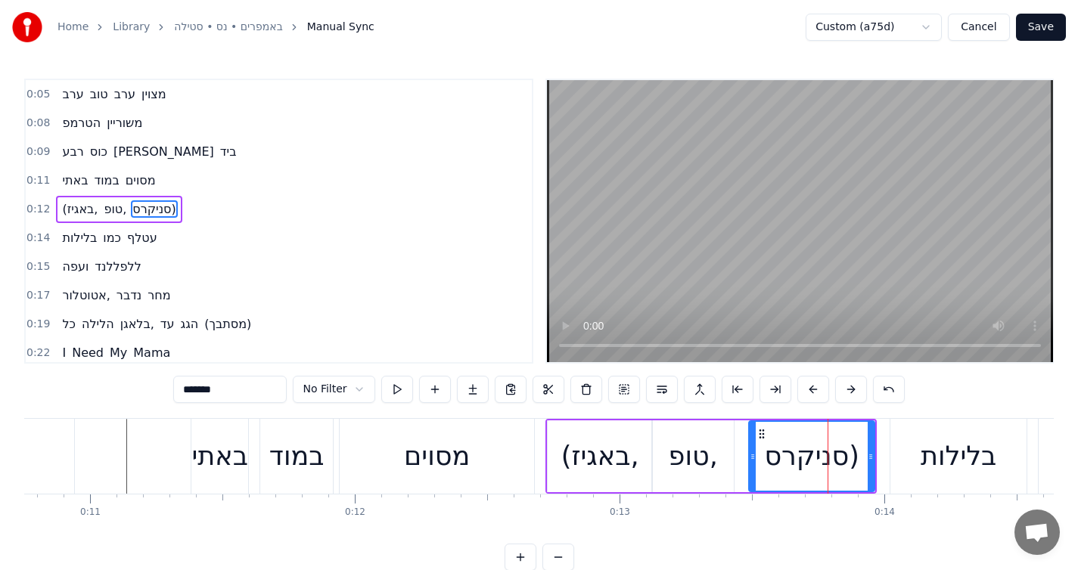
drag, startPoint x: 766, startPoint y: 454, endPoint x: 733, endPoint y: 452, distance: 33.3
click at [750, 453] on icon at bounding box center [753, 457] width 6 height 12
click at [391, 397] on button at bounding box center [397, 389] width 32 height 27
drag, startPoint x: 752, startPoint y: 461, endPoint x: 738, endPoint y: 463, distance: 13.8
click at [738, 463] on div at bounding box center [739, 456] width 6 height 69
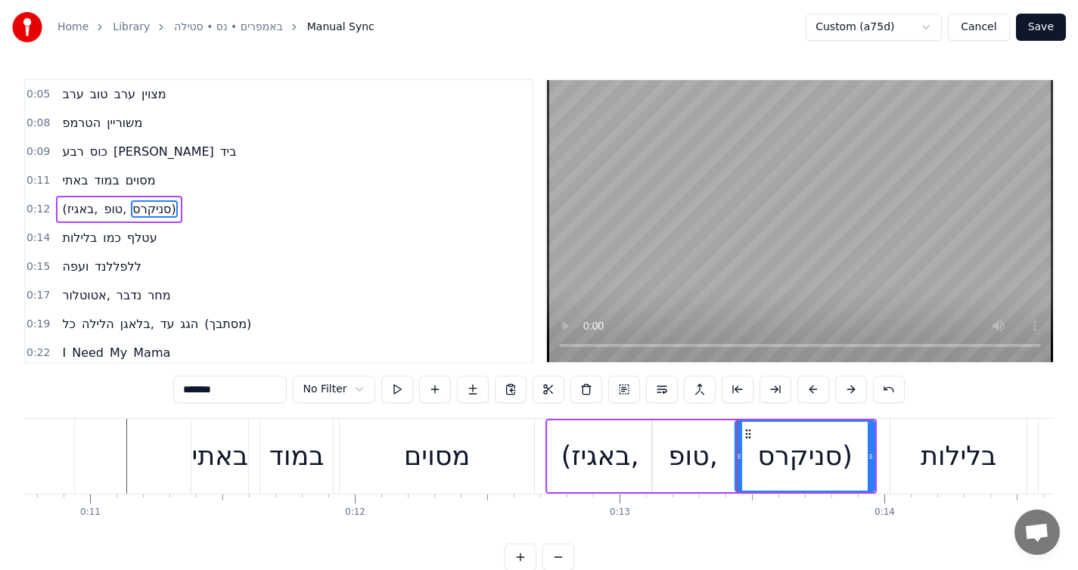
click at [393, 399] on button at bounding box center [397, 389] width 32 height 27
click at [574, 421] on div "(באגיז," at bounding box center [600, 457] width 106 height 72
type input "*******"
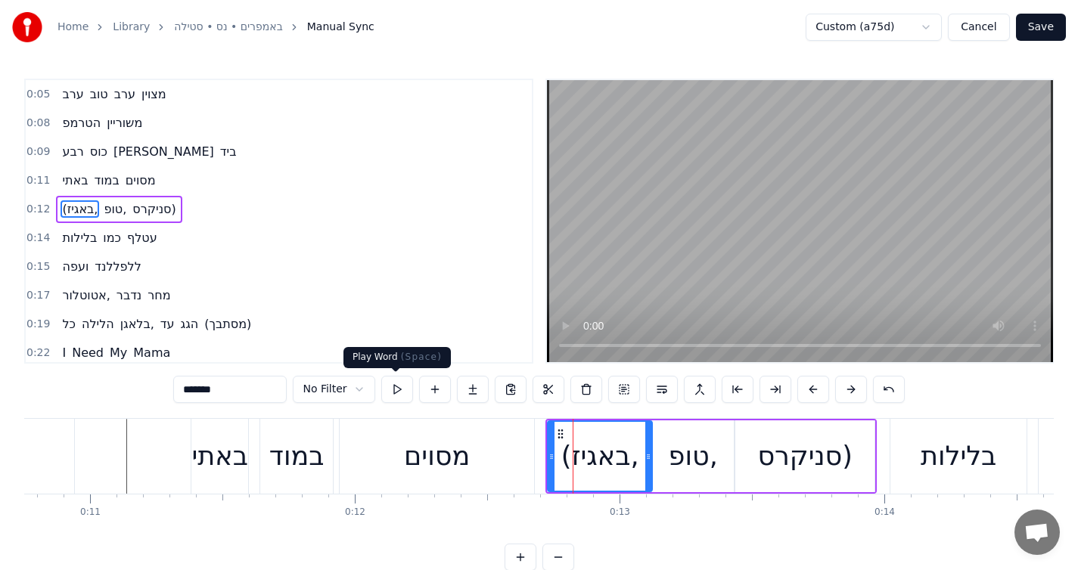
click at [406, 393] on button at bounding box center [397, 389] width 32 height 27
click at [172, 197] on div "(באגיז, טופ, סניקרס)" at bounding box center [119, 209] width 126 height 27
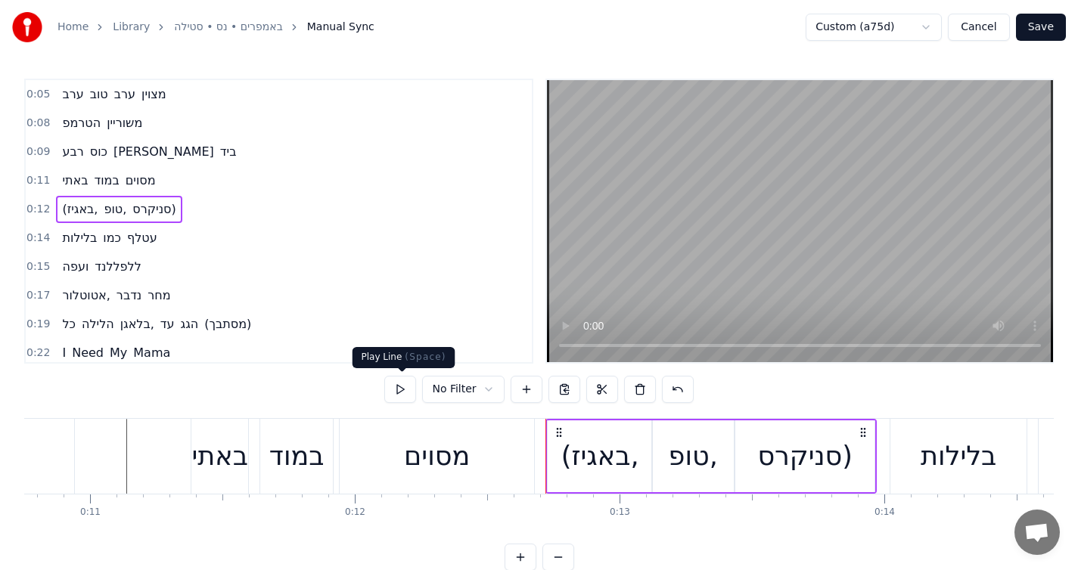
click at [400, 394] on button at bounding box center [400, 389] width 32 height 27
click at [951, 422] on div "בלילות" at bounding box center [958, 456] width 136 height 75
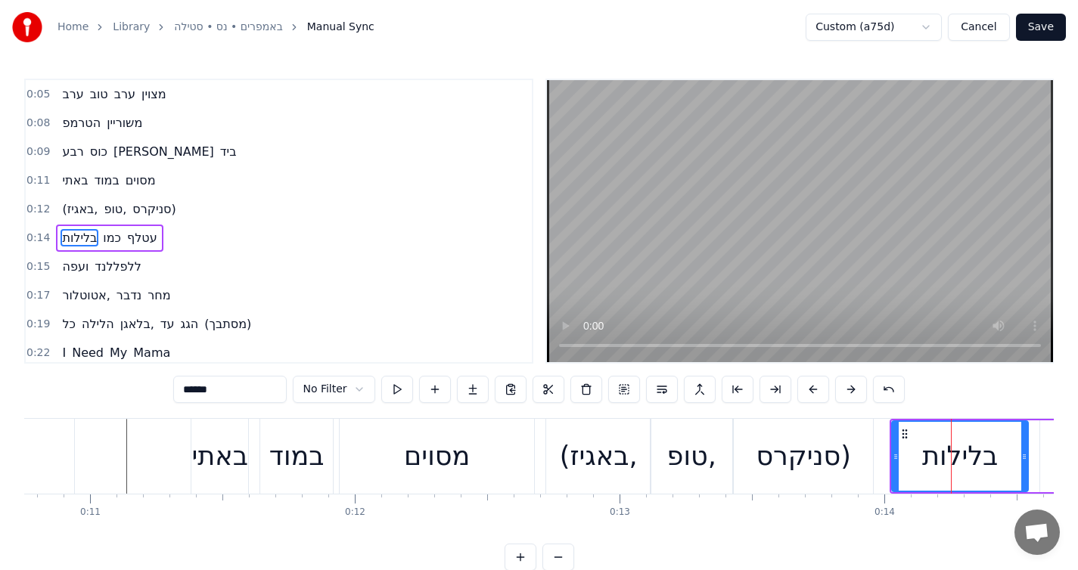
scroll to position [17, 0]
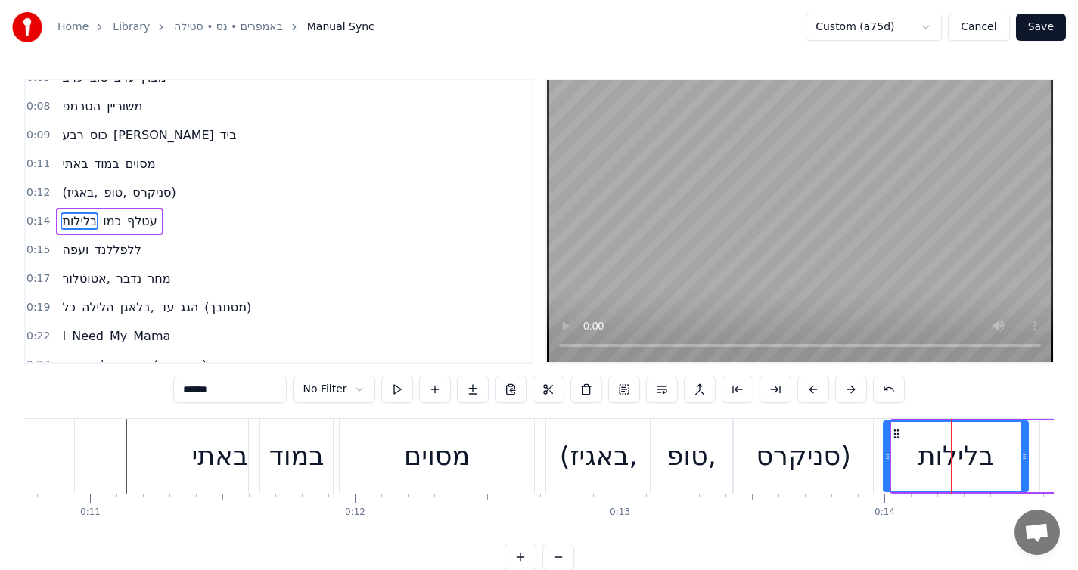
drag, startPoint x: 896, startPoint y: 449, endPoint x: 887, endPoint y: 450, distance: 8.4
click at [887, 450] on div at bounding box center [887, 456] width 6 height 69
click at [400, 390] on button at bounding box center [397, 389] width 32 height 27
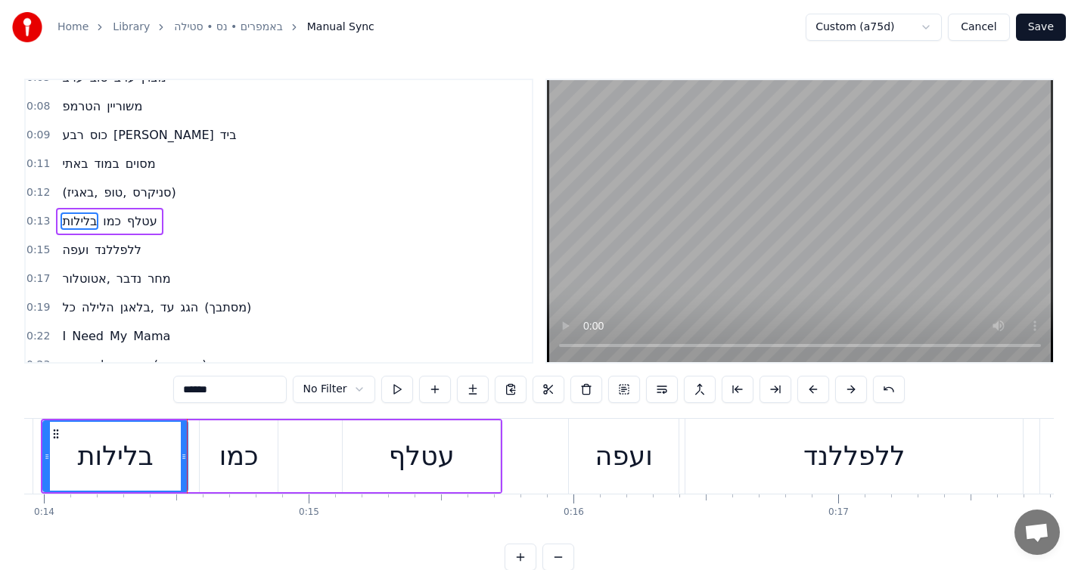
scroll to position [0, 3774]
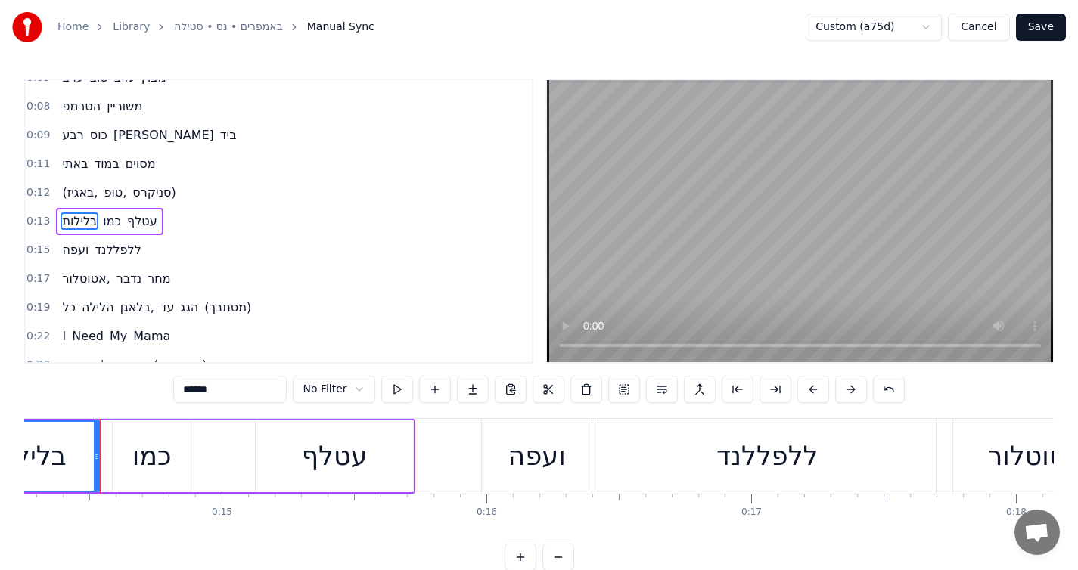
click at [213, 473] on div "בלילות כמו עטלף" at bounding box center [184, 456] width 461 height 75
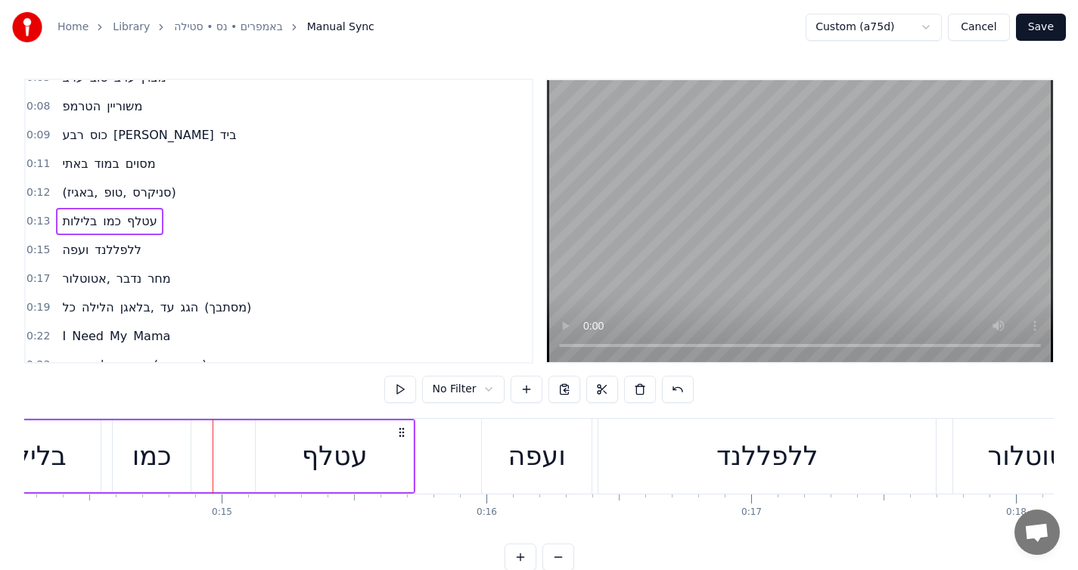
click at [161, 462] on div "כמו" at bounding box center [151, 456] width 39 height 40
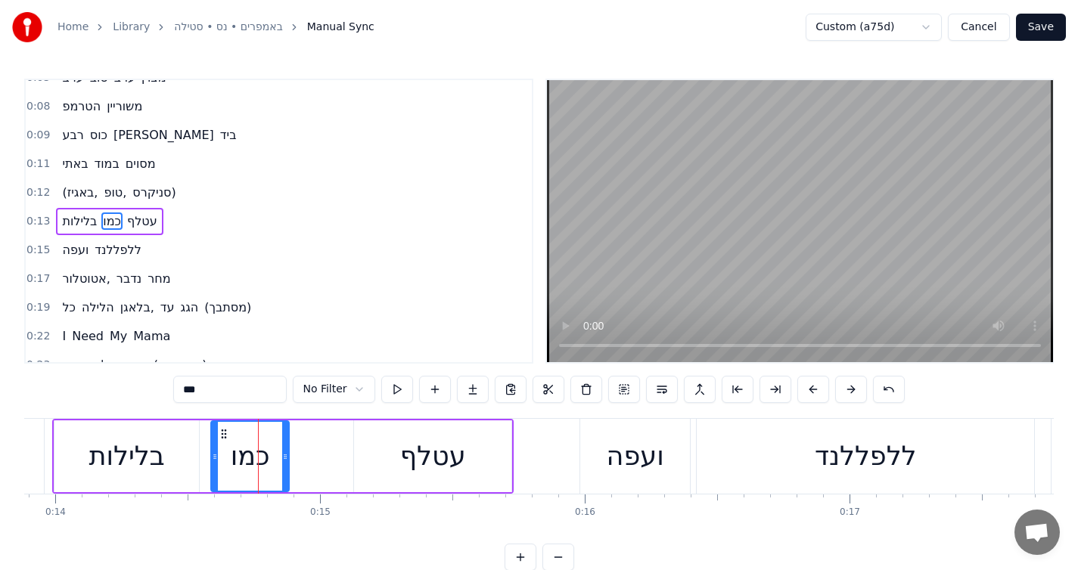
scroll to position [0, 3651]
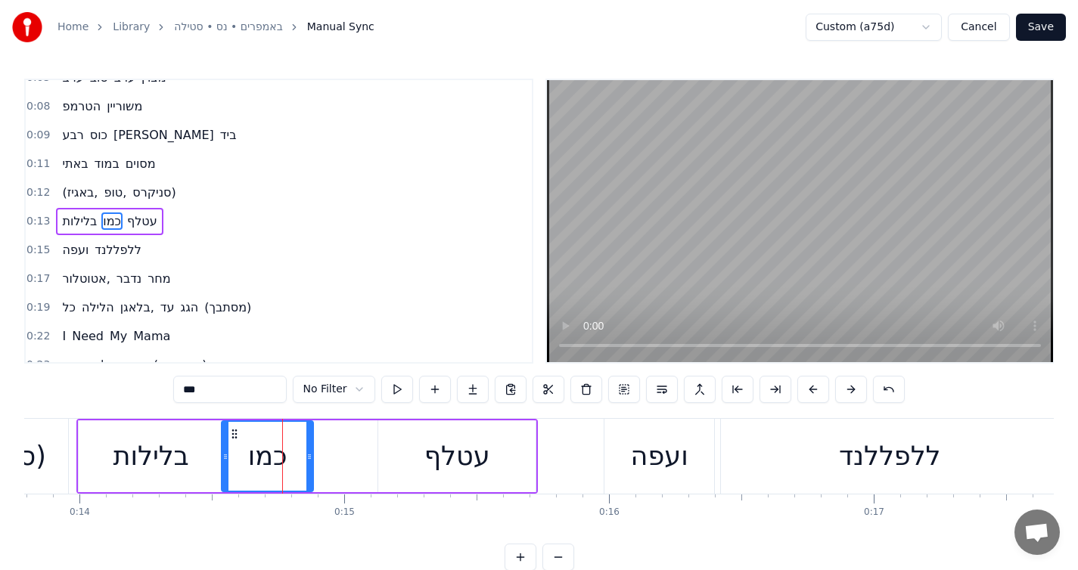
drag, startPoint x: 238, startPoint y: 461, endPoint x: 224, endPoint y: 462, distance: 13.7
click at [224, 462] on icon at bounding box center [225, 457] width 6 height 12
drag, startPoint x: 309, startPoint y: 461, endPoint x: 349, endPoint y: 459, distance: 40.1
click at [349, 459] on icon at bounding box center [349, 457] width 6 height 12
click at [229, 461] on icon at bounding box center [228, 457] width 6 height 12
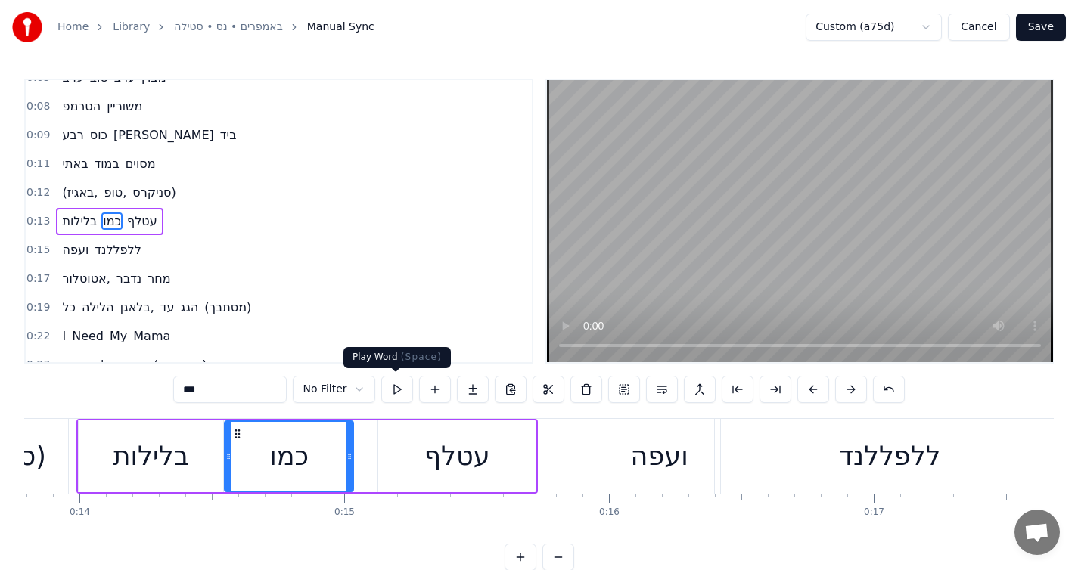
click at [388, 382] on button at bounding box center [397, 389] width 32 height 27
drag, startPoint x: 348, startPoint y: 455, endPoint x: 340, endPoint y: 455, distance: 8.4
click at [340, 455] on icon at bounding box center [341, 457] width 6 height 12
click at [389, 388] on button at bounding box center [397, 389] width 32 height 27
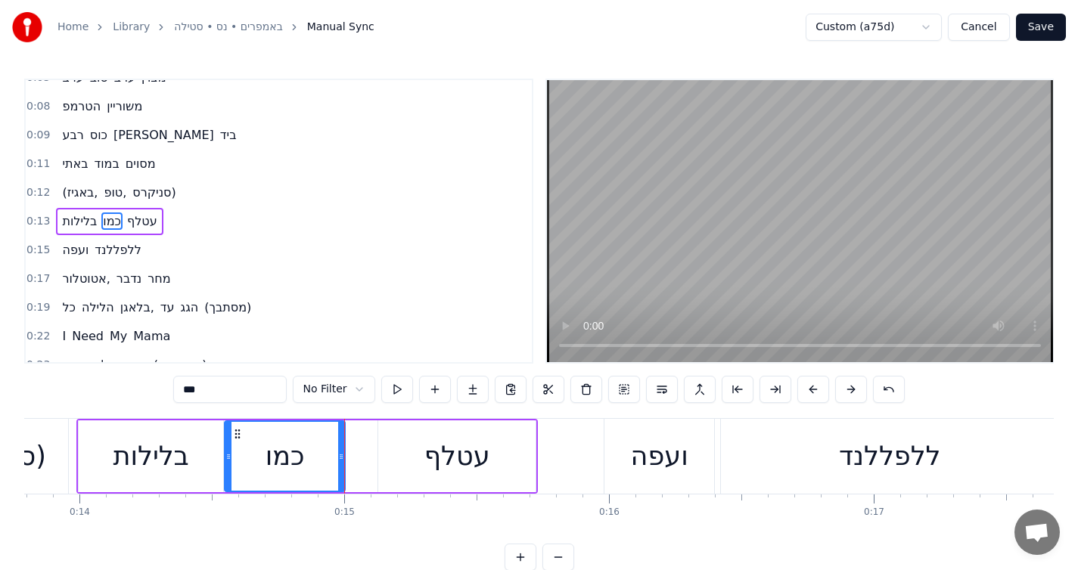
click at [407, 469] on div "עטלף" at bounding box center [456, 457] width 157 height 72
type input "****"
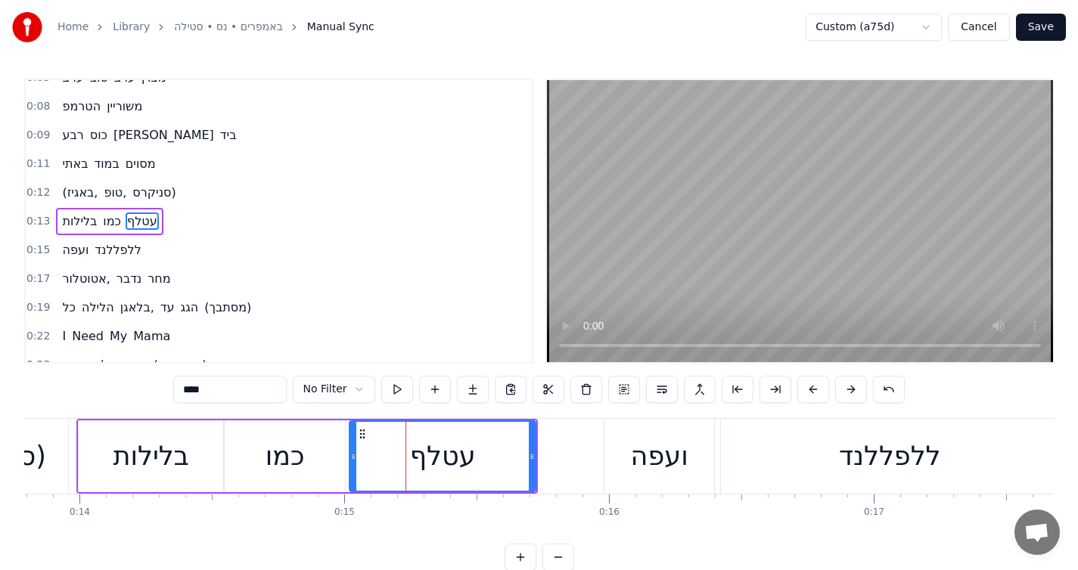
drag, startPoint x: 381, startPoint y: 457, endPoint x: 352, endPoint y: 457, distance: 28.7
click at [352, 457] on icon at bounding box center [353, 457] width 6 height 12
click at [402, 396] on button at bounding box center [397, 389] width 32 height 27
click at [115, 231] on div "בלילות כמו עטלף" at bounding box center [109, 221] width 107 height 27
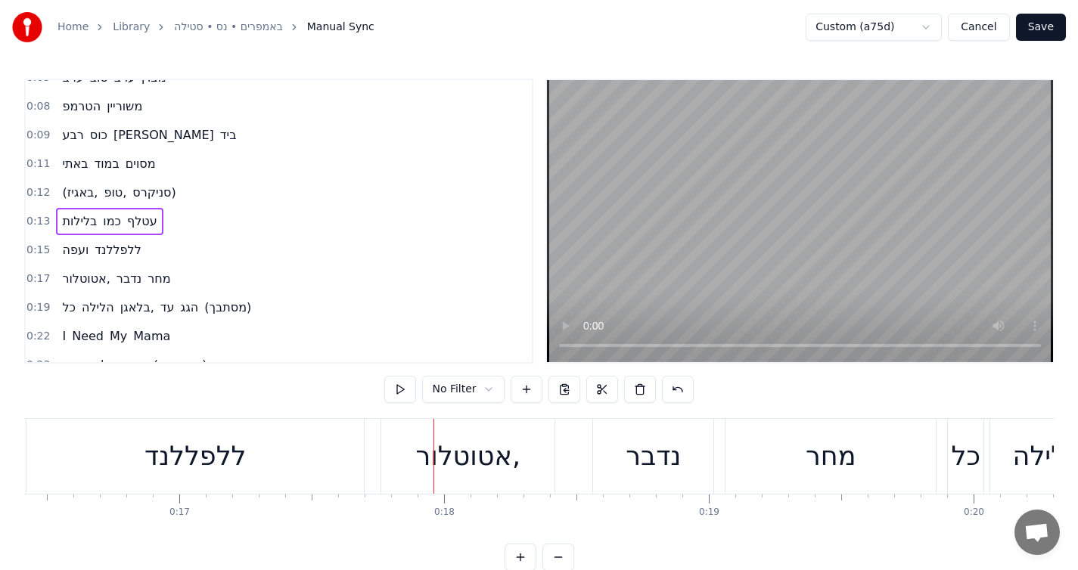
scroll to position [0, 4524]
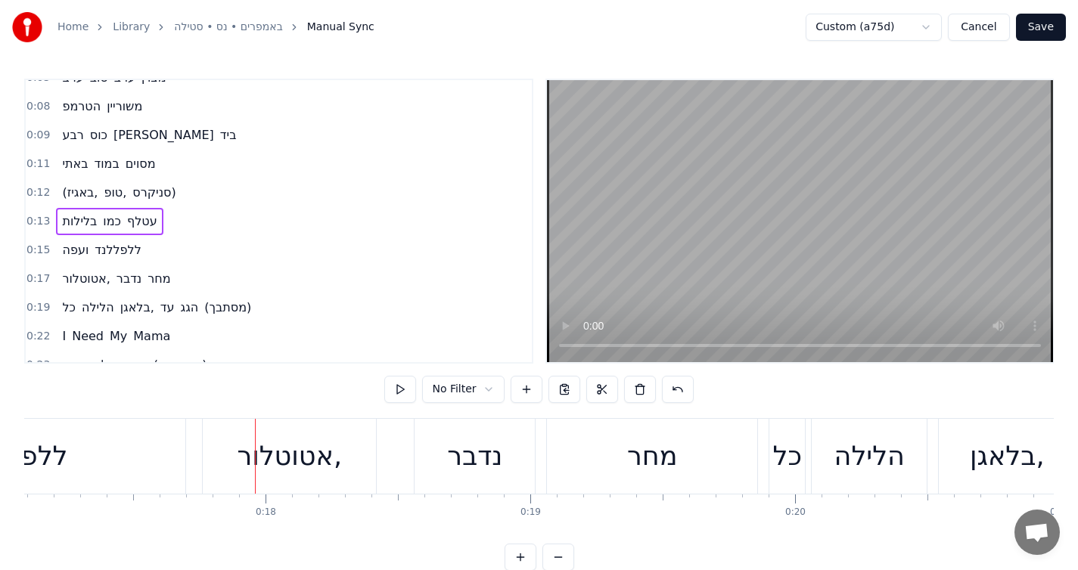
click at [130, 471] on div "ללפללנד" at bounding box center [16, 456] width 337 height 75
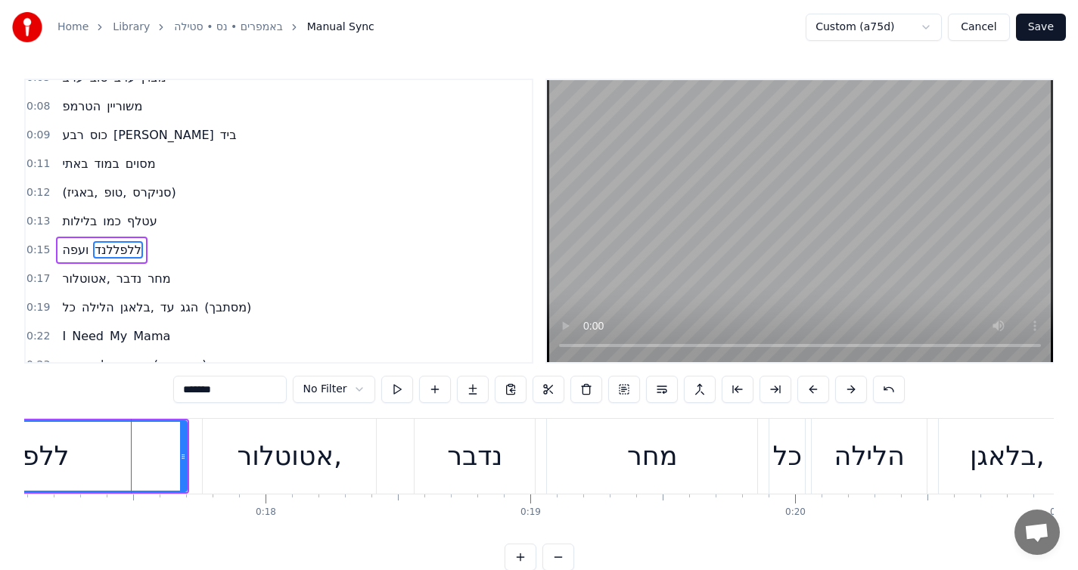
scroll to position [45, 0]
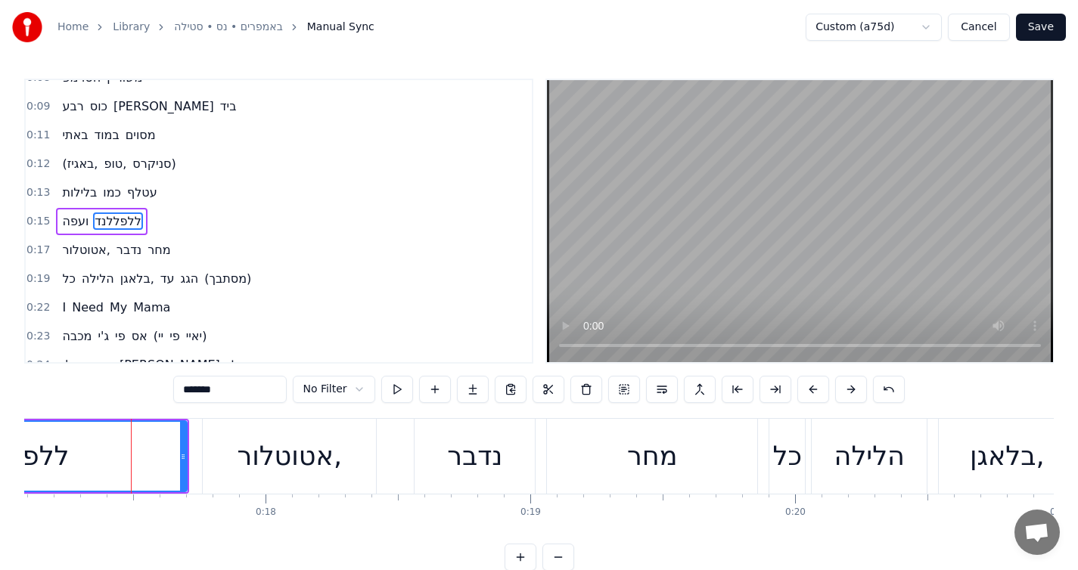
click at [213, 458] on div "אטוטלור," at bounding box center [289, 456] width 173 height 75
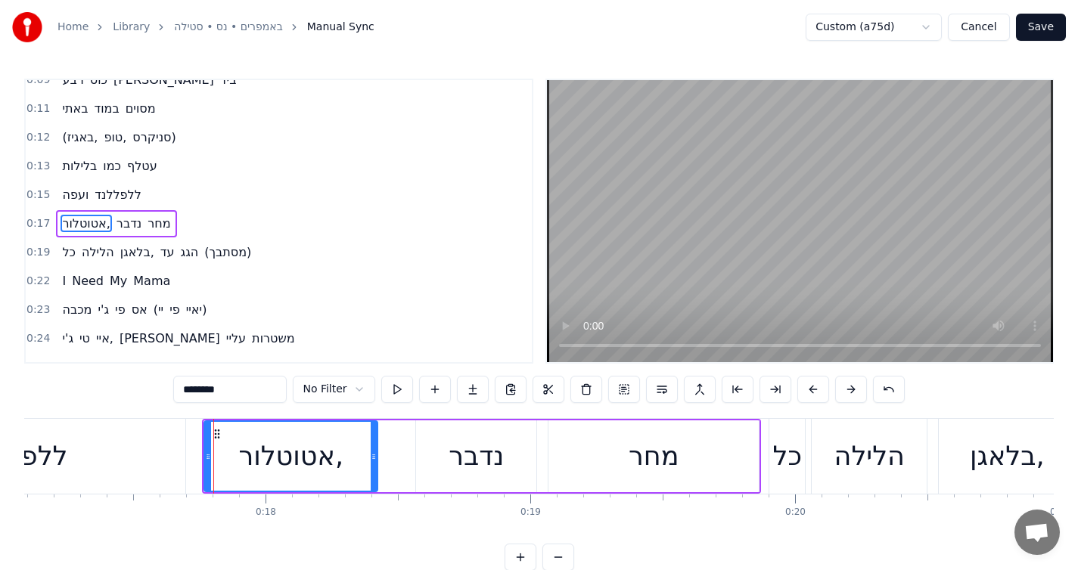
scroll to position [74, 0]
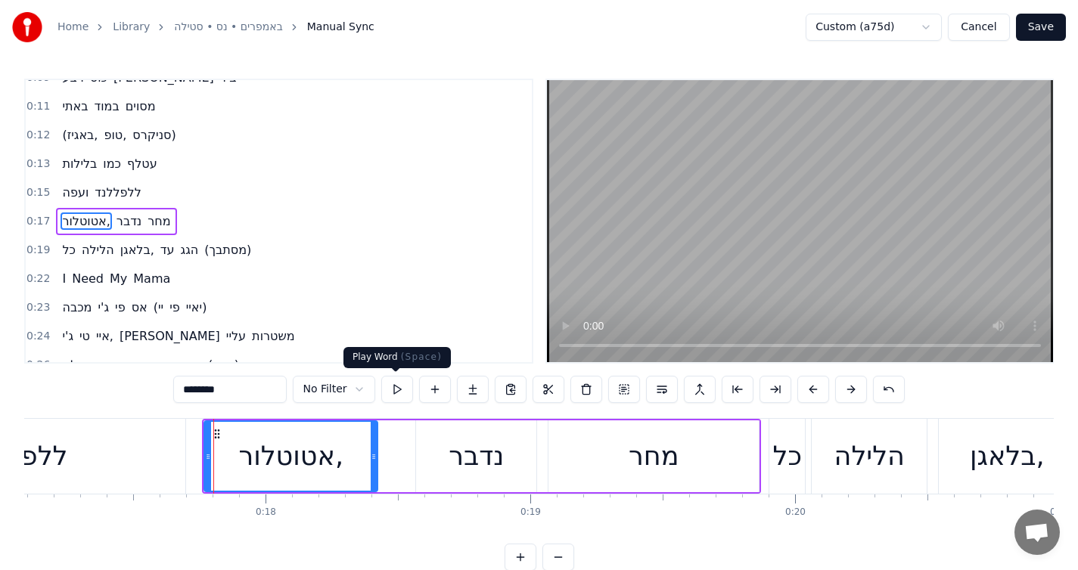
click at [394, 391] on button at bounding box center [397, 389] width 32 height 27
click at [140, 474] on div "ללפללנד" at bounding box center [16, 456] width 337 height 75
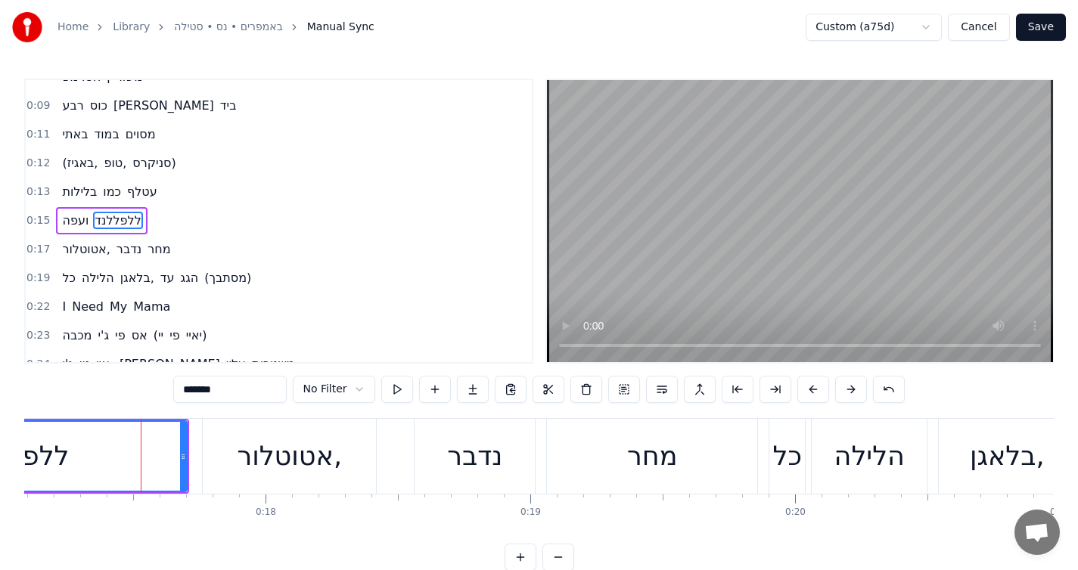
scroll to position [45, 0]
click at [390, 394] on button at bounding box center [397, 389] width 32 height 27
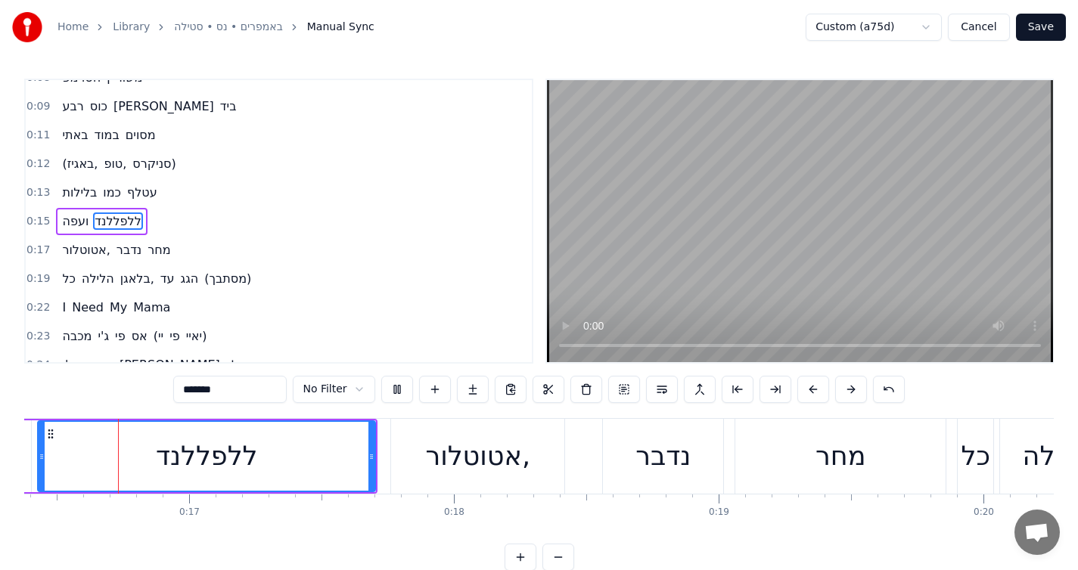
scroll to position [0, 4328]
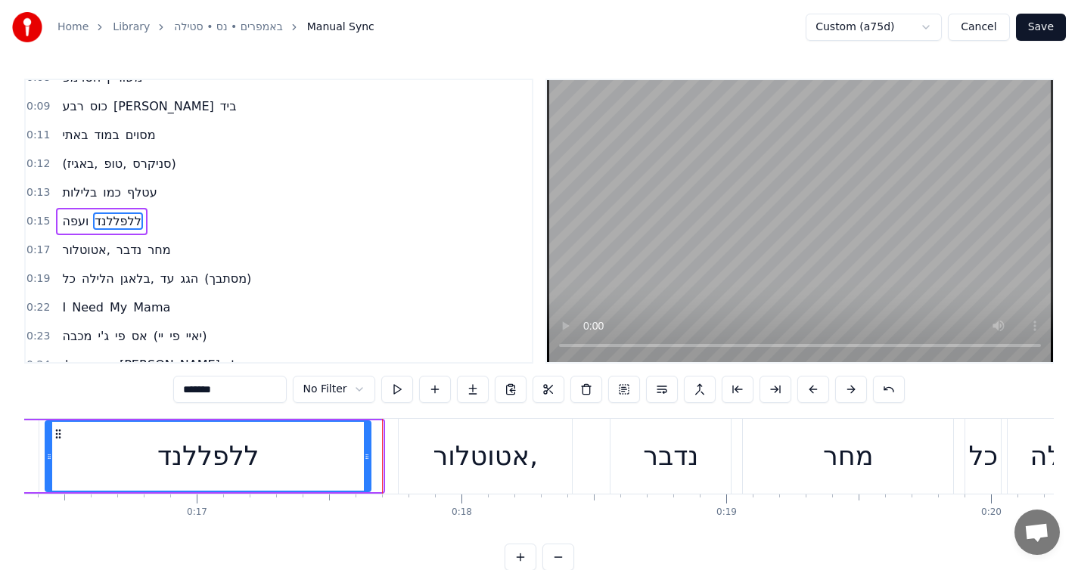
drag, startPoint x: 379, startPoint y: 454, endPoint x: 367, endPoint y: 455, distance: 12.2
click at [367, 455] on icon at bounding box center [367, 457] width 6 height 12
click at [394, 393] on button at bounding box center [397, 389] width 32 height 27
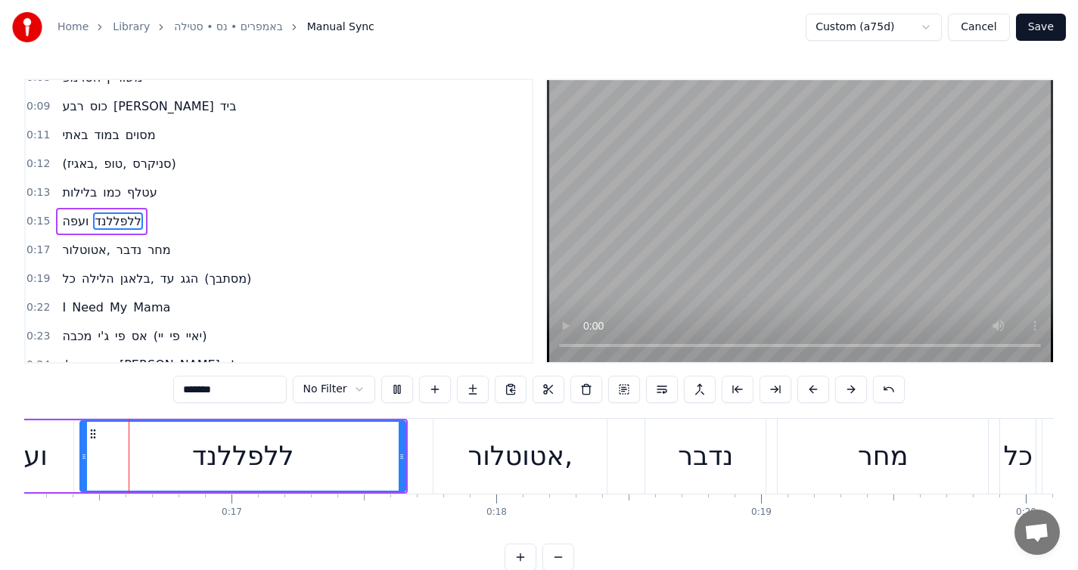
scroll to position [0, 4271]
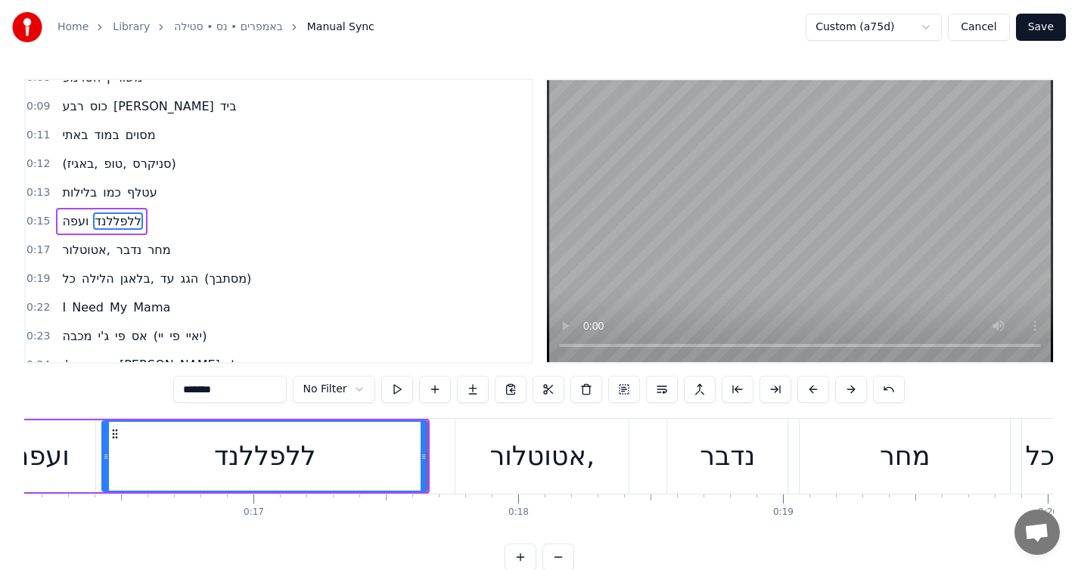
click at [394, 393] on button at bounding box center [397, 389] width 32 height 27
click at [417, 452] on icon at bounding box center [418, 457] width 6 height 12
click at [395, 394] on button at bounding box center [397, 389] width 32 height 27
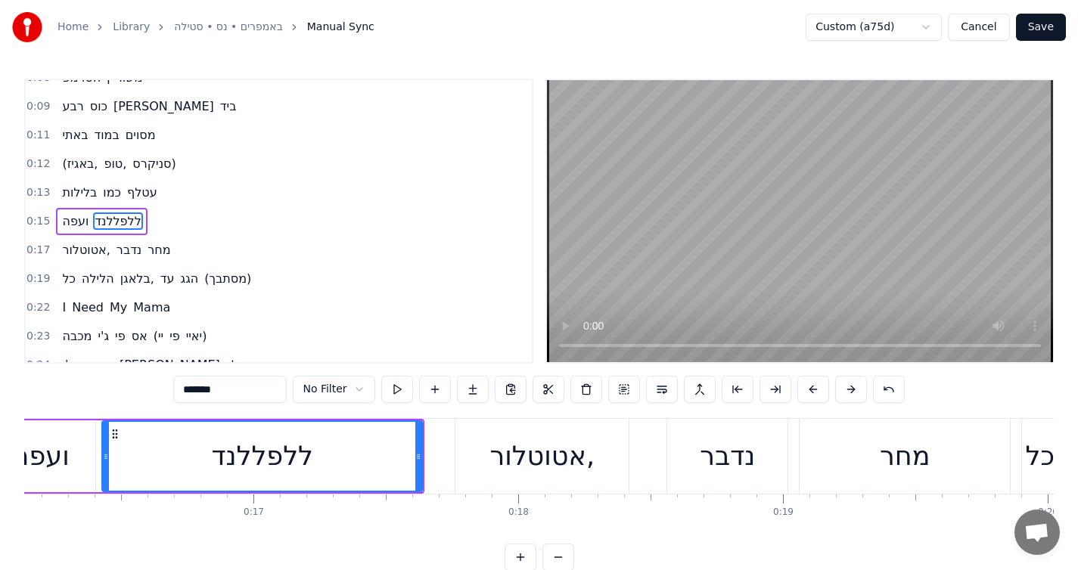
click at [486, 476] on div "אטוטלור," at bounding box center [541, 456] width 173 height 75
type input "********"
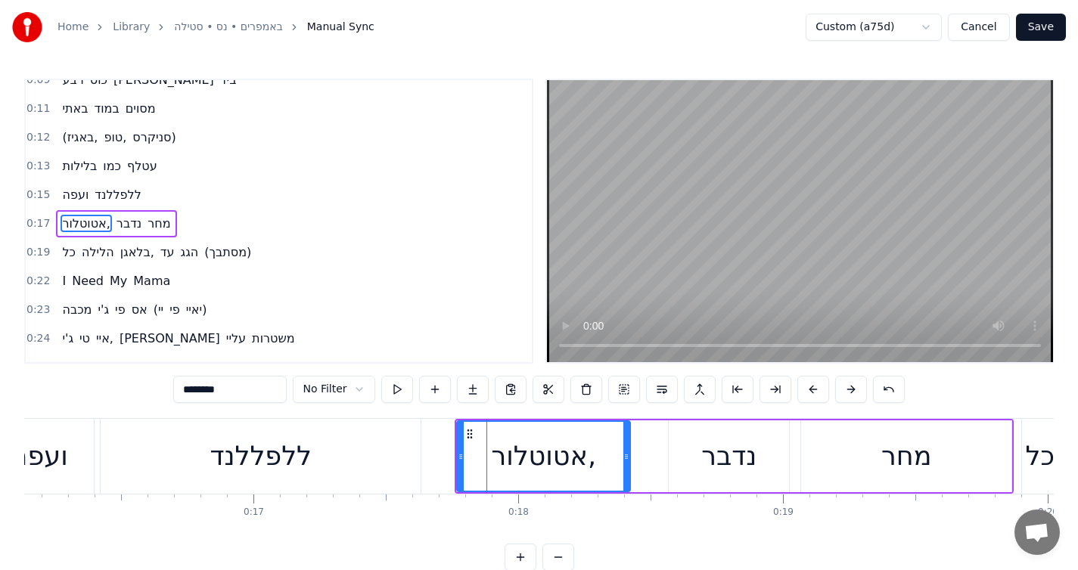
scroll to position [74, 0]
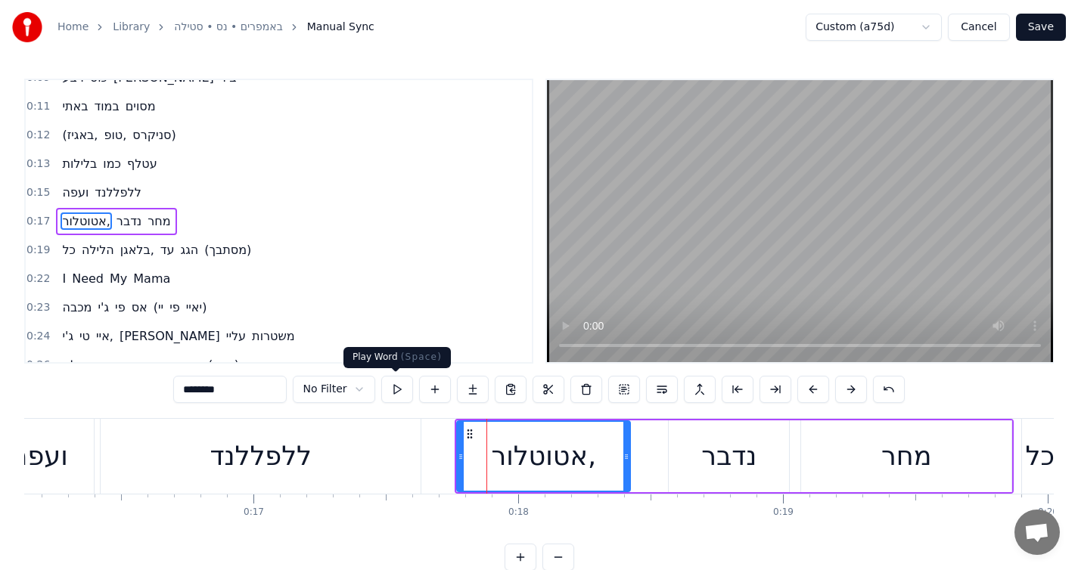
click at [387, 391] on button at bounding box center [397, 389] width 32 height 27
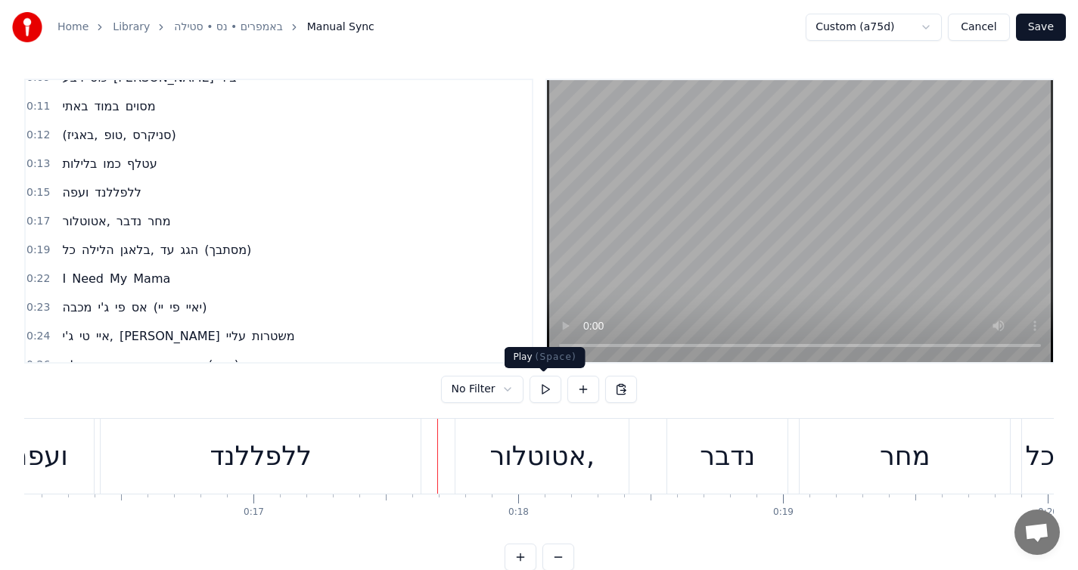
click at [544, 387] on button at bounding box center [545, 389] width 32 height 27
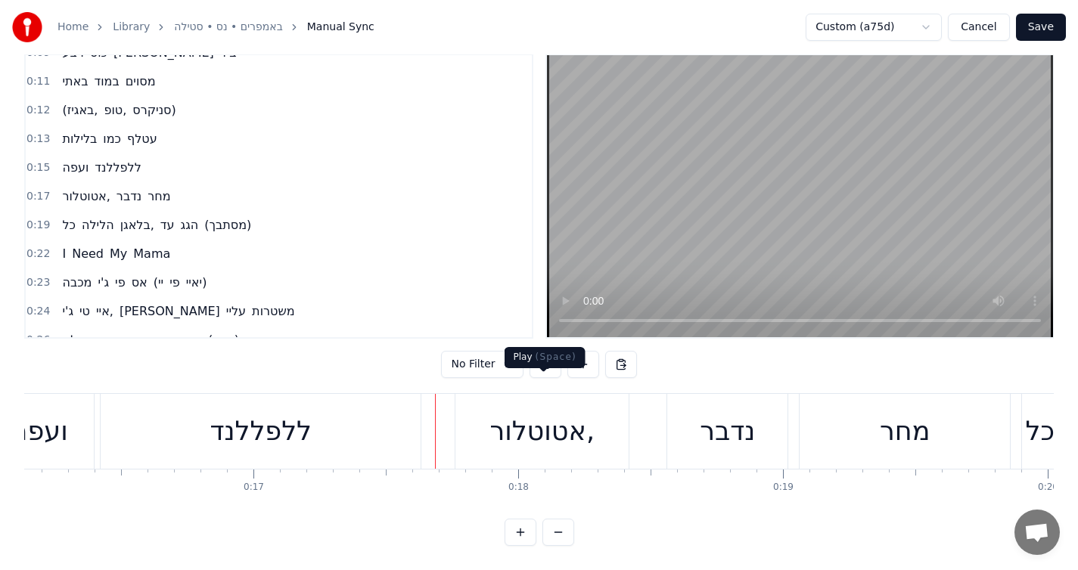
scroll to position [36, 0]
click at [492, 439] on div "אטוטלור," at bounding box center [541, 431] width 173 height 75
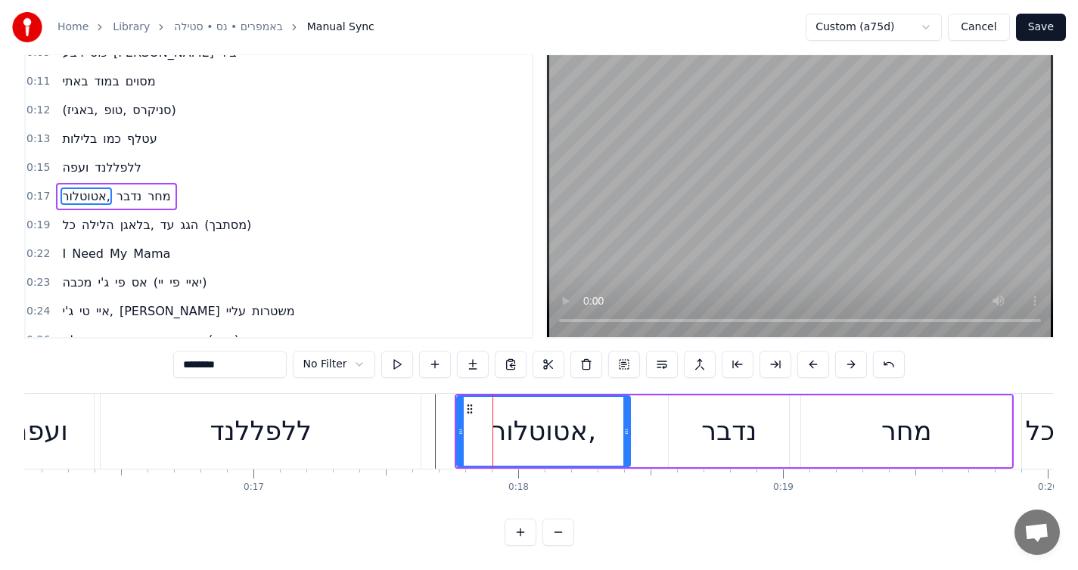
scroll to position [0, 0]
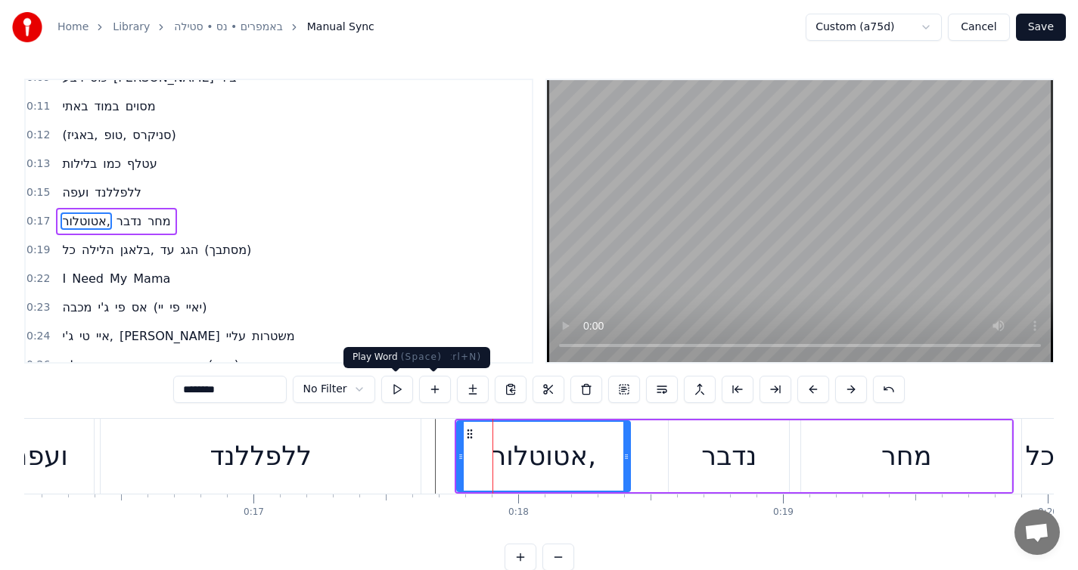
click at [395, 390] on button at bounding box center [397, 389] width 32 height 27
click at [731, 474] on div "נדבר" at bounding box center [728, 456] width 55 height 40
type input "****"
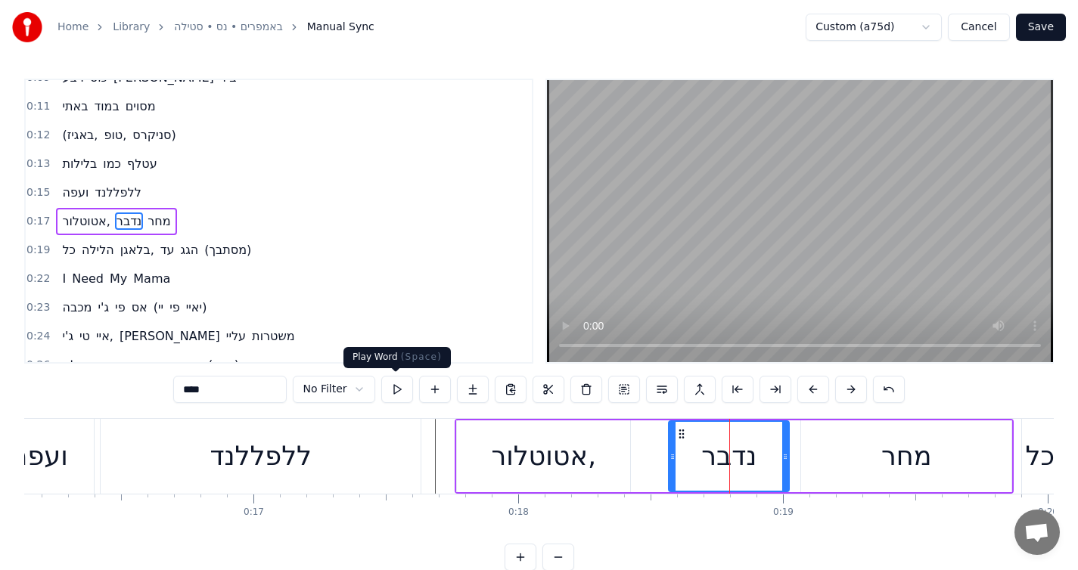
click at [404, 390] on button at bounding box center [397, 389] width 32 height 27
click at [163, 210] on div "אטוטלור, נדבר מחר" at bounding box center [116, 221] width 120 height 27
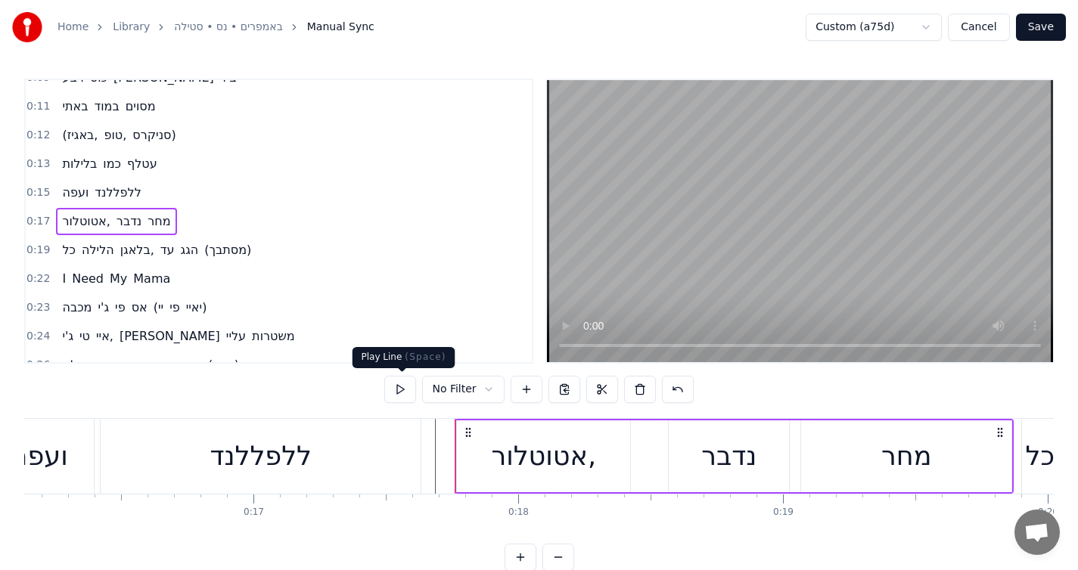
click at [393, 382] on button at bounding box center [400, 389] width 32 height 27
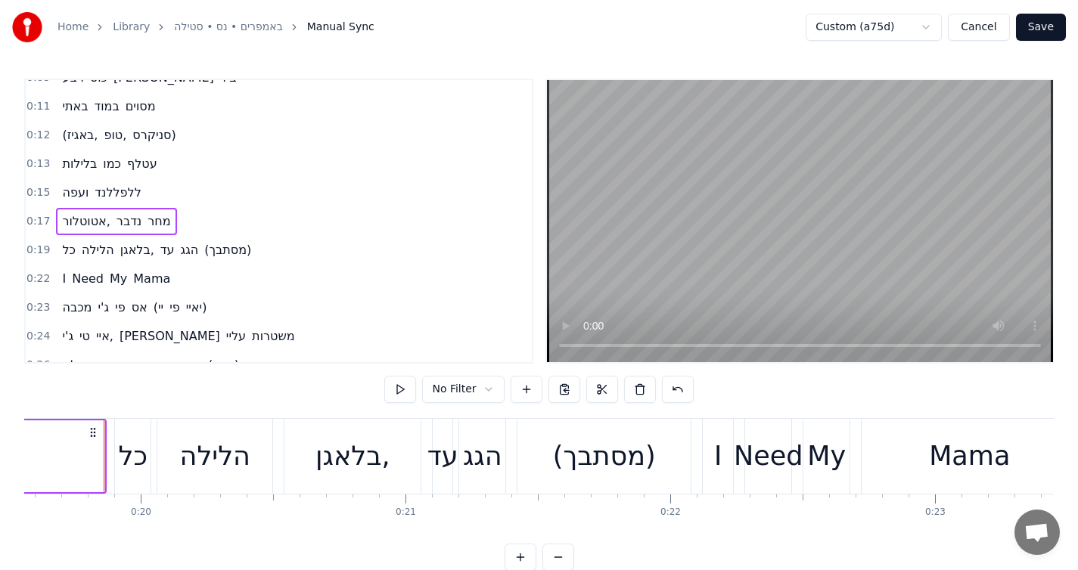
scroll to position [0, 5182]
click at [185, 237] on div "כל הלילה בלאגן, עד הגג (מסתבך)" at bounding box center [156, 250] width 201 height 27
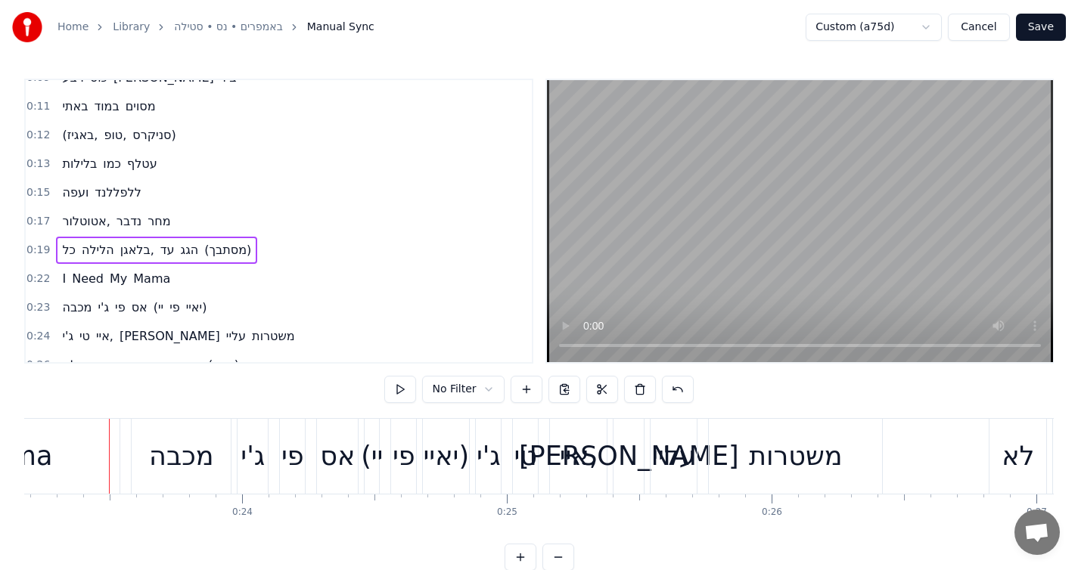
scroll to position [0, 6144]
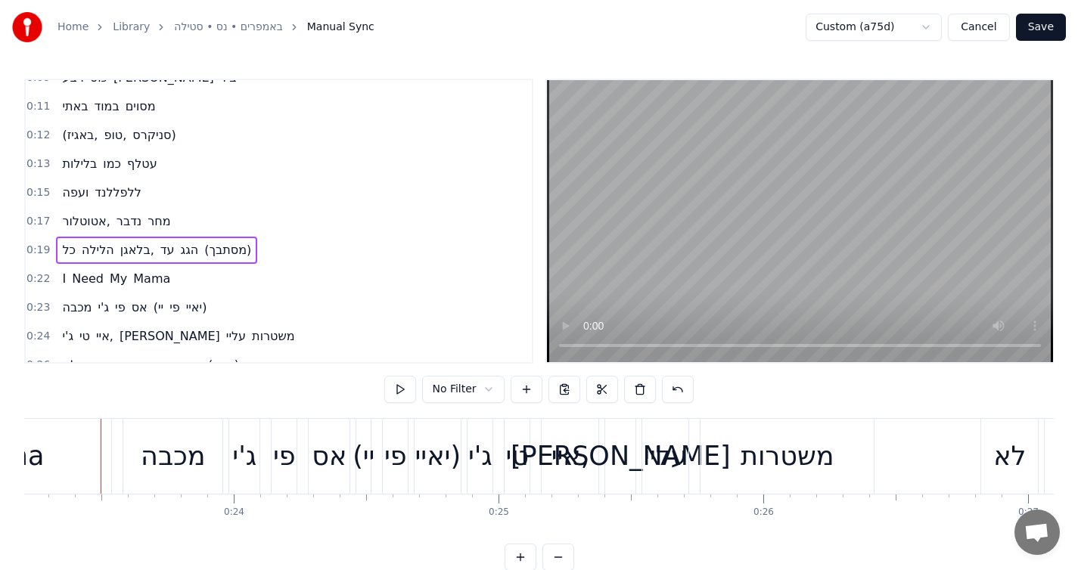
click at [252, 242] on span "(מסתבך)" at bounding box center [228, 249] width 50 height 17
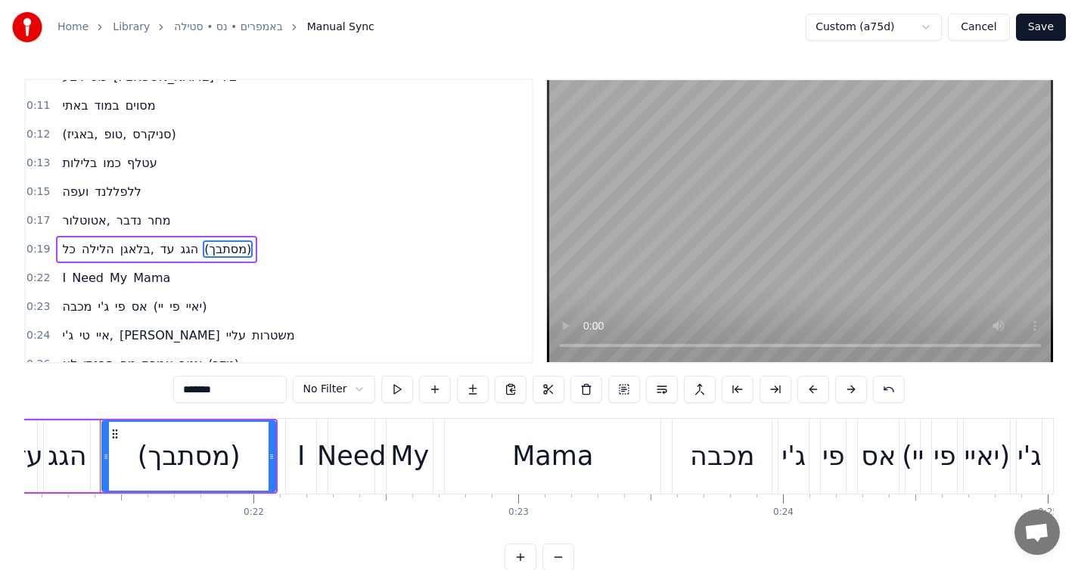
click at [249, 236] on div "כל הלילה בלאגן, עד הגג (מסתבך)" at bounding box center [156, 249] width 201 height 27
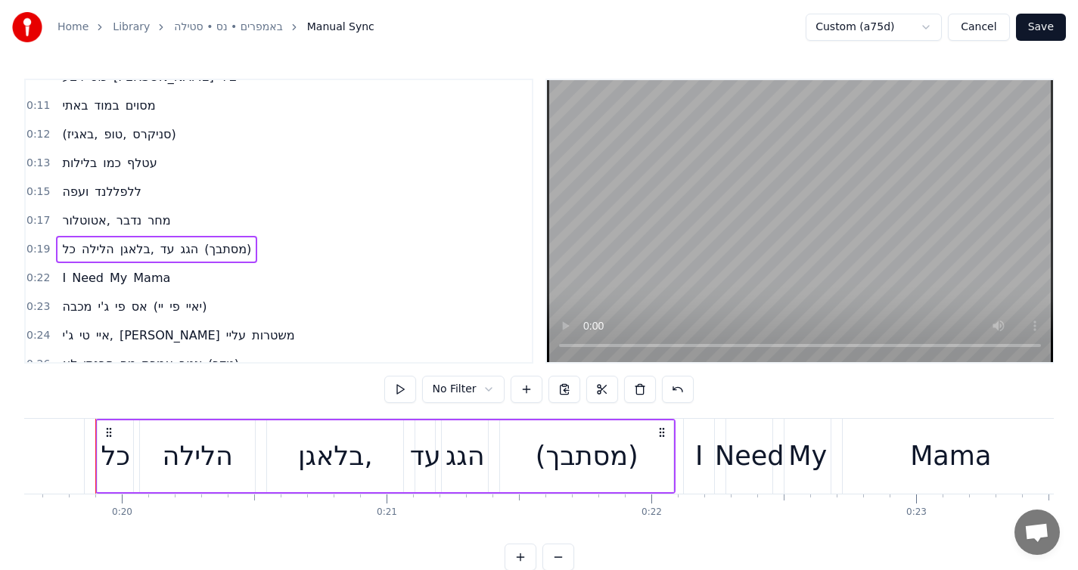
scroll to position [0, 5193]
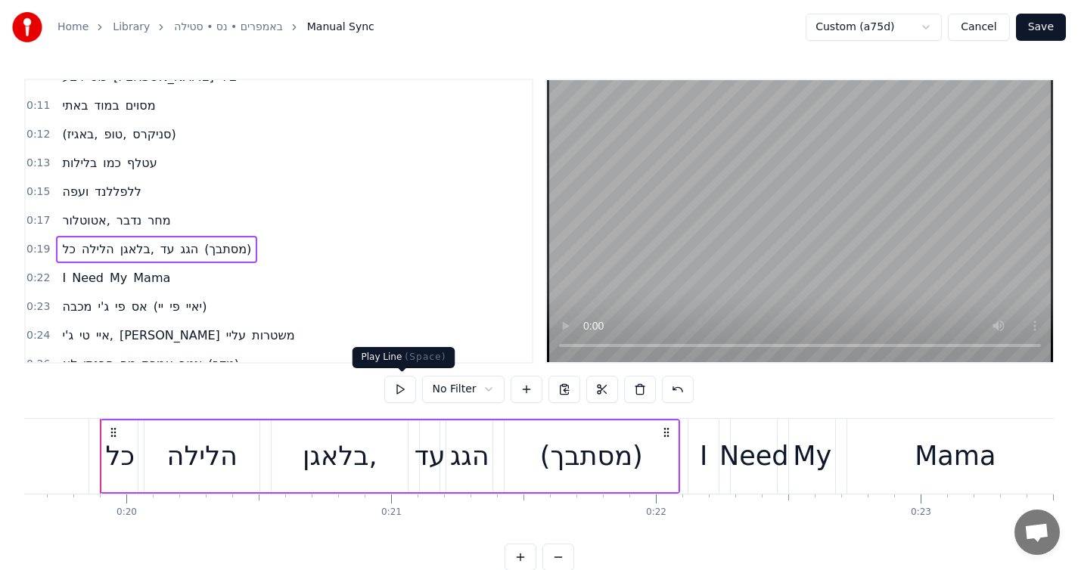
click at [404, 386] on button at bounding box center [400, 389] width 32 height 27
click at [132, 455] on div "כל" at bounding box center [120, 456] width 29 height 40
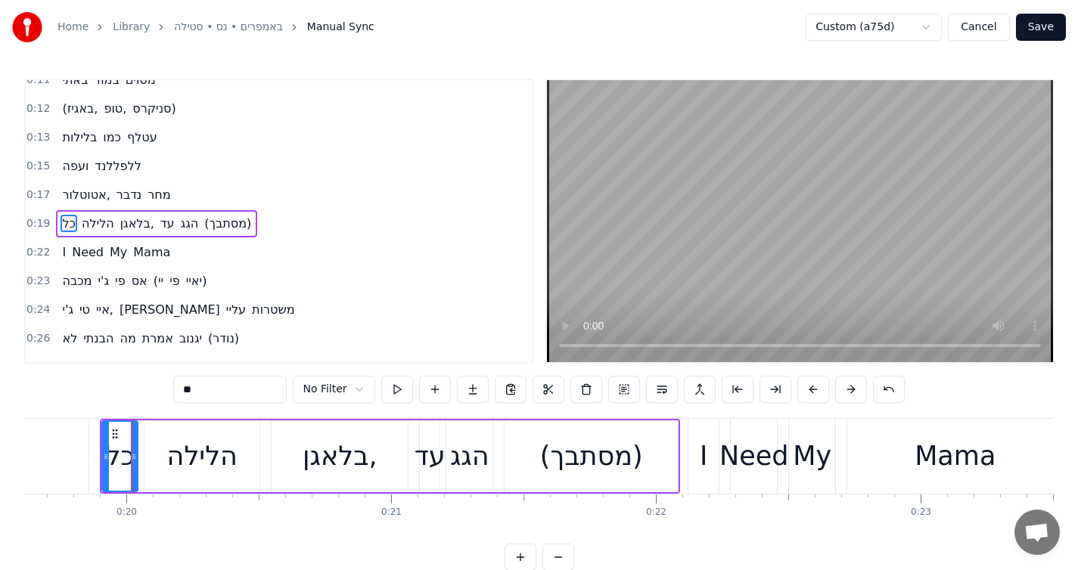
scroll to position [103, 0]
click at [389, 390] on button at bounding box center [397, 389] width 32 height 27
click at [169, 464] on div "הלילה" at bounding box center [202, 456] width 70 height 40
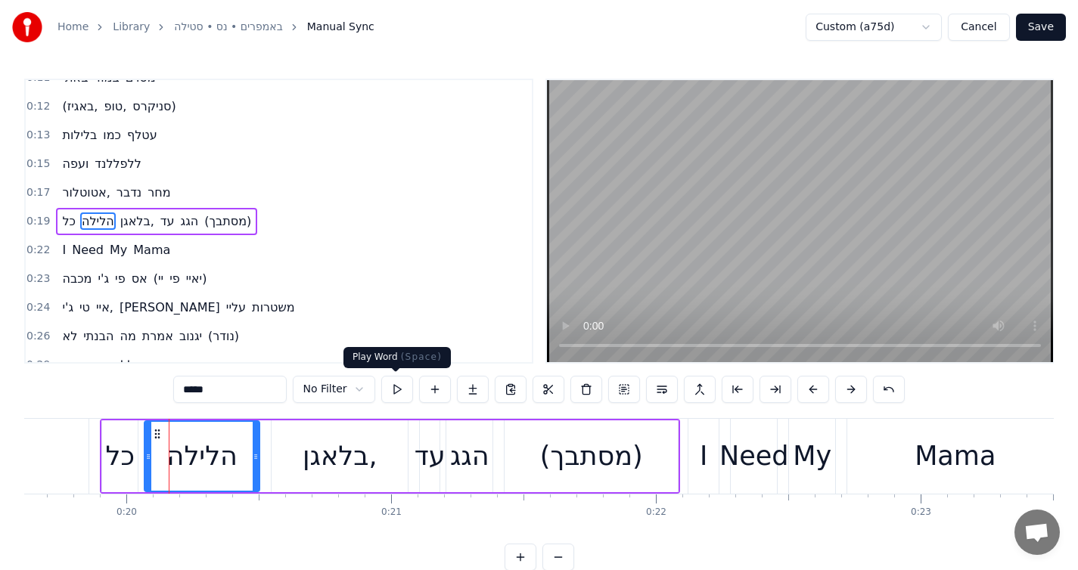
click at [384, 385] on button at bounding box center [397, 389] width 32 height 27
click at [134, 474] on div "כל" at bounding box center [120, 457] width 36 height 72
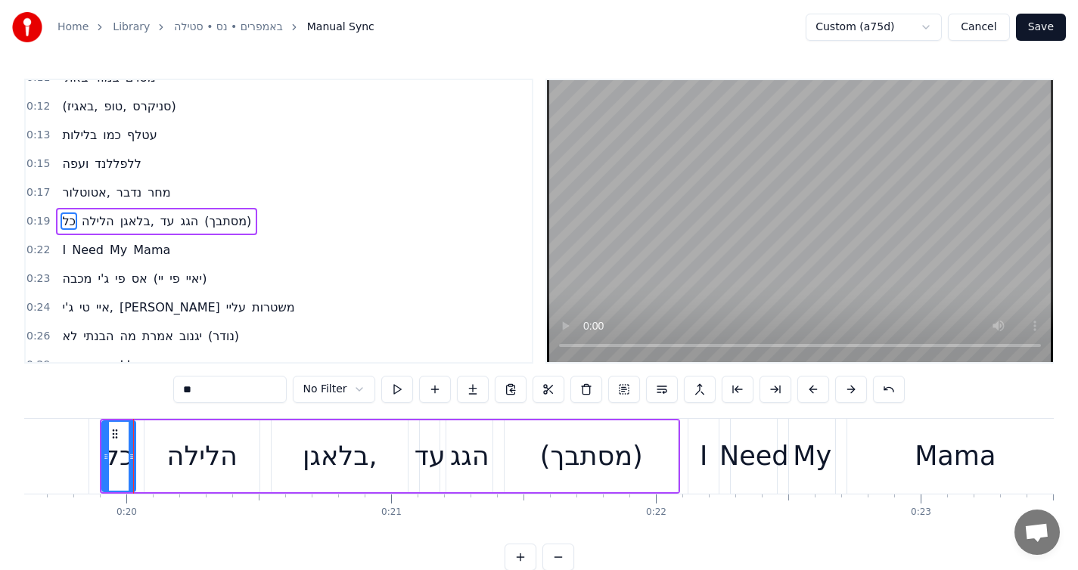
click at [133, 471] on div at bounding box center [132, 456] width 6 height 69
click at [189, 487] on div "הלילה" at bounding box center [201, 457] width 115 height 72
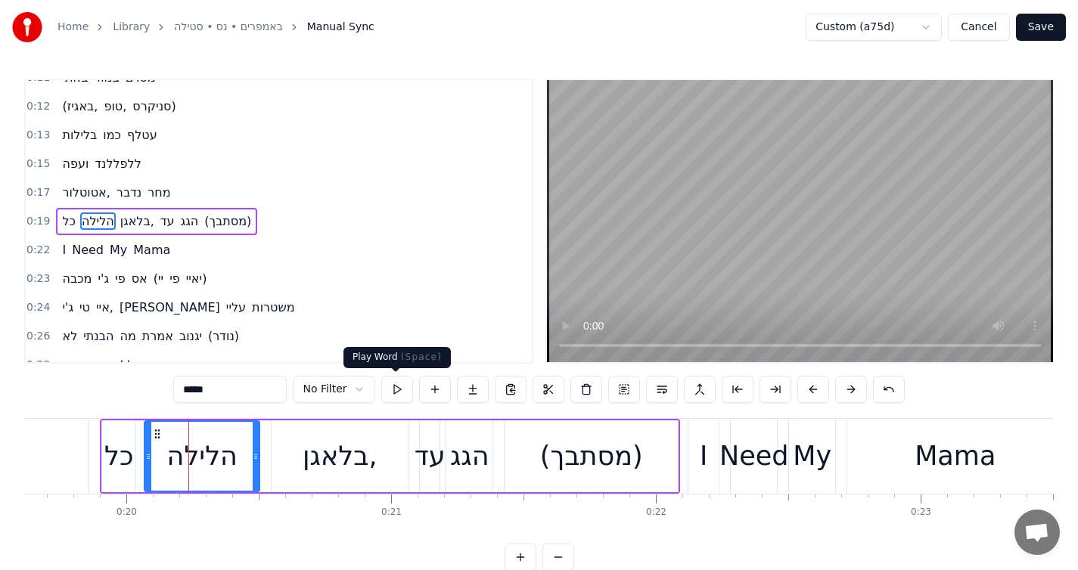
click at [396, 382] on button at bounding box center [397, 389] width 32 height 27
click at [134, 478] on div "כל" at bounding box center [118, 457] width 33 height 72
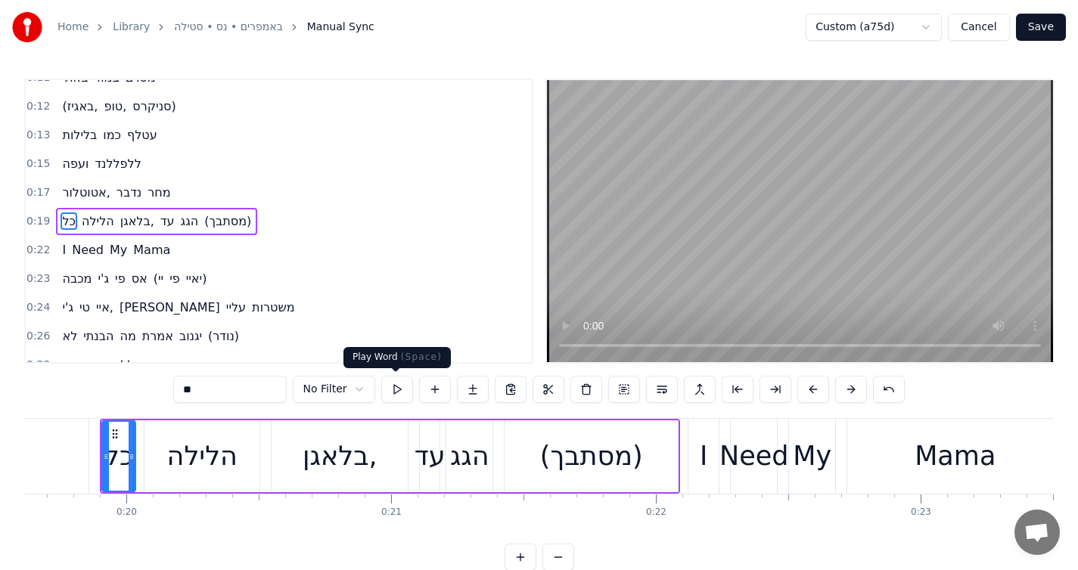
click at [396, 398] on button at bounding box center [397, 389] width 32 height 27
click at [205, 464] on div "הלילה" at bounding box center [202, 456] width 70 height 40
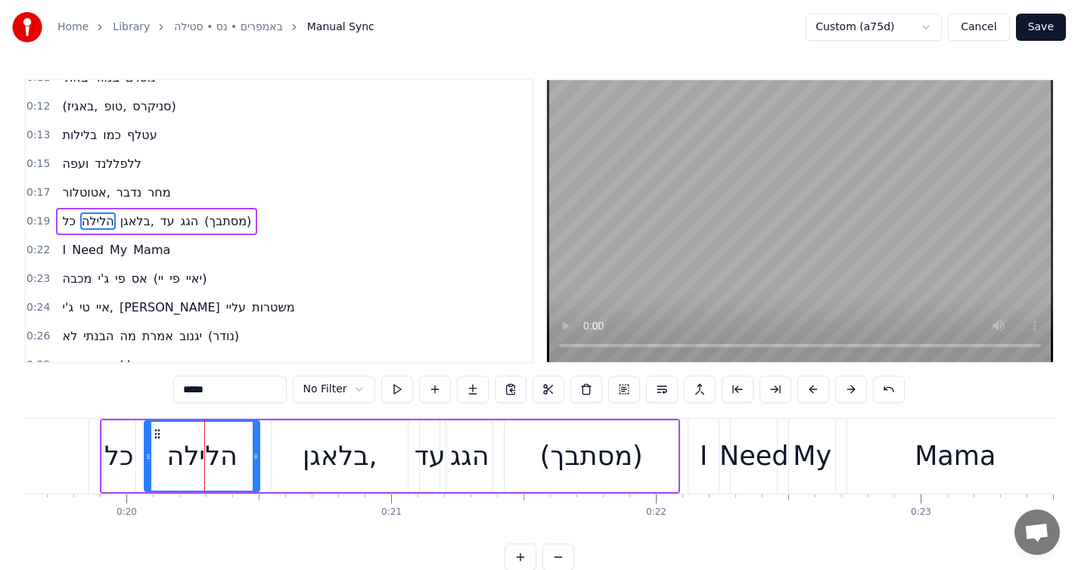
click at [121, 468] on div "כל" at bounding box center [118, 456] width 29 height 40
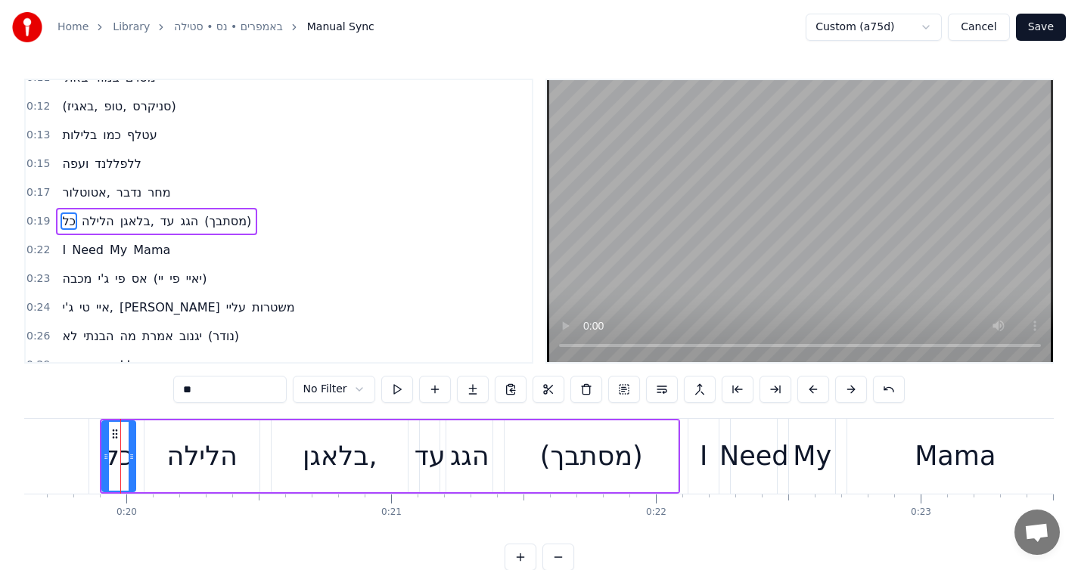
click at [173, 468] on div "הלילה" at bounding box center [202, 456] width 70 height 40
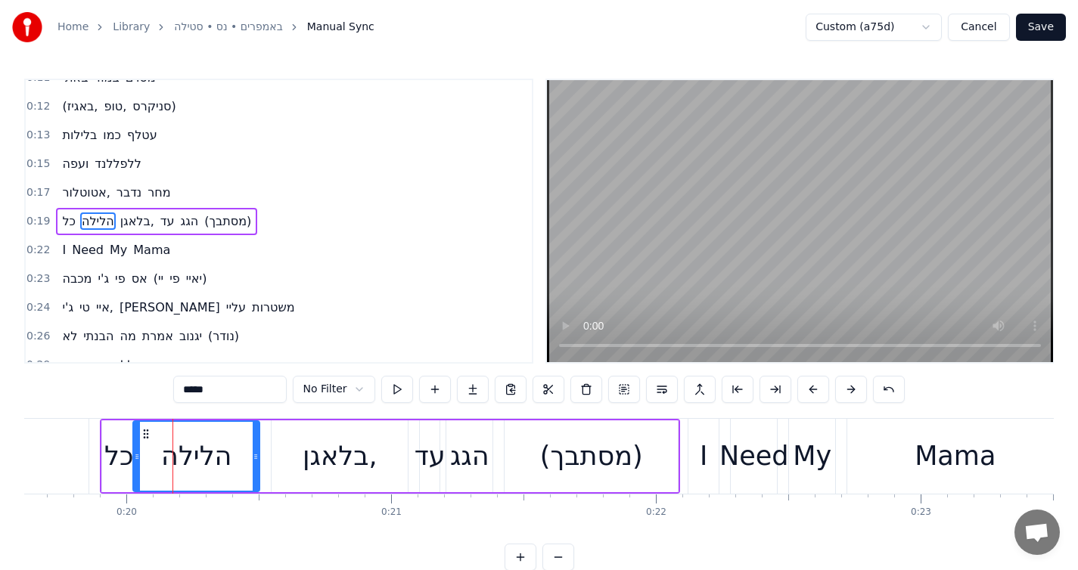
drag, startPoint x: 148, startPoint y: 469, endPoint x: 136, endPoint y: 470, distance: 11.4
click at [136, 470] on div at bounding box center [137, 456] width 6 height 69
click at [399, 397] on button at bounding box center [397, 389] width 32 height 27
click at [303, 465] on div "בלאגן," at bounding box center [340, 456] width 75 height 40
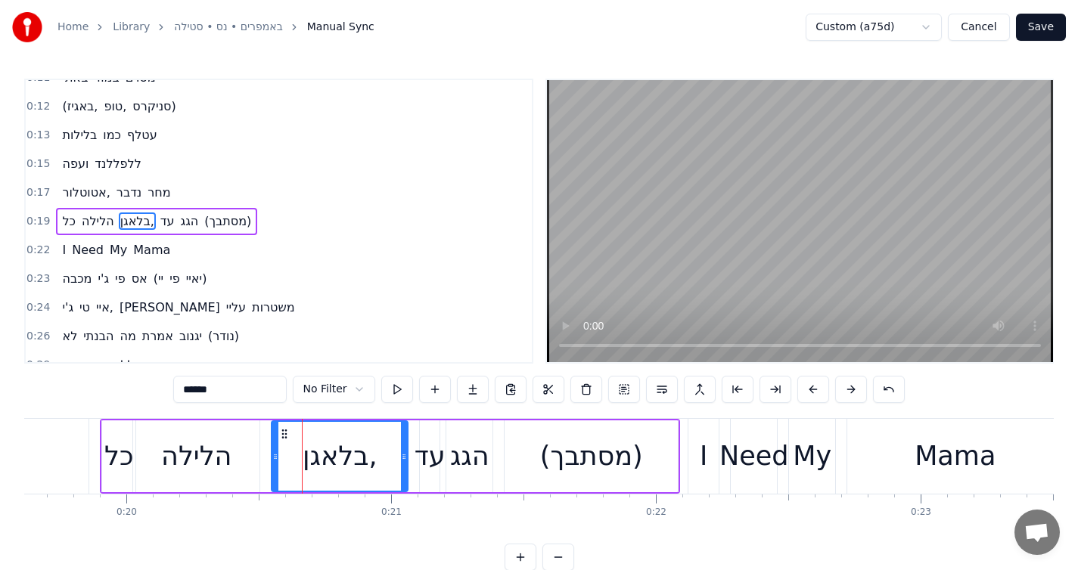
click at [253, 461] on div "הלילה" at bounding box center [196, 457] width 126 height 72
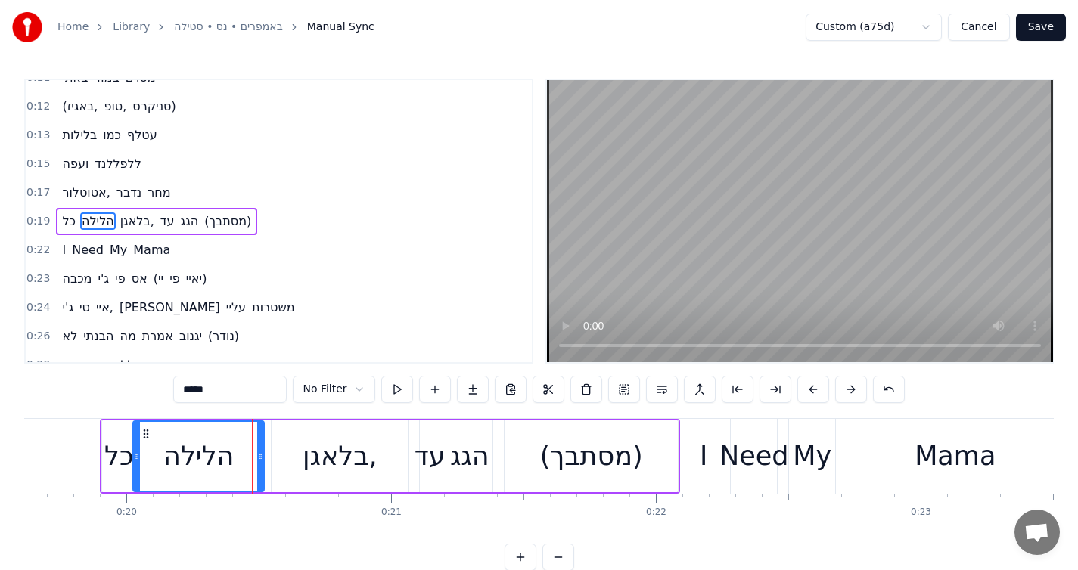
click at [262, 458] on icon at bounding box center [260, 457] width 6 height 12
click at [277, 462] on div "בלאגן," at bounding box center [340, 457] width 136 height 72
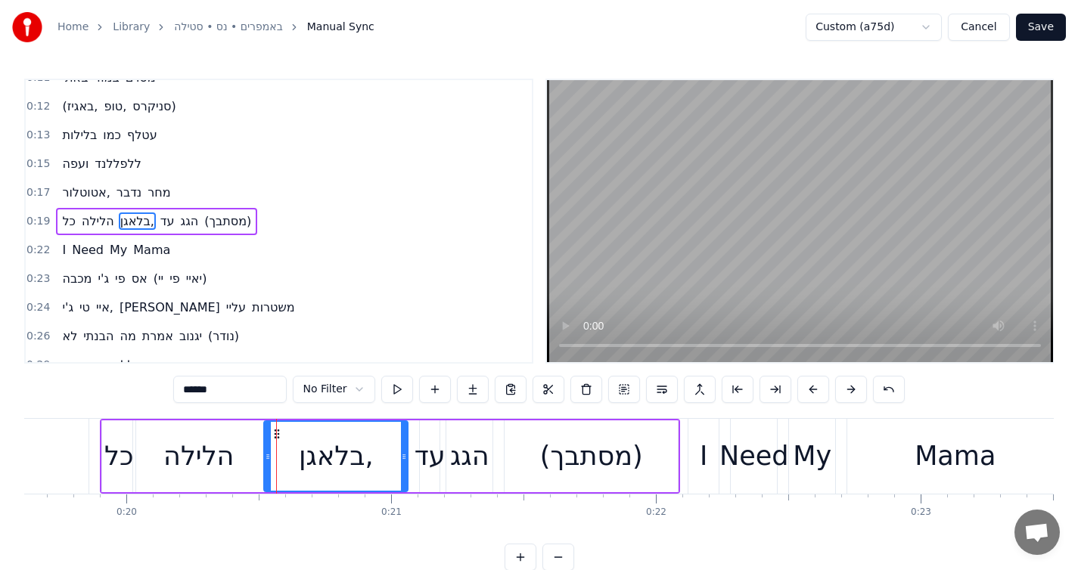
drag, startPoint x: 273, startPoint y: 462, endPoint x: 266, endPoint y: 463, distance: 7.6
click at [266, 463] on div at bounding box center [268, 456] width 6 height 69
click at [398, 385] on button at bounding box center [397, 389] width 32 height 27
click at [397, 466] on div at bounding box center [398, 456] width 6 height 69
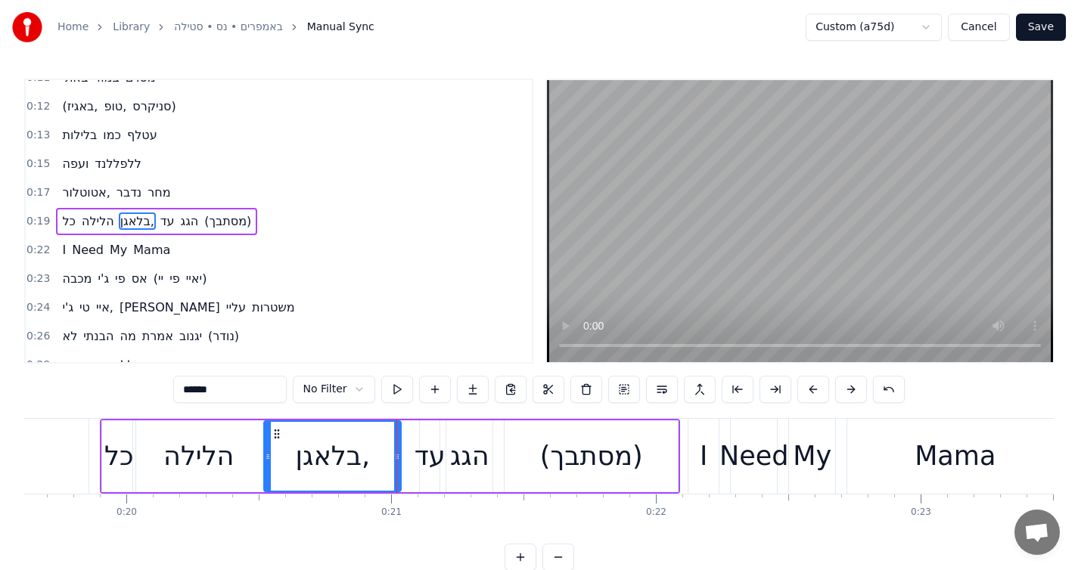
click at [430, 479] on div "עד" at bounding box center [430, 457] width 20 height 72
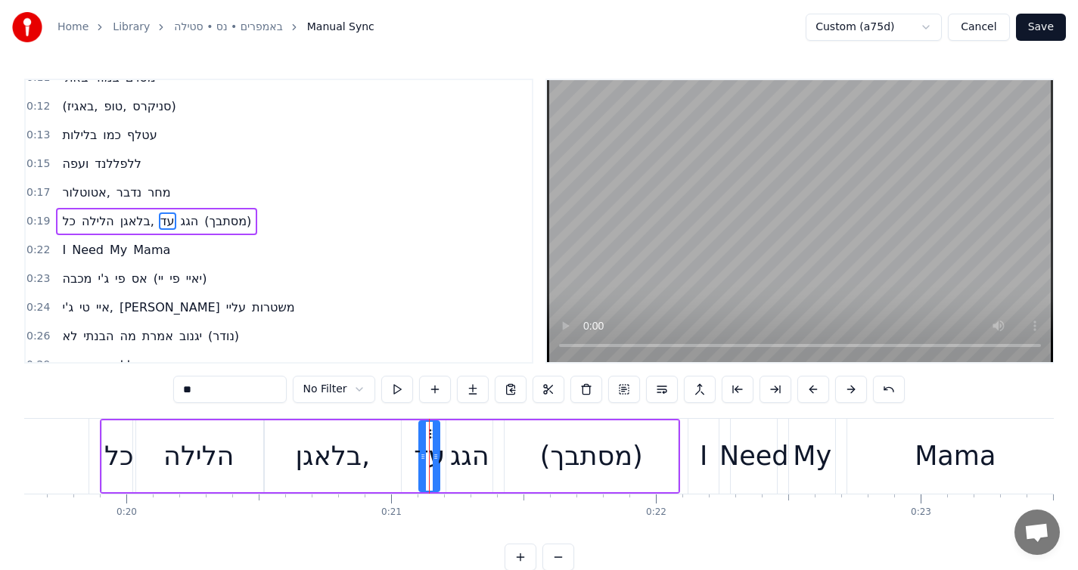
click at [421, 467] on div at bounding box center [423, 456] width 6 height 69
drag, startPoint x: 429, startPoint y: 474, endPoint x: 421, endPoint y: 464, distance: 12.4
click at [416, 475] on div "עד" at bounding box center [429, 456] width 31 height 40
drag, startPoint x: 430, startPoint y: 435, endPoint x: 417, endPoint y: 439, distance: 14.1
click at [417, 439] on icon at bounding box center [418, 434] width 12 height 12
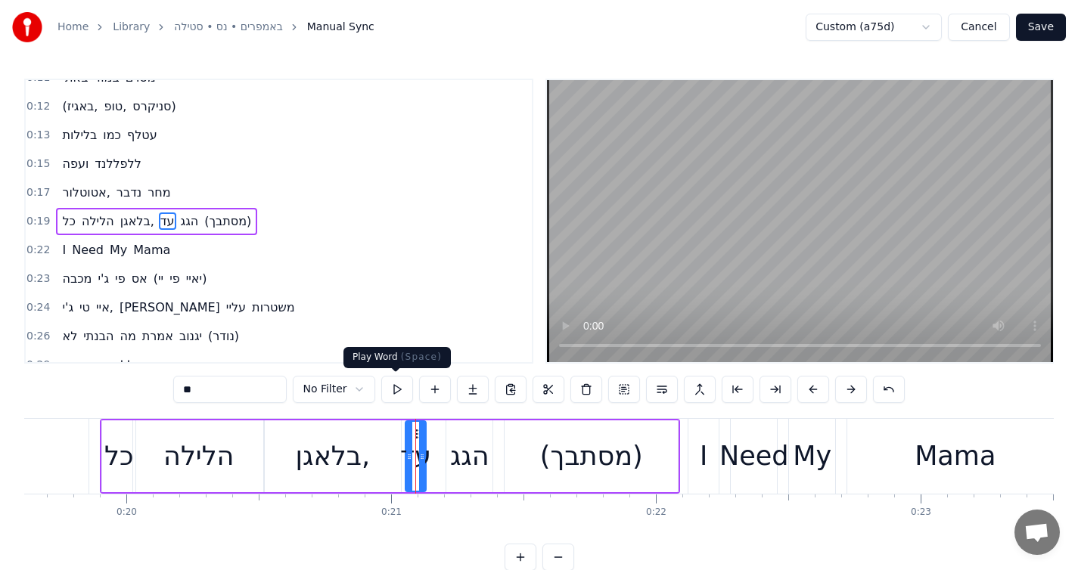
click at [404, 396] on button at bounding box center [397, 389] width 32 height 27
click at [403, 396] on button at bounding box center [397, 389] width 32 height 27
click at [407, 455] on circle at bounding box center [407, 455] width 1 height 1
click at [423, 457] on icon at bounding box center [424, 457] width 6 height 12
click at [390, 389] on button at bounding box center [397, 389] width 32 height 27
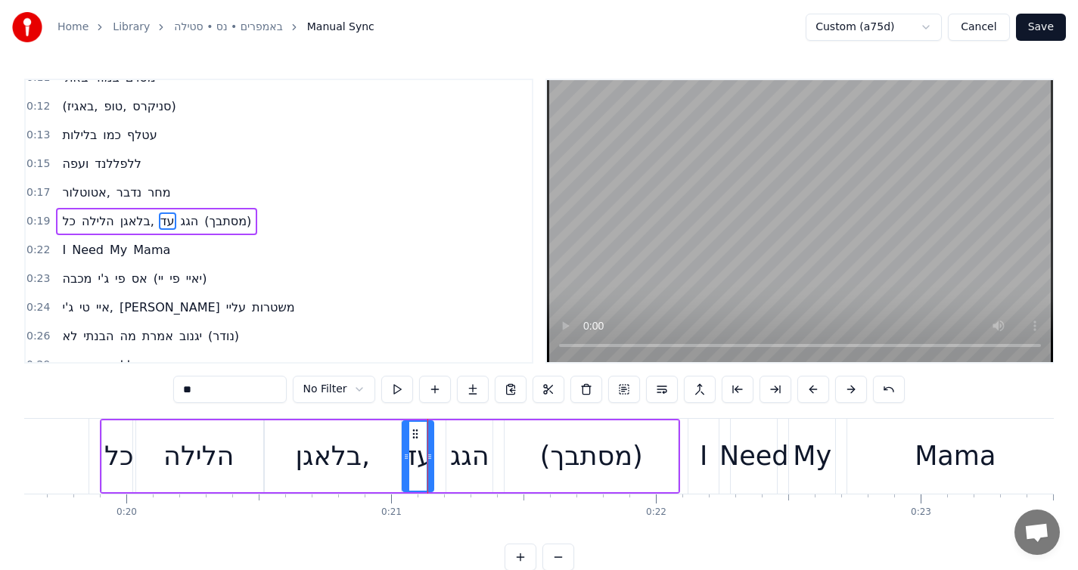
click at [429, 460] on icon at bounding box center [430, 457] width 6 height 12
click at [396, 398] on button at bounding box center [397, 389] width 32 height 27
click at [385, 454] on div "בלאגן," at bounding box center [332, 457] width 137 height 72
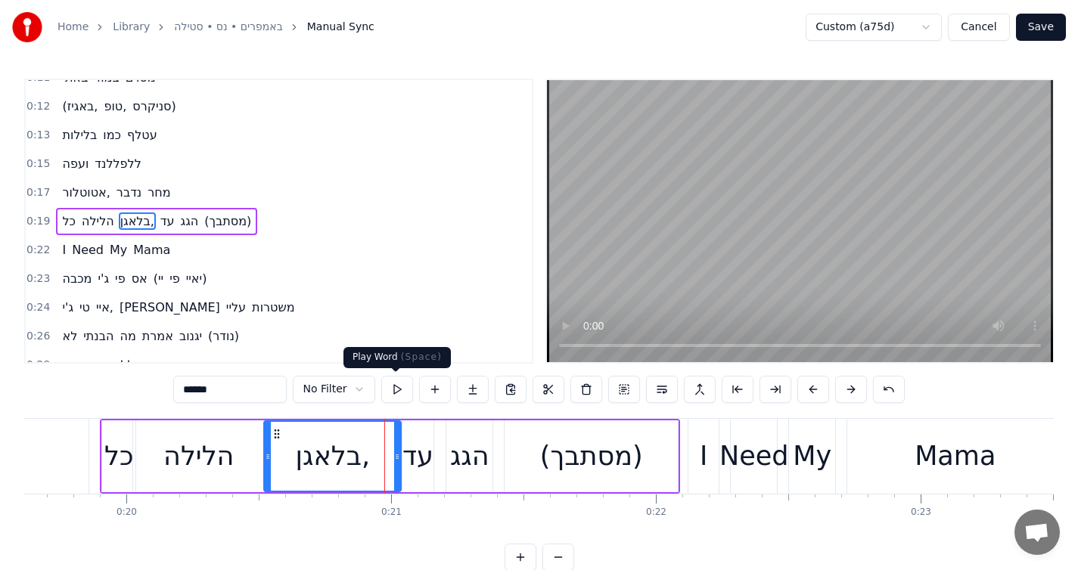
click at [397, 392] on button at bounding box center [397, 389] width 32 height 27
click at [412, 464] on div "עד" at bounding box center [417, 456] width 31 height 40
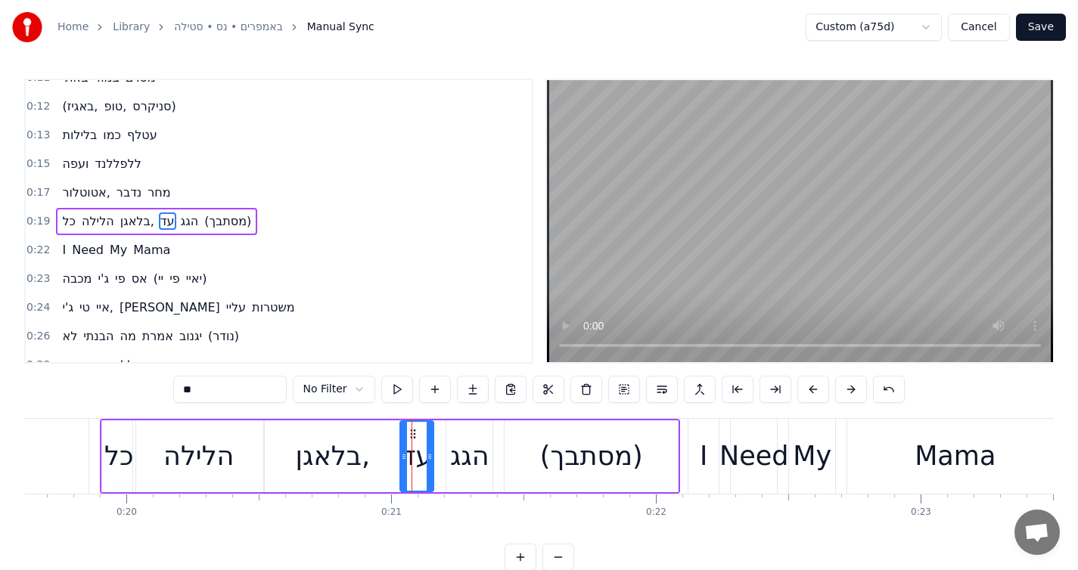
click at [402, 466] on div at bounding box center [404, 456] width 6 height 69
click at [405, 389] on button at bounding box center [397, 389] width 32 height 27
click at [467, 474] on div "הגג" at bounding box center [469, 456] width 39 height 40
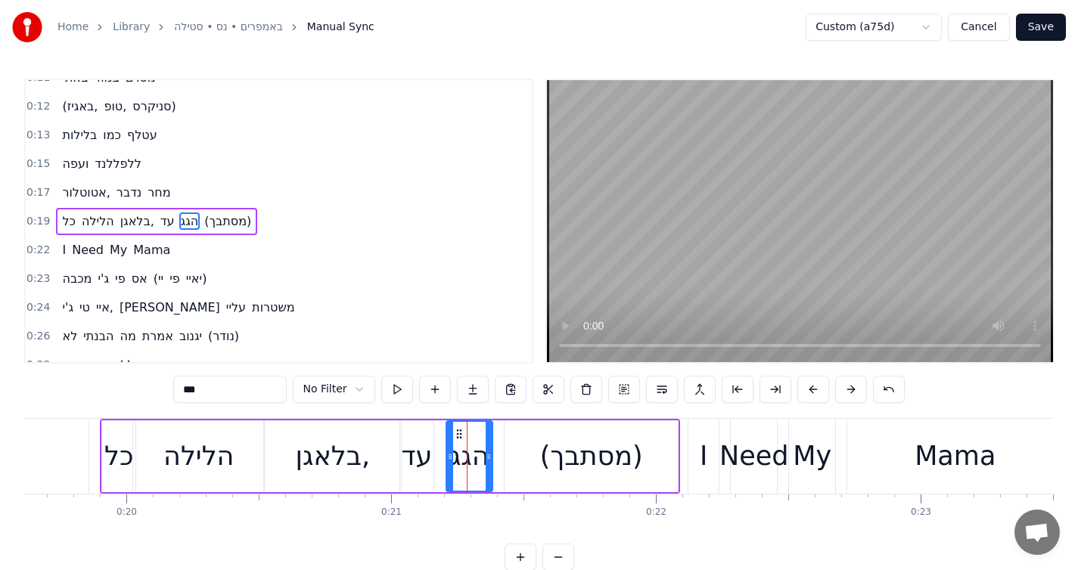
click at [461, 475] on div "הגג" at bounding box center [469, 456] width 39 height 40
drag, startPoint x: 459, startPoint y: 434, endPoint x: 446, endPoint y: 435, distance: 13.6
click at [446, 435] on icon at bounding box center [446, 434] width 12 height 12
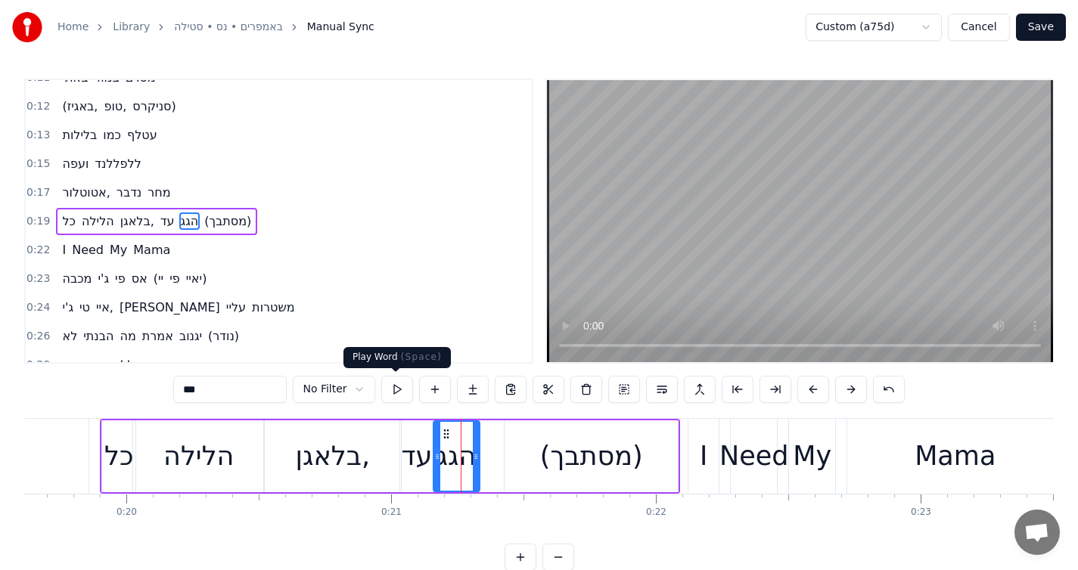
click at [402, 396] on button at bounding box center [397, 389] width 32 height 27
click at [480, 449] on div at bounding box center [480, 456] width 6 height 69
click at [392, 395] on button at bounding box center [397, 389] width 32 height 27
click at [484, 466] on div at bounding box center [484, 456] width 6 height 69
click at [396, 393] on button at bounding box center [397, 389] width 32 height 27
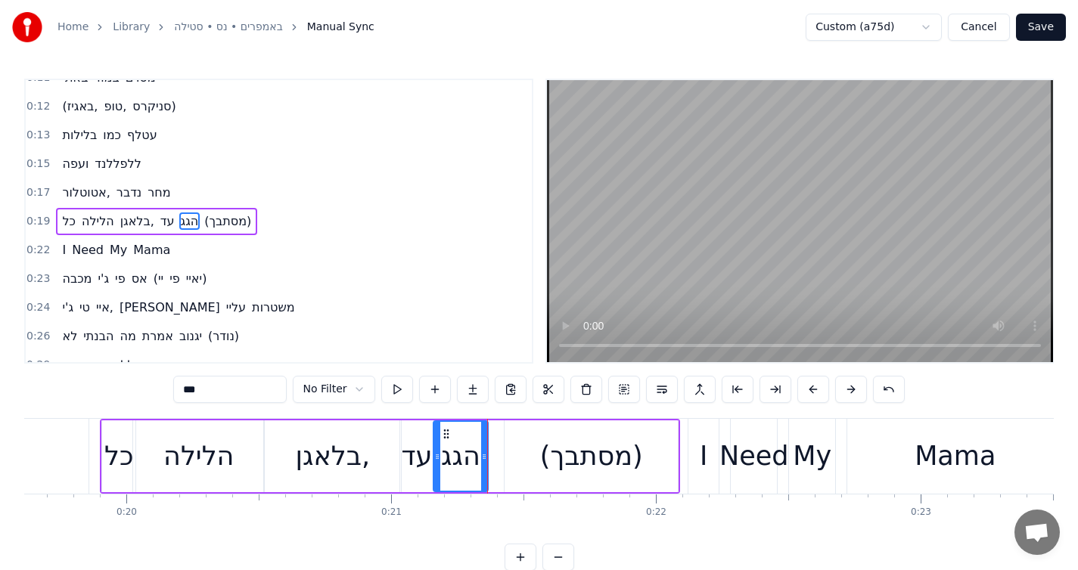
click at [553, 466] on div "(מסתבך)" at bounding box center [591, 456] width 103 height 40
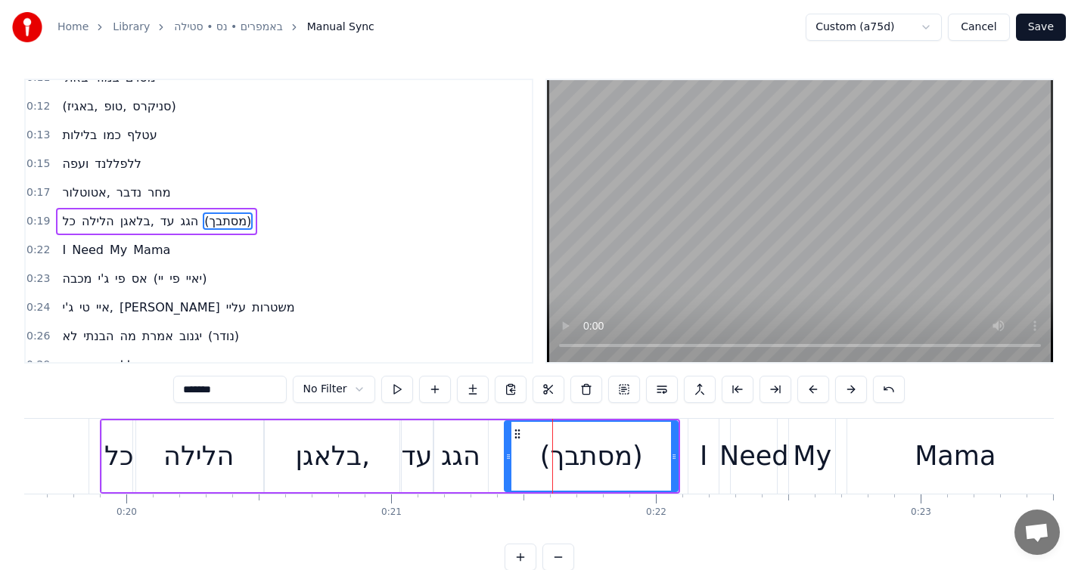
click at [460, 455] on div "הגג" at bounding box center [460, 456] width 39 height 40
type input "***"
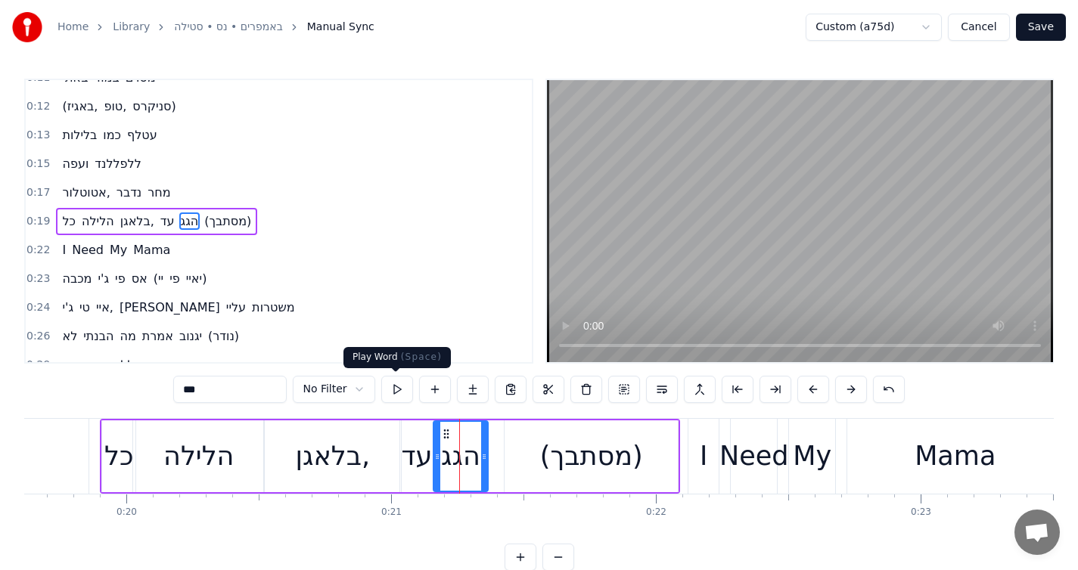
click at [402, 392] on button at bounding box center [397, 389] width 32 height 27
click at [245, 210] on div "כל הלילה בלאגן, עד הגג (מסתבך)" at bounding box center [156, 221] width 201 height 27
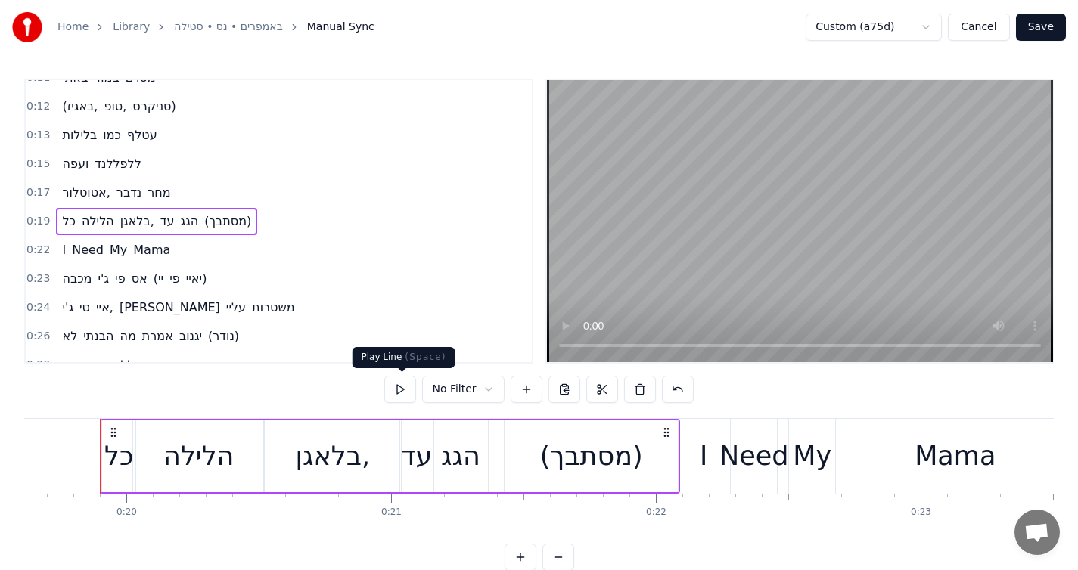
click at [409, 389] on button at bounding box center [400, 389] width 32 height 27
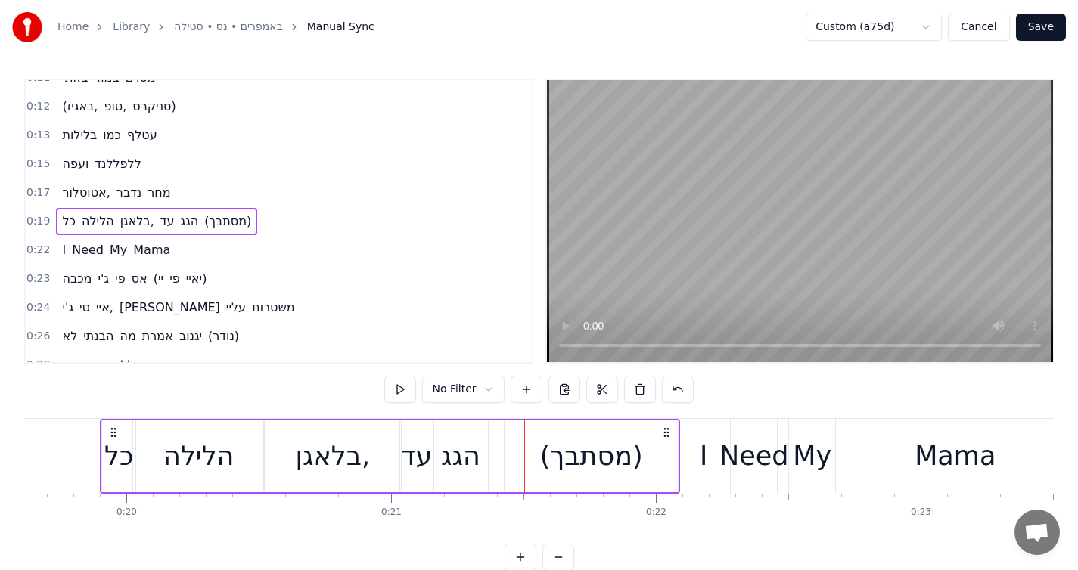
click at [409, 389] on button at bounding box center [400, 389] width 32 height 27
click at [381, 461] on div "בלאגן," at bounding box center [332, 457] width 137 height 72
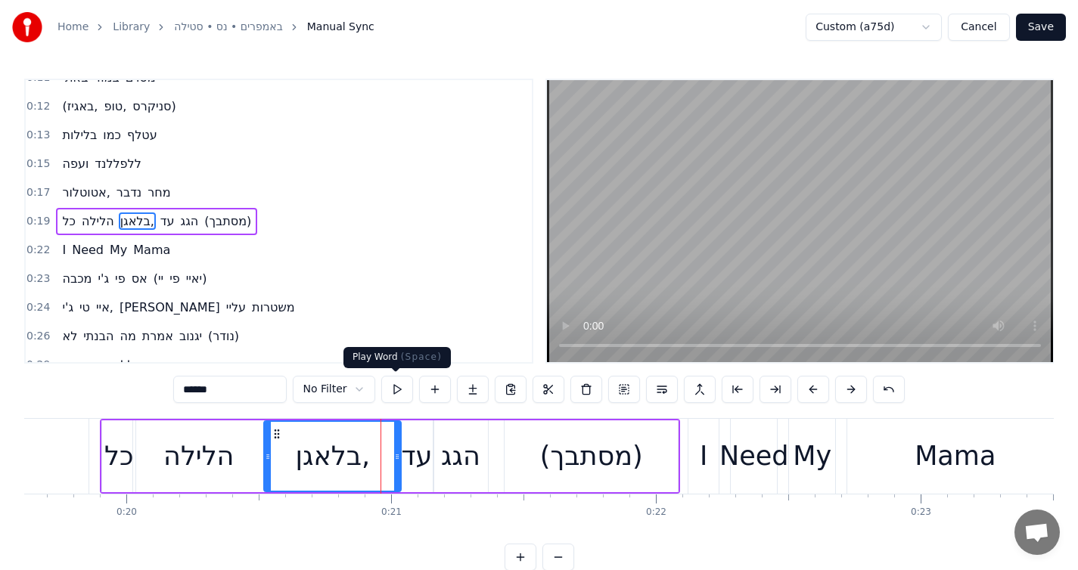
click at [402, 383] on button at bounding box center [397, 389] width 32 height 27
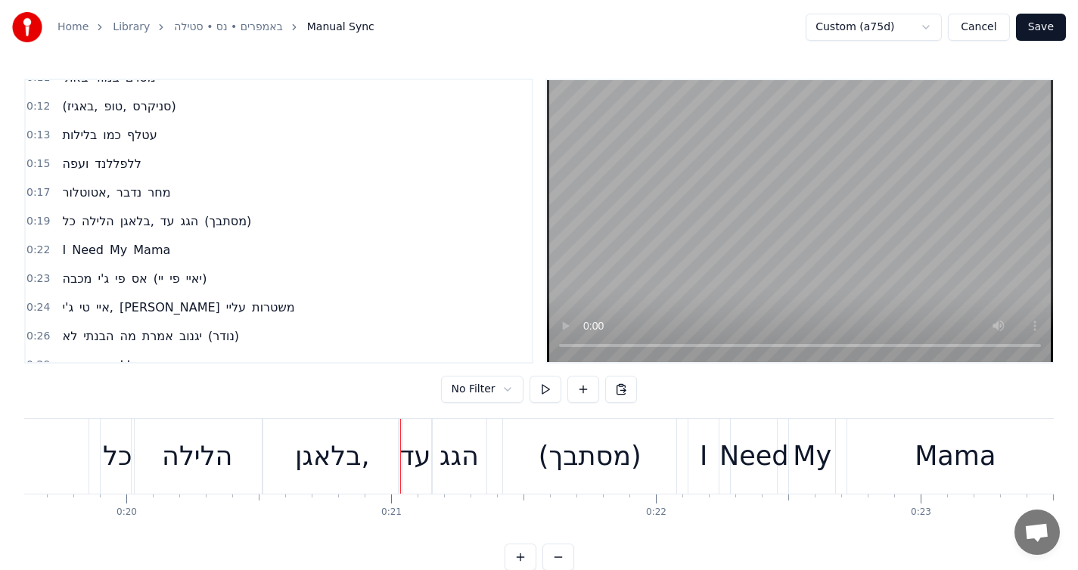
click at [418, 478] on div "עד" at bounding box center [415, 456] width 33 height 75
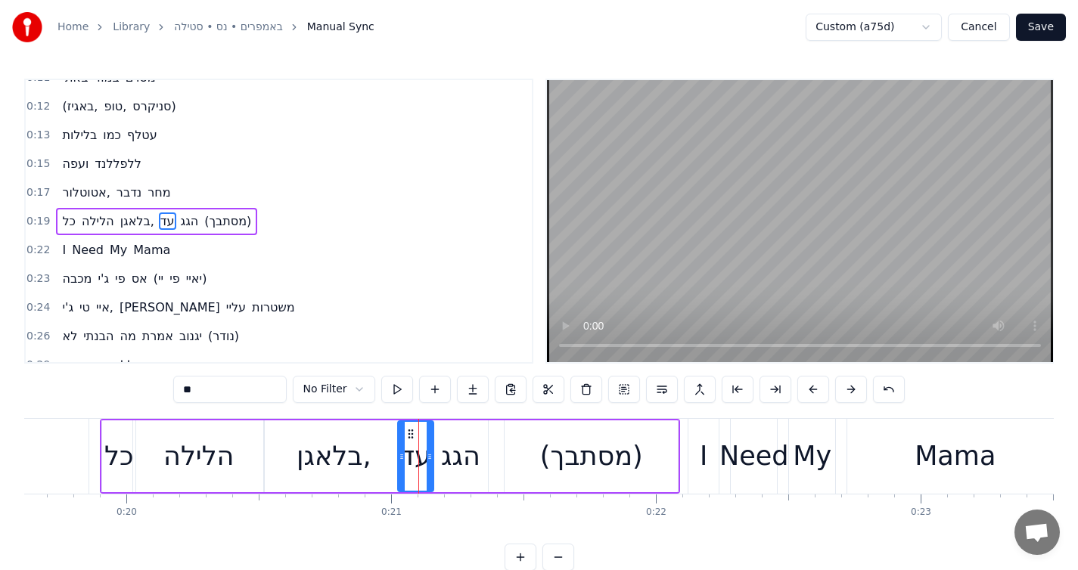
click at [401, 461] on icon at bounding box center [402, 457] width 6 height 12
click at [460, 469] on div "הגג" at bounding box center [460, 456] width 39 height 40
type input "***"
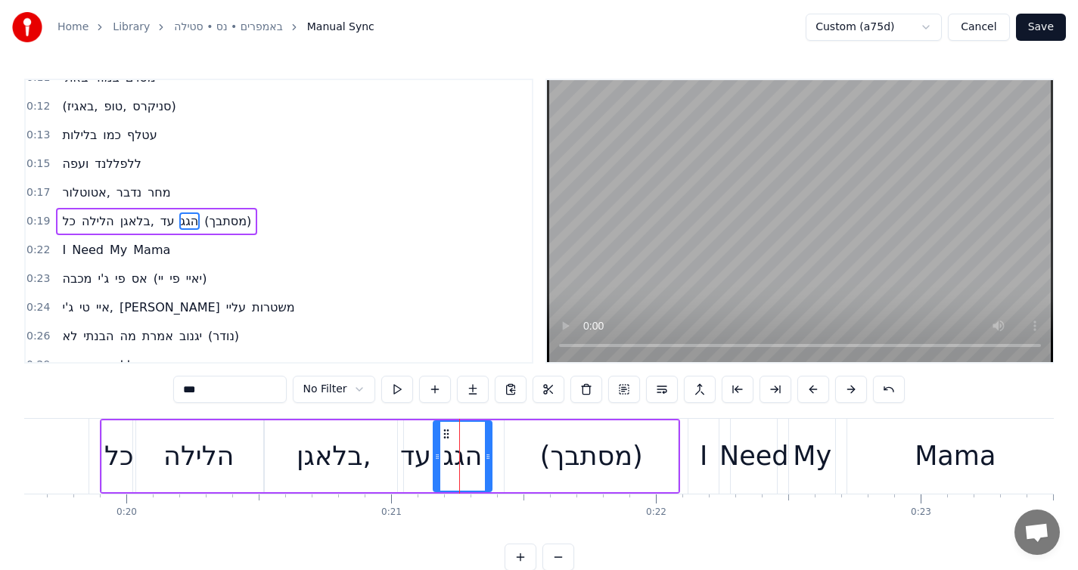
click at [486, 458] on icon at bounding box center [488, 457] width 6 height 12
click at [393, 395] on button at bounding box center [397, 389] width 32 height 27
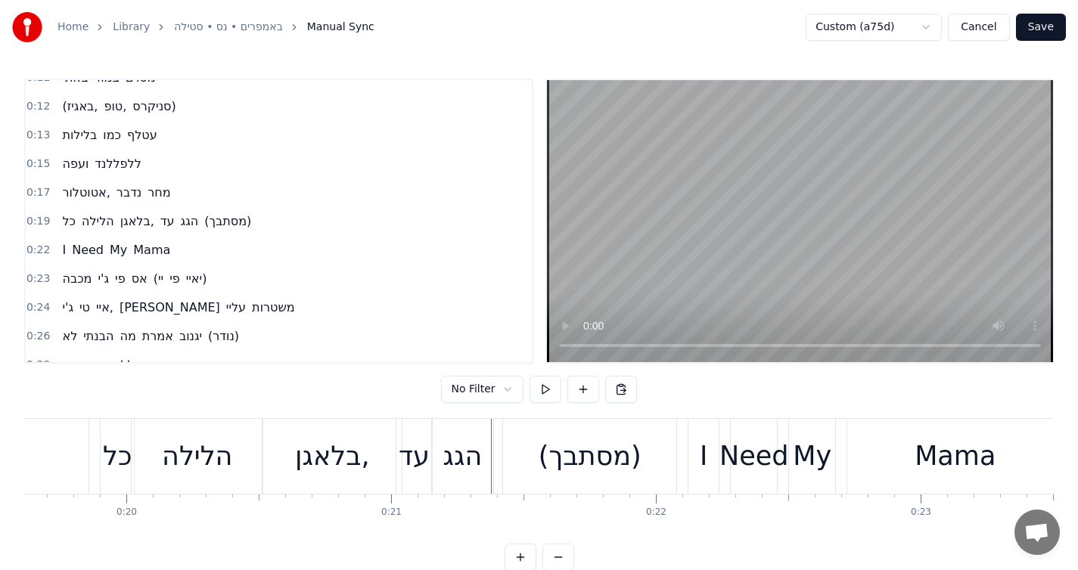
click at [461, 467] on div "הגג" at bounding box center [462, 456] width 39 height 40
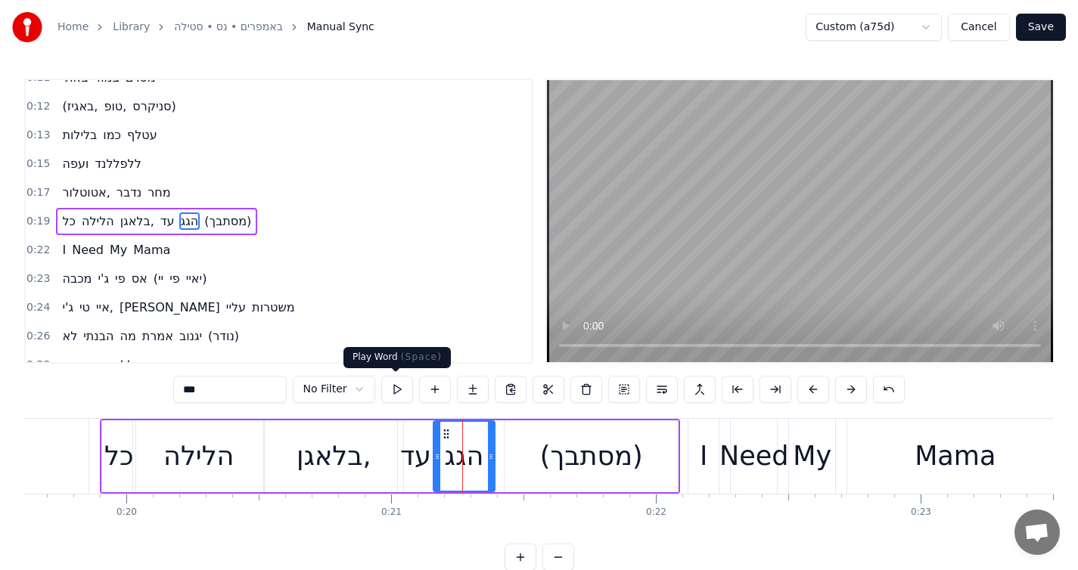
click at [382, 385] on button at bounding box center [397, 389] width 32 height 27
click at [559, 463] on div "(מסתבך)" at bounding box center [591, 456] width 103 height 40
type input "*******"
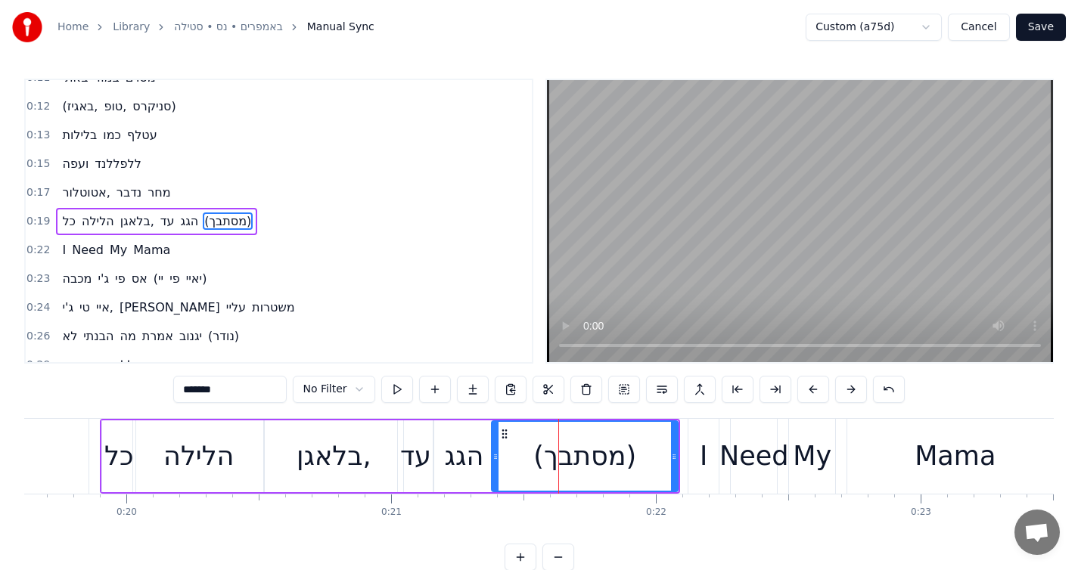
drag, startPoint x: 508, startPoint y: 464, endPoint x: 495, endPoint y: 464, distance: 12.9
click at [495, 464] on div at bounding box center [495, 456] width 6 height 69
click at [241, 207] on div "0:19 כל הלילה בלאגן, עד הגג (מסתבך)" at bounding box center [279, 221] width 506 height 29
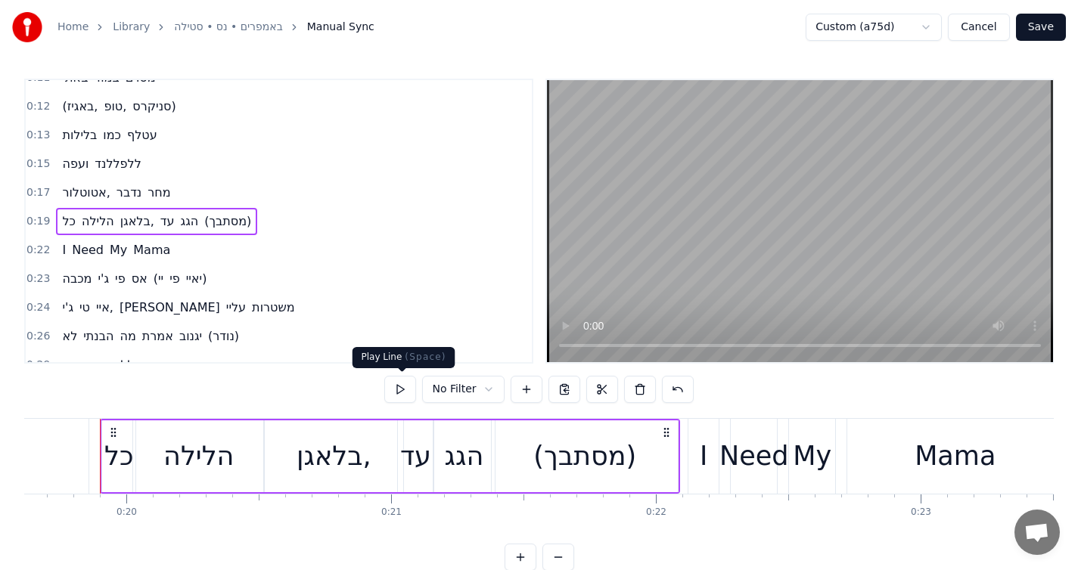
click at [411, 391] on button at bounding box center [400, 389] width 32 height 27
click at [155, 240] on div "I Need My Mama" at bounding box center [116, 250] width 120 height 27
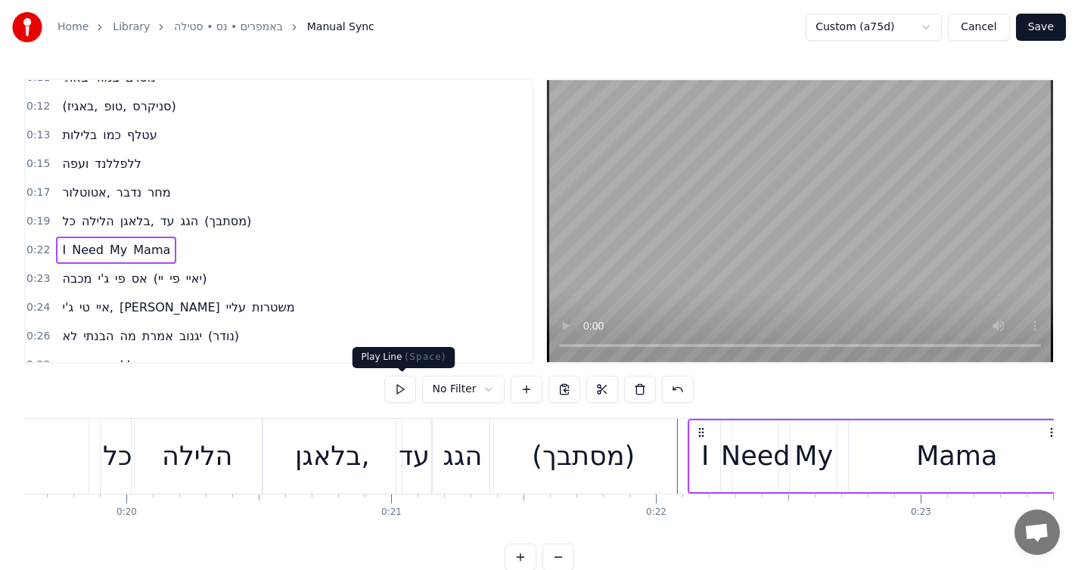
click at [408, 396] on button at bounding box center [400, 389] width 32 height 27
click at [402, 390] on button at bounding box center [400, 389] width 32 height 27
click at [161, 241] on span "Mama" at bounding box center [152, 249] width 40 height 17
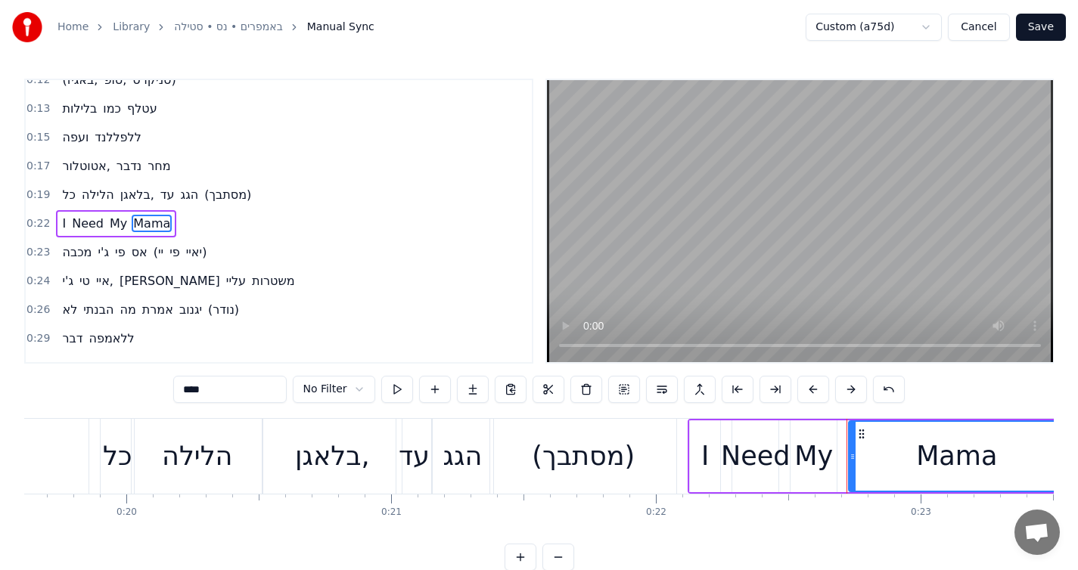
scroll to position [132, 0]
click at [165, 232] on div "I Need My Mama" at bounding box center [116, 221] width 120 height 27
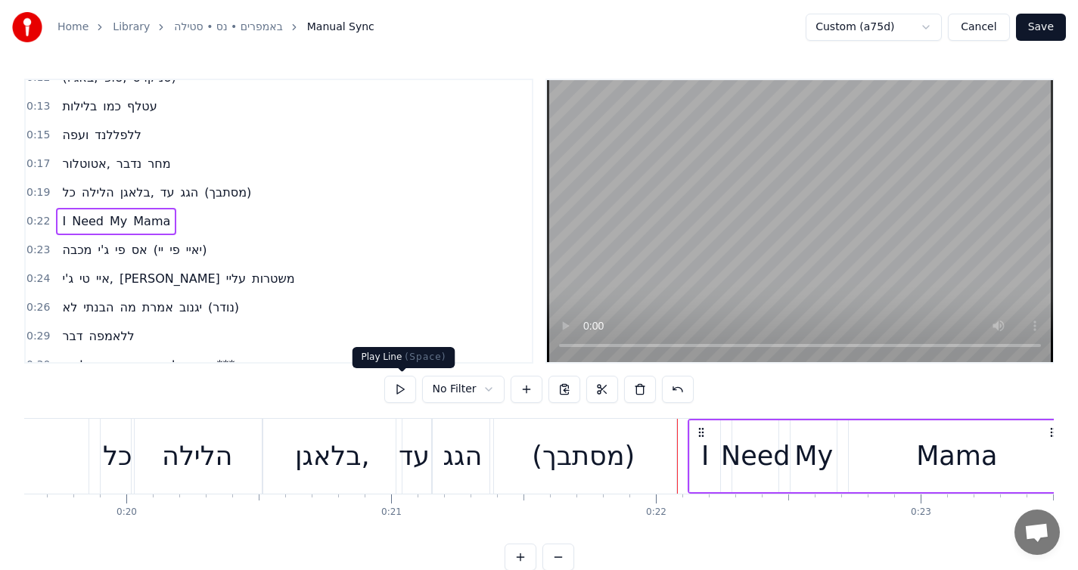
click at [403, 388] on button at bounding box center [400, 389] width 32 height 27
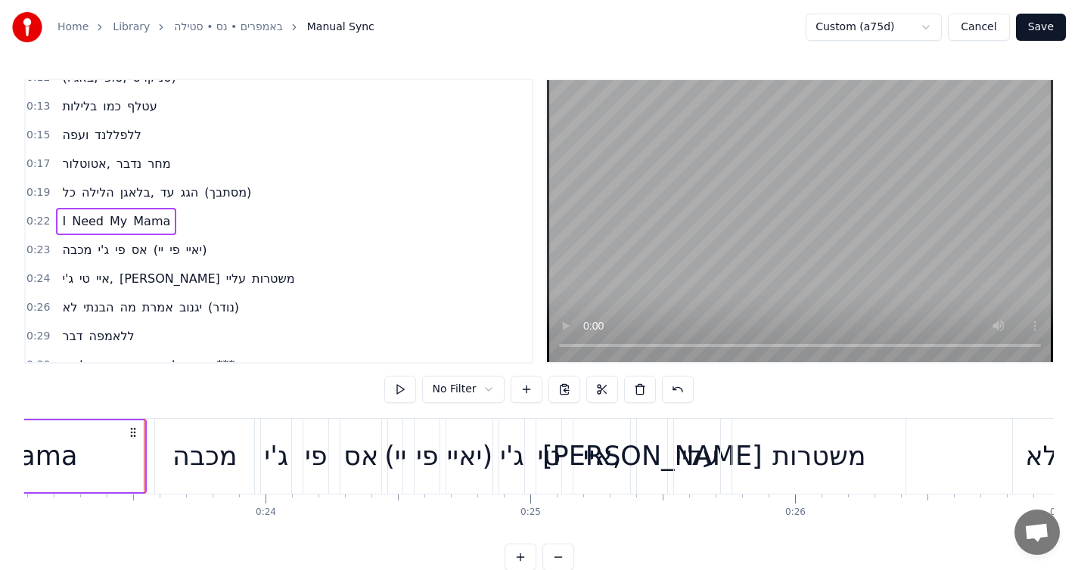
click at [403, 389] on button at bounding box center [400, 389] width 32 height 27
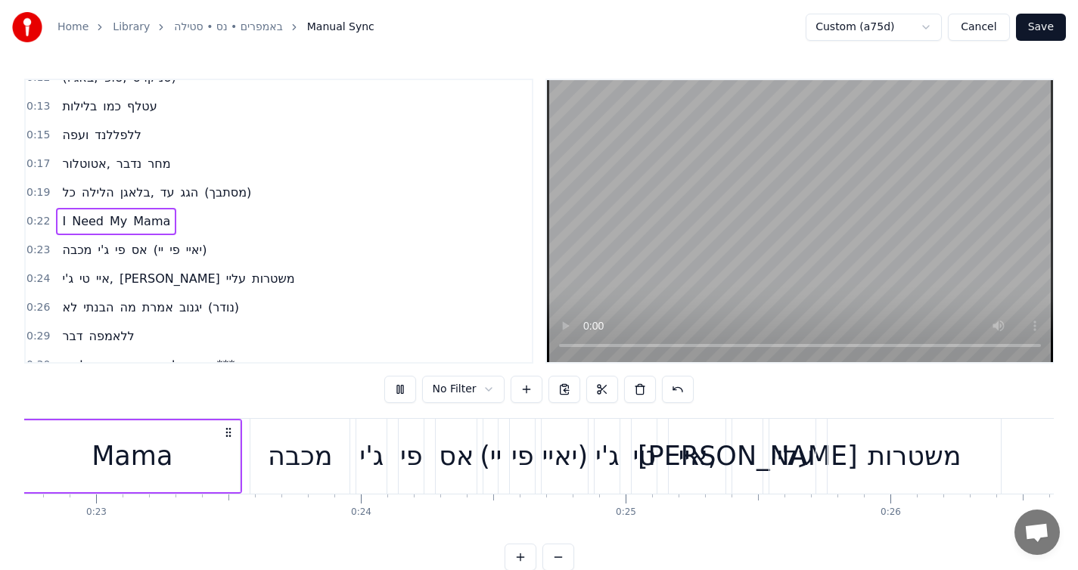
scroll to position [0, 5851]
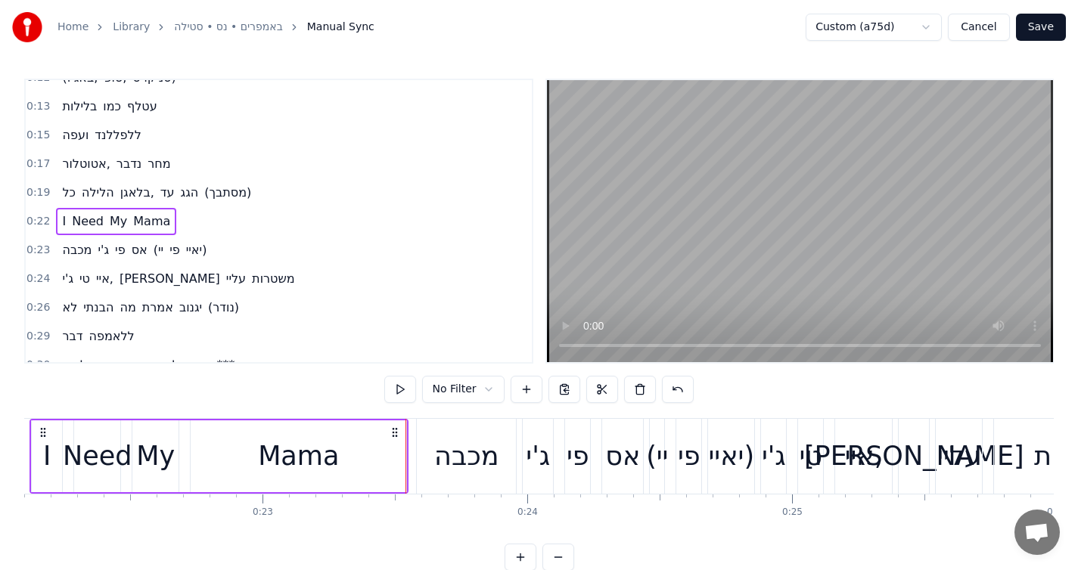
click at [403, 389] on button at bounding box center [400, 389] width 32 height 27
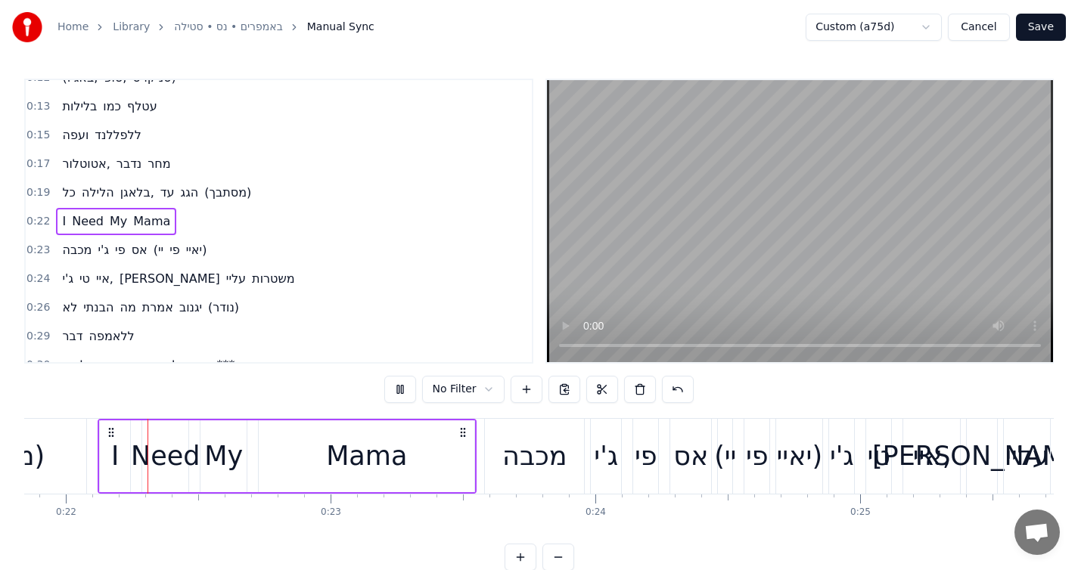
scroll to position [0, 5781]
click at [403, 389] on button at bounding box center [400, 389] width 32 height 27
click at [213, 249] on div "מכבה [PERSON_NAME] (יי פי יאיי)" at bounding box center [134, 250] width 157 height 27
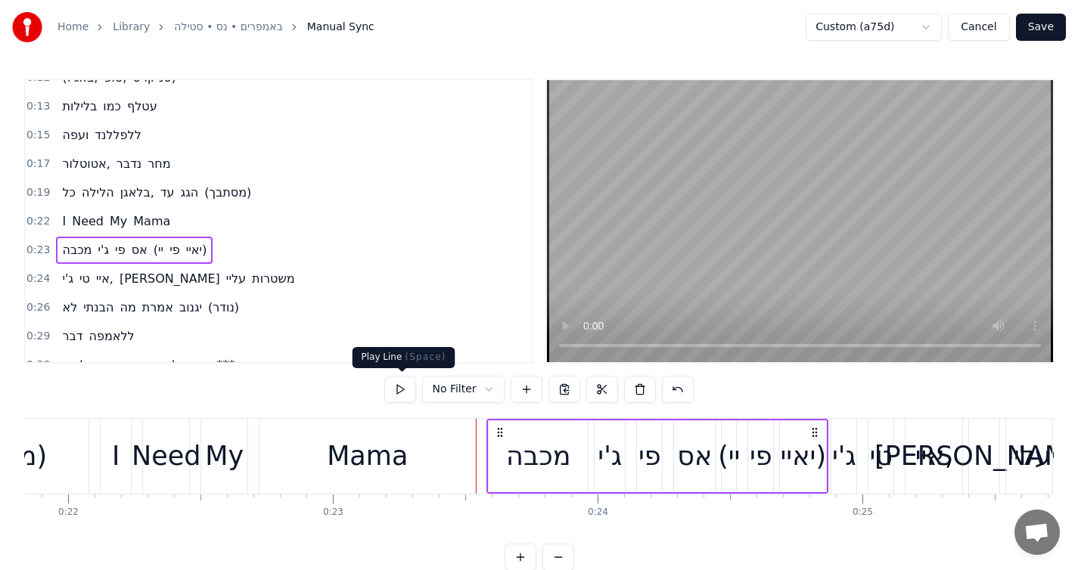
click at [391, 381] on button at bounding box center [400, 389] width 32 height 27
click at [397, 387] on button at bounding box center [400, 389] width 32 height 27
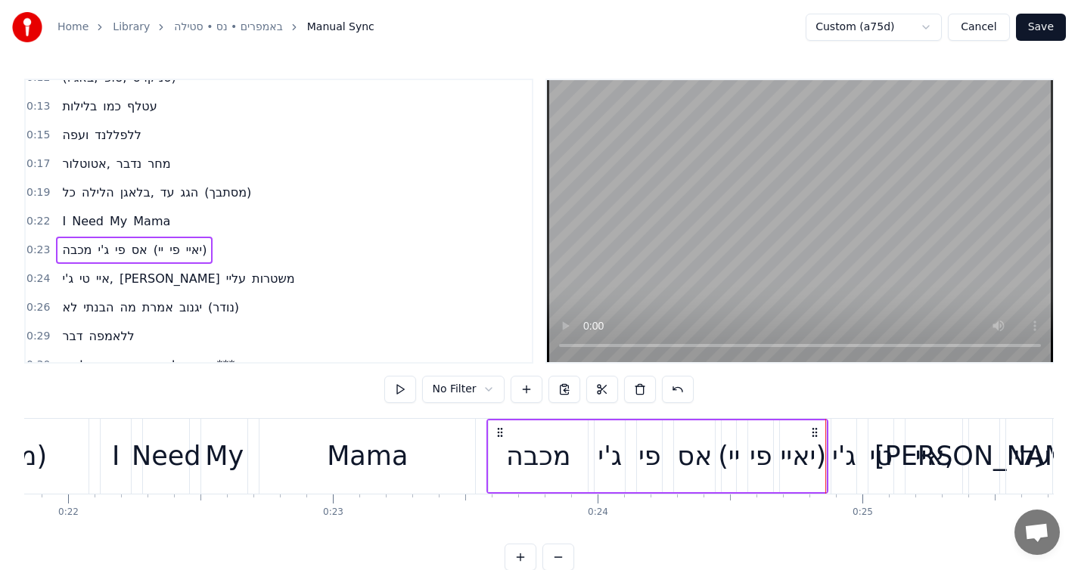
click at [515, 467] on div "מכבה" at bounding box center [538, 456] width 64 height 40
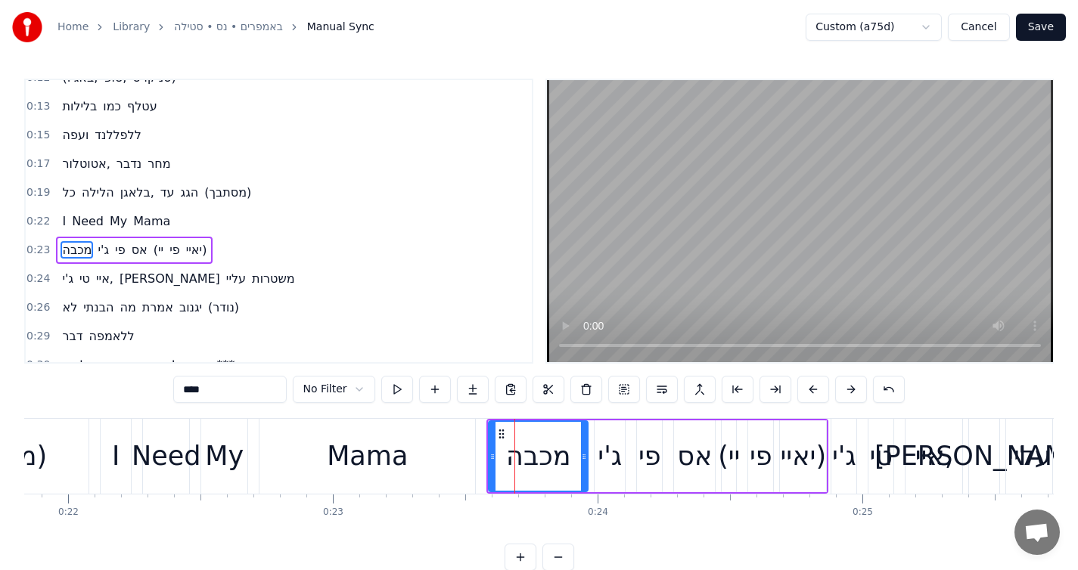
scroll to position [160, 0]
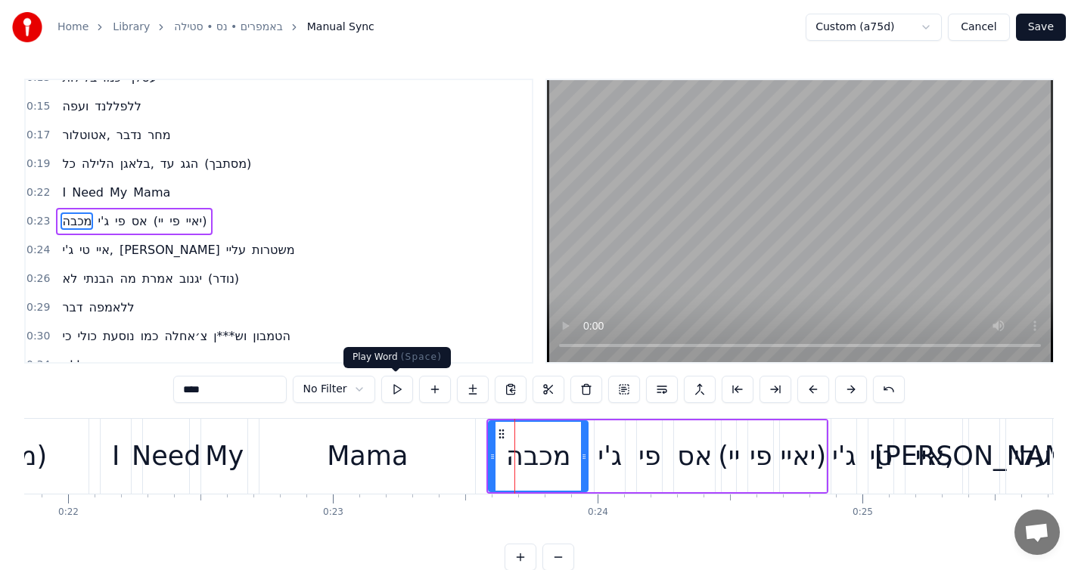
click at [390, 388] on button at bounding box center [397, 389] width 32 height 27
click at [580, 455] on icon at bounding box center [582, 457] width 6 height 12
click at [612, 475] on div "ג'י" at bounding box center [610, 456] width 24 height 40
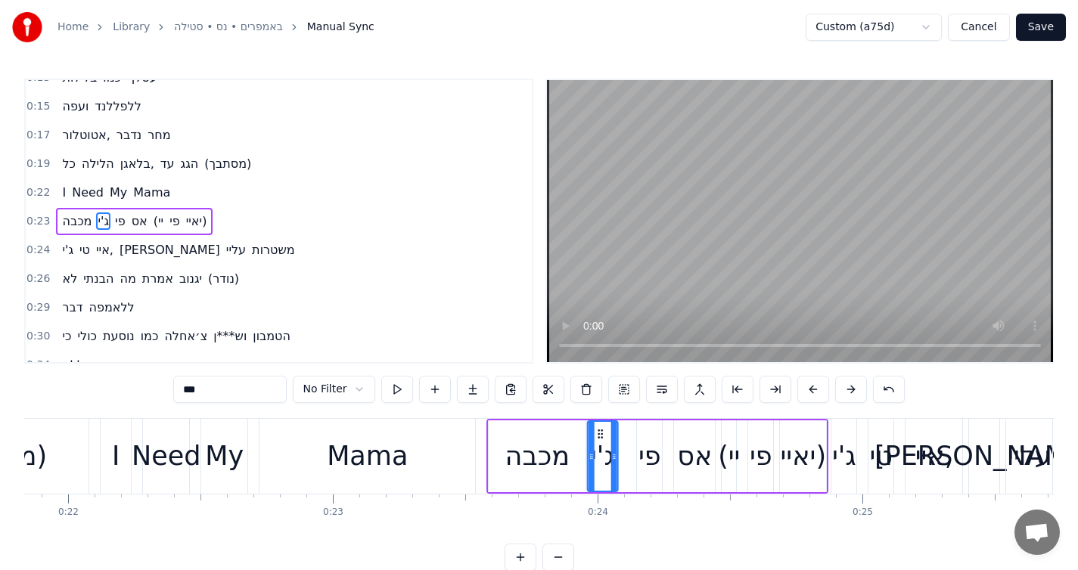
click at [600, 433] on icon at bounding box center [601, 434] width 12 height 12
click at [615, 453] on icon at bounding box center [615, 457] width 6 height 12
click at [650, 443] on div "פי" at bounding box center [649, 456] width 23 height 40
drag, startPoint x: 649, startPoint y: 432, endPoint x: 632, endPoint y: 433, distance: 17.5
click at [632, 433] on icon at bounding box center [632, 434] width 12 height 12
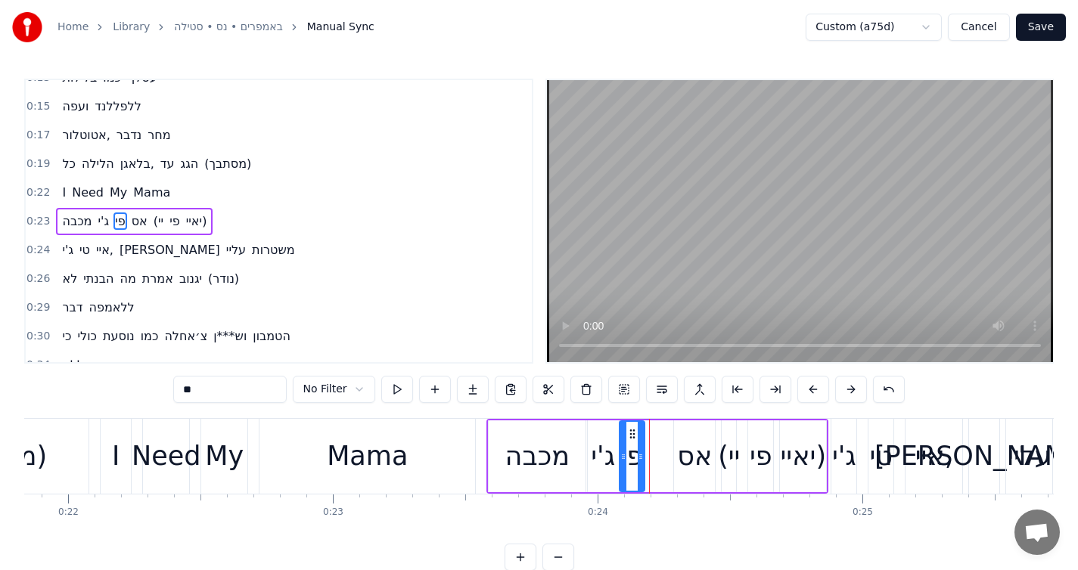
click at [690, 443] on div "אס" at bounding box center [694, 456] width 35 height 40
drag, startPoint x: 685, startPoint y: 432, endPoint x: 656, endPoint y: 433, distance: 28.8
click at [656, 433] on icon at bounding box center [659, 434] width 12 height 12
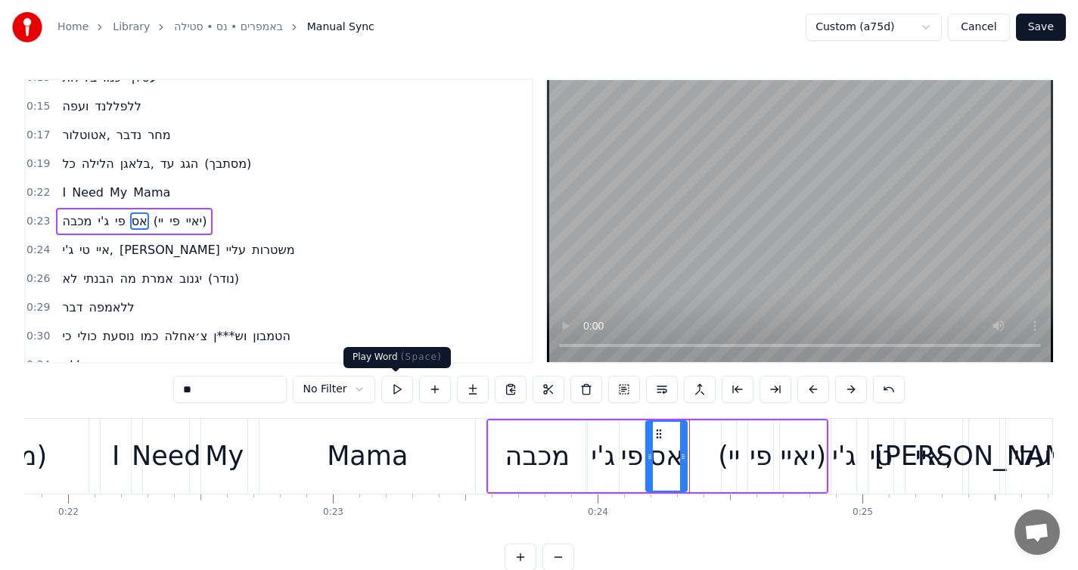
click at [405, 387] on button at bounding box center [397, 389] width 32 height 27
click at [634, 479] on div "פי" at bounding box center [632, 457] width 25 height 72
click at [405, 390] on button at bounding box center [397, 389] width 32 height 27
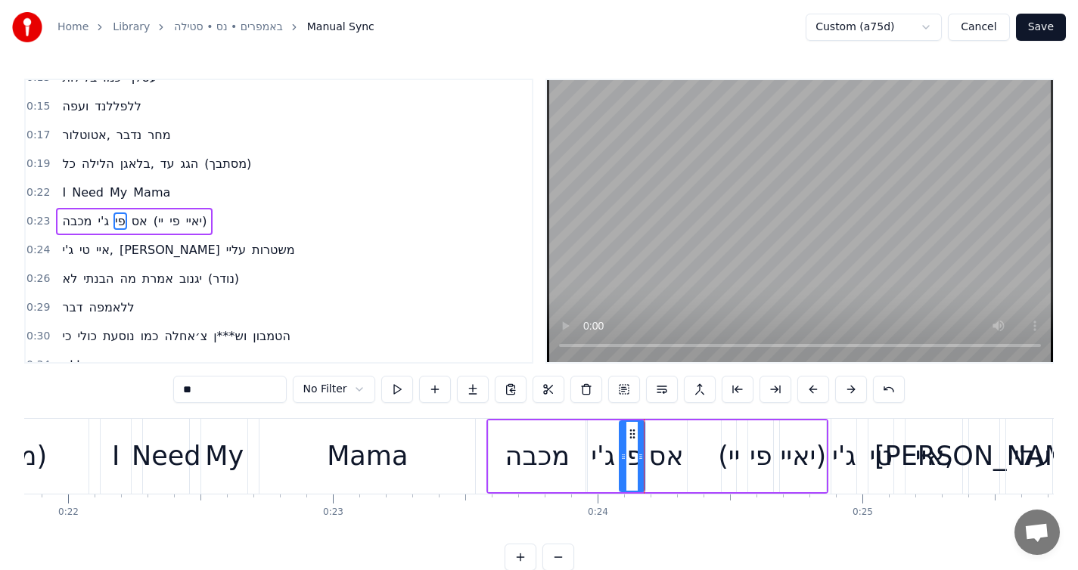
click at [662, 436] on div "אס" at bounding box center [666, 456] width 35 height 40
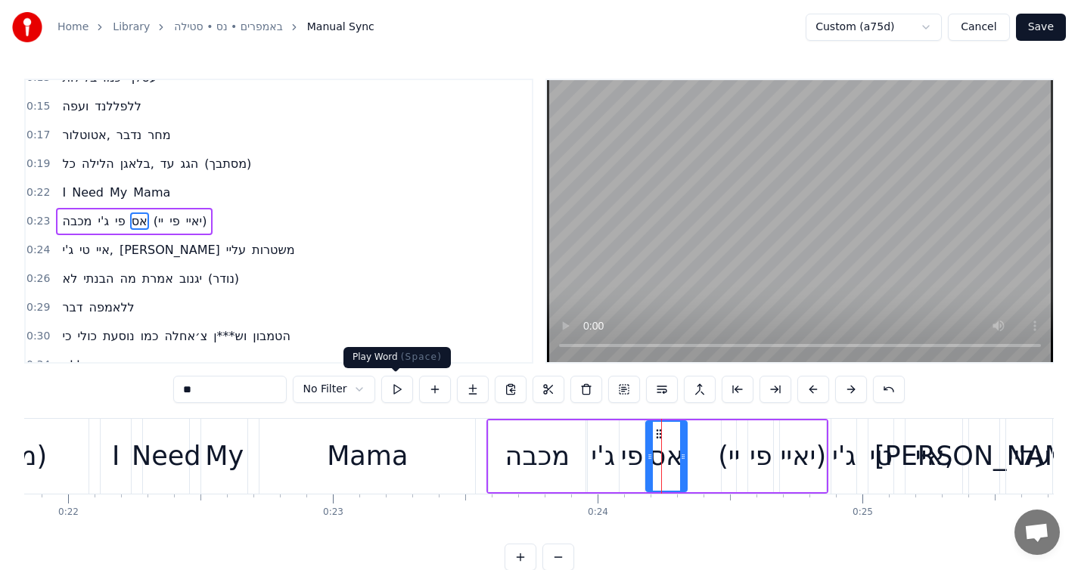
click at [408, 396] on button at bounding box center [397, 389] width 32 height 27
click at [688, 458] on icon at bounding box center [688, 457] width 6 height 12
click at [400, 387] on button at bounding box center [397, 389] width 32 height 27
click at [650, 447] on div at bounding box center [650, 456] width 6 height 69
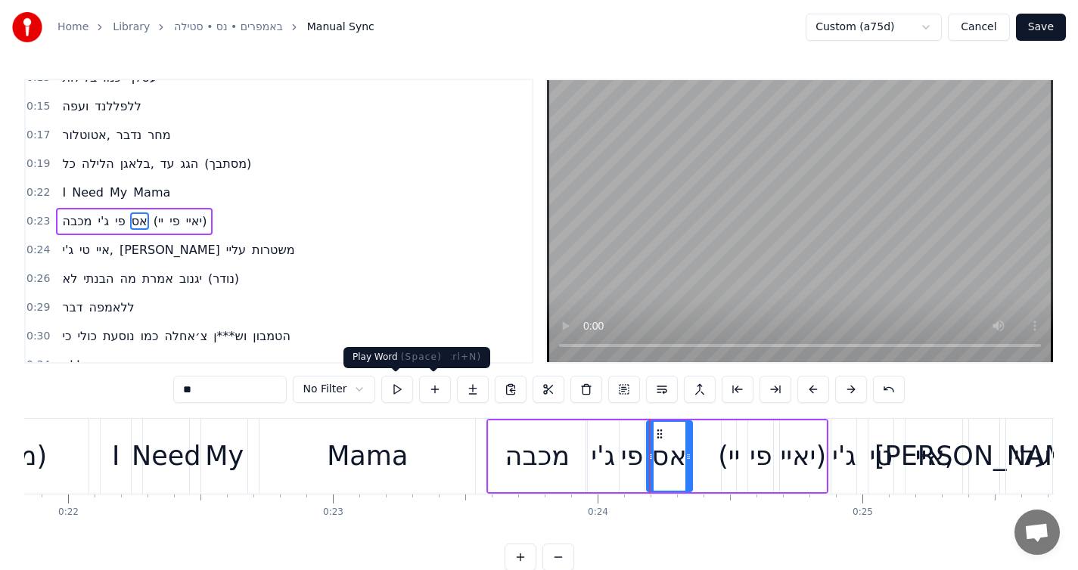
click at [396, 389] on button at bounding box center [397, 389] width 32 height 27
click at [165, 223] on span "(יי" at bounding box center [158, 221] width 13 height 17
type input "***"
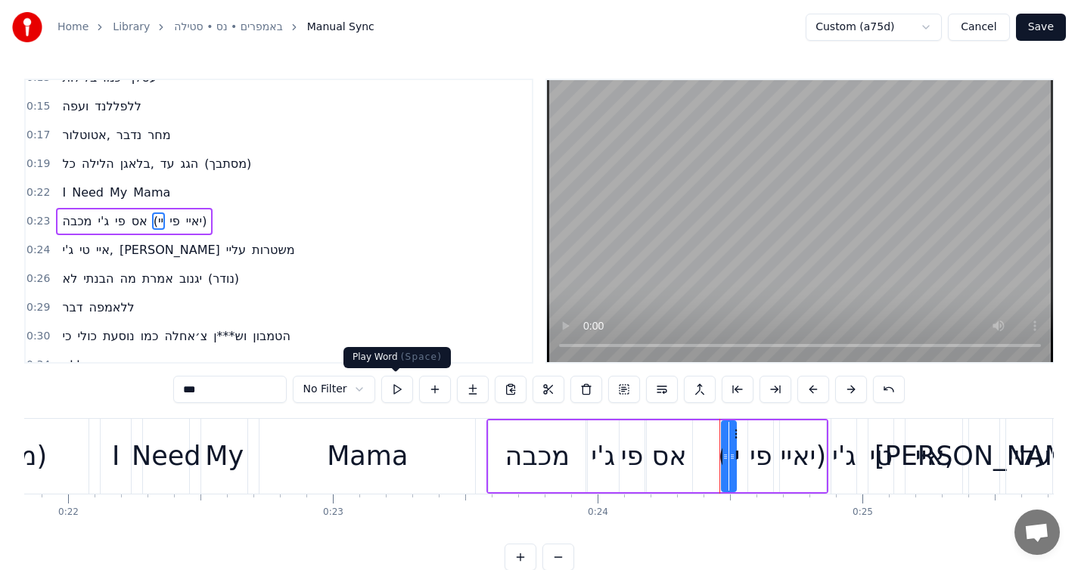
click at [401, 387] on button at bounding box center [397, 389] width 32 height 27
click at [210, 211] on div "מכבה [PERSON_NAME] (יי פי יאיי)" at bounding box center [134, 221] width 157 height 27
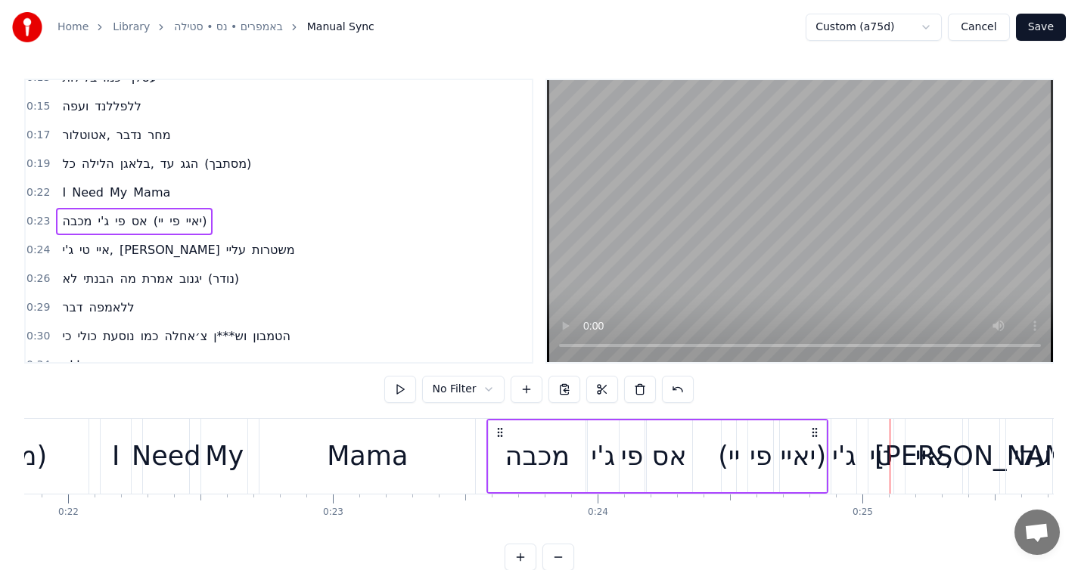
click at [725, 461] on div "(יי" at bounding box center [729, 456] width 22 height 40
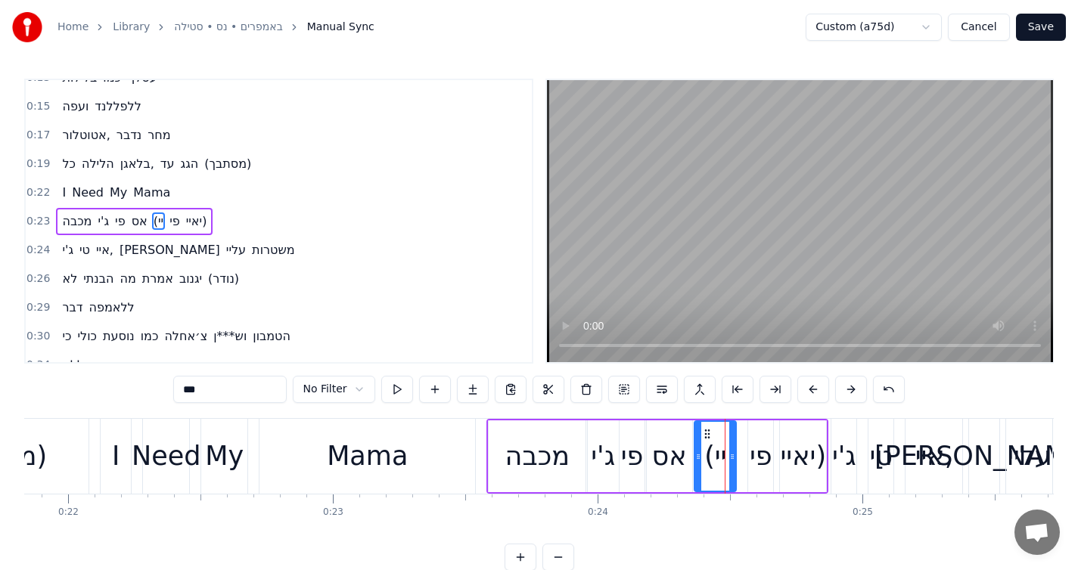
drag, startPoint x: 725, startPoint y: 455, endPoint x: 698, endPoint y: 455, distance: 27.2
click at [698, 455] on icon at bounding box center [698, 457] width 6 height 12
drag, startPoint x: 732, startPoint y: 455, endPoint x: 721, endPoint y: 457, distance: 11.4
click at [721, 457] on icon at bounding box center [723, 457] width 6 height 12
click at [725, 457] on icon at bounding box center [723, 457] width 6 height 12
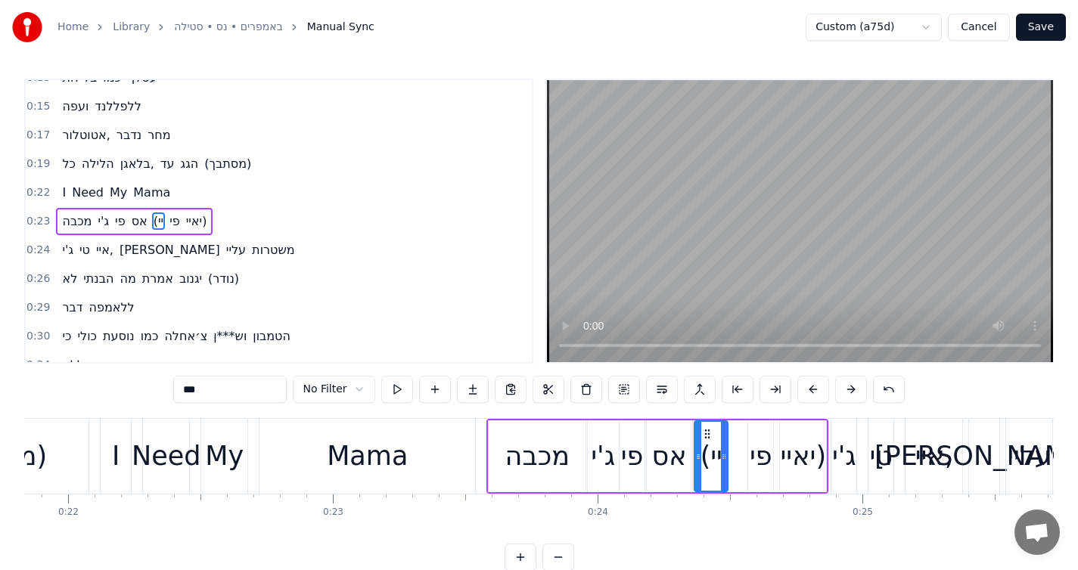
click at [758, 434] on div "פי" at bounding box center [760, 457] width 25 height 72
drag, startPoint x: 762, startPoint y: 429, endPoint x: 742, endPoint y: 433, distance: 20.2
click at [742, 433] on icon at bounding box center [741, 434] width 12 height 12
click at [751, 449] on div at bounding box center [751, 456] width 6 height 69
click at [799, 441] on div "יאיי)" at bounding box center [804, 456] width 46 height 40
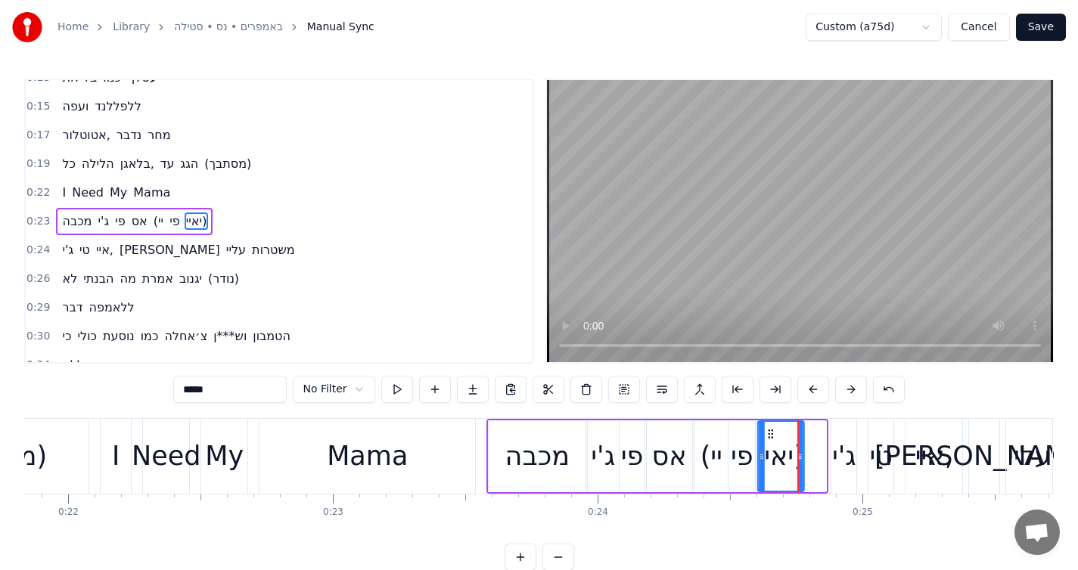
drag, startPoint x: 792, startPoint y: 432, endPoint x: 770, endPoint y: 435, distance: 22.1
click at [770, 435] on icon at bounding box center [771, 434] width 12 height 12
click at [805, 449] on div at bounding box center [806, 456] width 6 height 69
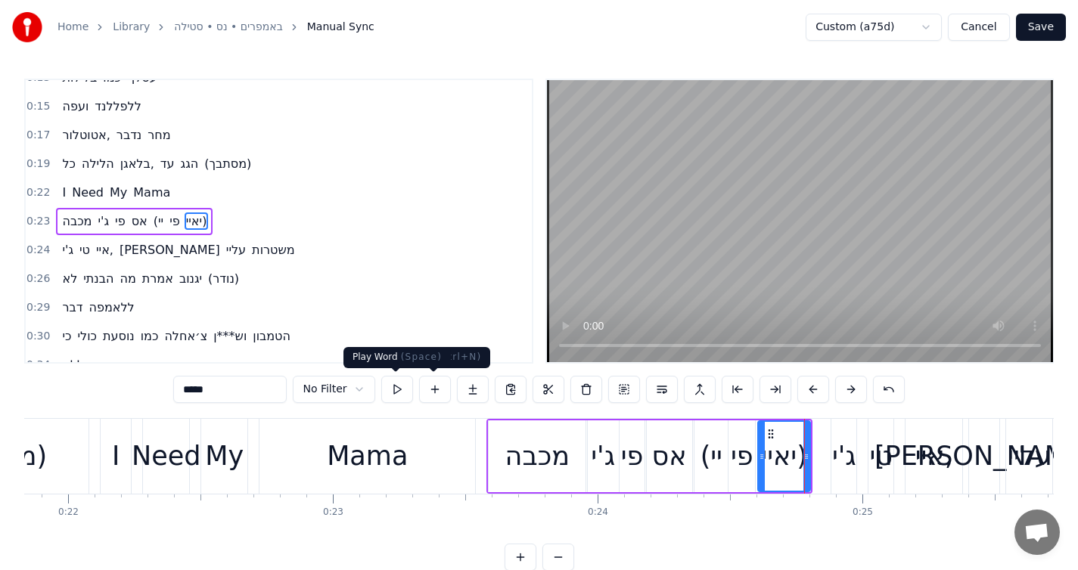
click at [404, 389] on button at bounding box center [397, 389] width 32 height 27
click at [747, 470] on div "פי" at bounding box center [742, 456] width 23 height 40
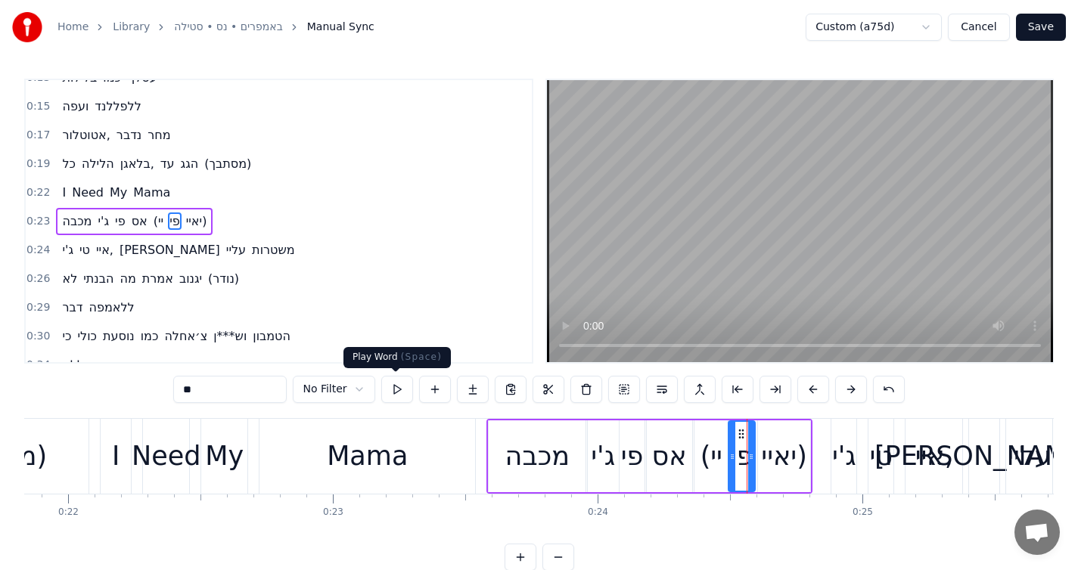
click at [392, 387] on button at bounding box center [397, 389] width 32 height 27
click at [705, 477] on div "(יי" at bounding box center [710, 457] width 33 height 72
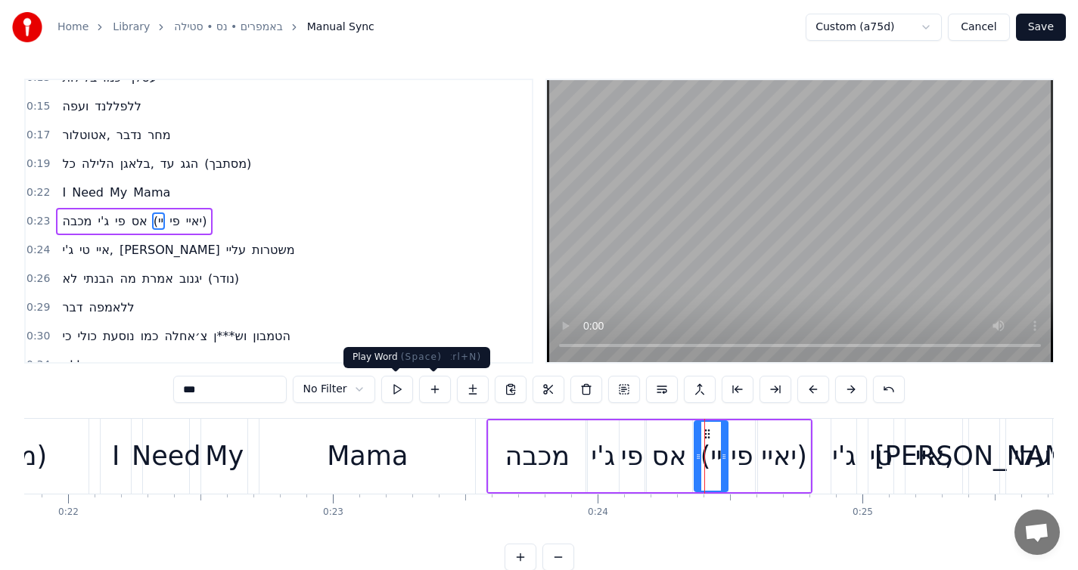
click at [402, 388] on button at bounding box center [397, 389] width 32 height 27
click at [710, 431] on circle at bounding box center [710, 430] width 1 height 1
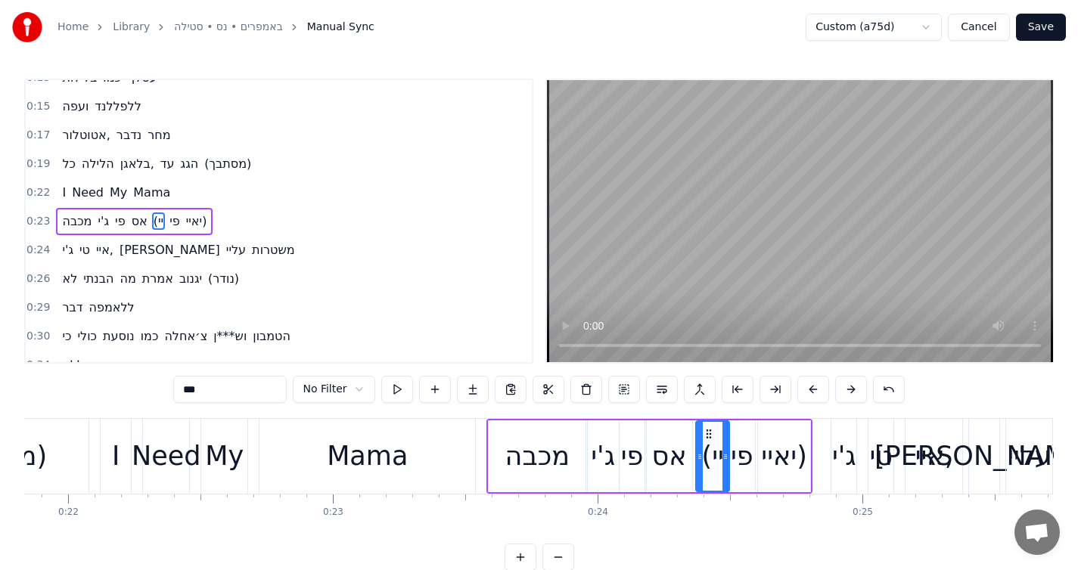
click at [742, 432] on div "פי" at bounding box center [741, 457] width 26 height 72
type input "**"
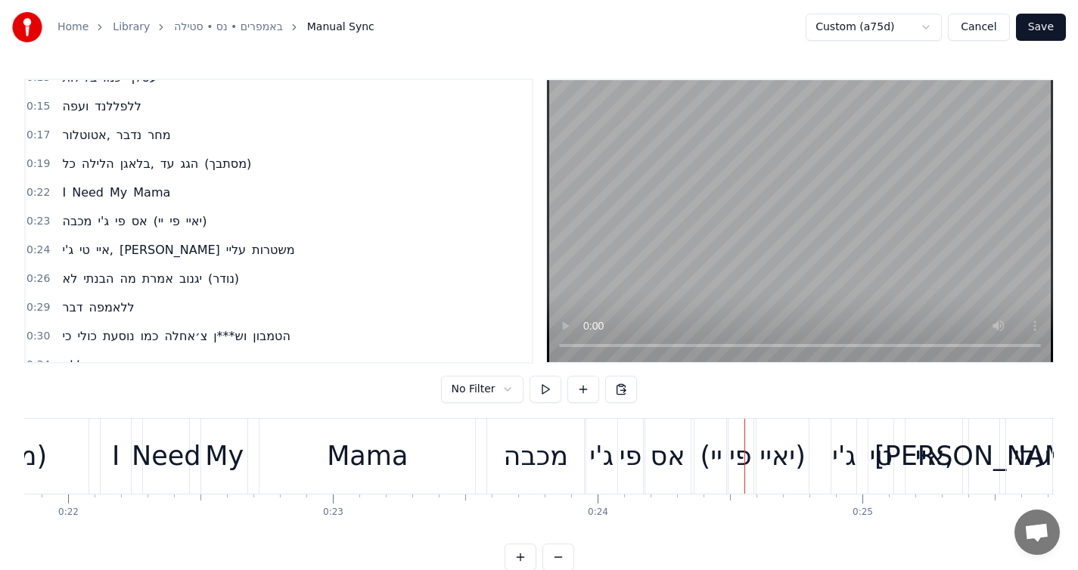
click at [740, 435] on div "פי" at bounding box center [740, 456] width 26 height 75
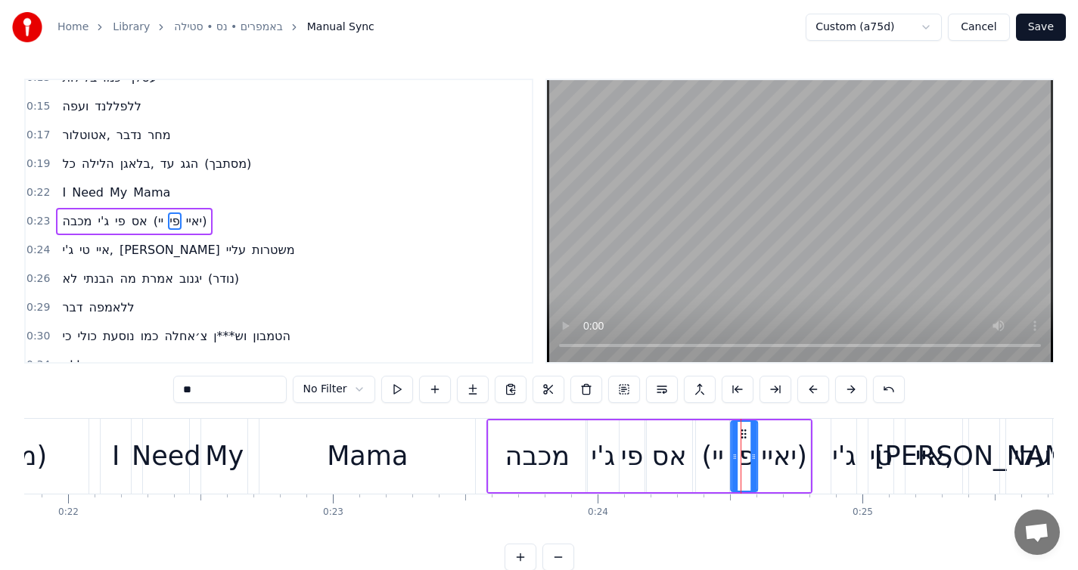
click at [743, 432] on icon at bounding box center [744, 434] width 12 height 12
click at [784, 433] on div "יאיי)" at bounding box center [784, 457] width 52 height 72
click at [772, 431] on icon at bounding box center [773, 434] width 12 height 12
click at [726, 460] on div "(יי" at bounding box center [712, 457] width 33 height 72
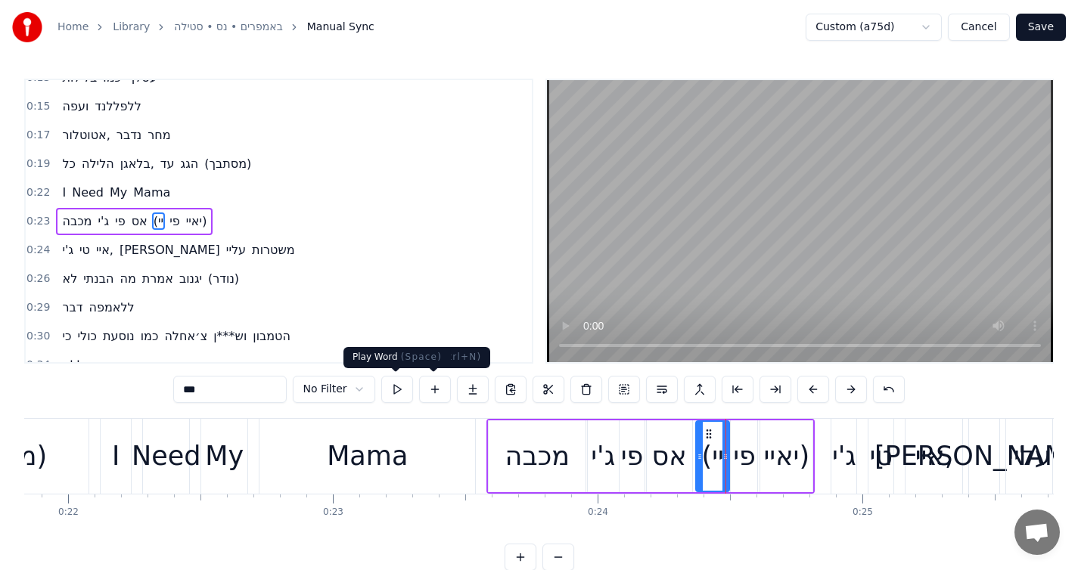
click at [399, 391] on button at bounding box center [397, 389] width 32 height 27
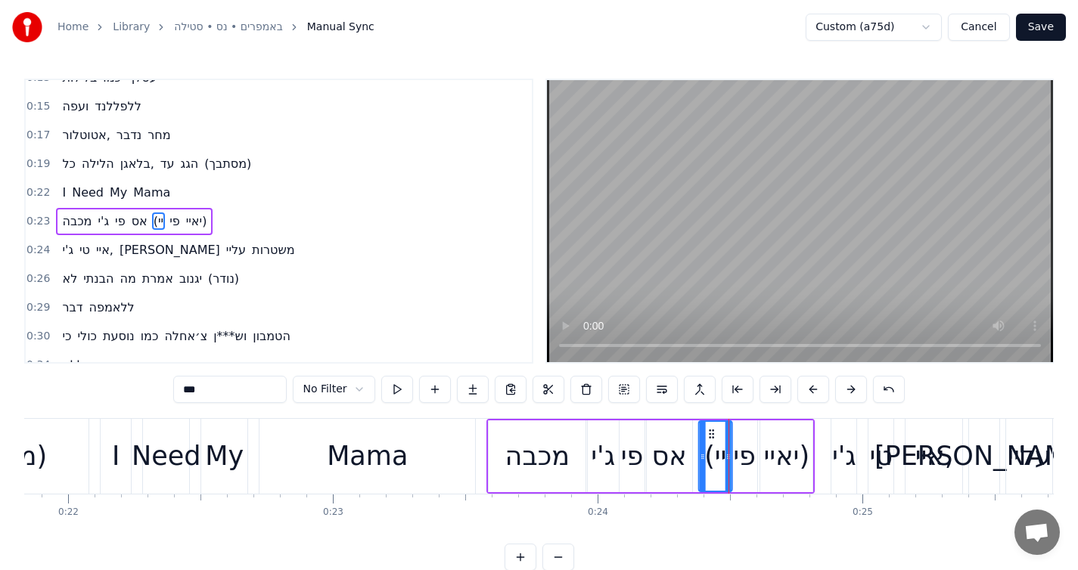
click at [710, 430] on circle at bounding box center [710, 430] width 1 height 1
click at [747, 433] on div "פי" at bounding box center [744, 457] width 26 height 72
click at [744, 431] on icon at bounding box center [746, 434] width 12 height 12
click at [775, 433] on div "יאיי)" at bounding box center [786, 457] width 52 height 72
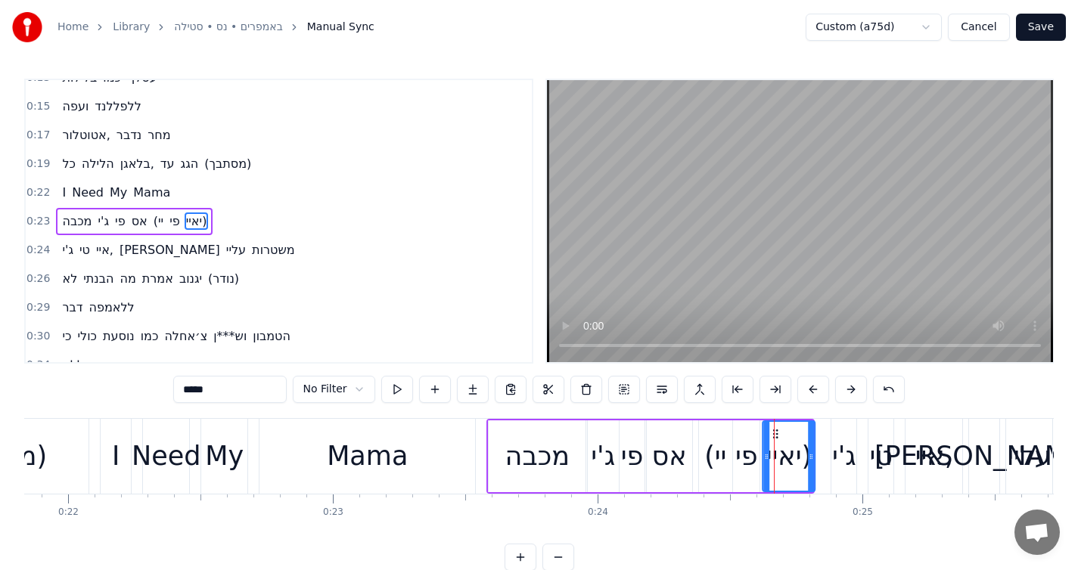
click at [774, 432] on icon at bounding box center [775, 434] width 12 height 12
click at [405, 389] on button at bounding box center [397, 389] width 32 height 27
click at [723, 468] on div "(יי" at bounding box center [715, 456] width 22 height 40
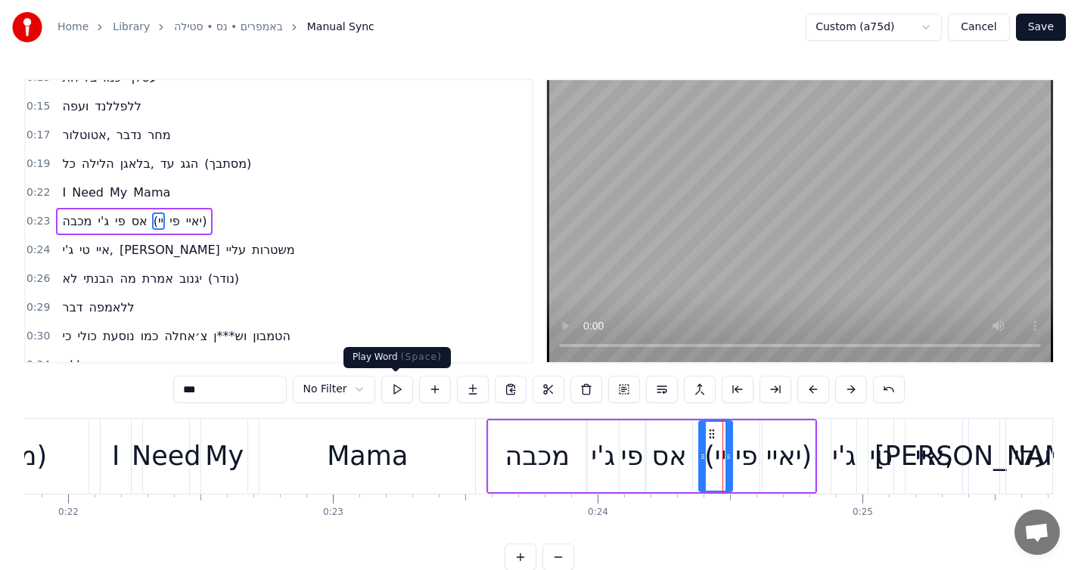
click at [391, 389] on button at bounding box center [397, 389] width 32 height 27
click at [677, 468] on div "אס" at bounding box center [669, 456] width 35 height 40
type input "**"
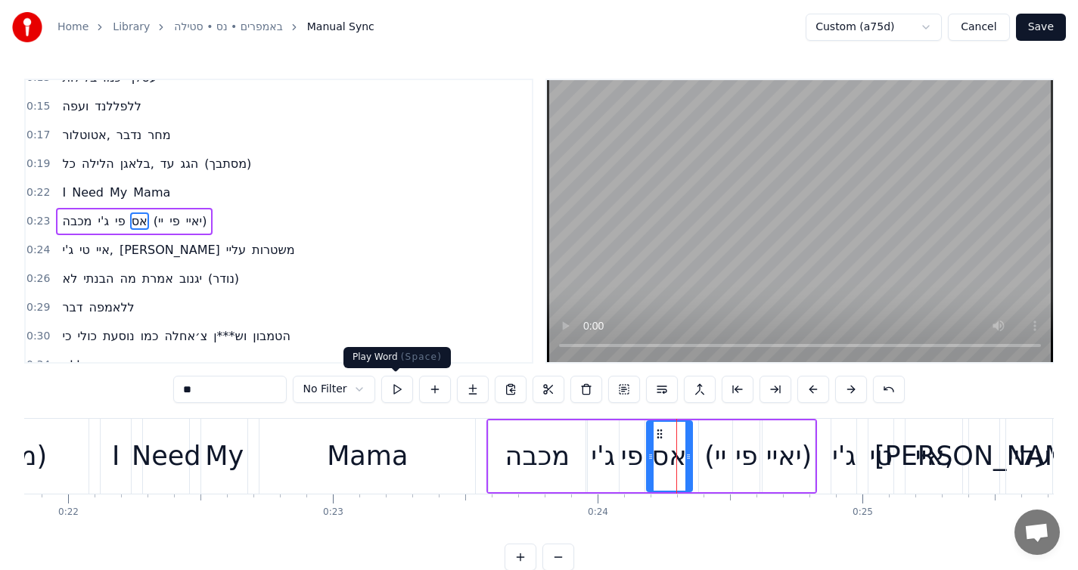
click at [390, 392] on button at bounding box center [397, 389] width 32 height 27
click at [213, 213] on div "מכבה [PERSON_NAME] (יי פי יאיי)" at bounding box center [134, 221] width 157 height 27
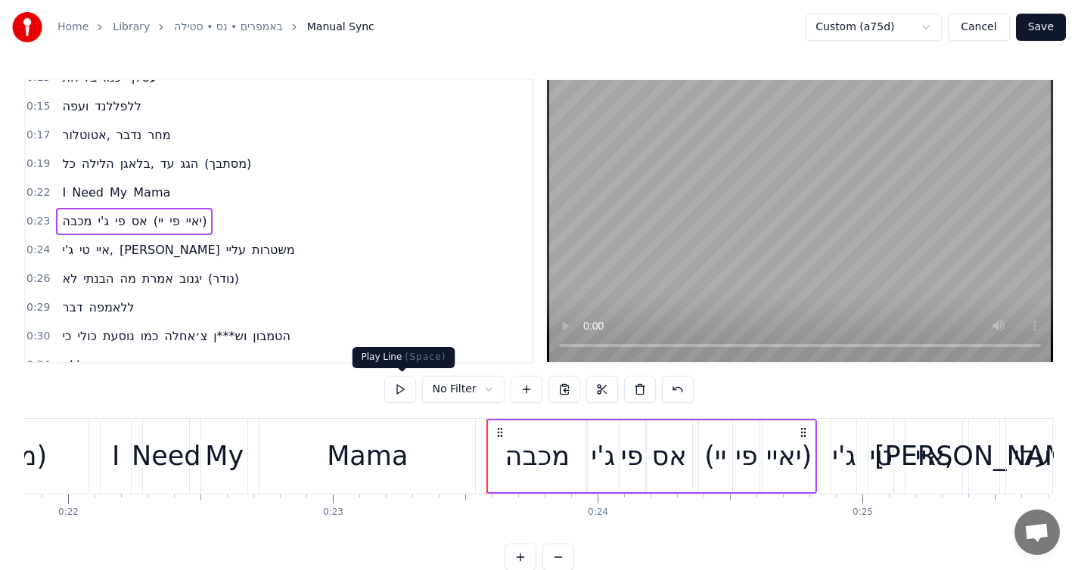
click at [406, 385] on button at bounding box center [400, 389] width 32 height 27
click at [404, 391] on button at bounding box center [400, 389] width 32 height 27
click at [404, 392] on button at bounding box center [400, 389] width 32 height 27
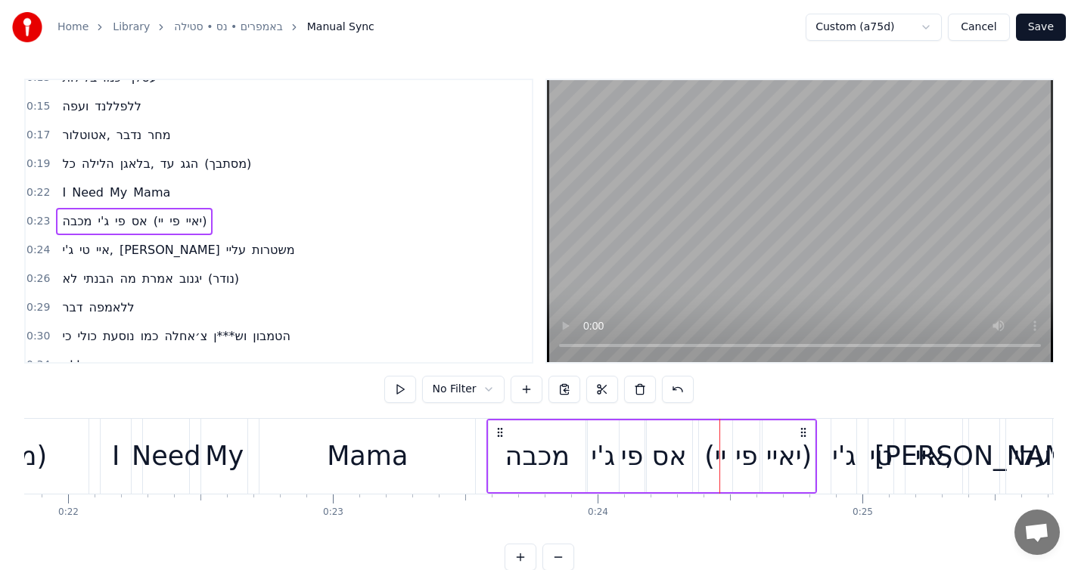
click at [718, 480] on div "(יי" at bounding box center [715, 457] width 33 height 72
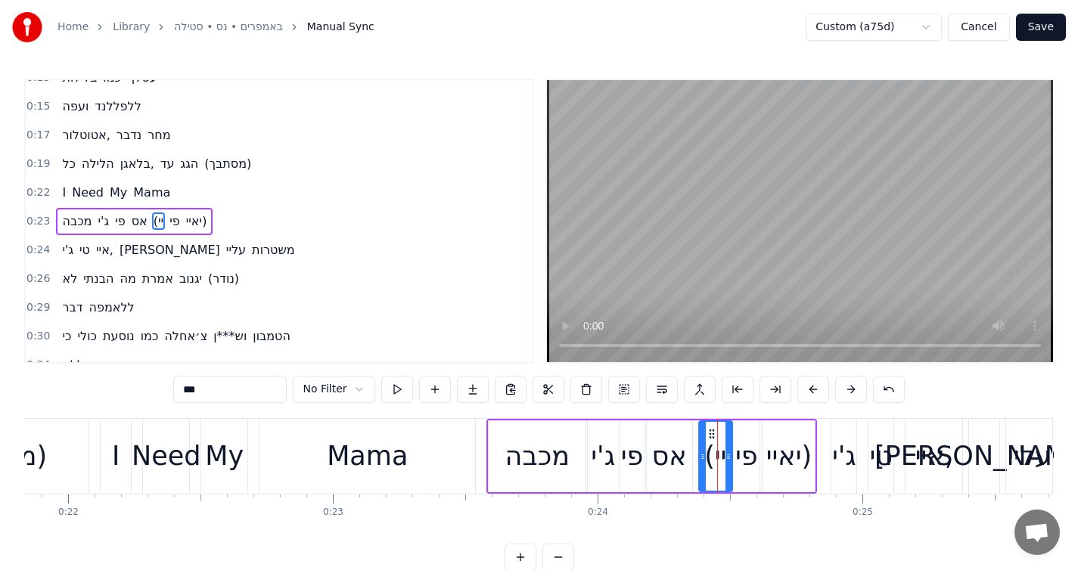
drag, startPoint x: 711, startPoint y: 427, endPoint x: 719, endPoint y: 424, distance: 8.9
click at [719, 424] on div "(יי" at bounding box center [716, 456] width 32 height 69
drag, startPoint x: 709, startPoint y: 430, endPoint x: 725, endPoint y: 430, distance: 16.7
click at [725, 430] on icon at bounding box center [728, 434] width 12 height 12
click at [752, 458] on div "פי" at bounding box center [746, 456] width 23 height 40
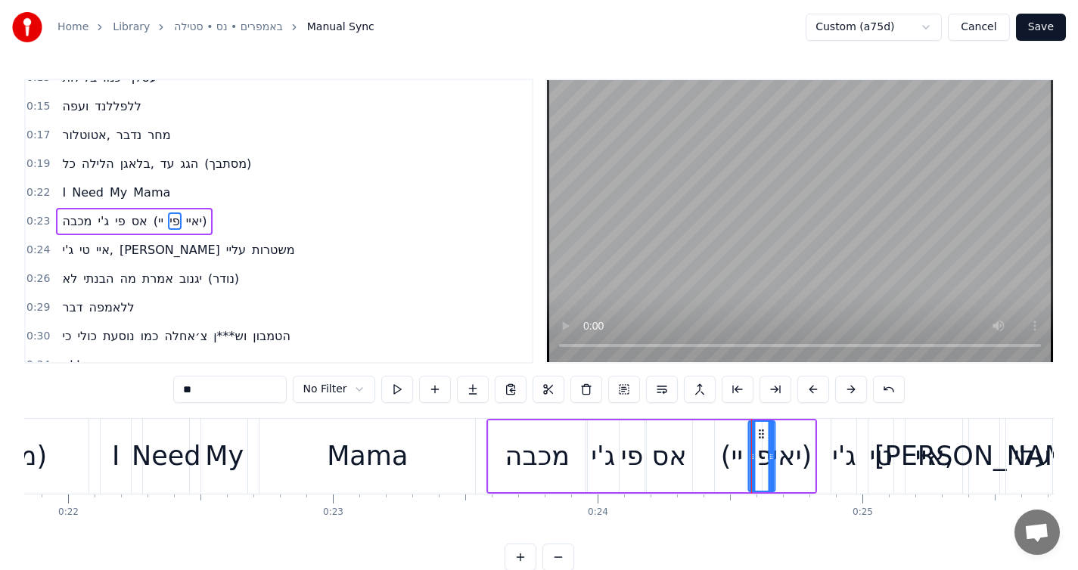
drag, startPoint x: 747, startPoint y: 435, endPoint x: 760, endPoint y: 433, distance: 13.1
click at [760, 433] on icon at bounding box center [762, 434] width 12 height 12
click at [785, 442] on div "יאיי)" at bounding box center [789, 456] width 46 height 40
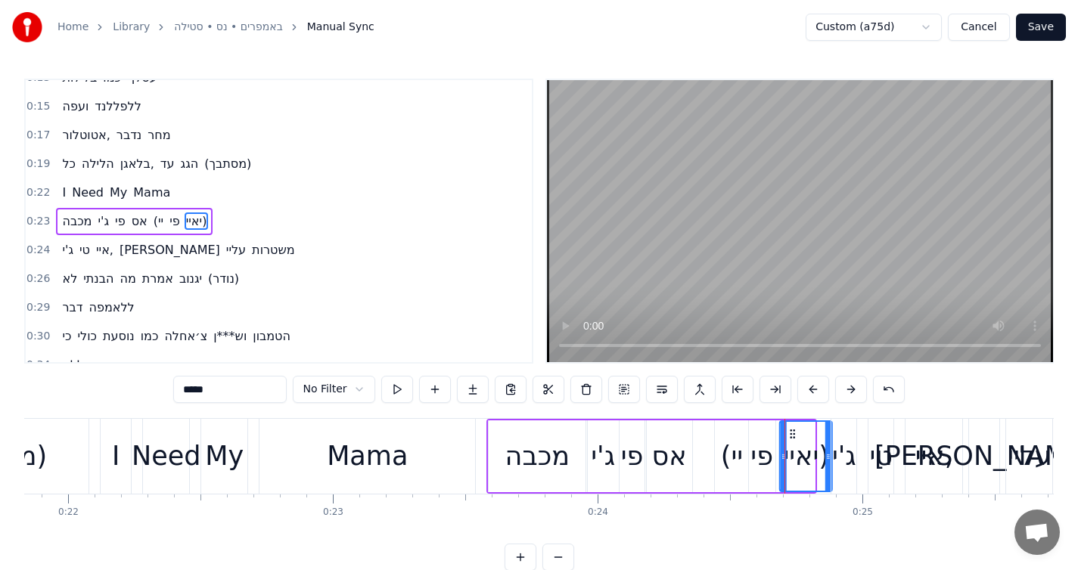
drag, startPoint x: 772, startPoint y: 433, endPoint x: 790, endPoint y: 433, distance: 17.4
click at [790, 433] on icon at bounding box center [793, 434] width 12 height 12
click at [395, 384] on button at bounding box center [397, 389] width 32 height 27
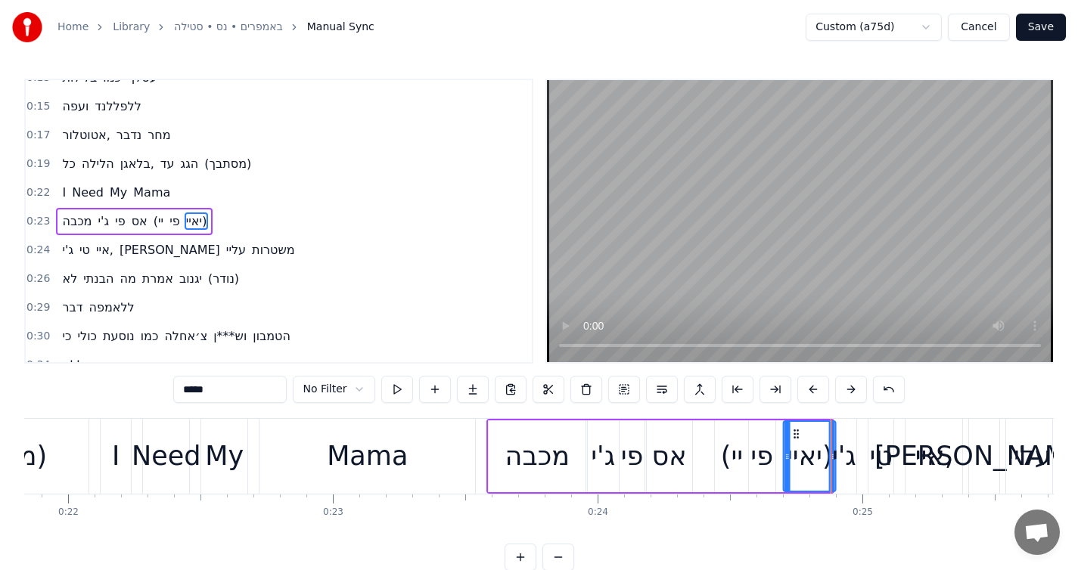
click at [793, 434] on icon at bounding box center [796, 434] width 12 height 12
click at [387, 397] on button at bounding box center [397, 389] width 32 height 27
click at [744, 483] on div "(יי" at bounding box center [731, 457] width 33 height 72
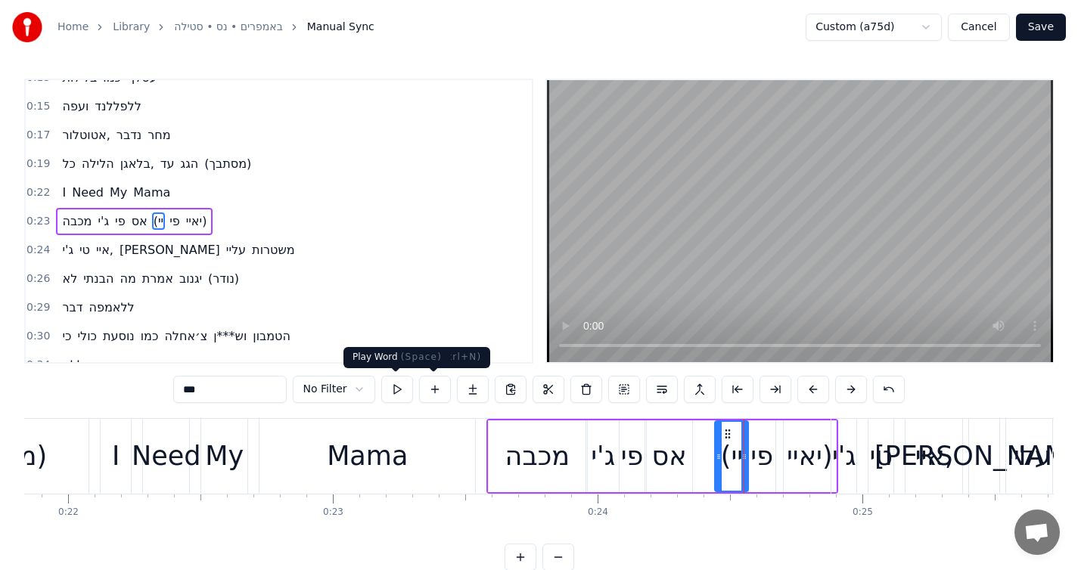
click at [394, 387] on button at bounding box center [397, 389] width 32 height 27
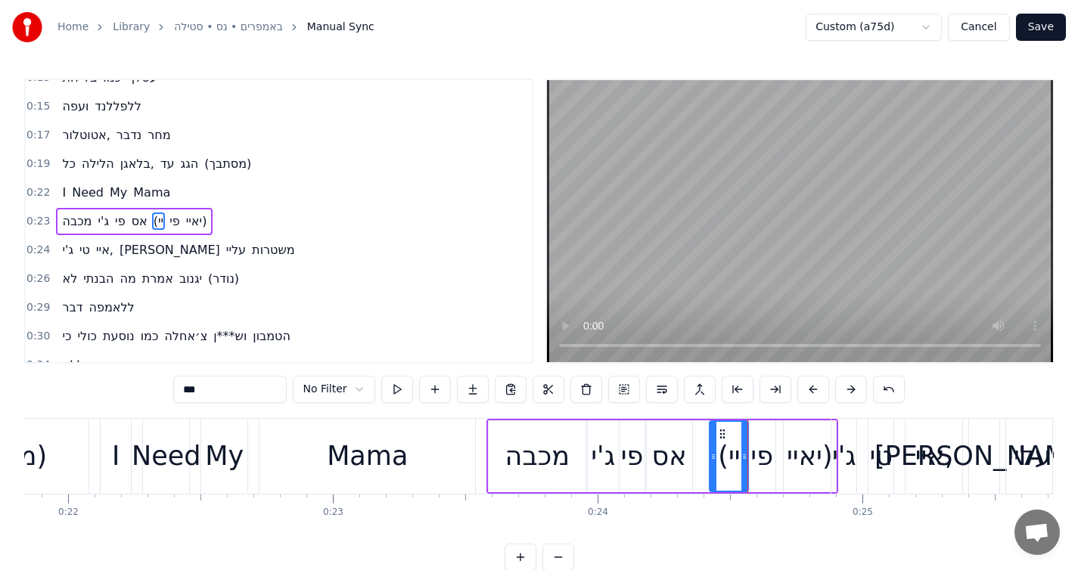
click at [713, 447] on div at bounding box center [713, 456] width 6 height 69
click at [739, 453] on icon at bounding box center [742, 457] width 6 height 12
click at [397, 390] on button at bounding box center [397, 389] width 32 height 27
drag, startPoint x: 721, startPoint y: 432, endPoint x: 703, endPoint y: 433, distance: 17.5
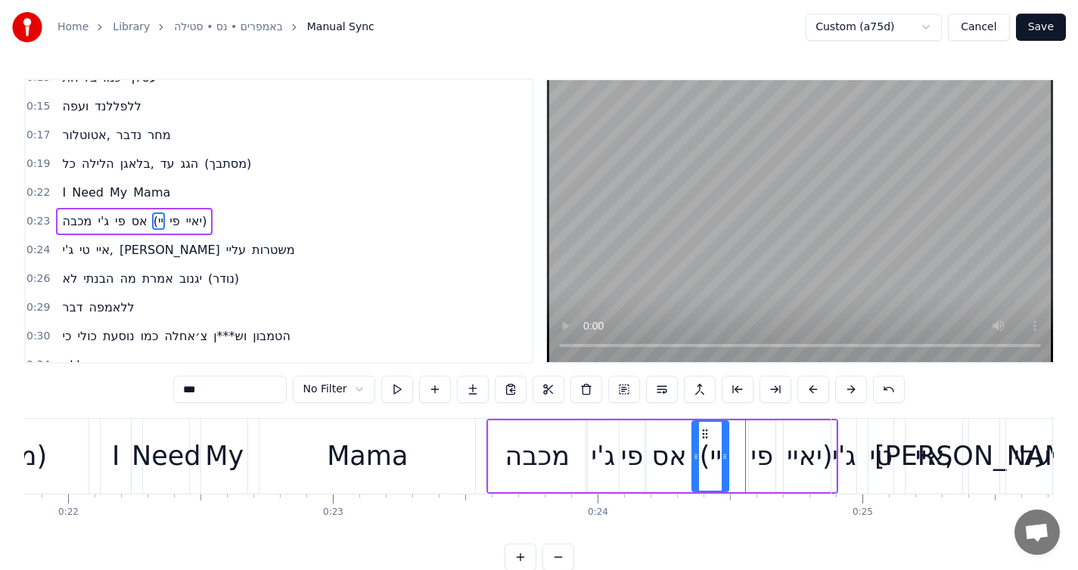
click at [703, 433] on icon at bounding box center [705, 434] width 12 height 12
click at [705, 424] on div "(יי" at bounding box center [710, 456] width 35 height 69
click at [706, 433] on circle at bounding box center [706, 433] width 1 height 1
click at [735, 458] on div "(יי" at bounding box center [716, 457] width 42 height 72
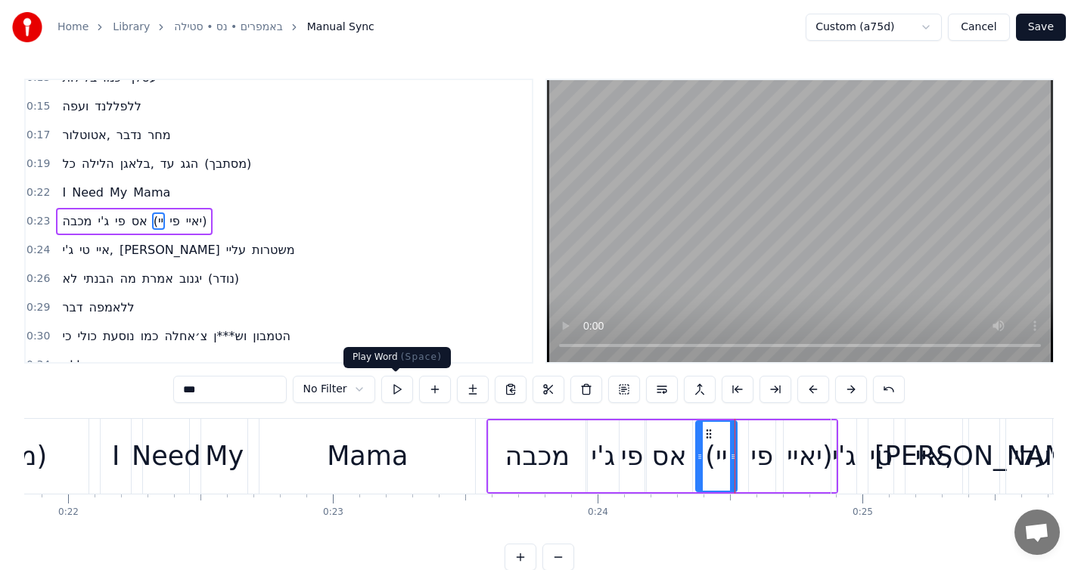
click at [405, 389] on button at bounding box center [397, 389] width 32 height 27
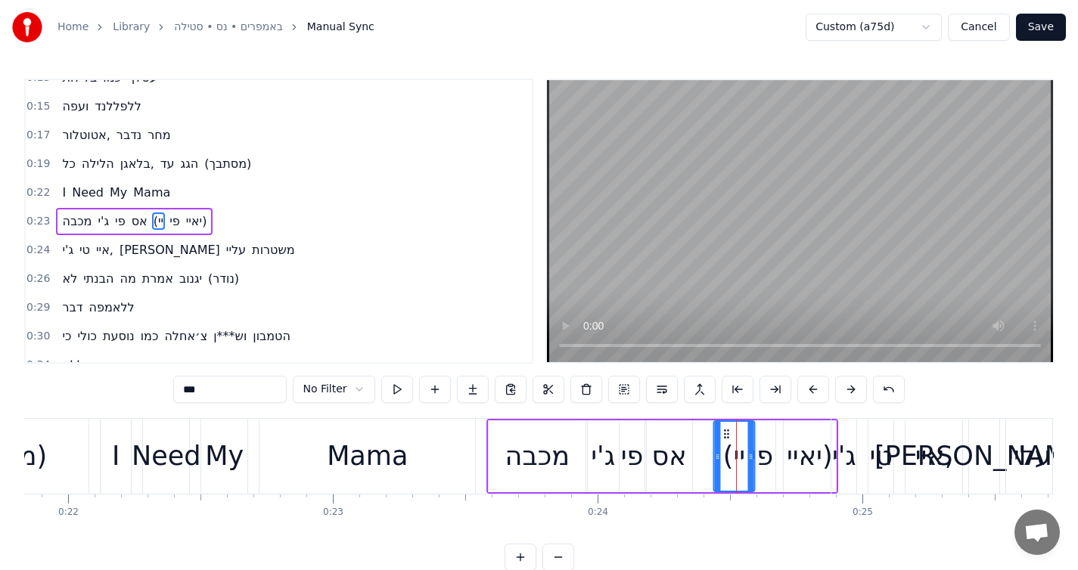
drag, startPoint x: 709, startPoint y: 430, endPoint x: 725, endPoint y: 427, distance: 16.0
click at [725, 428] on icon at bounding box center [726, 434] width 12 height 12
click at [670, 451] on div "אס" at bounding box center [669, 456] width 35 height 40
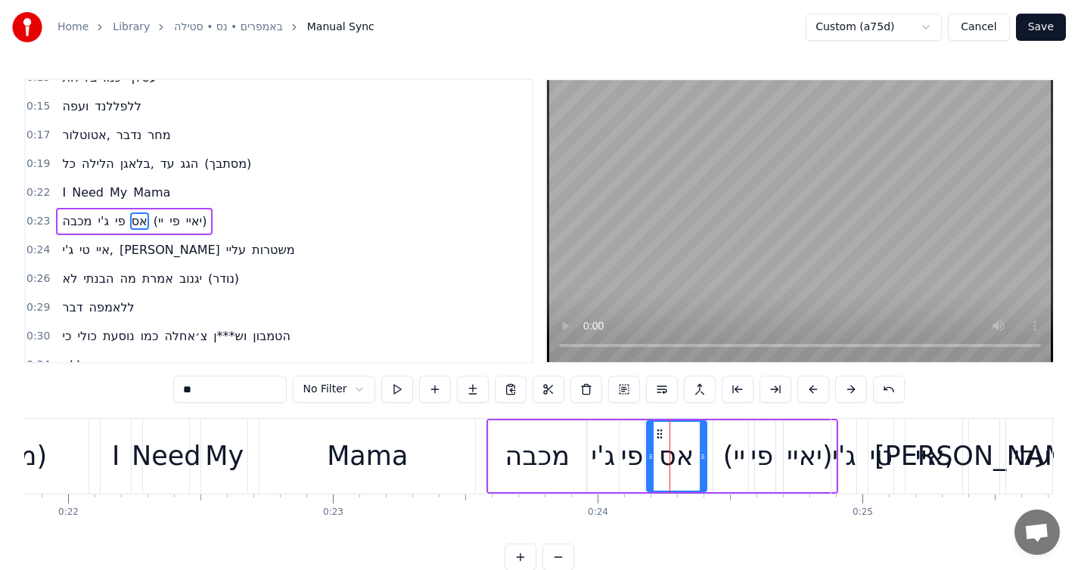
drag, startPoint x: 687, startPoint y: 450, endPoint x: 701, endPoint y: 449, distance: 14.4
click at [701, 449] on div at bounding box center [703, 456] width 6 height 69
click at [397, 393] on button at bounding box center [397, 389] width 32 height 27
click at [744, 452] on div "(יי" at bounding box center [734, 456] width 22 height 40
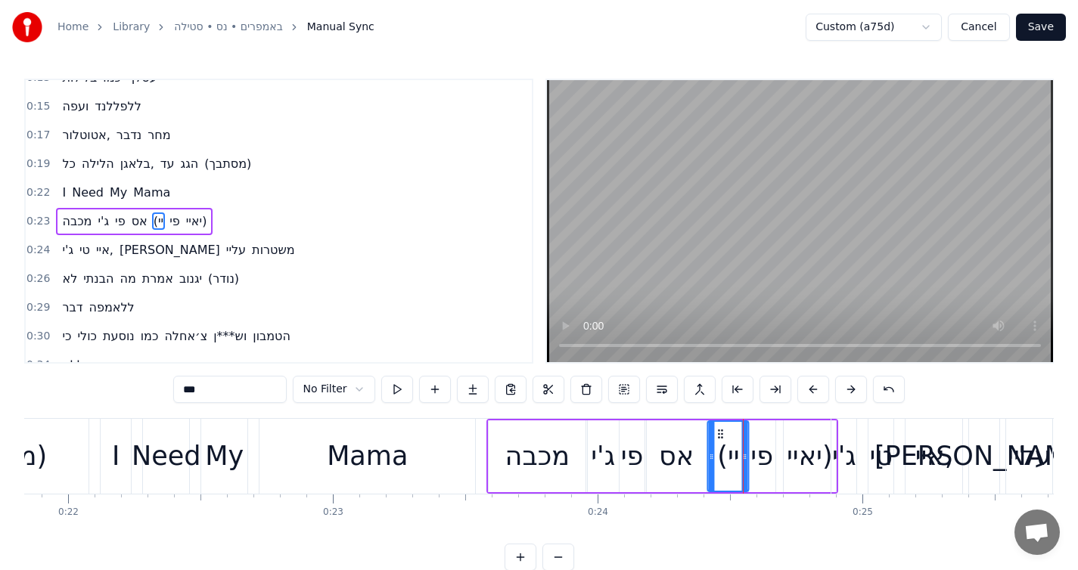
click at [719, 431] on icon at bounding box center [721, 434] width 12 height 12
click at [747, 458] on icon at bounding box center [747, 457] width 6 height 12
click at [764, 456] on div "פי" at bounding box center [761, 456] width 23 height 40
click at [778, 452] on icon at bounding box center [777, 457] width 6 height 12
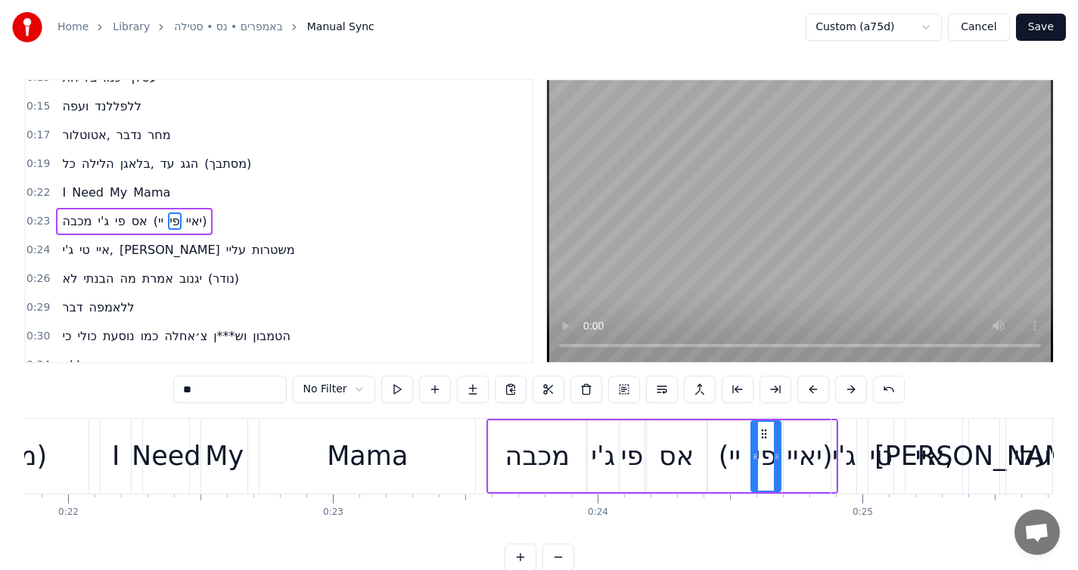
click at [801, 455] on div "יאיי)" at bounding box center [810, 456] width 46 height 40
type input "*****"
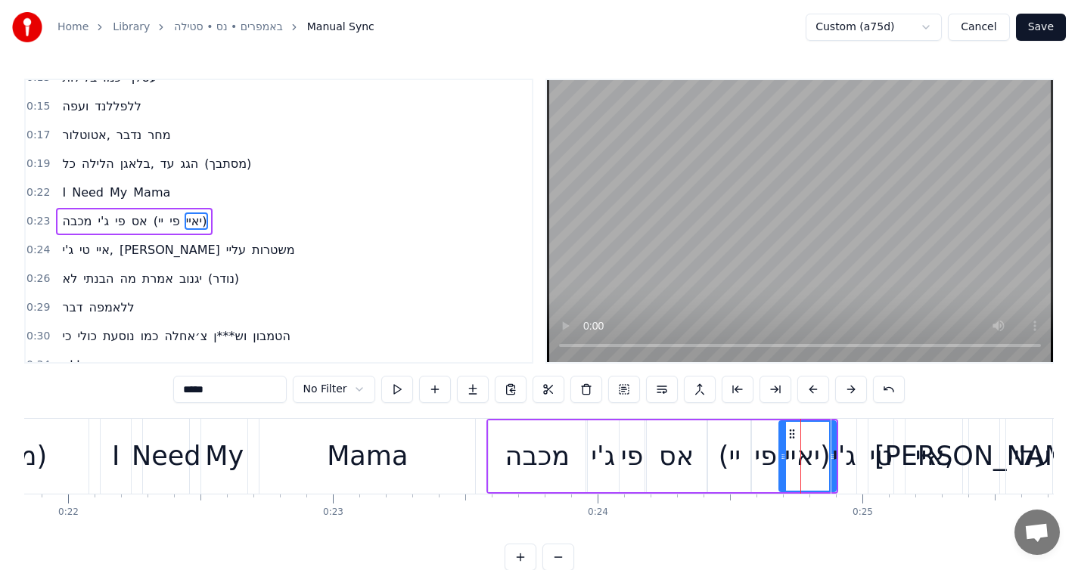
click at [781, 434] on div at bounding box center [783, 456] width 6 height 69
click at [213, 213] on div "מכבה [PERSON_NAME] (יי פי יאיי)" at bounding box center [134, 221] width 157 height 27
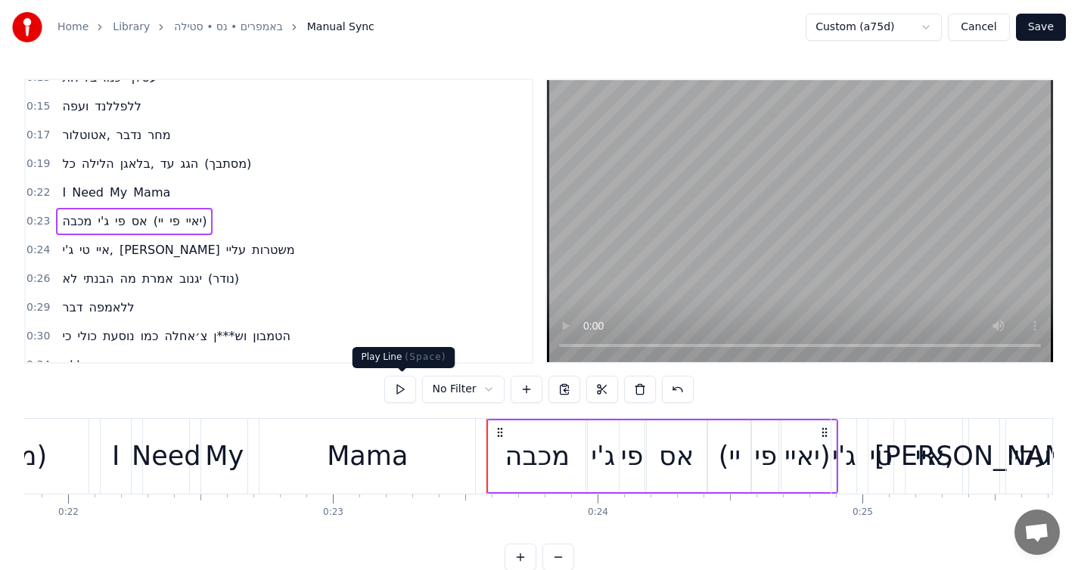
click at [406, 384] on button at bounding box center [400, 389] width 32 height 27
click at [824, 463] on div "יאיי)" at bounding box center [807, 456] width 46 height 40
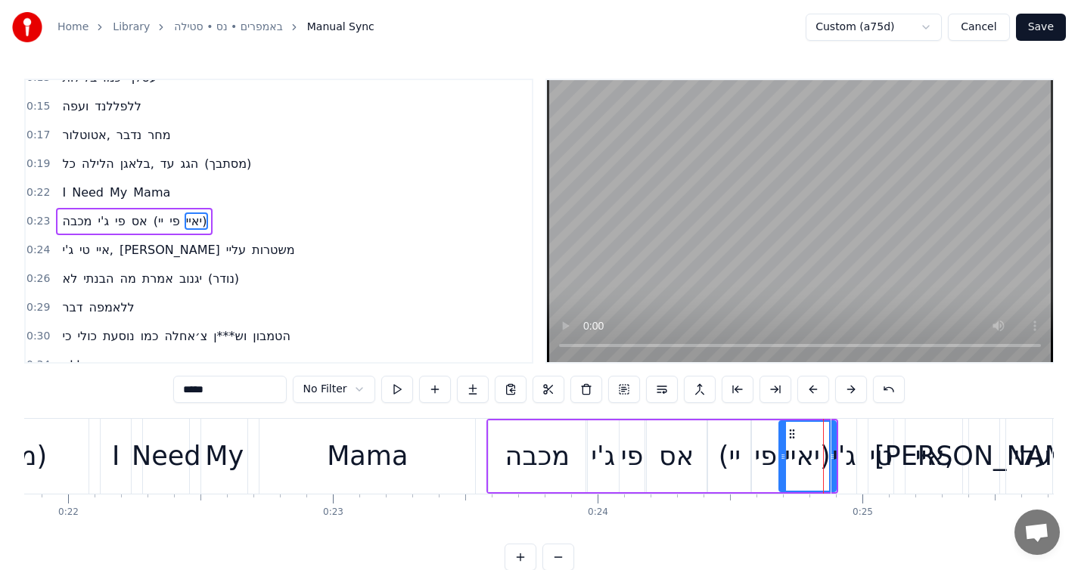
click at [833, 469] on div "ג'י" at bounding box center [844, 456] width 24 height 40
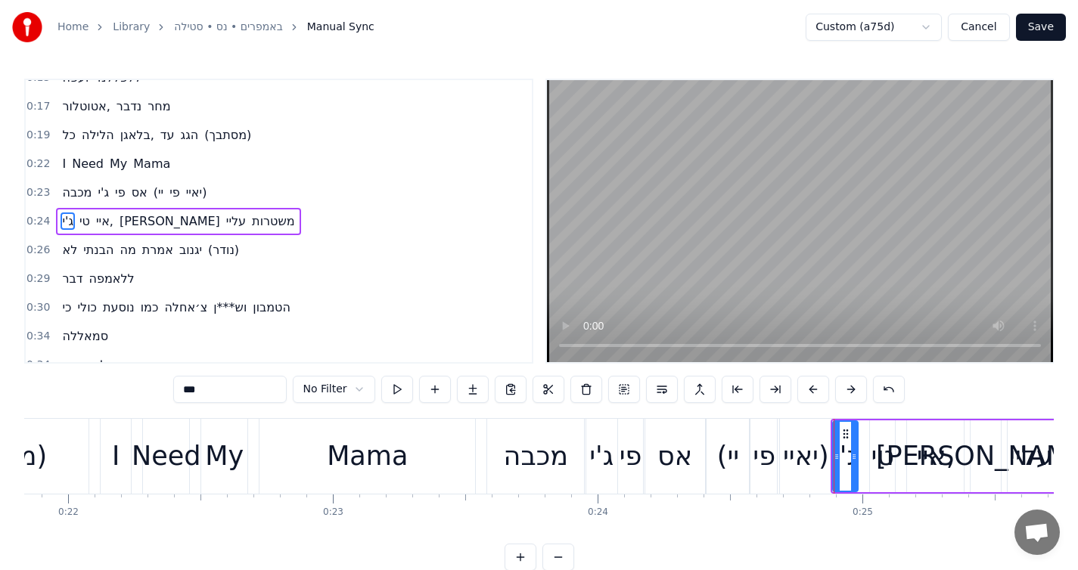
click at [825, 446] on div "יאיי)" at bounding box center [806, 456] width 46 height 40
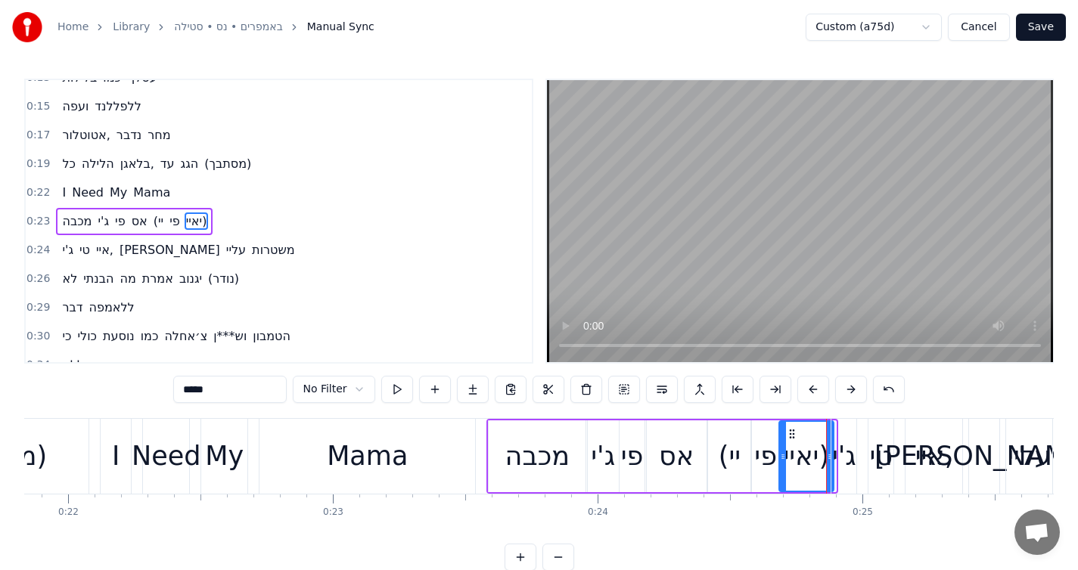
click at [827, 433] on div at bounding box center [830, 456] width 6 height 69
click at [838, 435] on div "ג'י" at bounding box center [843, 456] width 25 height 75
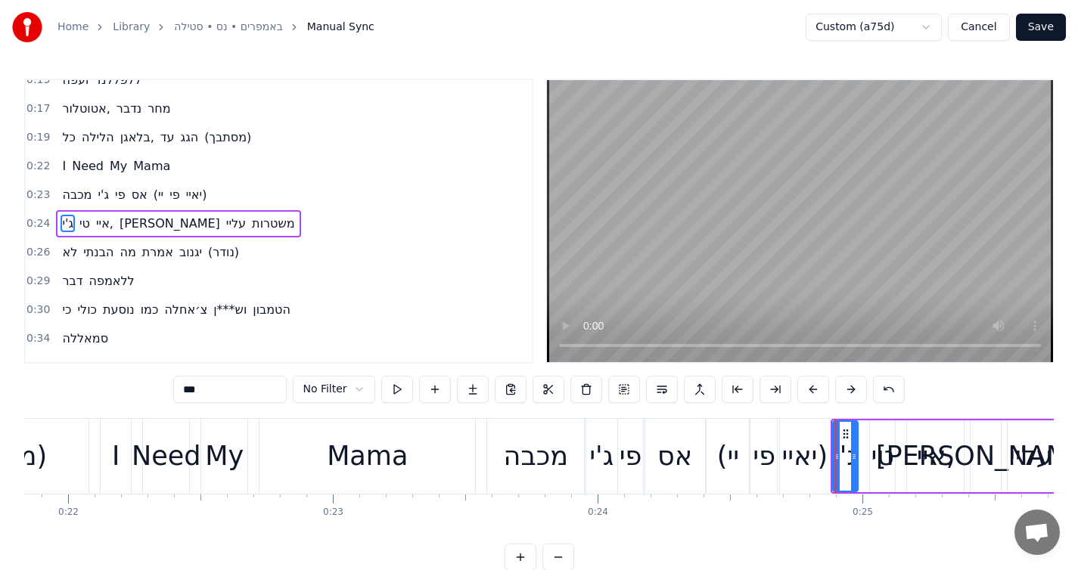
scroll to position [189, 0]
click at [390, 386] on button at bounding box center [397, 389] width 32 height 27
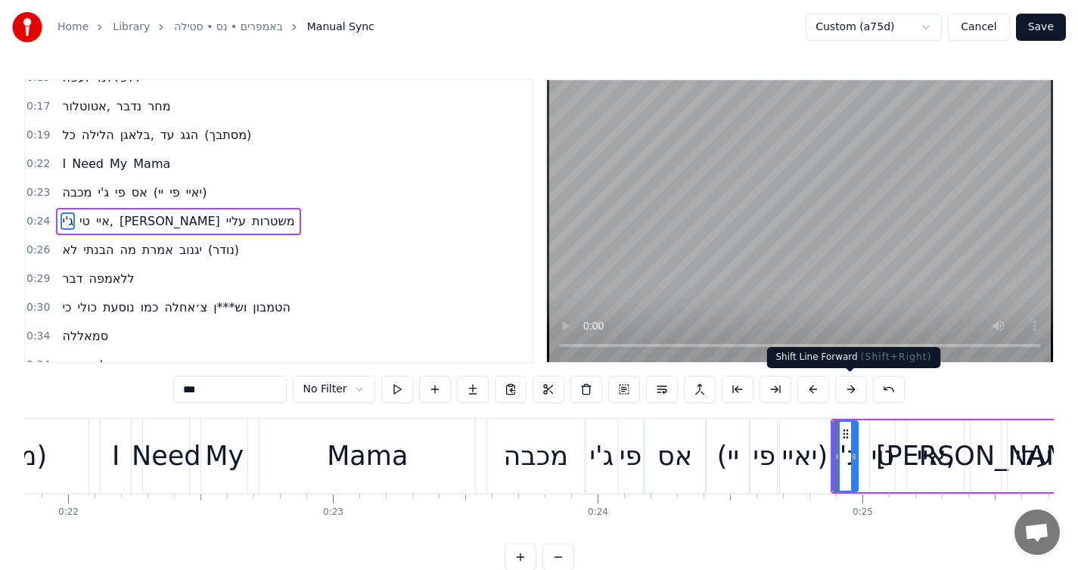
click at [837, 396] on button at bounding box center [851, 389] width 32 height 27
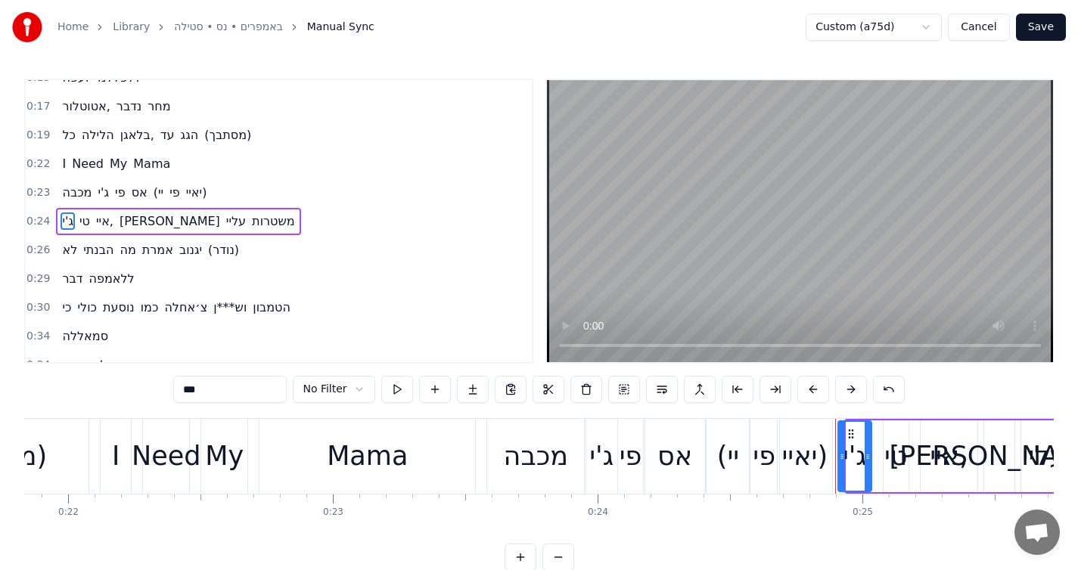
drag, startPoint x: 848, startPoint y: 448, endPoint x: 840, endPoint y: 449, distance: 8.4
click at [840, 449] on div at bounding box center [842, 456] width 6 height 69
click at [394, 385] on button at bounding box center [397, 389] width 32 height 27
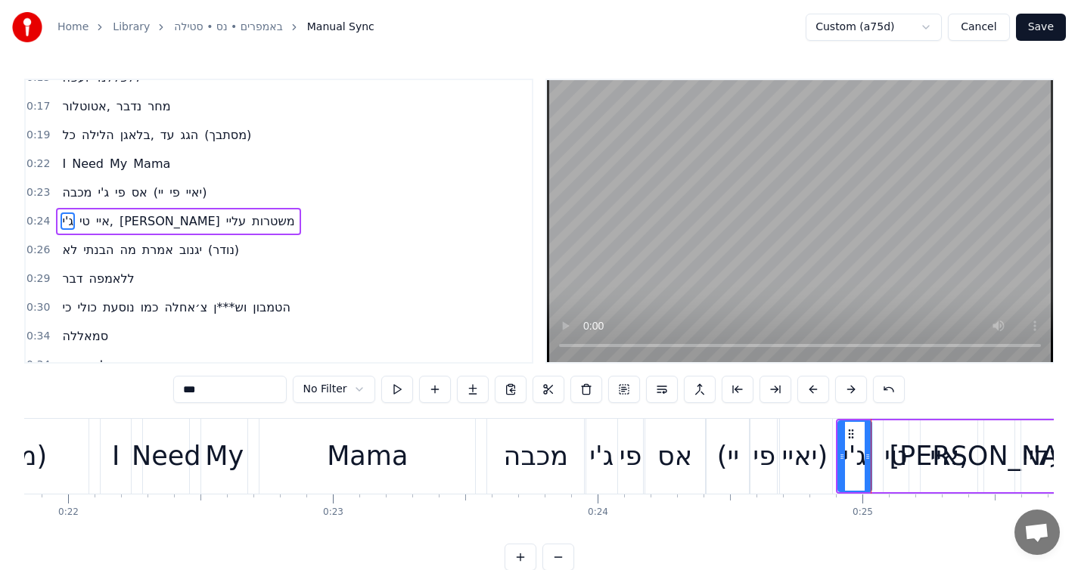
click at [896, 475] on div "טי" at bounding box center [895, 456] width 23 height 40
drag, startPoint x: 896, startPoint y: 433, endPoint x: 885, endPoint y: 434, distance: 10.6
click at [885, 434] on icon at bounding box center [886, 434] width 12 height 12
click at [899, 453] on icon at bounding box center [899, 457] width 6 height 12
click at [961, 446] on div "איי," at bounding box center [949, 456] width 38 height 40
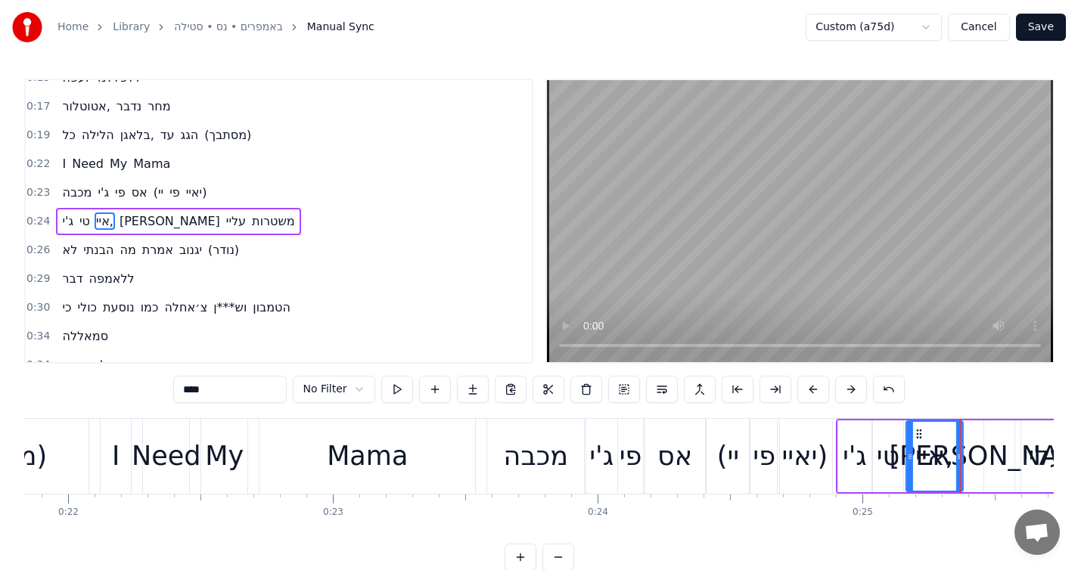
drag, startPoint x: 931, startPoint y: 432, endPoint x: 918, endPoint y: 432, distance: 13.6
click at [918, 432] on icon at bounding box center [919, 434] width 12 height 12
click at [399, 394] on button at bounding box center [397, 389] width 32 height 27
click at [849, 456] on div "ג'י" at bounding box center [855, 456] width 24 height 40
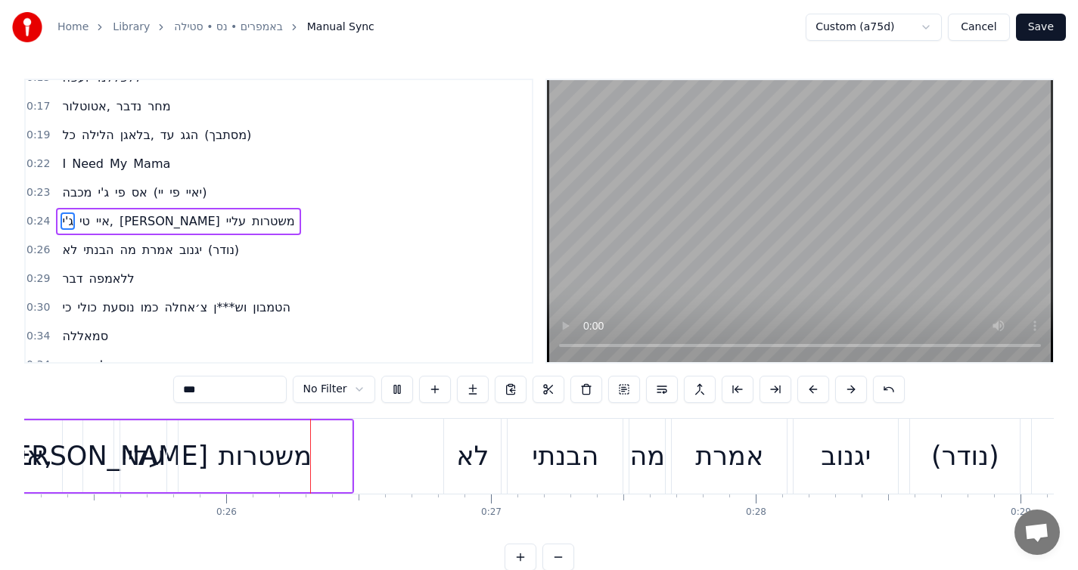
scroll to position [0, 6720]
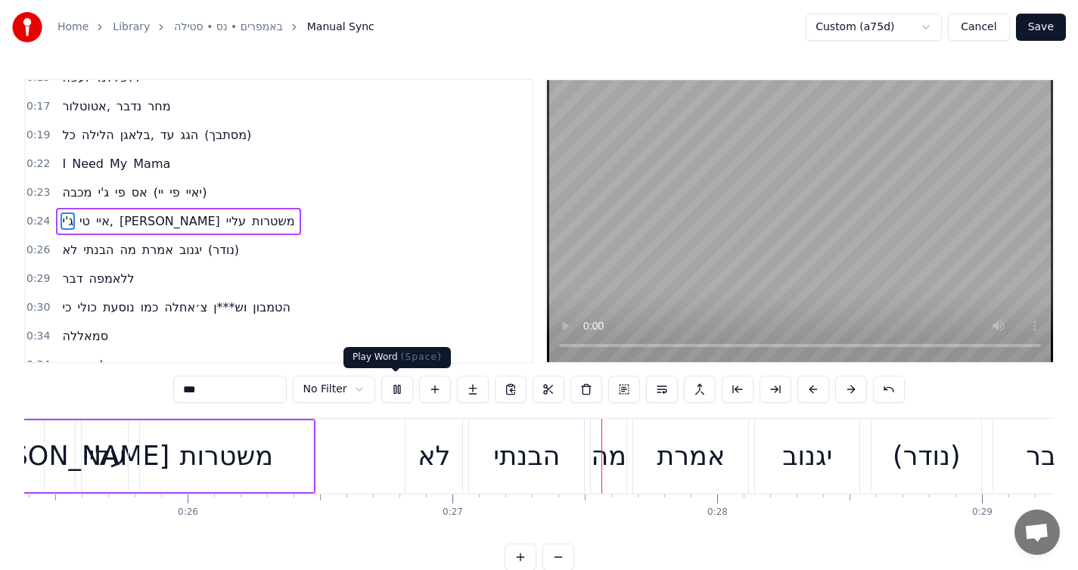
click at [399, 391] on button at bounding box center [397, 389] width 32 height 27
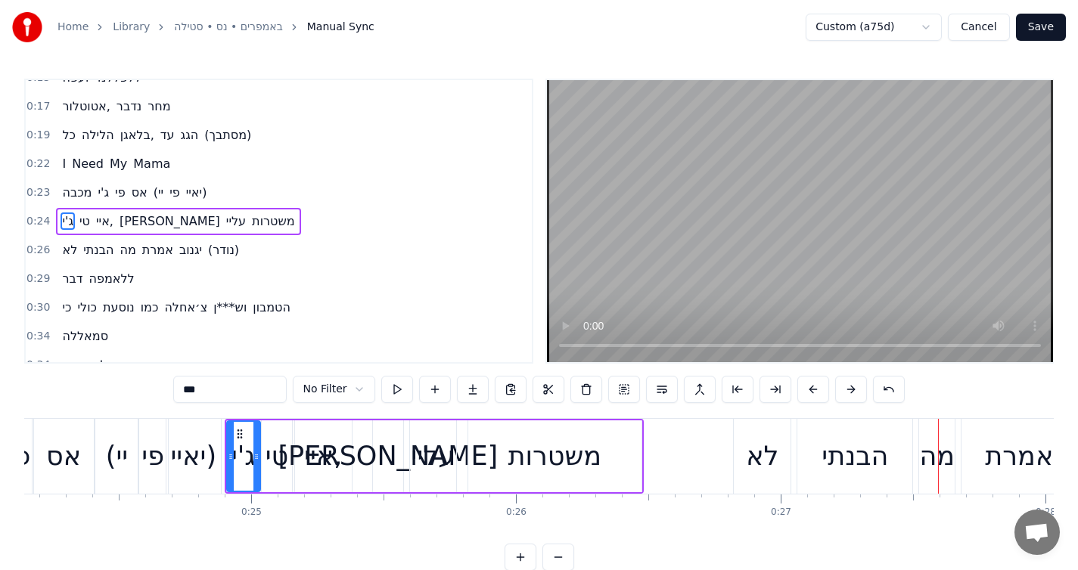
scroll to position [0, 6385]
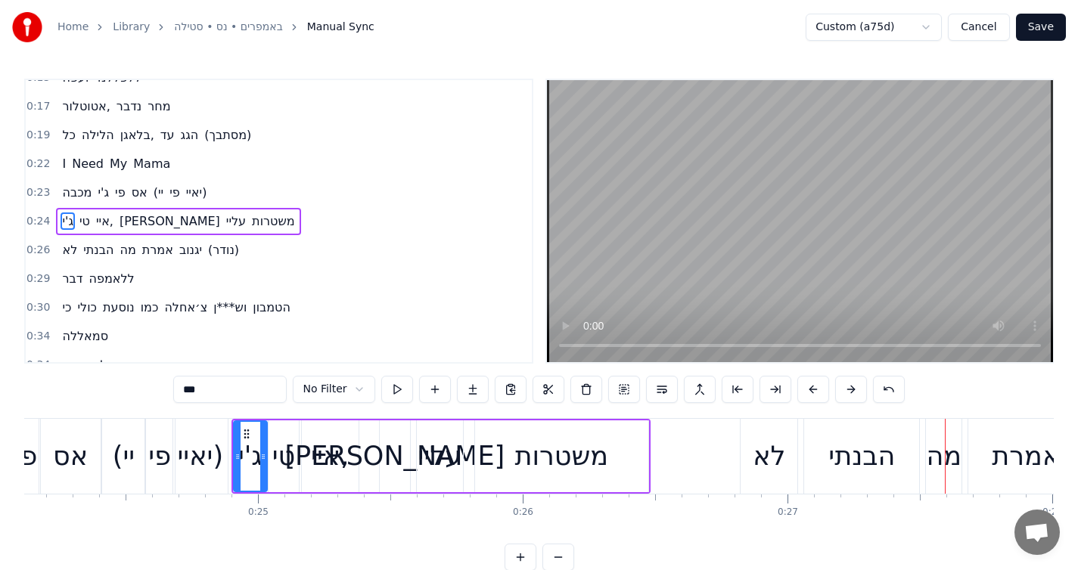
click at [247, 469] on div "ג'י" at bounding box center [250, 456] width 24 height 40
click at [61, 222] on span "ג'י" at bounding box center [68, 221] width 14 height 17
click at [401, 393] on button at bounding box center [397, 389] width 32 height 27
click at [291, 467] on div "טי" at bounding box center [283, 456] width 23 height 40
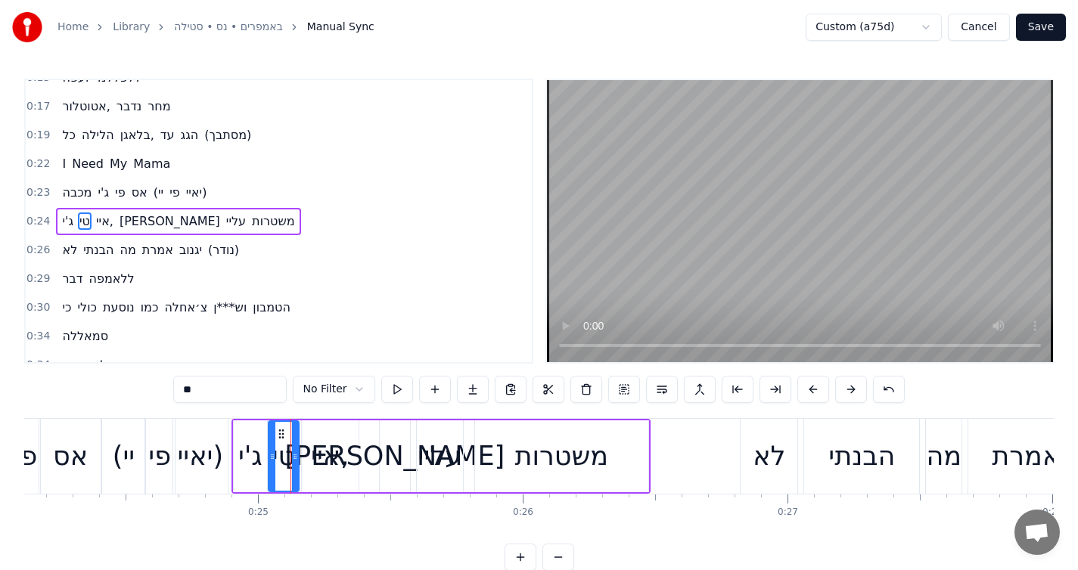
click at [253, 469] on div "ג'י" at bounding box center [250, 456] width 24 height 40
click at [261, 470] on div at bounding box center [260, 456] width 6 height 69
click at [272, 470] on div "טי" at bounding box center [283, 456] width 23 height 40
click at [268, 464] on div at bounding box center [269, 456] width 6 height 69
click at [241, 471] on div "ג'י" at bounding box center [249, 456] width 24 height 40
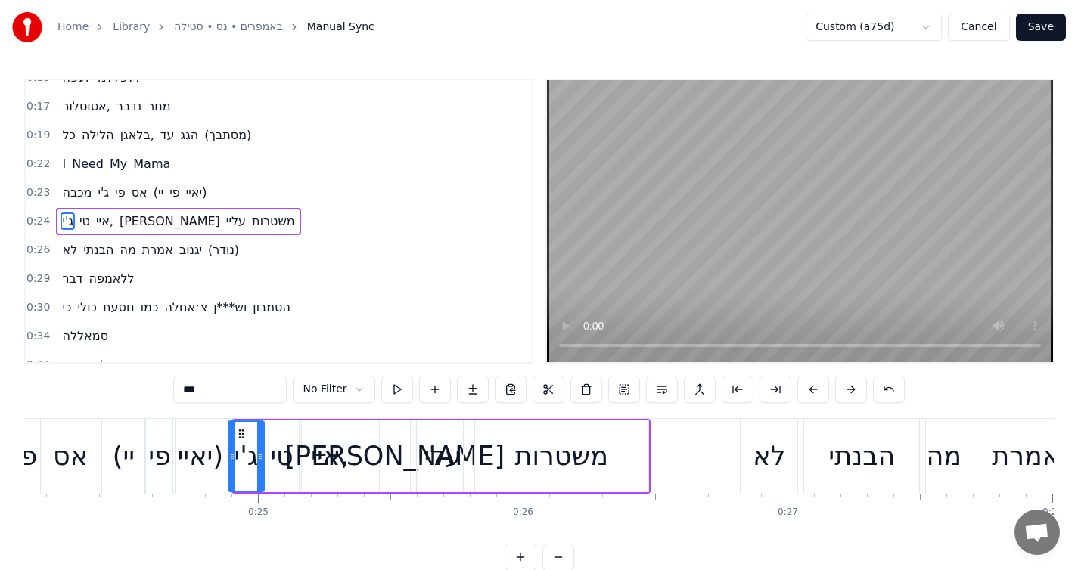
click at [229, 466] on div at bounding box center [232, 456] width 6 height 69
drag, startPoint x: 259, startPoint y: 470, endPoint x: 251, endPoint y: 470, distance: 7.6
click at [251, 470] on div at bounding box center [253, 456] width 6 height 69
click at [274, 474] on div "טי" at bounding box center [281, 456] width 23 height 40
drag, startPoint x: 268, startPoint y: 464, endPoint x: 259, endPoint y: 466, distance: 9.2
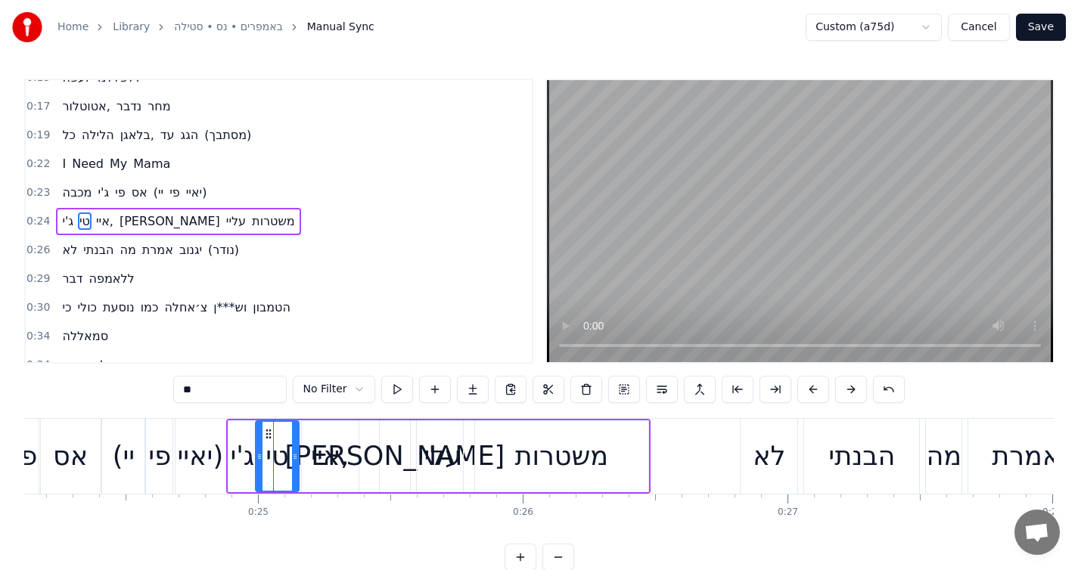
click at [259, 466] on div at bounding box center [259, 456] width 6 height 69
click at [262, 466] on div at bounding box center [261, 456] width 6 height 69
click at [292, 468] on div at bounding box center [292, 456] width 6 height 69
click at [307, 472] on div "איי," at bounding box center [330, 457] width 57 height 72
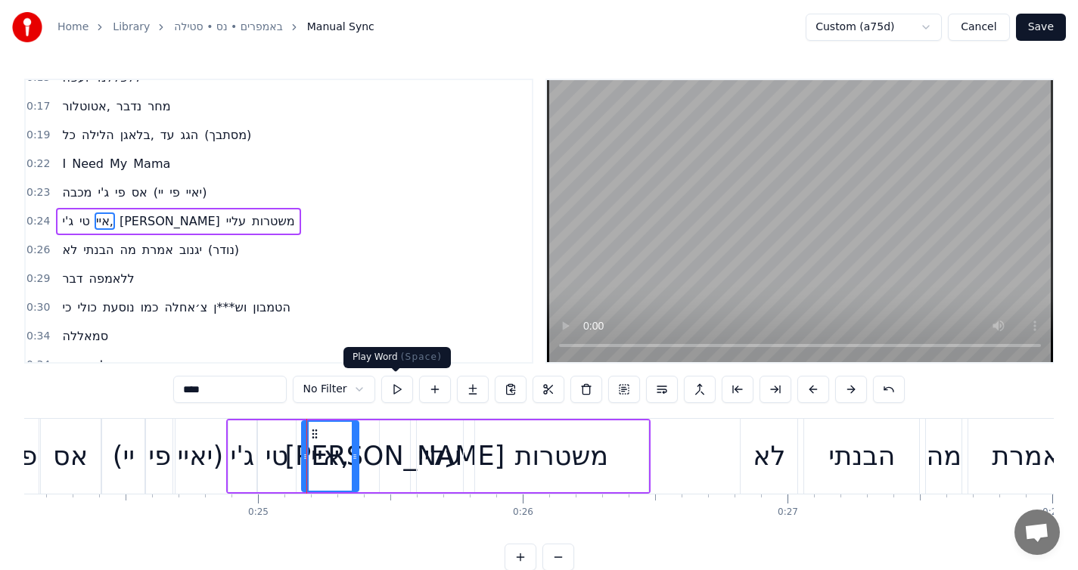
click at [386, 396] on button at bounding box center [397, 389] width 32 height 27
click at [324, 472] on div "איי," at bounding box center [330, 456] width 38 height 40
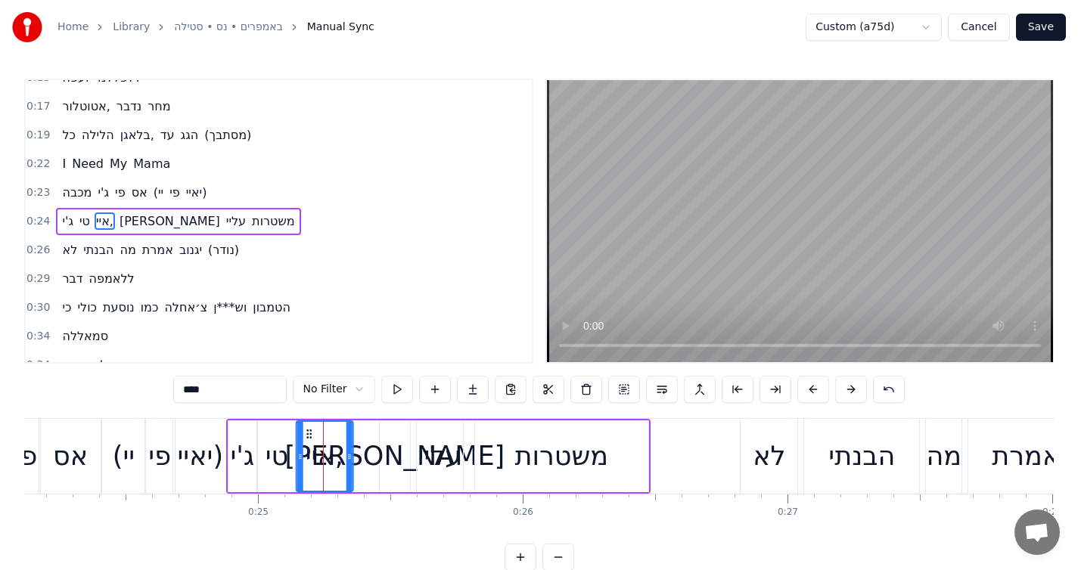
click at [307, 438] on circle at bounding box center [307, 437] width 1 height 1
click at [396, 386] on button at bounding box center [397, 389] width 32 height 27
click at [345, 461] on icon at bounding box center [345, 457] width 6 height 12
click at [384, 471] on div "[PERSON_NAME]" at bounding box center [394, 456] width 220 height 40
type input "**"
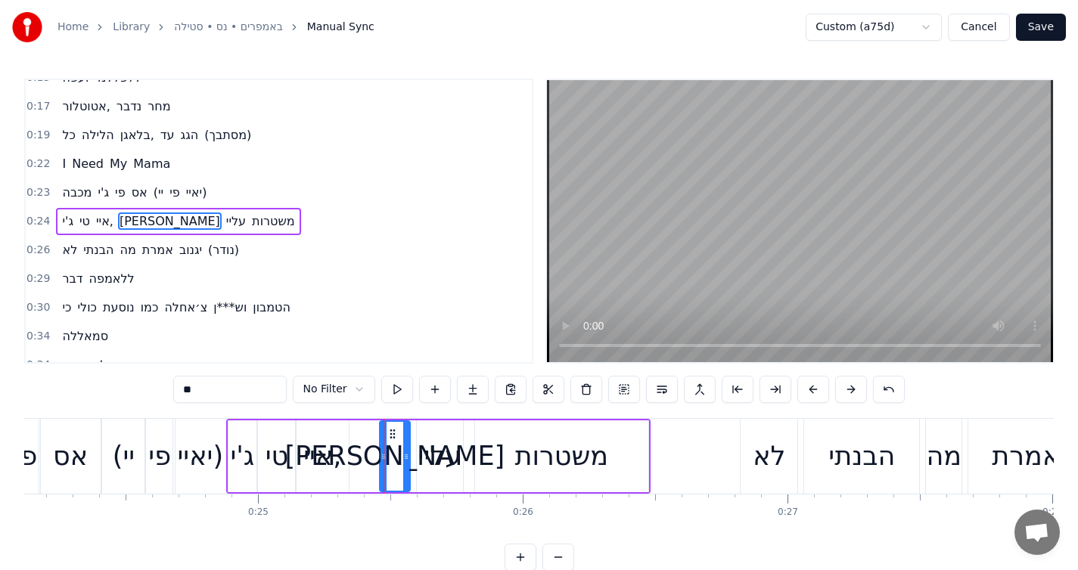
drag, startPoint x: 389, startPoint y: 474, endPoint x: 374, endPoint y: 473, distance: 14.5
click at [374, 473] on div "[PERSON_NAME], יש עליי משטרות" at bounding box center [438, 456] width 424 height 75
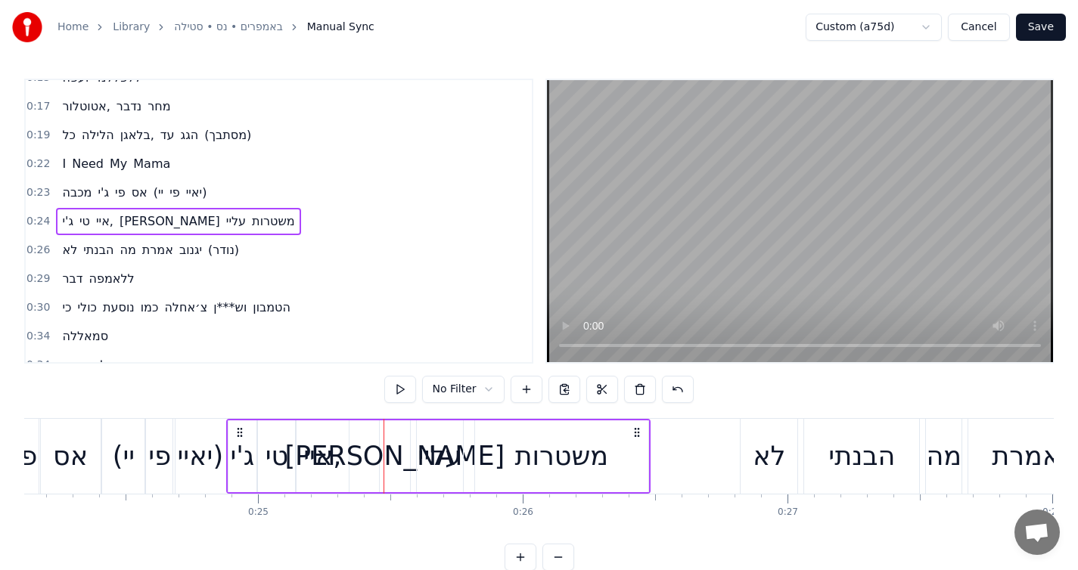
click at [395, 478] on div "[PERSON_NAME]" at bounding box center [395, 457] width 30 height 72
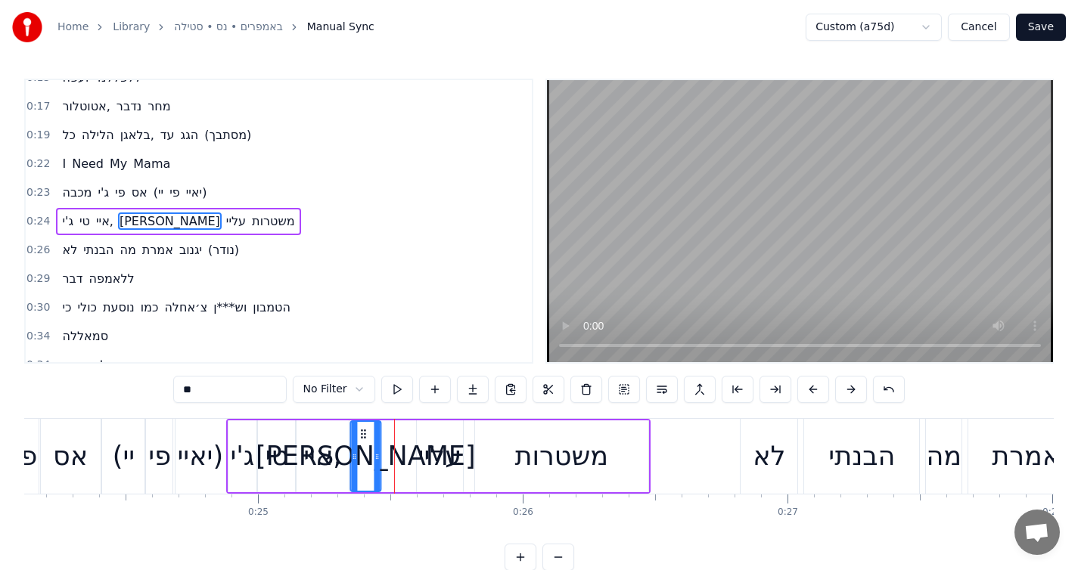
drag, startPoint x: 391, startPoint y: 434, endPoint x: 362, endPoint y: 437, distance: 29.7
click at [362, 437] on icon at bounding box center [363, 434] width 12 height 12
click at [402, 397] on button at bounding box center [397, 389] width 32 height 27
click at [362, 430] on icon at bounding box center [362, 434] width 12 height 12
click at [380, 453] on icon at bounding box center [380, 457] width 6 height 12
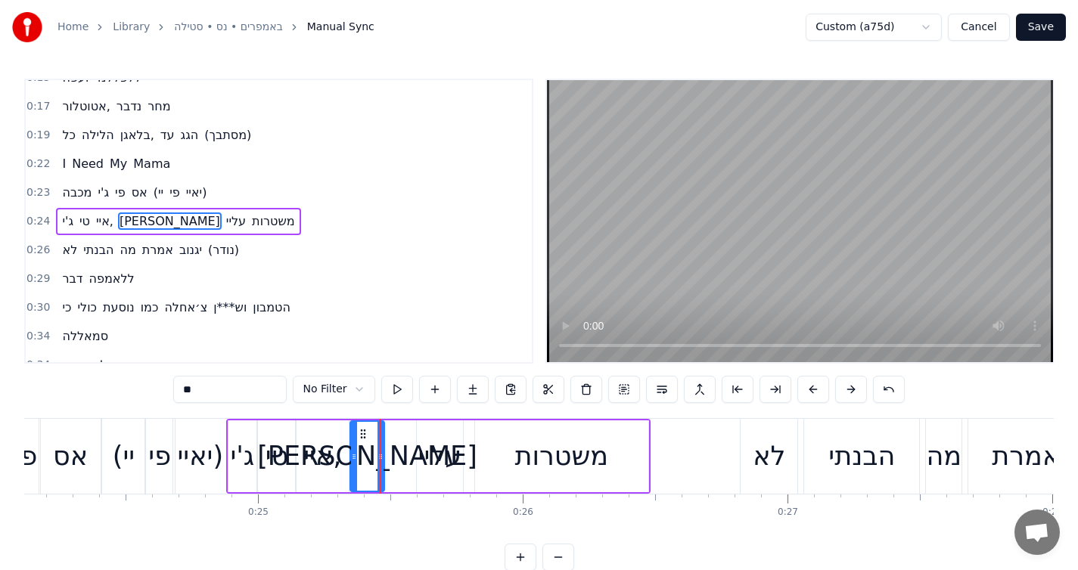
click at [459, 447] on div "עליי" at bounding box center [439, 456] width 43 height 40
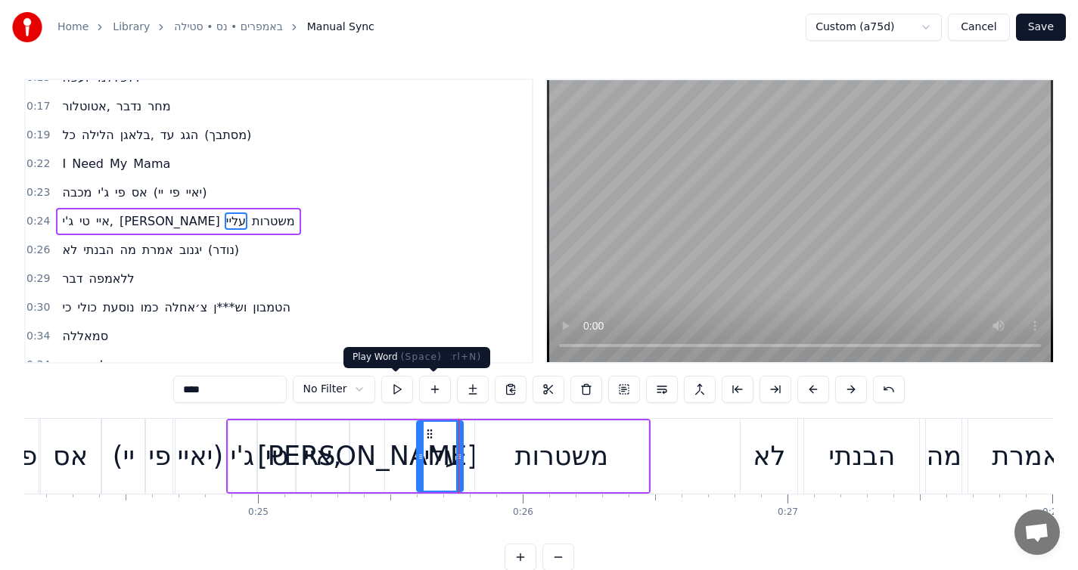
click at [405, 388] on button at bounding box center [397, 389] width 32 height 27
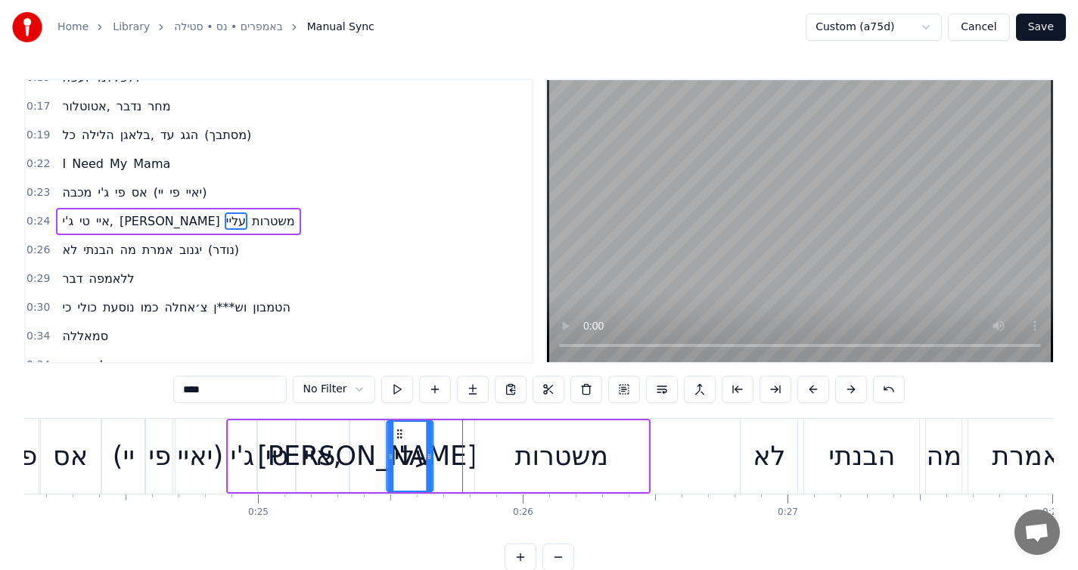
drag, startPoint x: 428, startPoint y: 432, endPoint x: 399, endPoint y: 433, distance: 29.5
click at [399, 433] on icon at bounding box center [399, 434] width 12 height 12
drag, startPoint x: 429, startPoint y: 455, endPoint x: 439, endPoint y: 455, distance: 9.8
click at [439, 455] on icon at bounding box center [436, 457] width 6 height 12
click at [396, 397] on button at bounding box center [397, 389] width 32 height 27
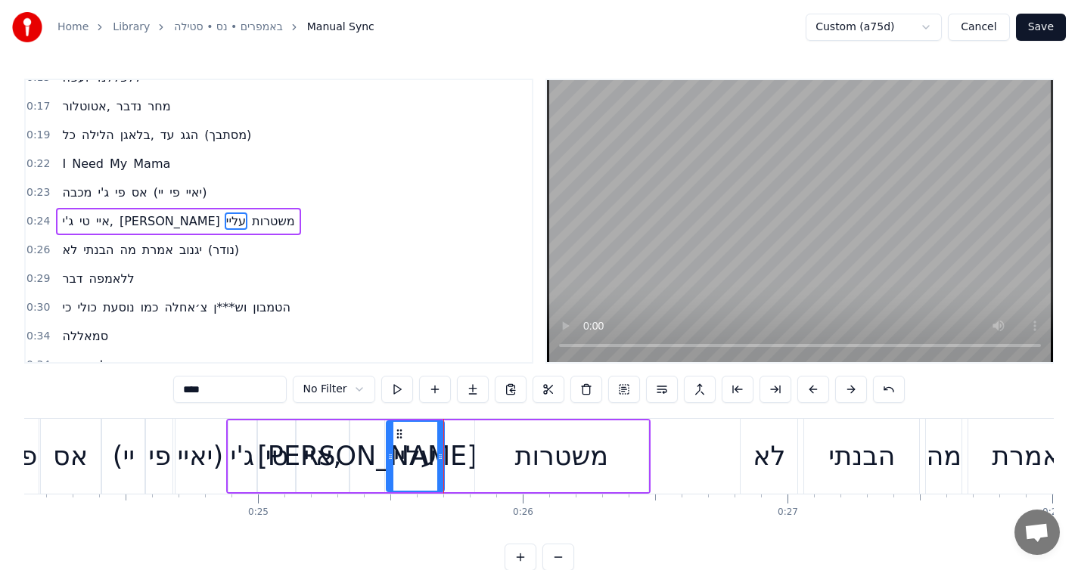
click at [396, 397] on button at bounding box center [397, 389] width 32 height 27
click at [397, 434] on circle at bounding box center [396, 433] width 1 height 1
click at [561, 444] on div "משטרות" at bounding box center [562, 456] width 94 height 40
type input "******"
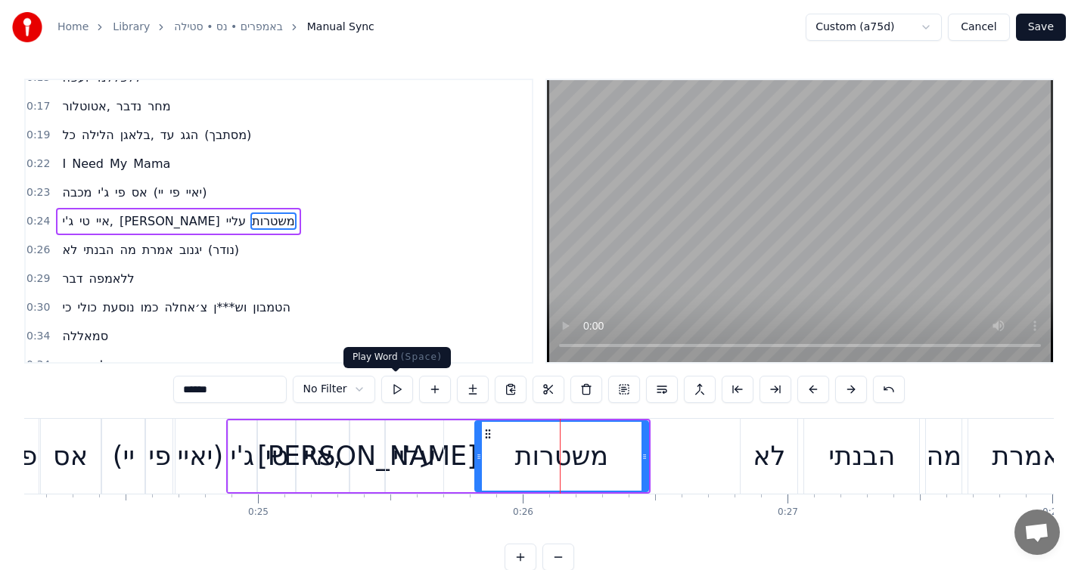
click at [395, 386] on button at bounding box center [397, 389] width 32 height 27
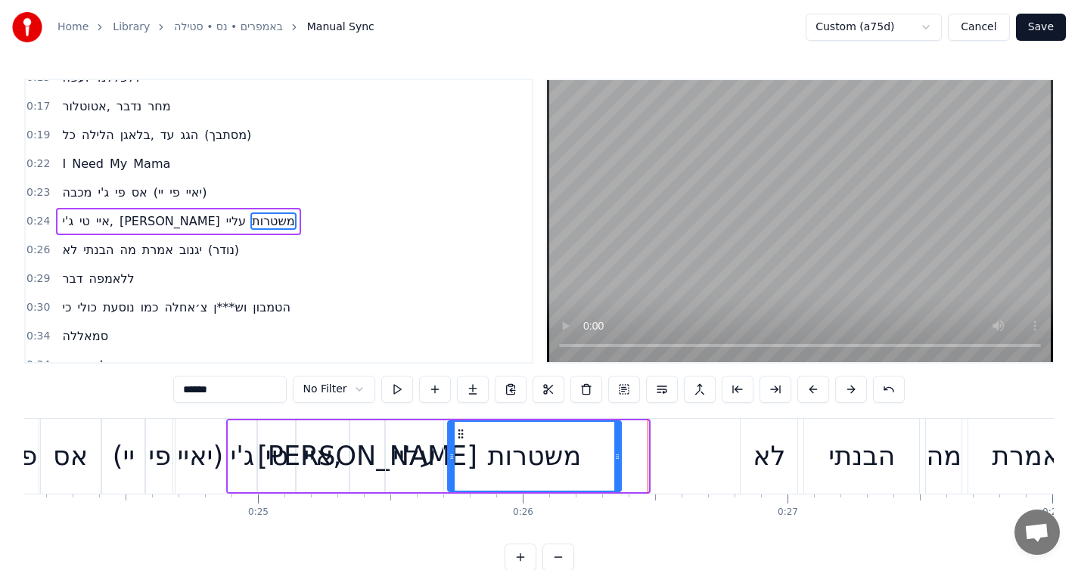
drag, startPoint x: 487, startPoint y: 433, endPoint x: 460, endPoint y: 433, distance: 27.2
click at [460, 433] on icon at bounding box center [461, 434] width 12 height 12
click at [624, 455] on icon at bounding box center [624, 457] width 6 height 12
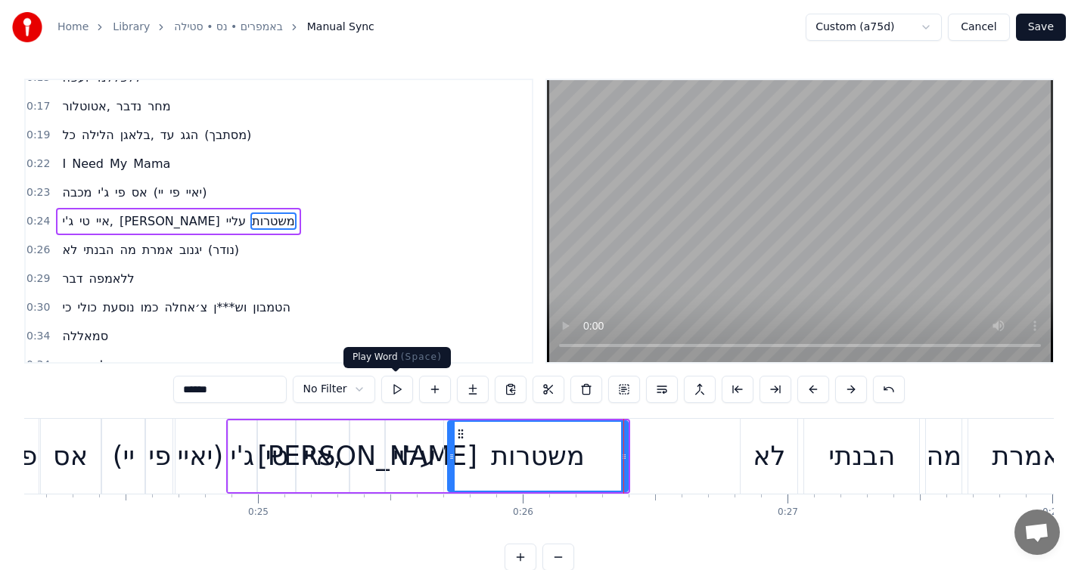
click at [399, 390] on button at bounding box center [397, 389] width 32 height 27
drag, startPoint x: 624, startPoint y: 458, endPoint x: 562, endPoint y: 449, distance: 62.8
click at [643, 458] on icon at bounding box center [643, 457] width 6 height 12
click at [400, 396] on button at bounding box center [397, 389] width 32 height 27
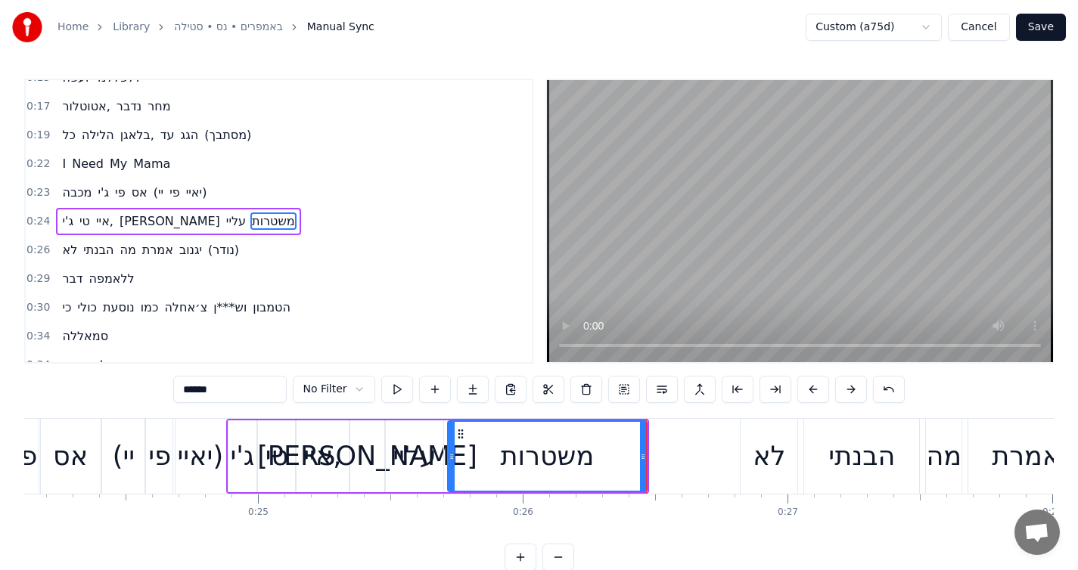
click at [400, 396] on button at bounding box center [397, 389] width 32 height 27
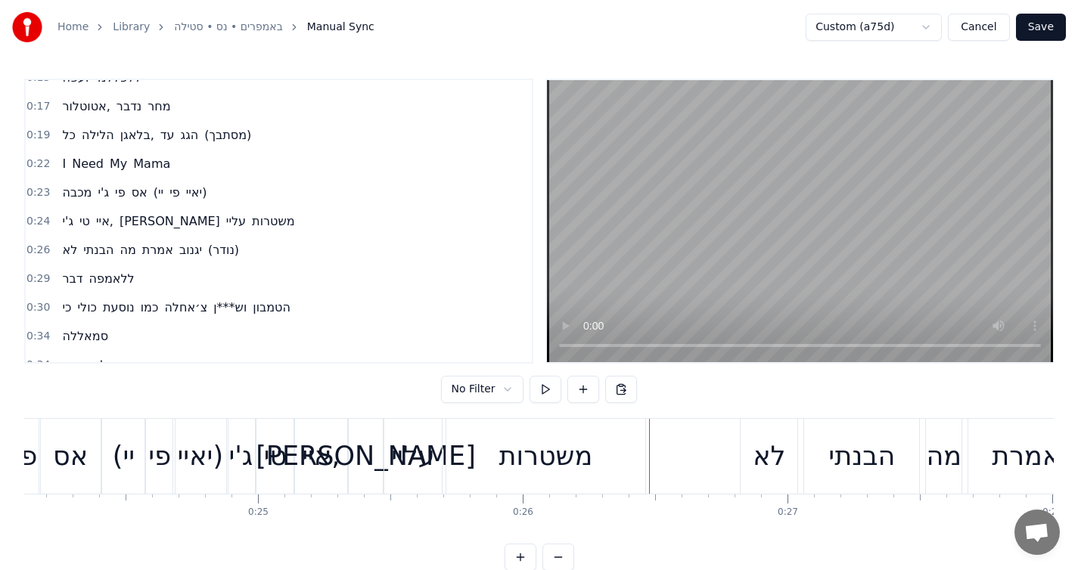
click at [631, 458] on div "משטרות" at bounding box center [545, 456] width 199 height 75
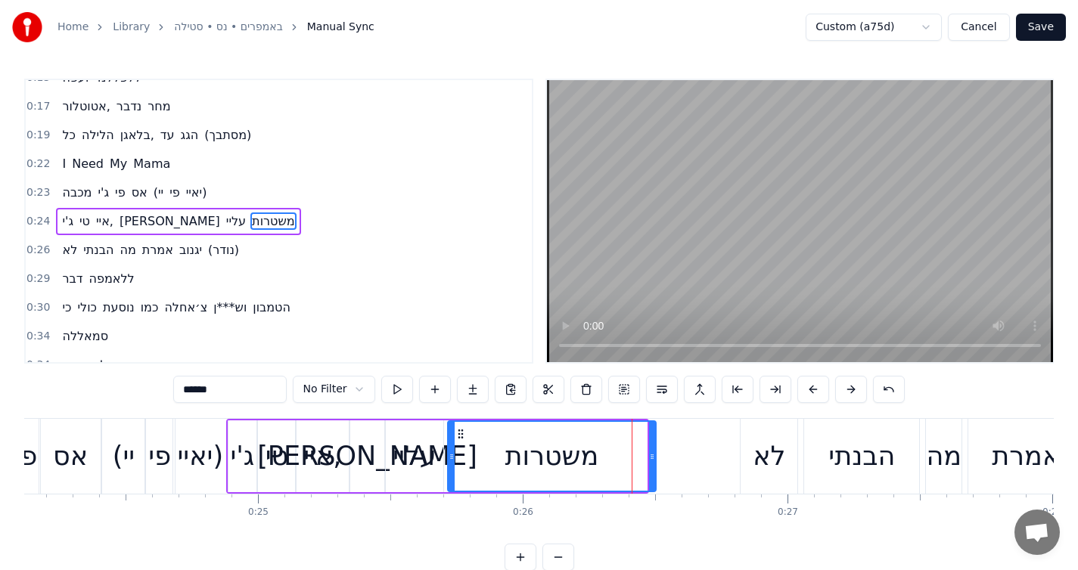
drag, startPoint x: 642, startPoint y: 453, endPoint x: 651, endPoint y: 452, distance: 9.2
click at [651, 452] on icon at bounding box center [652, 457] width 6 height 12
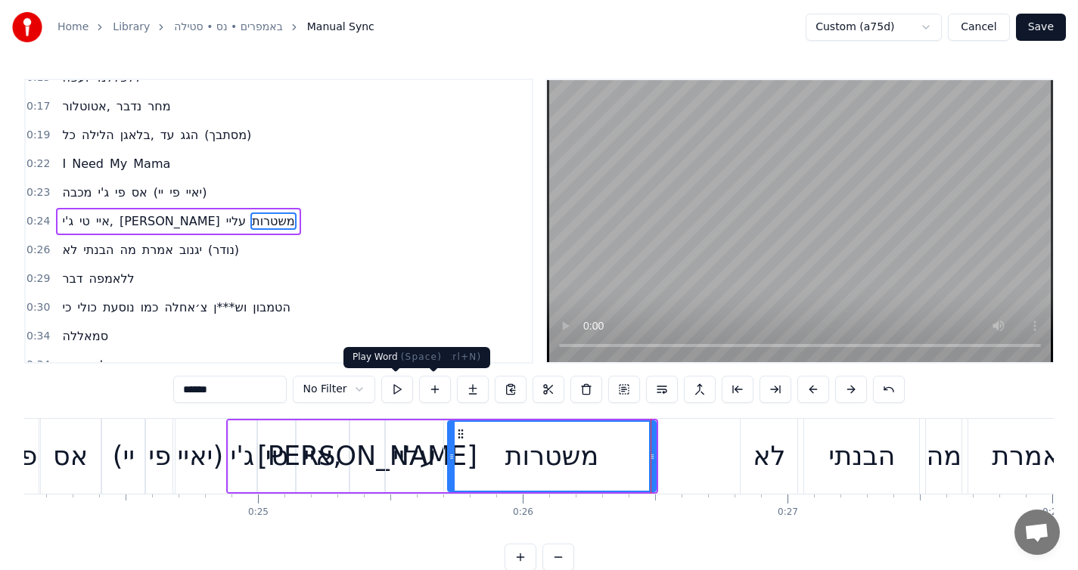
click at [396, 390] on button at bounding box center [397, 389] width 32 height 27
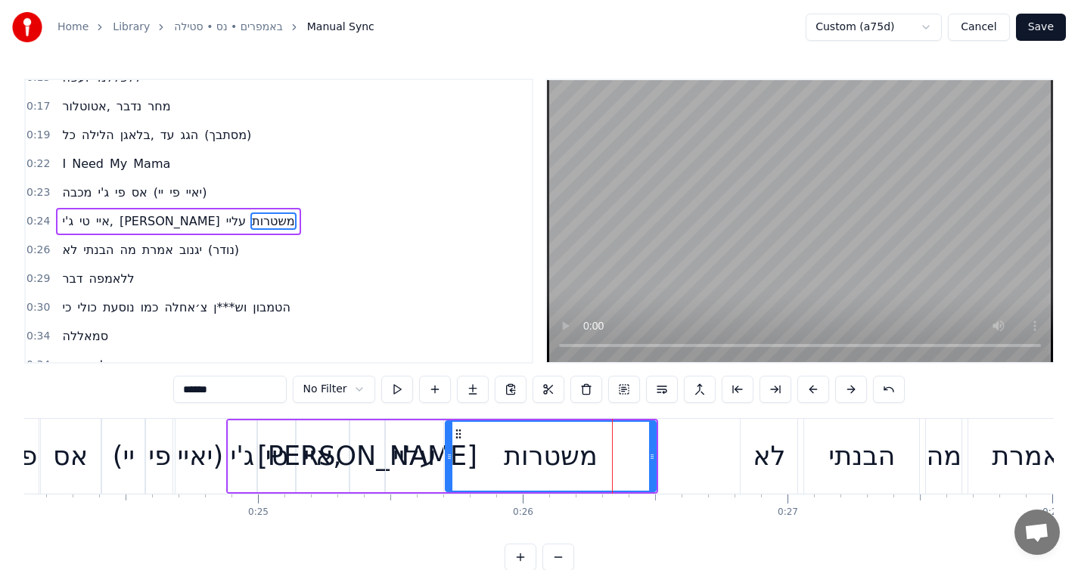
click at [449, 447] on div at bounding box center [449, 456] width 6 height 69
click at [389, 396] on button at bounding box center [397, 389] width 32 height 27
drag, startPoint x: 649, startPoint y: 460, endPoint x: 665, endPoint y: 461, distance: 15.9
click at [665, 461] on icon at bounding box center [667, 457] width 6 height 12
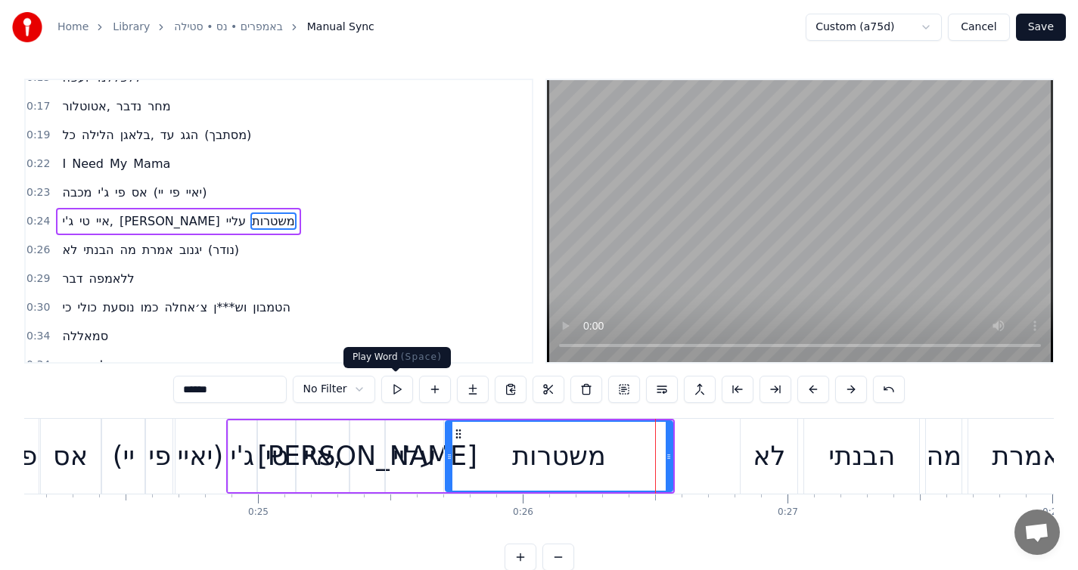
click at [381, 386] on button at bounding box center [397, 389] width 32 height 27
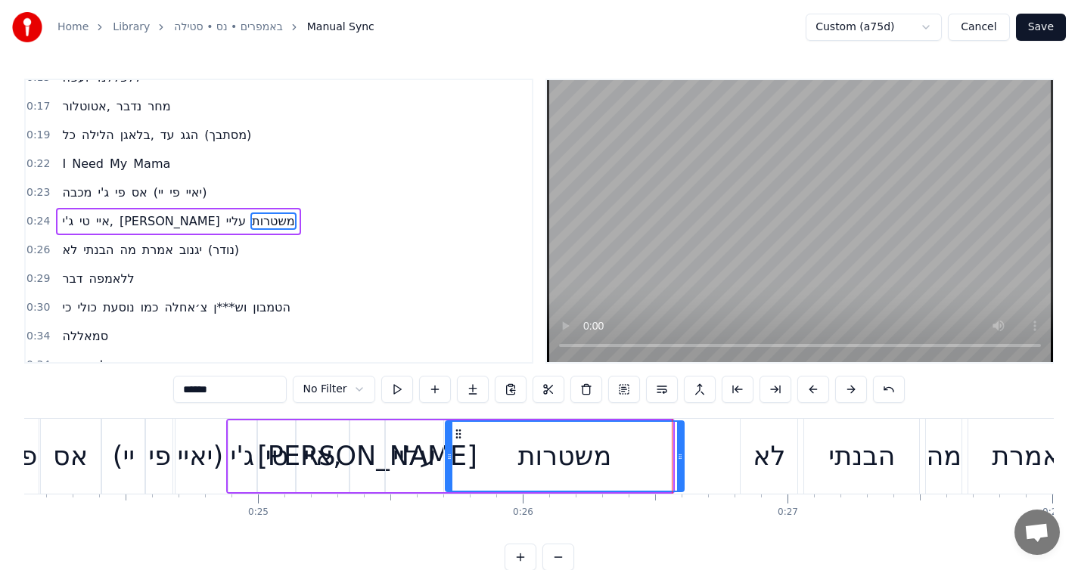
drag, startPoint x: 668, startPoint y: 461, endPoint x: 679, endPoint y: 461, distance: 10.6
click at [680, 462] on icon at bounding box center [680, 457] width 6 height 12
click at [404, 388] on button at bounding box center [397, 389] width 32 height 27
click at [408, 464] on div "עליי" at bounding box center [414, 456] width 43 height 40
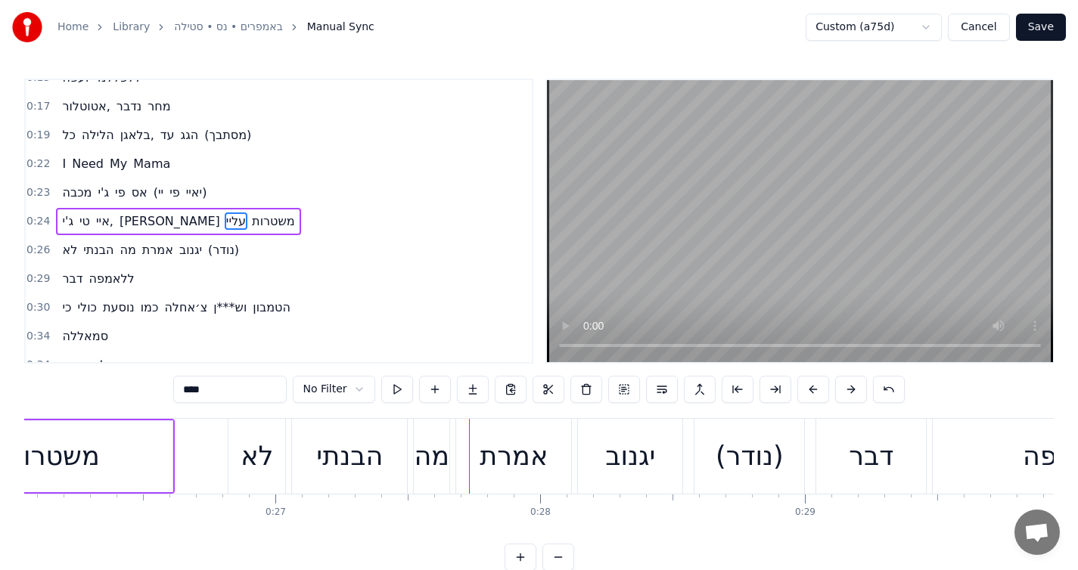
scroll to position [0, 6886]
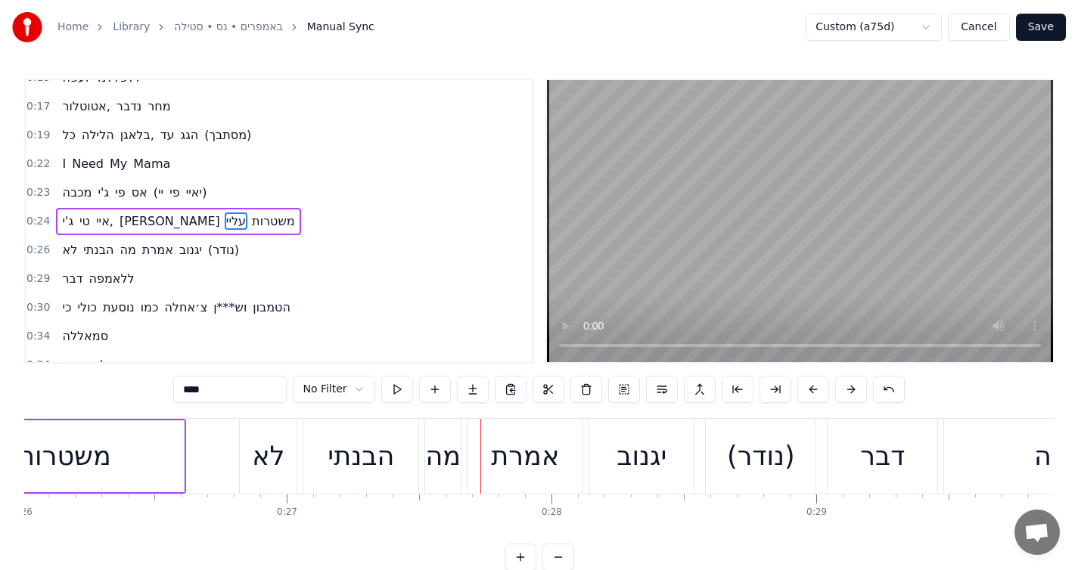
click at [283, 482] on div "לא" at bounding box center [268, 456] width 57 height 75
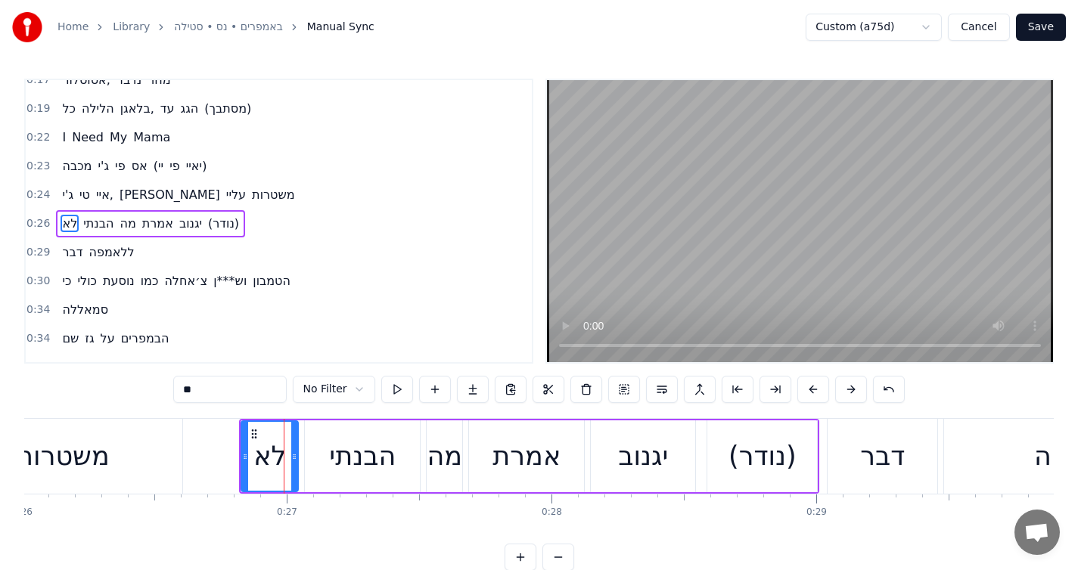
scroll to position [218, 0]
click at [236, 460] on icon at bounding box center [239, 457] width 6 height 12
click at [289, 459] on icon at bounding box center [289, 457] width 6 height 12
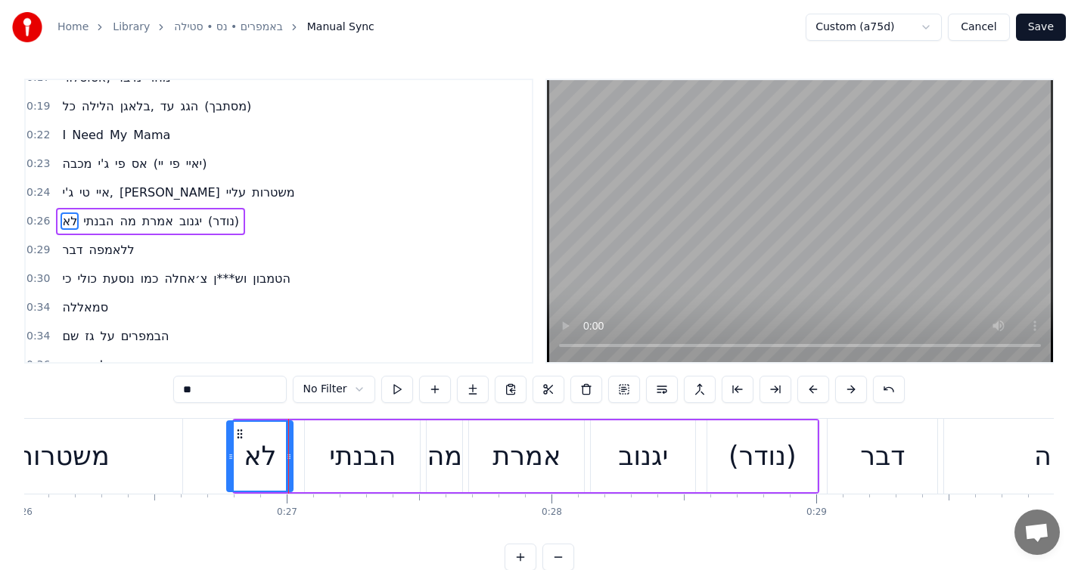
click at [231, 465] on div at bounding box center [231, 456] width 6 height 69
click at [402, 389] on button at bounding box center [397, 389] width 32 height 27
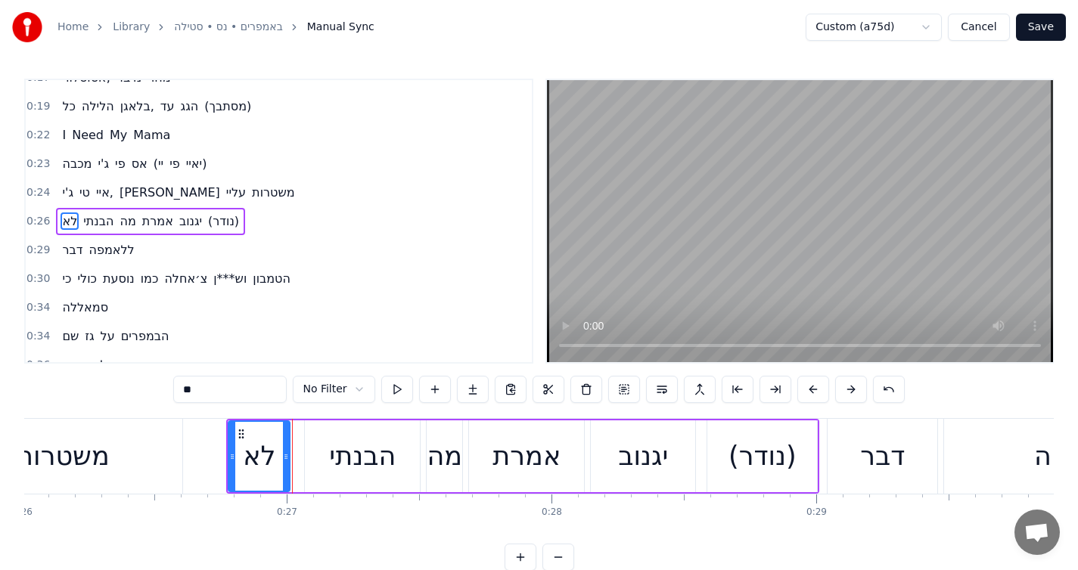
click at [286, 453] on icon at bounding box center [286, 457] width 6 height 12
click at [342, 465] on div "הבנתי" at bounding box center [362, 456] width 67 height 40
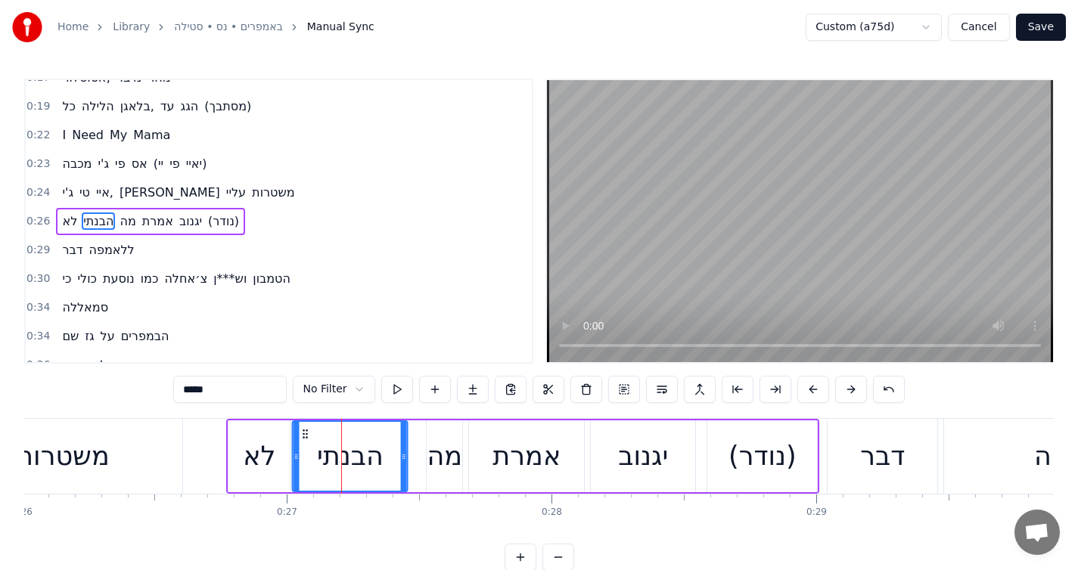
drag, startPoint x: 315, startPoint y: 435, endPoint x: 303, endPoint y: 436, distance: 12.1
click at [303, 436] on icon at bounding box center [306, 434] width 12 height 12
click at [403, 387] on button at bounding box center [397, 389] width 32 height 27
click at [396, 458] on icon at bounding box center [398, 457] width 6 height 12
click at [436, 468] on div "מה" at bounding box center [445, 456] width 36 height 40
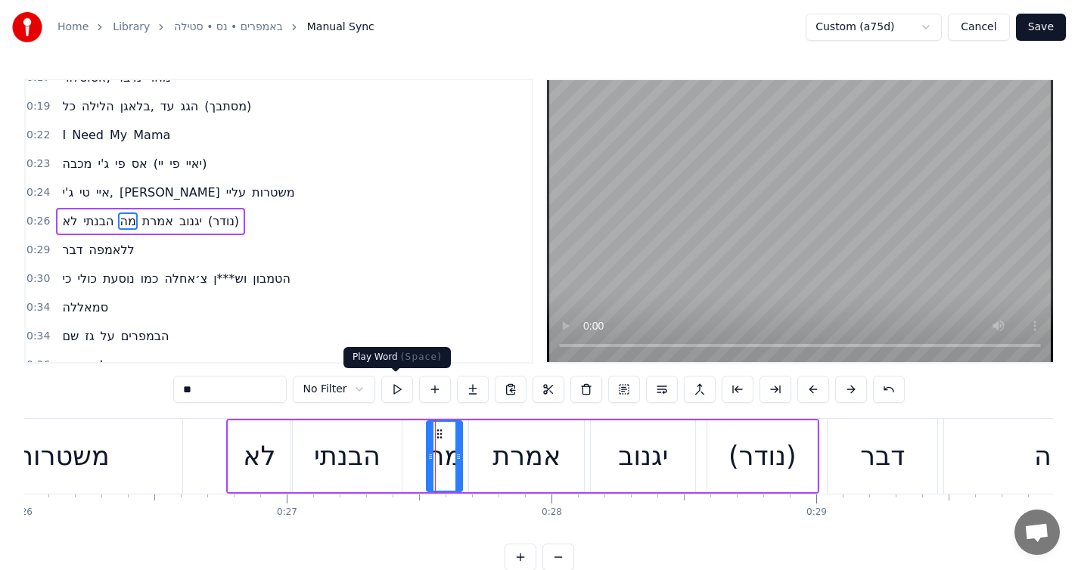
click at [384, 391] on button at bounding box center [397, 389] width 32 height 27
drag, startPoint x: 430, startPoint y: 456, endPoint x: 419, endPoint y: 458, distance: 10.7
click at [419, 458] on icon at bounding box center [420, 457] width 6 height 12
click at [462, 461] on div "מה" at bounding box center [439, 457] width 48 height 72
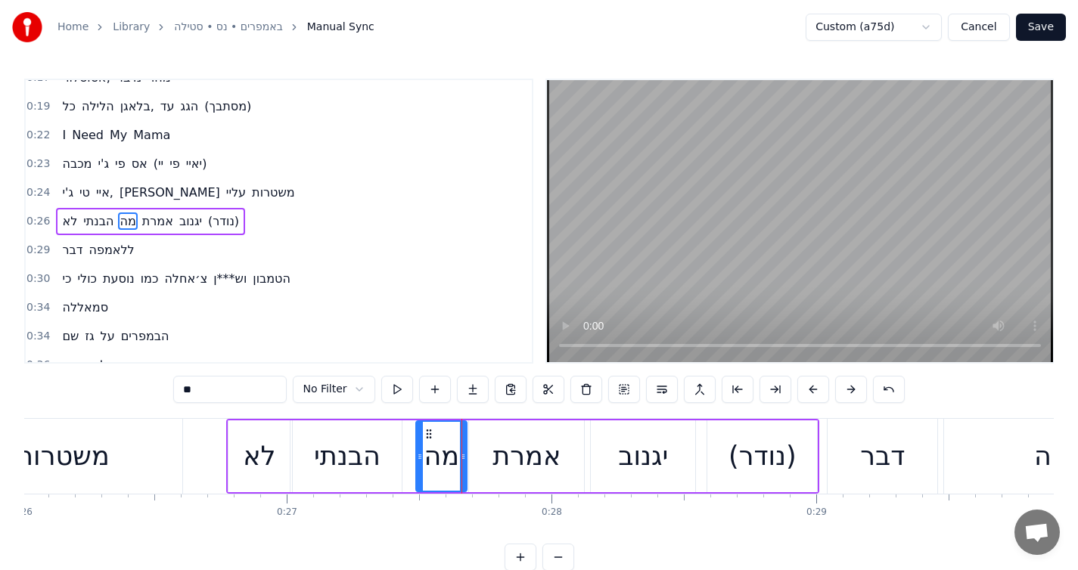
click at [462, 460] on icon at bounding box center [463, 457] width 6 height 12
click at [405, 381] on button at bounding box center [397, 389] width 32 height 27
click at [458, 453] on icon at bounding box center [459, 457] width 6 height 12
click at [502, 467] on div "אמרת" at bounding box center [526, 456] width 68 height 40
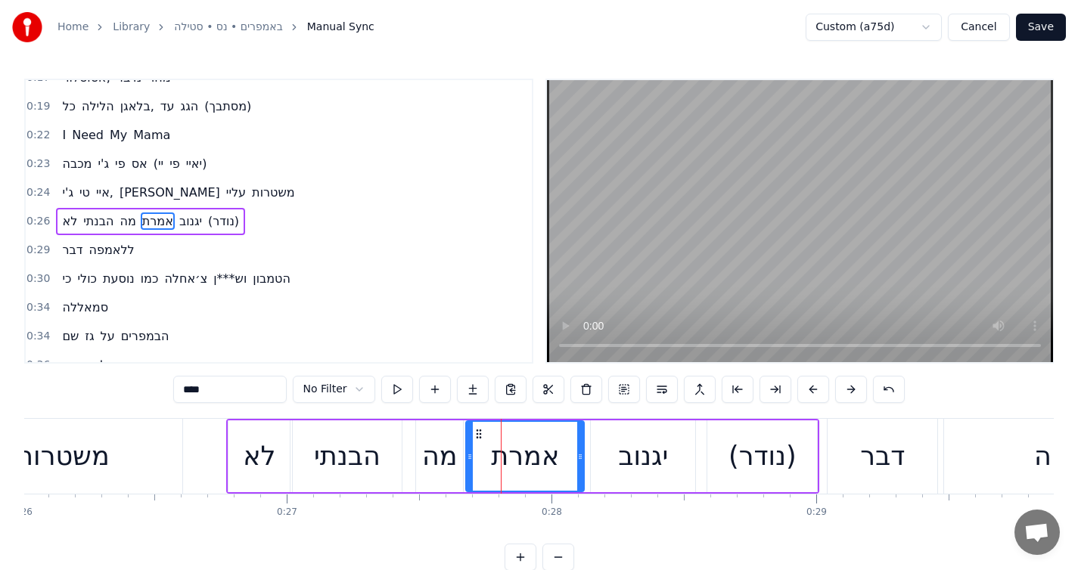
click at [467, 455] on icon at bounding box center [470, 457] width 6 height 12
click at [405, 393] on button at bounding box center [397, 389] width 32 height 27
click at [573, 458] on icon at bounding box center [573, 457] width 6 height 12
click at [401, 393] on button at bounding box center [397, 389] width 32 height 27
click at [635, 477] on div "יגנוב" at bounding box center [643, 457] width 104 height 72
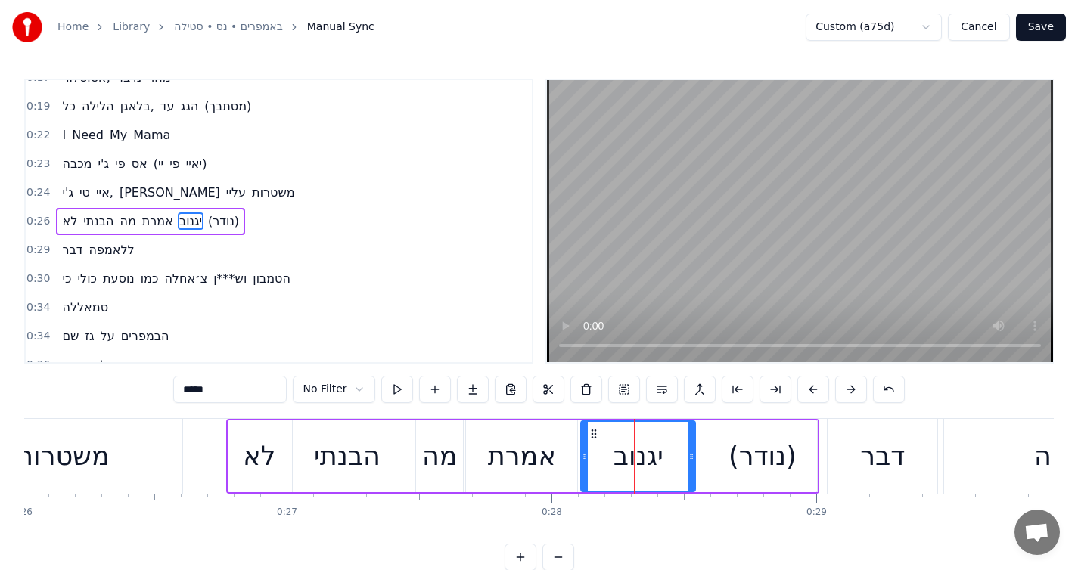
drag, startPoint x: 594, startPoint y: 456, endPoint x: 584, endPoint y: 456, distance: 9.8
click at [584, 456] on icon at bounding box center [585, 457] width 6 height 12
click at [402, 389] on button at bounding box center [397, 389] width 32 height 27
drag, startPoint x: 690, startPoint y: 454, endPoint x: 698, endPoint y: 455, distance: 8.5
click at [698, 455] on icon at bounding box center [700, 457] width 6 height 12
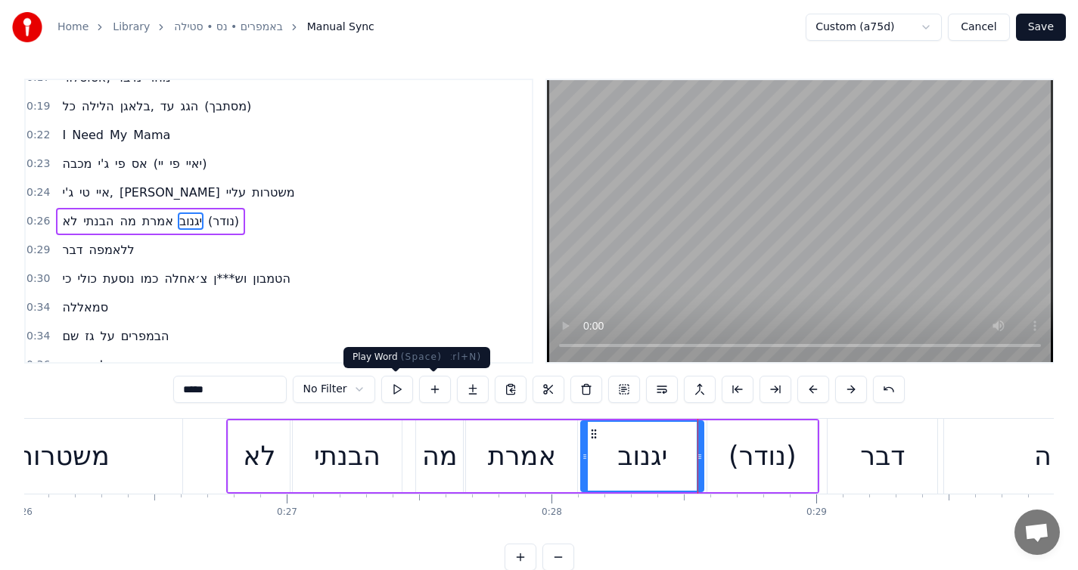
click at [388, 386] on button at bounding box center [397, 389] width 32 height 27
click at [724, 458] on div "(נודר)" at bounding box center [762, 457] width 110 height 72
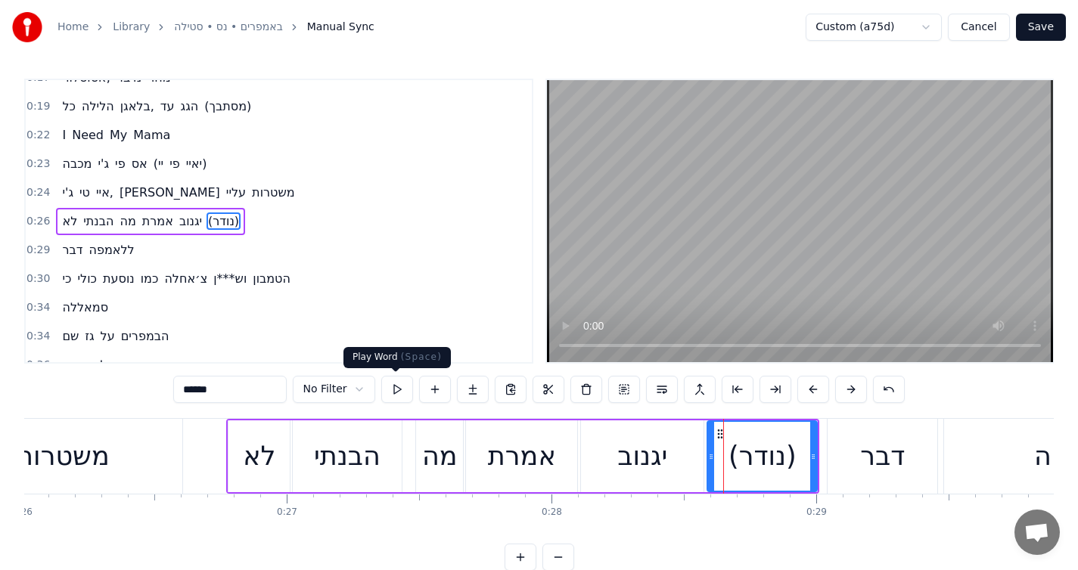
click at [402, 392] on button at bounding box center [397, 389] width 32 height 27
click at [405, 392] on button at bounding box center [397, 389] width 32 height 27
click at [855, 477] on div "דבר" at bounding box center [883, 456] width 110 height 75
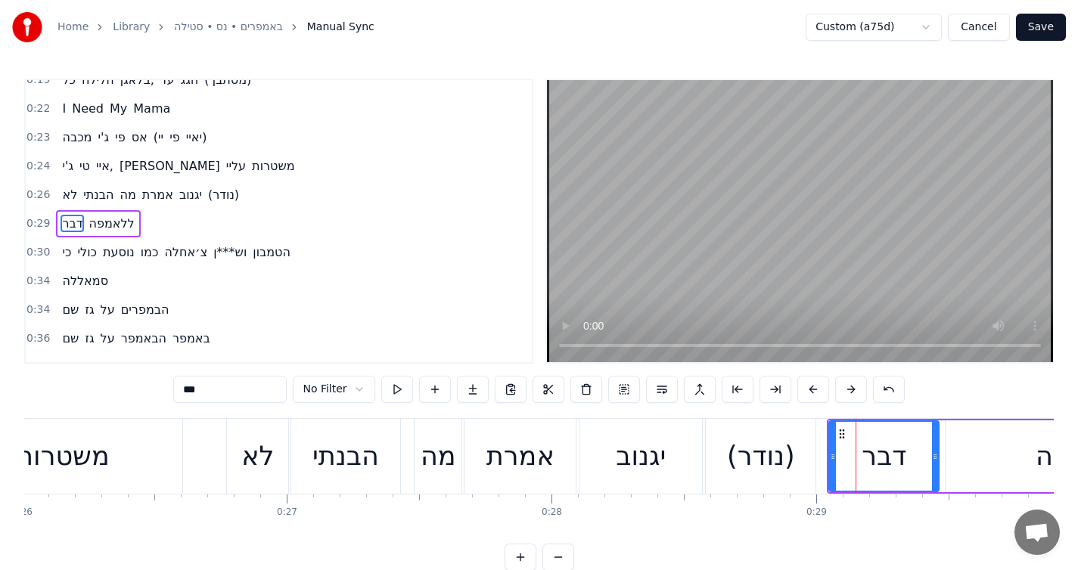
scroll to position [247, 0]
click at [396, 383] on button at bounding box center [397, 389] width 32 height 27
click at [824, 451] on icon at bounding box center [826, 457] width 6 height 12
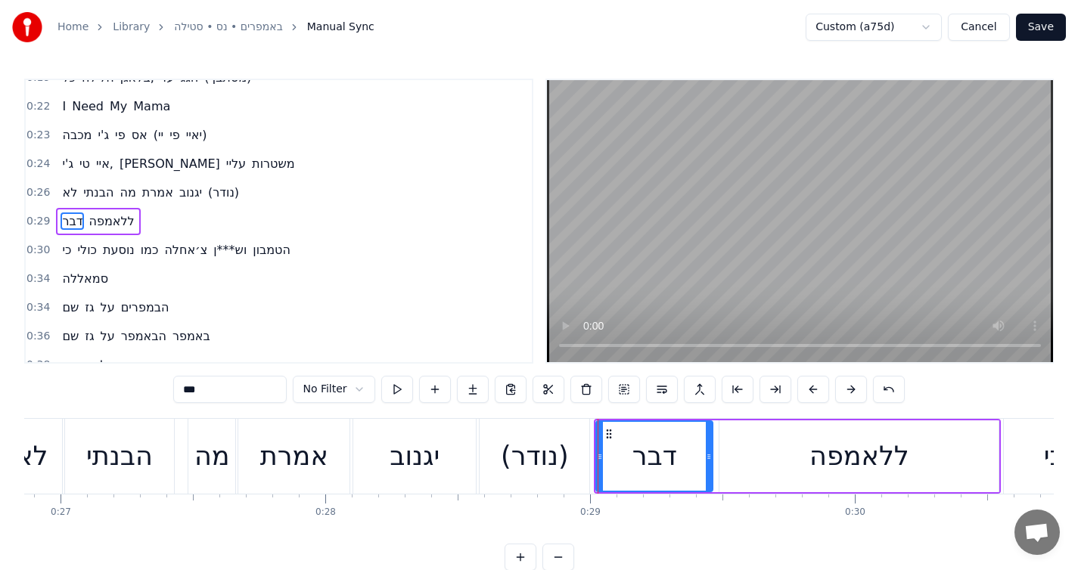
scroll to position [0, 7115]
click at [787, 473] on div "ללאמפה" at bounding box center [855, 457] width 279 height 72
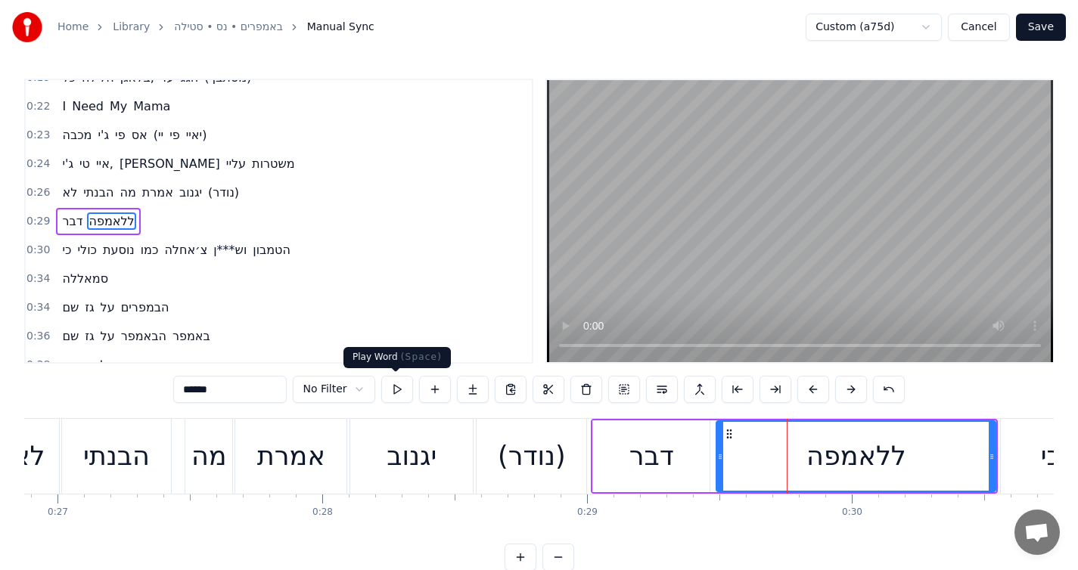
click at [387, 388] on button at bounding box center [397, 389] width 32 height 27
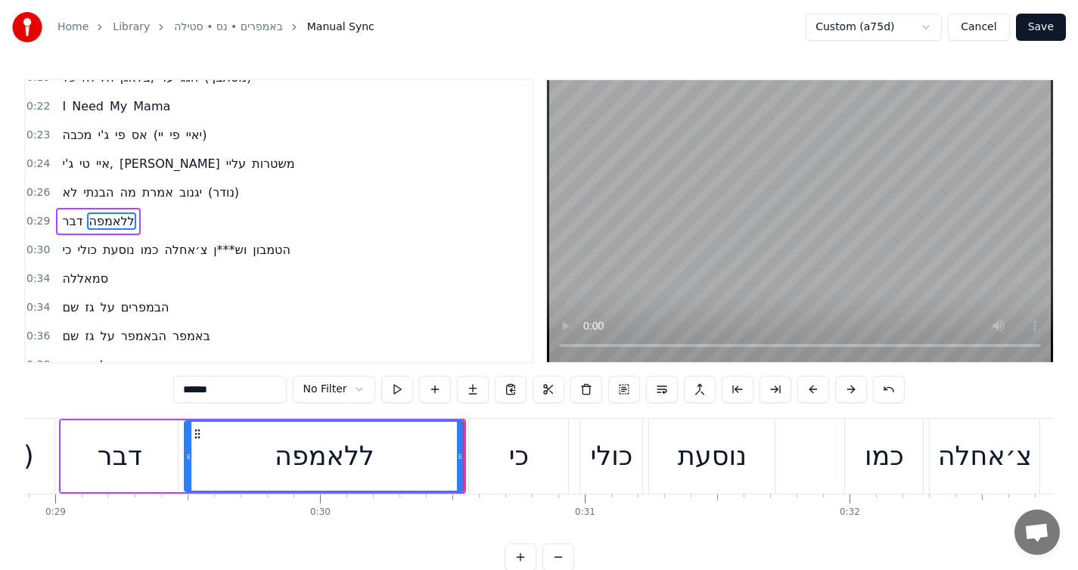
scroll to position [0, 7644]
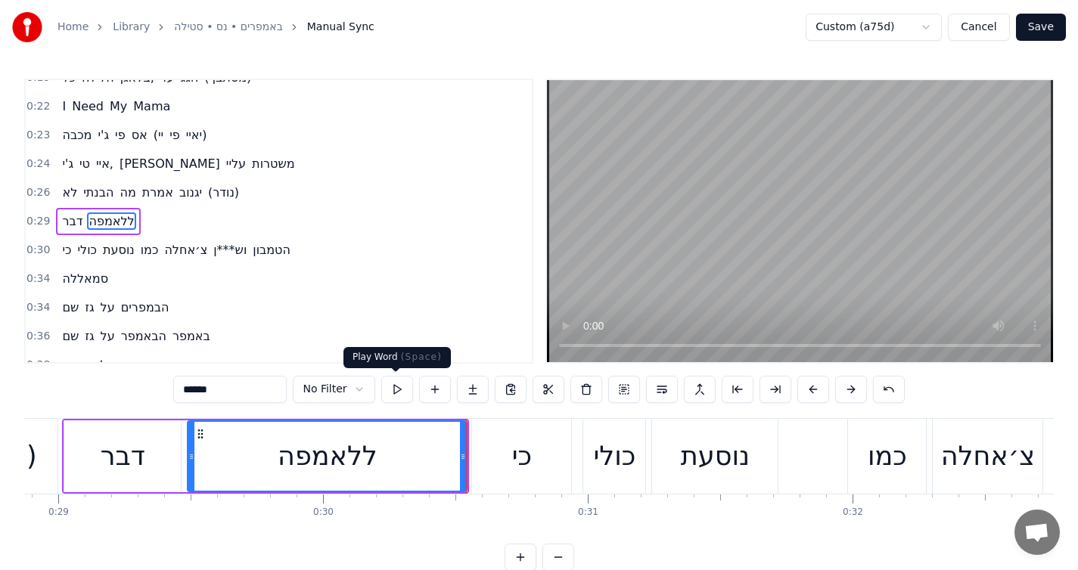
click at [399, 394] on button at bounding box center [397, 389] width 32 height 27
click at [189, 444] on div at bounding box center [188, 456] width 6 height 69
click at [387, 390] on button at bounding box center [397, 389] width 32 height 27
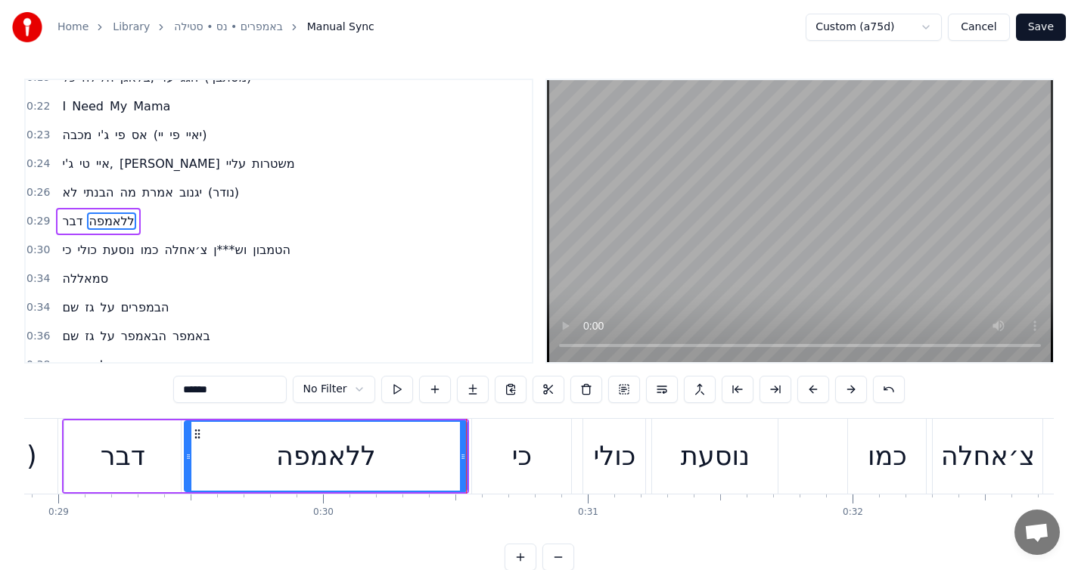
click at [387, 390] on button at bounding box center [397, 389] width 32 height 27
click at [495, 457] on div "כי" at bounding box center [521, 456] width 99 height 75
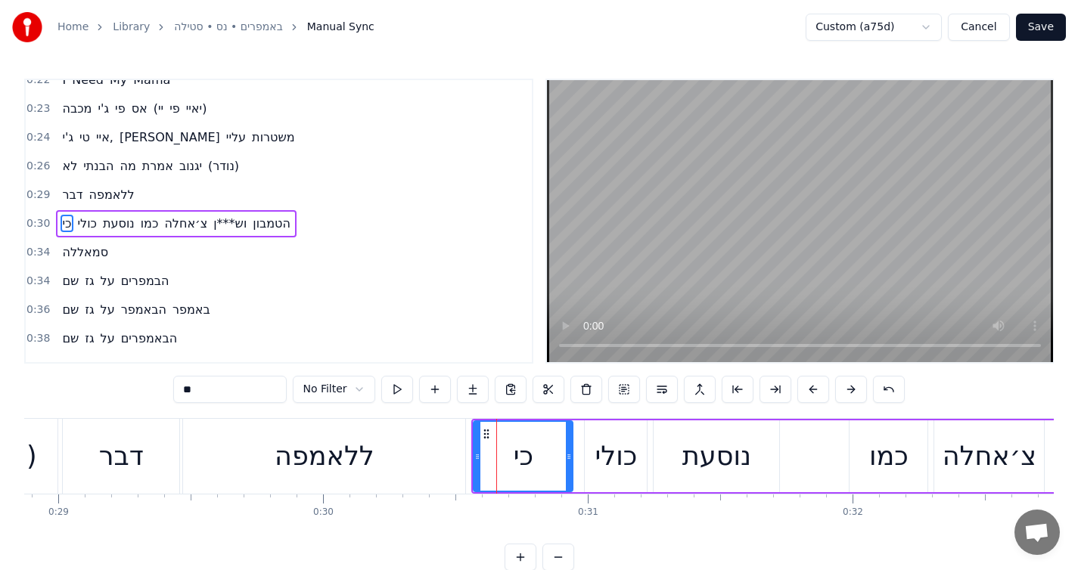
scroll to position [275, 0]
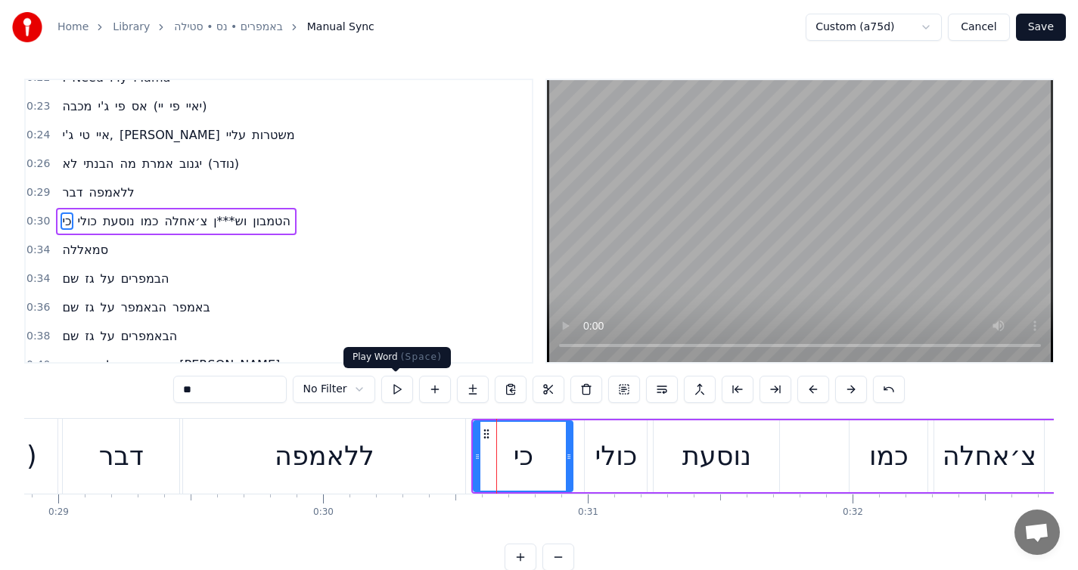
click at [388, 388] on button at bounding box center [397, 389] width 32 height 27
click at [481, 452] on icon at bounding box center [481, 457] width 6 height 12
click at [458, 451] on div "ללאמפה" at bounding box center [324, 456] width 282 height 75
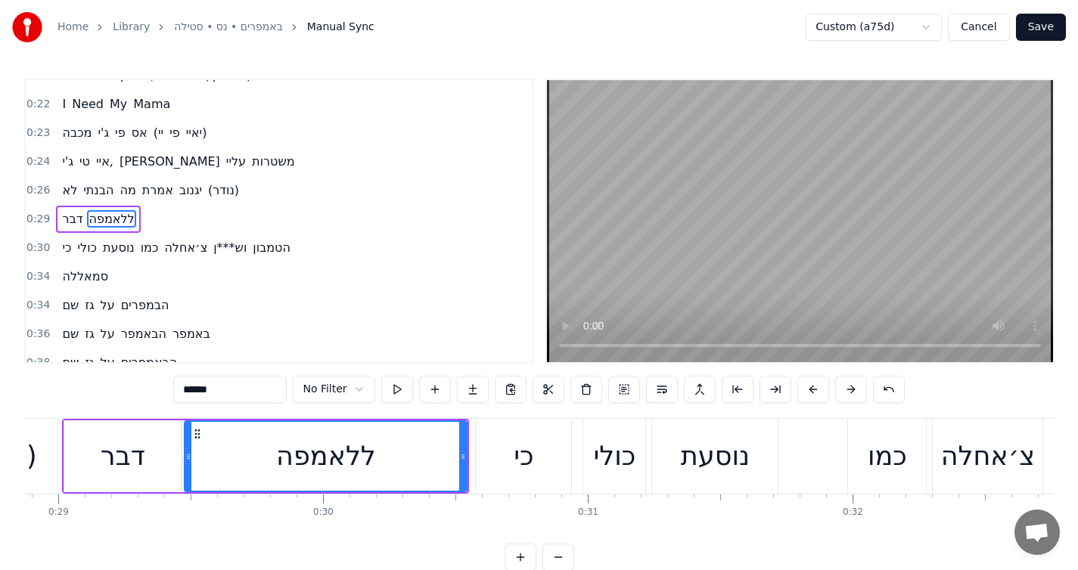
scroll to position [247, 0]
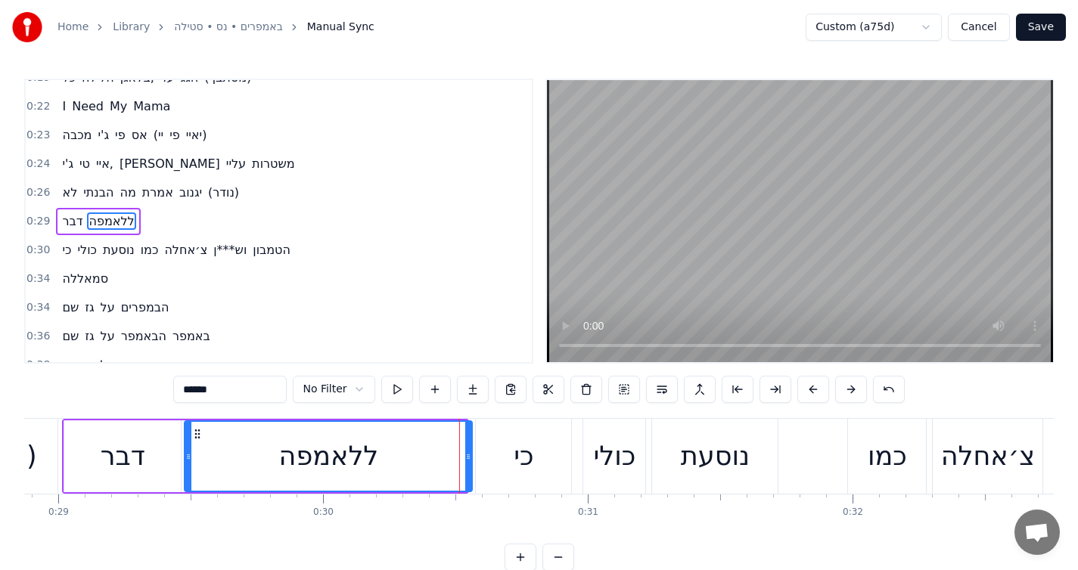
click at [468, 451] on icon at bounding box center [468, 457] width 6 height 12
click at [486, 464] on div "כי" at bounding box center [523, 456] width 95 height 75
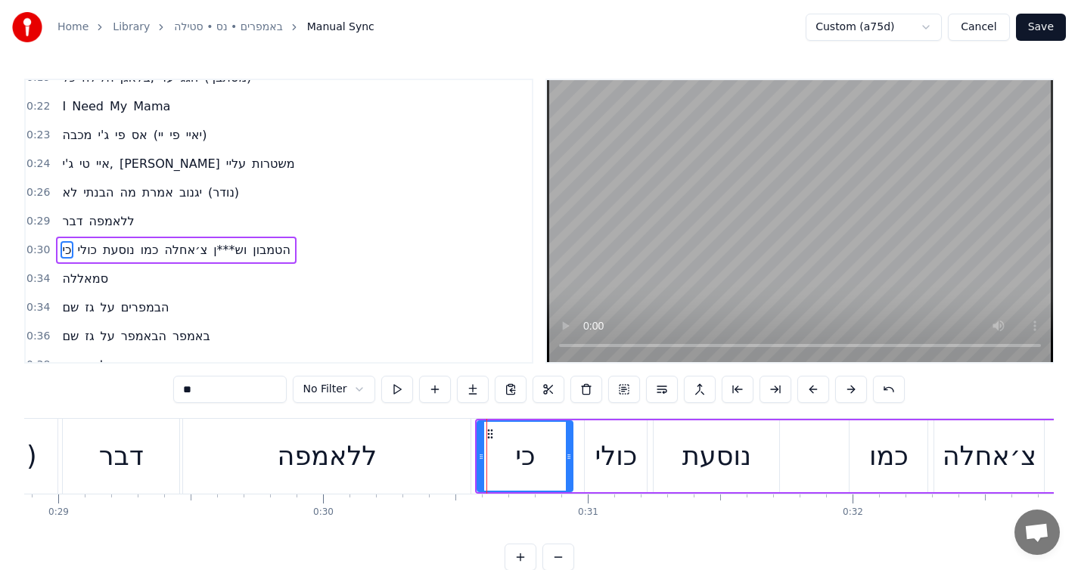
scroll to position [275, 0]
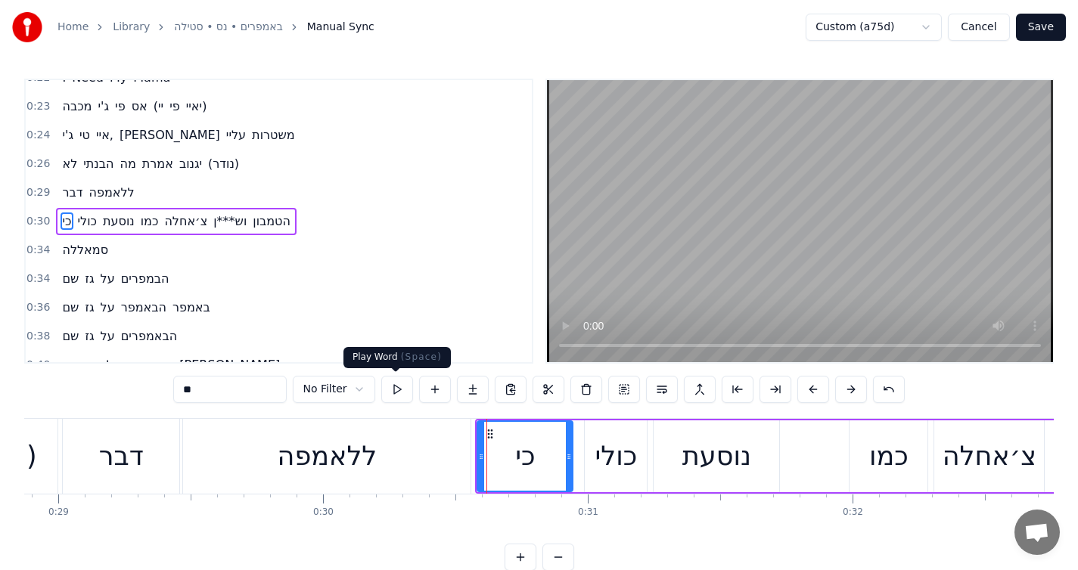
click at [392, 395] on button at bounding box center [397, 389] width 32 height 27
drag, startPoint x: 570, startPoint y: 458, endPoint x: 560, endPoint y: 460, distance: 10.7
click at [560, 460] on icon at bounding box center [558, 457] width 6 height 12
click at [626, 484] on div "כולי" at bounding box center [616, 457] width 62 height 72
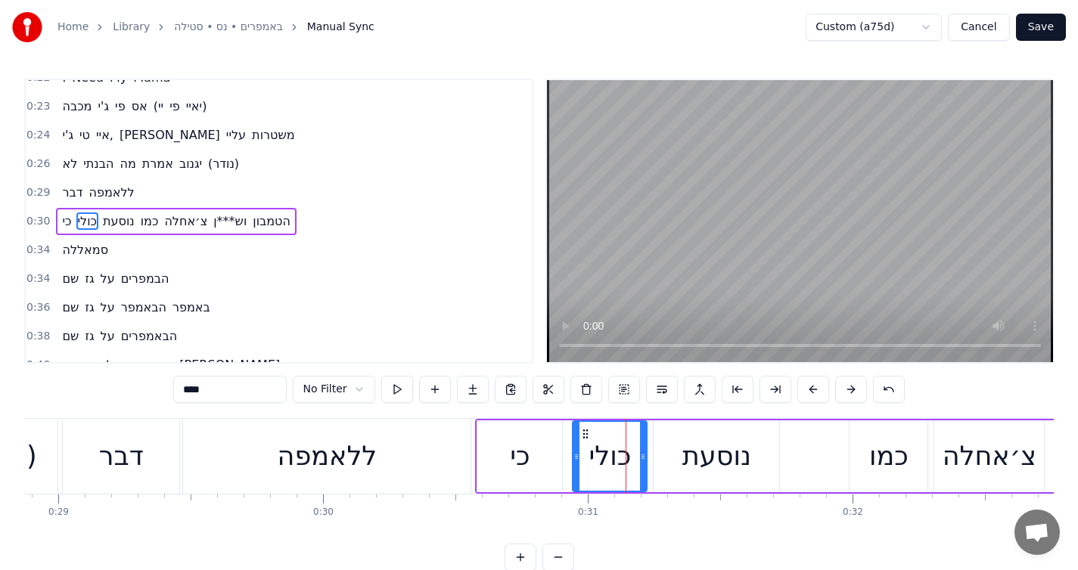
drag, startPoint x: 588, startPoint y: 459, endPoint x: 576, endPoint y: 460, distance: 11.4
click at [575, 461] on icon at bounding box center [576, 457] width 6 height 12
click at [400, 391] on button at bounding box center [397, 389] width 32 height 27
click at [685, 465] on div "נוסעת" at bounding box center [716, 456] width 69 height 40
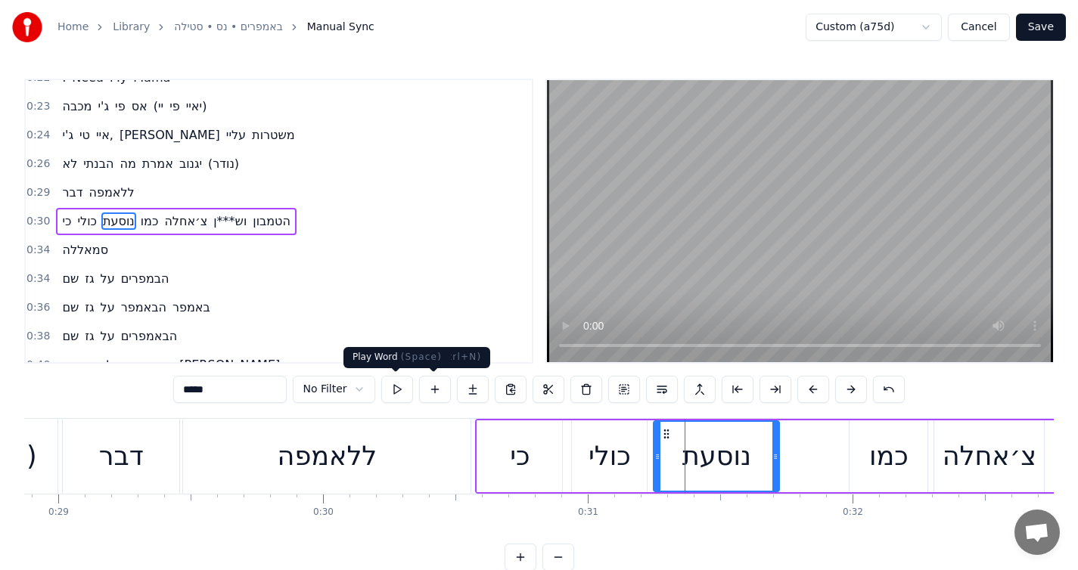
click at [394, 393] on button at bounding box center [397, 389] width 32 height 27
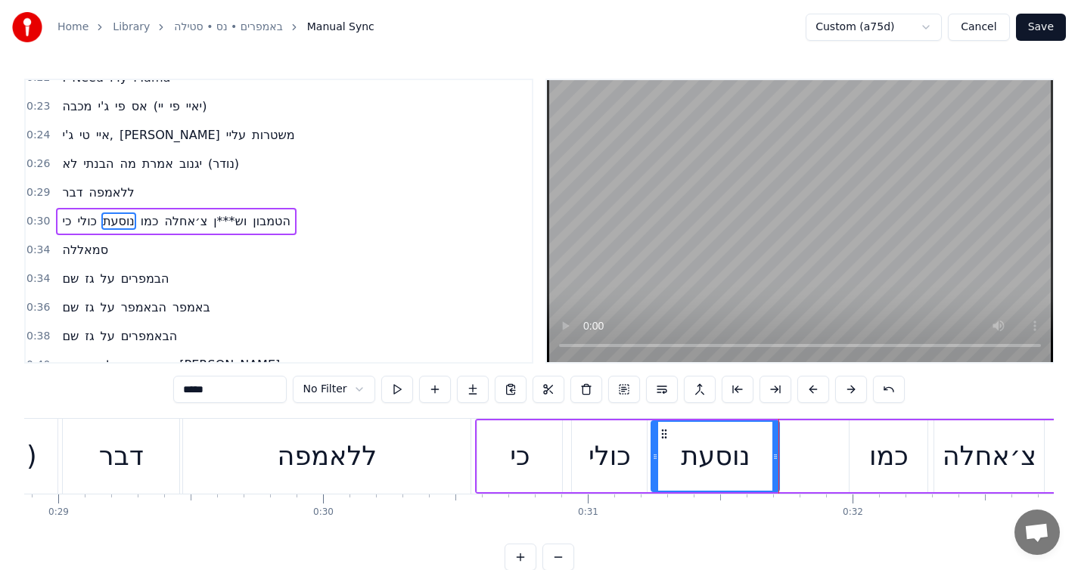
click at [657, 452] on icon at bounding box center [655, 457] width 6 height 12
click at [780, 464] on div at bounding box center [780, 456] width 6 height 69
click at [402, 390] on button at bounding box center [397, 389] width 32 height 27
drag, startPoint x: 778, startPoint y: 460, endPoint x: 841, endPoint y: 457, distance: 62.9
click at [841, 457] on icon at bounding box center [843, 457] width 6 height 12
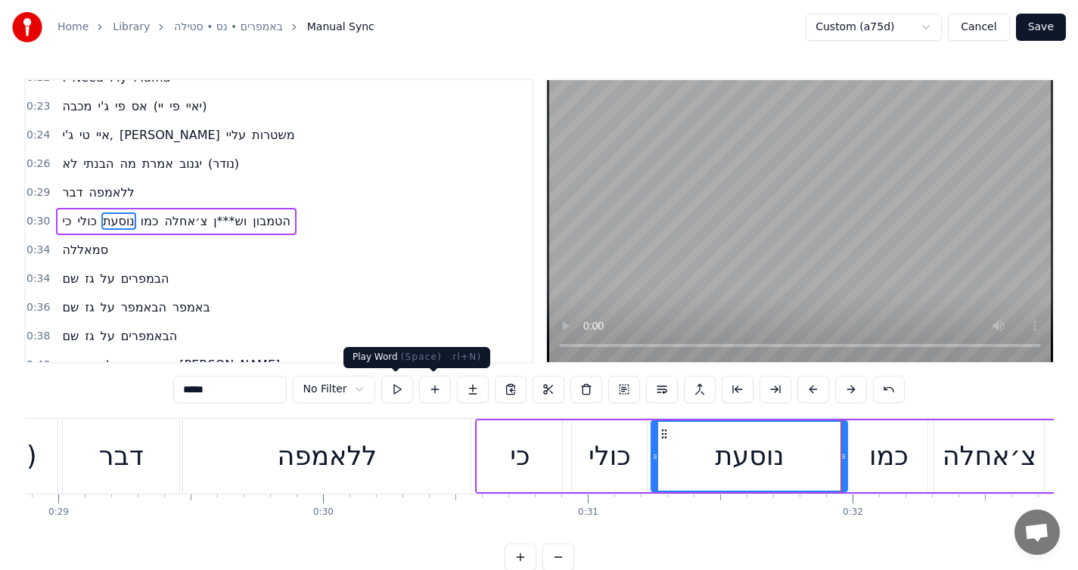
click at [391, 389] on button at bounding box center [397, 389] width 32 height 27
click at [898, 474] on div "כמו" at bounding box center [888, 456] width 39 height 40
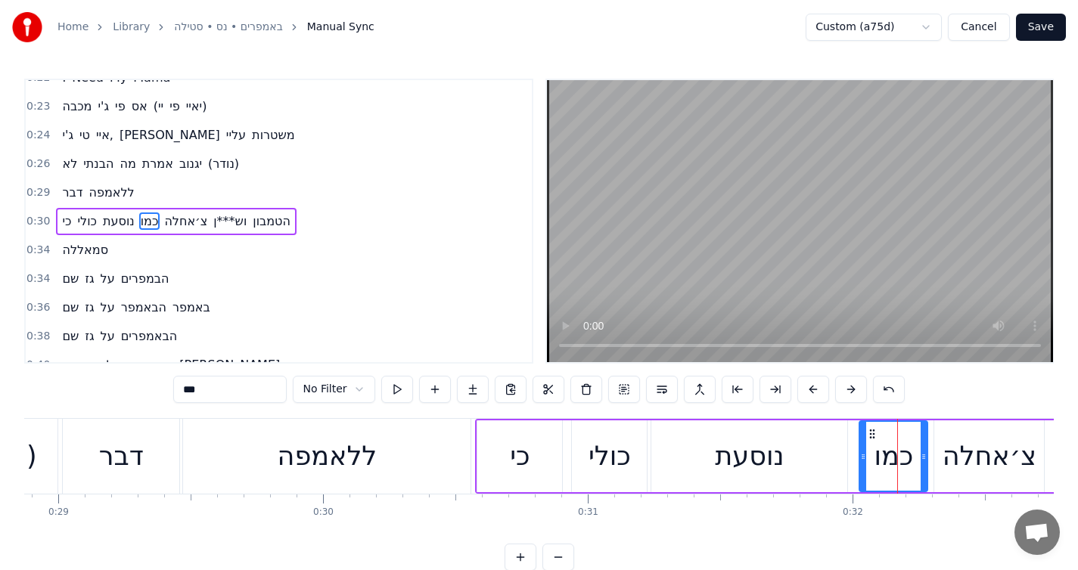
drag, startPoint x: 854, startPoint y: 462, endPoint x: 865, endPoint y: 461, distance: 10.7
click at [865, 461] on div at bounding box center [863, 456] width 6 height 69
drag, startPoint x: 924, startPoint y: 456, endPoint x: 913, endPoint y: 456, distance: 11.3
click at [913, 456] on icon at bounding box center [912, 457] width 6 height 12
click at [396, 387] on button at bounding box center [397, 389] width 32 height 27
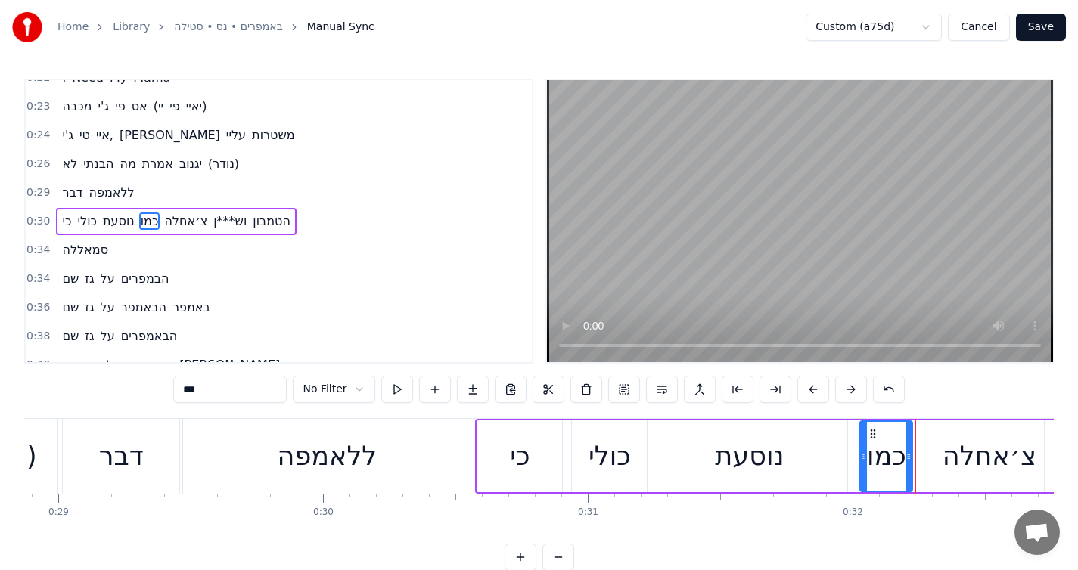
click at [908, 458] on icon at bounding box center [908, 457] width 6 height 12
click at [937, 464] on div "צ׳אחלה" at bounding box center [989, 457] width 110 height 72
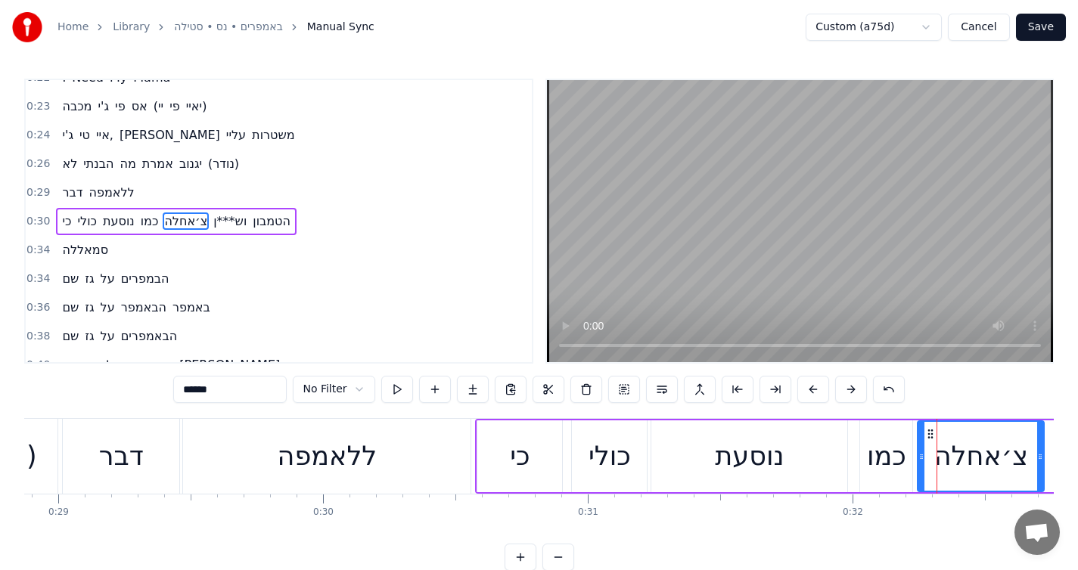
drag, startPoint x: 936, startPoint y: 462, endPoint x: 920, endPoint y: 464, distance: 16.7
click at [920, 464] on div at bounding box center [921, 456] width 6 height 69
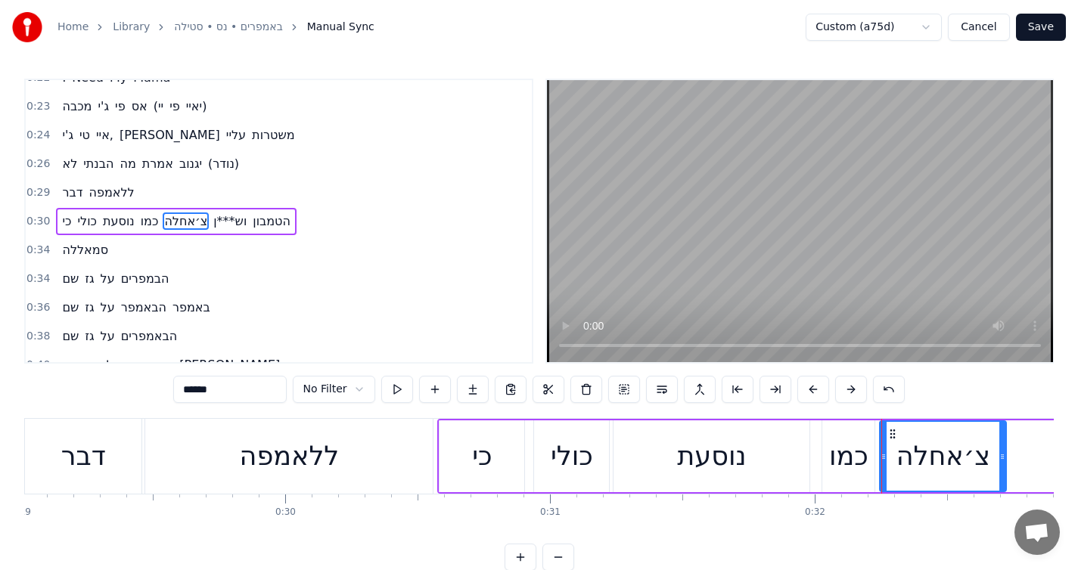
scroll to position [0, 7685]
click at [917, 478] on div "צ׳אחלה" at bounding box center [939, 456] width 125 height 69
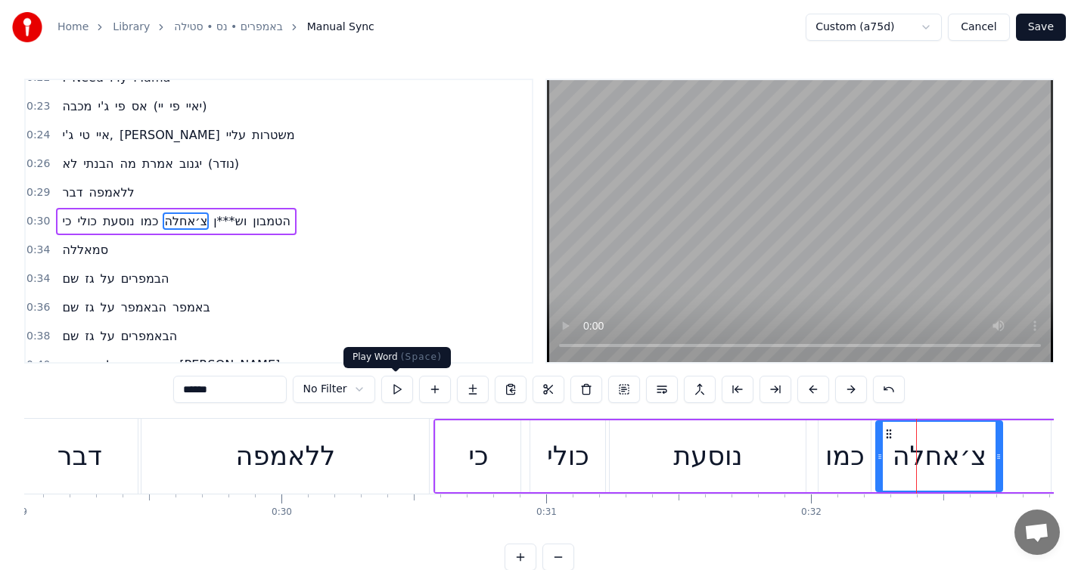
click at [394, 401] on button at bounding box center [397, 389] width 32 height 27
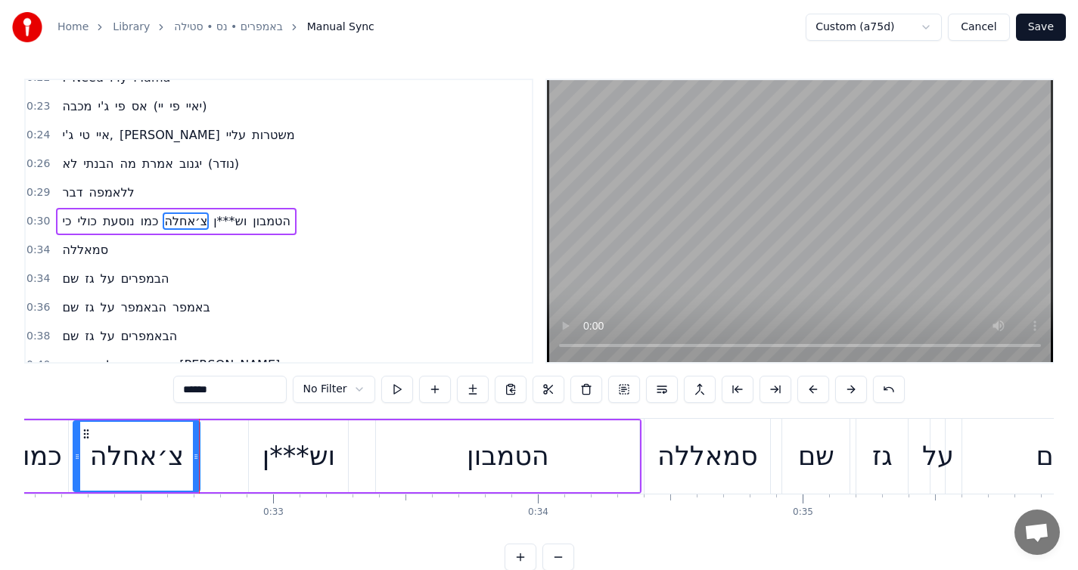
scroll to position [0, 8460]
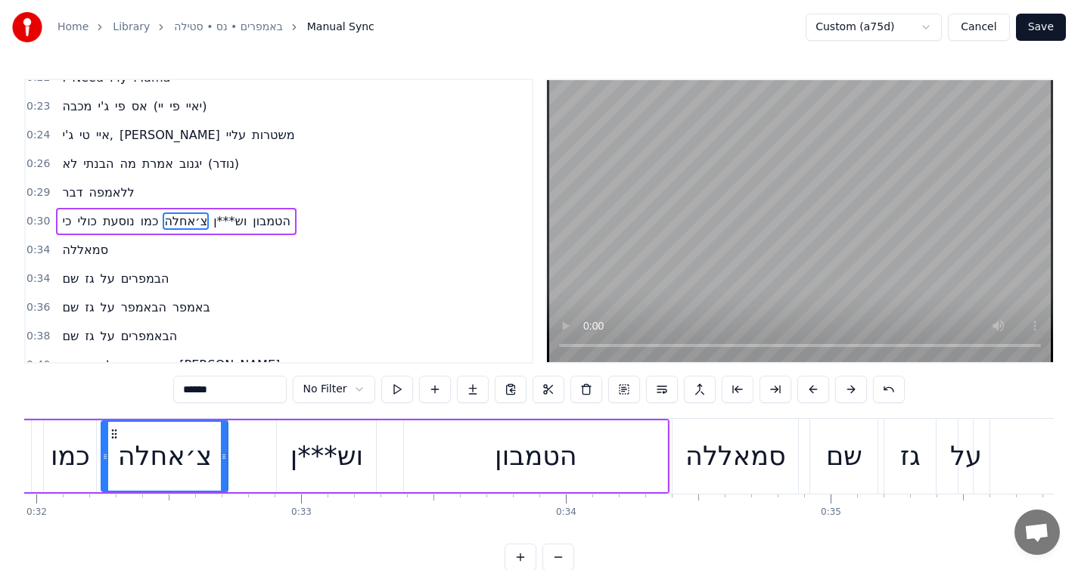
click at [212, 472] on div "צ׳אחלה" at bounding box center [164, 456] width 125 height 69
drag, startPoint x: 223, startPoint y: 463, endPoint x: 197, endPoint y: 464, distance: 26.5
click at [197, 464] on div at bounding box center [198, 456] width 6 height 69
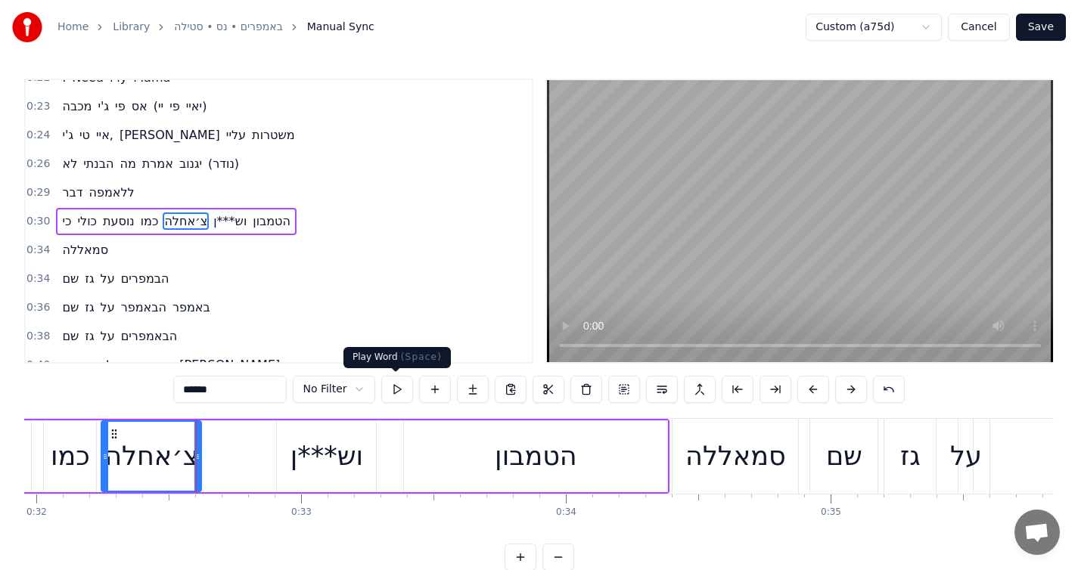
click at [378, 387] on div "****** No Filter" at bounding box center [538, 389] width 731 height 27
click at [384, 388] on button at bounding box center [397, 389] width 32 height 27
click at [337, 465] on div "וש***ן" at bounding box center [327, 456] width 73 height 40
type input "******"
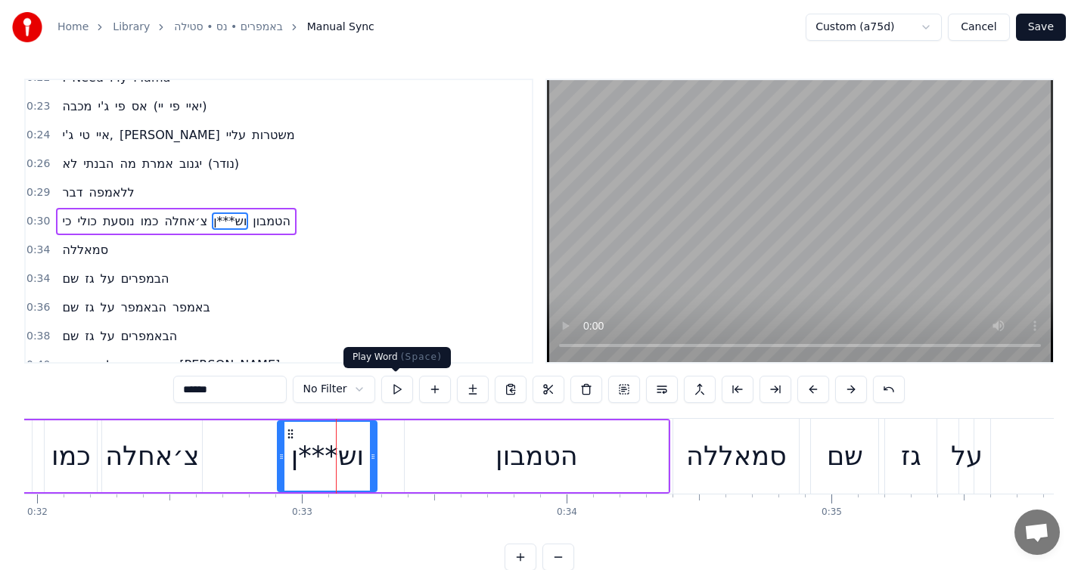
click at [396, 391] on button at bounding box center [397, 389] width 32 height 27
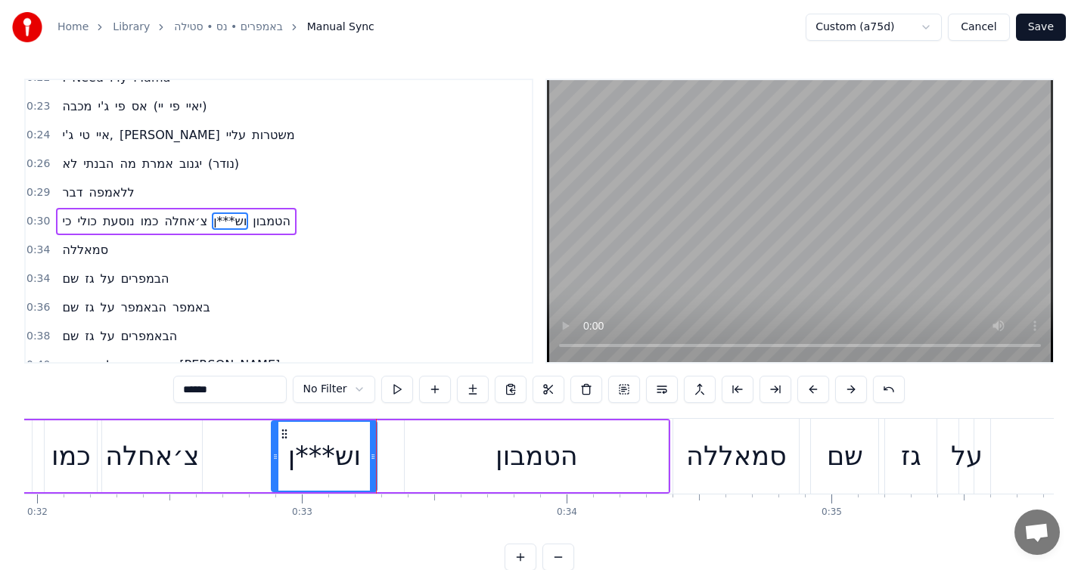
click at [275, 461] on icon at bounding box center [275, 457] width 6 height 12
click at [239, 461] on div "כי כולי נוסעת כמו צ׳אחלה וש***ן הטמבון" at bounding box center [165, 456] width 1011 height 75
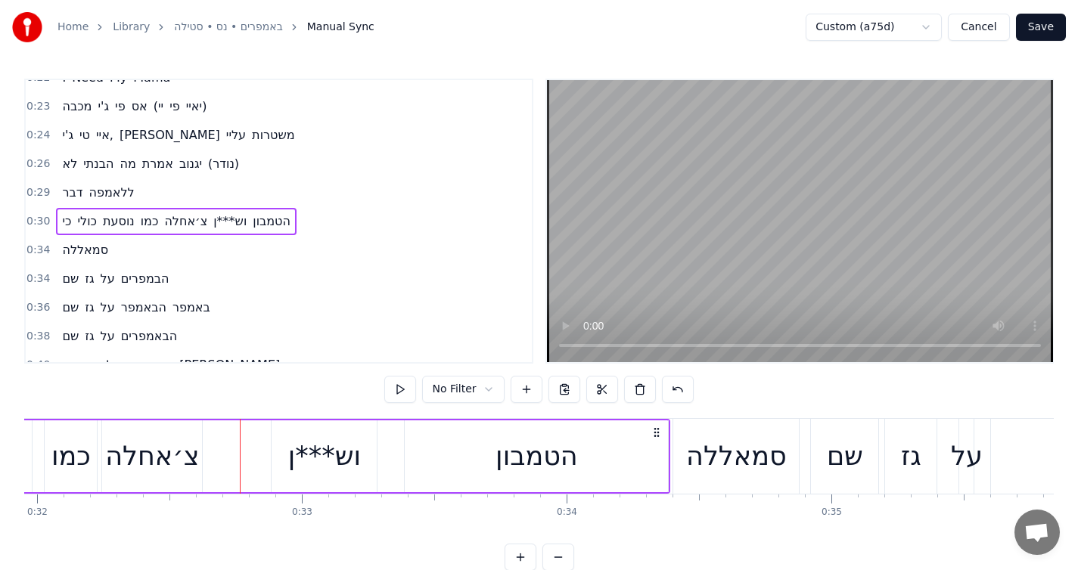
click at [225, 461] on div "כי כולי נוסעת כמו צ׳אחלה וש***ן הטמבון" at bounding box center [165, 456] width 1011 height 75
click at [223, 455] on div "כי כולי נוסעת כמו צ׳אחלה וש***ן הטמבון" at bounding box center [165, 456] width 1011 height 75
click at [225, 455] on div "כי כולי נוסעת כמו צ׳אחלה וש***ן הטמבון" at bounding box center [165, 456] width 1011 height 75
click at [227, 455] on div "כי כולי נוסעת כמו צ׳אחלה וש***ן הטמבון" at bounding box center [165, 456] width 1011 height 75
drag, startPoint x: 220, startPoint y: 458, endPoint x: 207, endPoint y: 458, distance: 12.9
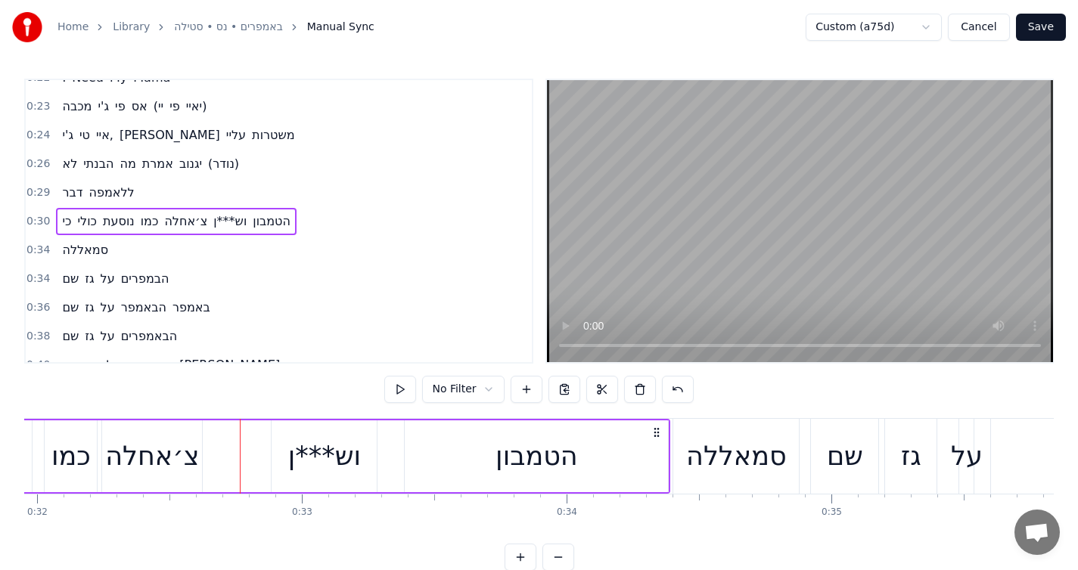
click at [208, 458] on div "כי כולי נוסעת כמו צ׳אחלה וש***ן הטמבון" at bounding box center [165, 456] width 1011 height 75
drag, startPoint x: 210, startPoint y: 461, endPoint x: 239, endPoint y: 456, distance: 30.0
click at [238, 456] on div "כי כולי נוסעת כמו צ׳אחלה וש***ן הטמבון" at bounding box center [165, 456] width 1011 height 75
click at [239, 456] on div "כי כולי נוסעת כמו צ׳אחלה וש***ן הטמבון" at bounding box center [165, 456] width 1011 height 75
click at [236, 456] on div "כי כולי נוסעת כמו צ׳אחלה וש***ן הטמבון" at bounding box center [165, 456] width 1011 height 75
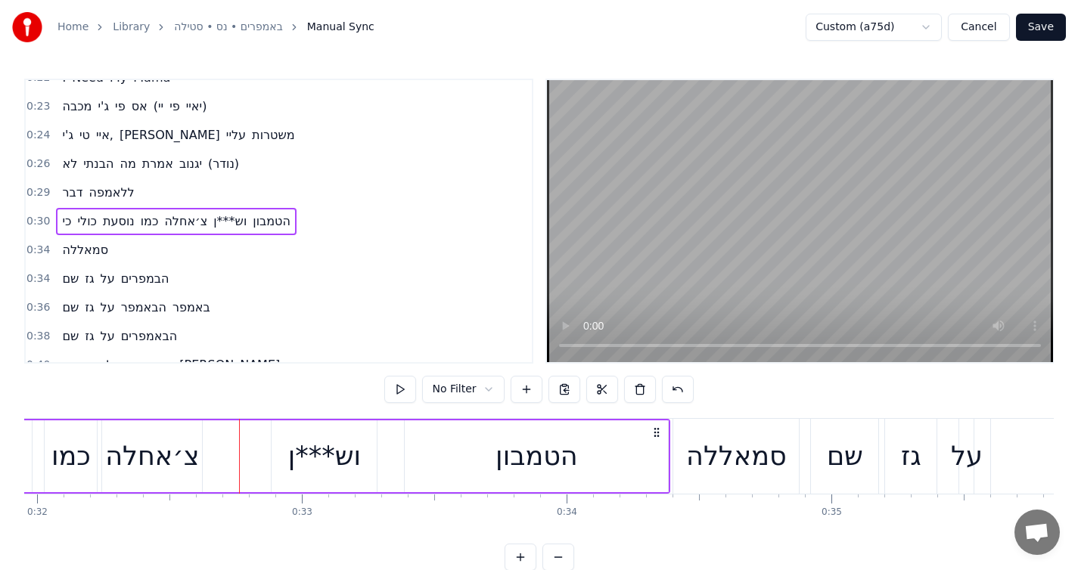
click at [204, 456] on div "כי כולי נוסעת כמו צ׳אחלה וש***ן הטמבון" at bounding box center [165, 456] width 1011 height 75
click
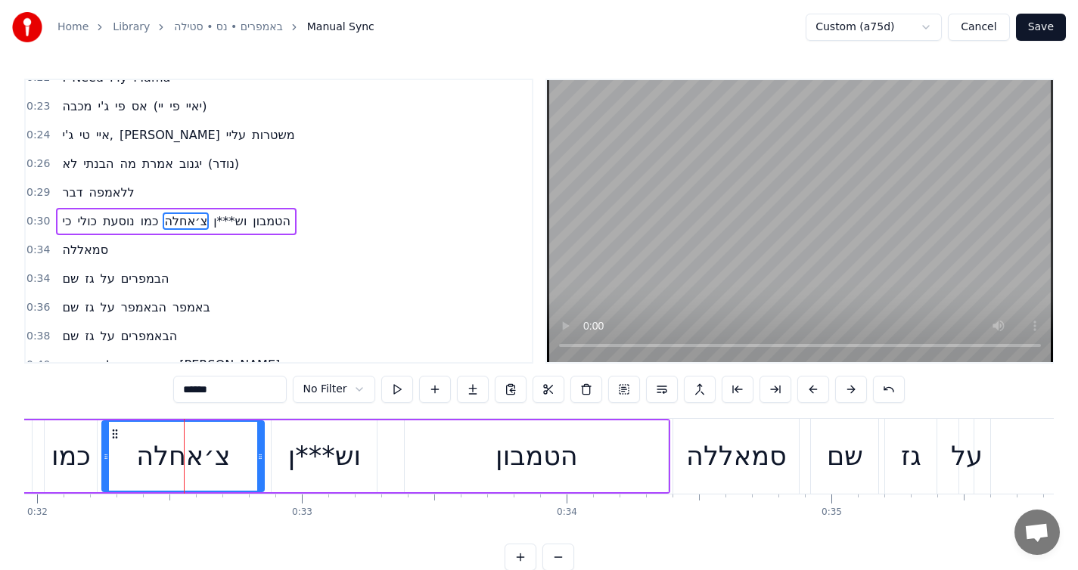
drag, startPoint x: 199, startPoint y: 463, endPoint x: 261, endPoint y: 458, distance: 62.3
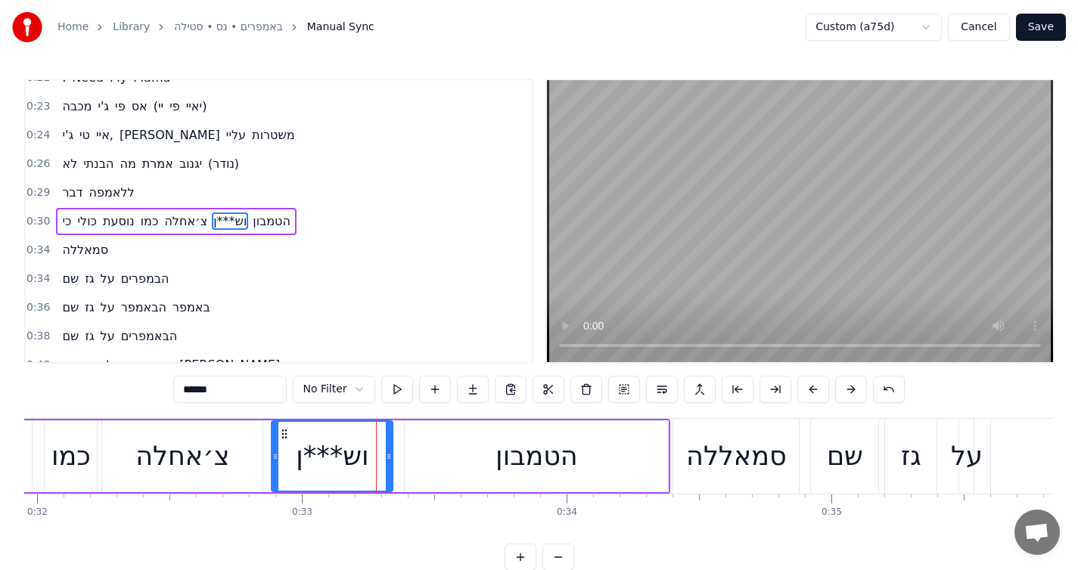
drag, startPoint x: 373, startPoint y: 454, endPoint x: 389, endPoint y: 455, distance: 15.9
drag, startPoint x: 390, startPoint y: 463, endPoint x: 417, endPoint y: 439, distance: 35.9
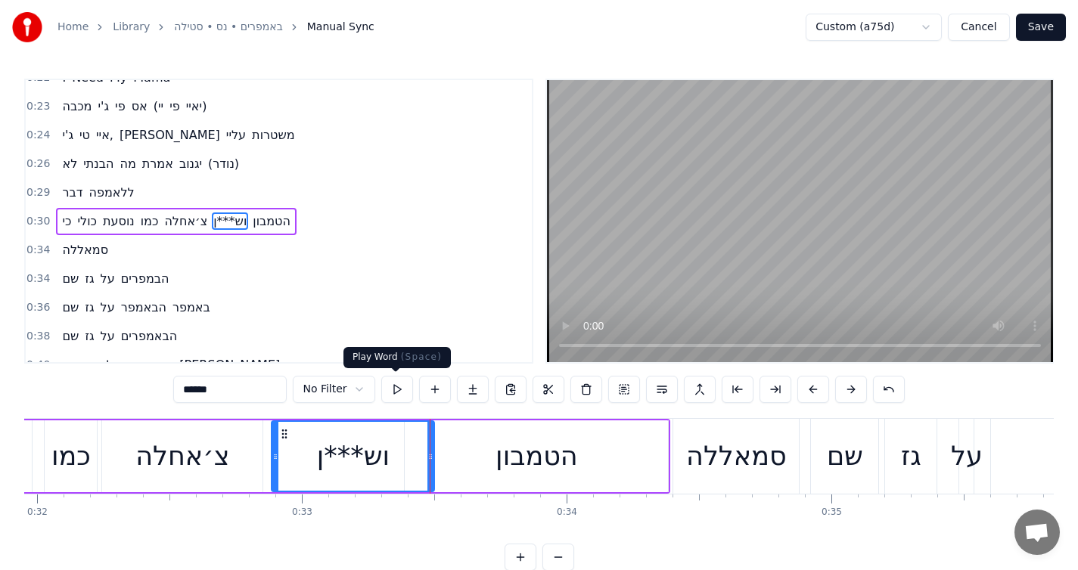
drag, startPoint x: 402, startPoint y: 396, endPoint x: 394, endPoint y: 379, distance: 18.6
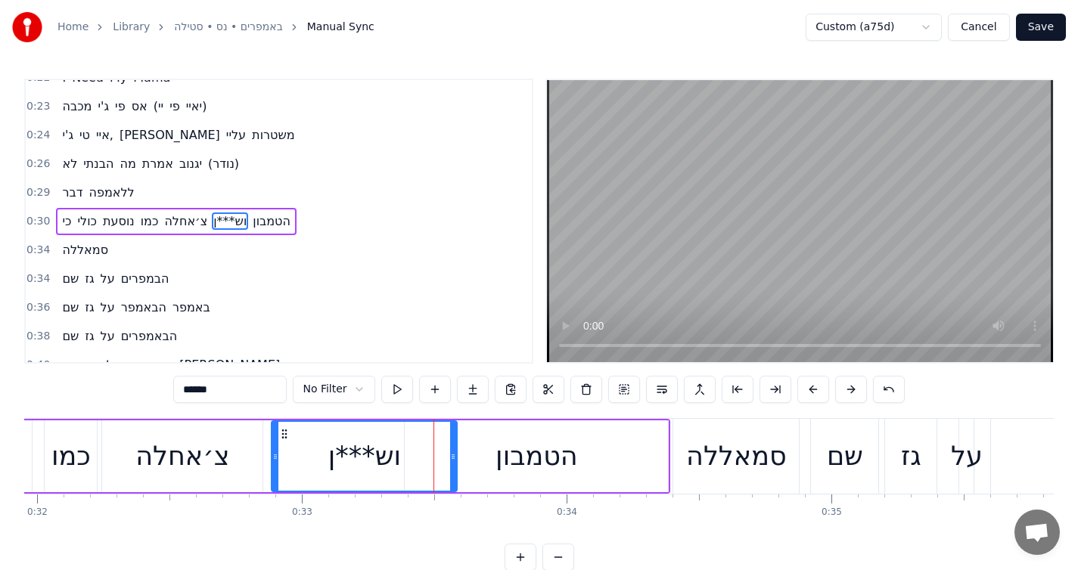
drag, startPoint x: 428, startPoint y: 439, endPoint x: 451, endPoint y: 439, distance: 22.7
drag, startPoint x: 452, startPoint y: 446, endPoint x: 444, endPoint y: 447, distance: 8.5
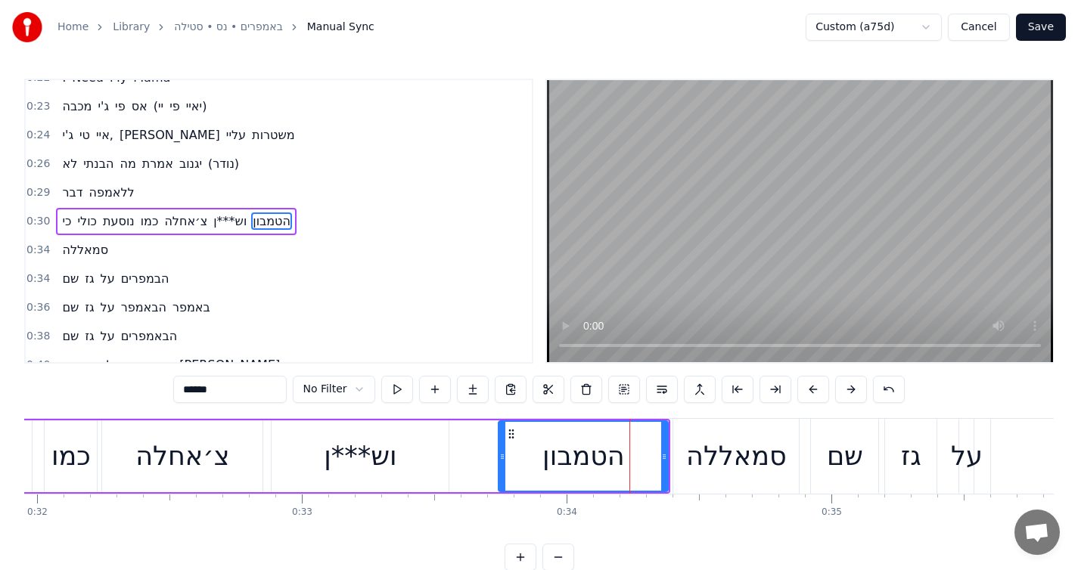
drag, startPoint x: 406, startPoint y: 458, endPoint x: 495, endPoint y: 456, distance: 88.5
type input "******"
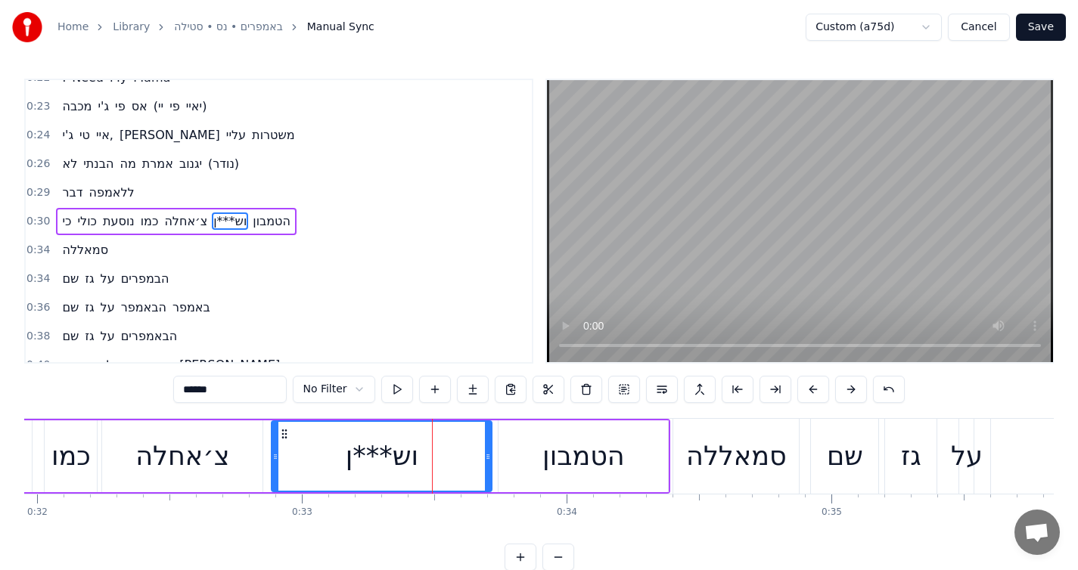
drag, startPoint x: 444, startPoint y: 455, endPoint x: 487, endPoint y: 453, distance: 43.2
drag, startPoint x: 494, startPoint y: 465, endPoint x: 463, endPoint y: 469, distance: 31.2
drag, startPoint x: 461, startPoint y: 467, endPoint x: 448, endPoint y: 469, distance: 13.7
drag, startPoint x: 448, startPoint y: 453, endPoint x: 426, endPoint y: 443, distance: 24.4
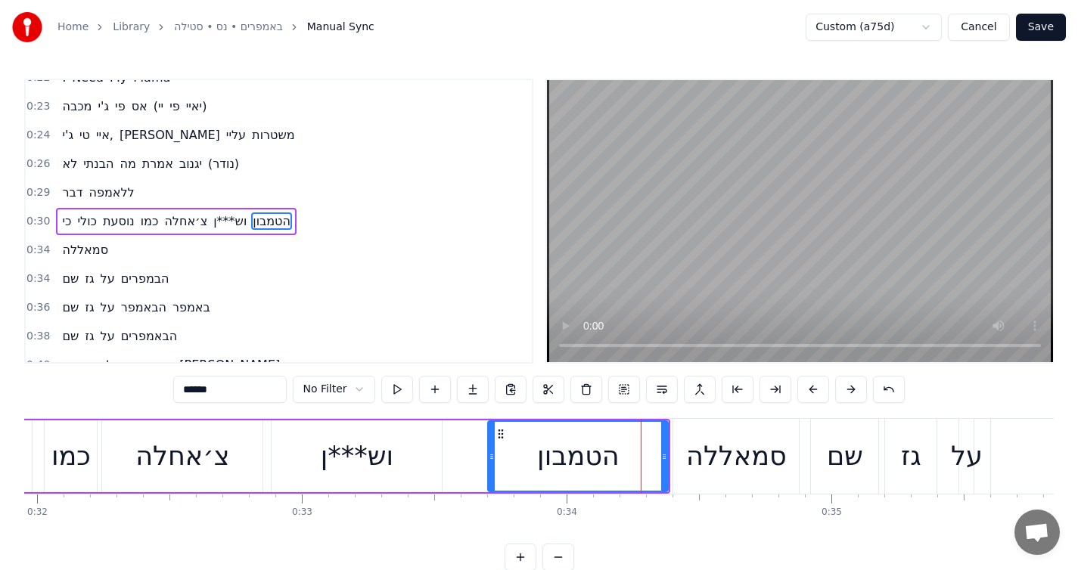
drag, startPoint x: 498, startPoint y: 456, endPoint x: 487, endPoint y: 458, distance: 11.4
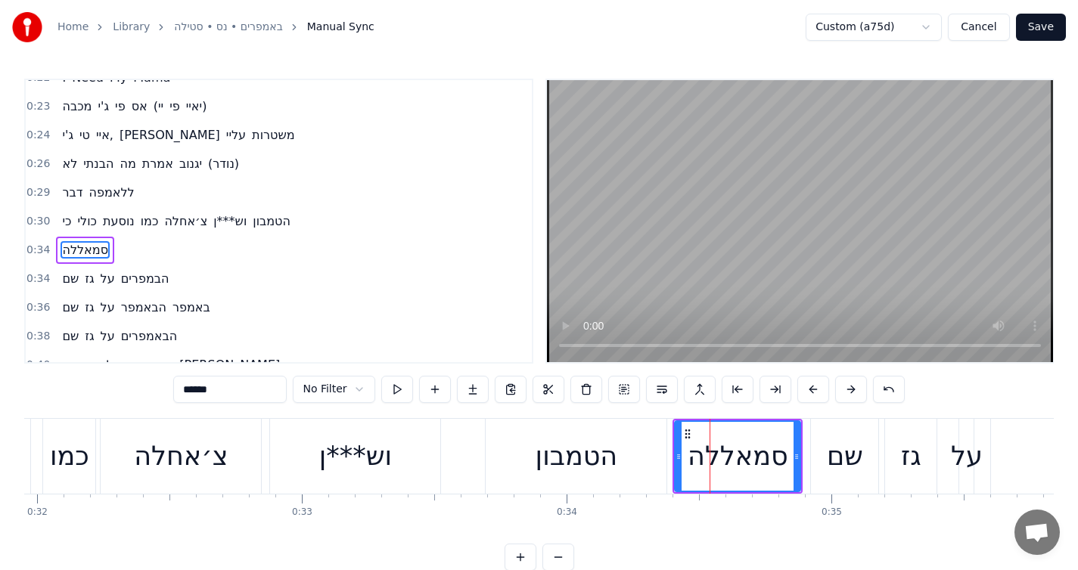
scroll to position [304, 0]
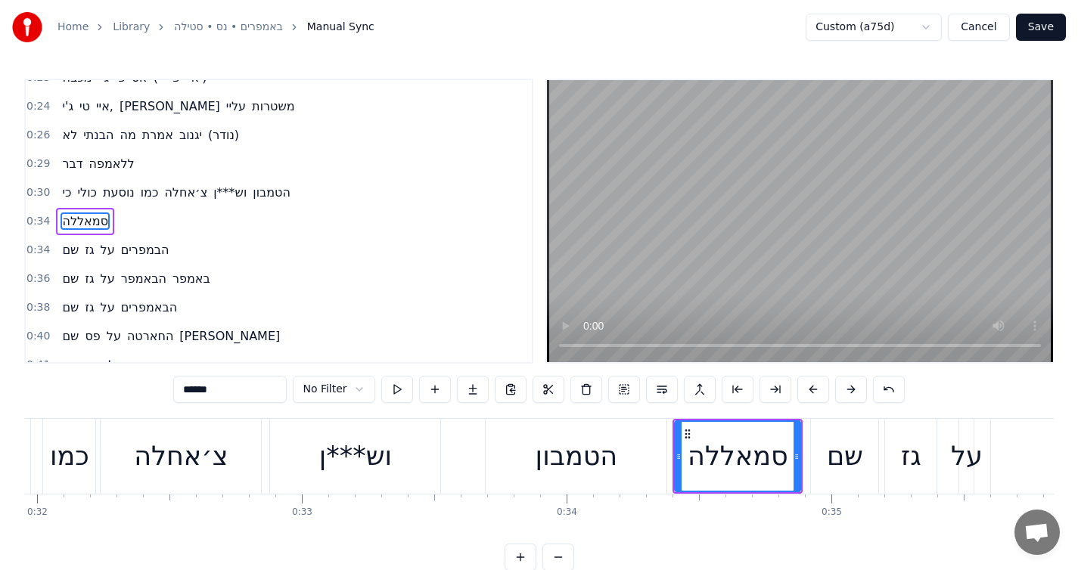
type input "**"
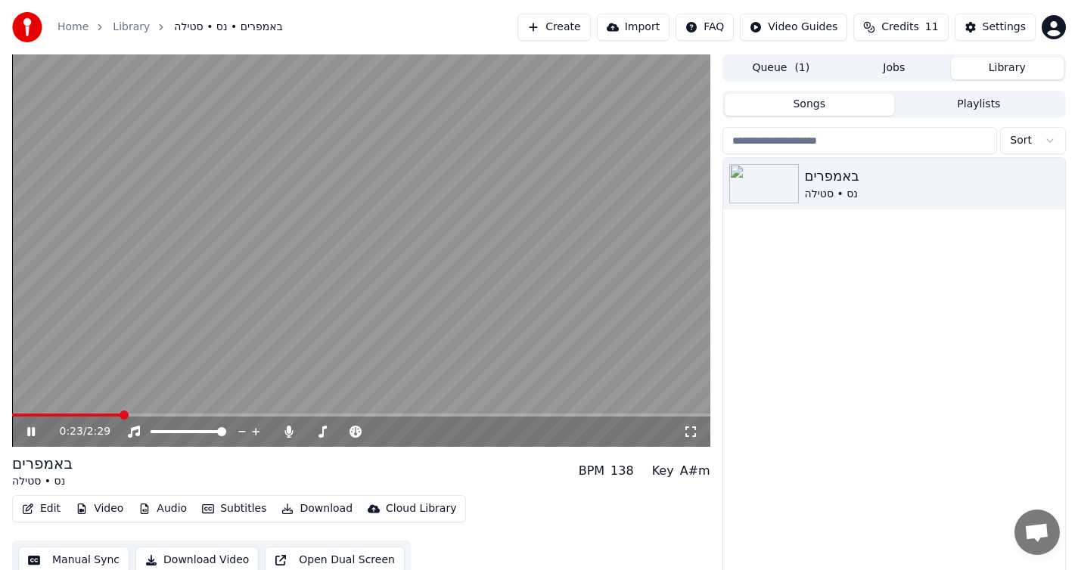
click at [107, 415] on span at bounding box center [66, 415] width 109 height 3
click at [98, 415] on span at bounding box center [61, 415] width 98 height 3
click at [284, 414] on span at bounding box center [157, 415] width 290 height 3
click at [429, 415] on span at bounding box center [228, 415] width 433 height 3
click at [425, 414] on span at bounding box center [226, 415] width 428 height 3
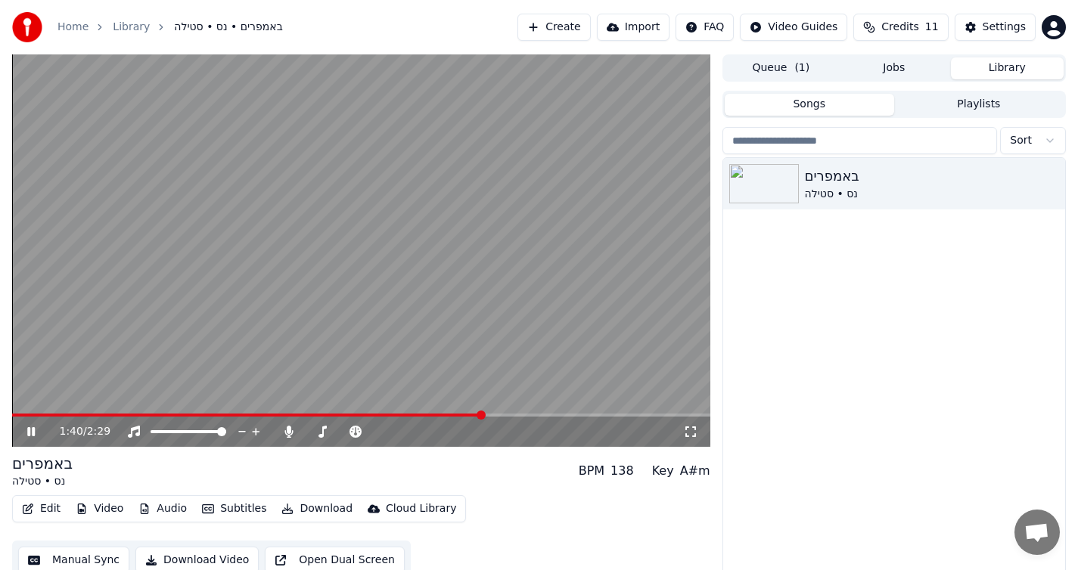
click at [427, 415] on span at bounding box center [247, 415] width 470 height 3
click at [33, 427] on icon at bounding box center [42, 432] width 36 height 12
click at [411, 433] on icon at bounding box center [411, 432] width 8 height 8
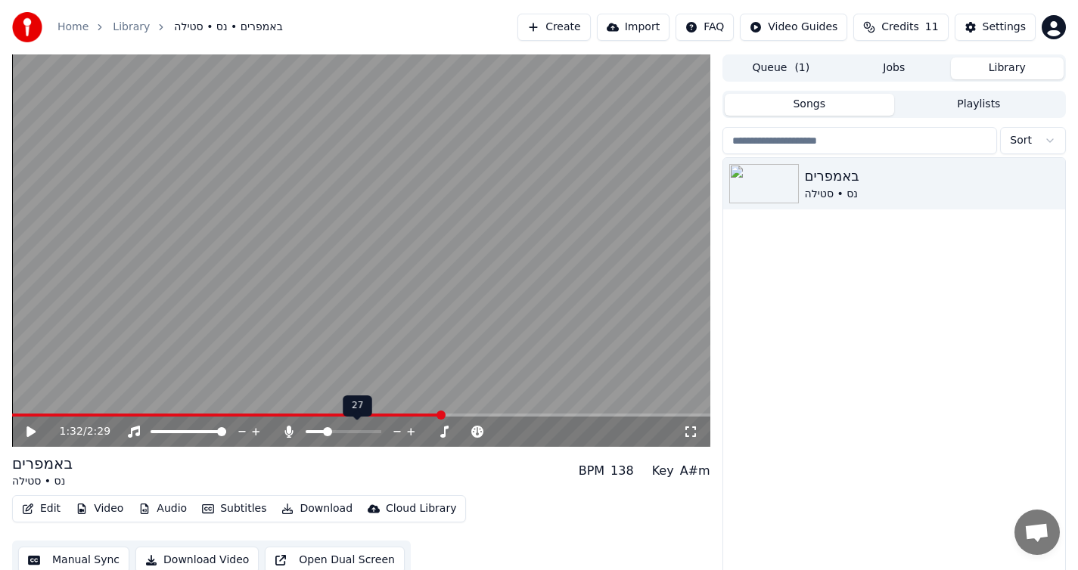
click at [411, 433] on icon at bounding box center [411, 432] width 8 height 8
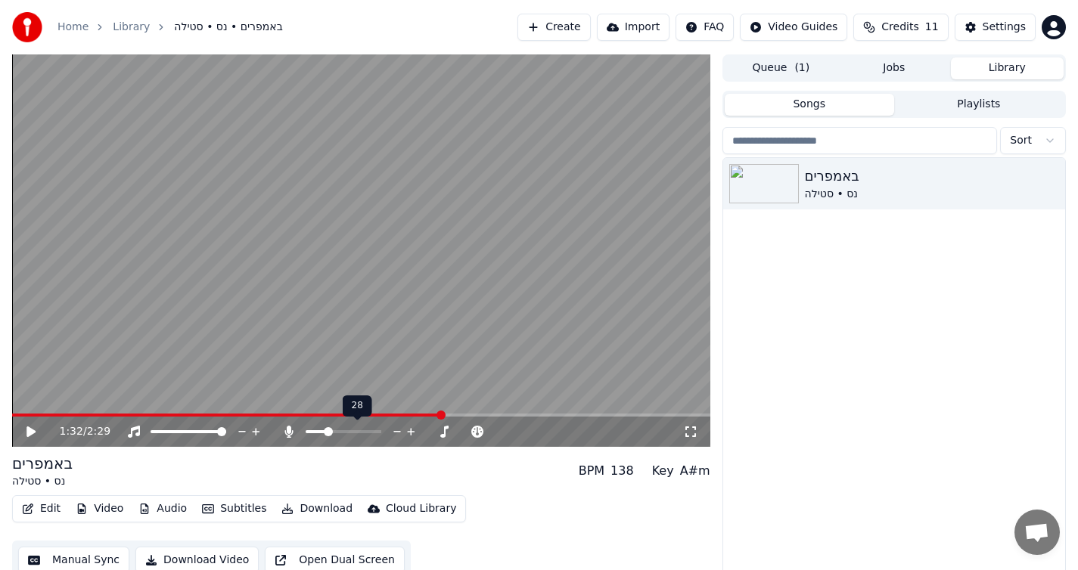
click at [411, 433] on icon at bounding box center [411, 432] width 8 height 8
click at [411, 430] on icon at bounding box center [411, 431] width 14 height 15
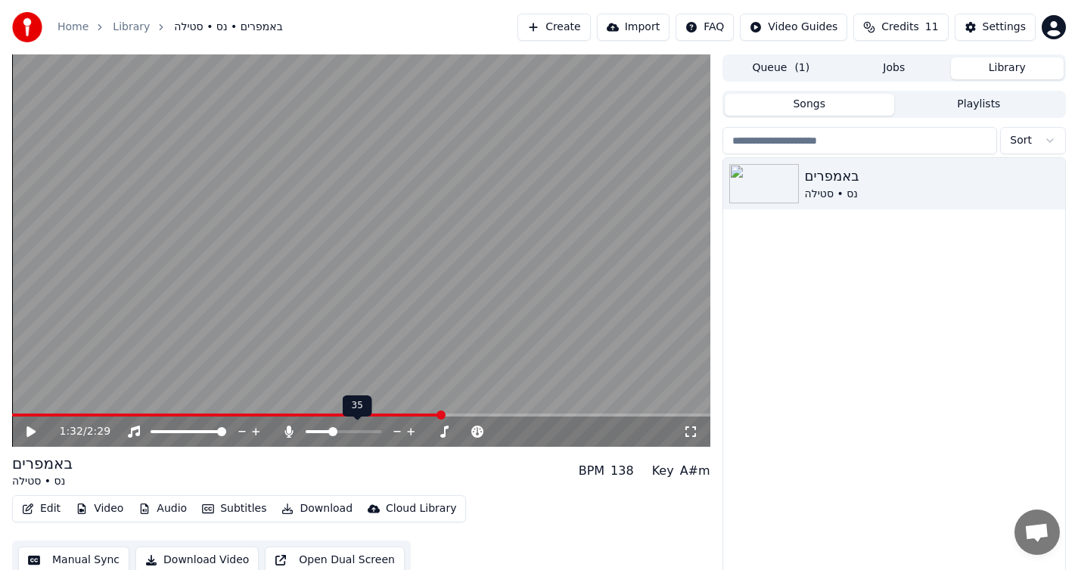
click at [331, 430] on span at bounding box center [332, 431] width 9 height 9
click at [418, 415] on span at bounding box center [214, 415] width 405 height 3
click at [39, 432] on icon at bounding box center [42, 432] width 36 height 12
click at [469, 414] on span at bounding box center [250, 415] width 477 height 3
click at [486, 414] on span at bounding box center [260, 415] width 497 height 3
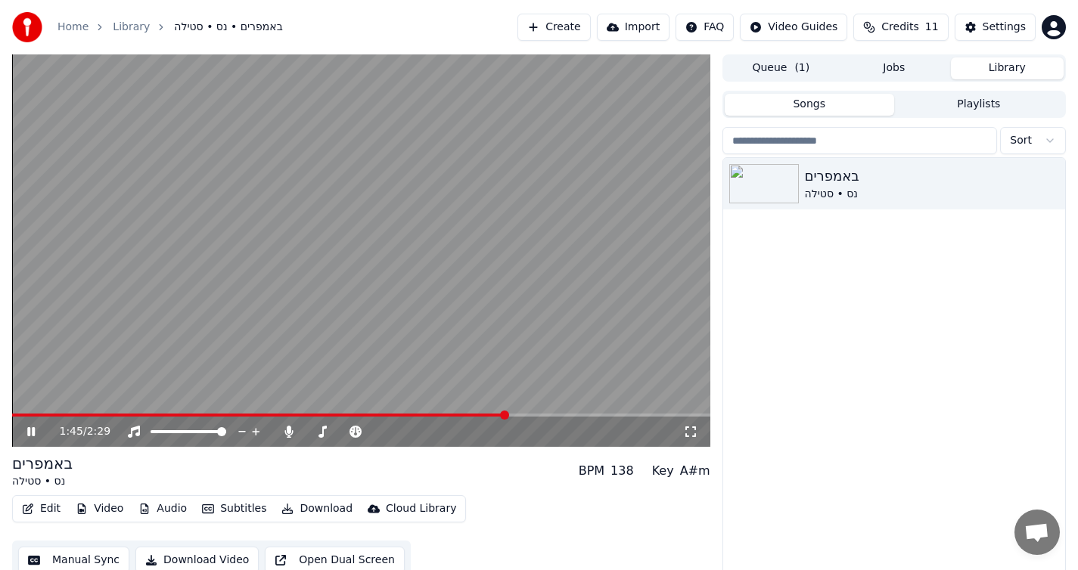
click at [474, 411] on video at bounding box center [361, 250] width 698 height 393
click at [481, 417] on div "1:46 / 2:29" at bounding box center [361, 432] width 698 height 30
click at [481, 415] on span at bounding box center [259, 415] width 495 height 3
click at [24, 431] on icon at bounding box center [42, 432] width 36 height 12
click at [516, 416] on span at bounding box center [275, 415] width 526 height 3
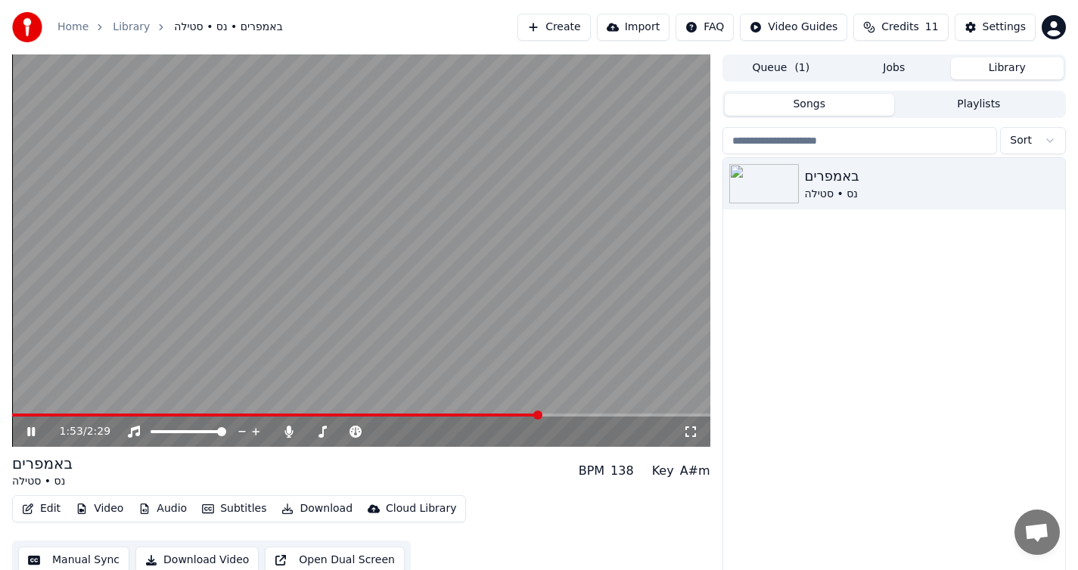
click at [511, 416] on span at bounding box center [276, 415] width 528 height 3
click at [511, 416] on span at bounding box center [274, 415] width 525 height 3
click at [29, 432] on icon at bounding box center [31, 431] width 8 height 9
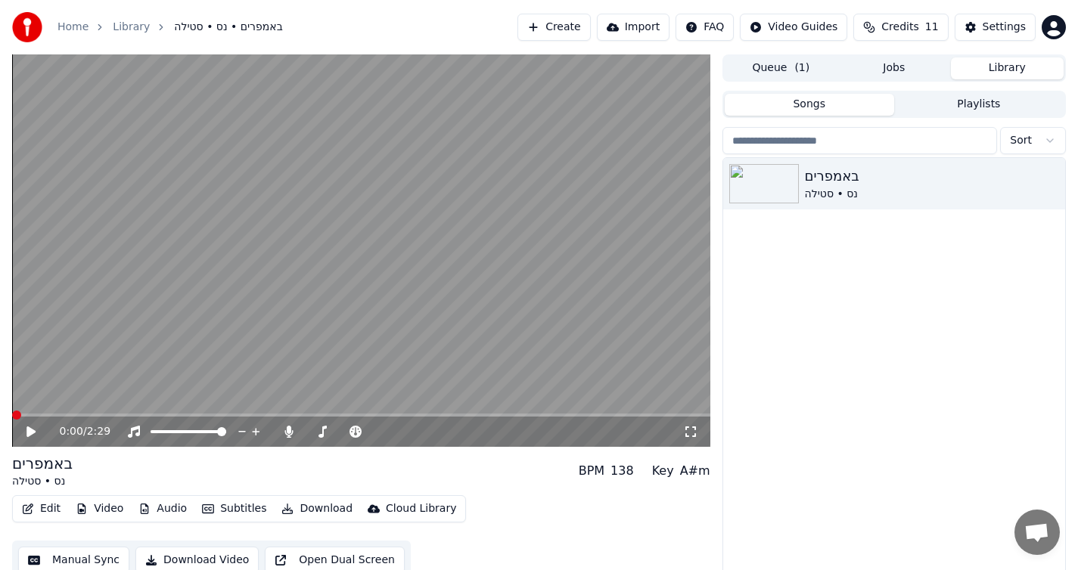
click at [12, 412] on span at bounding box center [16, 415] width 9 height 9
click at [28, 430] on icon at bounding box center [30, 432] width 9 height 11
click at [19, 437] on div "1:04 / 2:29" at bounding box center [361, 431] width 686 height 15
click at [30, 433] on icon at bounding box center [42, 432] width 36 height 12
click at [30, 433] on icon at bounding box center [30, 432] width 9 height 11
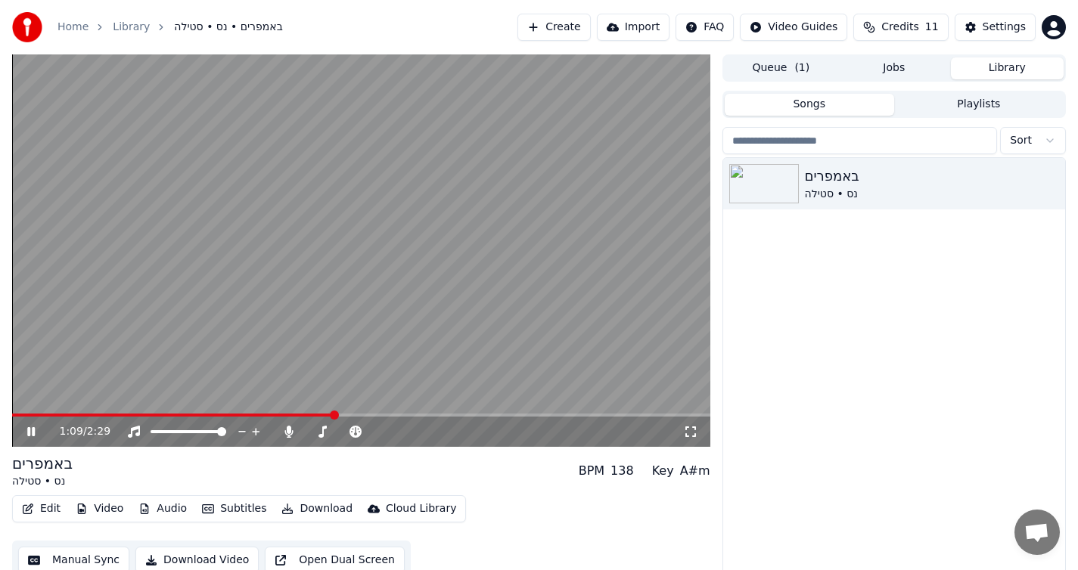
click at [302, 418] on div "1:09 / 2:29" at bounding box center [361, 432] width 698 height 30
click at [297, 415] on span at bounding box center [175, 415] width 327 height 3
click at [281, 414] on span at bounding box center [166, 415] width 309 height 3
click at [33, 431] on icon at bounding box center [31, 431] width 8 height 9
click at [385, 411] on span at bounding box center [389, 415] width 9 height 9
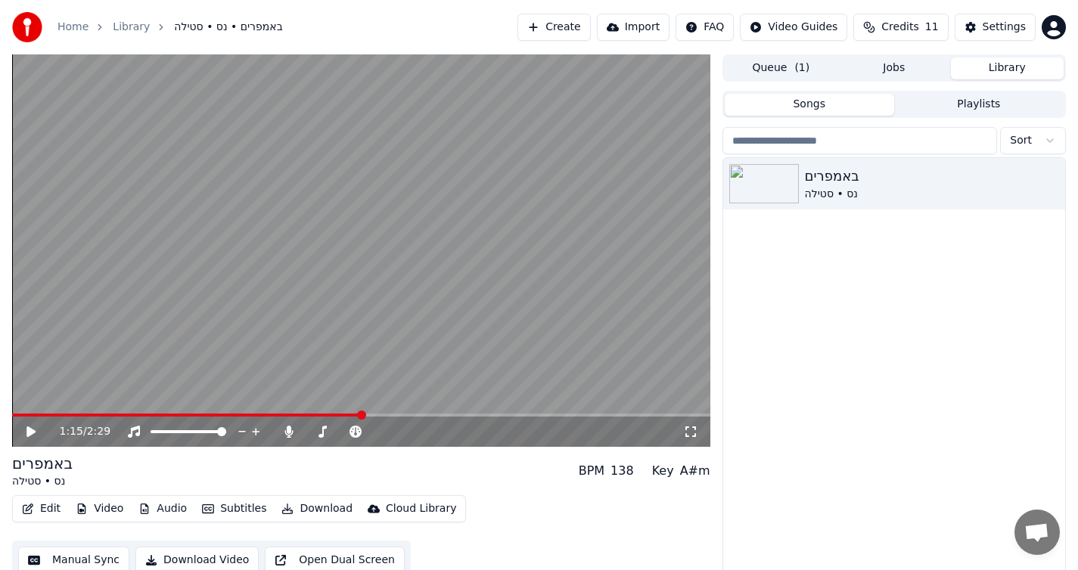
click at [359, 415] on span at bounding box center [361, 415] width 9 height 9
click at [290, 411] on span at bounding box center [292, 415] width 9 height 9
click at [12, 414] on span at bounding box center [16, 415] width 9 height 9
click at [25, 428] on icon at bounding box center [42, 432] width 36 height 12
click at [30, 430] on icon at bounding box center [42, 432] width 36 height 12
